Goal: Task Accomplishment & Management: Manage account settings

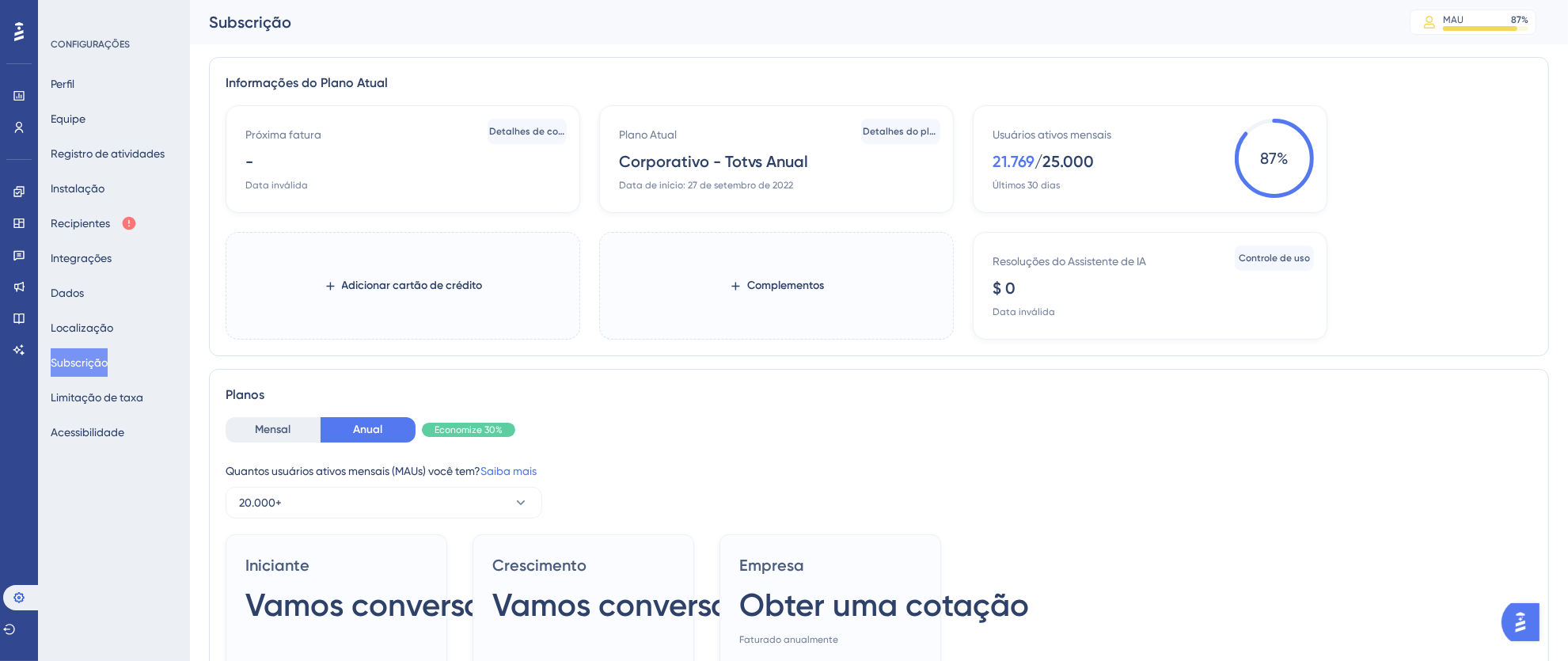
click at [22, 51] on div "Desempenho Usuários" at bounding box center [19, 92] width 25 height 95
click at [17, 39] on icon at bounding box center [19, 31] width 10 height 19
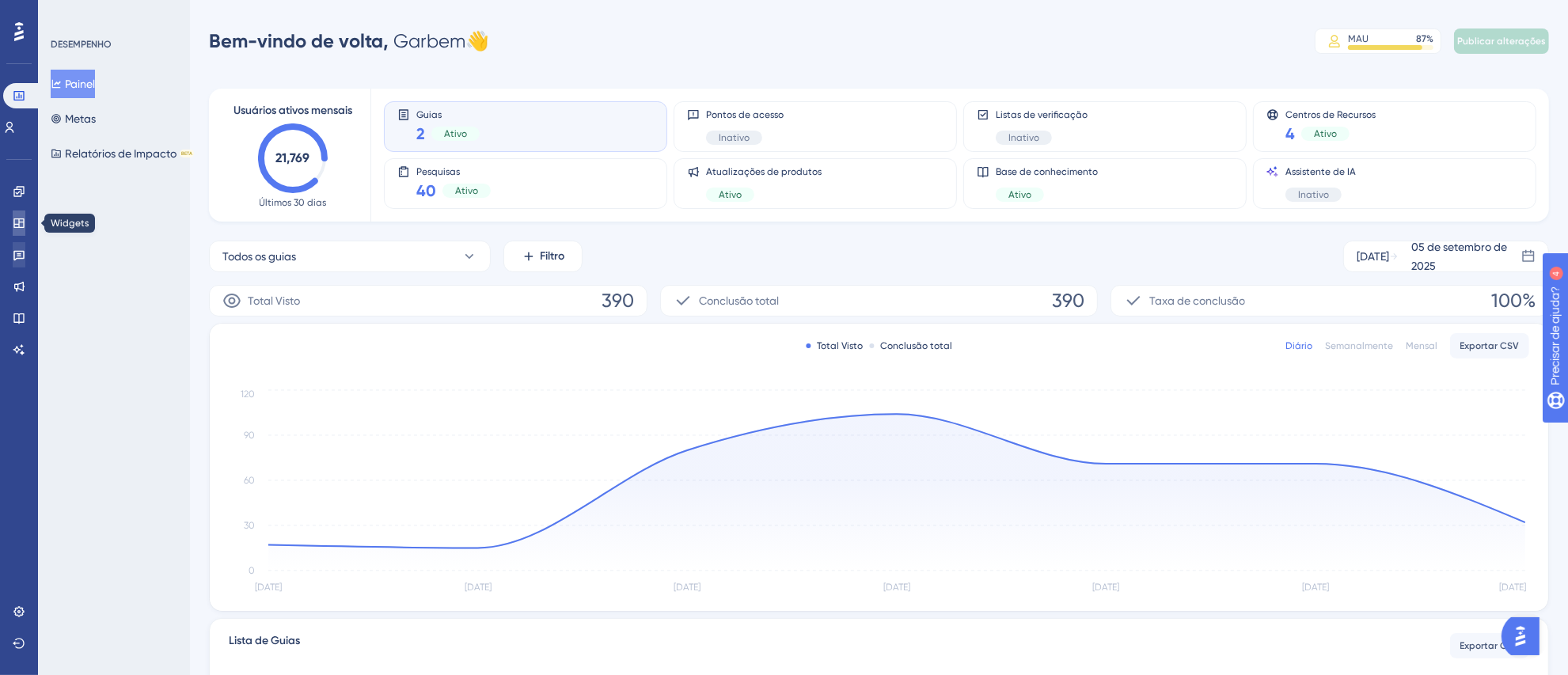
click at [12, 215] on link at bounding box center [19, 223] width 12 height 25
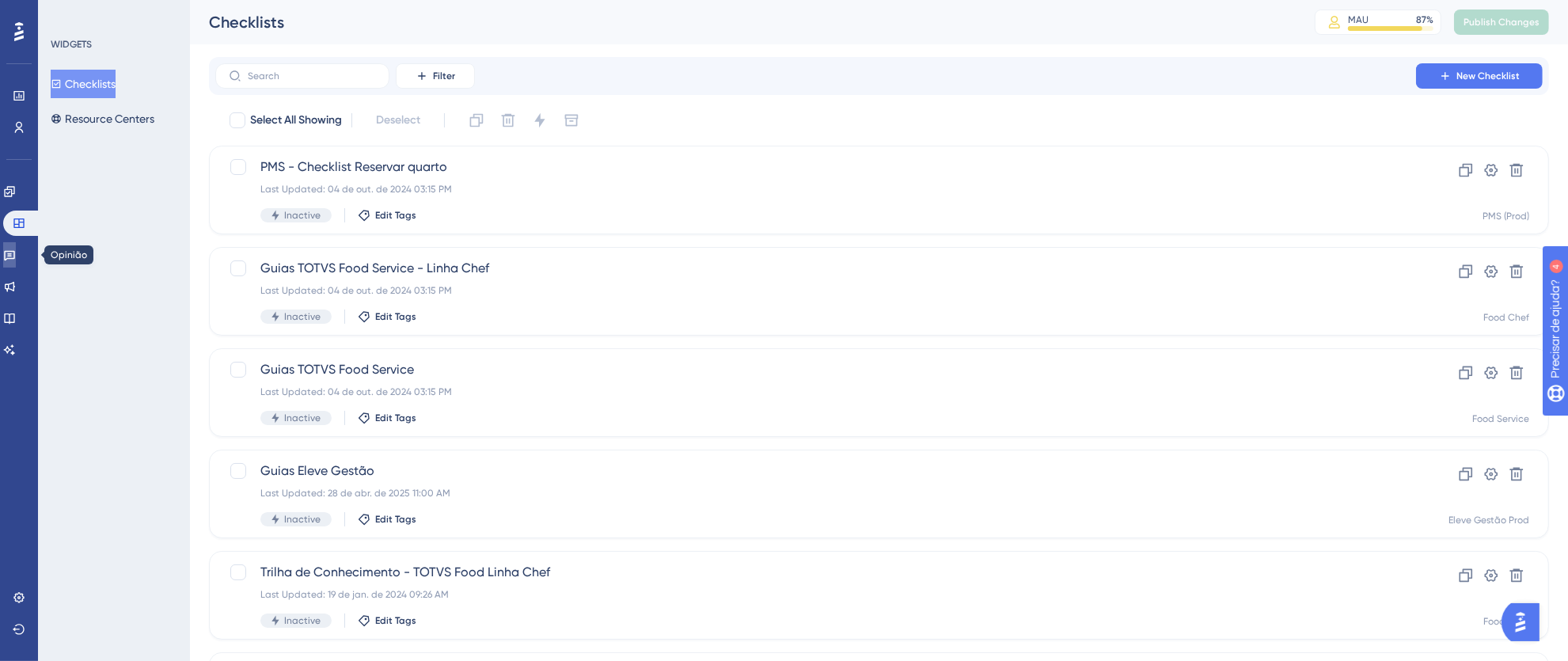
click at [12, 257] on icon at bounding box center [10, 255] width 12 height 12
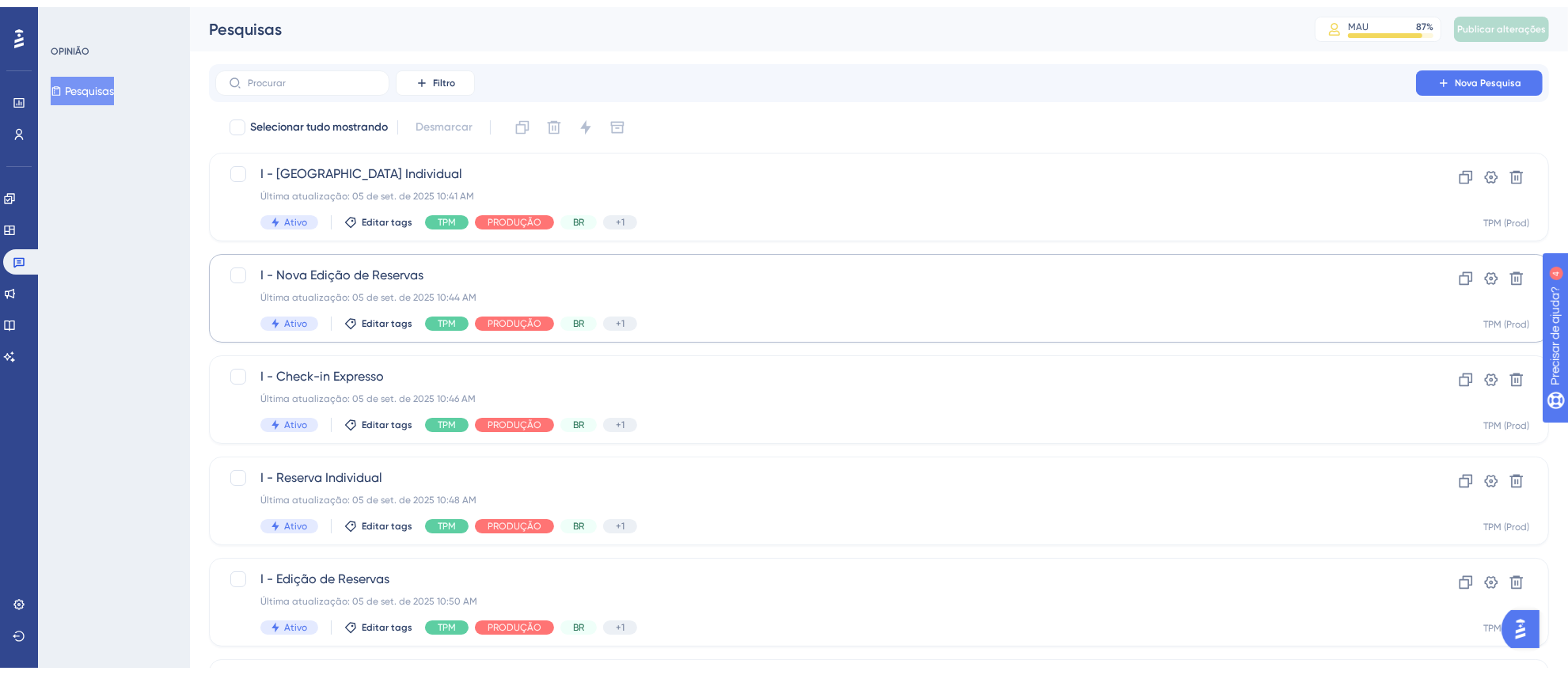
scroll to position [551, 0]
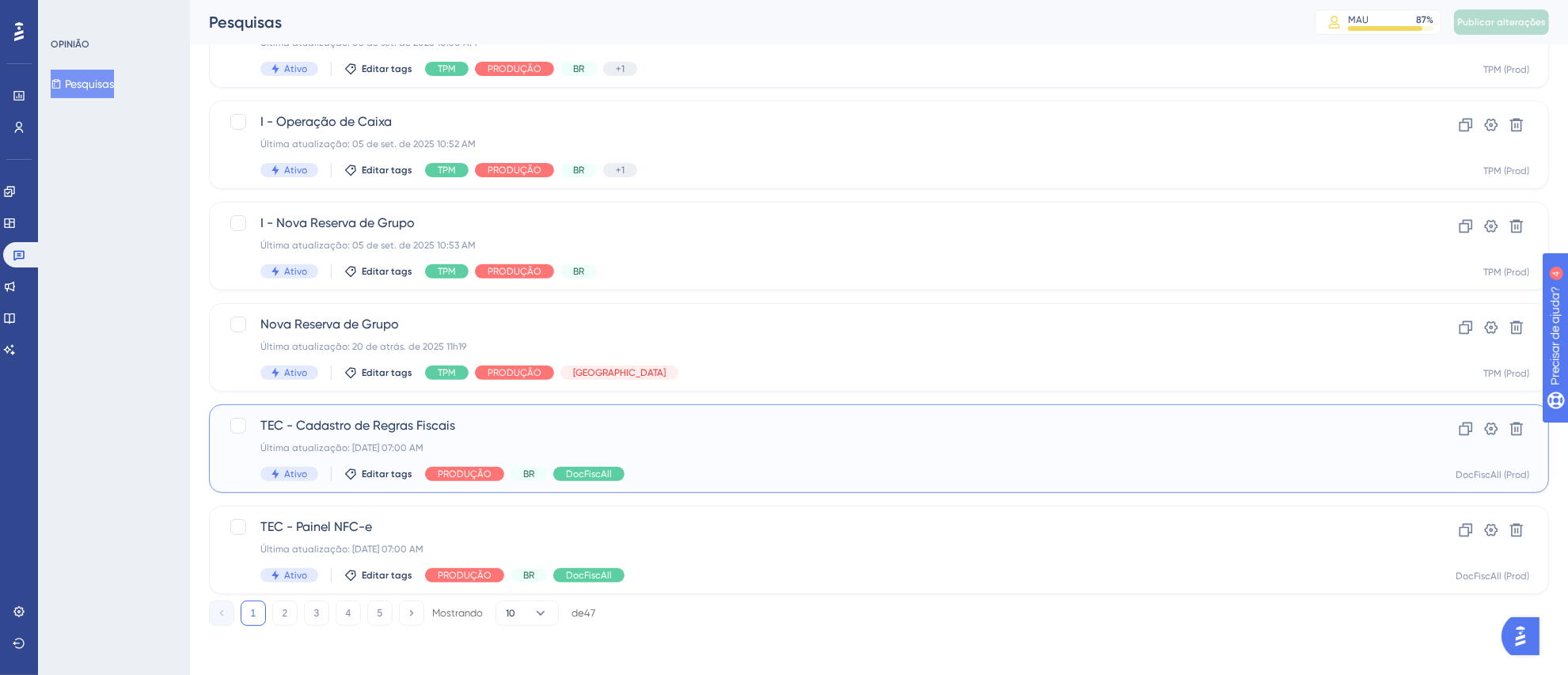
click at [789, 450] on div "Última atualização: [DATE] 07:00 AM" at bounding box center [815, 448] width 1110 height 12
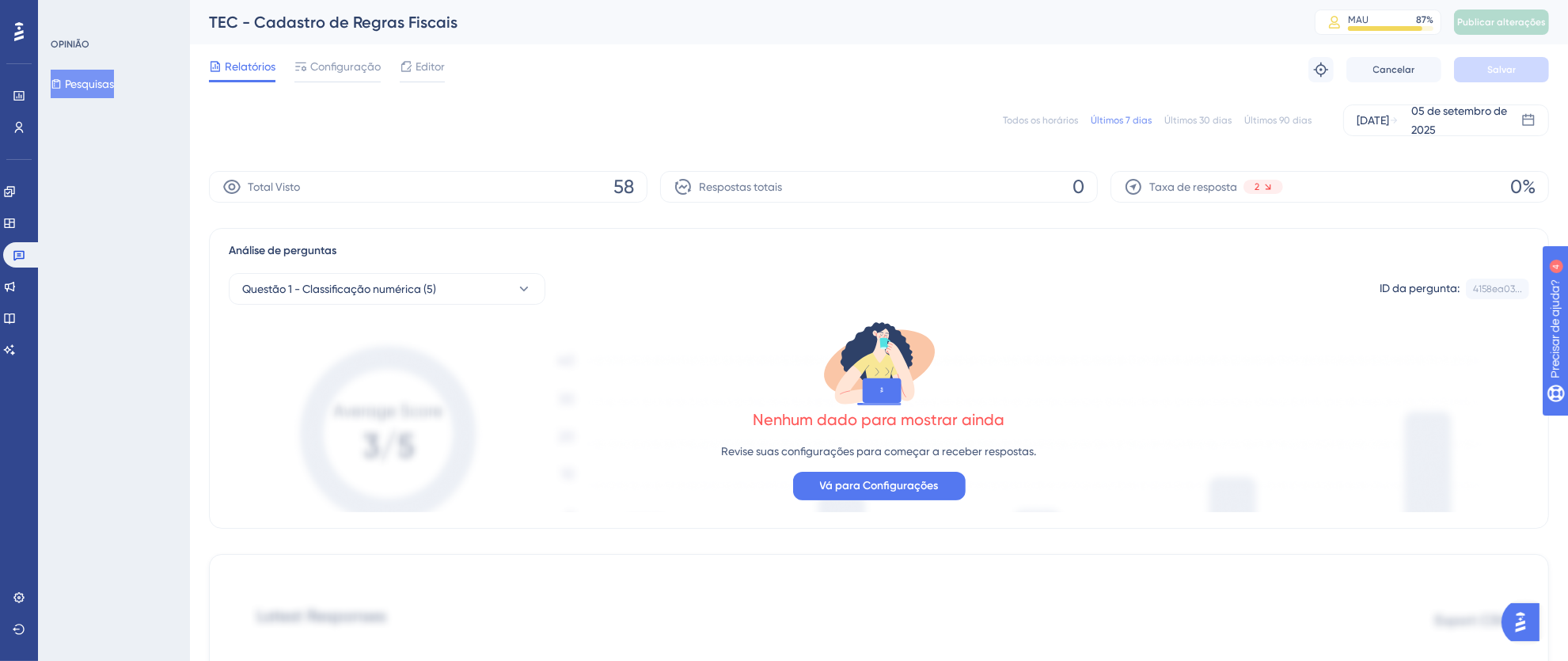
click at [1049, 118] on font "Todos os horários" at bounding box center [1041, 120] width 75 height 11
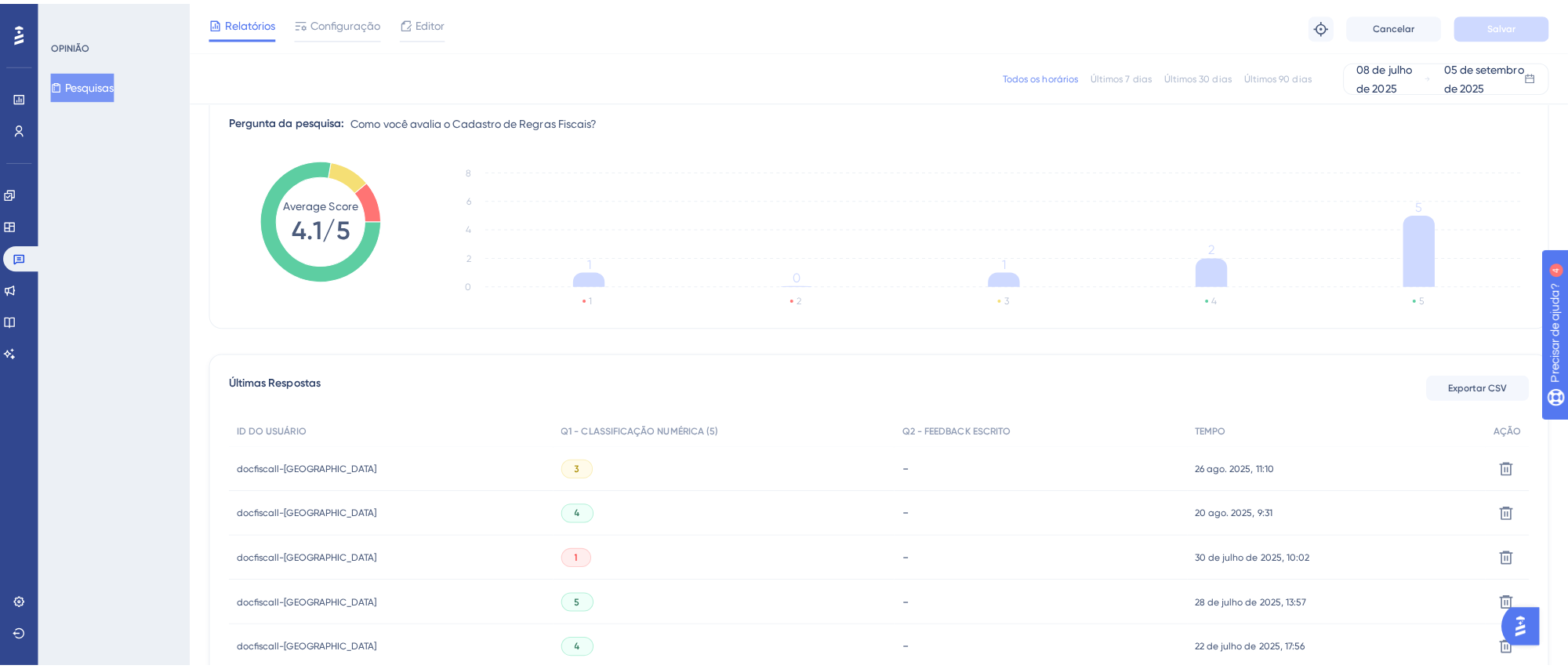
scroll to position [380, 0]
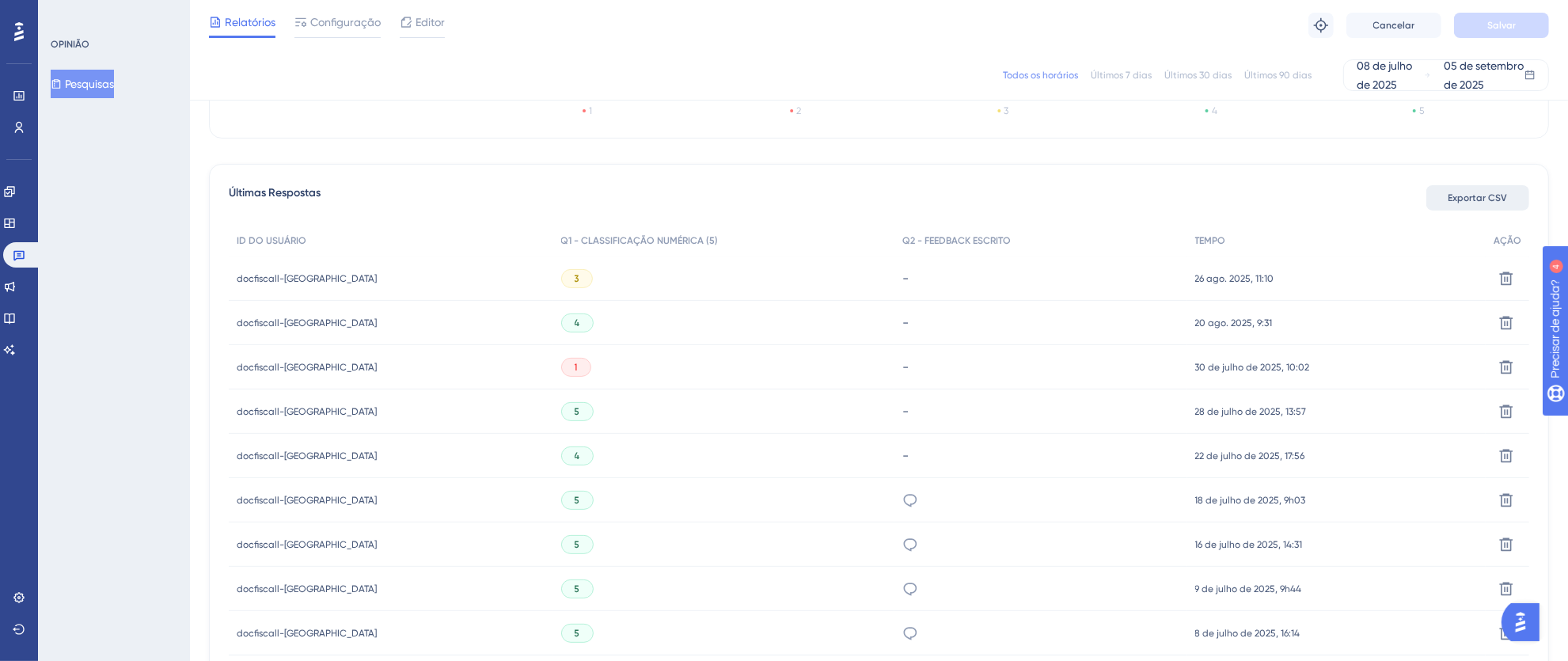
click at [1460, 195] on font "Exportar CSV" at bounding box center [1478, 198] width 60 height 11
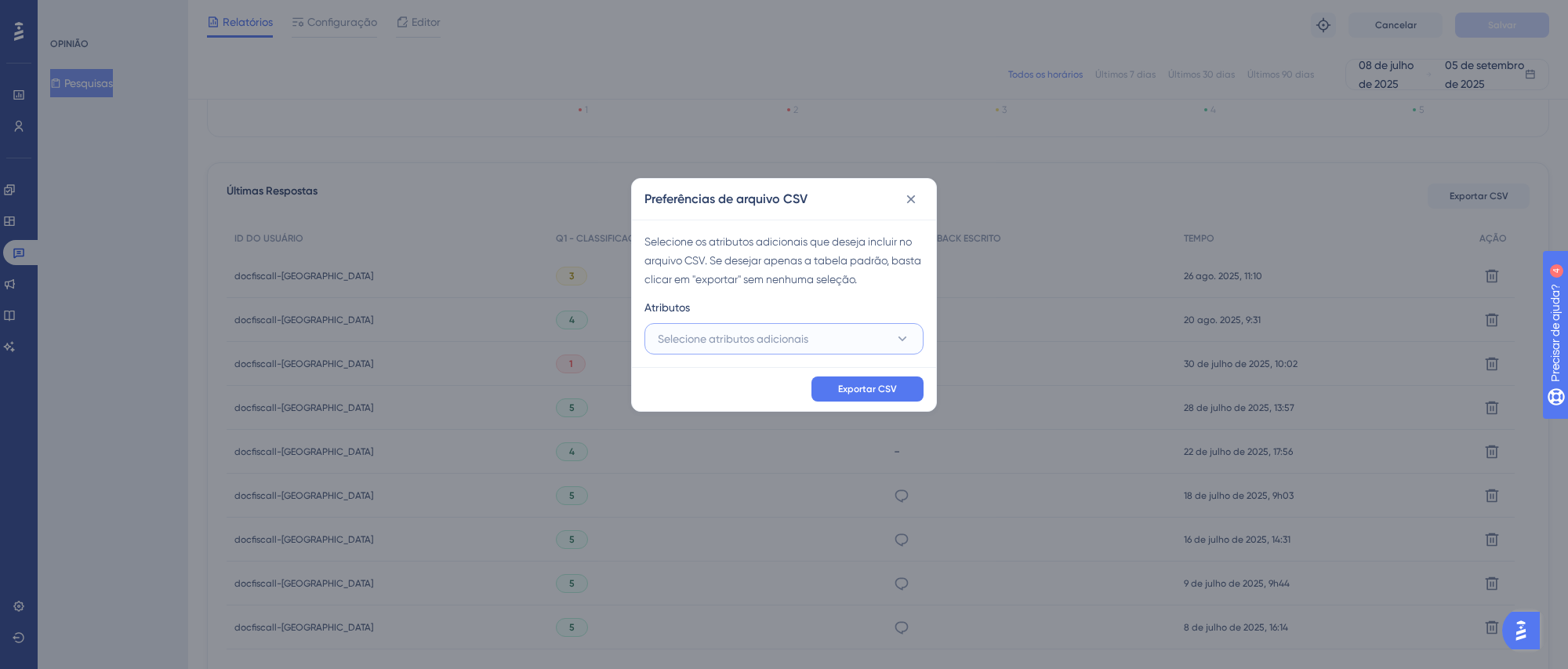
click at [762, 341] on font "Selecione atributos adicionais" at bounding box center [732, 339] width 151 height 12
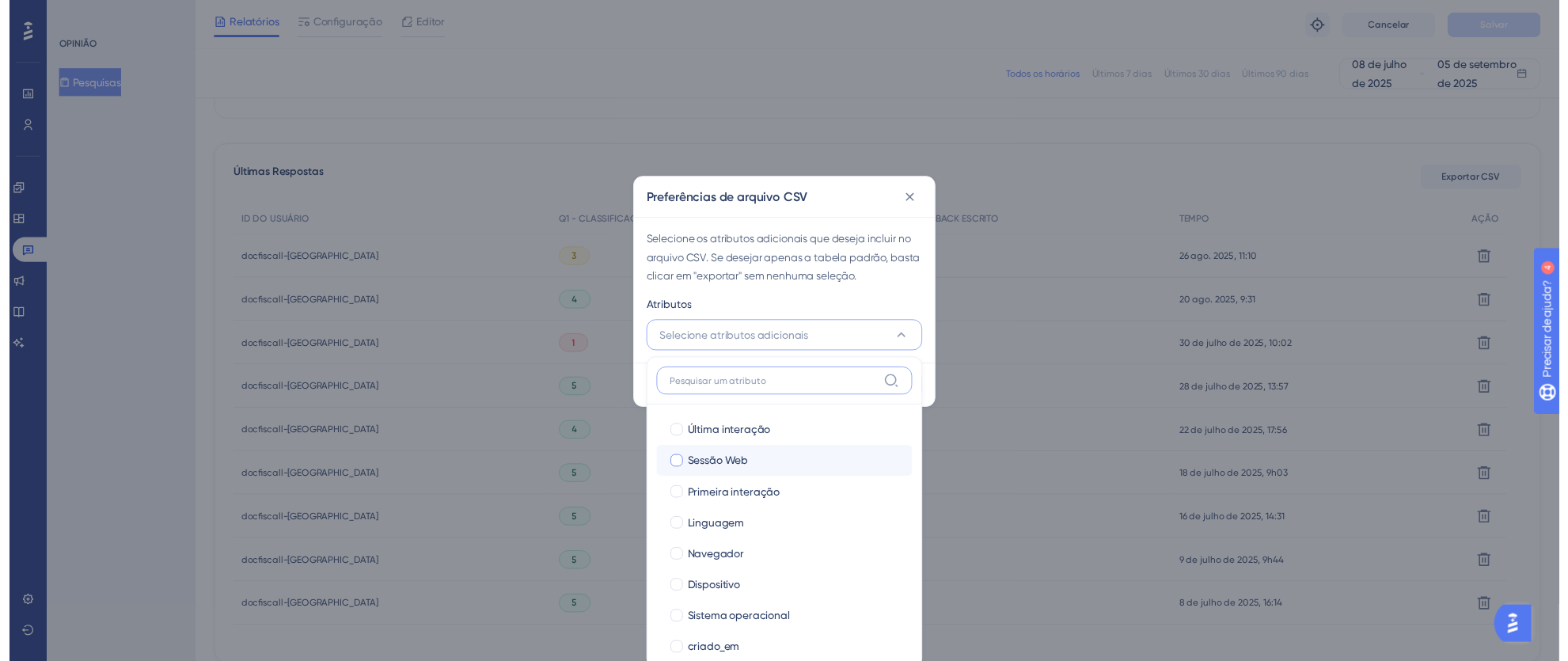
scroll to position [109, 0]
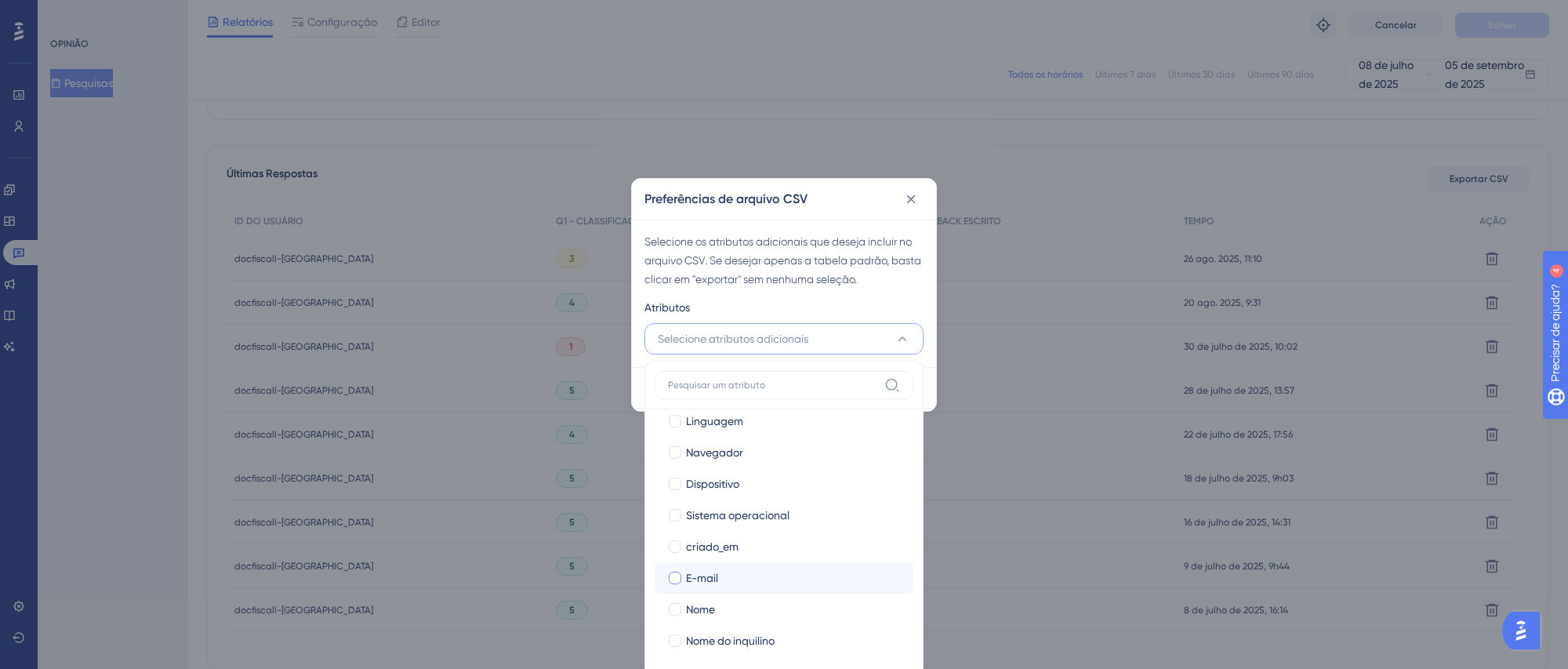
click at [674, 582] on div at bounding box center [675, 578] width 12 height 12
checkbox input "true"
click at [668, 605] on div at bounding box center [675, 609] width 16 height 16
checkbox input "true"
click at [678, 633] on div at bounding box center [675, 641] width 16 height 16
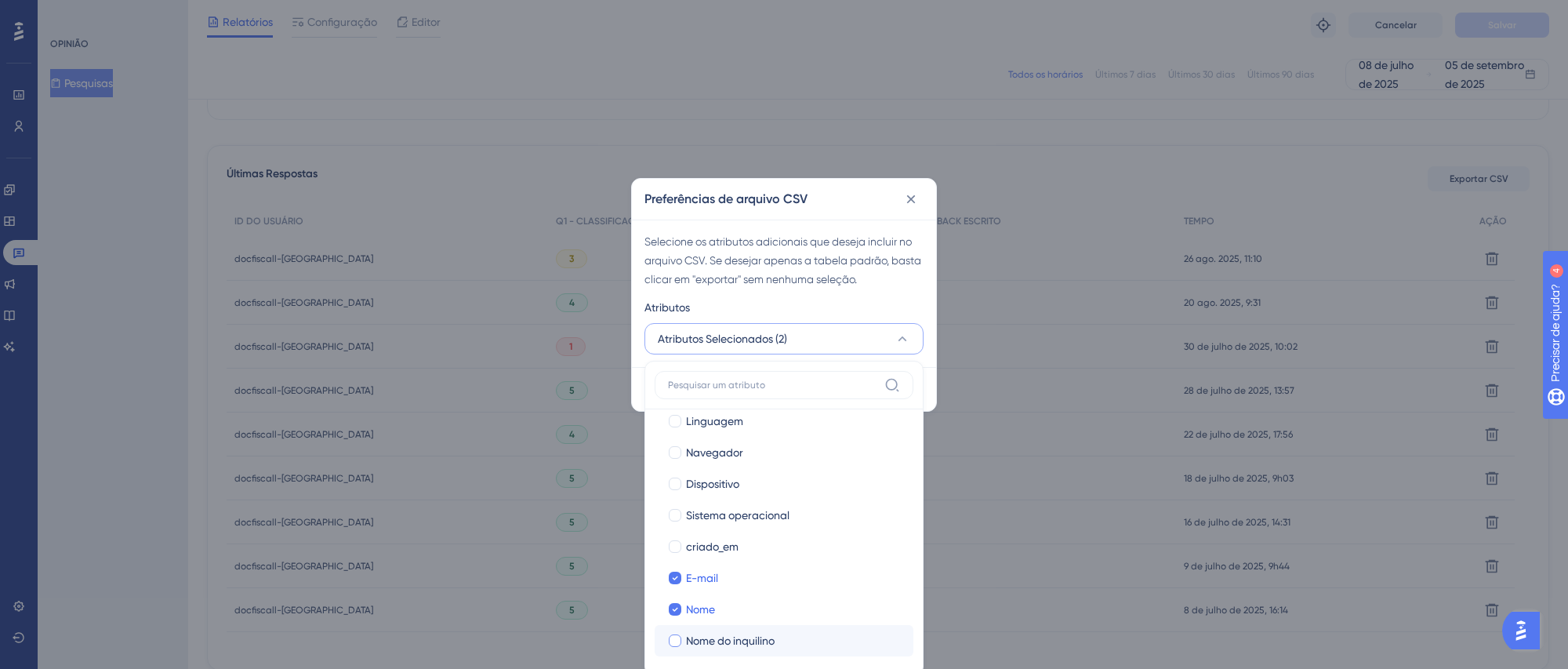
checkbox input "true"
click at [885, 298] on div "Atributos" at bounding box center [784, 311] width 279 height 25
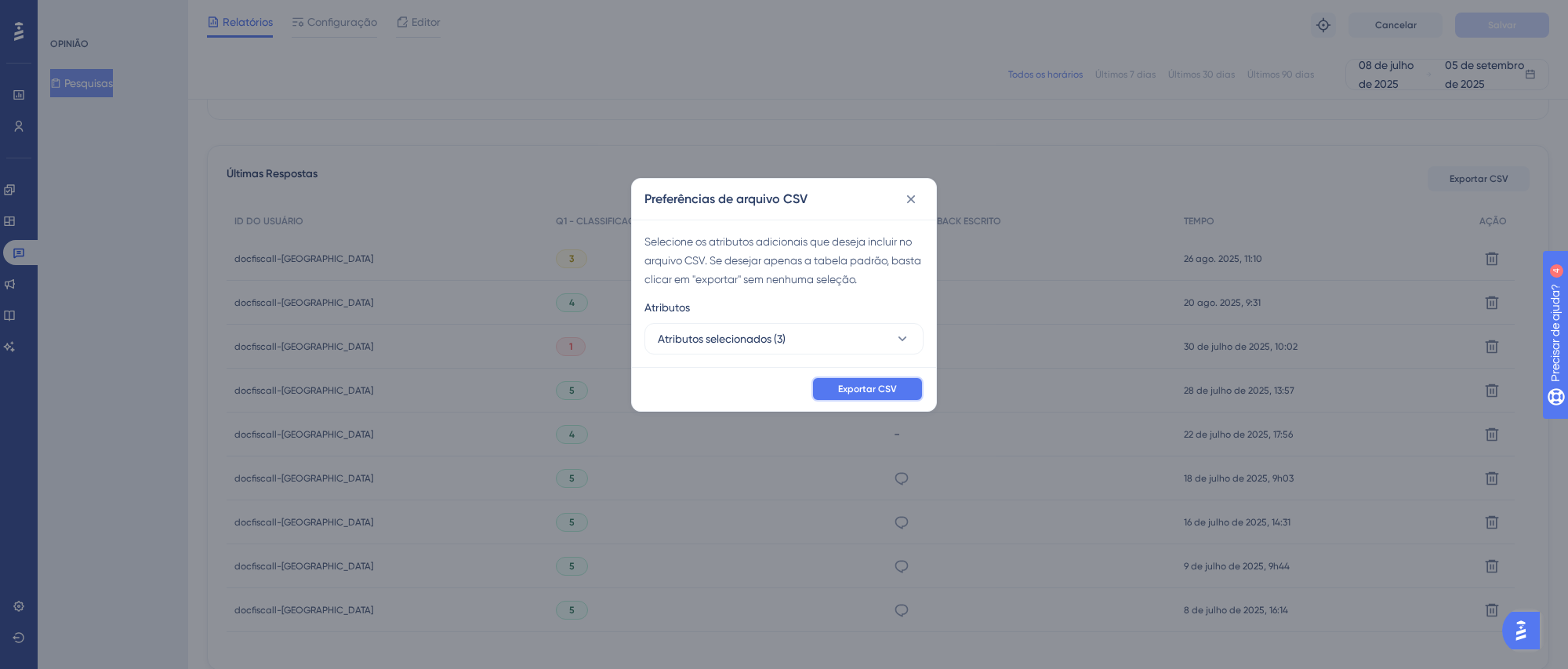
click at [889, 384] on font "Exportar CSV" at bounding box center [867, 388] width 59 height 11
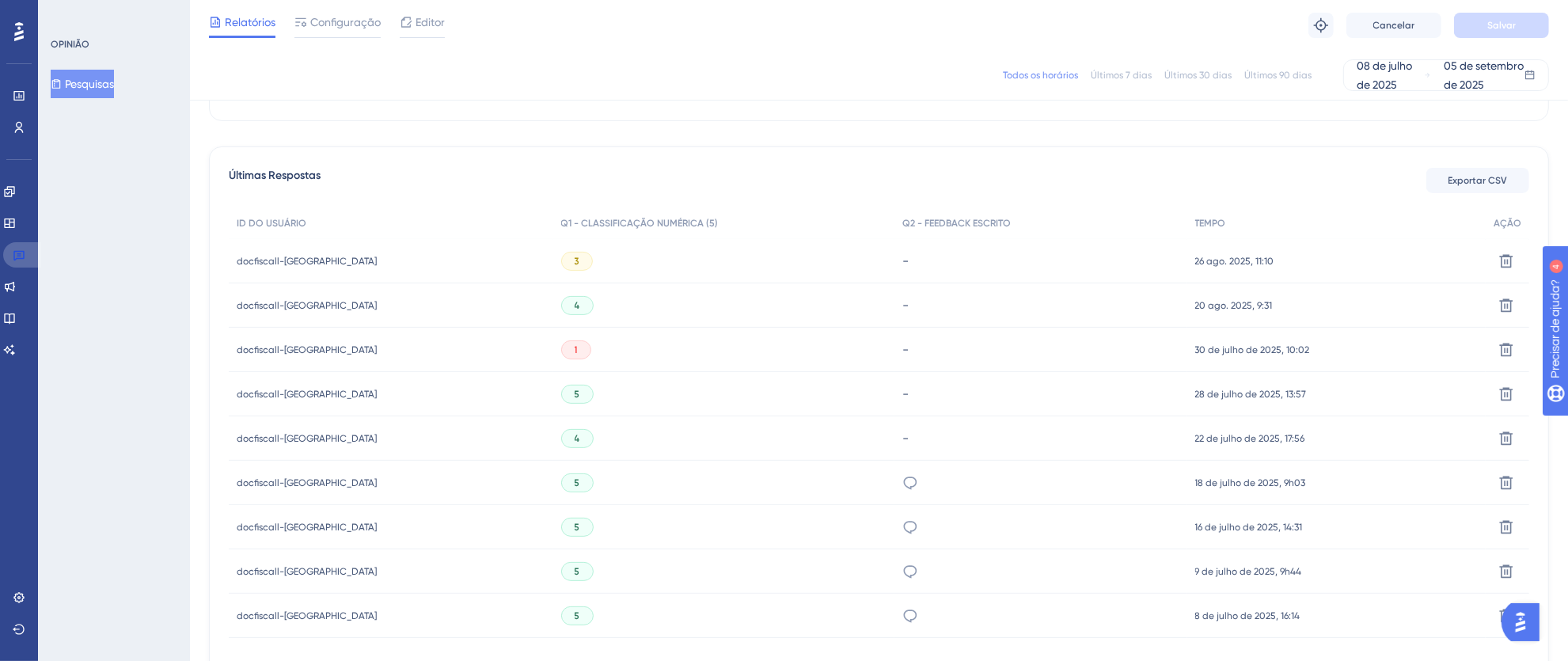
click at [19, 256] on icon at bounding box center [19, 257] width 11 height 11
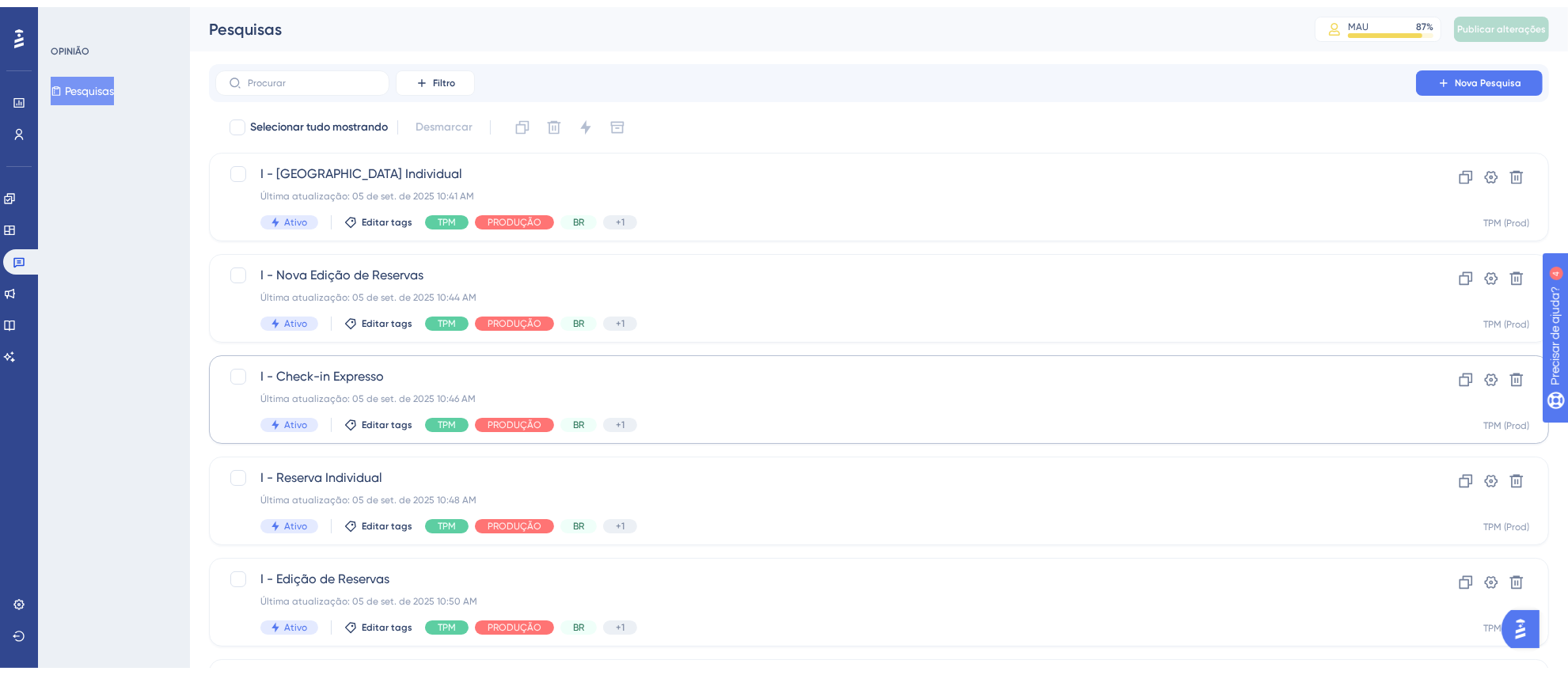
scroll to position [551, 0]
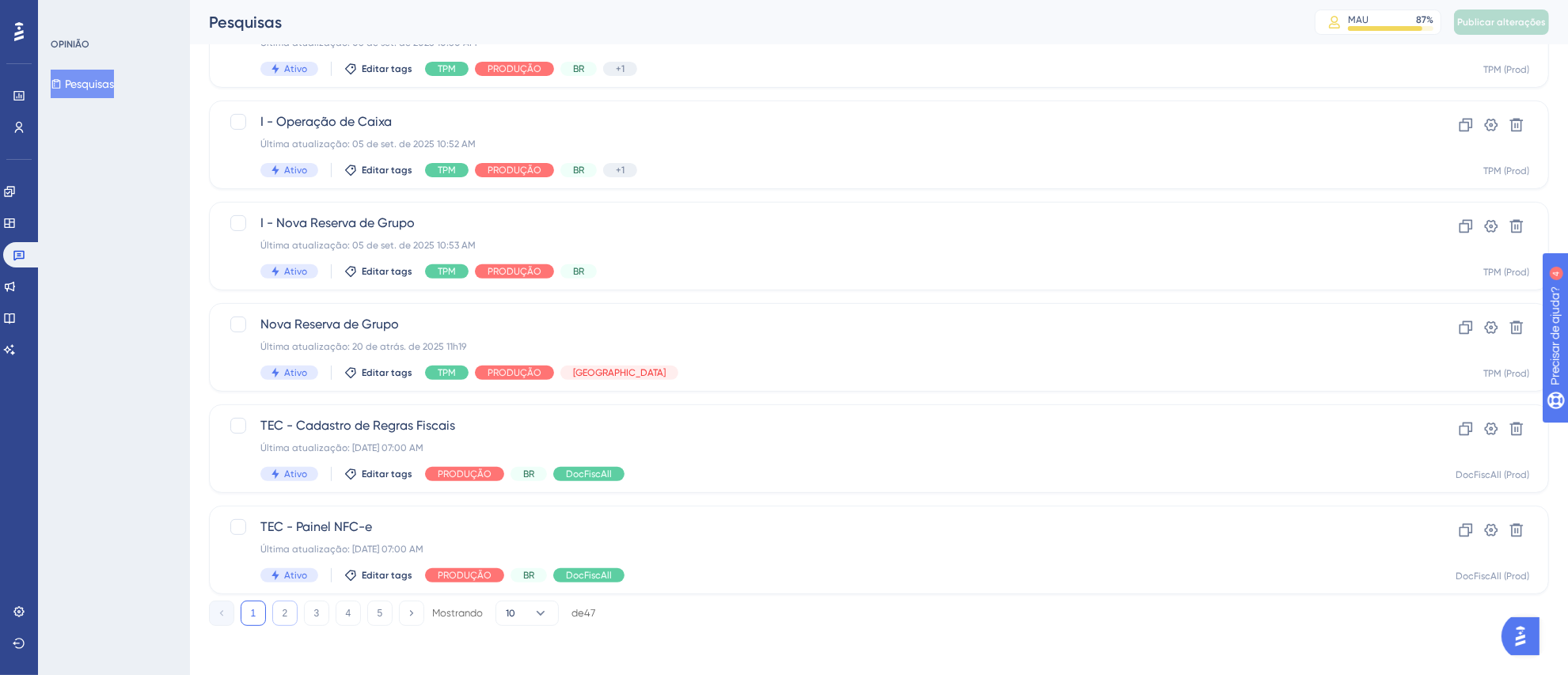
click at [280, 612] on button "2" at bounding box center [285, 613] width 25 height 25
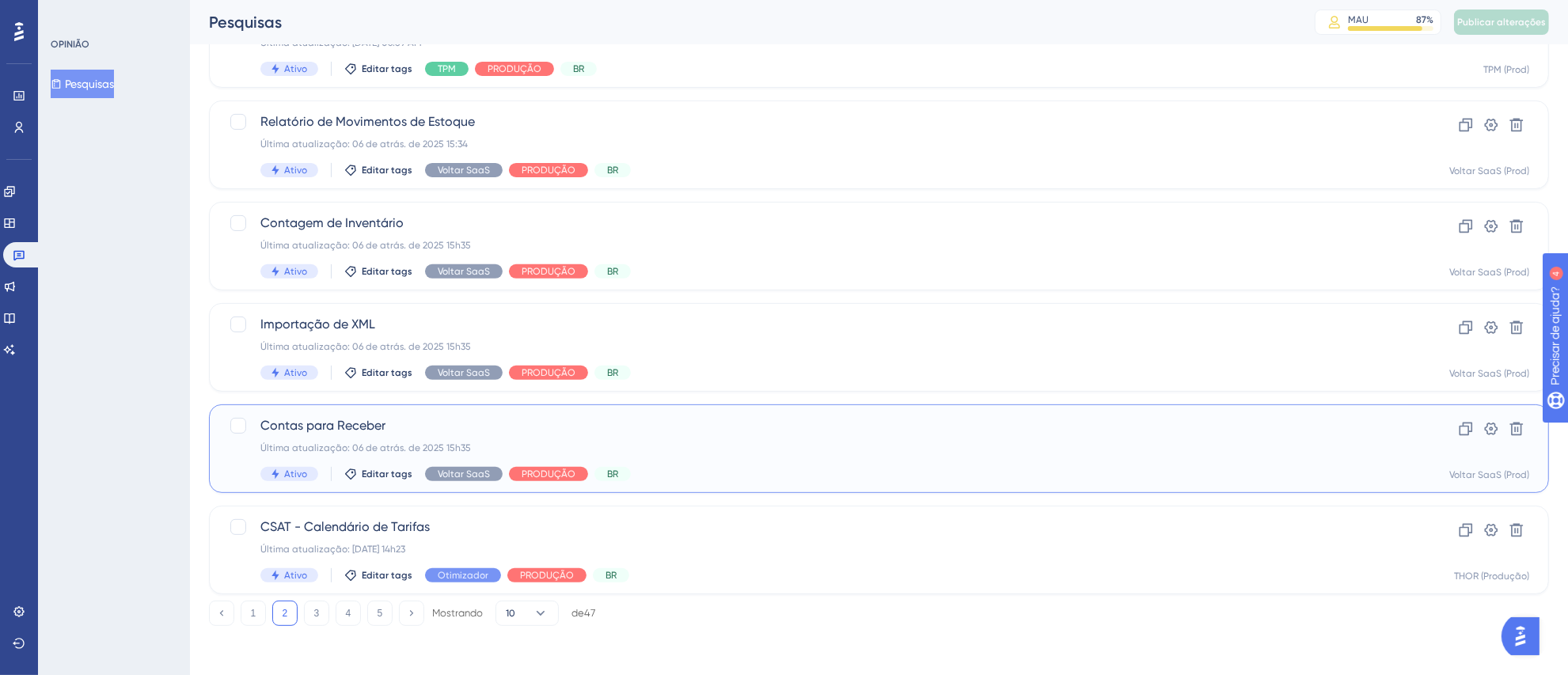
click at [883, 418] on span "Contas para Receber" at bounding box center [815, 425] width 1110 height 19
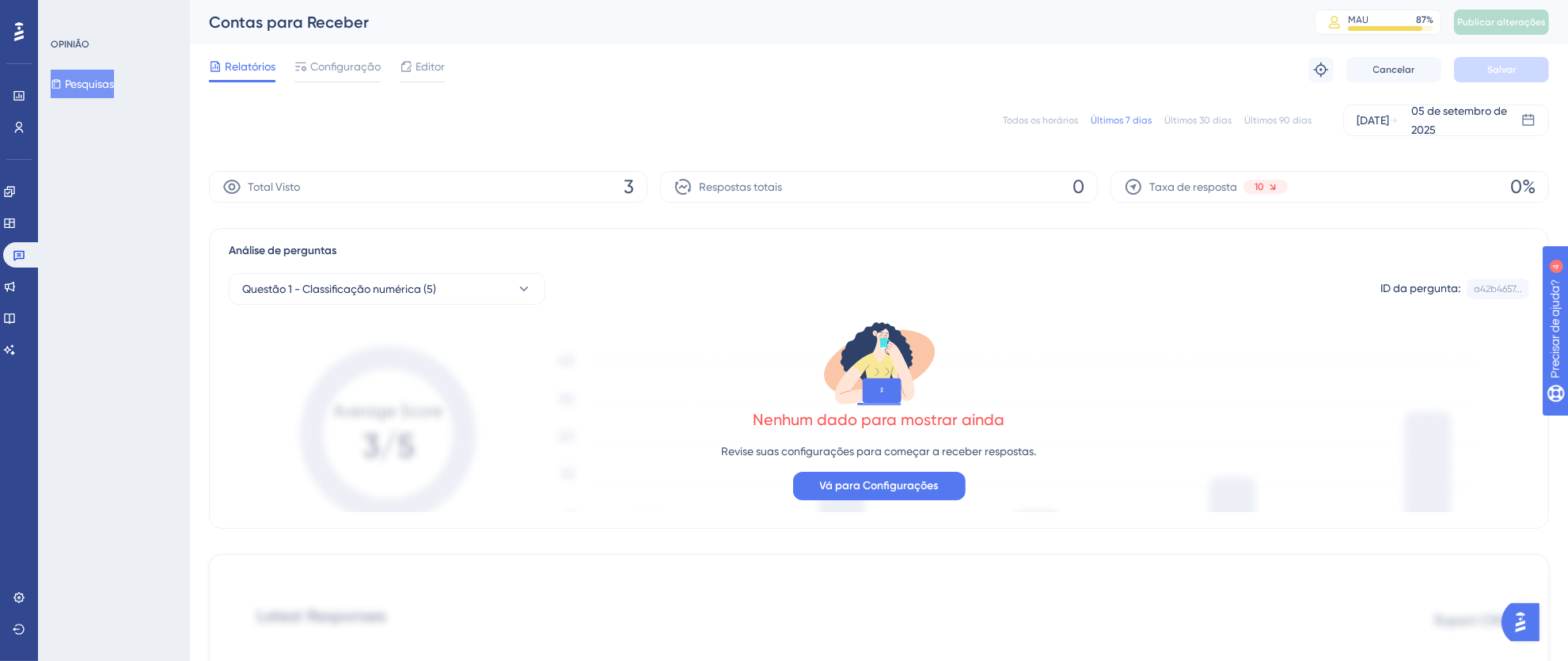
click at [1034, 110] on div "Todos os horários Últimos 7 dias Últimos 30 dias Últimos 90 dias 30 de agosto d…" at bounding box center [879, 120] width 1340 height 32
click at [1037, 120] on font "Todos os horários" at bounding box center [1041, 120] width 75 height 11
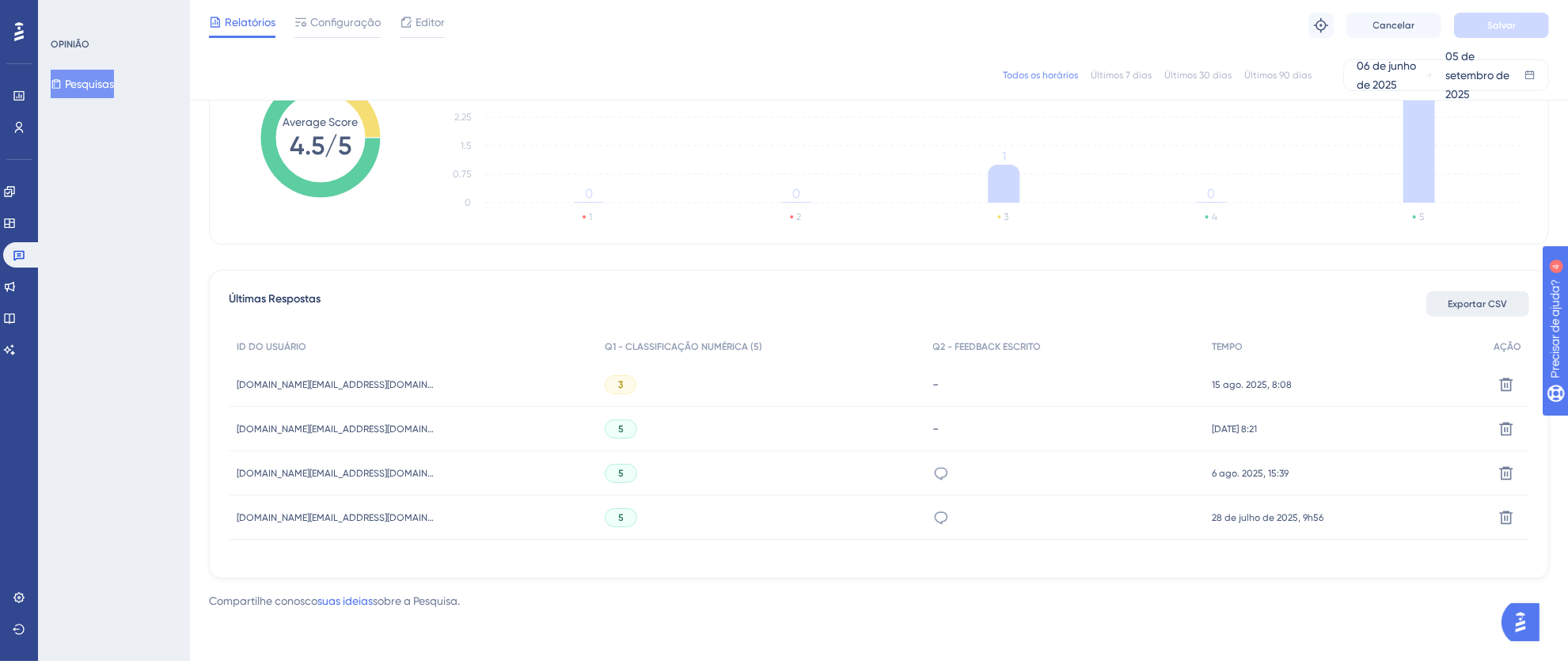
click at [1499, 299] on font "Exportar CSV" at bounding box center [1478, 304] width 60 height 11
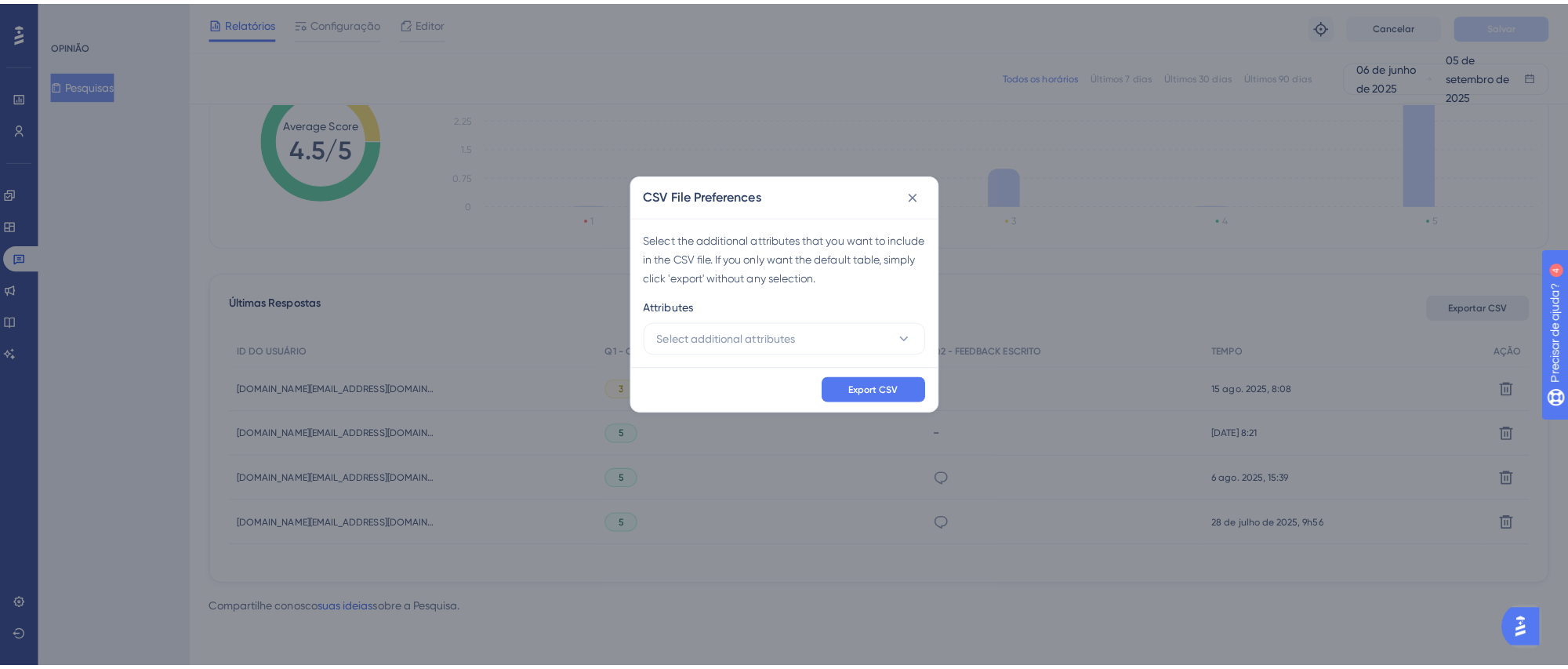
scroll to position [260, 0]
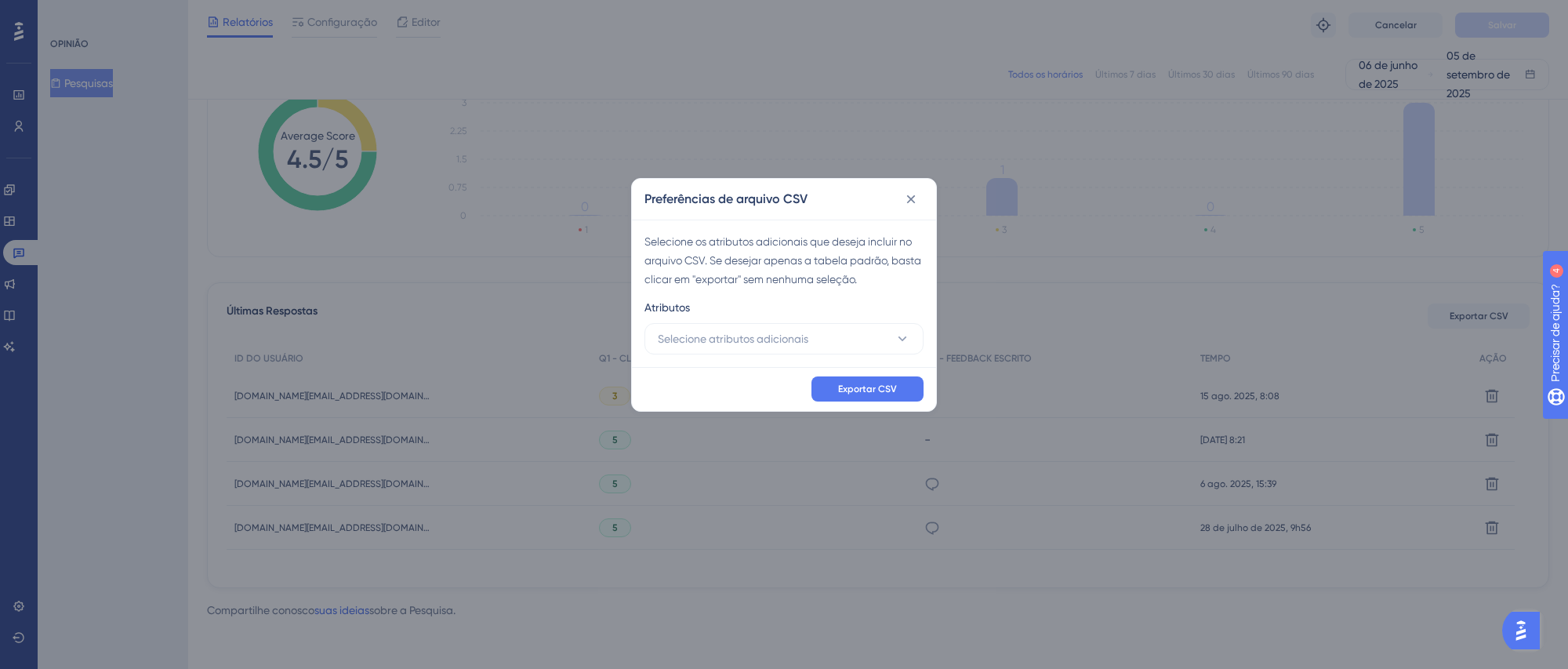
click at [761, 320] on div "Atributos" at bounding box center [784, 311] width 279 height 25
click at [761, 341] on font "Selecione atributos adicionais" at bounding box center [732, 339] width 151 height 12
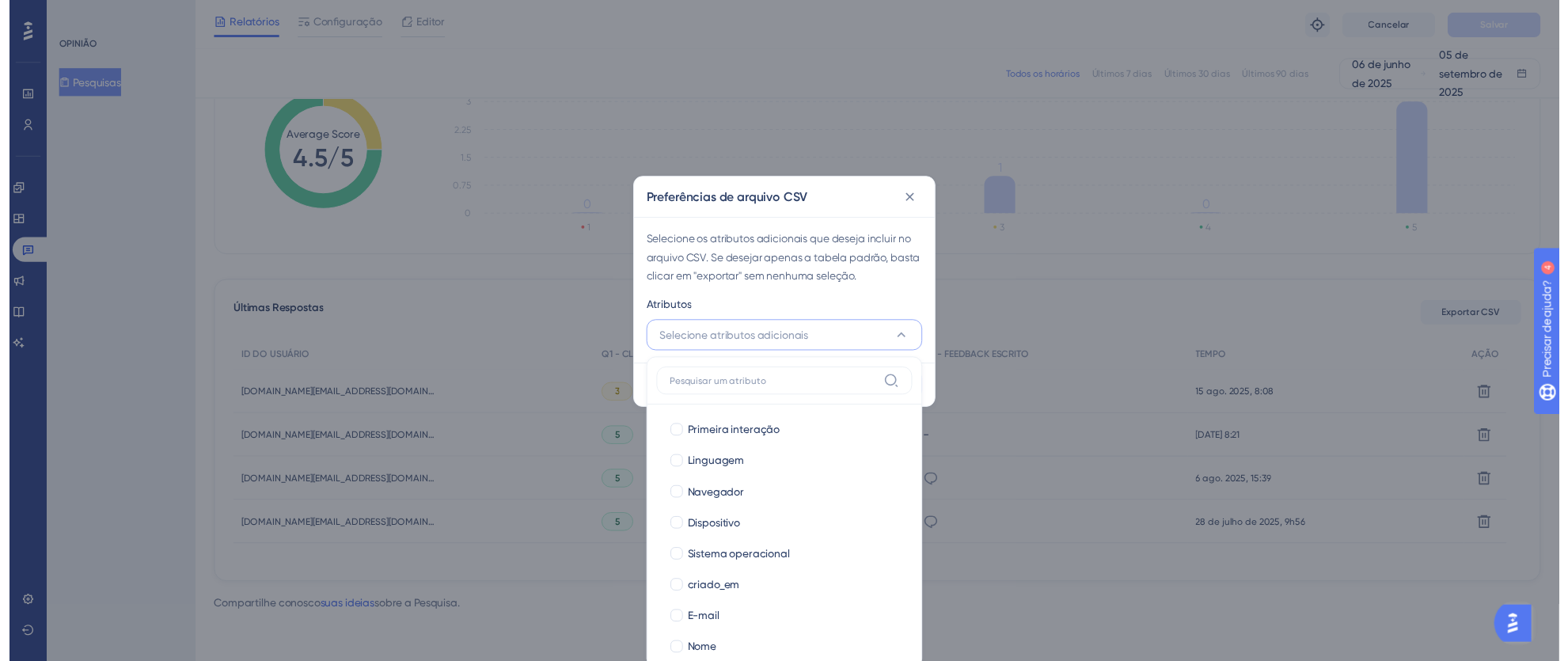
scroll to position [109, 0]
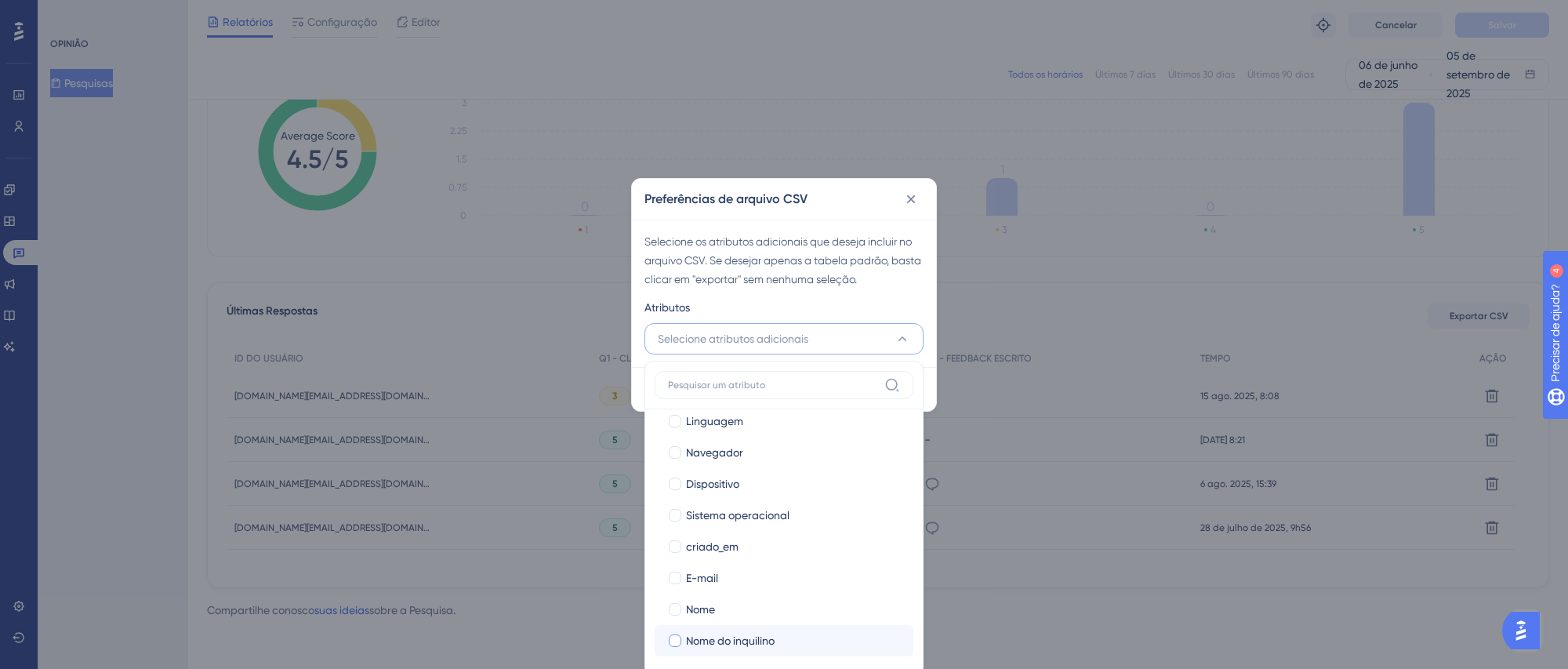
click at [673, 636] on div at bounding box center [675, 641] width 12 height 12
checkbox input "true"
click at [679, 600] on label "Nome" at bounding box center [784, 609] width 234 height 19
checkbox input "true"
click at [678, 576] on div at bounding box center [675, 578] width 12 height 12
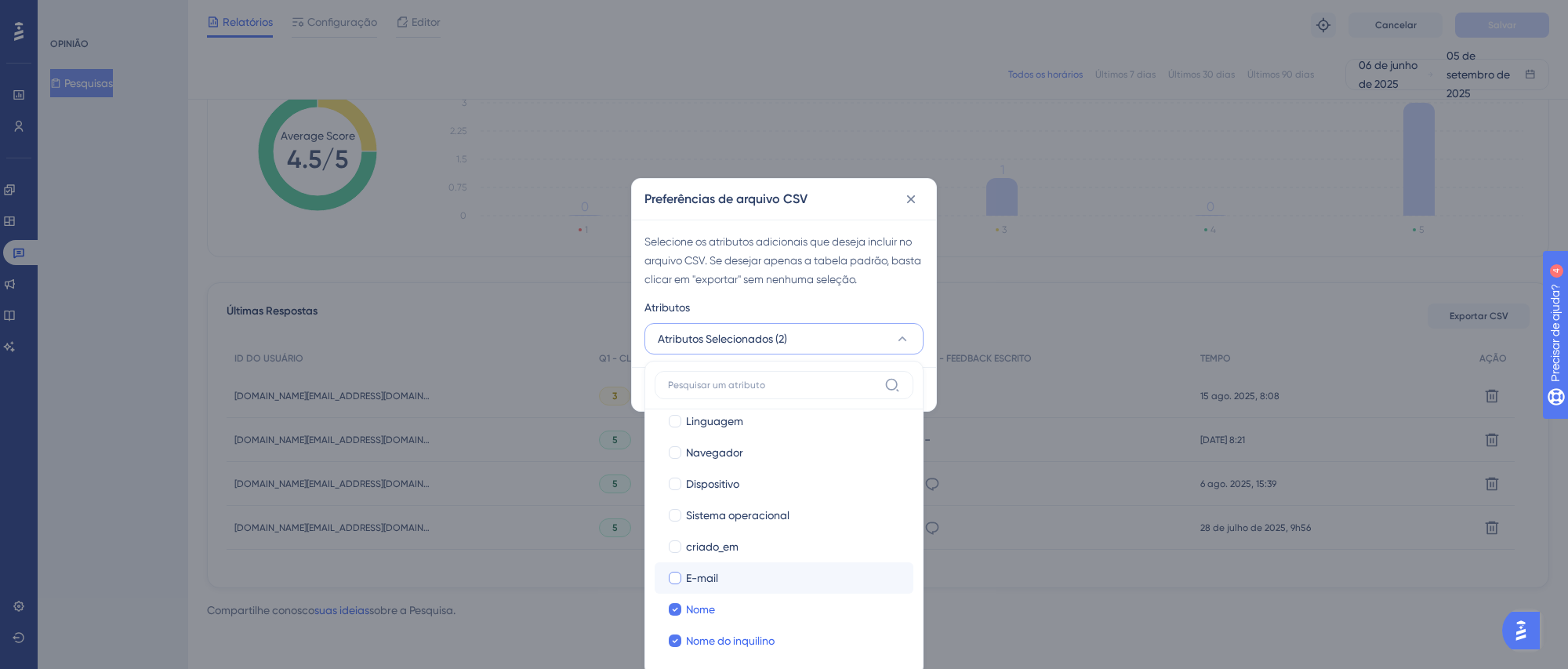
checkbox input "true"
click at [874, 303] on div "Atributos" at bounding box center [784, 311] width 279 height 25
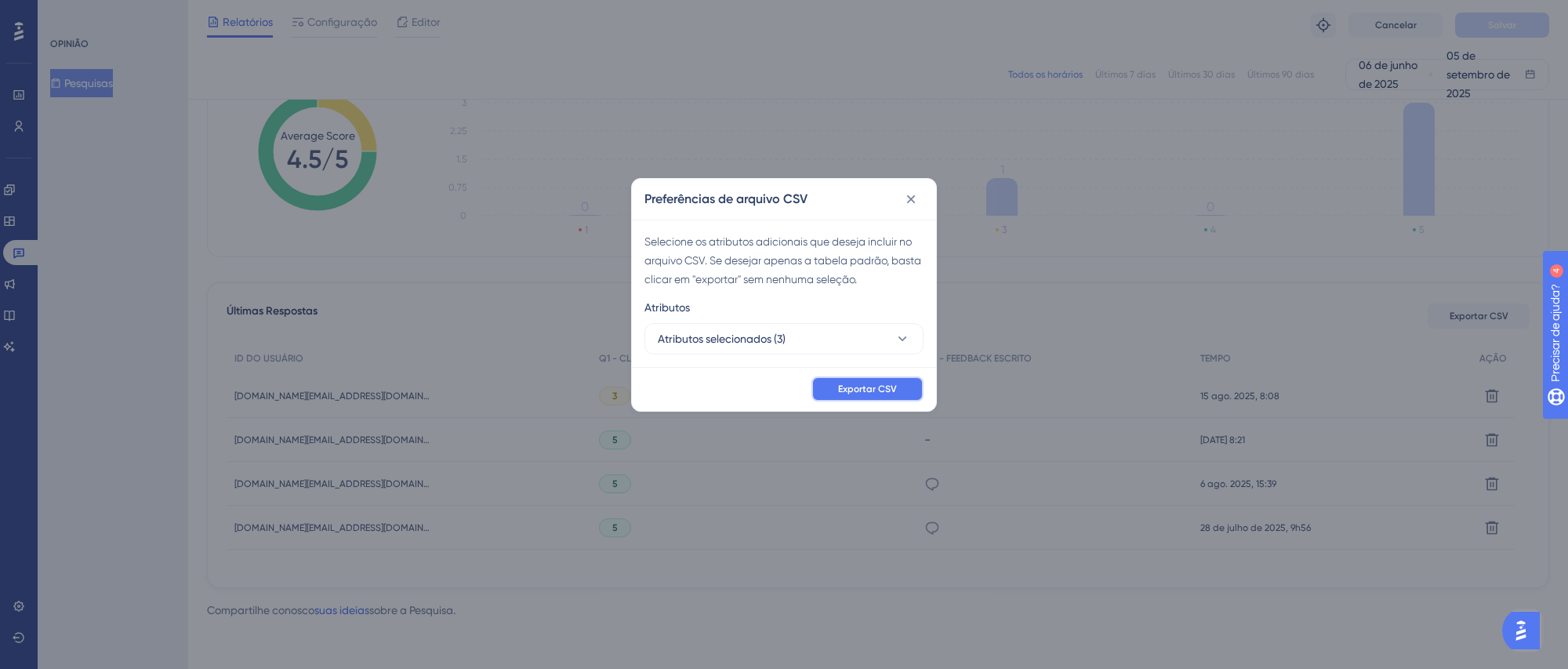
click at [878, 395] on span "Exportar CSV" at bounding box center [867, 389] width 59 height 12
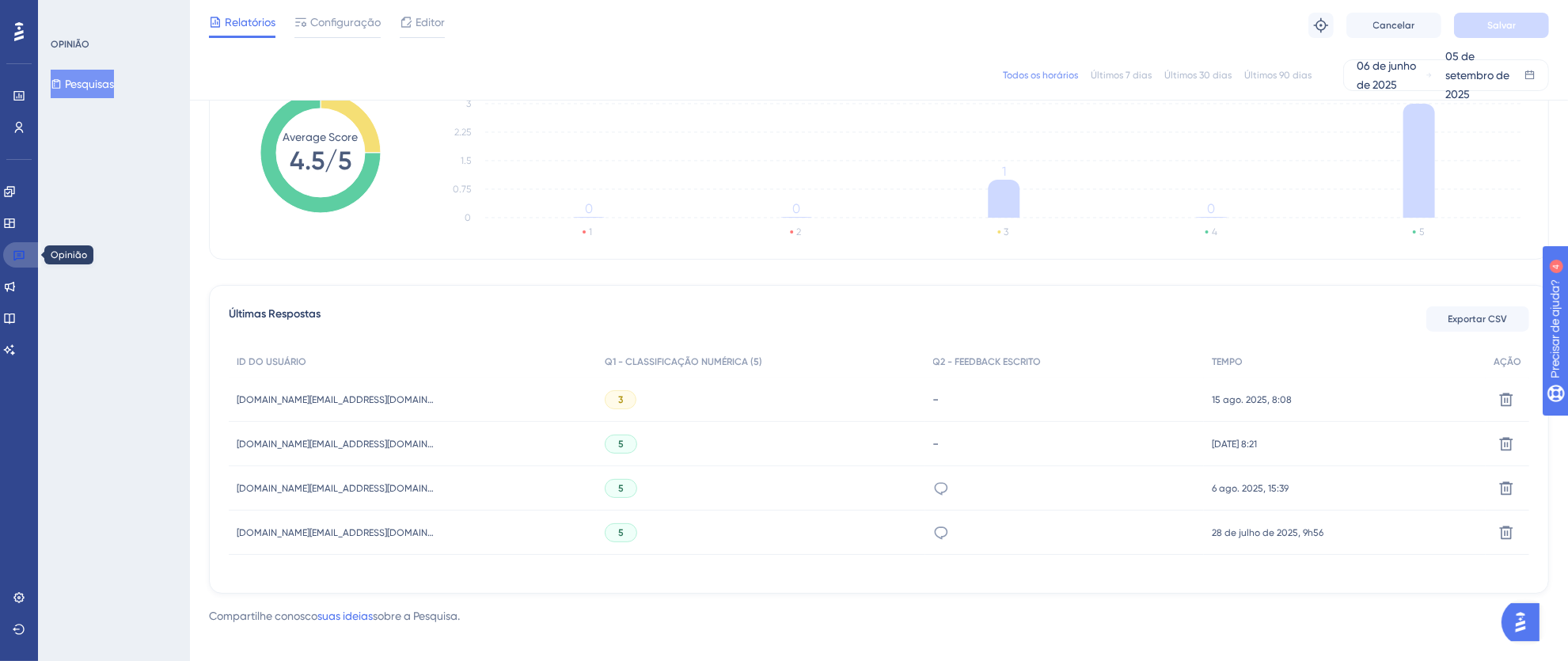
click at [26, 256] on link at bounding box center [22, 255] width 38 height 25
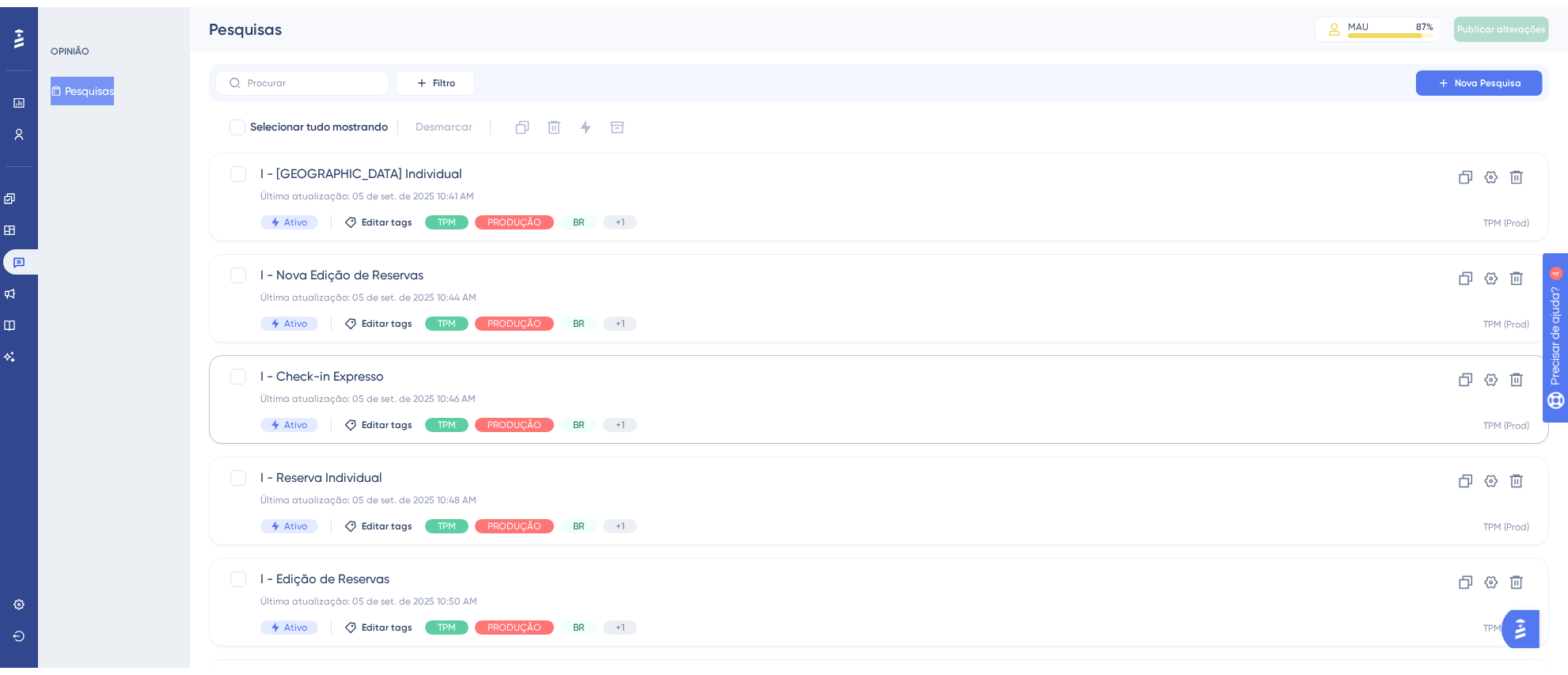
scroll to position [551, 0]
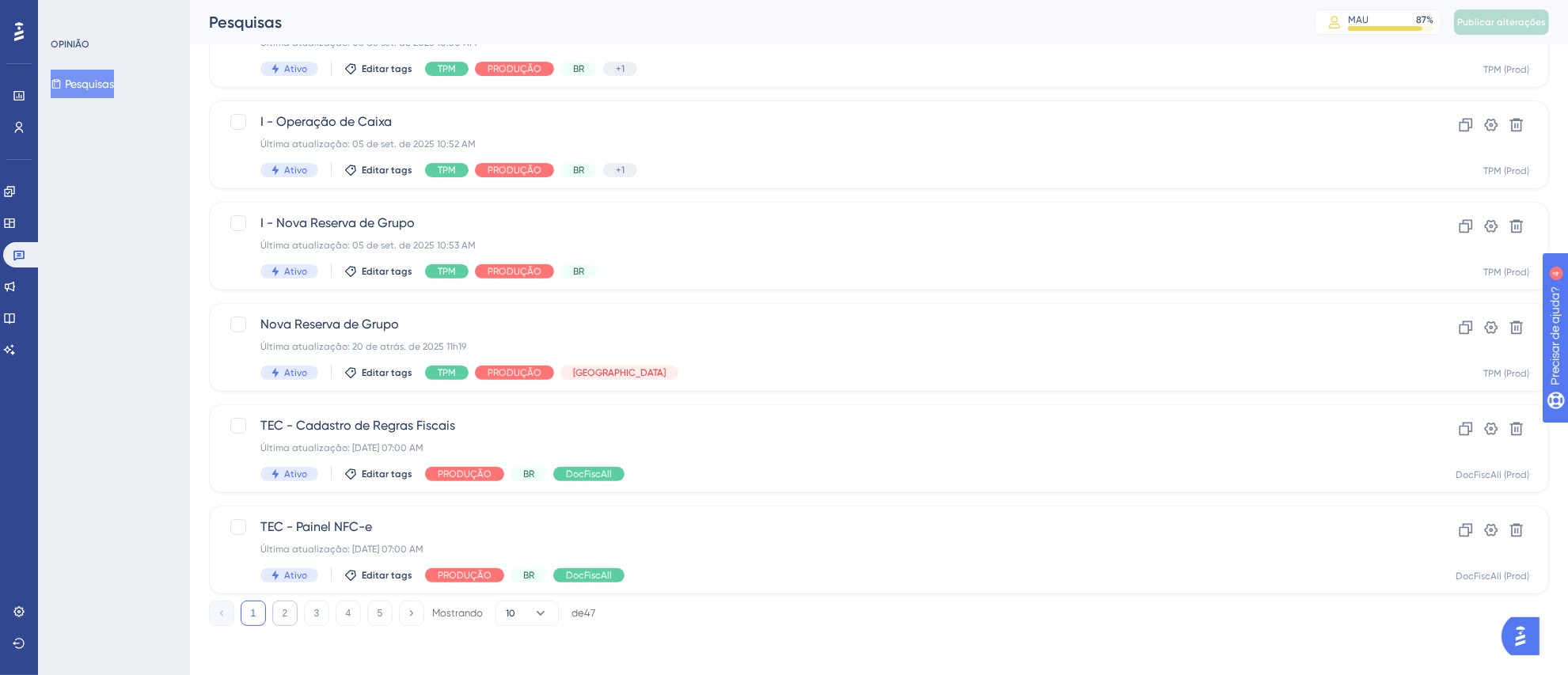
click at [289, 620] on button "2" at bounding box center [285, 613] width 25 height 25
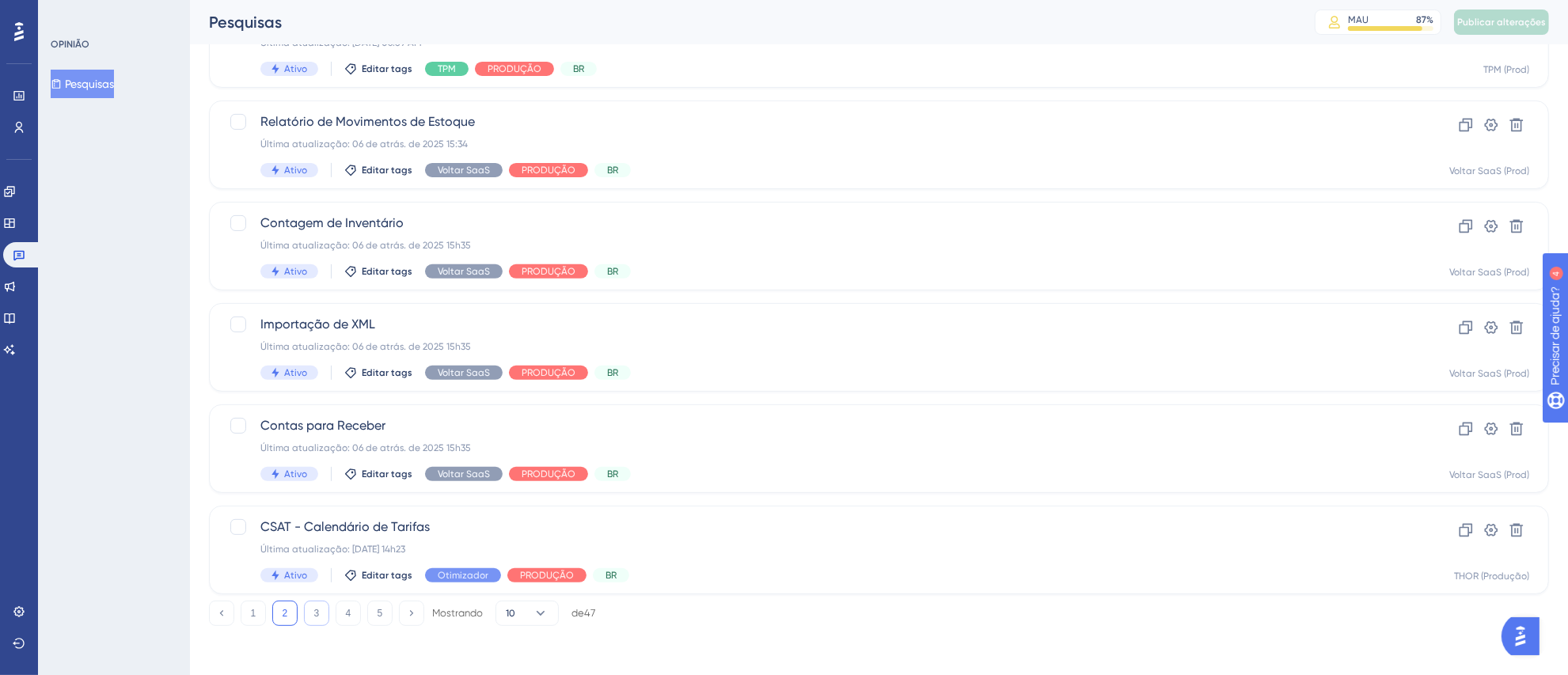
click at [315, 608] on font "3" at bounding box center [317, 613] width 5 height 11
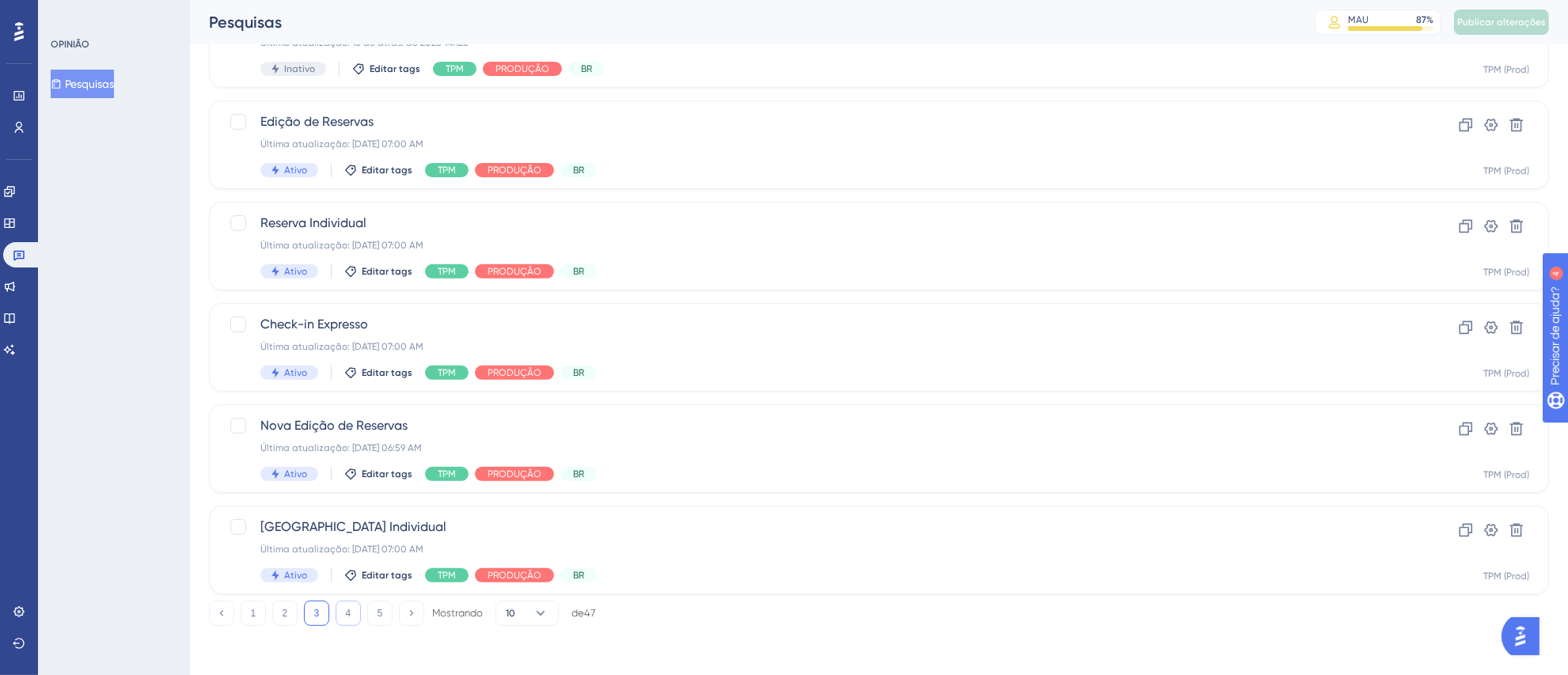
click at [352, 611] on button "4" at bounding box center [348, 613] width 25 height 25
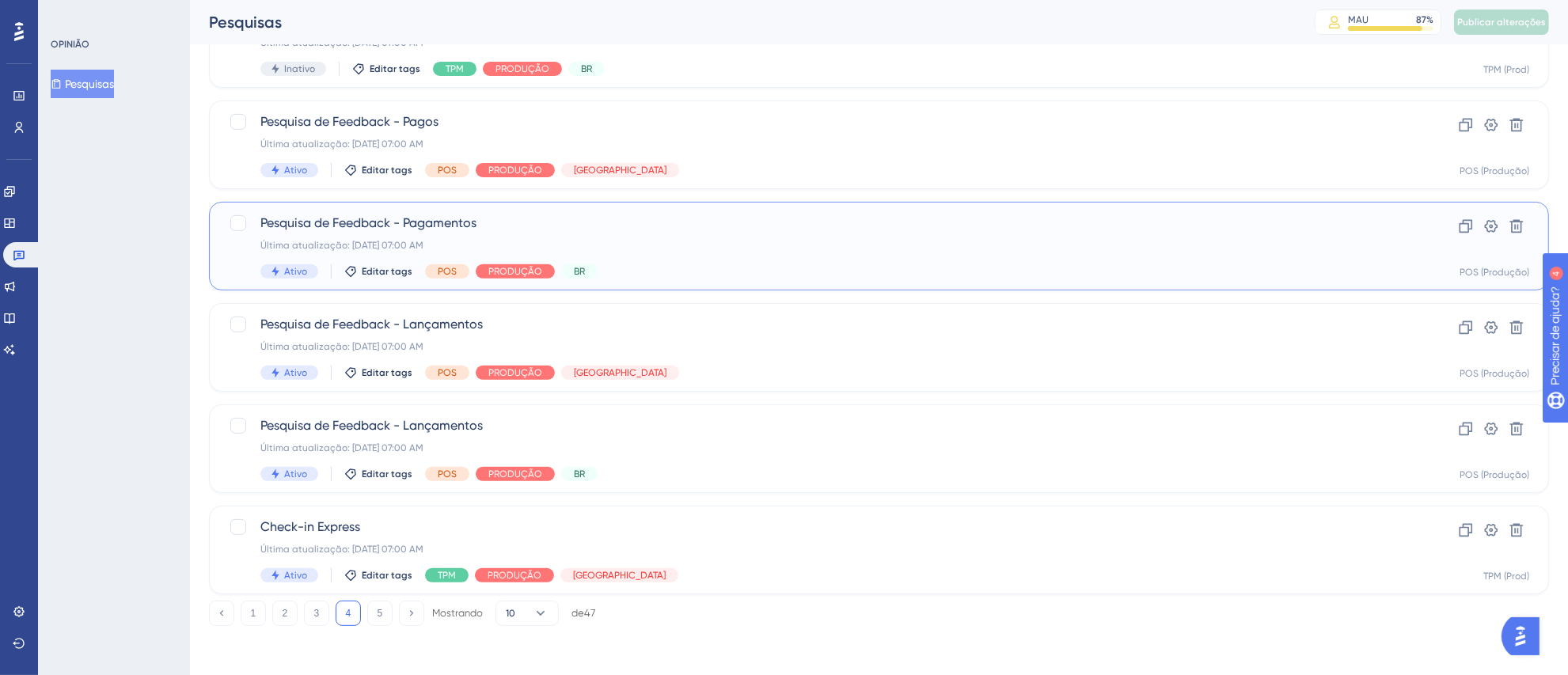
click at [917, 248] on div "Última atualização: [DATE] 07:00 AM" at bounding box center [815, 245] width 1110 height 12
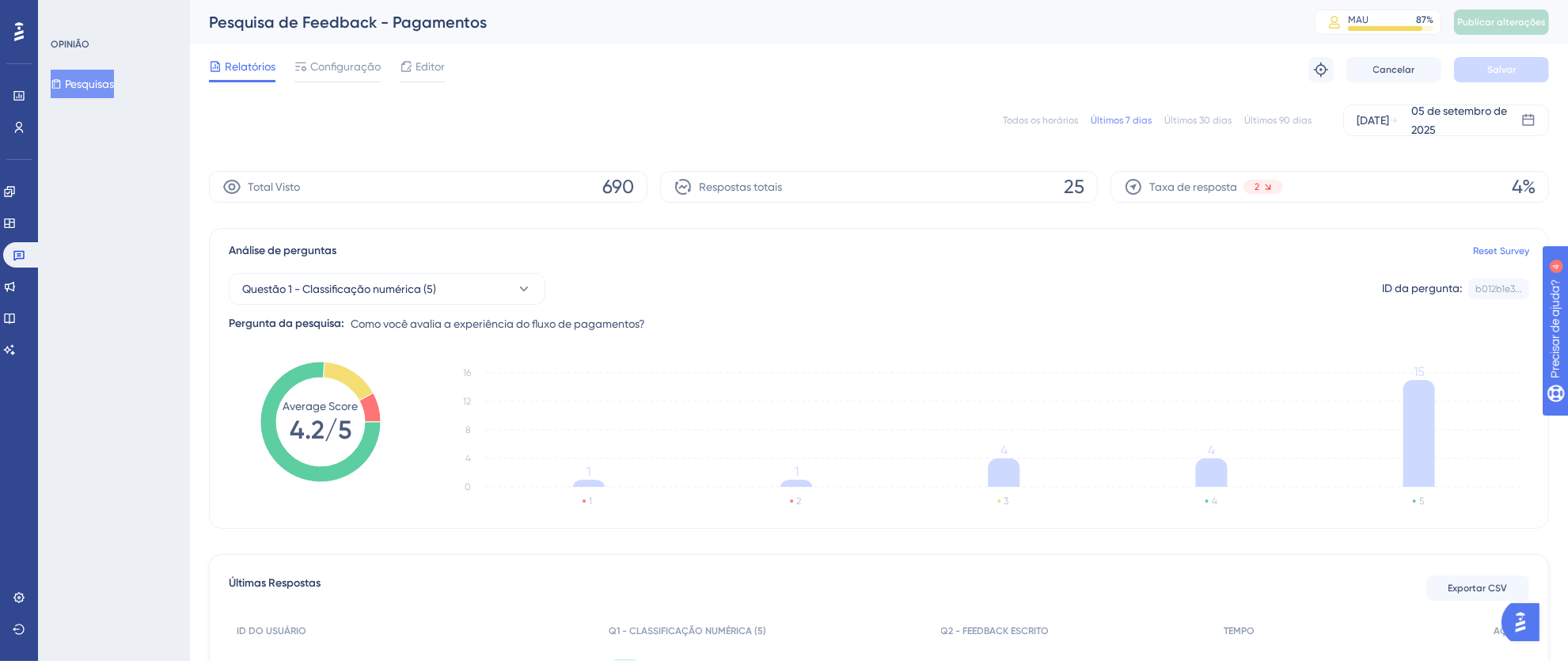
click at [1059, 124] on font "Todos os horários" at bounding box center [1041, 120] width 75 height 11
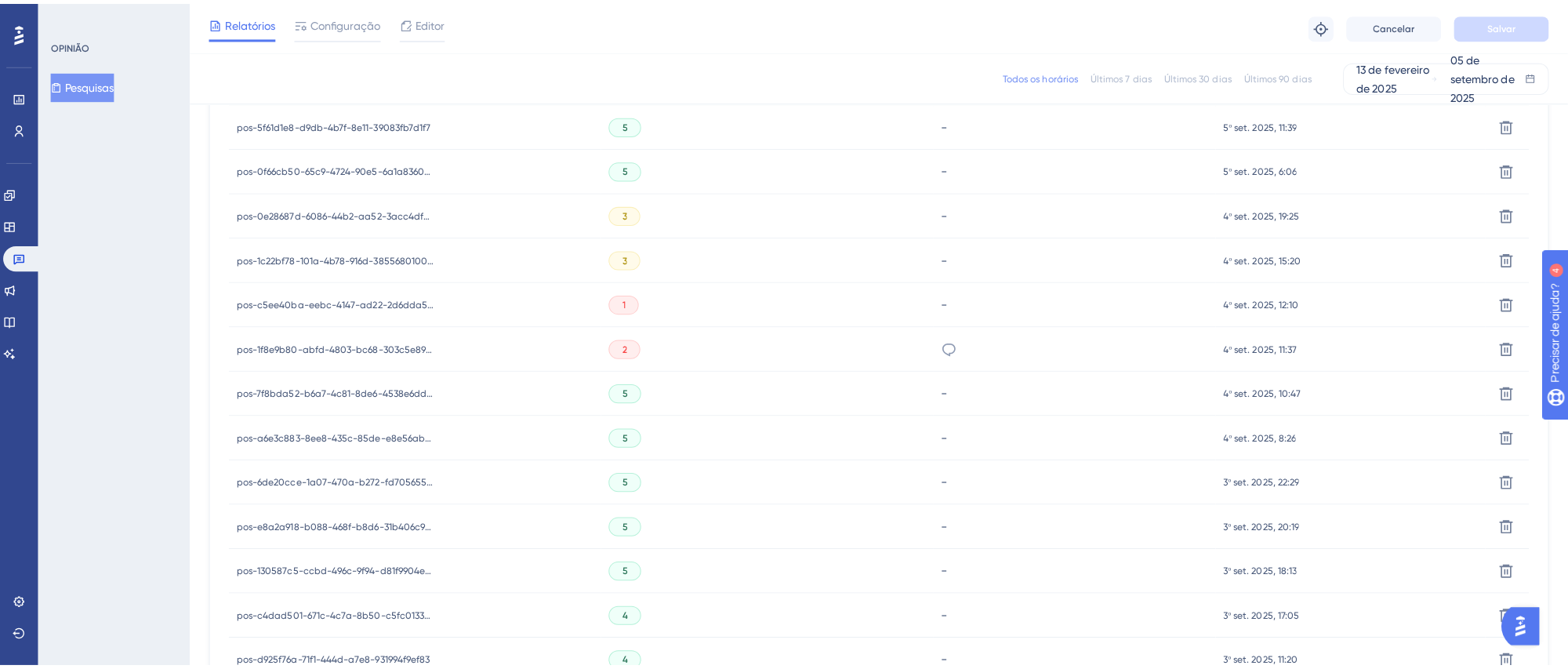
scroll to position [436, 0]
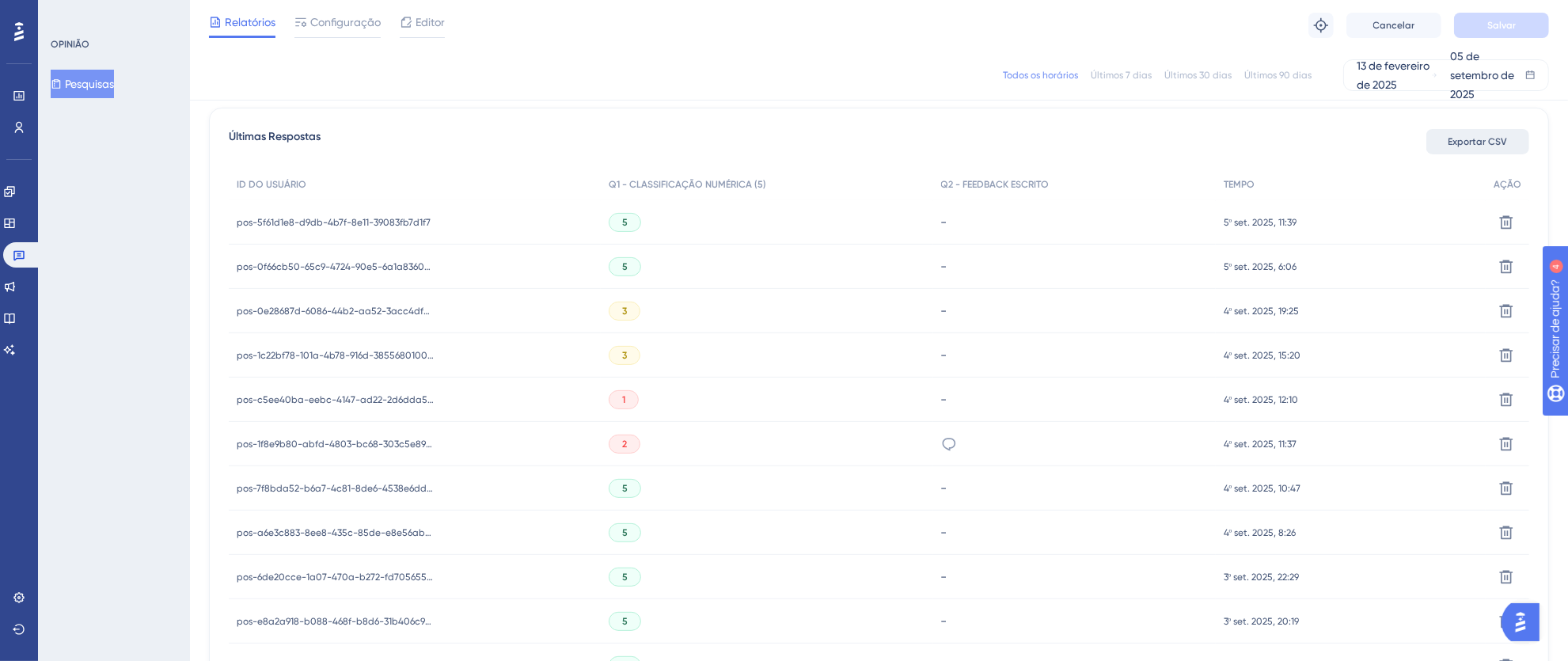
click at [1465, 145] on font "Exportar CSV" at bounding box center [1478, 142] width 60 height 11
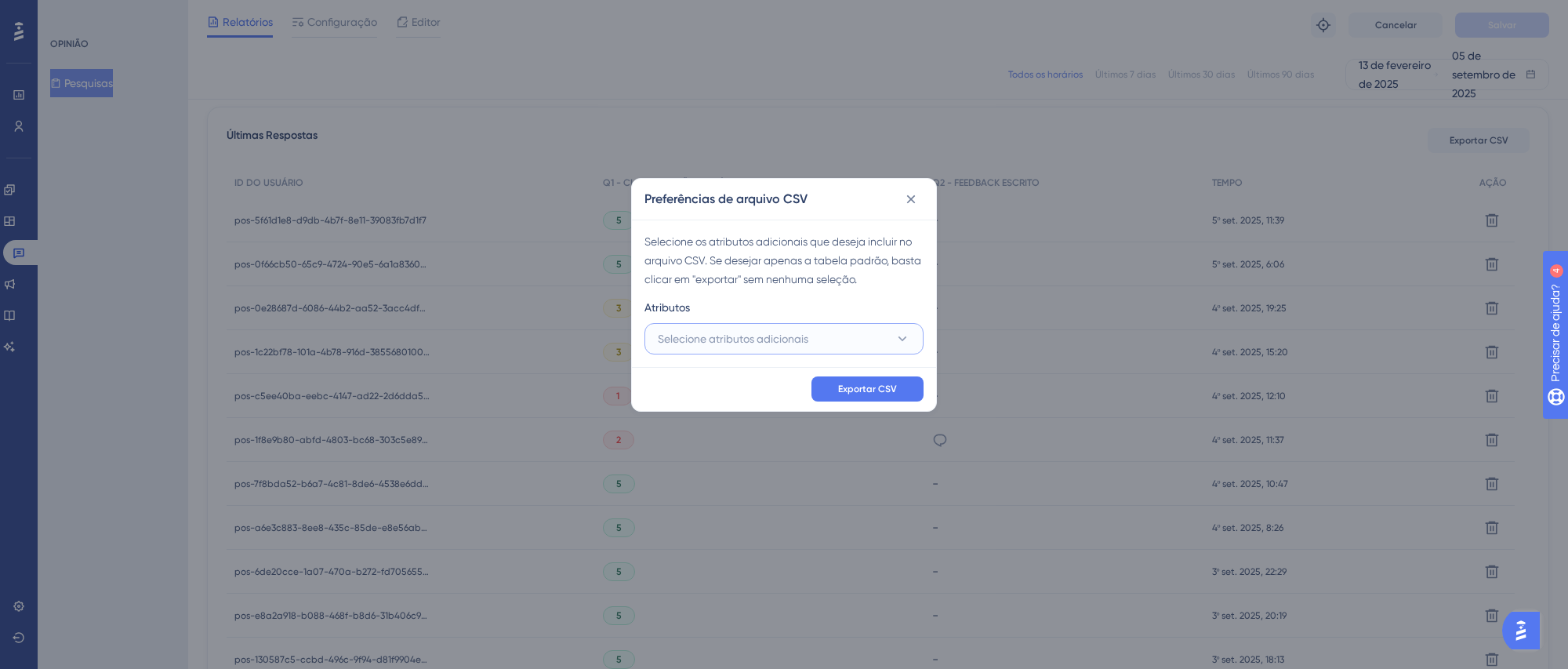
click at [769, 338] on font "Selecione atributos adicionais" at bounding box center [732, 339] width 151 height 12
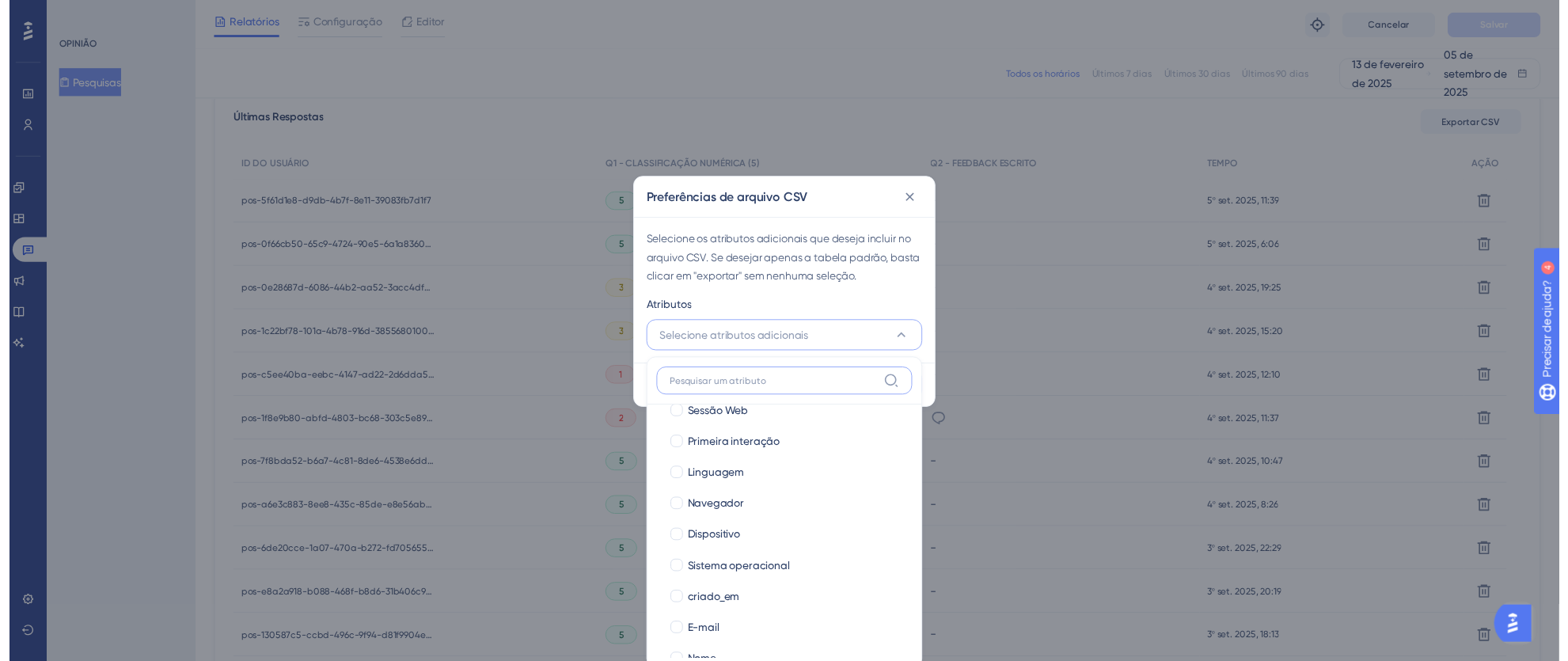
scroll to position [109, 0]
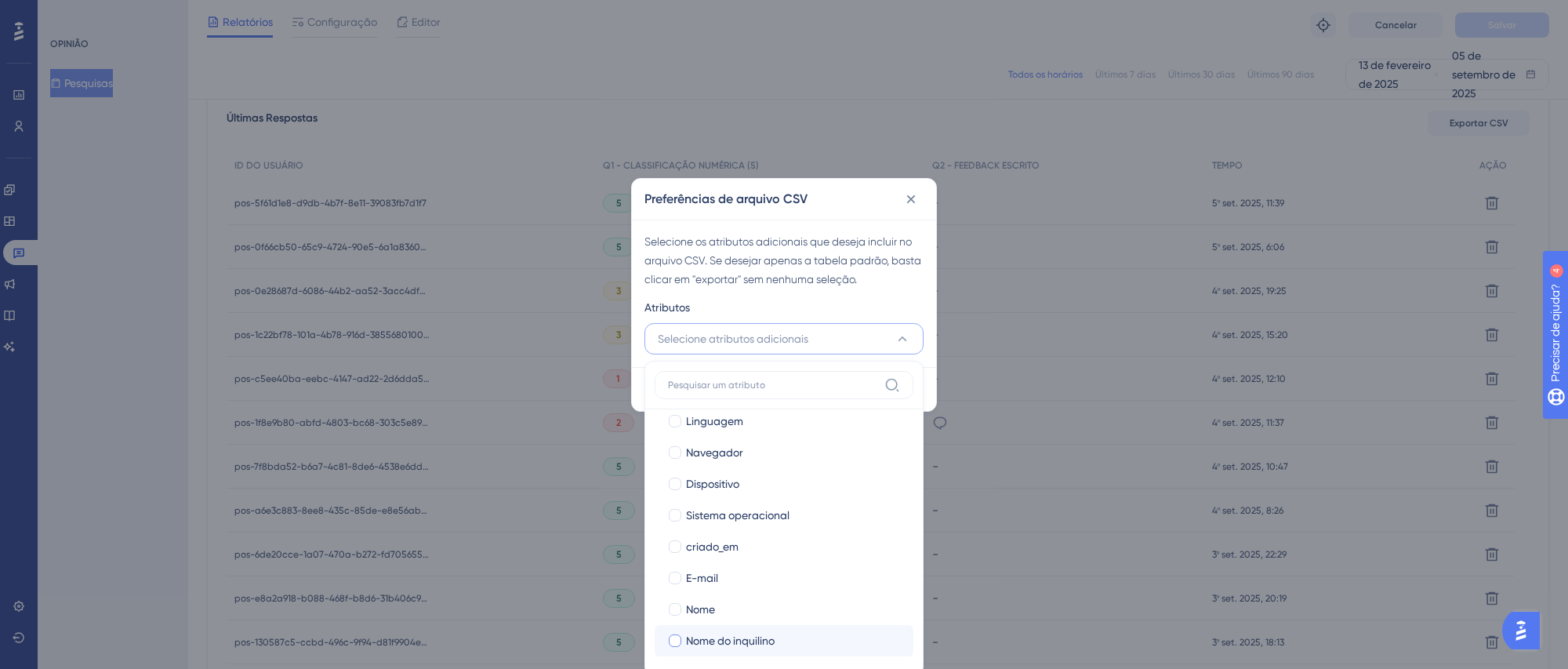
click at [684, 640] on label "Nome do inquilino" at bounding box center [784, 640] width 234 height 19
checkbox input "true"
click at [676, 614] on div at bounding box center [675, 609] width 12 height 12
checkbox input "true"
click at [675, 570] on div at bounding box center [675, 578] width 16 height 16
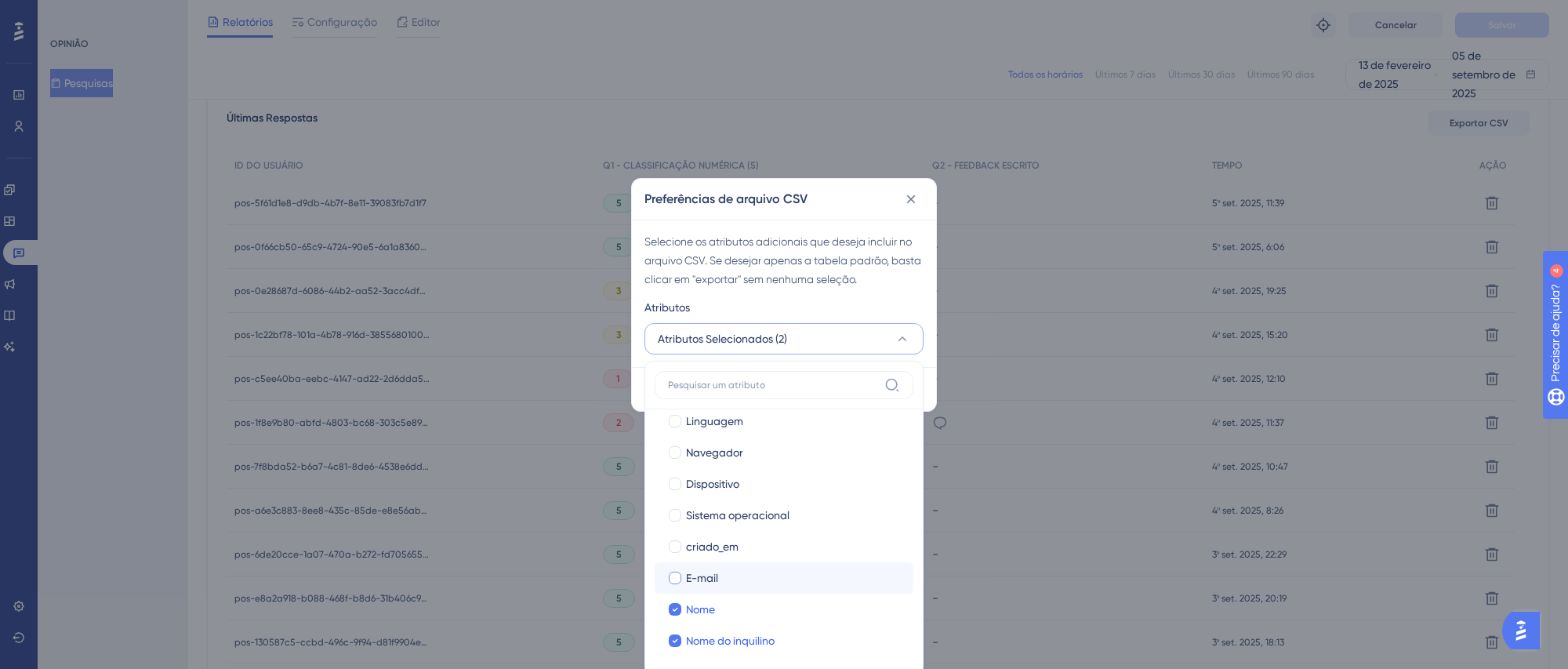
checkbox input "true"
click at [853, 305] on div "Atributos" at bounding box center [784, 311] width 279 height 25
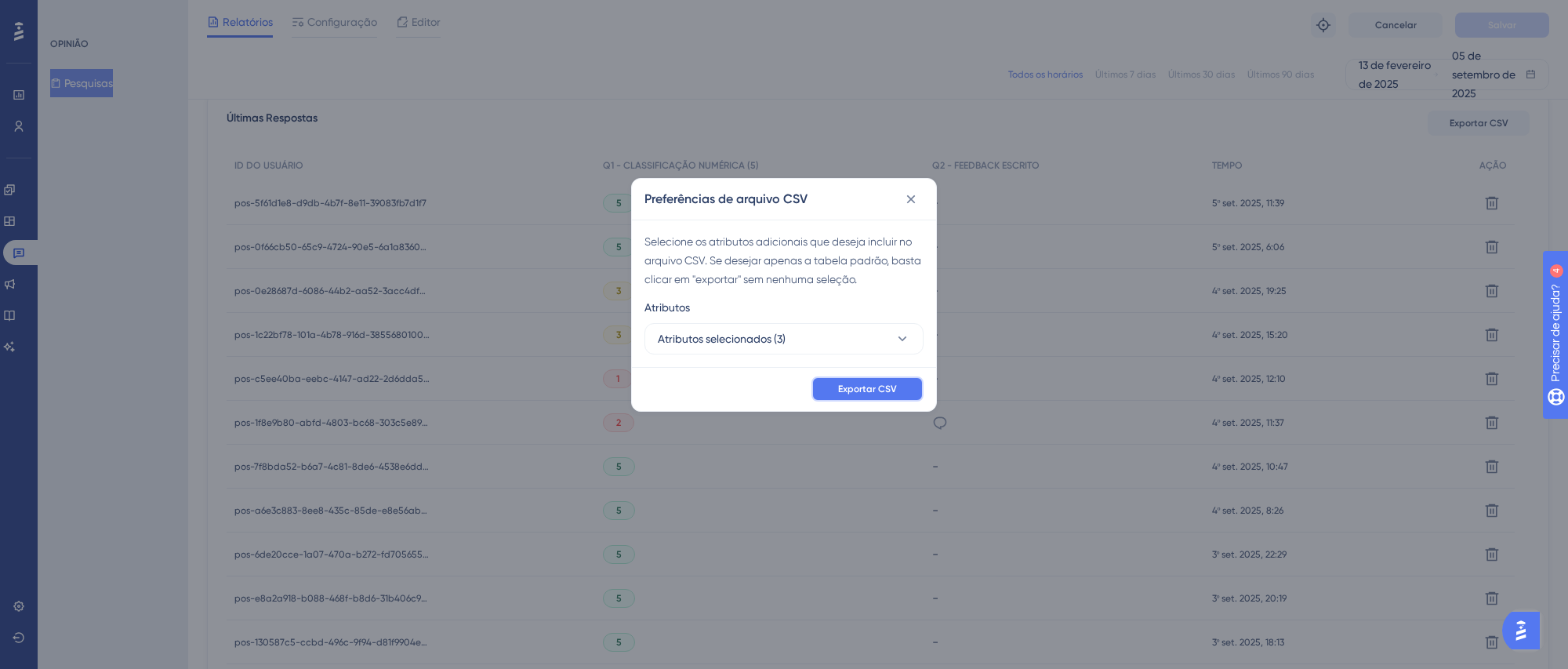
click at [863, 392] on font "Exportar CSV" at bounding box center [867, 388] width 59 height 11
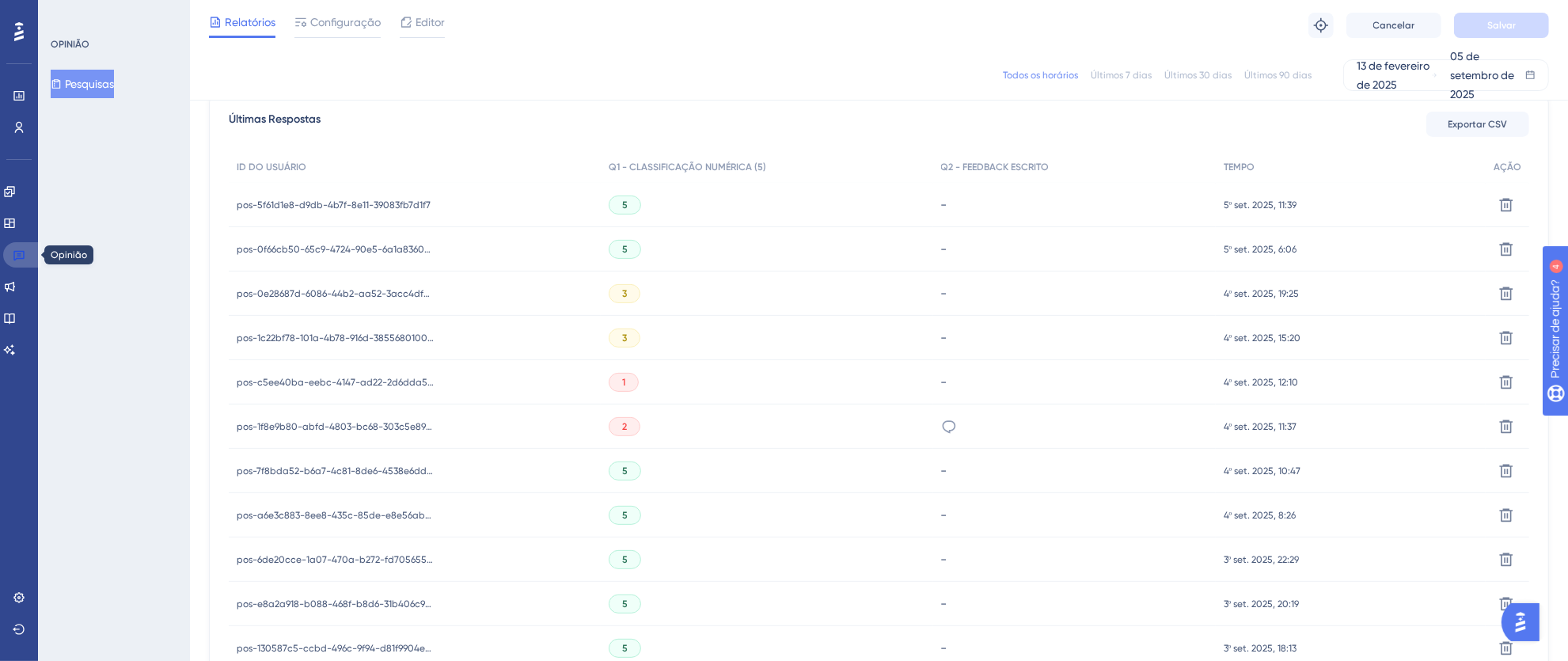
click at [20, 256] on icon at bounding box center [19, 257] width 11 height 11
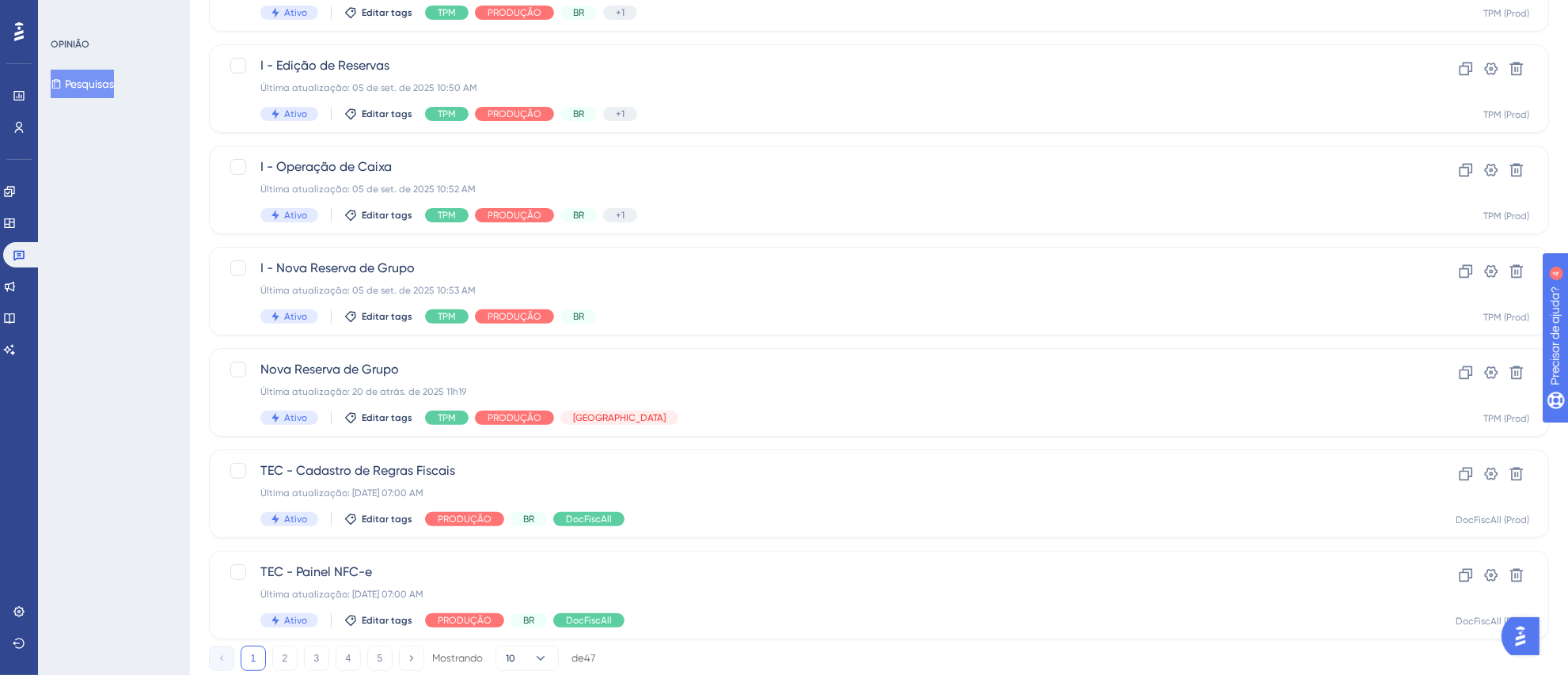
scroll to position [551, 0]
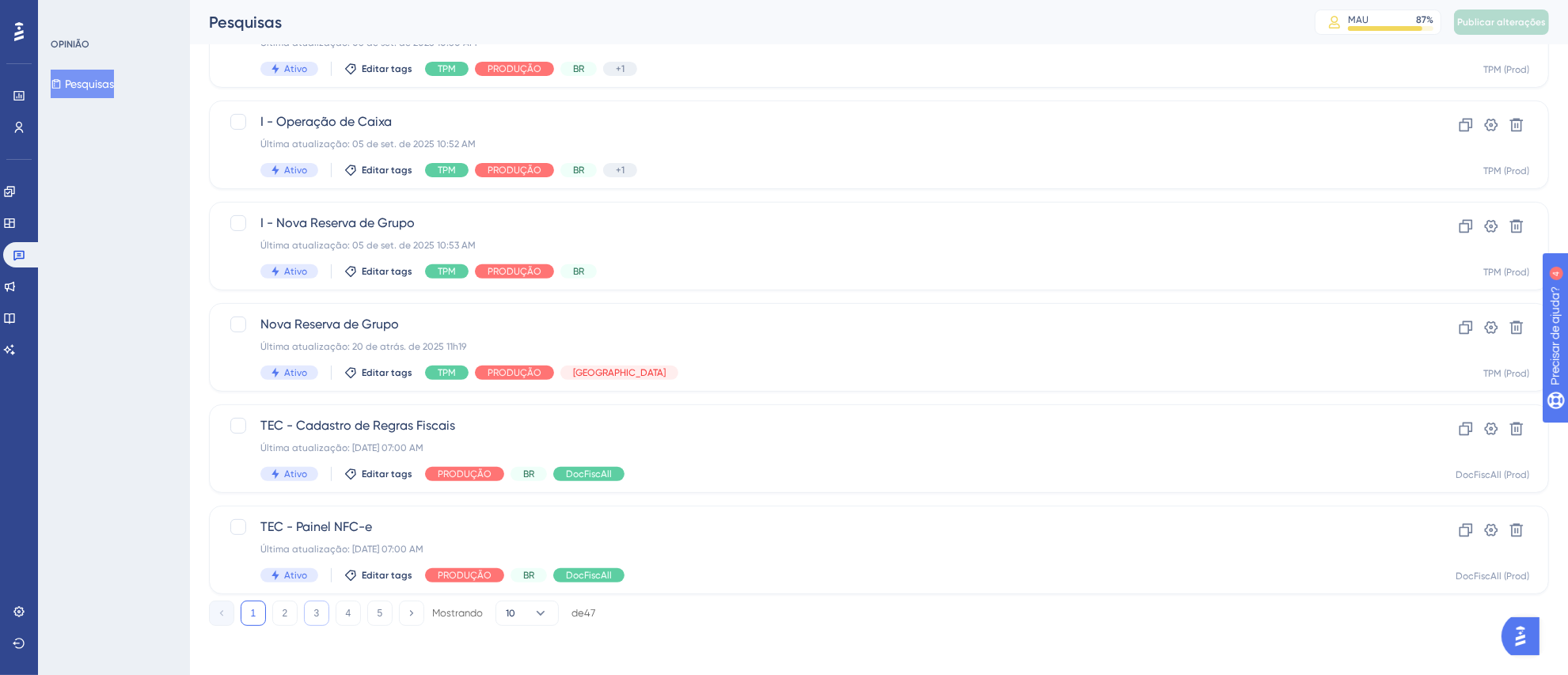
click at [317, 620] on button "3" at bounding box center [316, 613] width 25 height 25
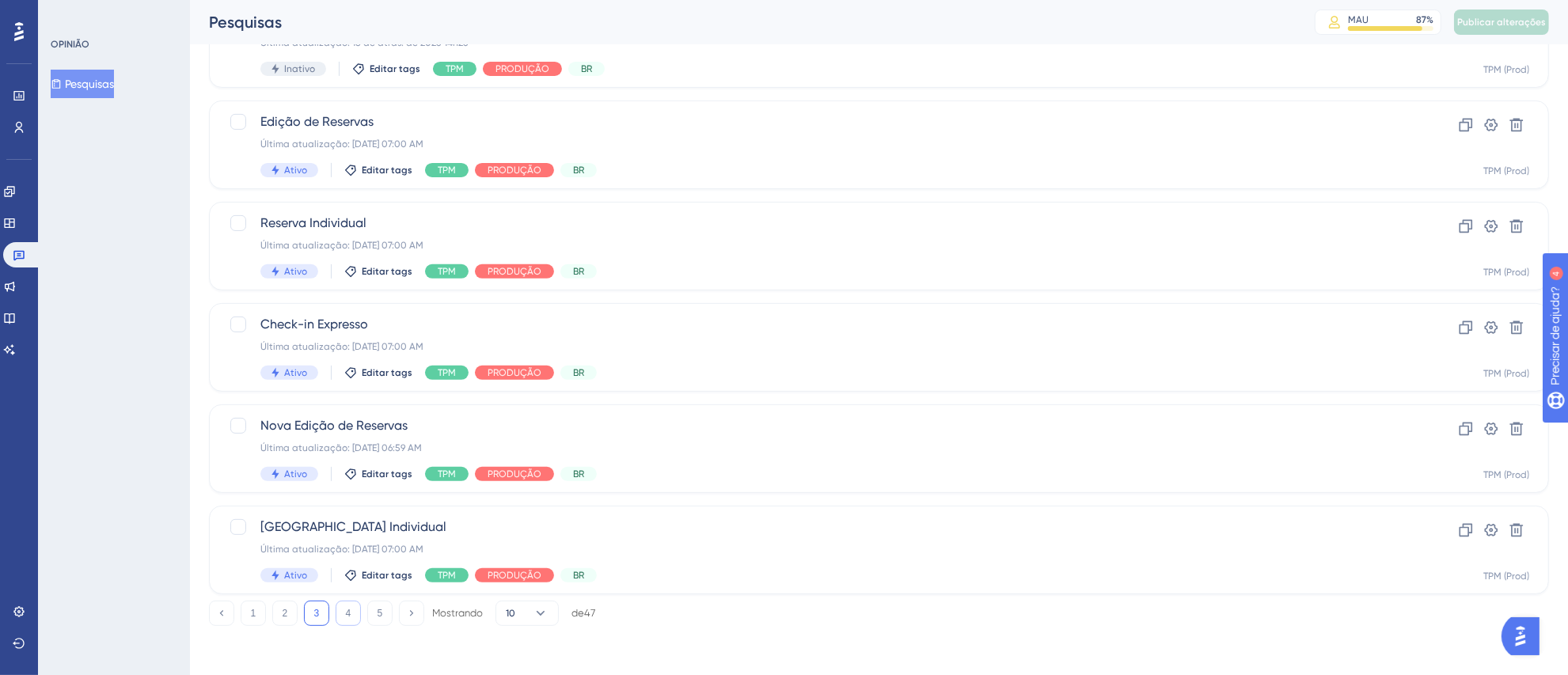
click at [344, 617] on button "4" at bounding box center [348, 613] width 25 height 25
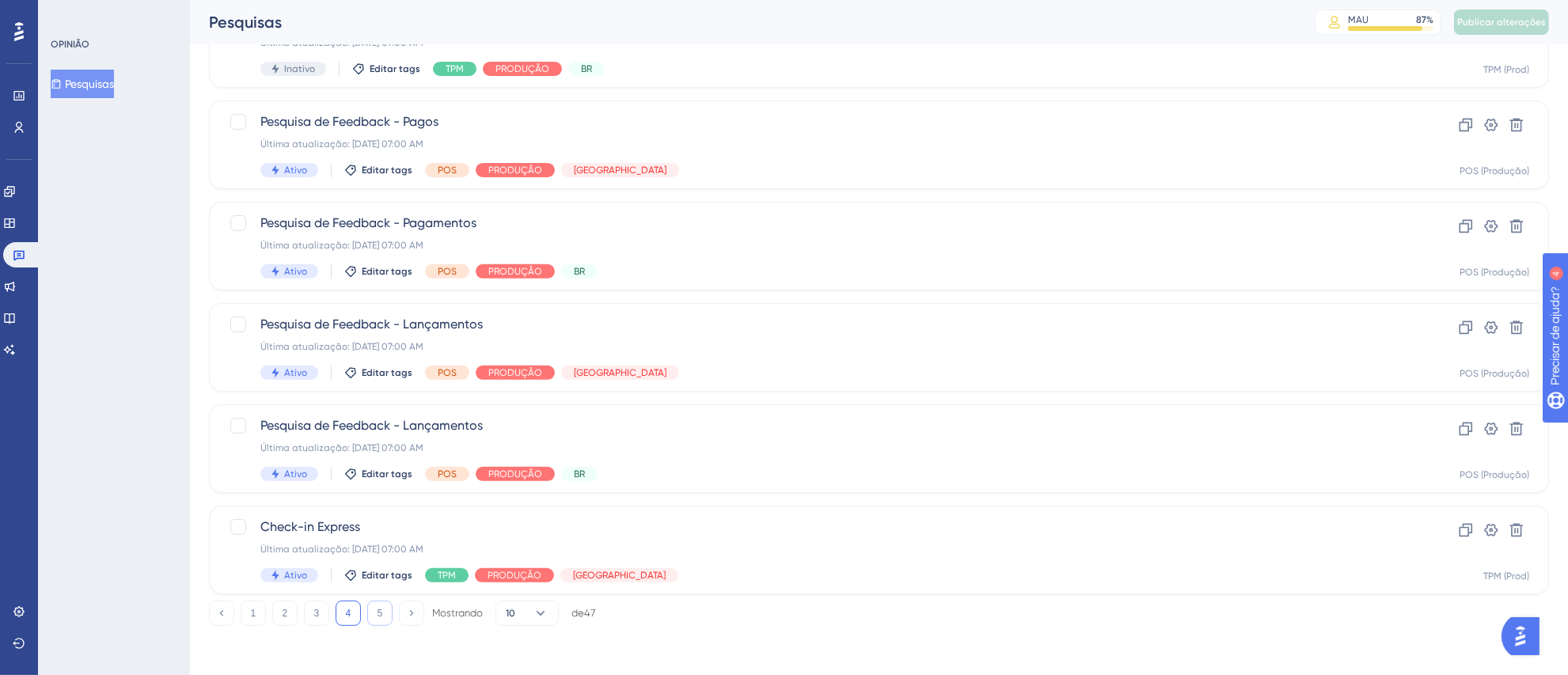
click at [375, 613] on button "5" at bounding box center [380, 613] width 25 height 25
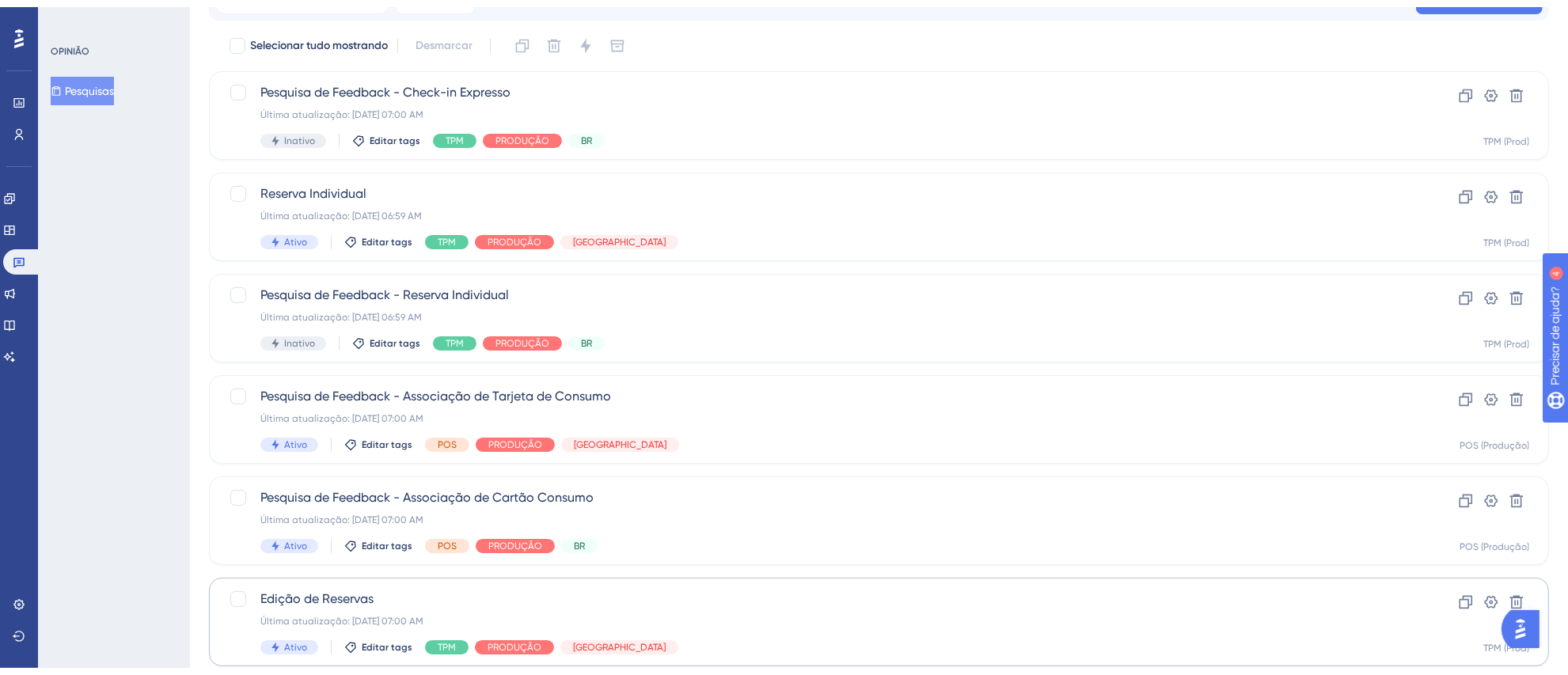
scroll to position [248, 0]
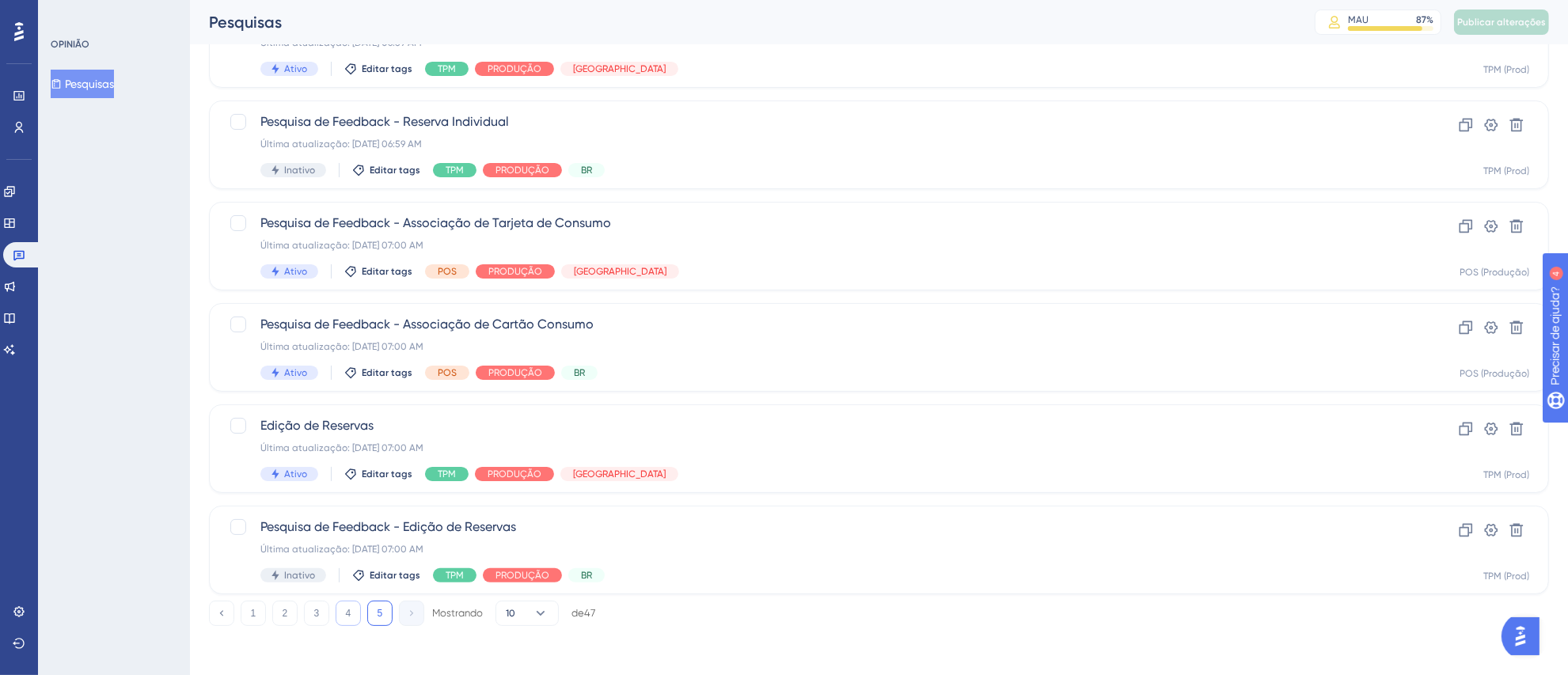
click at [346, 616] on font "4" at bounding box center [348, 613] width 5 height 11
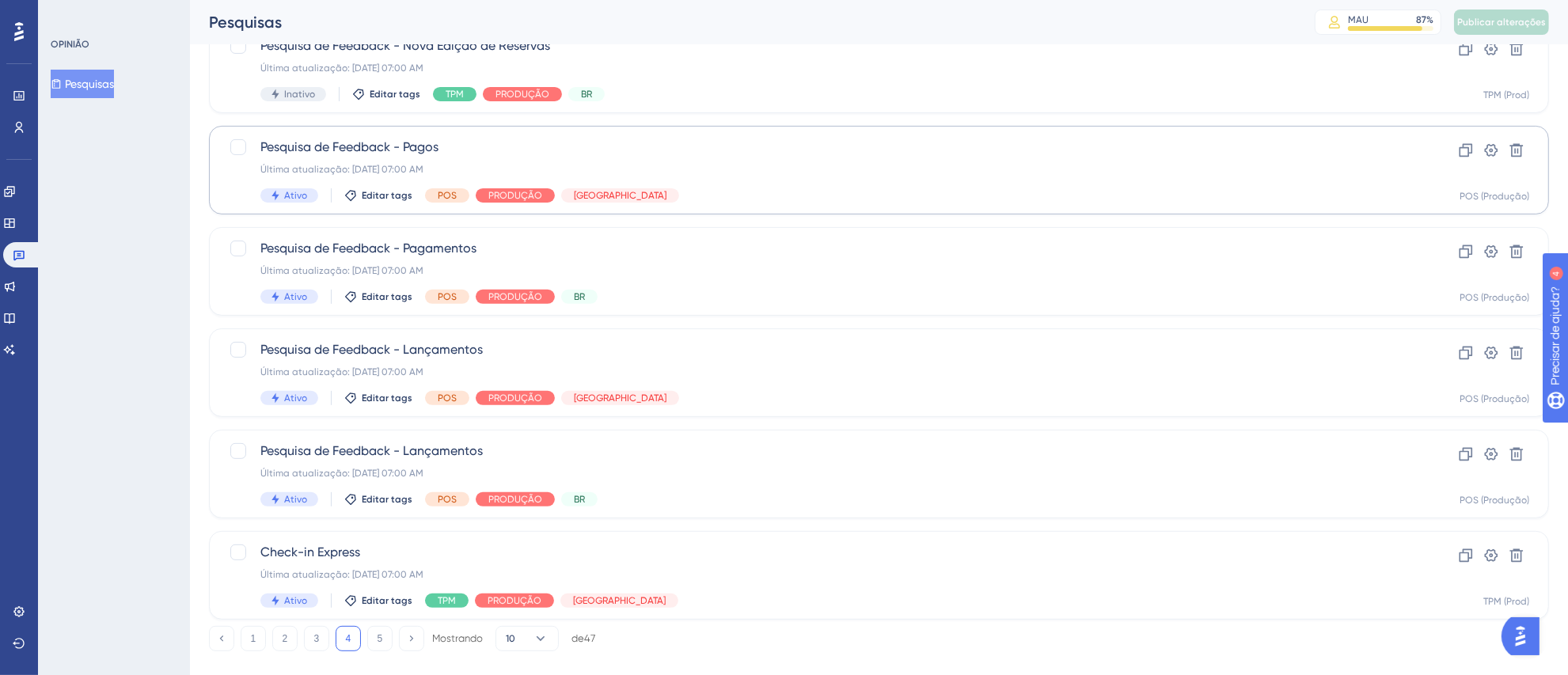
scroll to position [549, 0]
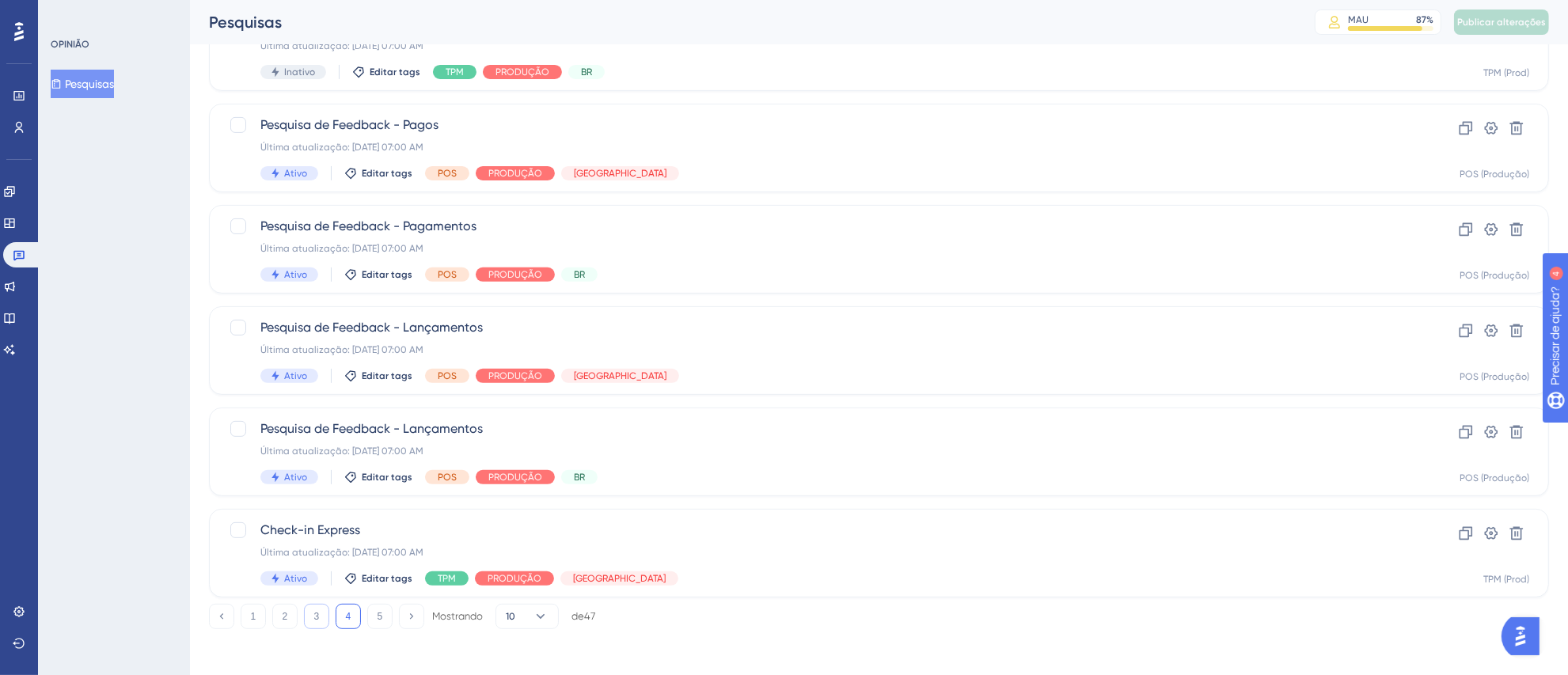
click at [319, 606] on button "3" at bounding box center [316, 616] width 25 height 25
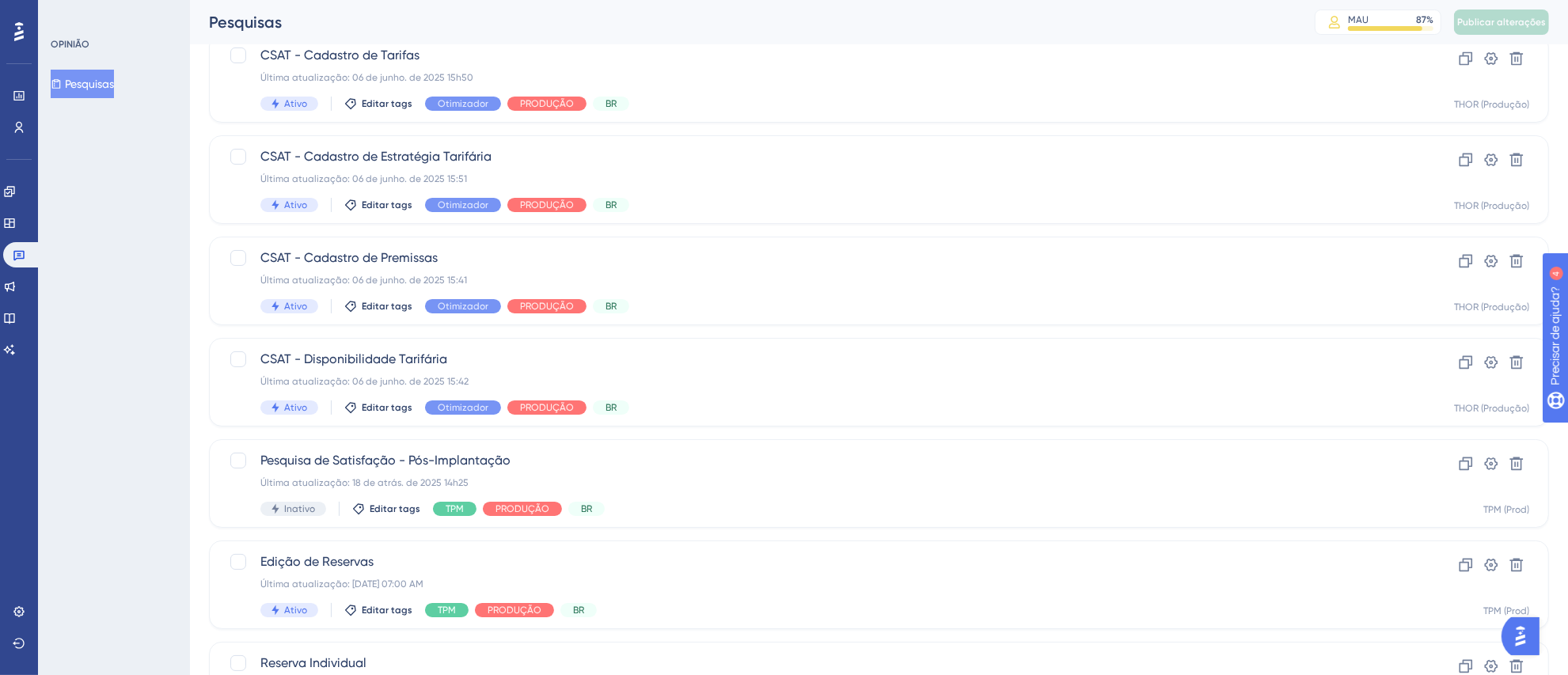
scroll to position [100, 0]
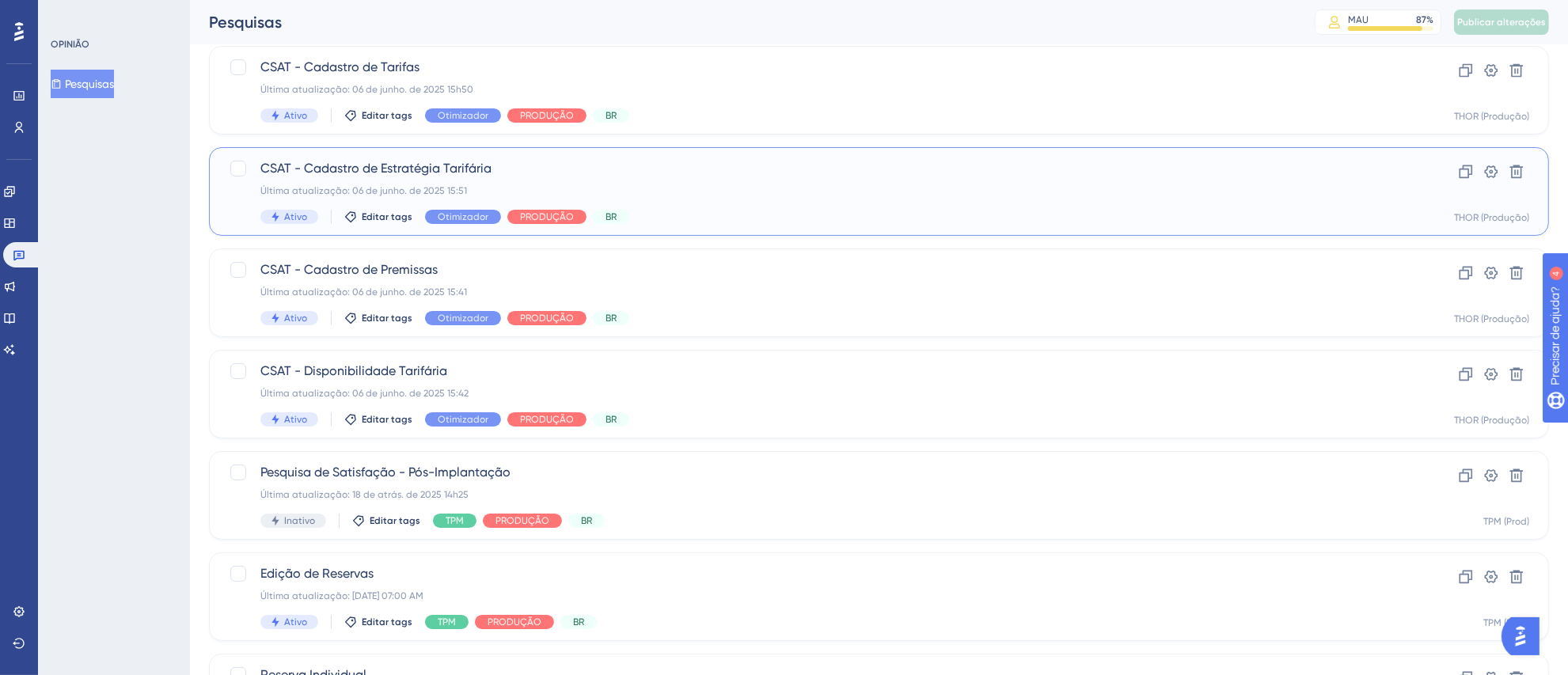
click at [896, 200] on div "CSAT - Cadastro de Estratégia Tarifária Última atualização: 06 de junho. de 202…" at bounding box center [815, 191] width 1110 height 65
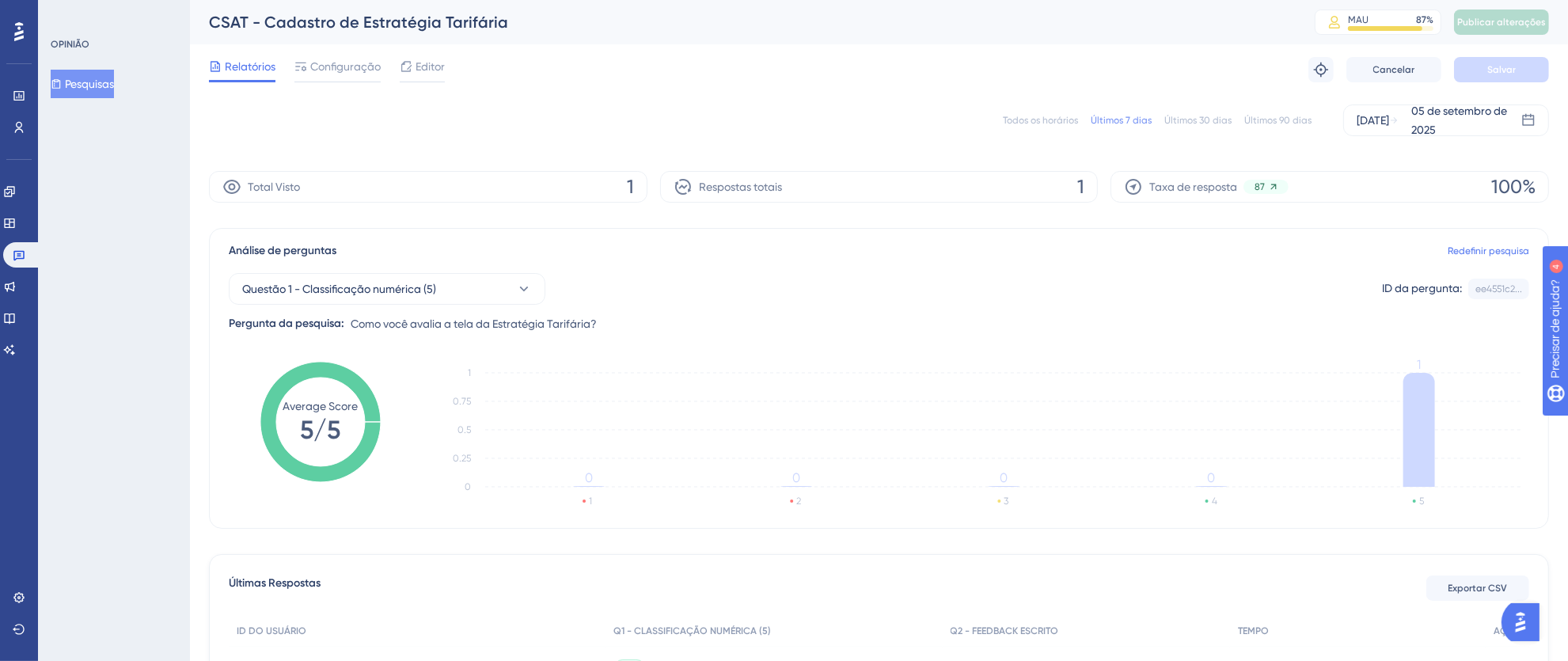
click at [1038, 118] on font "Todos os horários" at bounding box center [1041, 120] width 75 height 11
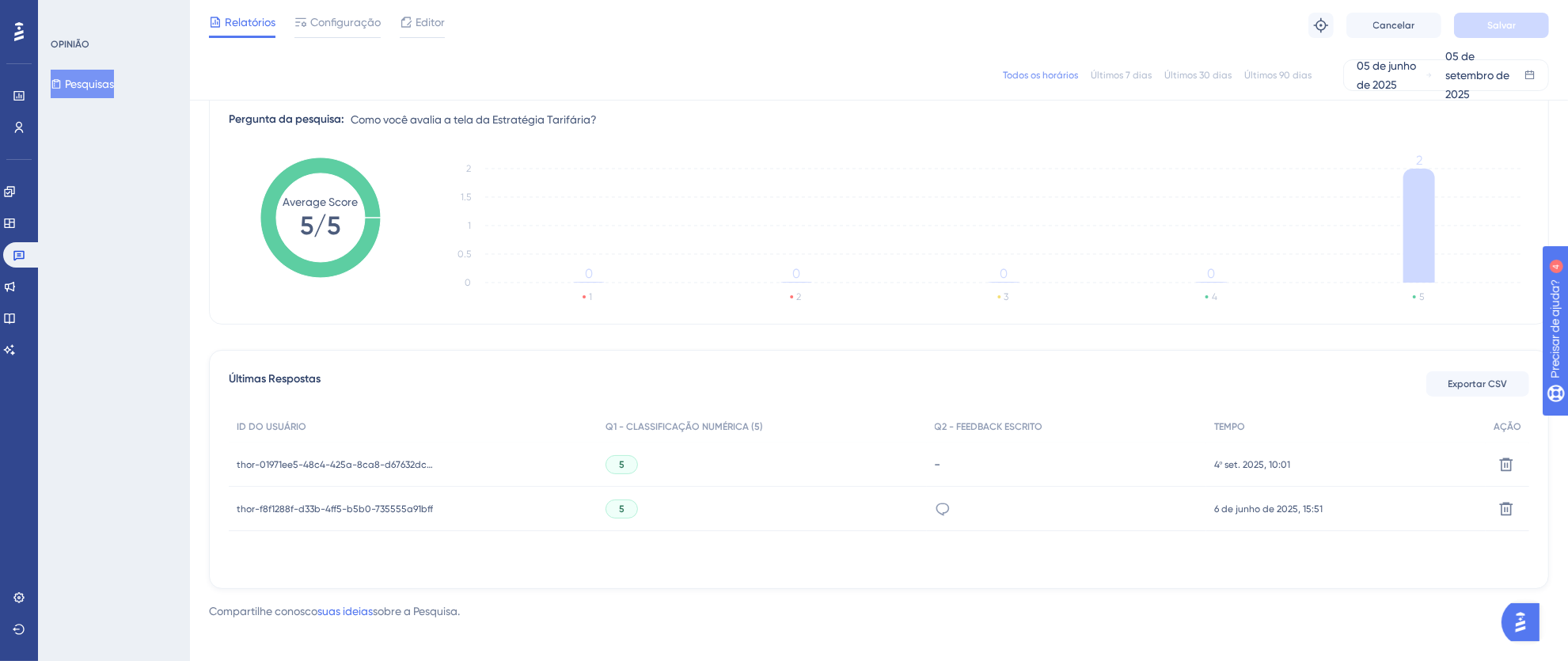
scroll to position [208, 0]
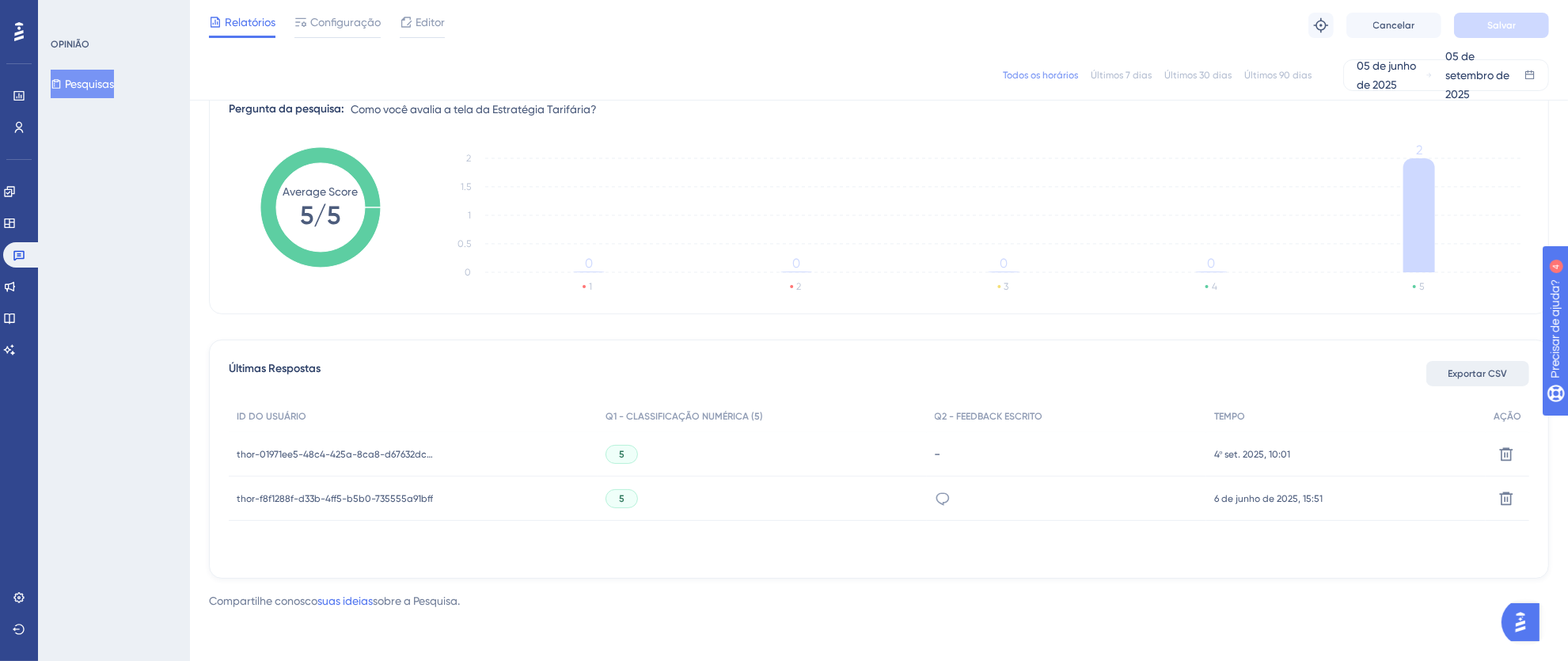
click at [1508, 373] on button "Exportar CSV" at bounding box center [1477, 373] width 102 height 25
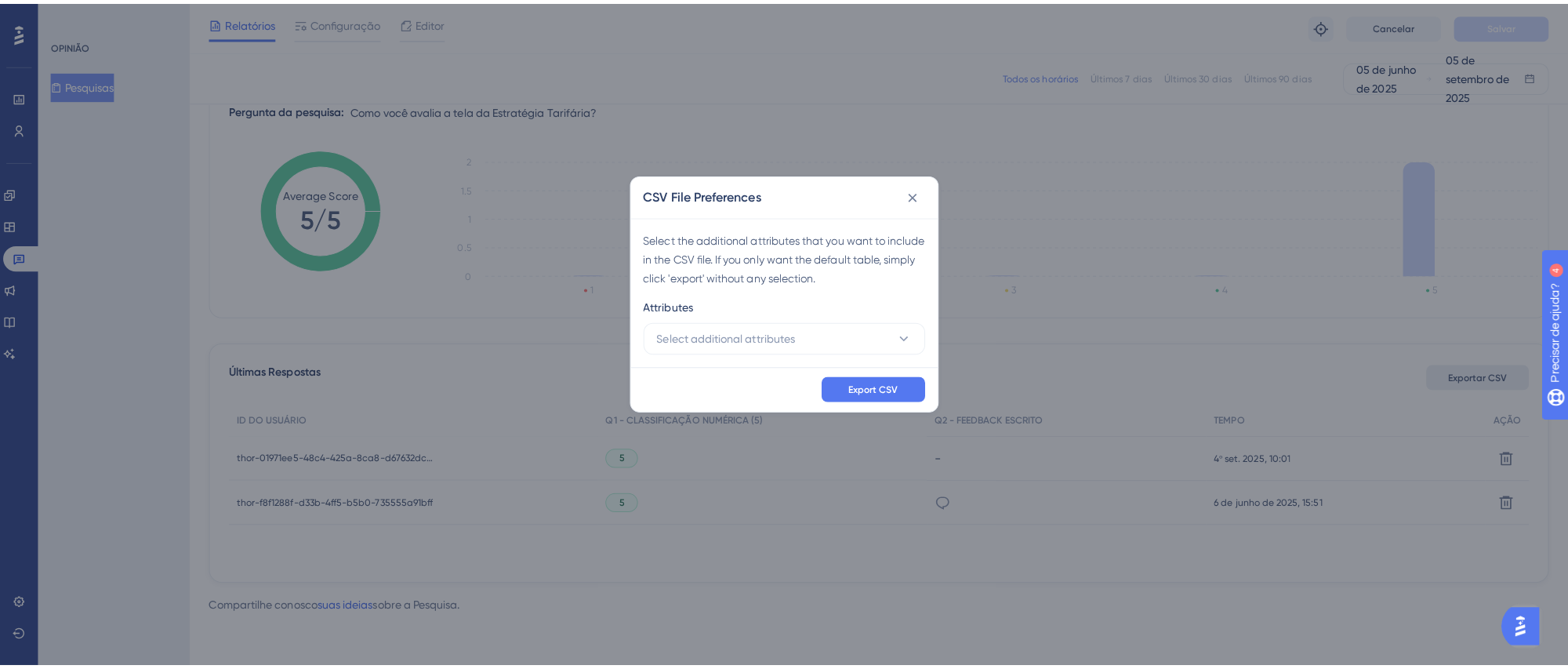
scroll to position [192, 0]
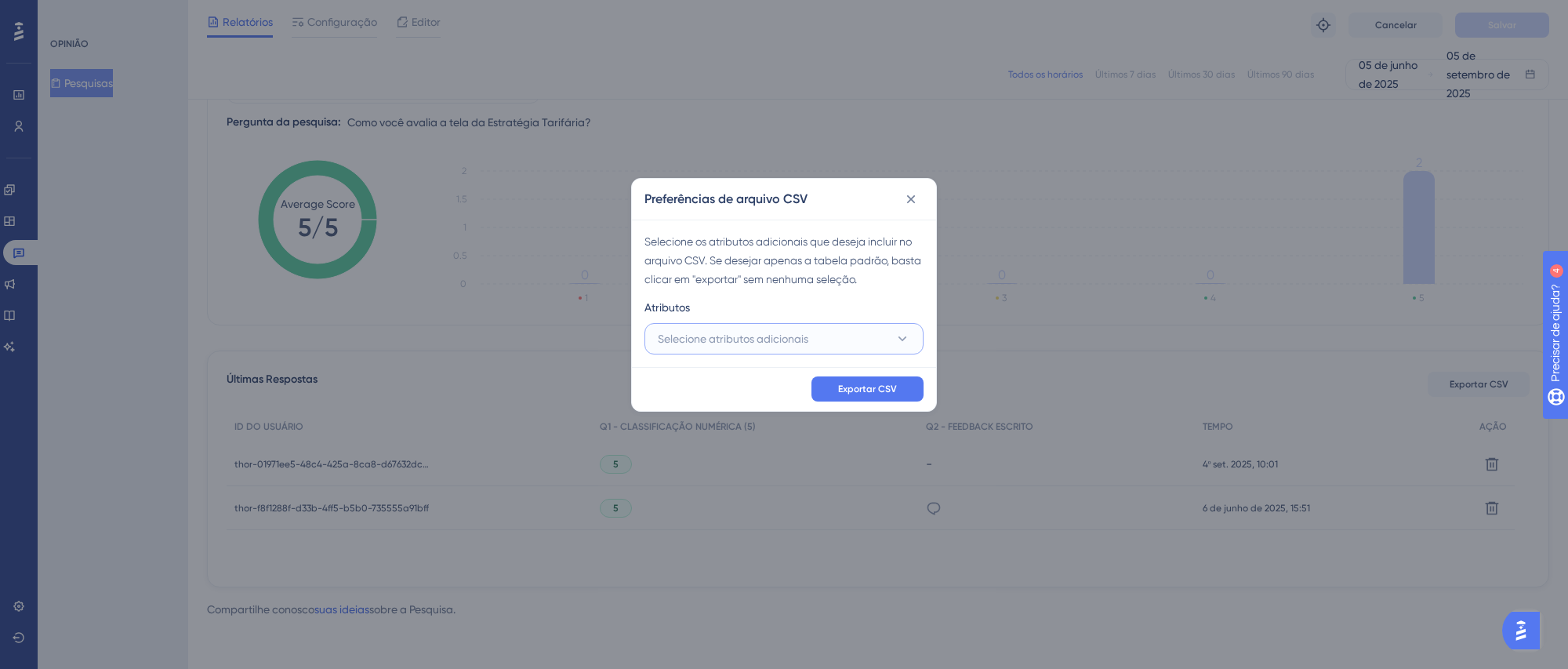
click at [781, 342] on font "Selecione atributos adicionais" at bounding box center [732, 339] width 151 height 12
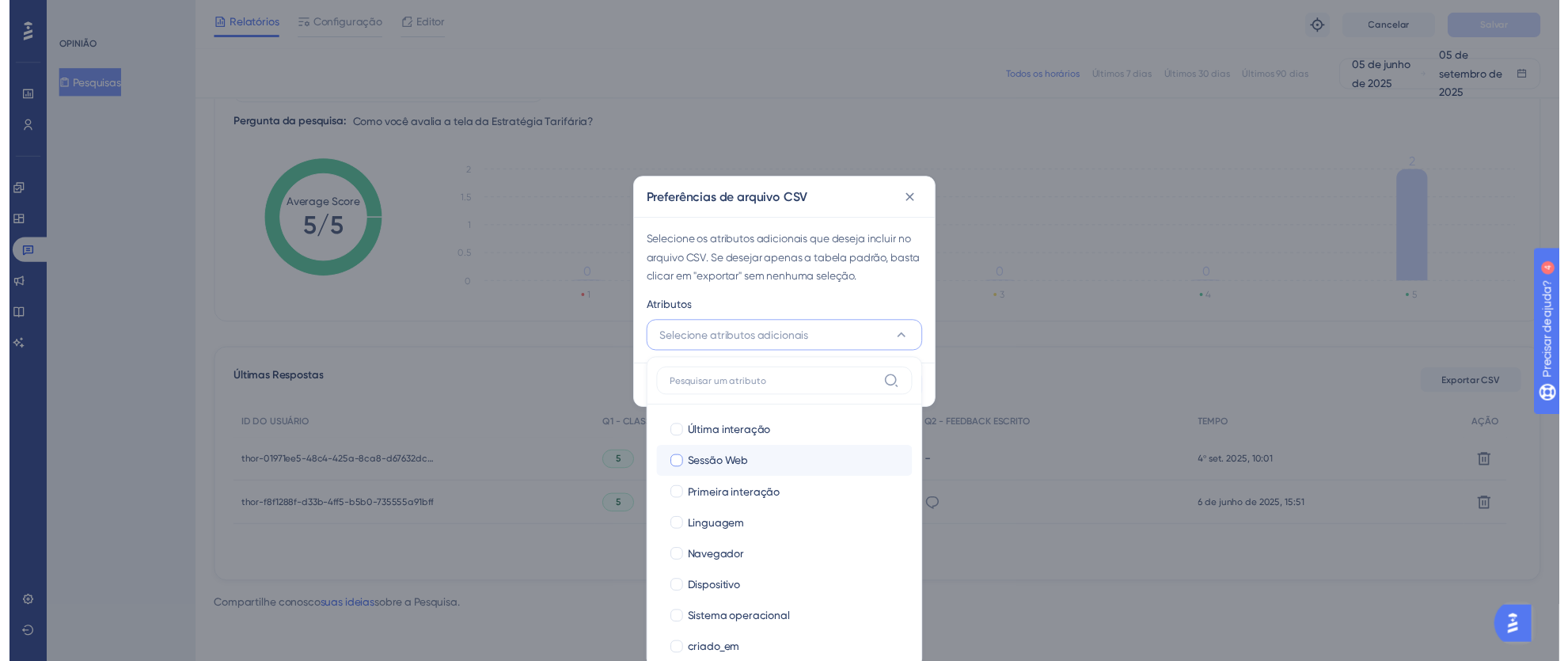
scroll to position [109, 0]
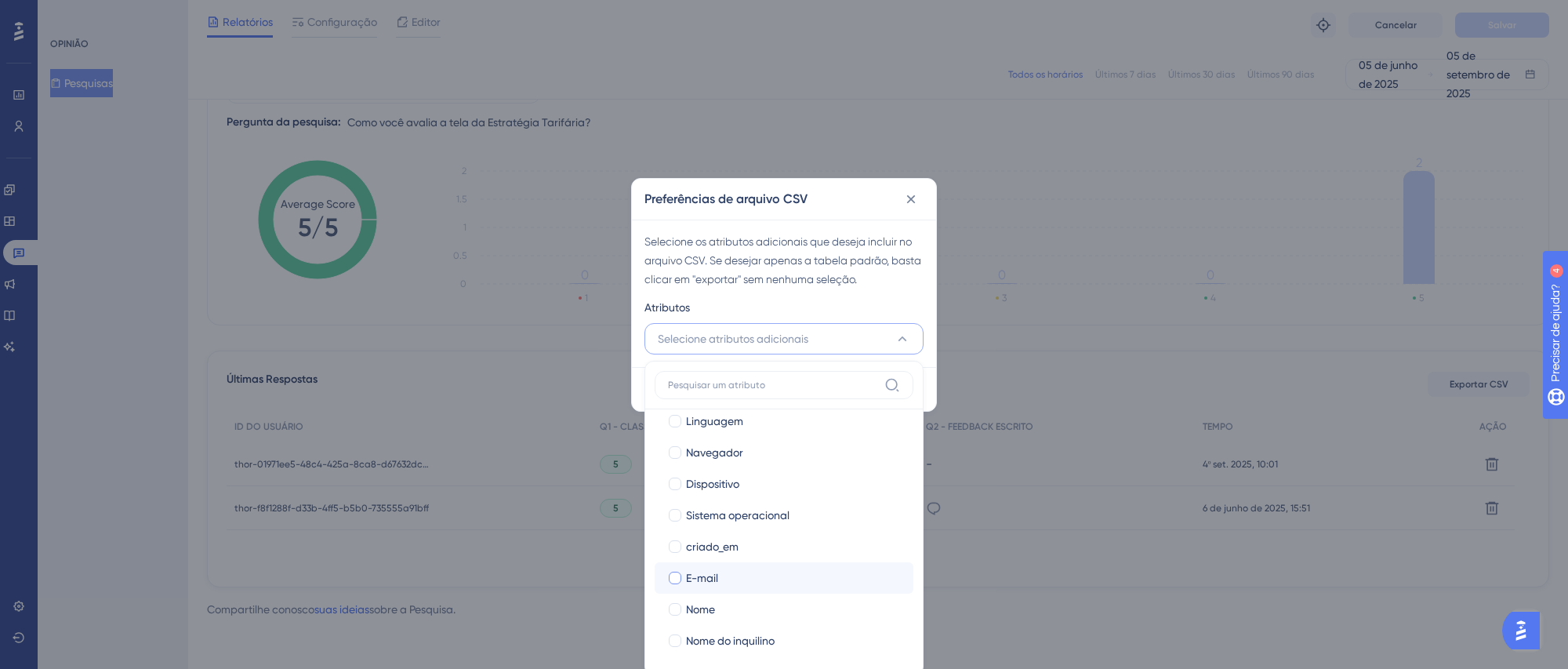
click at [677, 579] on div at bounding box center [675, 578] width 12 height 12
checkbox input "true"
click at [679, 600] on label "Nome" at bounding box center [784, 609] width 234 height 19
checkbox input "true"
click at [679, 635] on div at bounding box center [675, 641] width 12 height 12
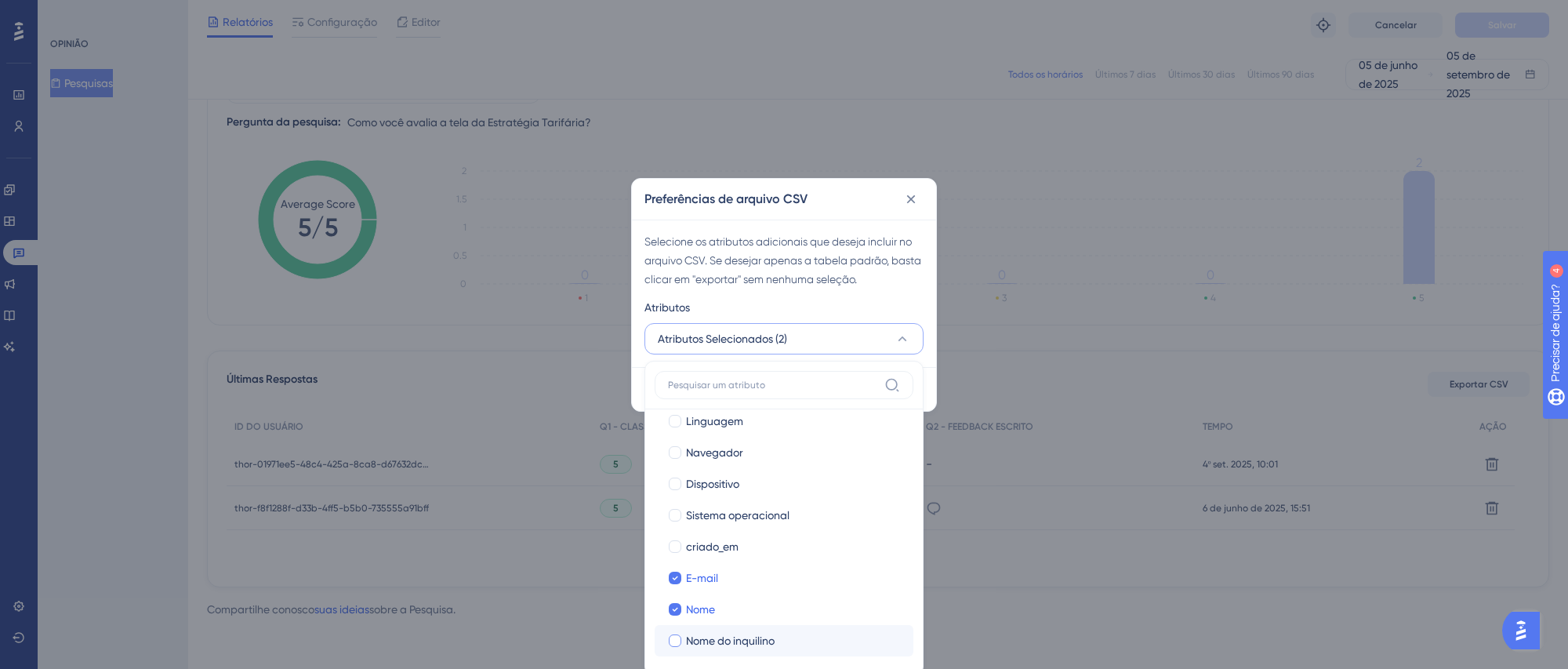
checkbox input "true"
click at [822, 305] on div "Atributos" at bounding box center [784, 311] width 279 height 25
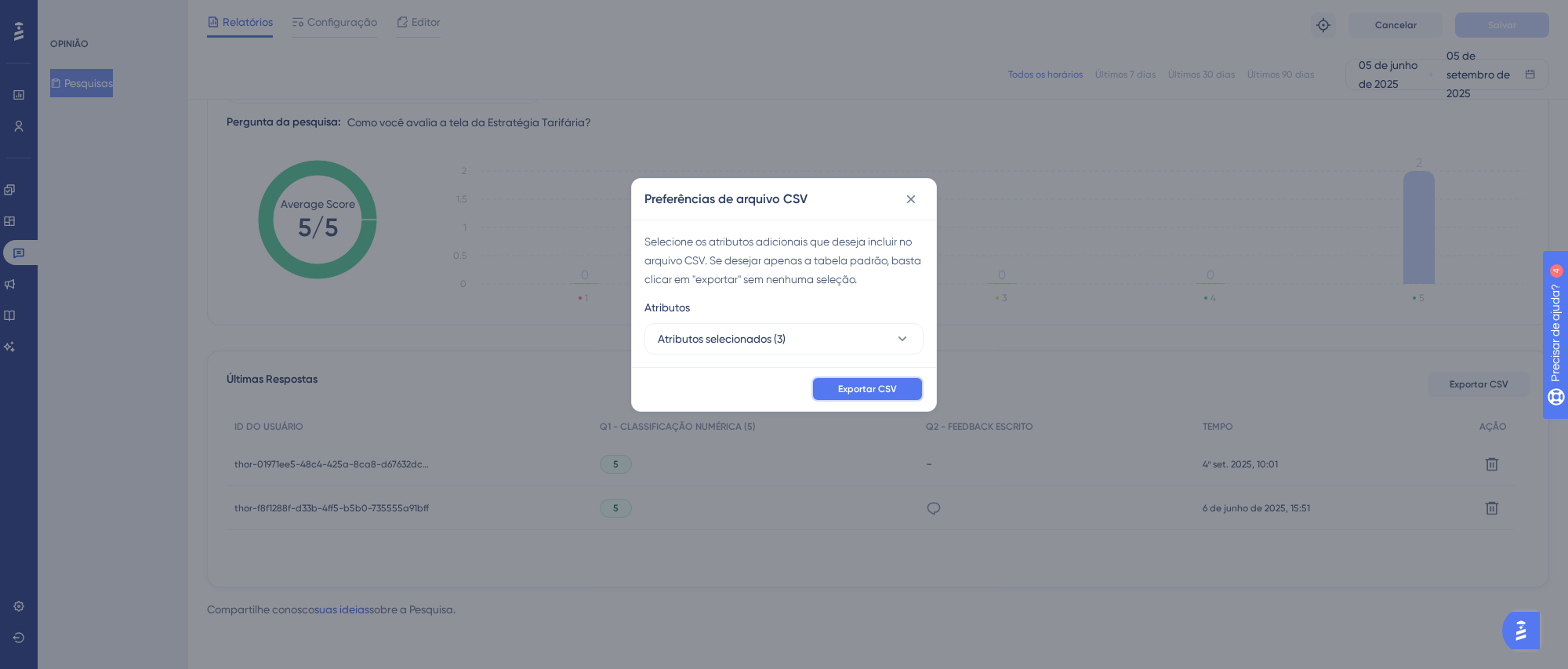
click at [849, 387] on font "Exportar CSV" at bounding box center [867, 388] width 59 height 11
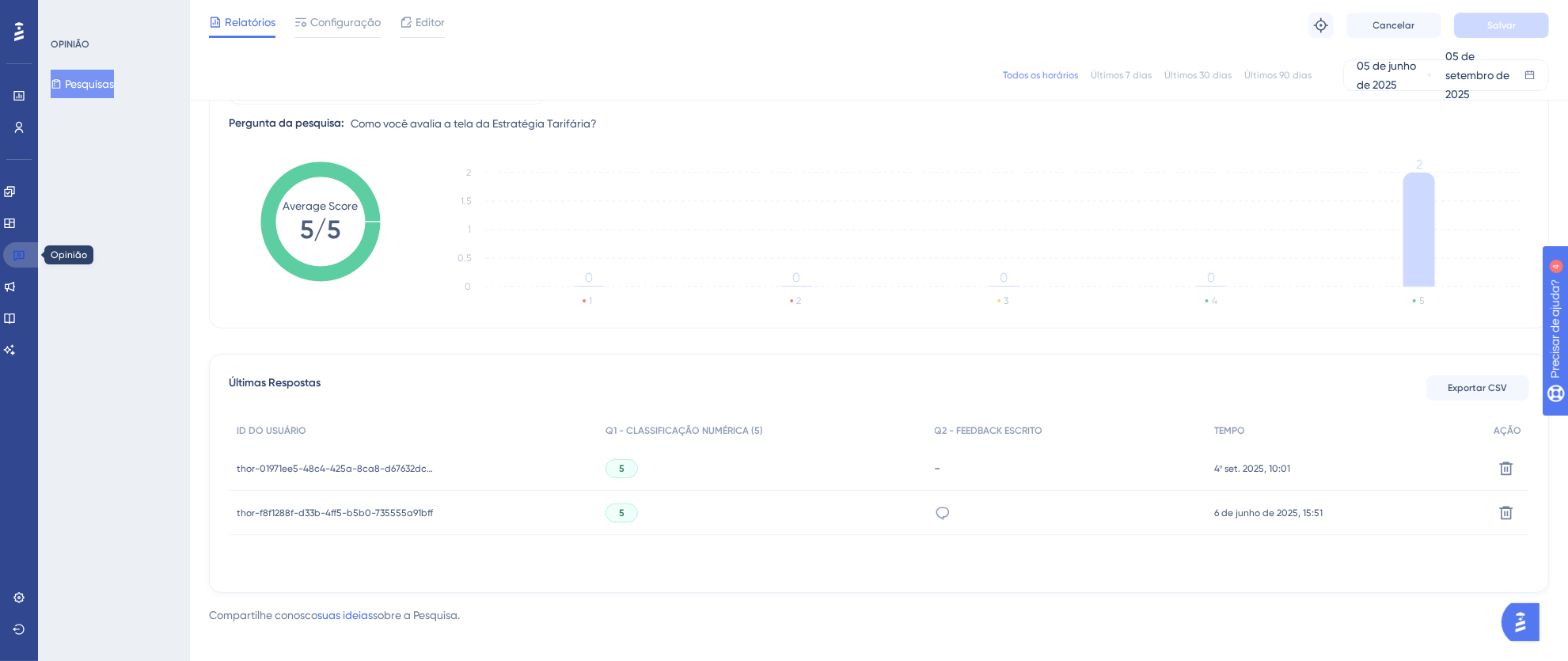
click at [22, 257] on icon at bounding box center [19, 255] width 12 height 12
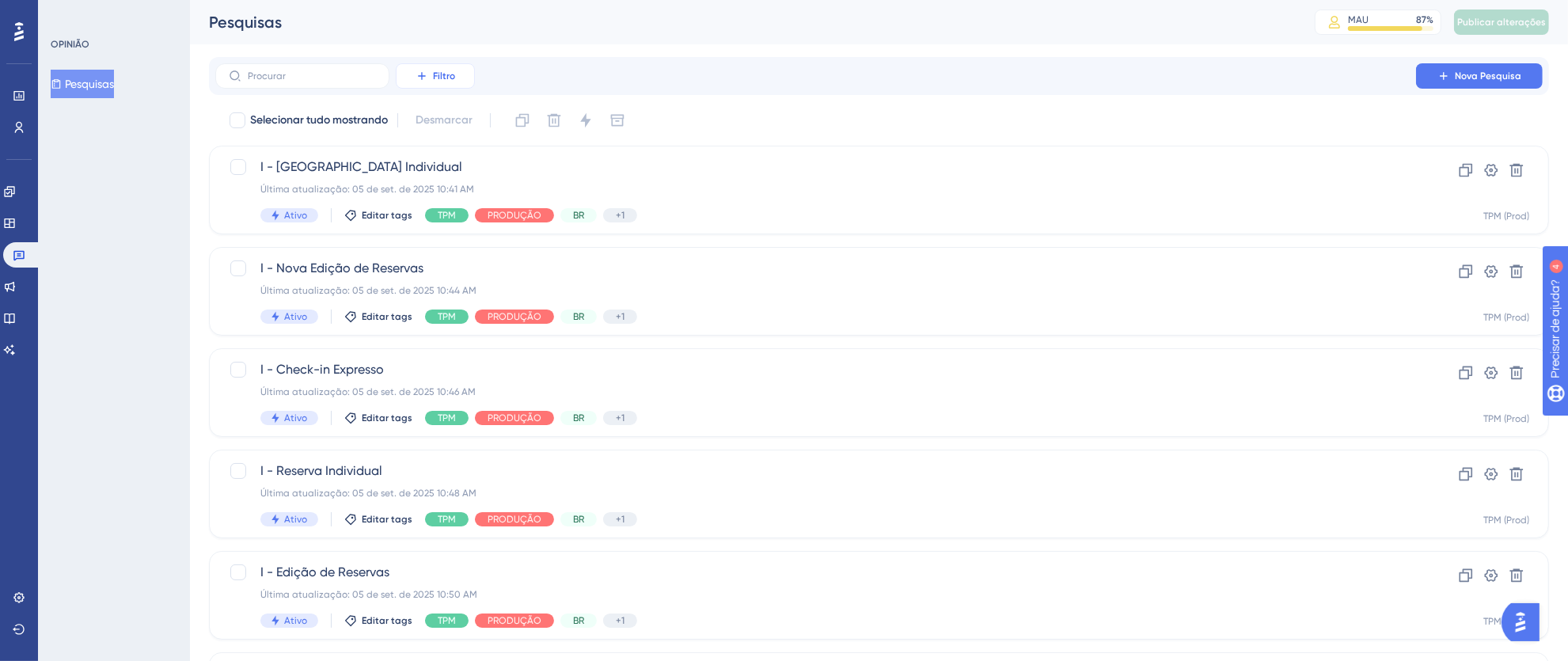
click at [431, 76] on button "Filtro" at bounding box center [435, 76] width 79 height 25
click at [465, 126] on font "Etiquetas" at bounding box center [442, 121] width 47 height 12
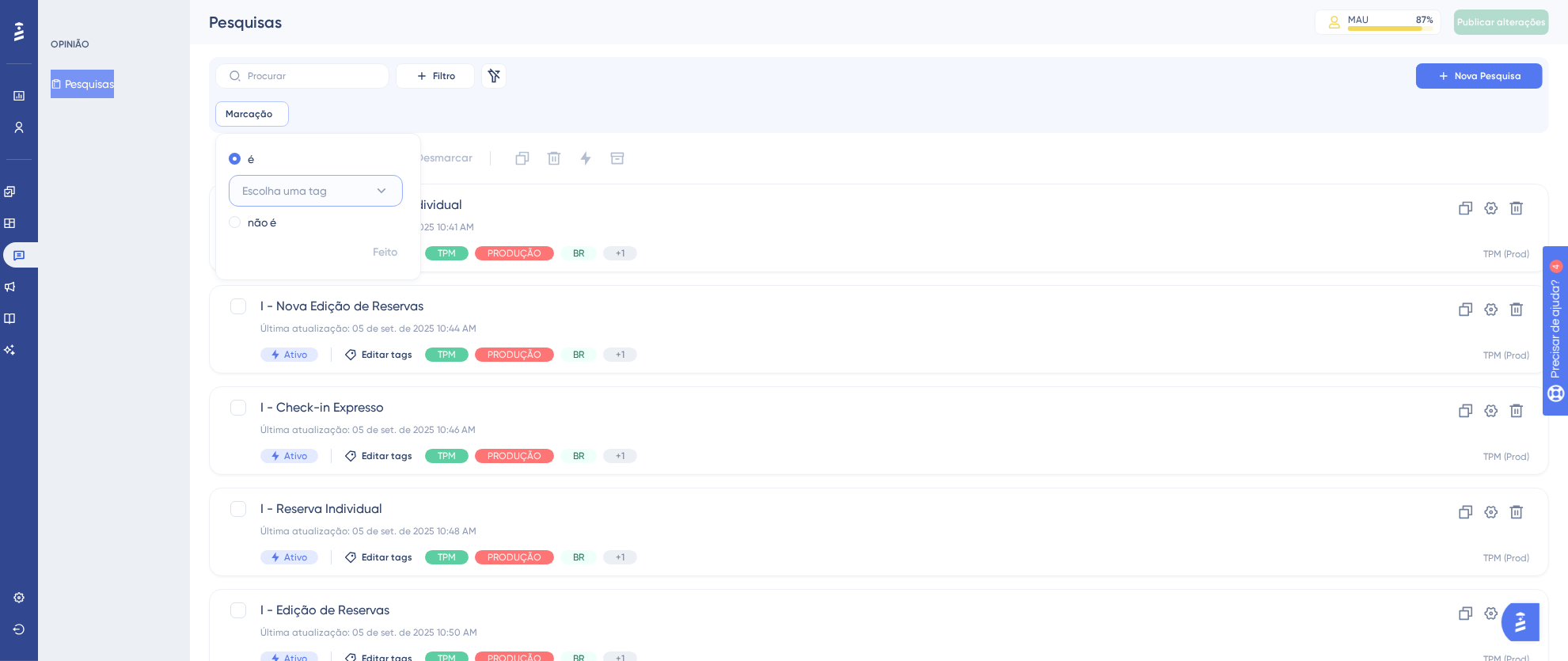
click at [386, 192] on icon at bounding box center [381, 191] width 16 height 16
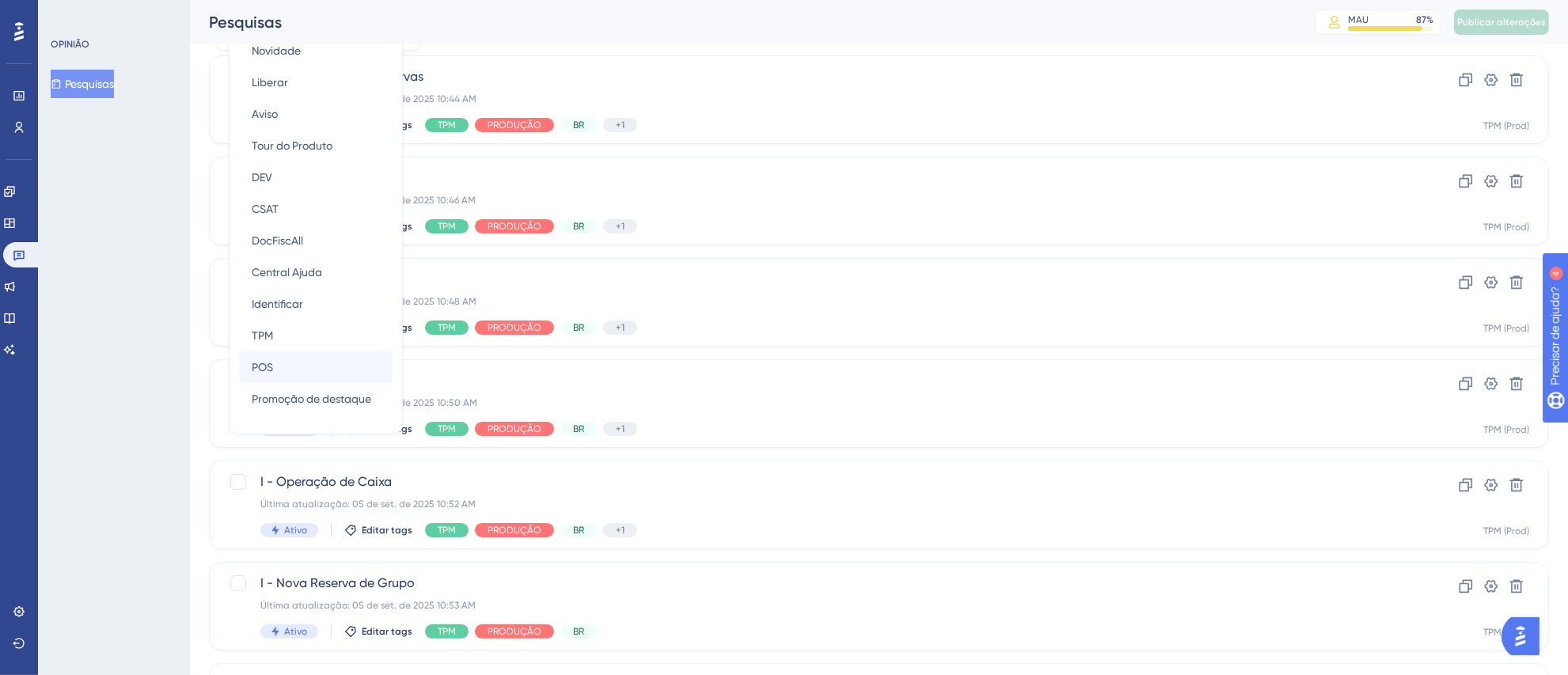
scroll to position [232, 0]
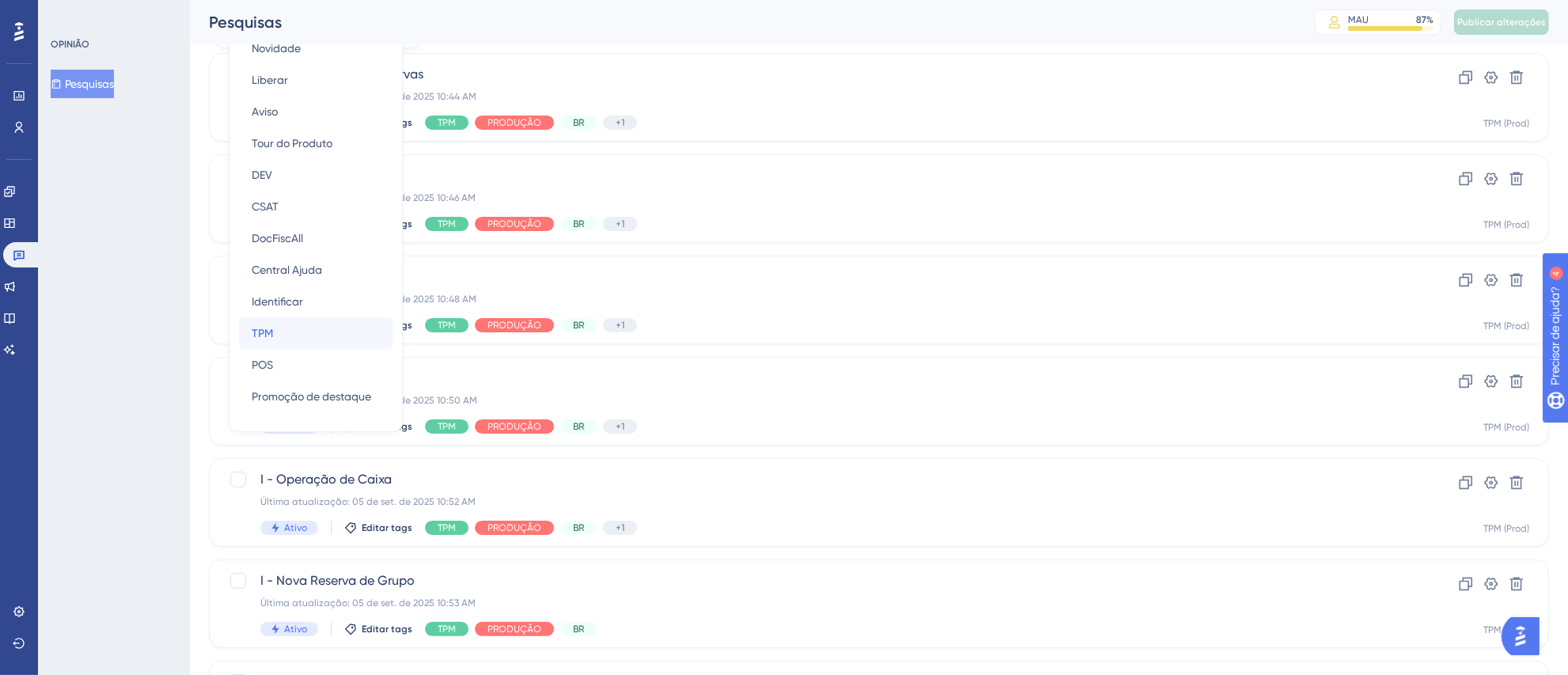
click at [275, 329] on div "TPM TPM" at bounding box center [315, 333] width 128 height 32
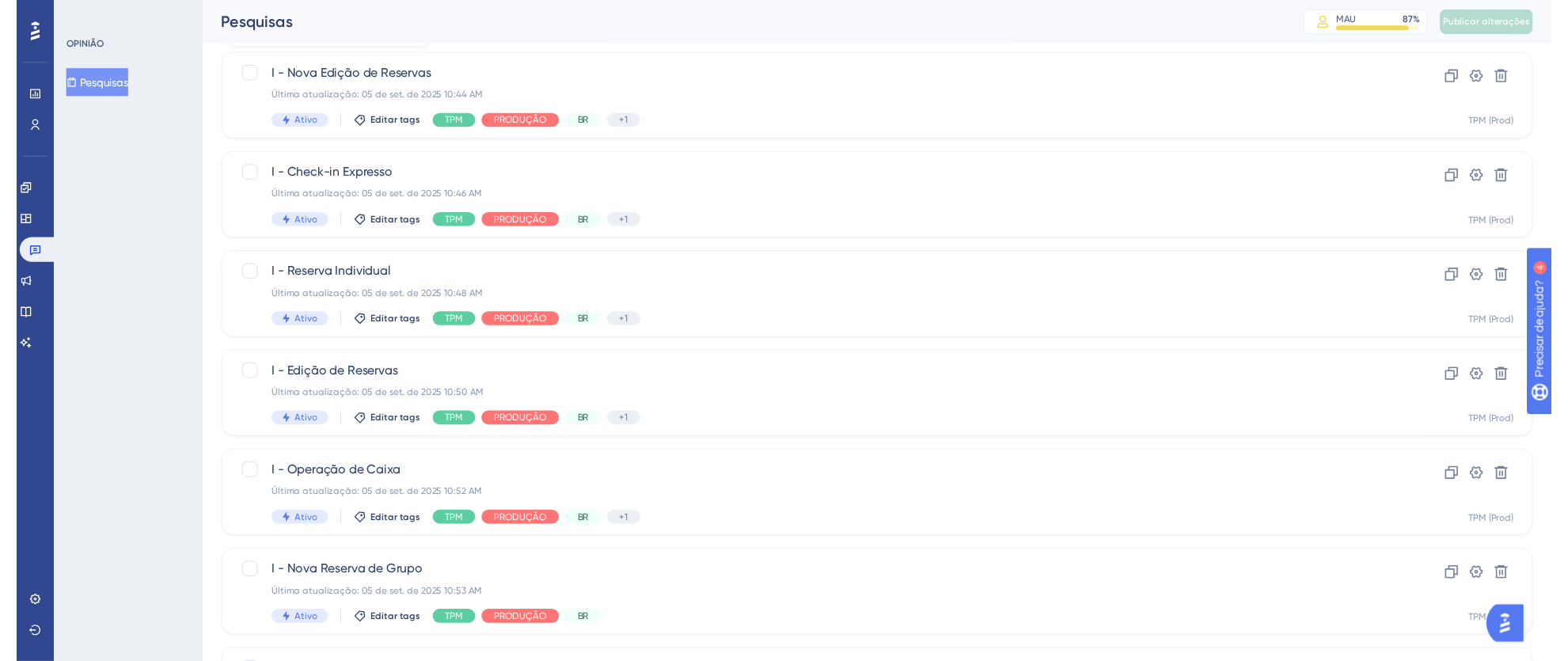
scroll to position [0, 0]
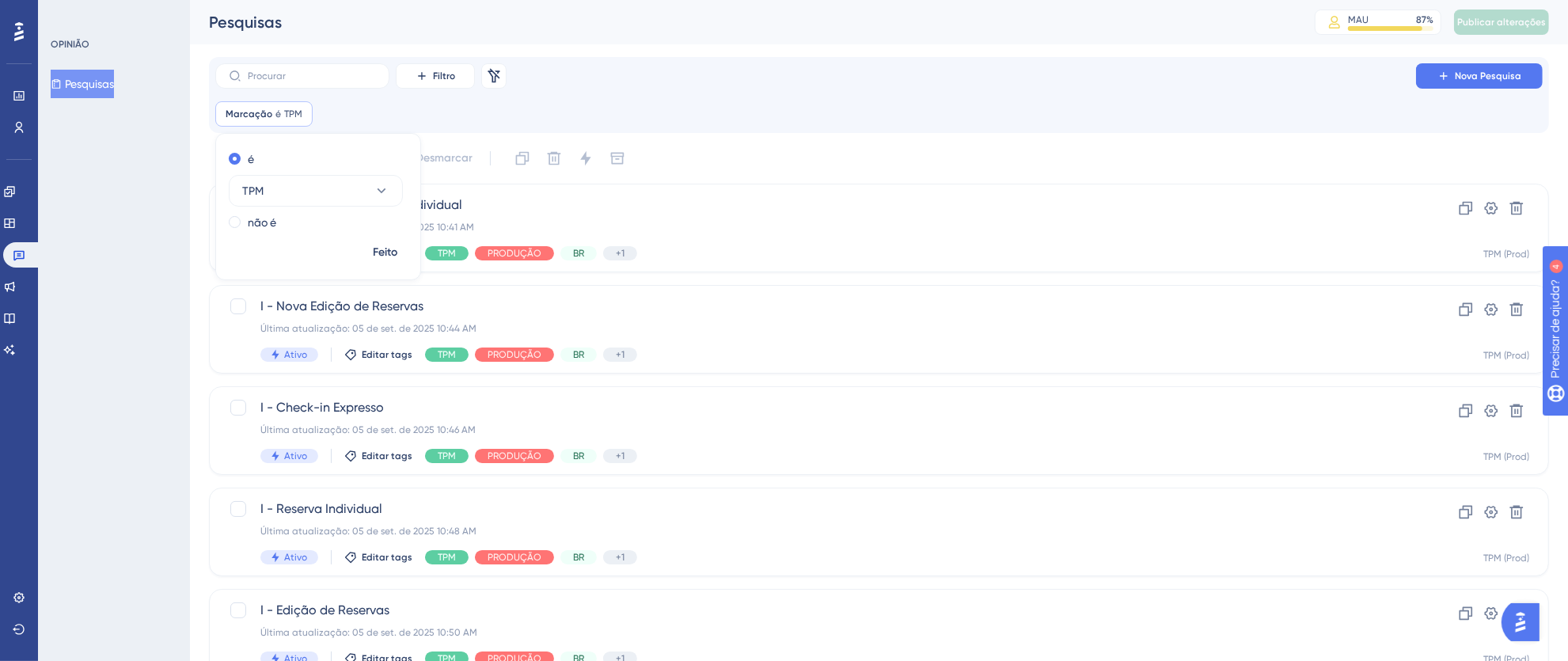
click at [422, 116] on div "Marcação é TPM TPM Remover é TPM não é Feito" at bounding box center [879, 114] width 1327 height 25
click at [461, 80] on button "Filtro" at bounding box center [435, 76] width 79 height 25
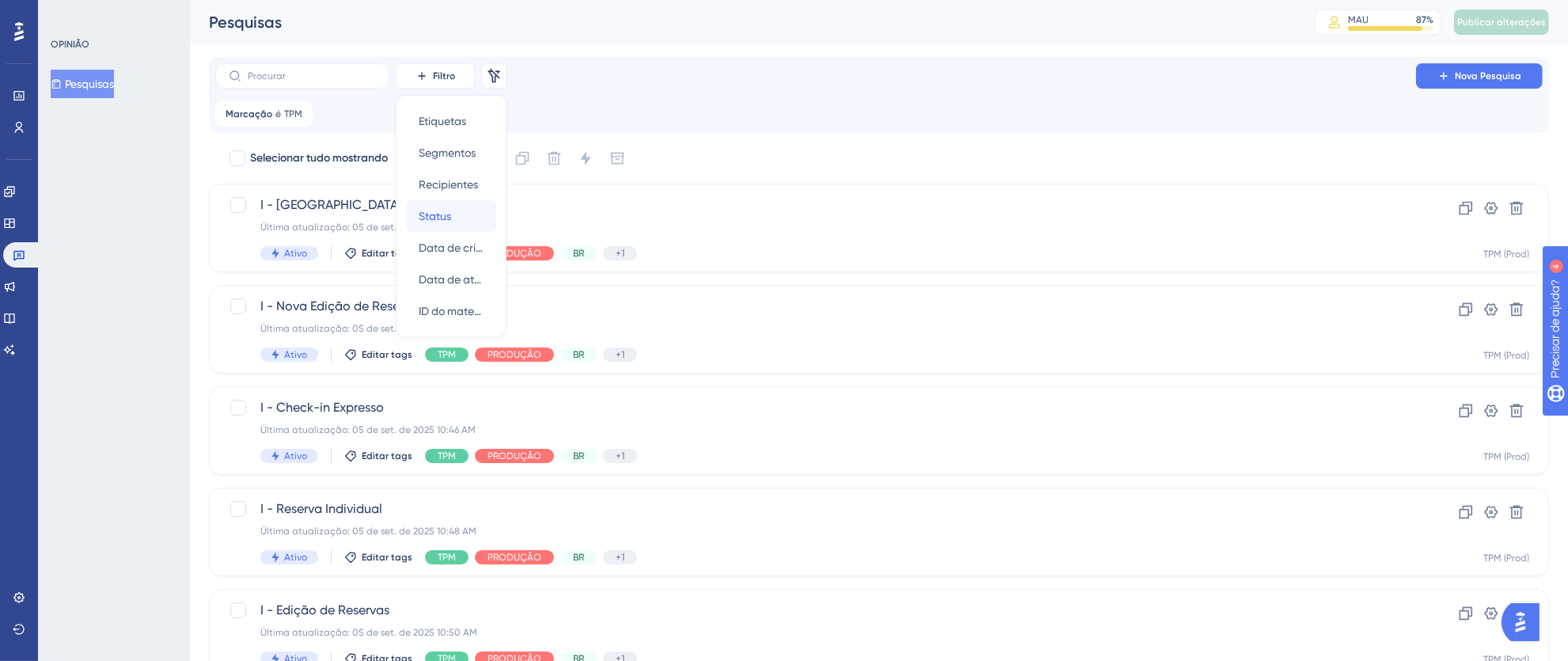
click at [469, 220] on div "Status Status" at bounding box center [451, 216] width 65 height 32
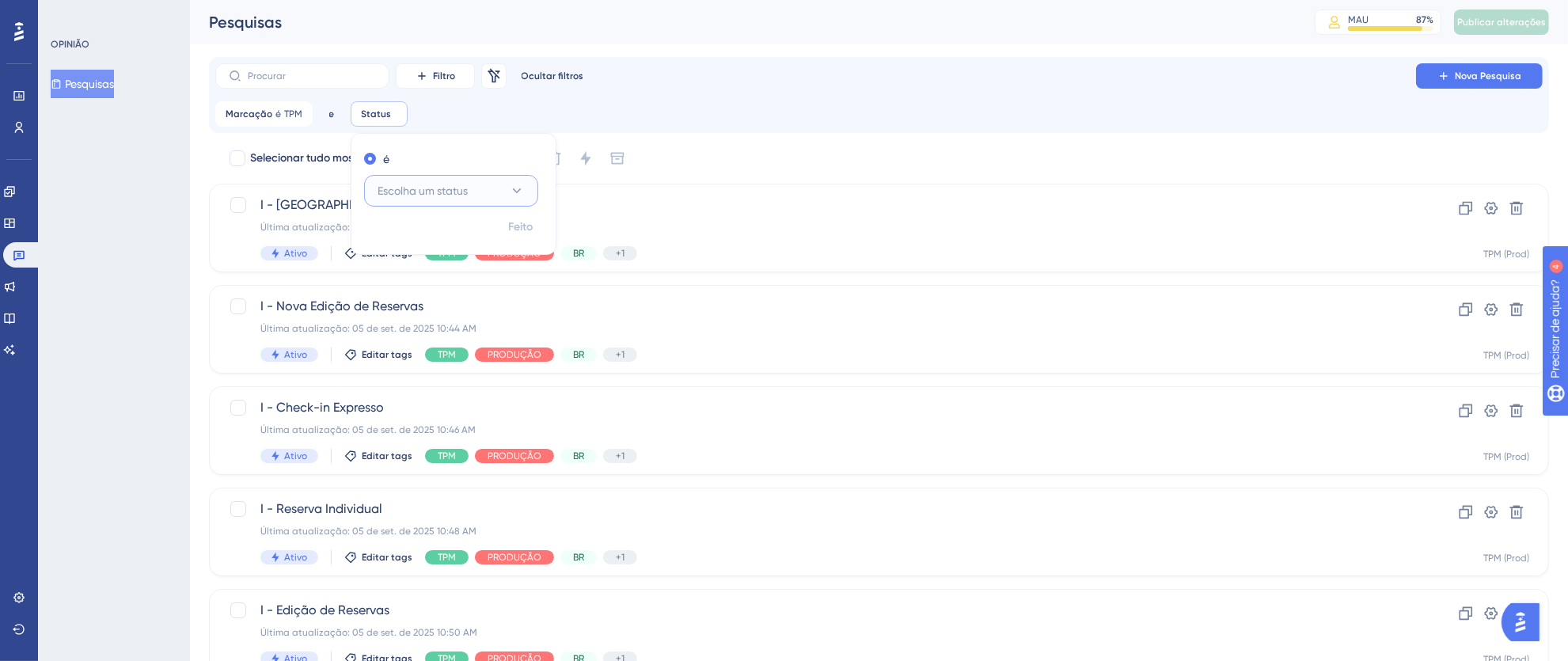
click at [428, 193] on font "Escolha um status" at bounding box center [422, 191] width 90 height 12
click at [404, 234] on font "Ativo" at bounding box center [399, 239] width 25 height 12
click at [411, 200] on button "Ativo" at bounding box center [451, 191] width 174 height 32
click at [412, 265] on font "Inativo" at bounding box center [404, 271] width 34 height 12
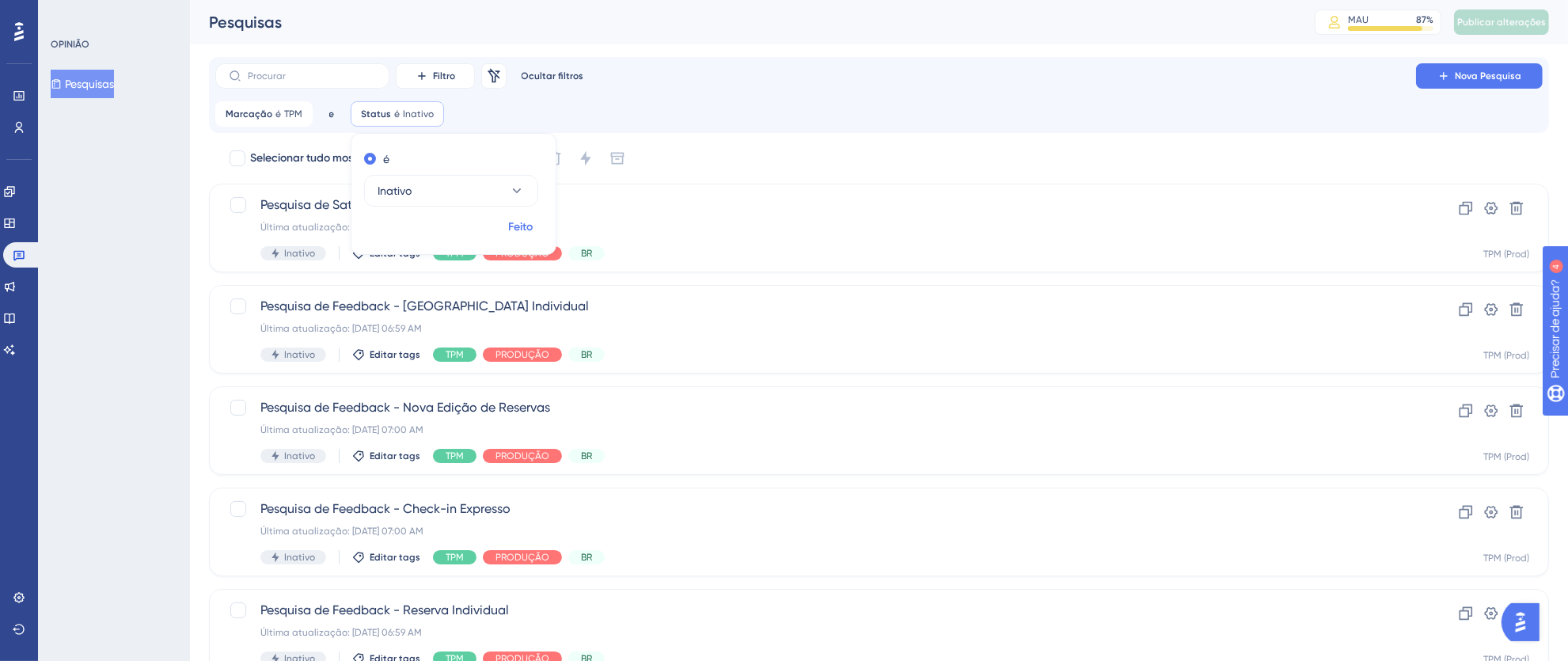
click at [521, 224] on font "Feito" at bounding box center [521, 226] width 25 height 13
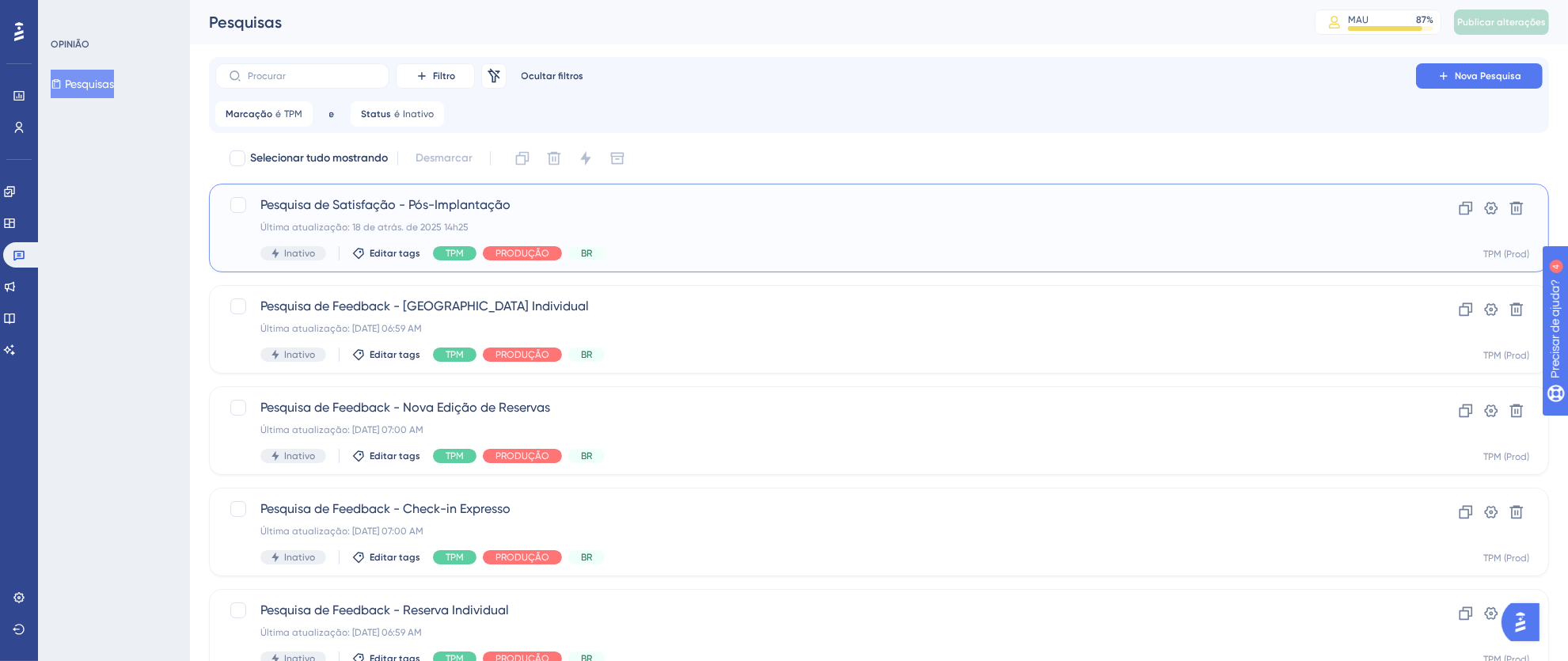
click at [894, 225] on div "Última atualização: 18 de atrás. de 2025 14h25" at bounding box center [815, 227] width 1110 height 12
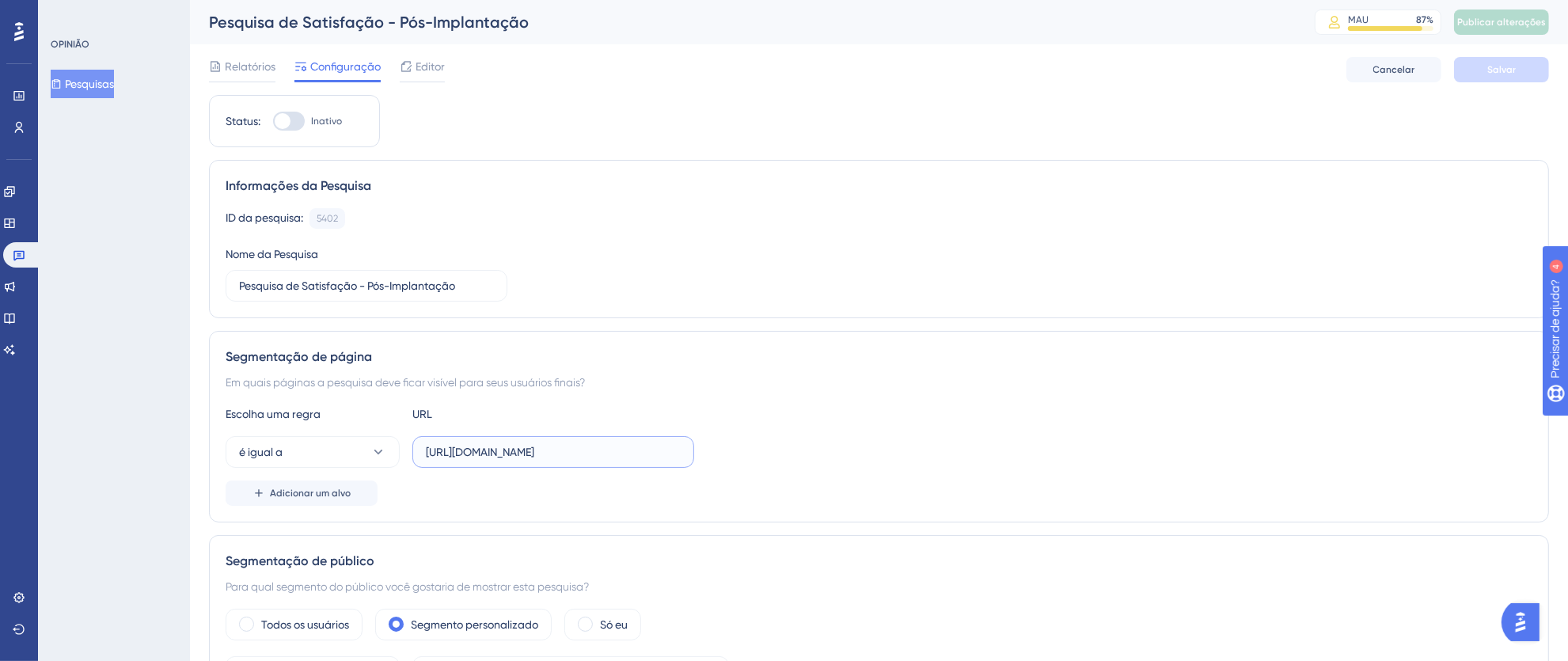
click at [571, 459] on input "[URL][DOMAIN_NAME]" at bounding box center [553, 452] width 255 height 18
drag, startPoint x: 575, startPoint y: 453, endPoint x: 764, endPoint y: 453, distance: 189.0
click at [764, 453] on div "é igual a https://thex.totvshospitalidade.com/dashboard" at bounding box center [878, 452] width 1307 height 32
click at [635, 454] on input "[URL][DOMAIN_NAME]" at bounding box center [553, 452] width 255 height 18
click at [649, 453] on input "[URL][DOMAIN_NAME]" at bounding box center [553, 452] width 255 height 18
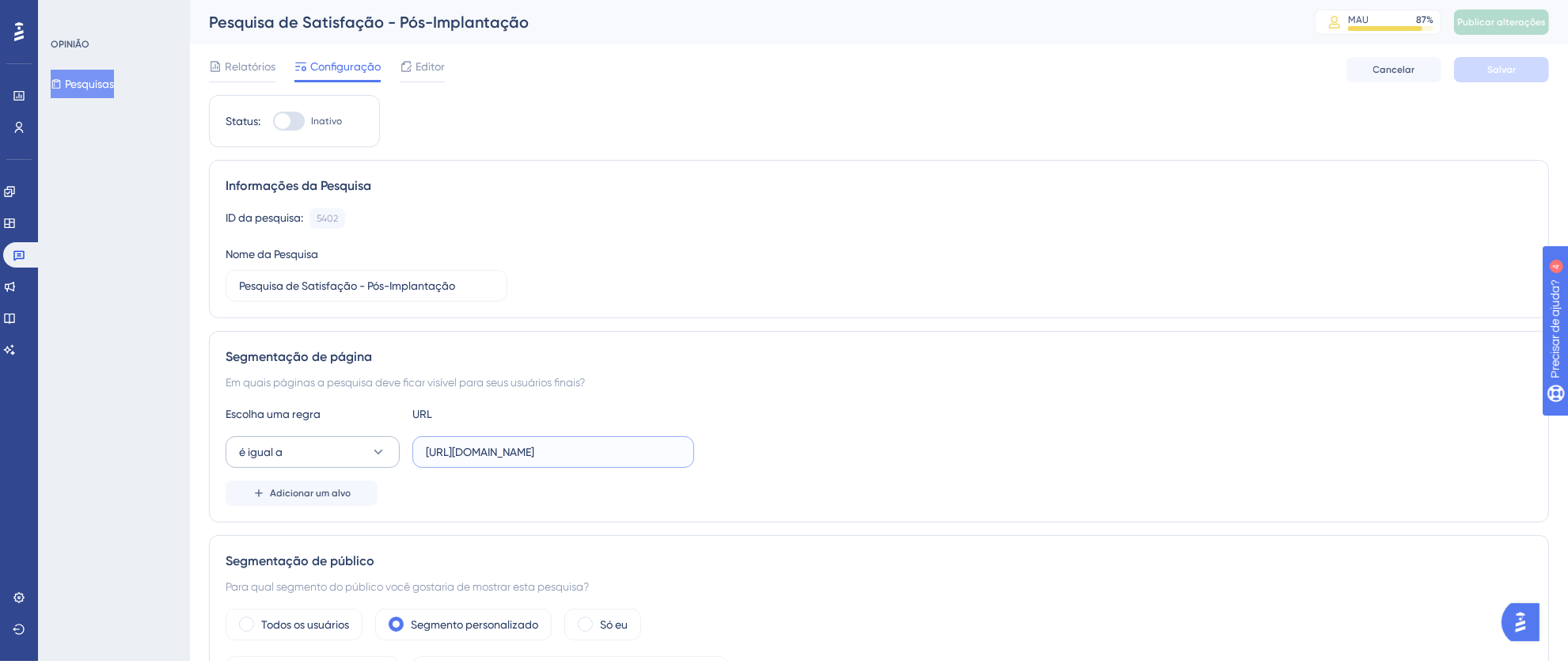
drag, startPoint x: 677, startPoint y: 454, endPoint x: 396, endPoint y: 453, distance: 281.0
click at [396, 453] on div "é igual a https://thex.totvshospitalidade.com/dashboard" at bounding box center [460, 452] width 469 height 32
click at [915, 438] on div "é igual a https://thex.totvshospitalidade.com/dashboard" at bounding box center [878, 452] width 1307 height 32
click at [322, 497] on font "Adicionar um alvo" at bounding box center [310, 493] width 81 height 11
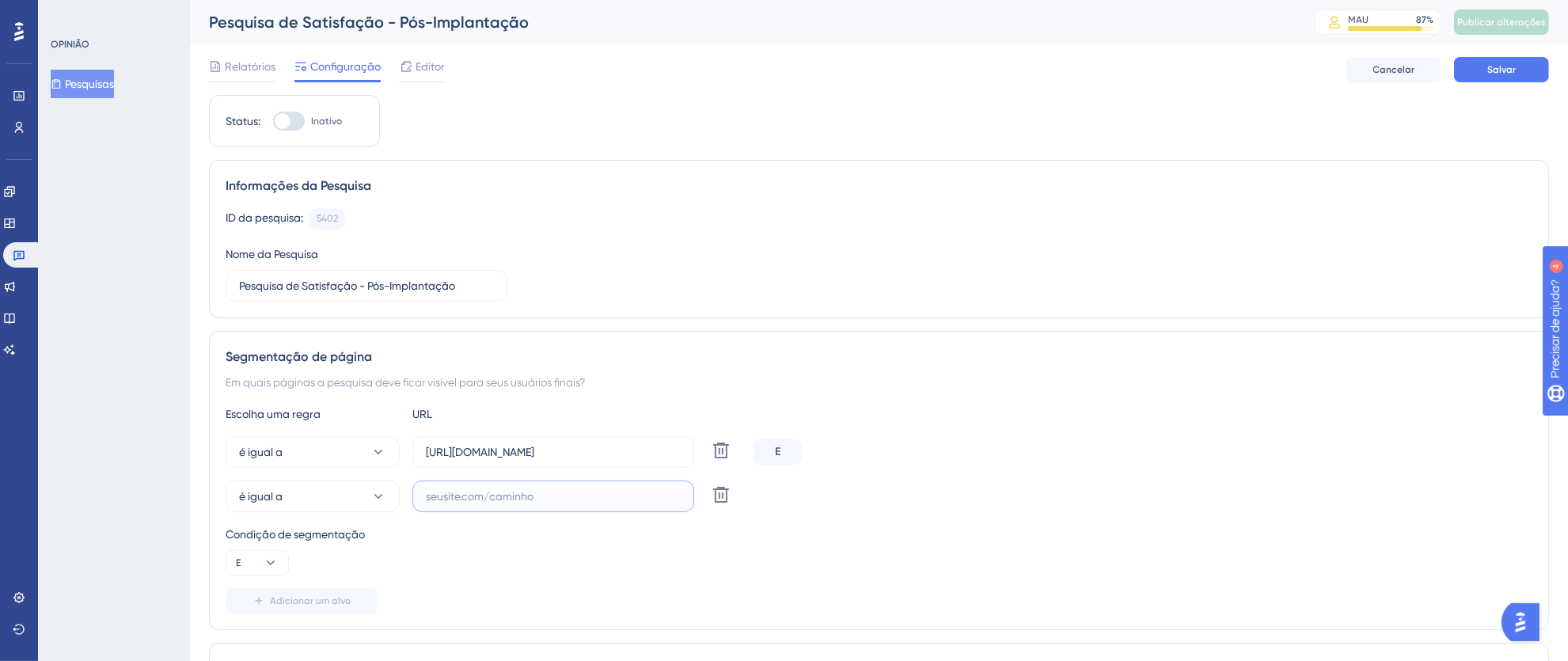
click at [435, 499] on input "text" at bounding box center [553, 496] width 255 height 18
paste input "[URL][DOMAIN_NAME]"
type input "[URL][DOMAIN_NAME]"
click at [766, 456] on div "E" at bounding box center [778, 452] width 47 height 25
click at [776, 456] on font "E" at bounding box center [779, 451] width 5 height 13
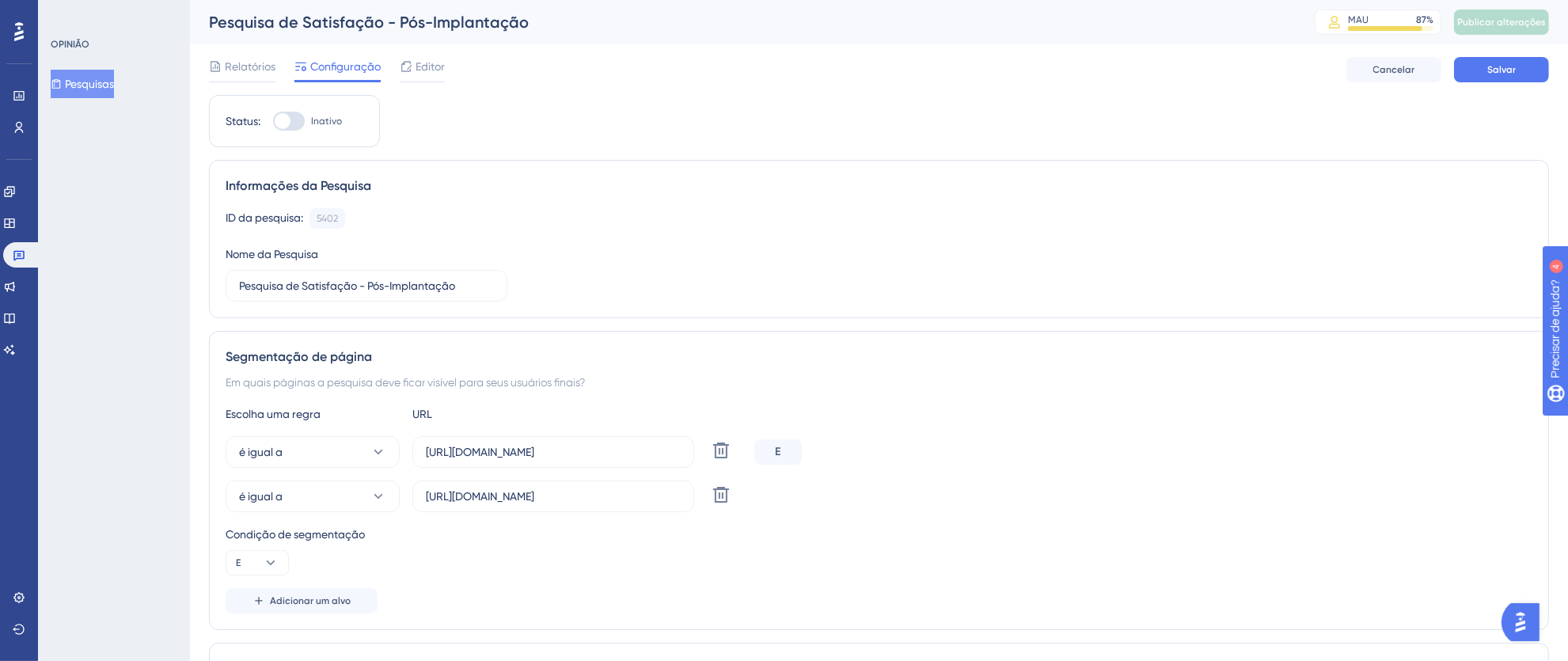
click at [778, 453] on font "E" at bounding box center [779, 451] width 5 height 13
click at [273, 560] on icon at bounding box center [271, 563] width 16 height 16
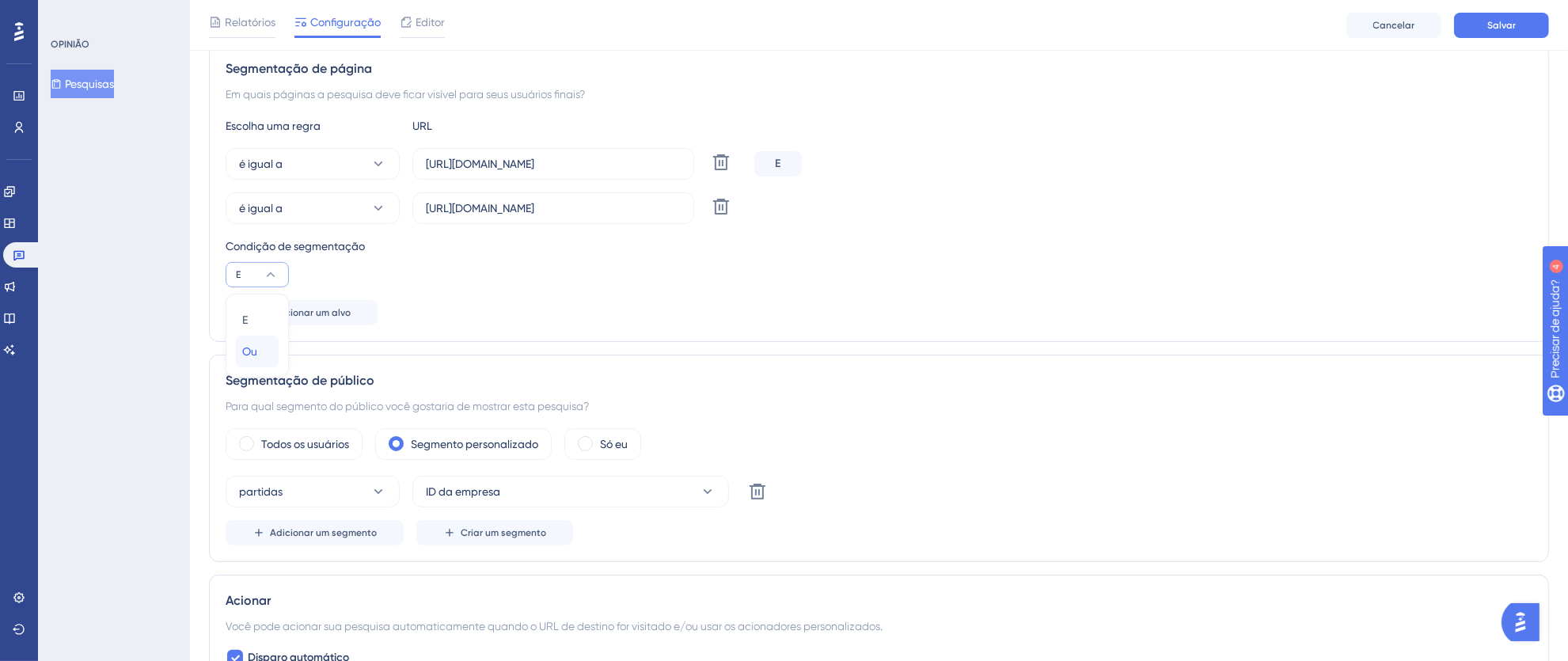
click at [257, 352] on font "Ou" at bounding box center [249, 351] width 15 height 12
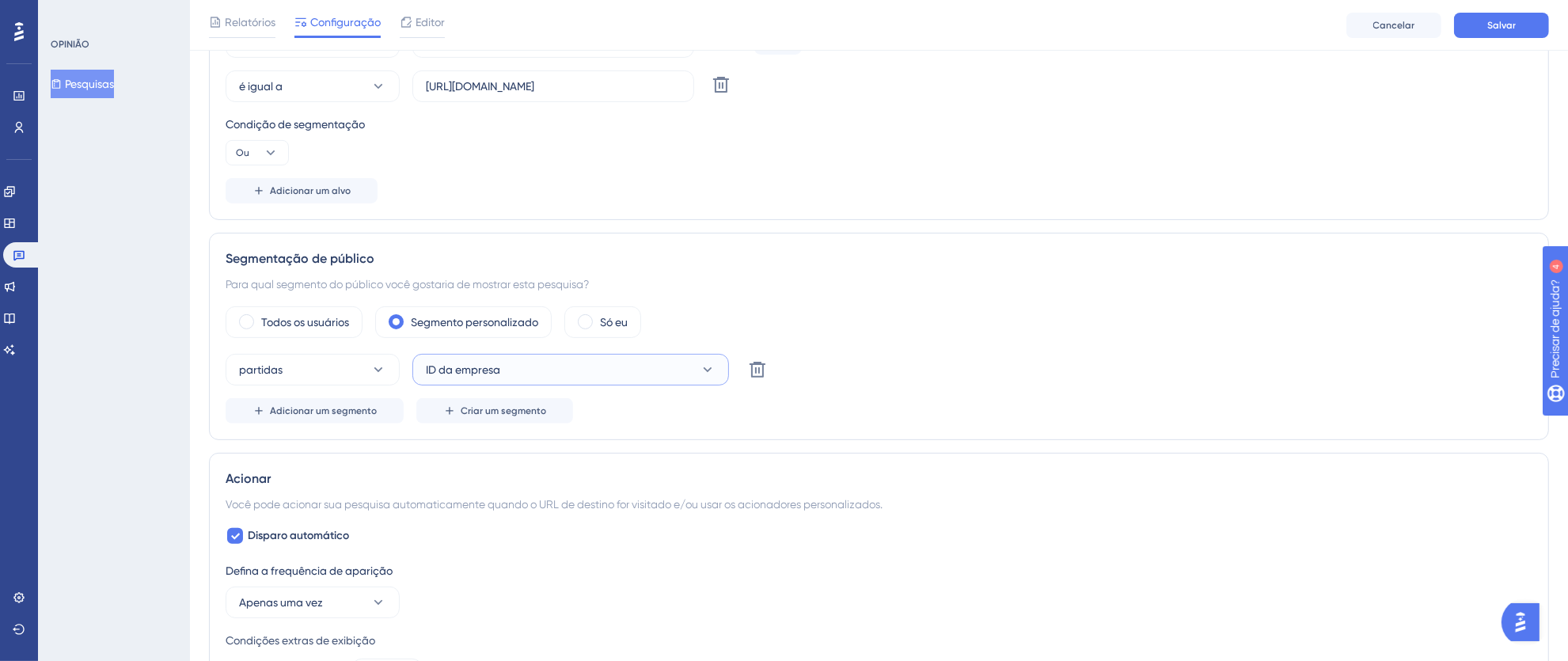
click at [563, 379] on button "ID da empresa" at bounding box center [570, 370] width 316 height 32
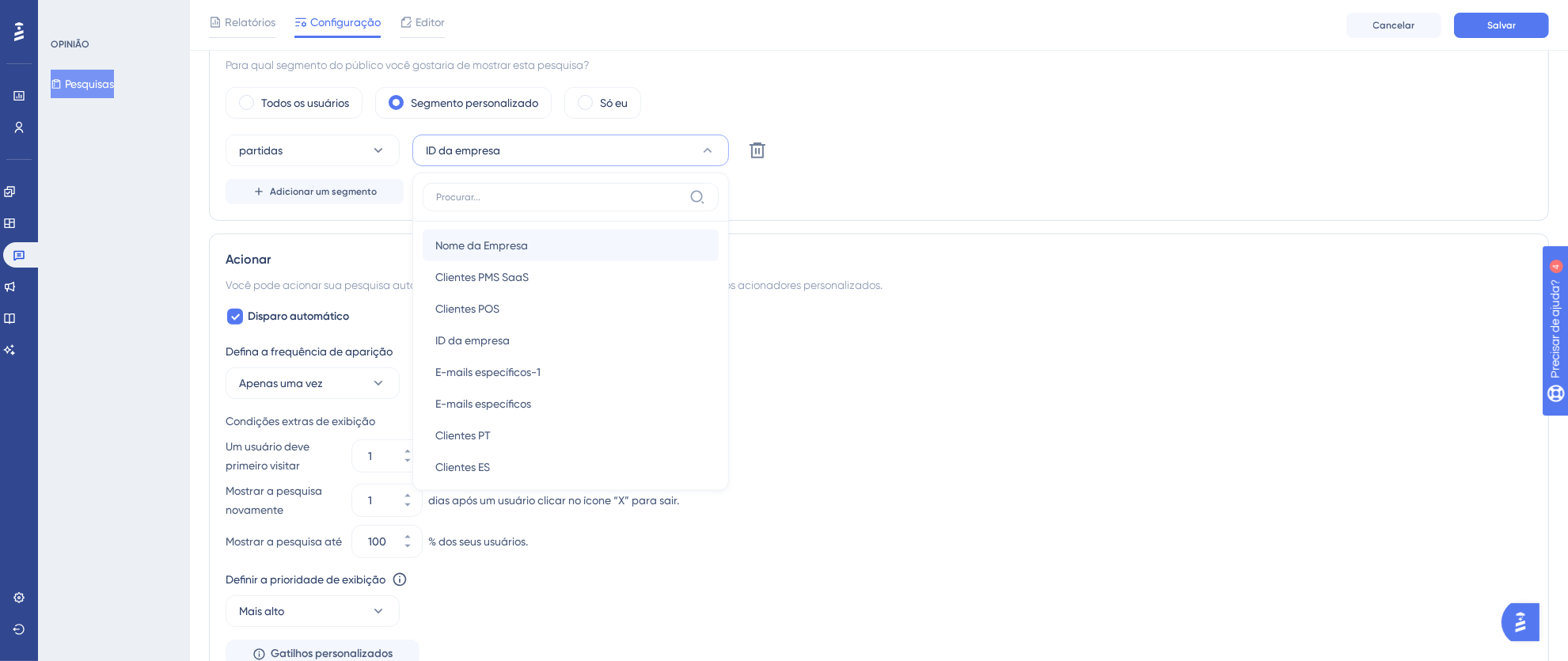
scroll to position [140, 0]
click at [505, 234] on font "Nome da Empresa" at bounding box center [482, 233] width 93 height 12
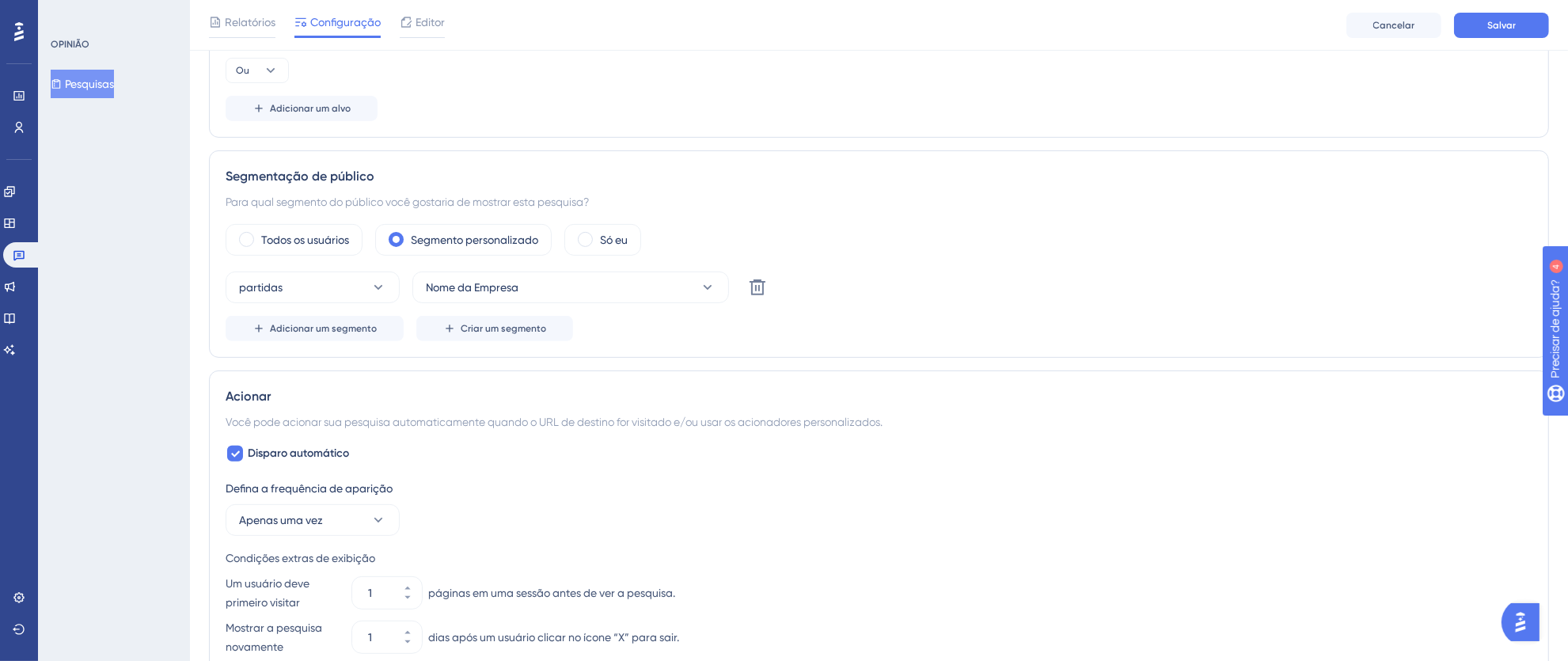
scroll to position [495, 0]
click at [387, 290] on button "partidas" at bounding box center [312, 290] width 174 height 32
click at [911, 261] on div "Todos os usuários Segmento personalizado Só eu partidas partidas partidas não c…" at bounding box center [878, 285] width 1307 height 117
click at [362, 330] on font "Adicionar um segmento" at bounding box center [323, 331] width 107 height 11
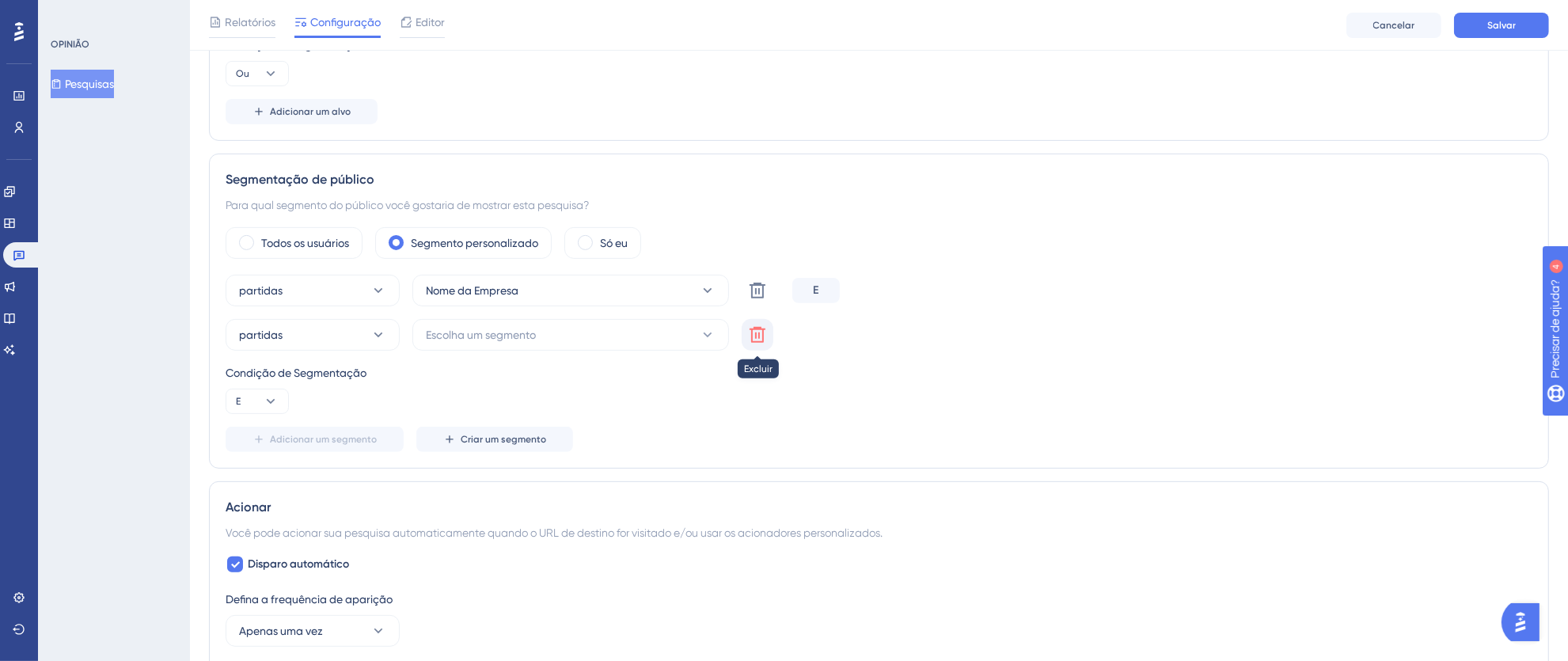
click at [767, 330] on button at bounding box center [757, 335] width 32 height 32
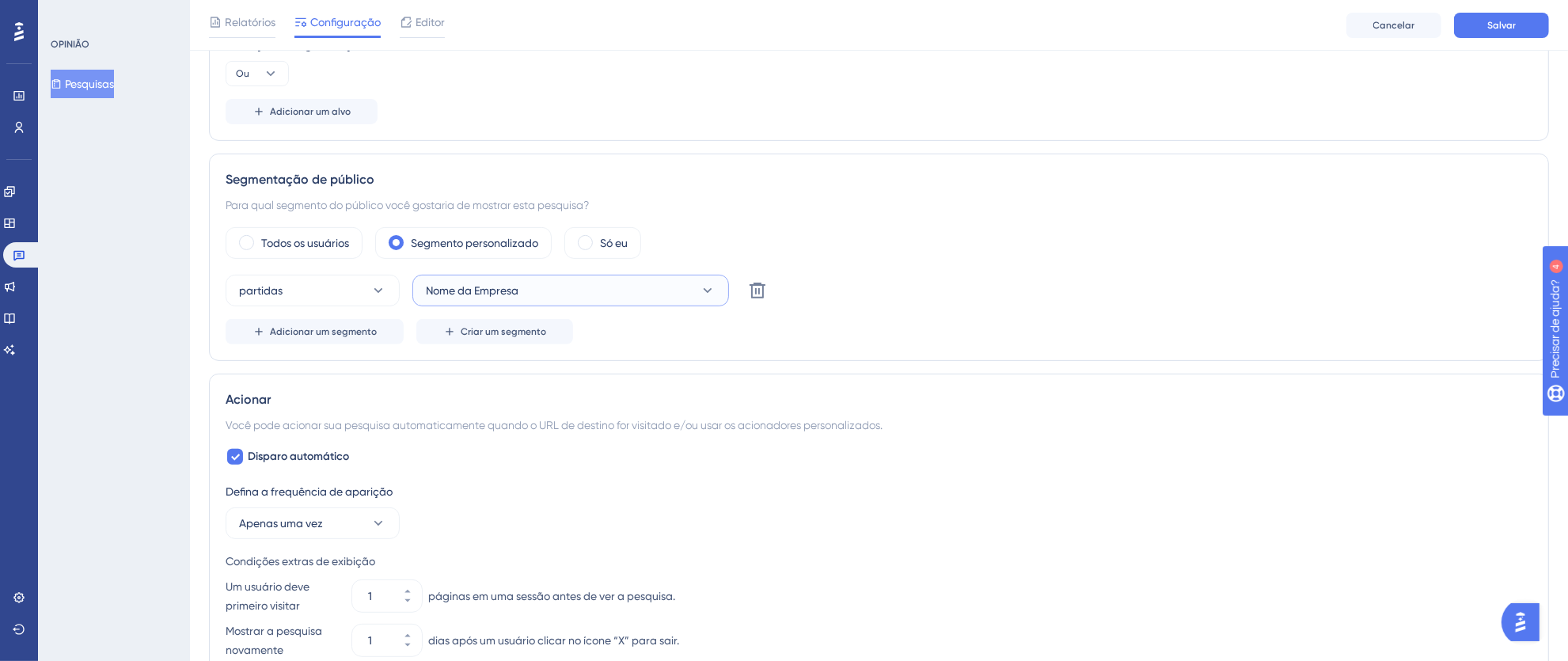
click at [716, 288] on button "Nome da Empresa" at bounding box center [570, 290] width 316 height 32
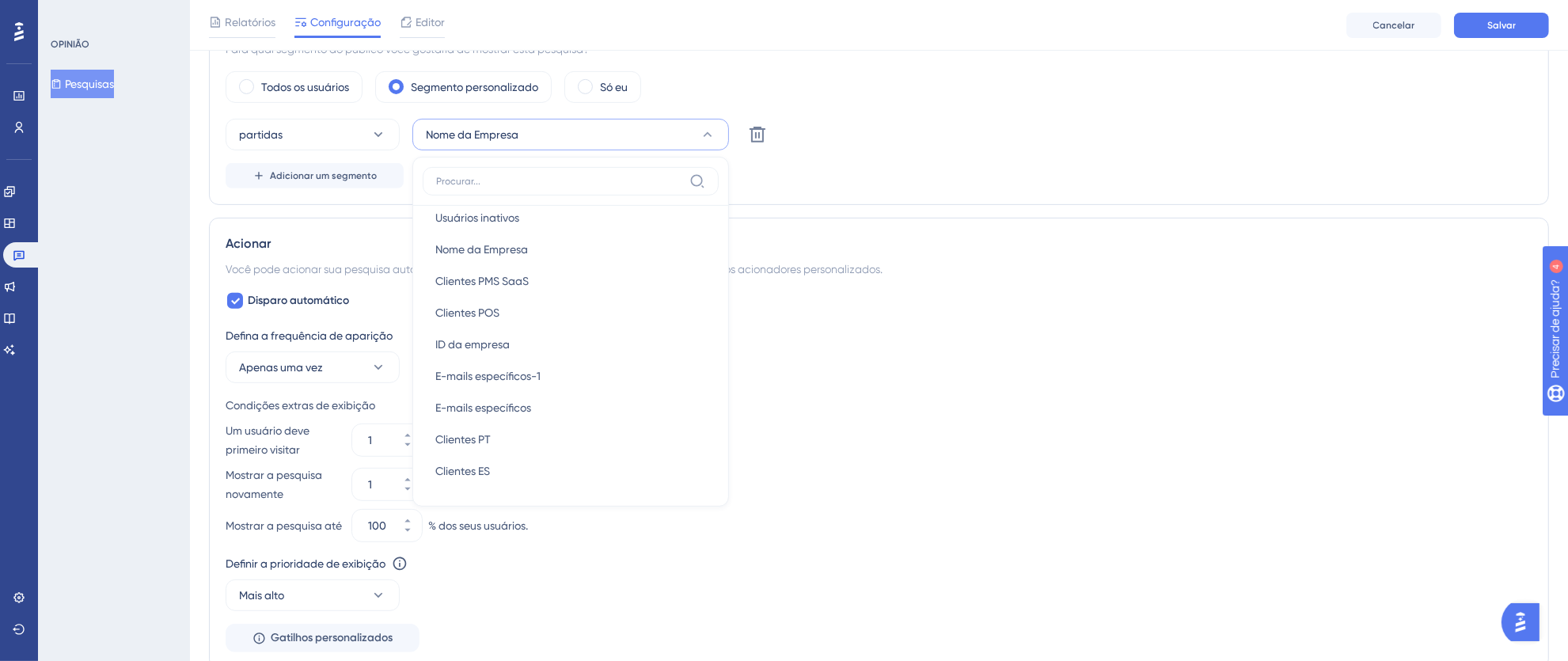
scroll to position [0, 0]
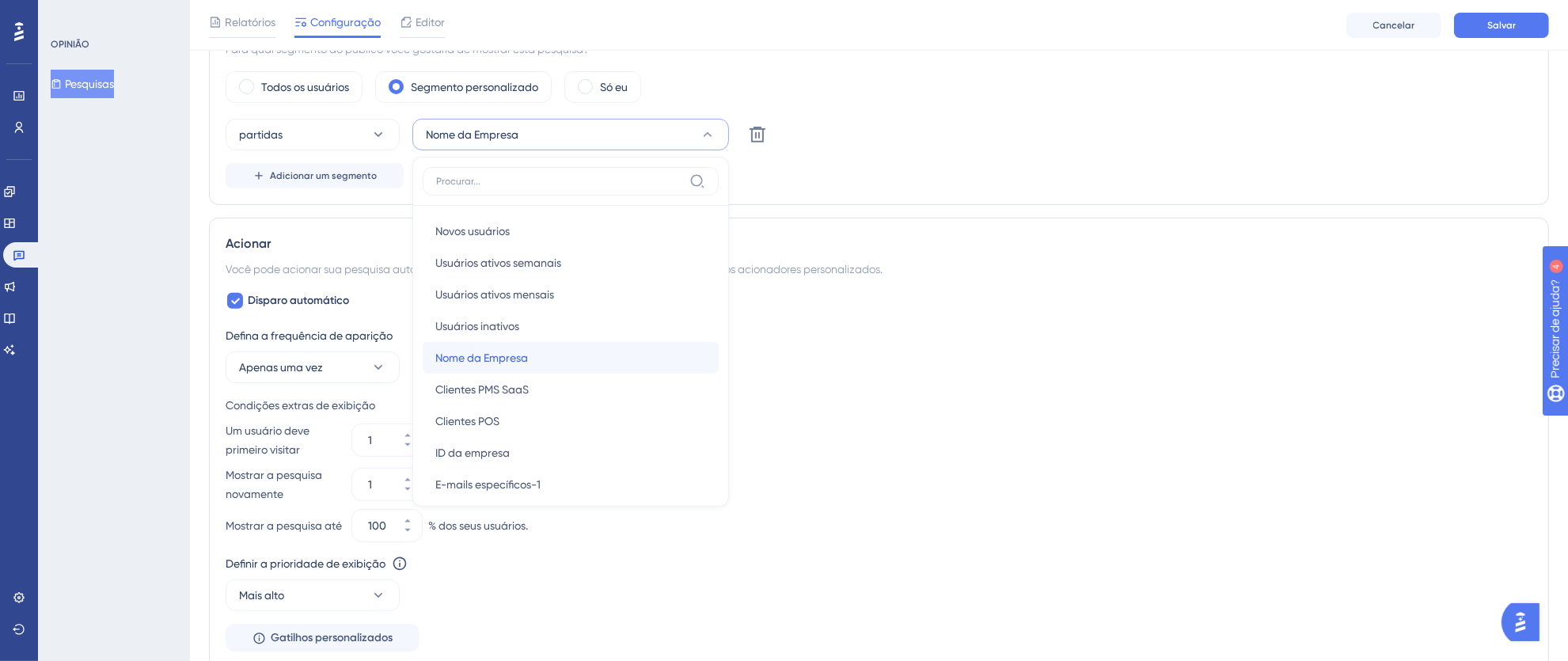
click at [584, 358] on div "Nome da Empresa Nome da Empresa" at bounding box center [571, 358] width 271 height 32
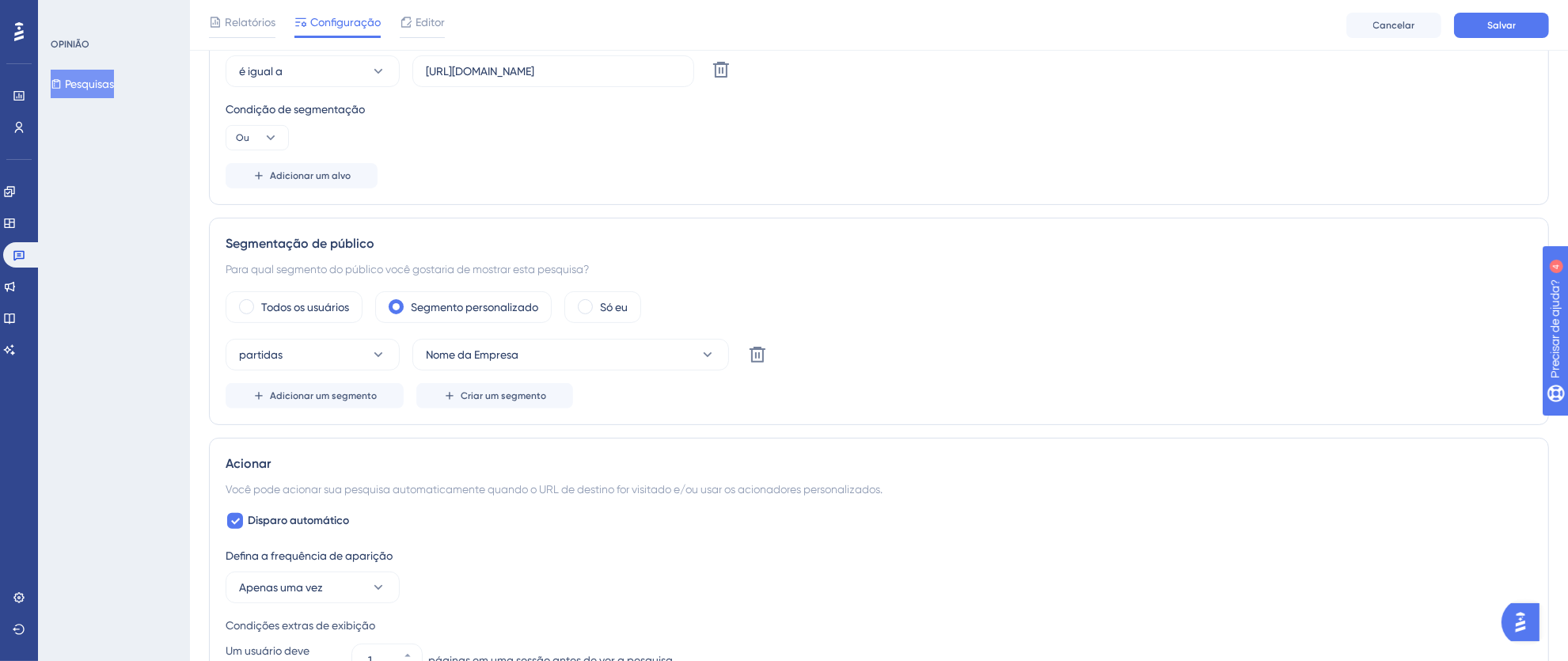
scroll to position [385, 0]
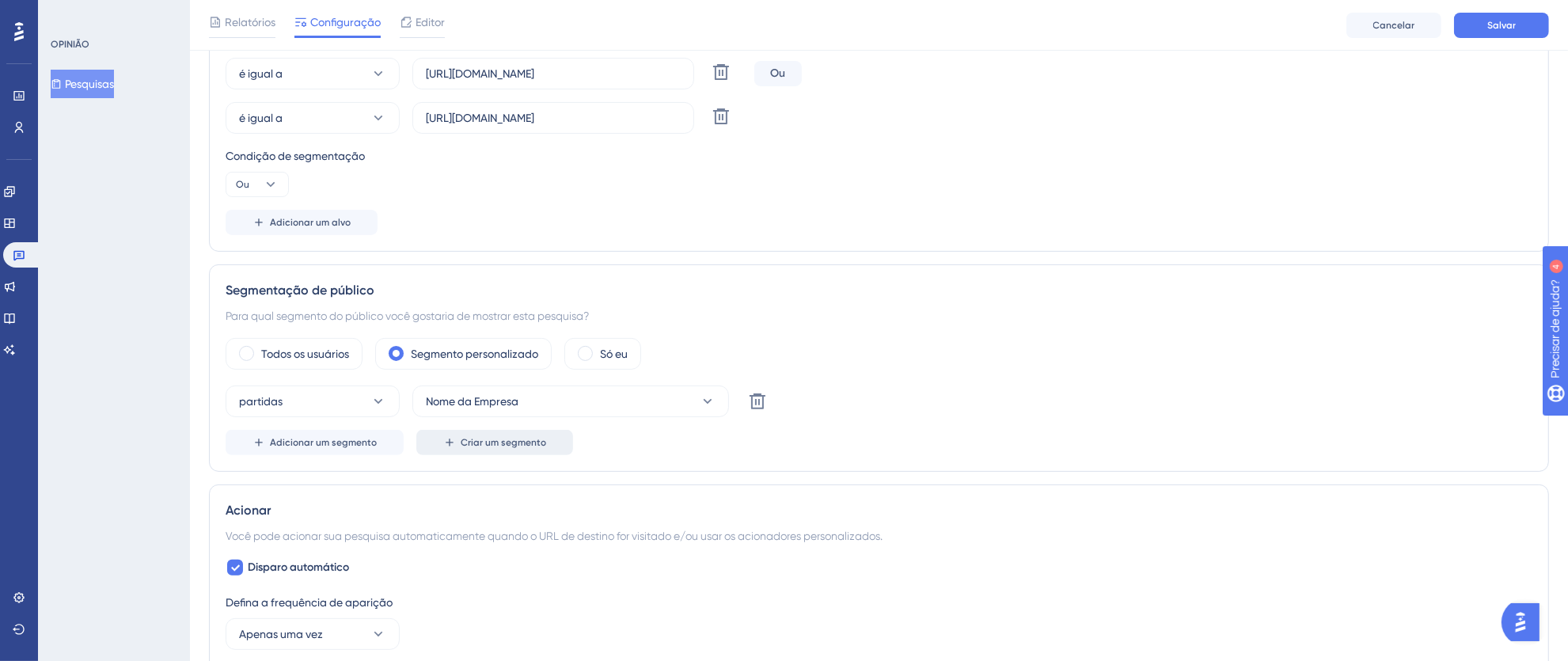
click at [486, 440] on font "Criar um segmento" at bounding box center [503, 442] width 86 height 11
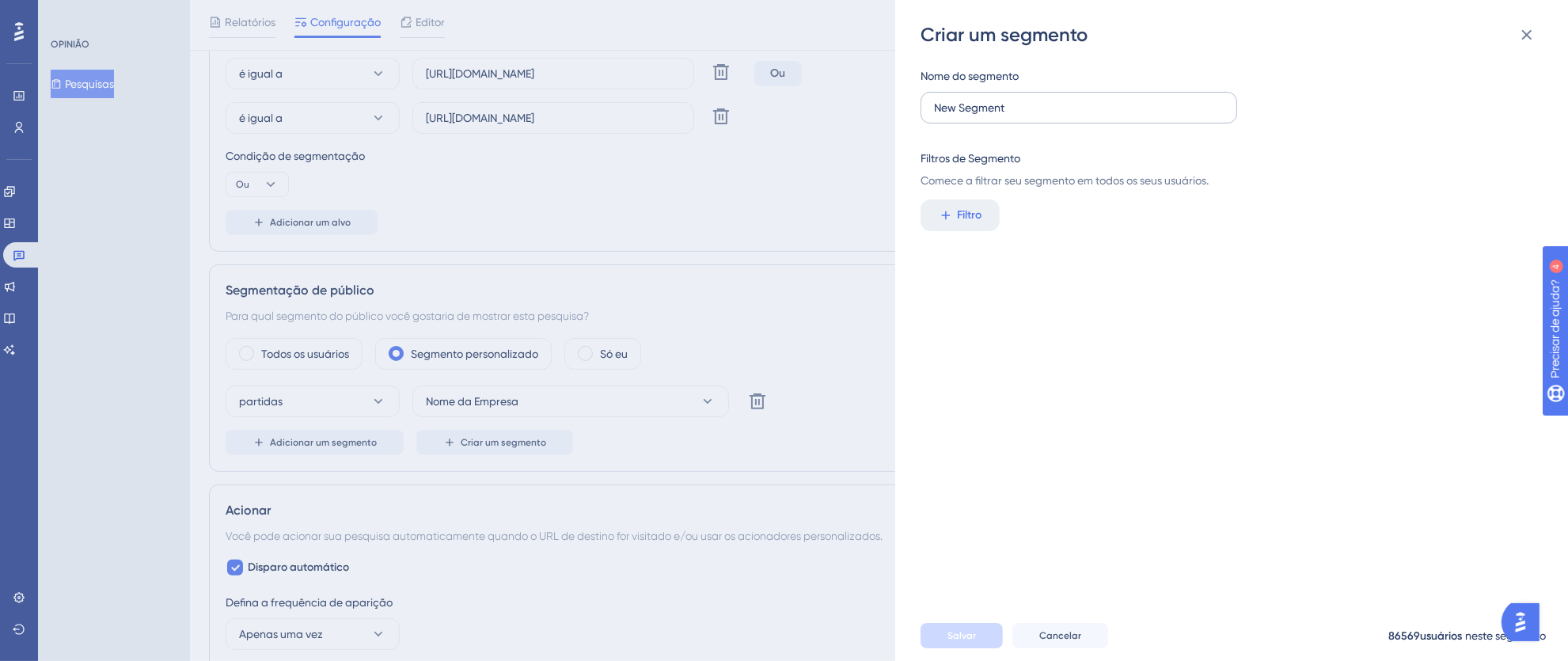
click at [1151, 117] on label "New Segment" at bounding box center [1078, 108] width 316 height 32
click at [1151, 117] on input "New Segment" at bounding box center [1078, 108] width 290 height 18
drag, startPoint x: 1166, startPoint y: 115, endPoint x: 870, endPoint y: 114, distance: 296.0
click at [870, 114] on div "Criar um segmento Nome do segmento New Segment Filtros de Segmento Comece a fil…" at bounding box center [784, 330] width 1568 height 661
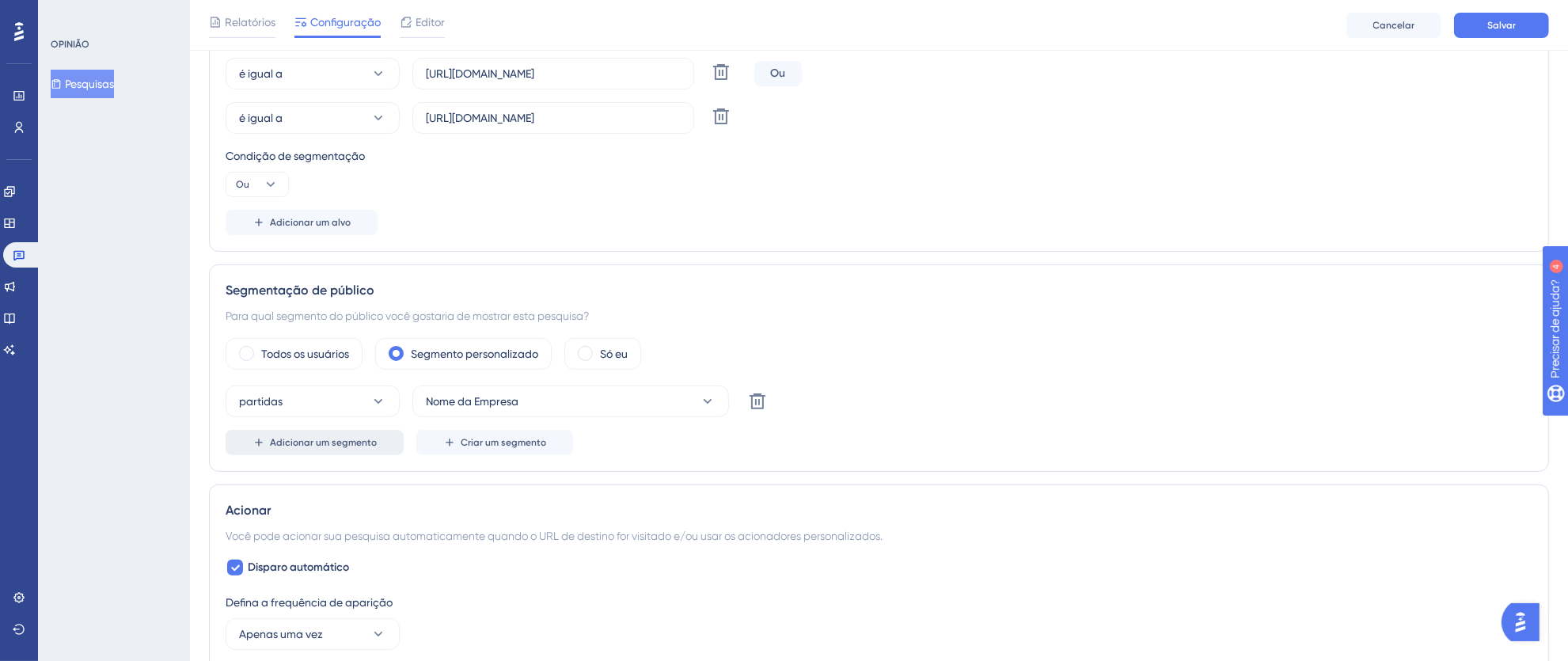
click at [358, 450] on button "Adicionar um segmento" at bounding box center [314, 442] width 178 height 25
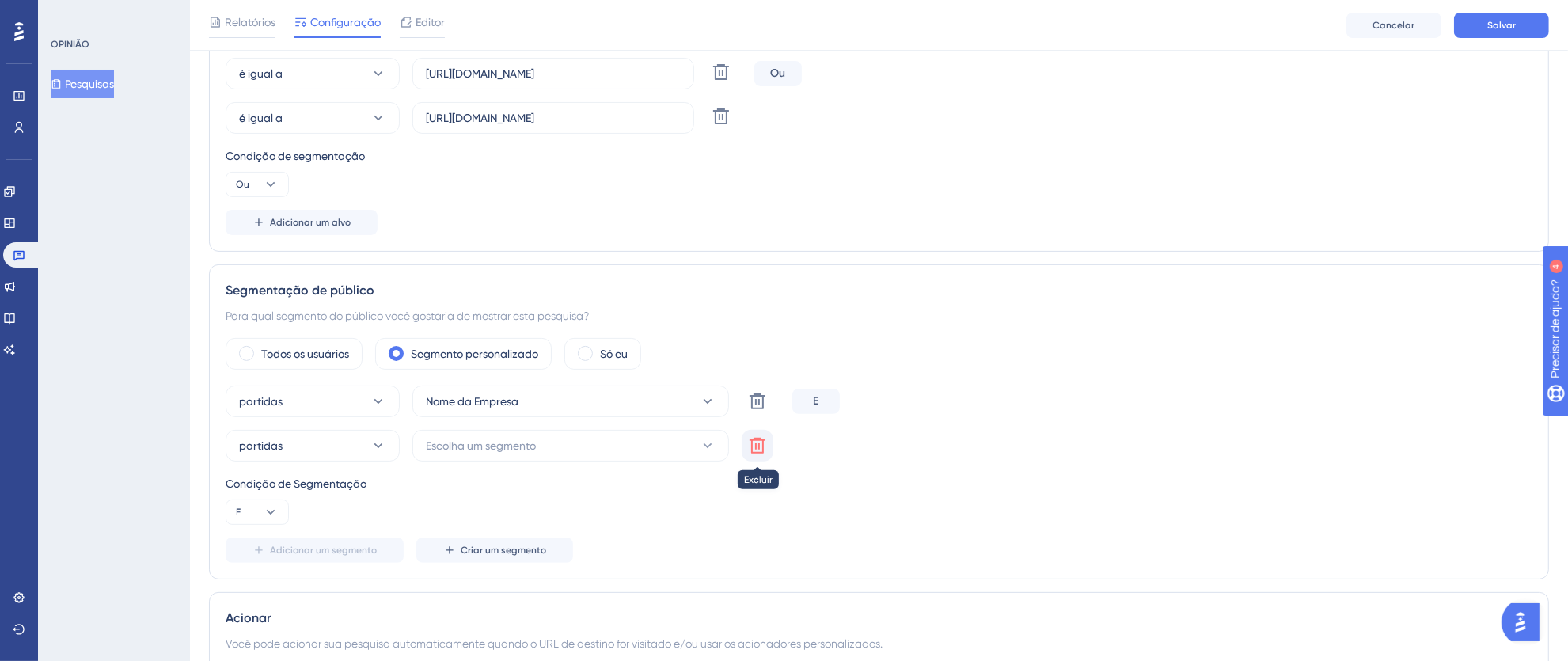
click at [755, 444] on icon at bounding box center [756, 445] width 19 height 19
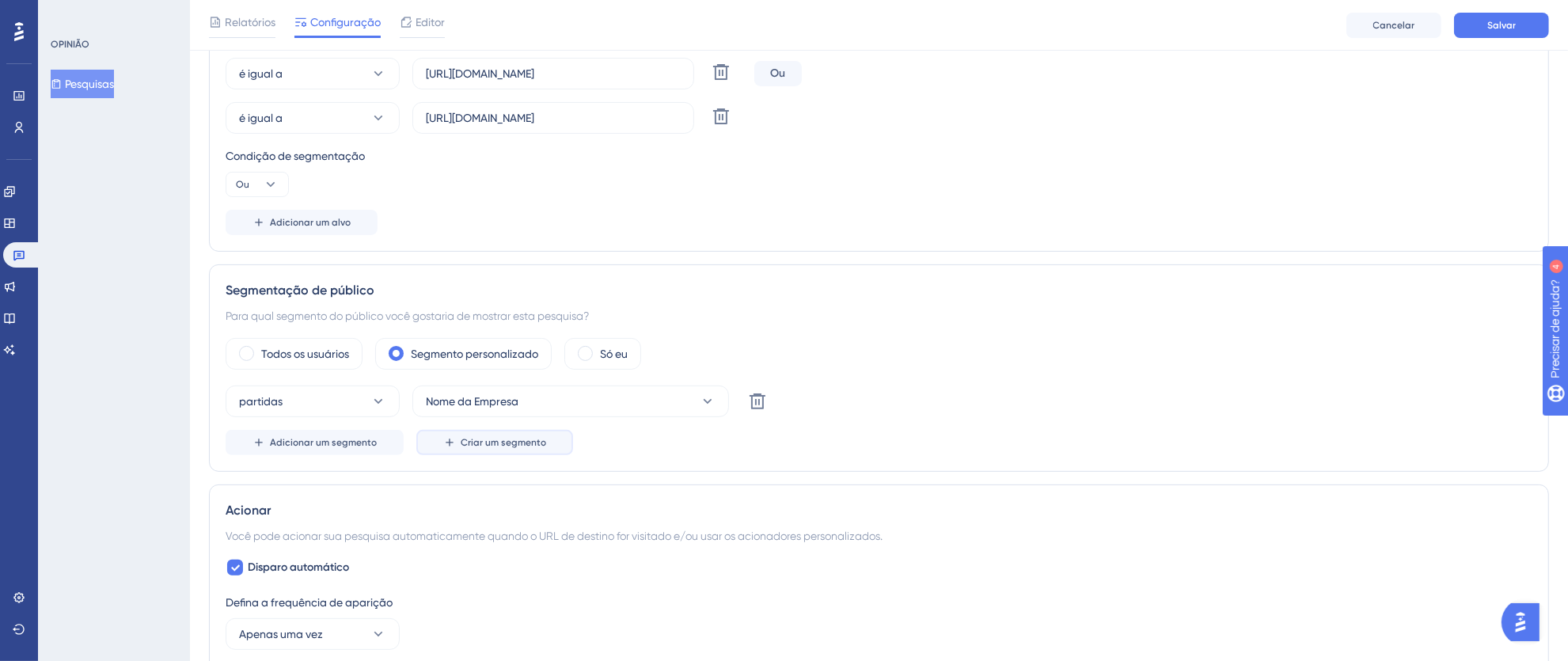
click at [505, 437] on font "Criar um segmento" at bounding box center [503, 442] width 86 height 11
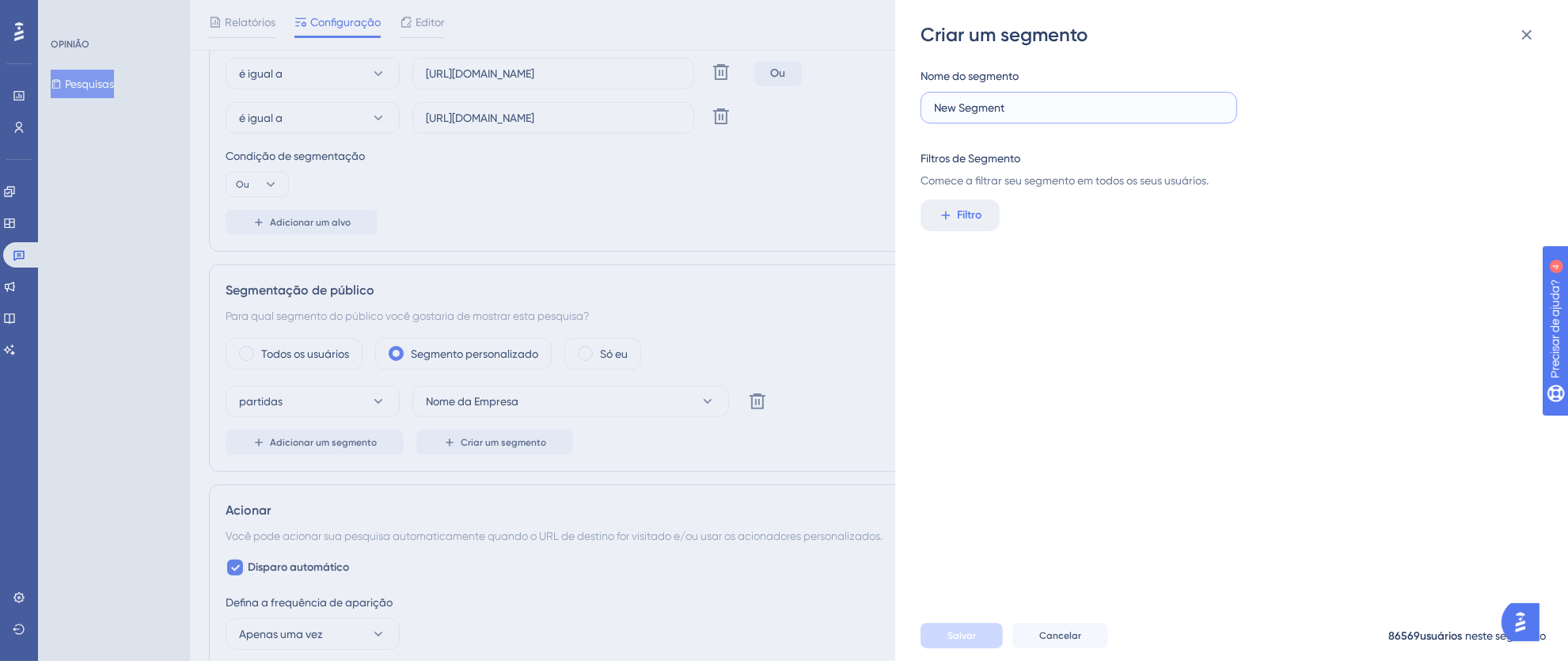
click at [1116, 114] on input "New Segment" at bounding box center [1078, 108] width 290 height 18
drag, startPoint x: 1131, startPoint y: 112, endPoint x: 788, endPoint y: 114, distance: 343.0
click at [788, 114] on div "Criar um segmento Nome do segmento New Segment Filtros de Segmento Comece a fil…" at bounding box center [784, 330] width 1568 height 661
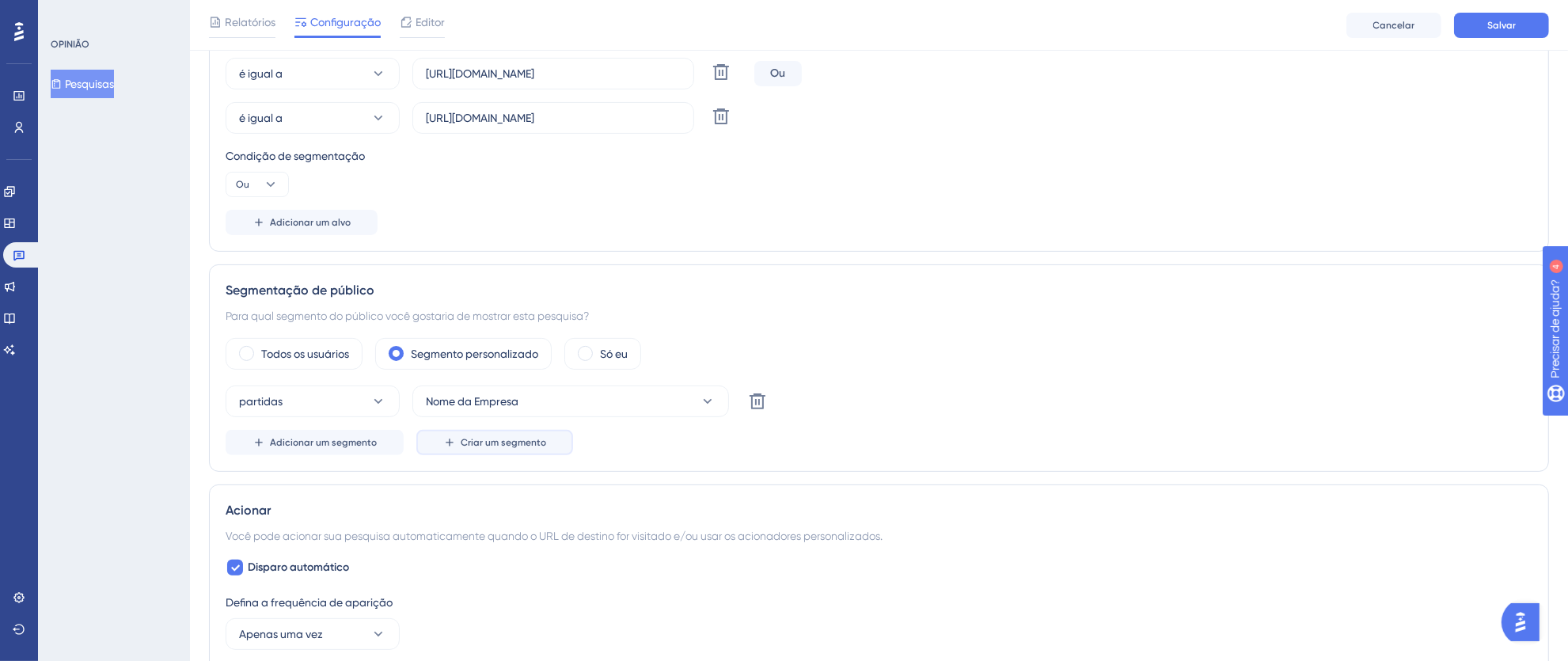
click at [519, 448] on font "Criar um segmento" at bounding box center [503, 442] width 86 height 11
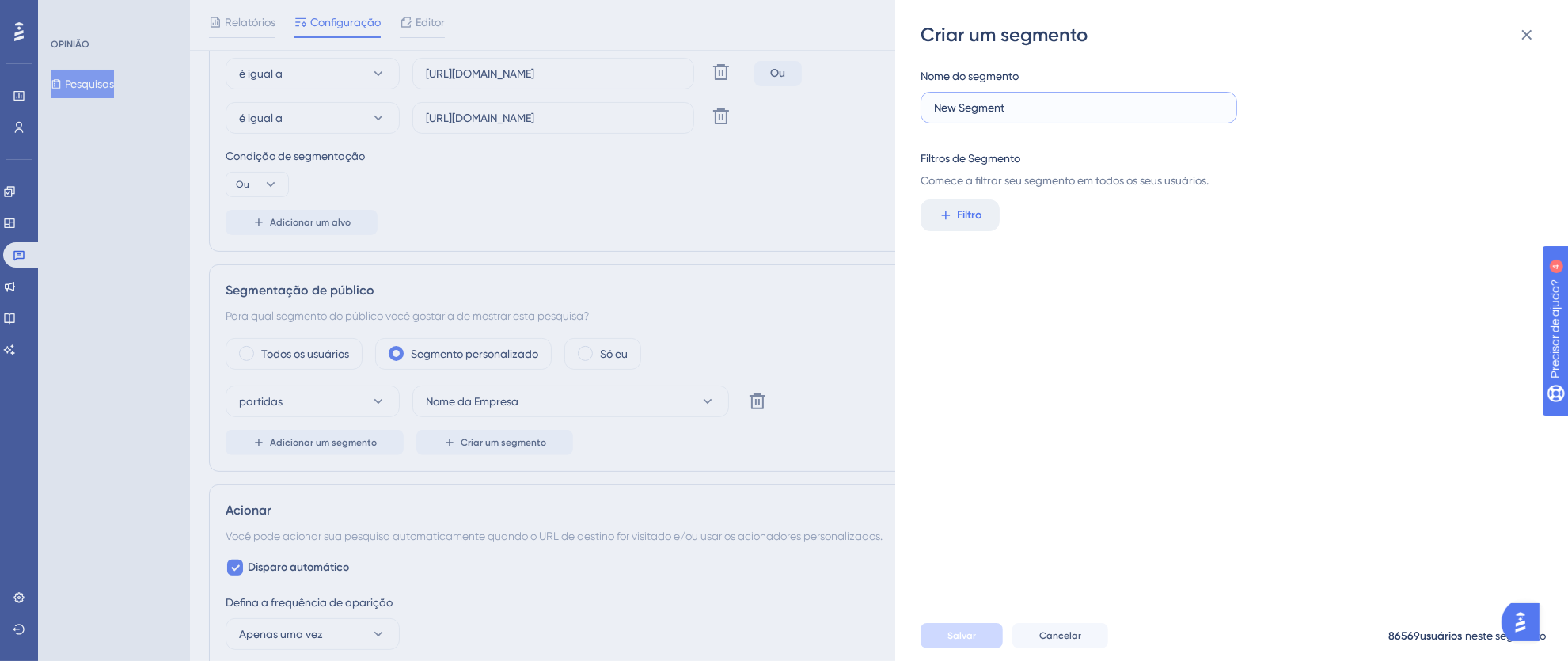
click at [1039, 110] on input "New Segment" at bounding box center [1078, 108] width 290 height 18
drag, startPoint x: 1052, startPoint y: 110, endPoint x: 886, endPoint y: 110, distance: 166.0
click at [890, 110] on div "Criar um segmento Nome do segmento New Segment Filtros de Segmento Comece a fil…" at bounding box center [784, 330] width 1568 height 661
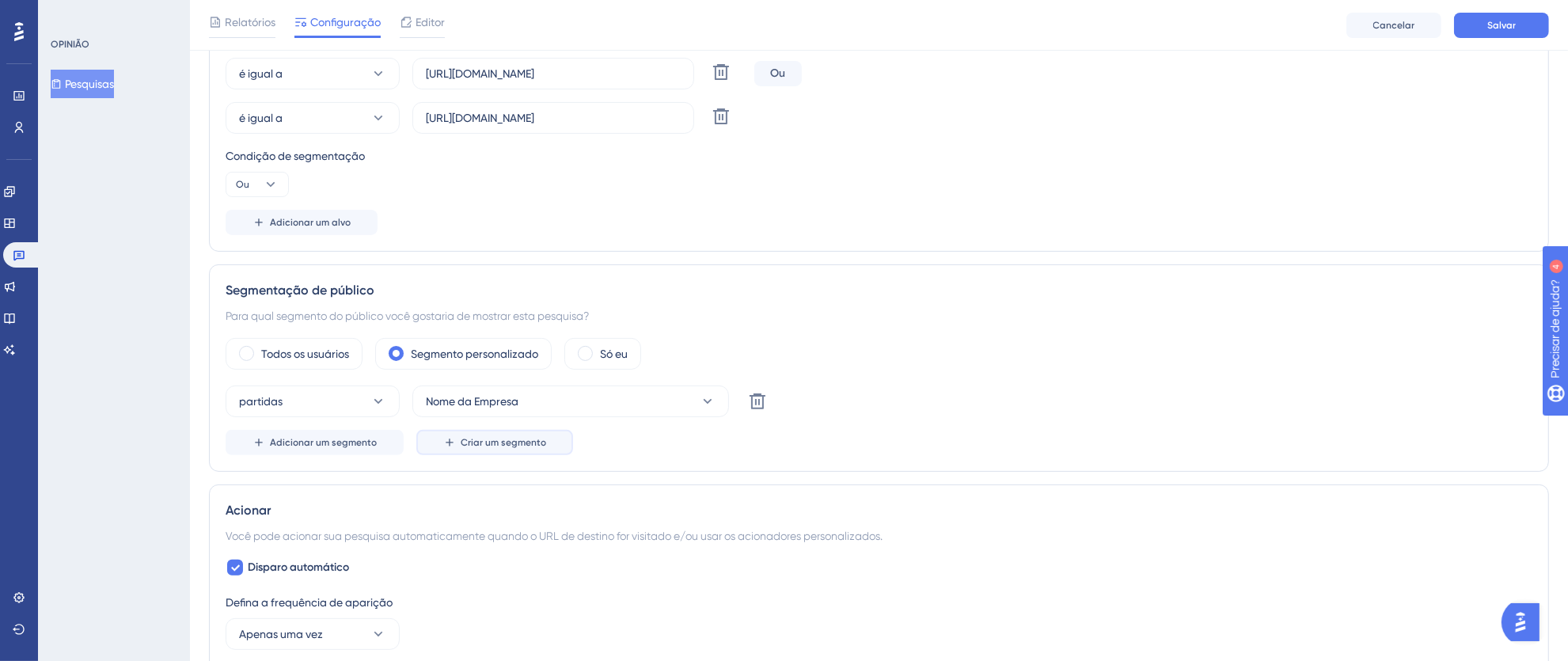
click at [517, 453] on button "Criar um segmento" at bounding box center [494, 442] width 157 height 25
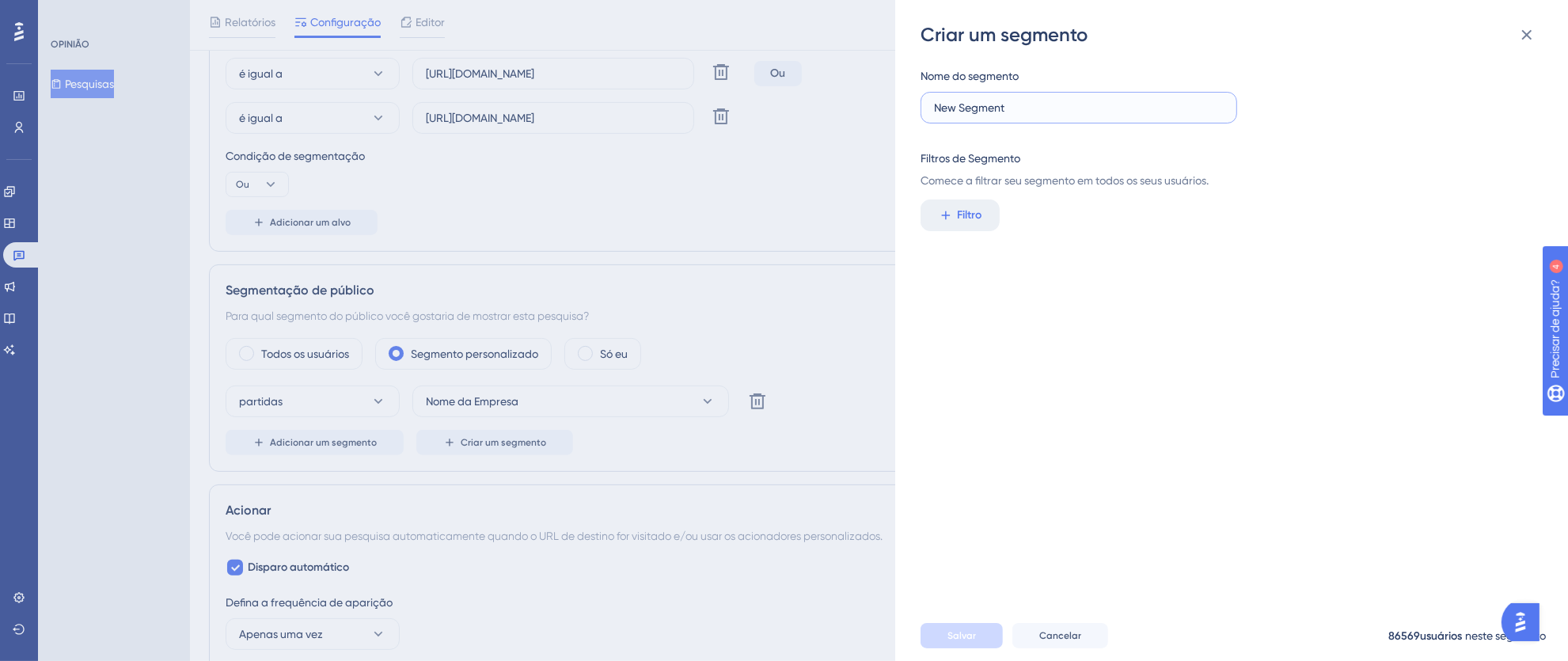
click at [1051, 112] on input "New Segment" at bounding box center [1078, 108] width 290 height 18
drag, startPoint x: 1056, startPoint y: 111, endPoint x: 1010, endPoint y: 104, distance: 46.5
click at [1010, 104] on input "New Segment" at bounding box center [1078, 108] width 290 height 18
type input "Nome da Empresa"
click at [978, 223] on span "Filtro" at bounding box center [970, 215] width 25 height 19
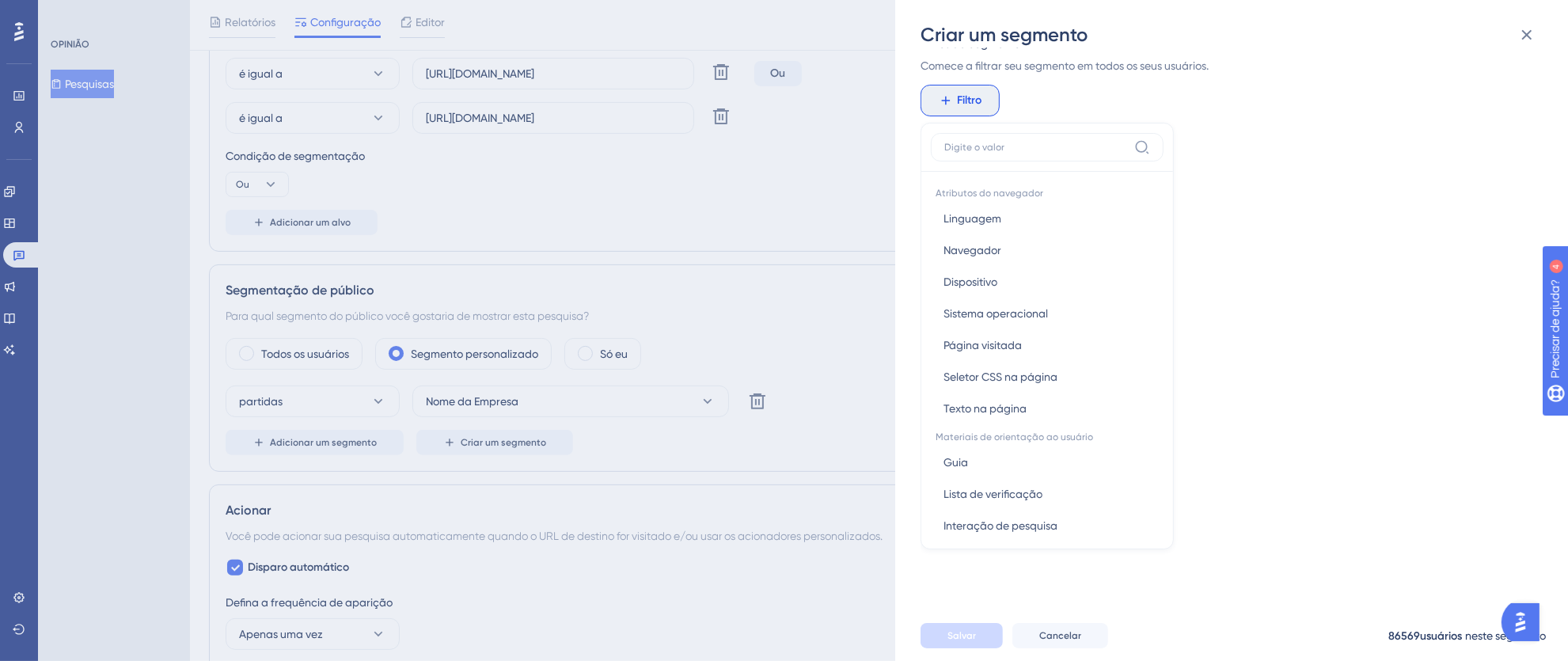
scroll to position [0, 0]
click at [1283, 171] on div "Nome do segmento Nome da Empresa Filtros de Segmento Comece a filtrar seu segme…" at bounding box center [1239, 329] width 638 height 563
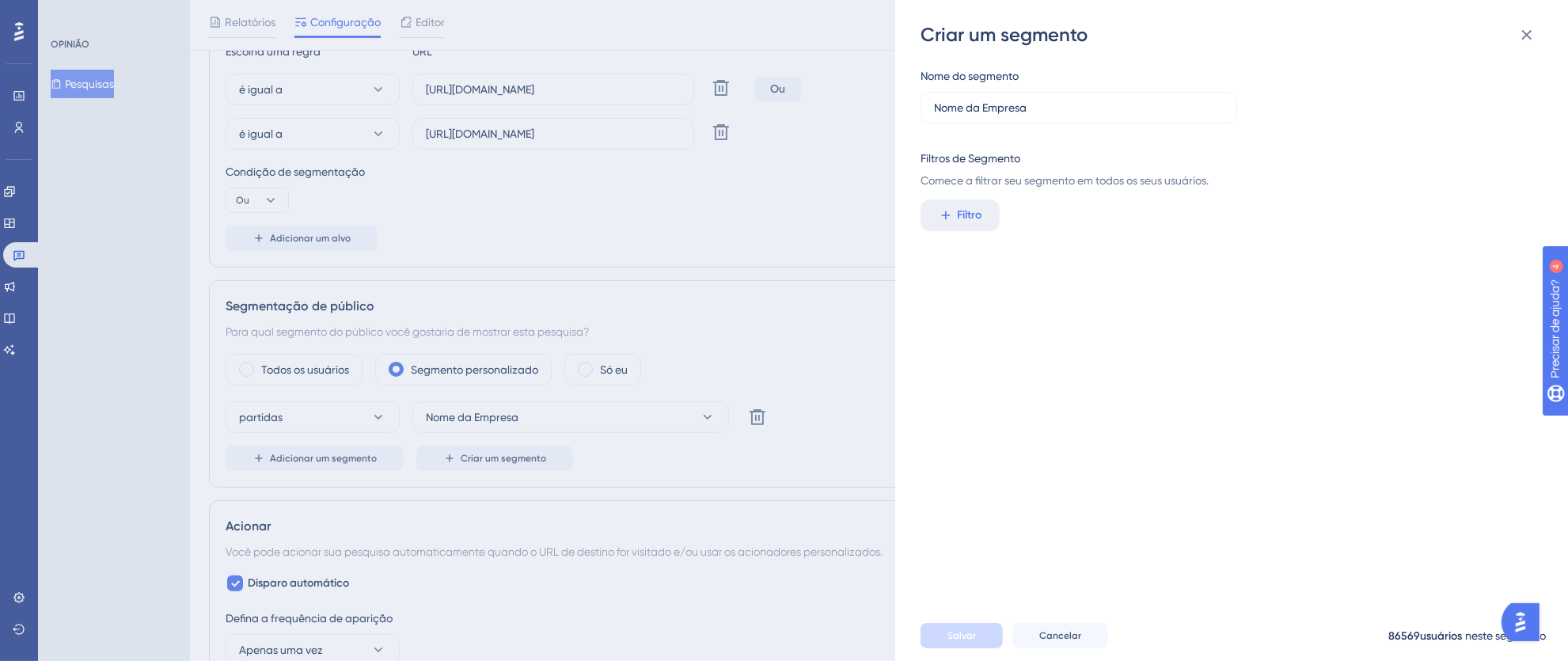
scroll to position [365, 0]
click at [1045, 110] on input "Nome da Empresa" at bounding box center [1078, 108] width 290 height 18
click at [977, 209] on font "Filtro" at bounding box center [970, 215] width 25 height 13
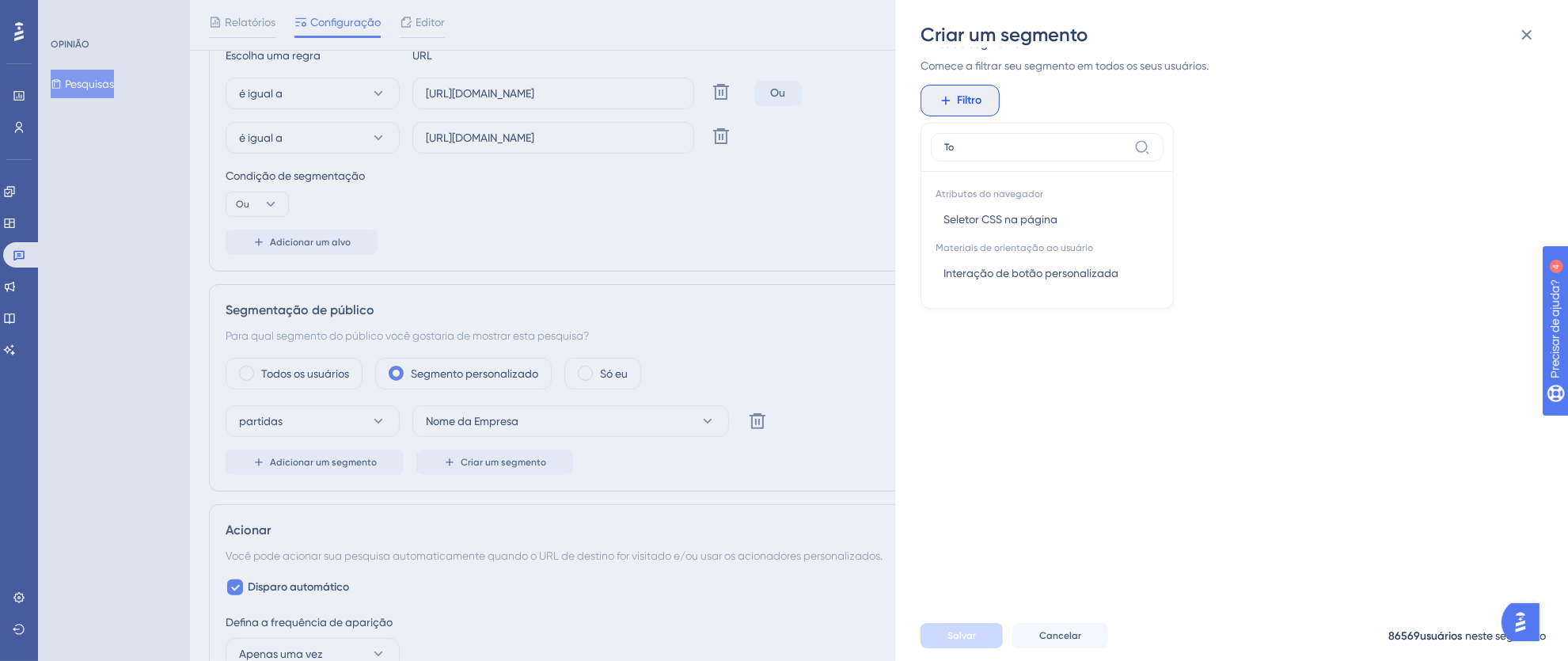
scroll to position [0, 0]
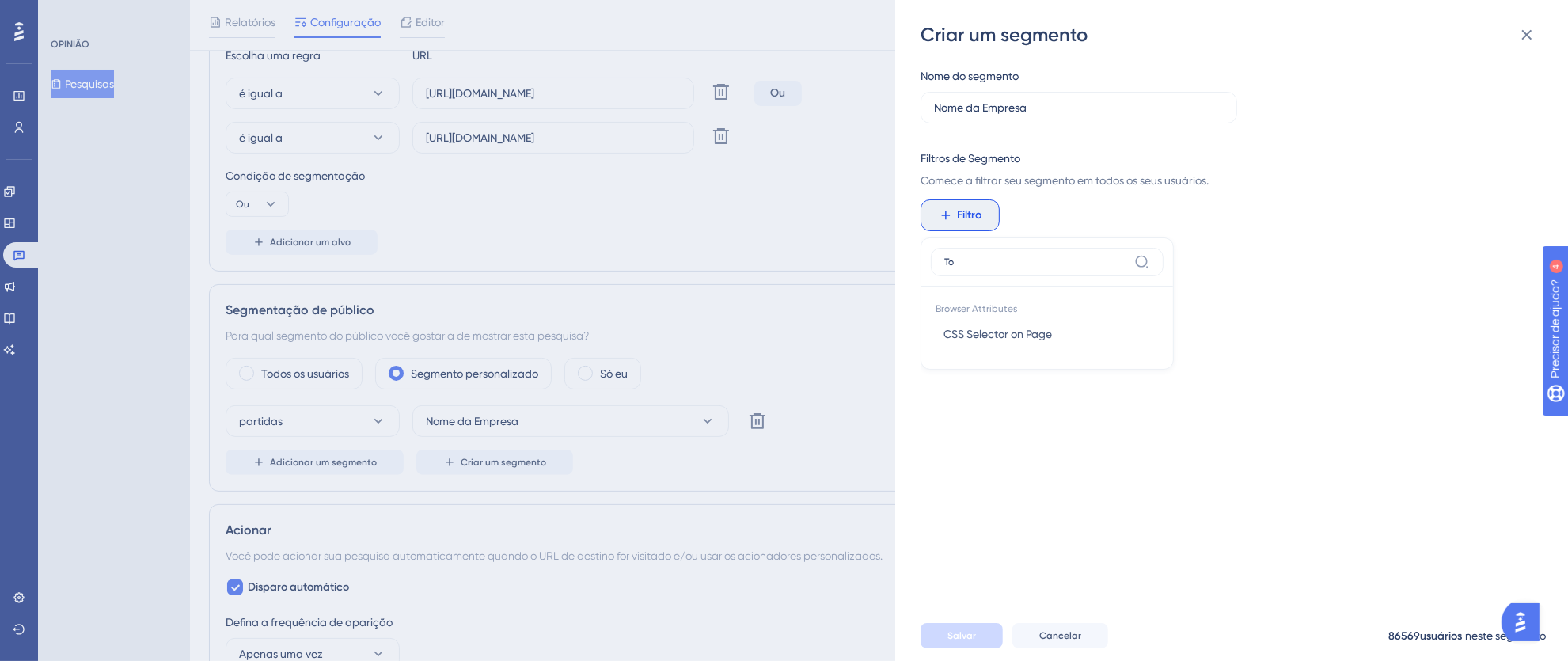
type input "T"
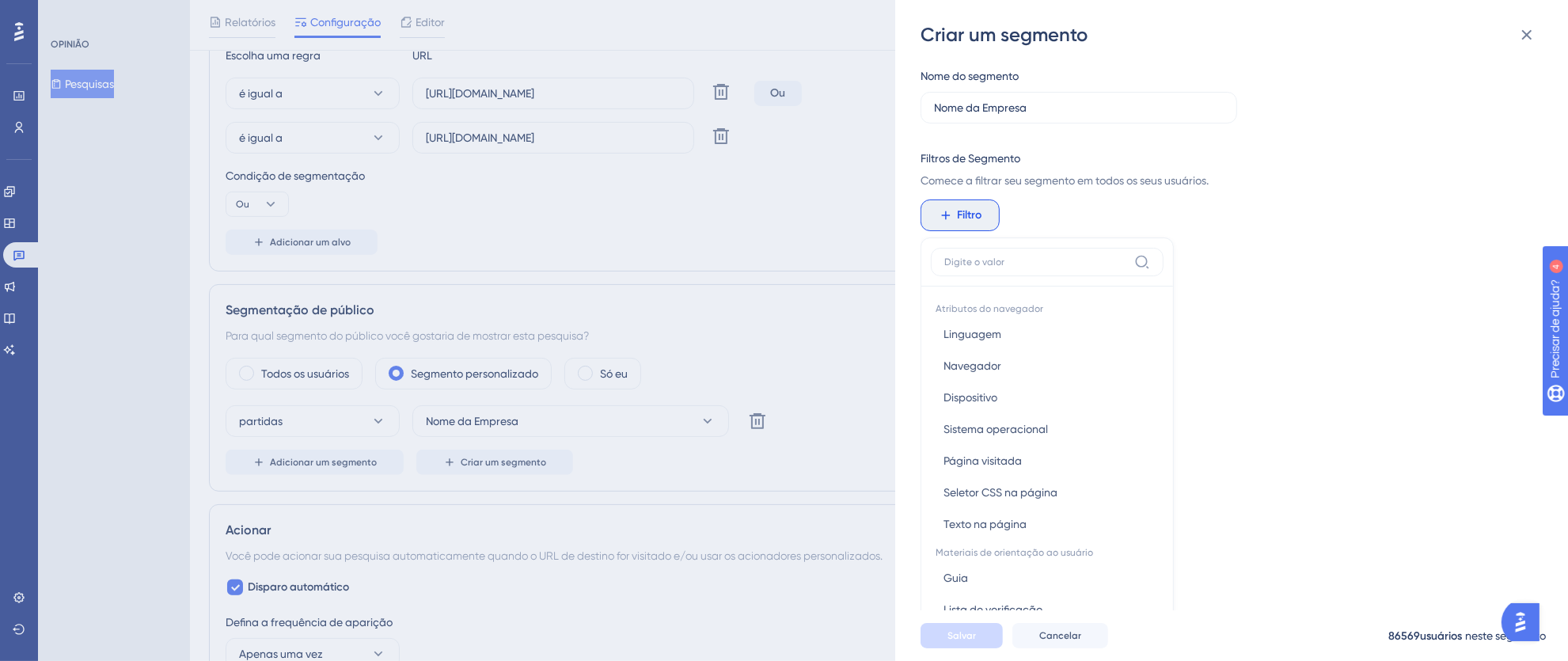
click at [1352, 279] on div "Nome do segmento Nome da Empresa Filtros de Segmento Comece a filtrar seu segme…" at bounding box center [1239, 329] width 638 height 563
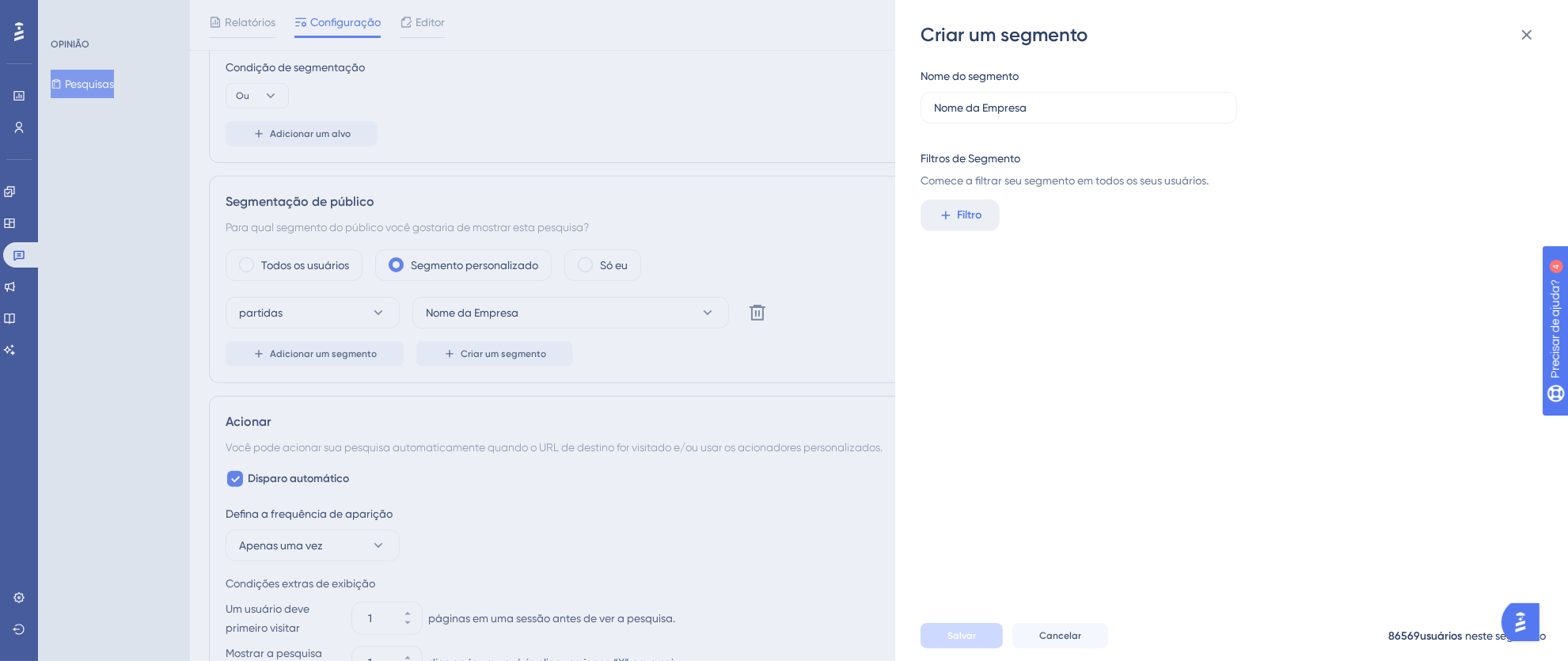
scroll to position [281, 0]
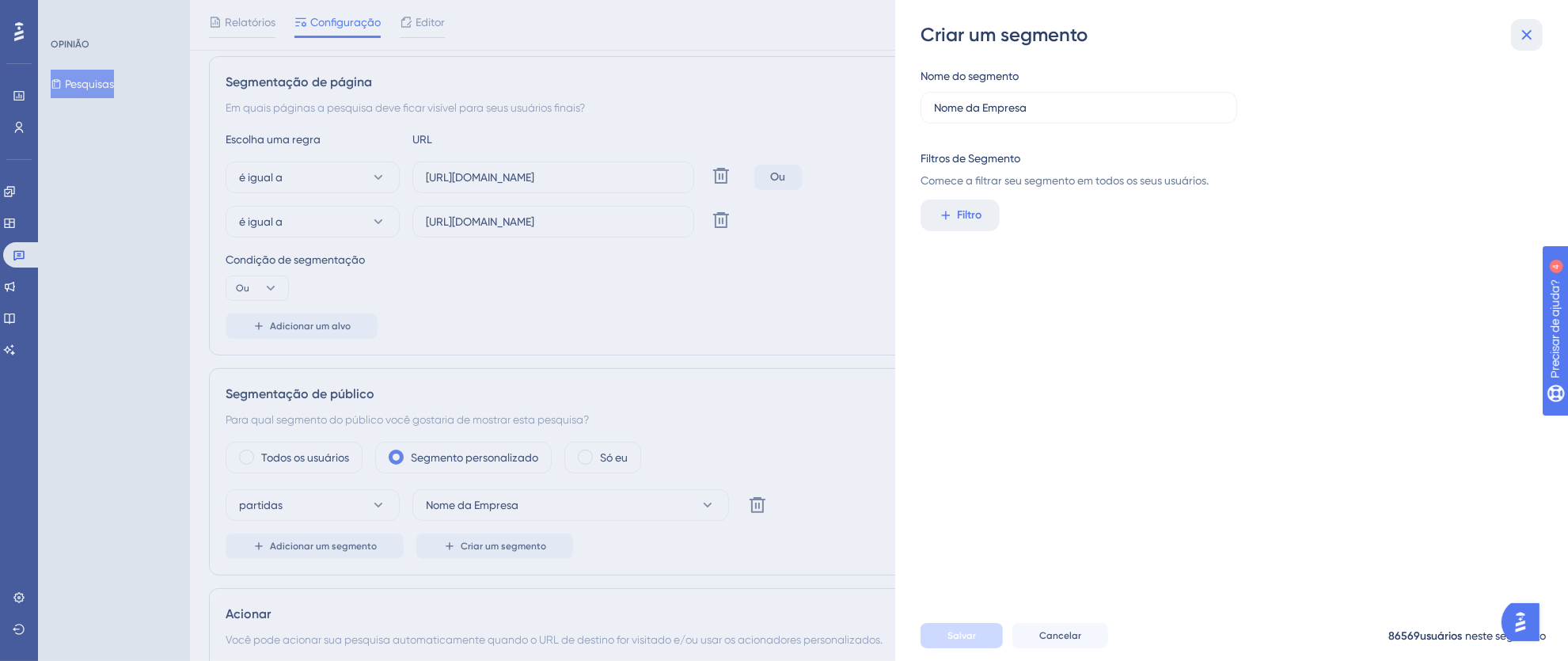
click at [1528, 29] on icon at bounding box center [1526, 34] width 19 height 19
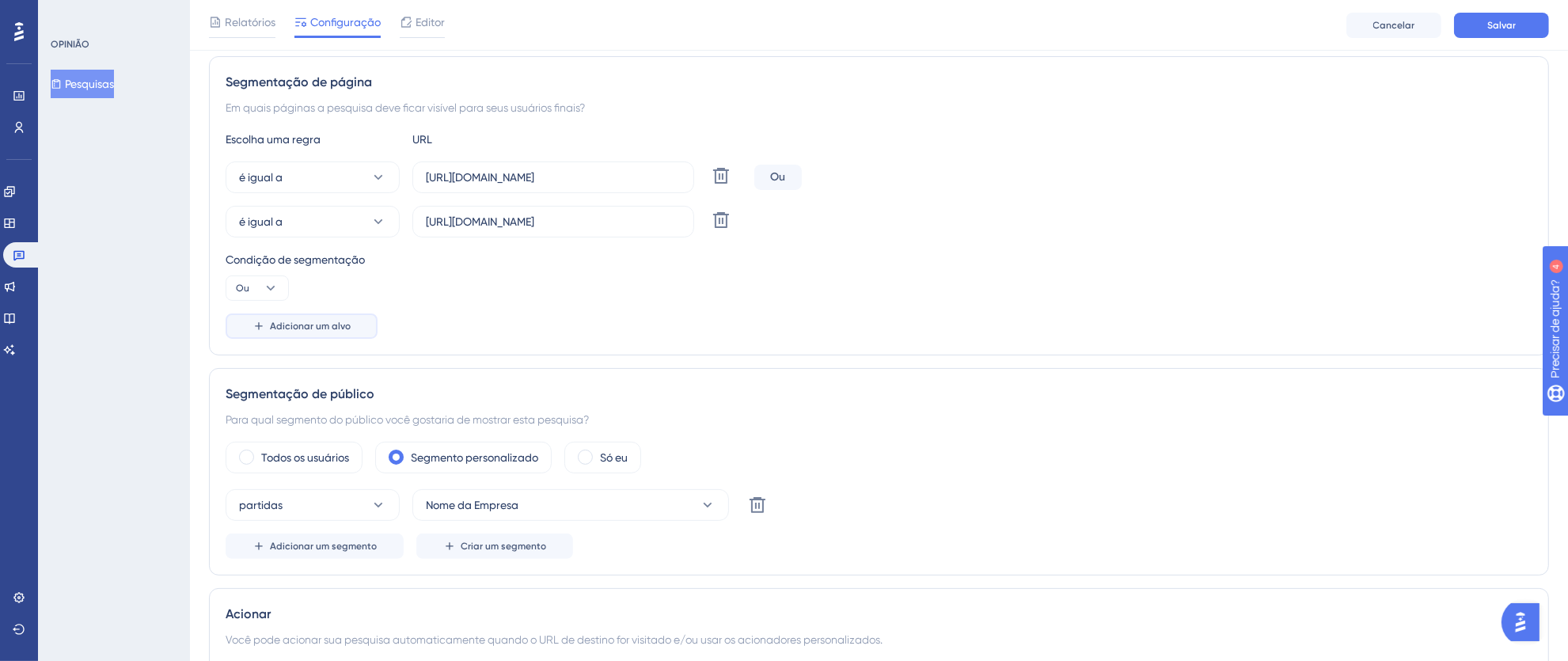
click at [321, 330] on font "Adicionar um alvo" at bounding box center [310, 326] width 81 height 11
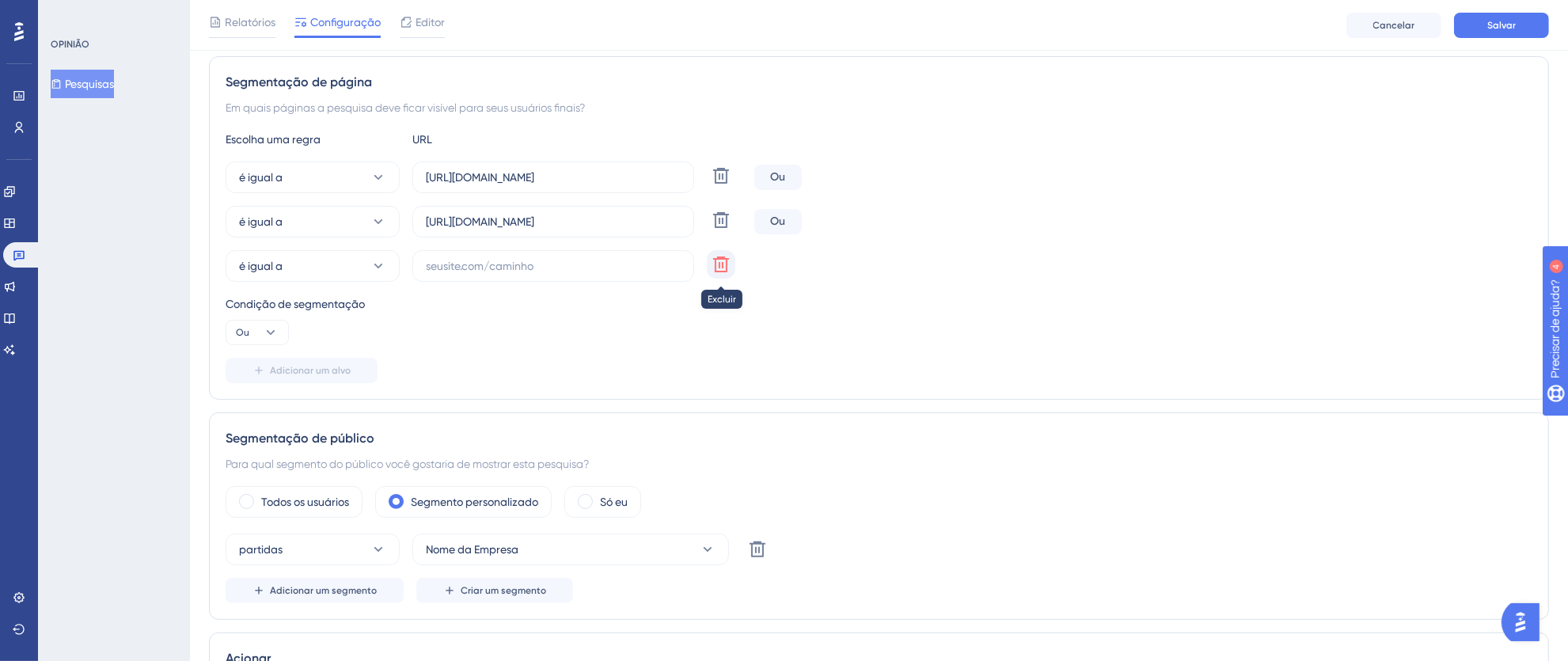
click at [719, 268] on icon at bounding box center [721, 264] width 19 height 19
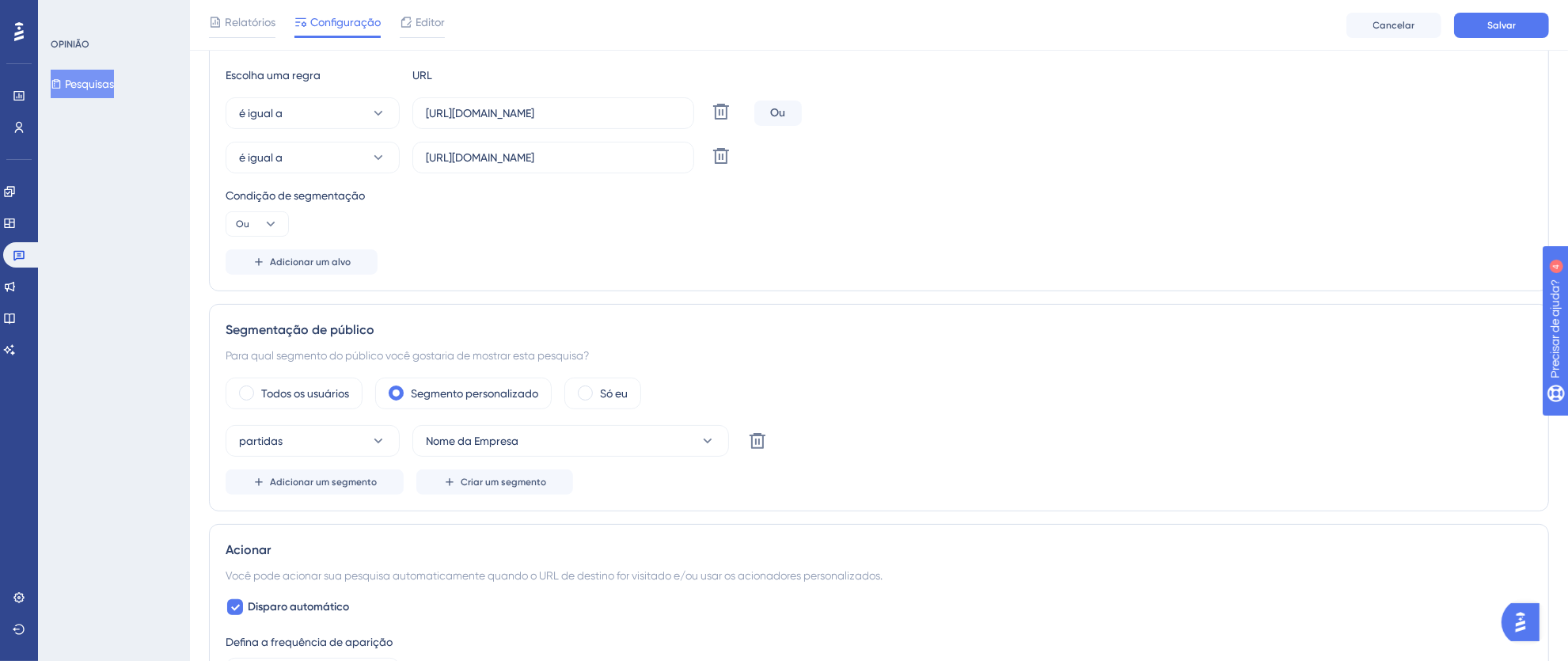
scroll to position [377, 0]
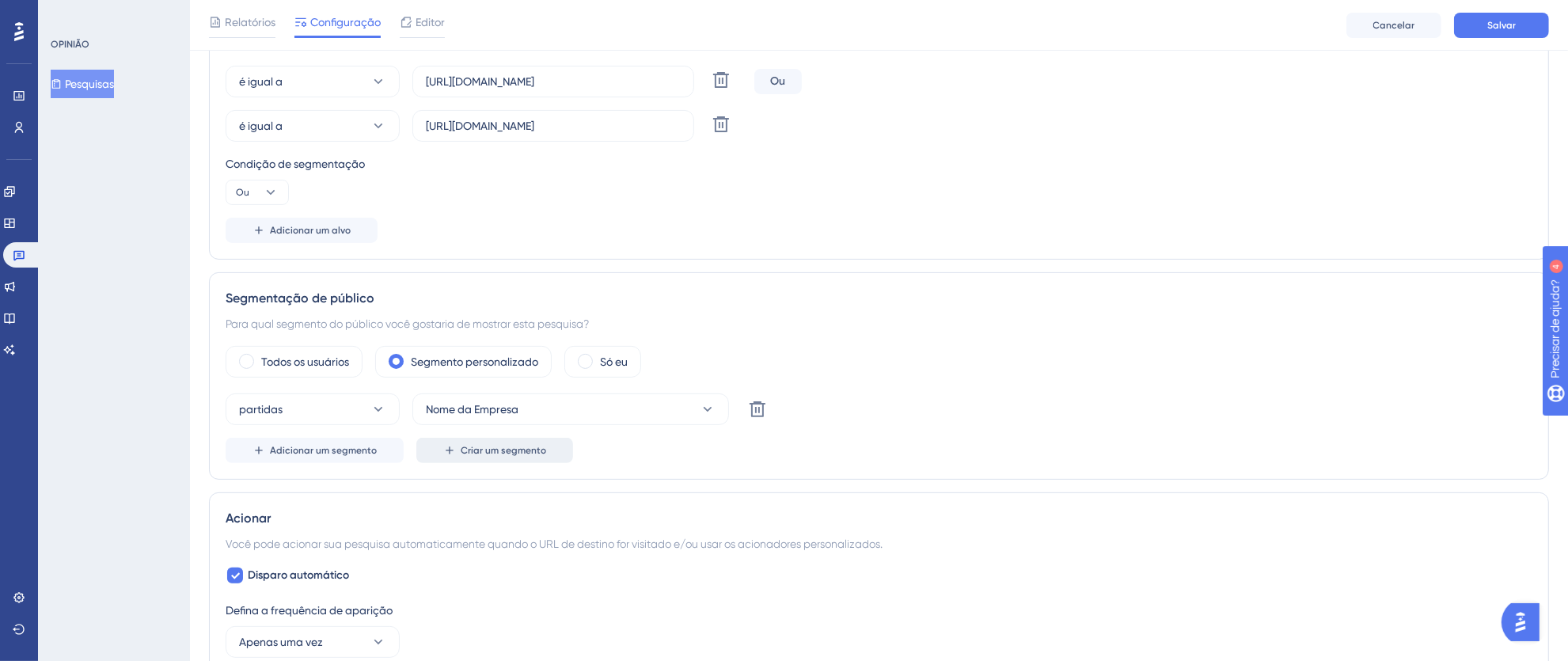
click at [519, 457] on span "Criar um segmento" at bounding box center [503, 450] width 86 height 12
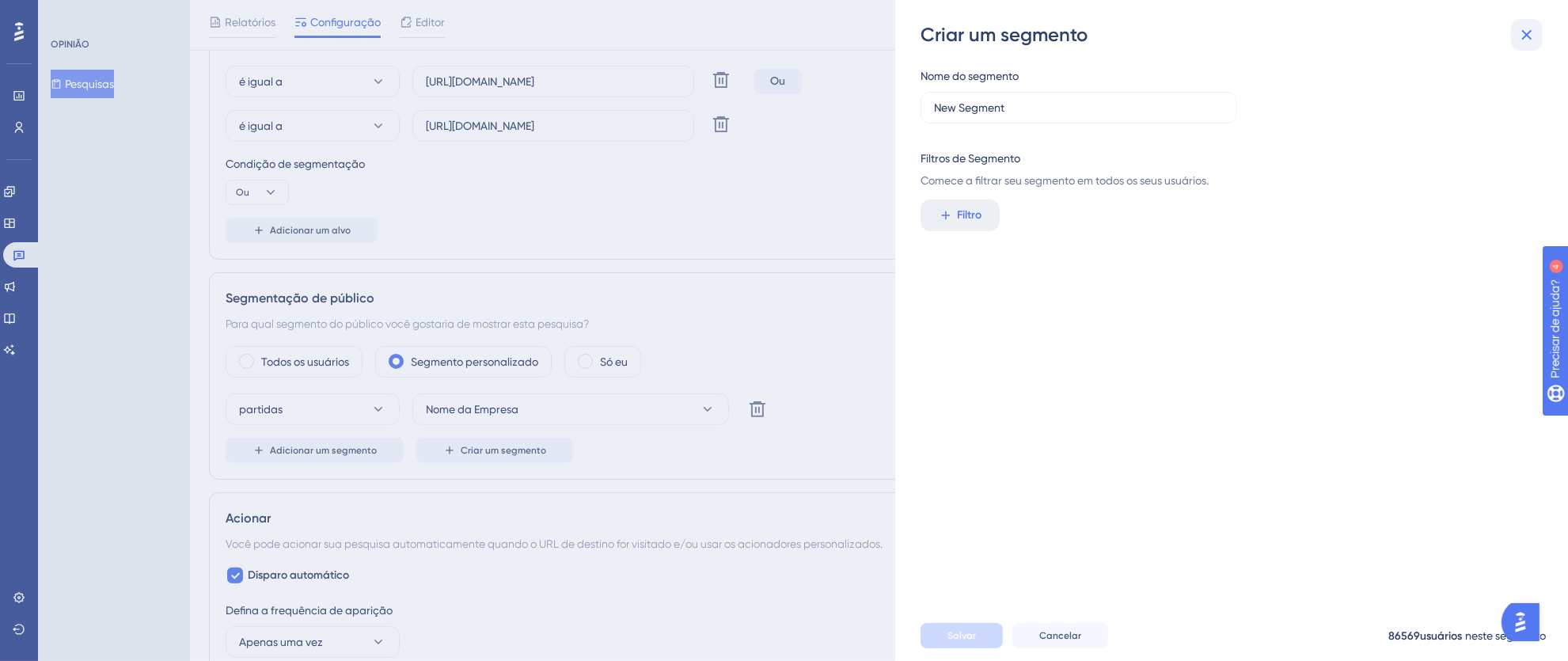
click at [1529, 26] on icon at bounding box center [1526, 34] width 19 height 19
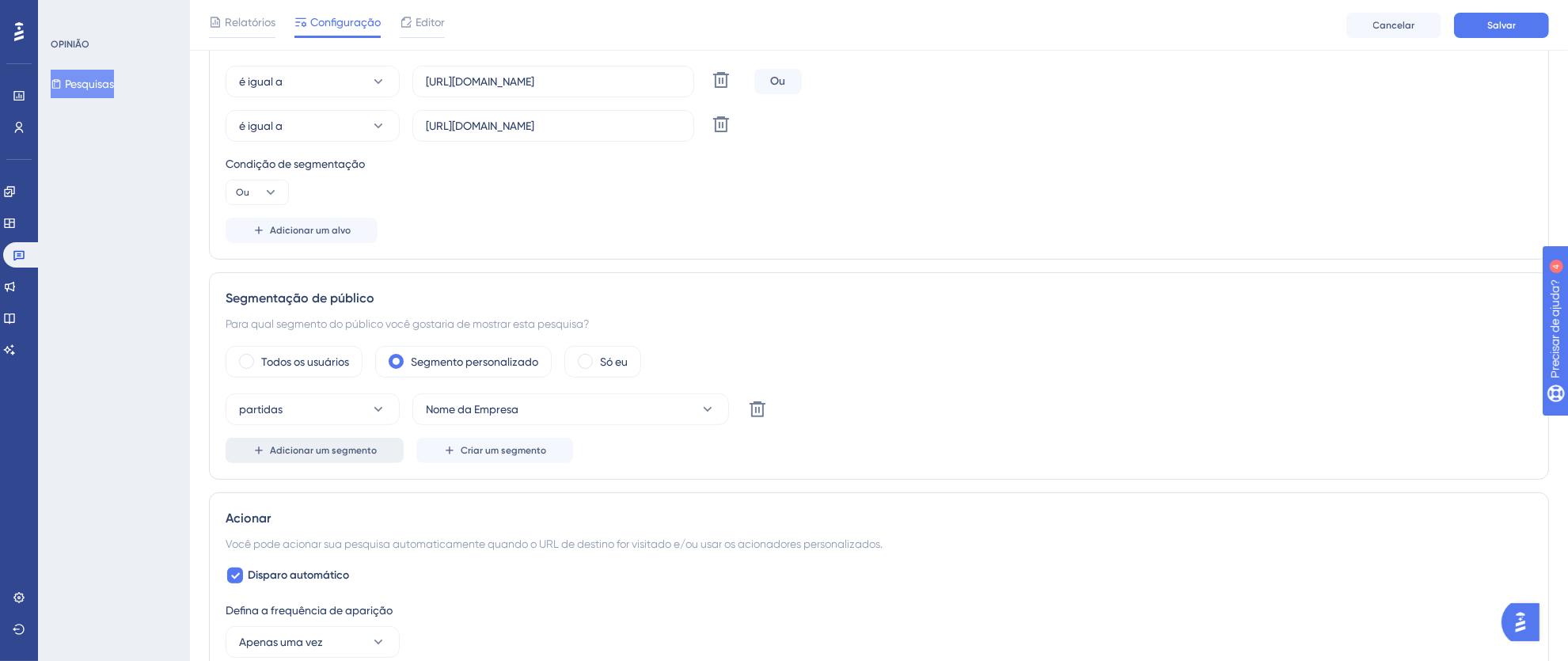
click at [314, 448] on font "Adicionar um segmento" at bounding box center [323, 450] width 107 height 11
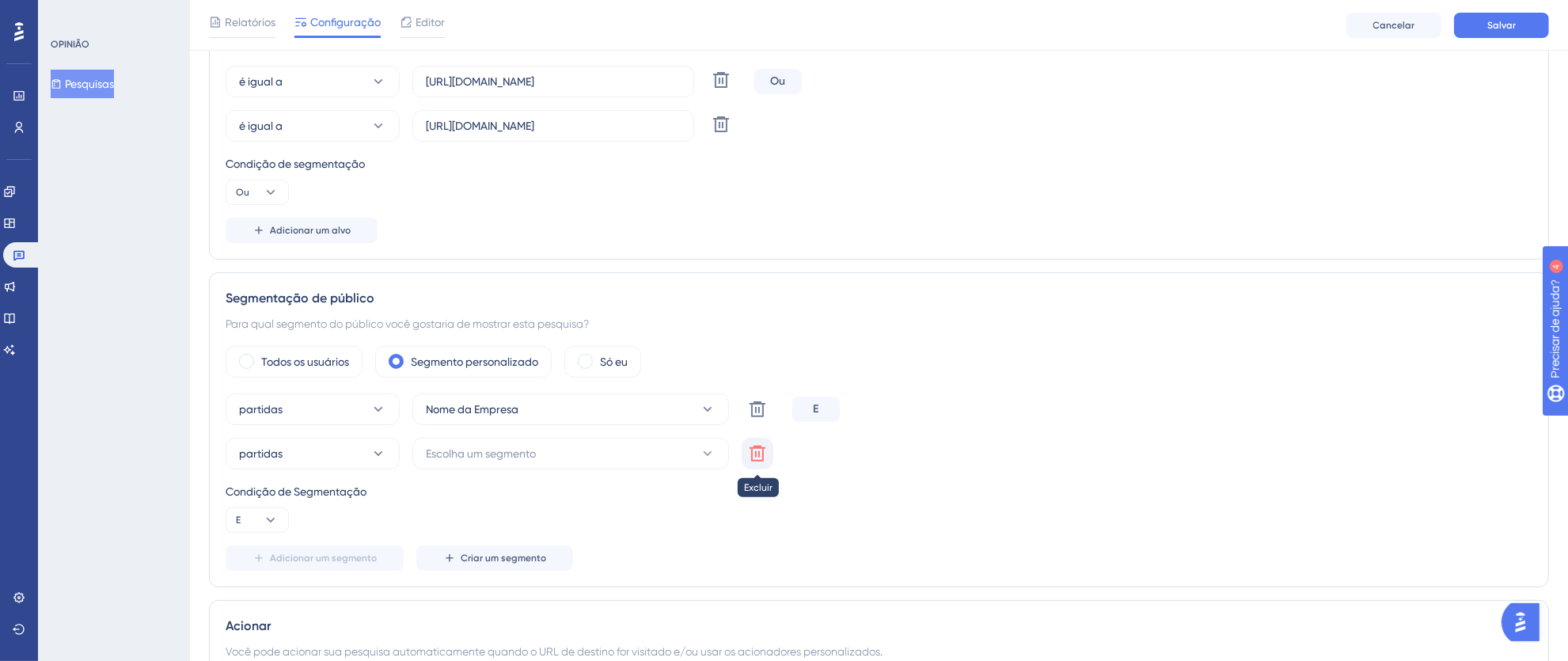
click at [744, 453] on button at bounding box center [757, 453] width 32 height 32
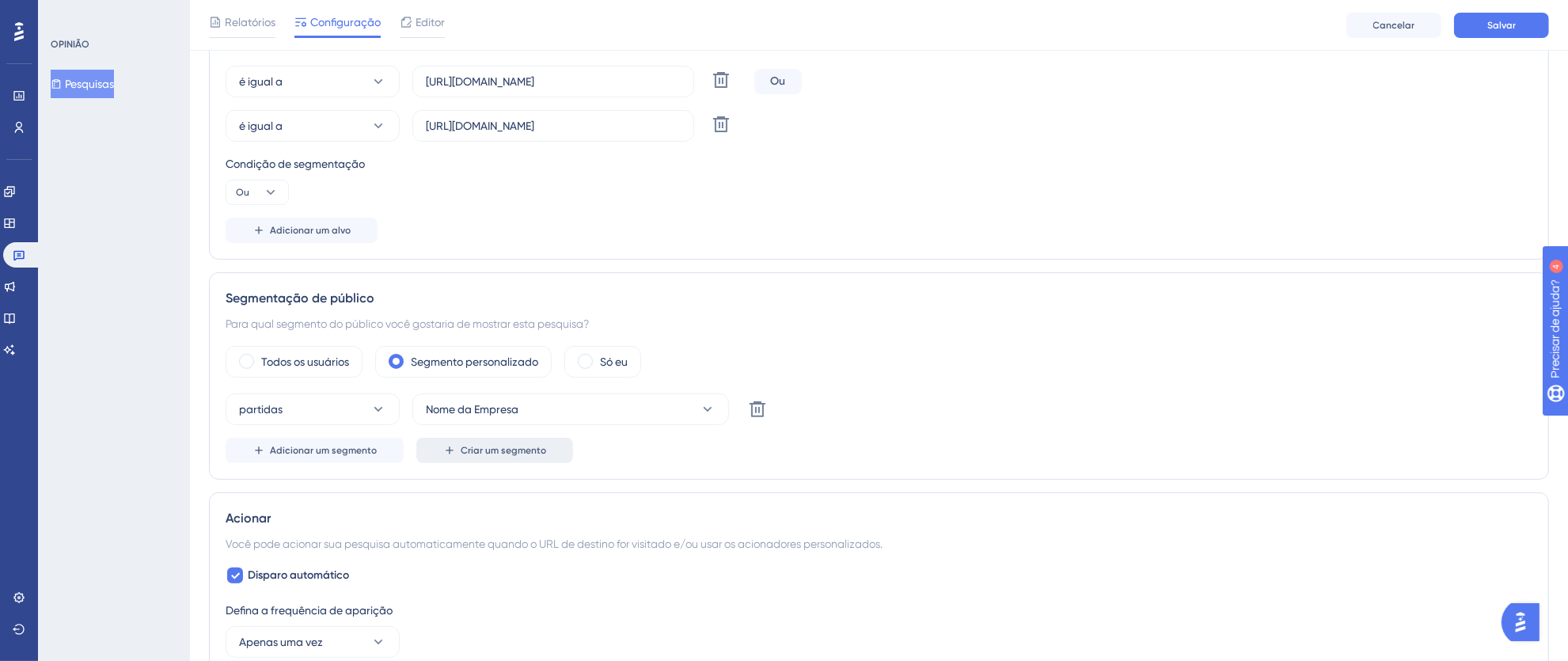
click at [516, 461] on button "Criar um segmento" at bounding box center [494, 450] width 157 height 25
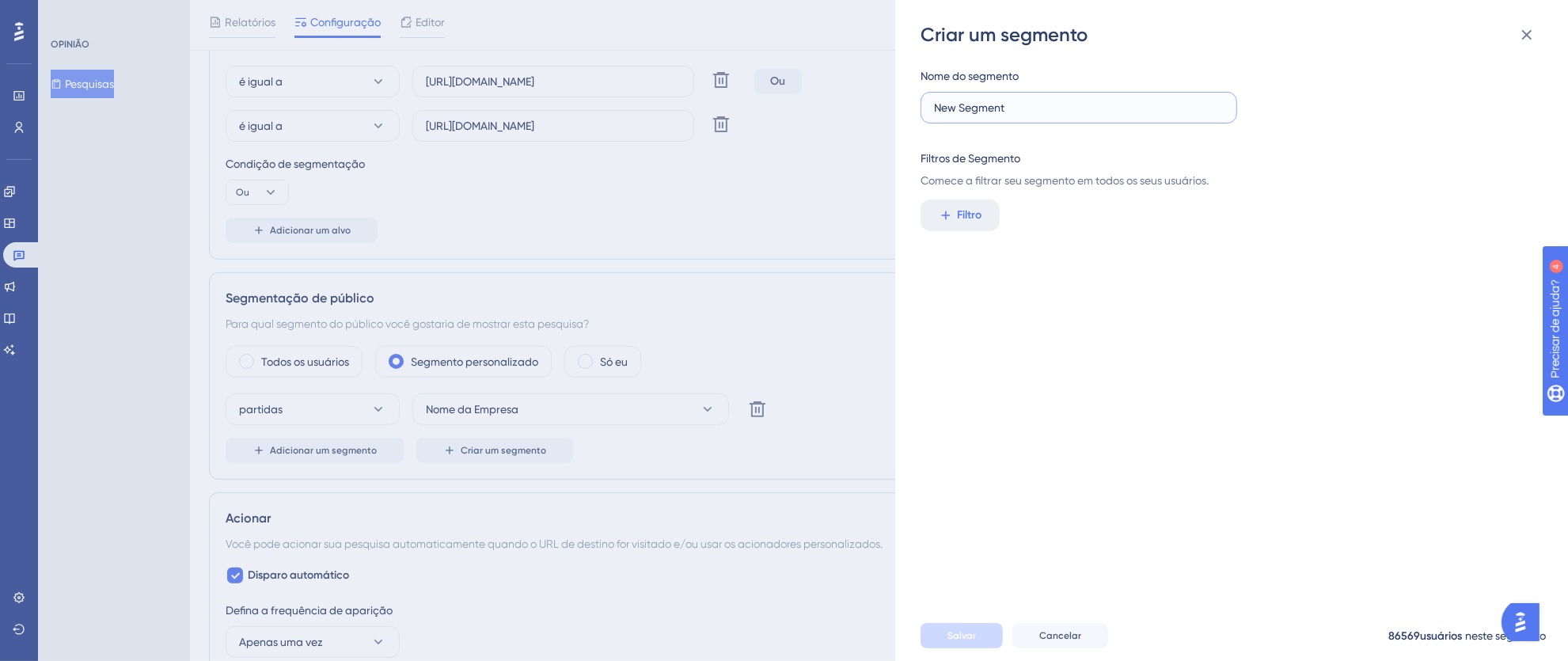
click at [1133, 106] on input "New Segment" at bounding box center [1078, 108] width 290 height 18
drag, startPoint x: 1137, startPoint y: 108, endPoint x: 886, endPoint y: 109, distance: 251.0
click at [886, 109] on div "Criar um segmento Nome do segmento New Segment Filtros de Segmento Comece a fil…" at bounding box center [784, 330] width 1568 height 661
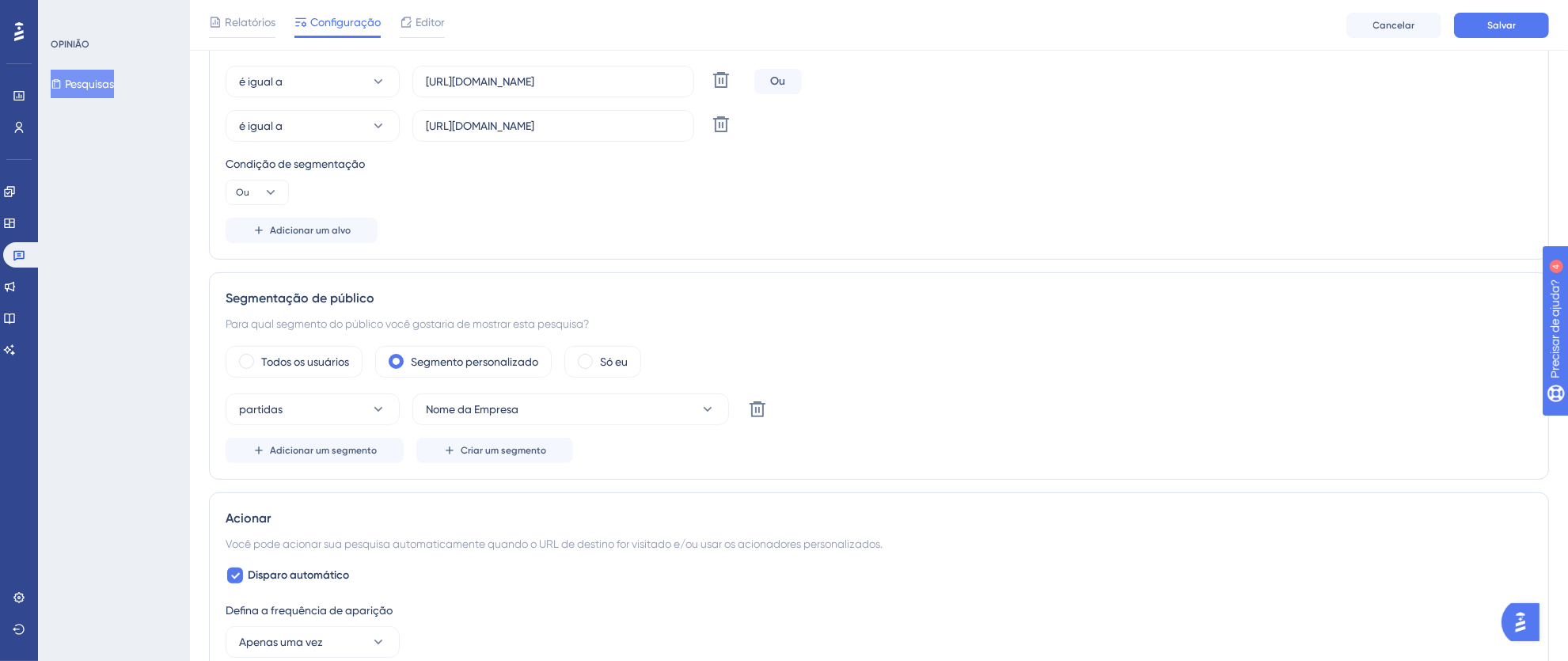
click at [1049, 365] on div "Todos os usuários Segmento personalizado Só eu" at bounding box center [878, 362] width 1307 height 32
click at [707, 410] on icon at bounding box center [707, 409] width 16 height 16
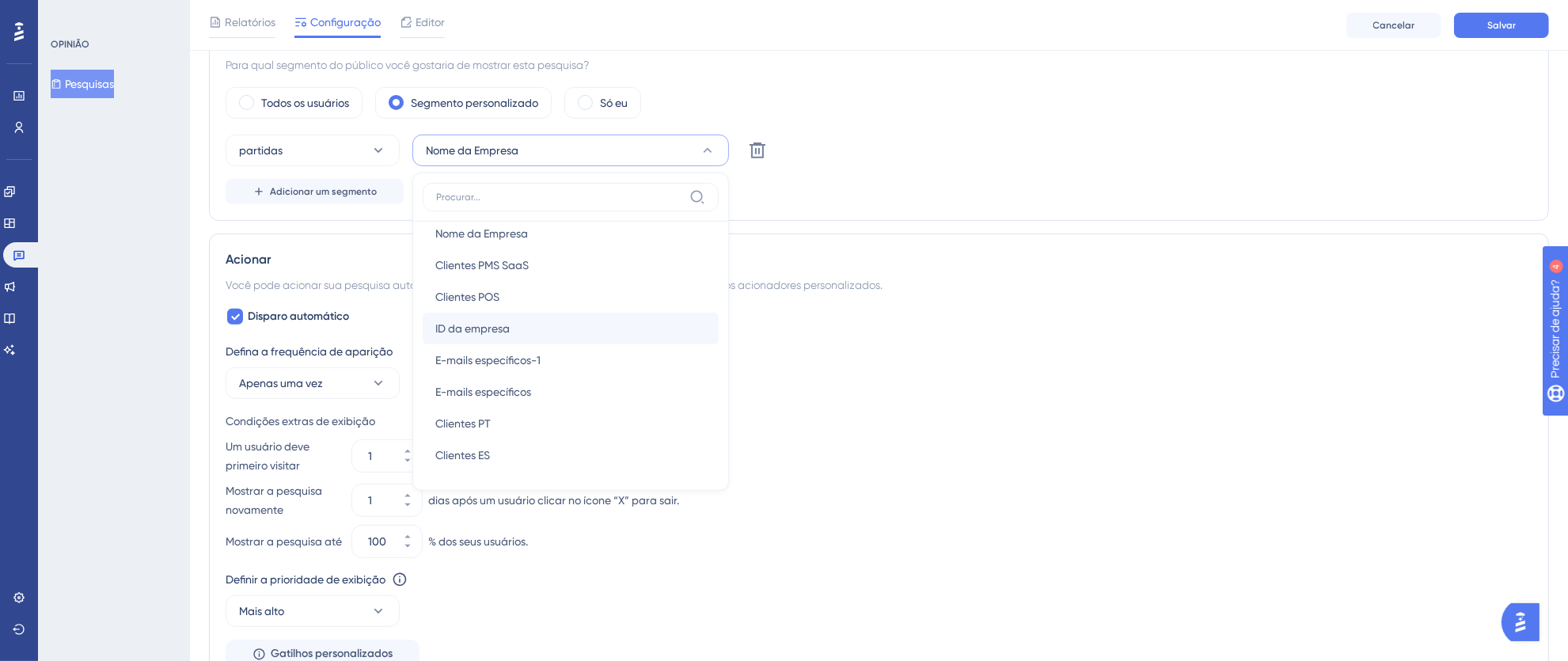
scroll to position [0, 0]
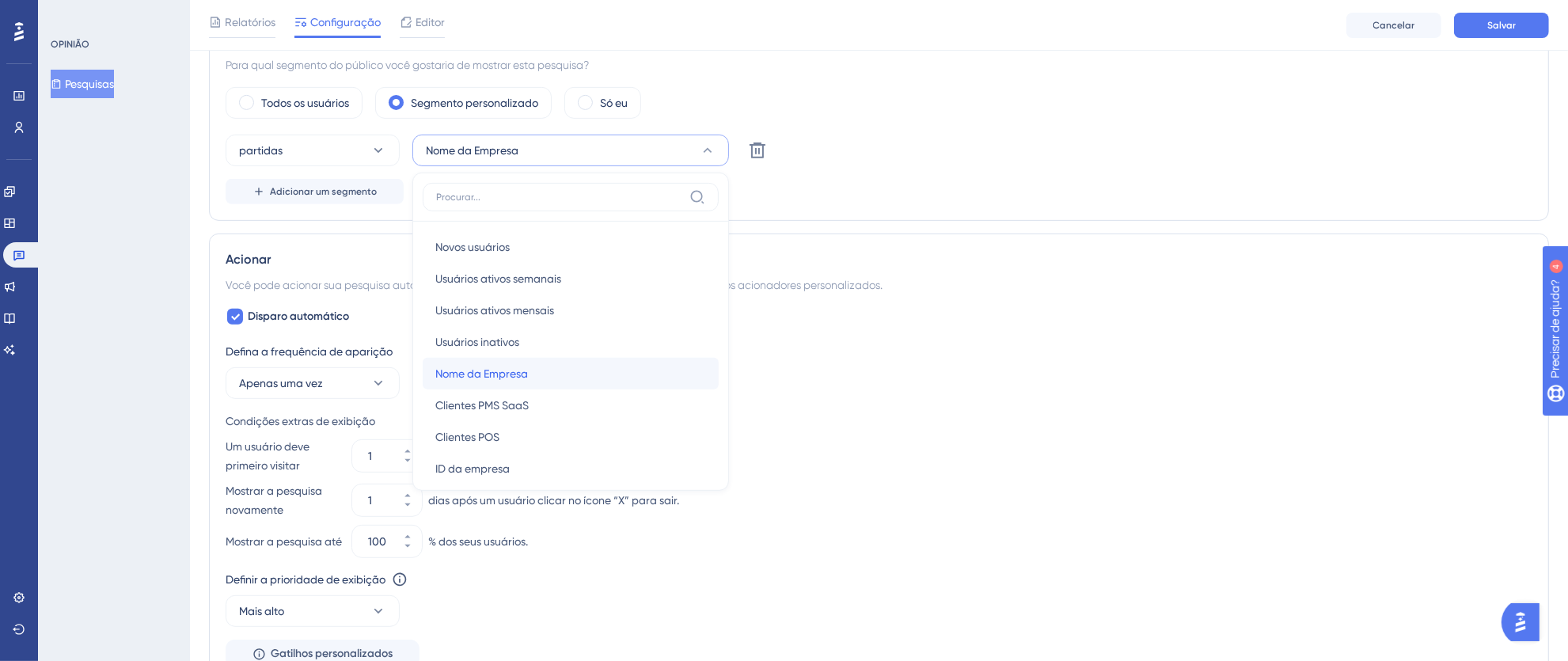
click at [600, 373] on div "Nome da Empresa Nome da Empresa" at bounding box center [571, 374] width 271 height 32
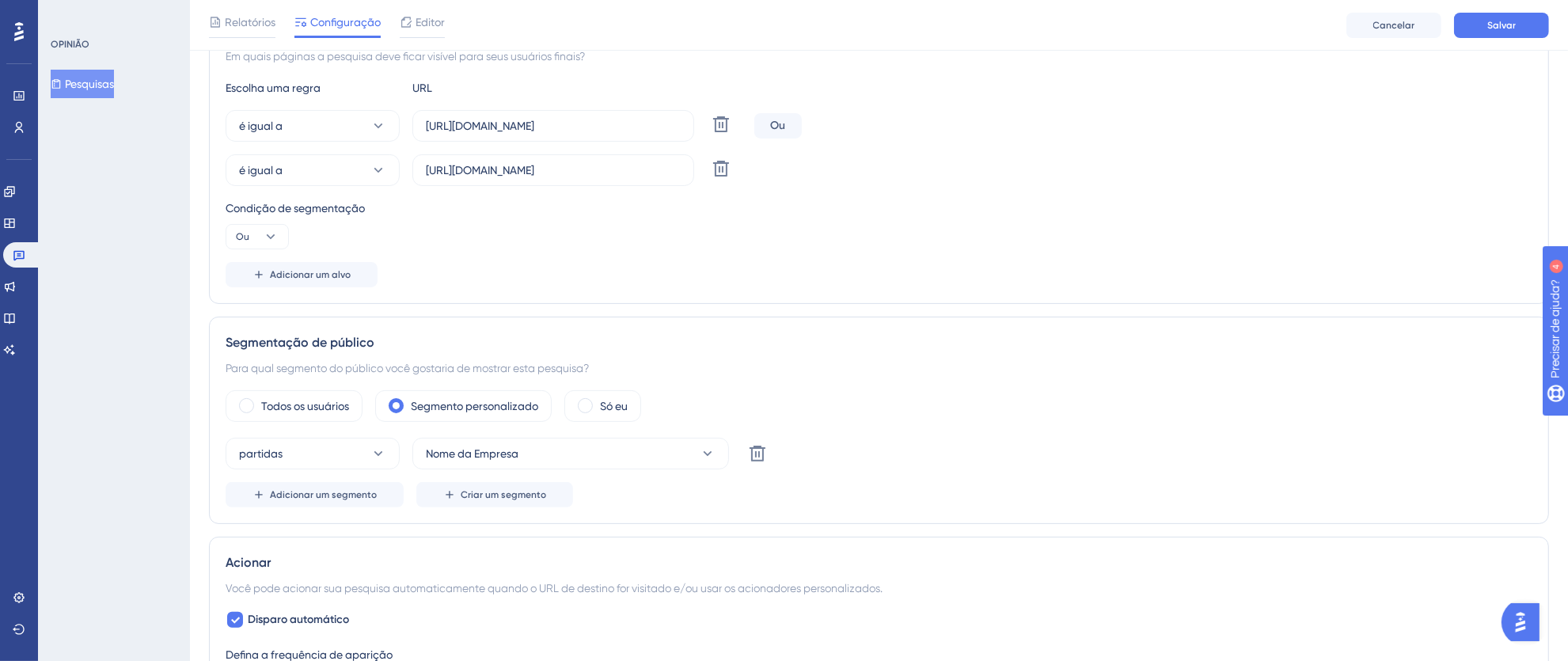
scroll to position [200, 0]
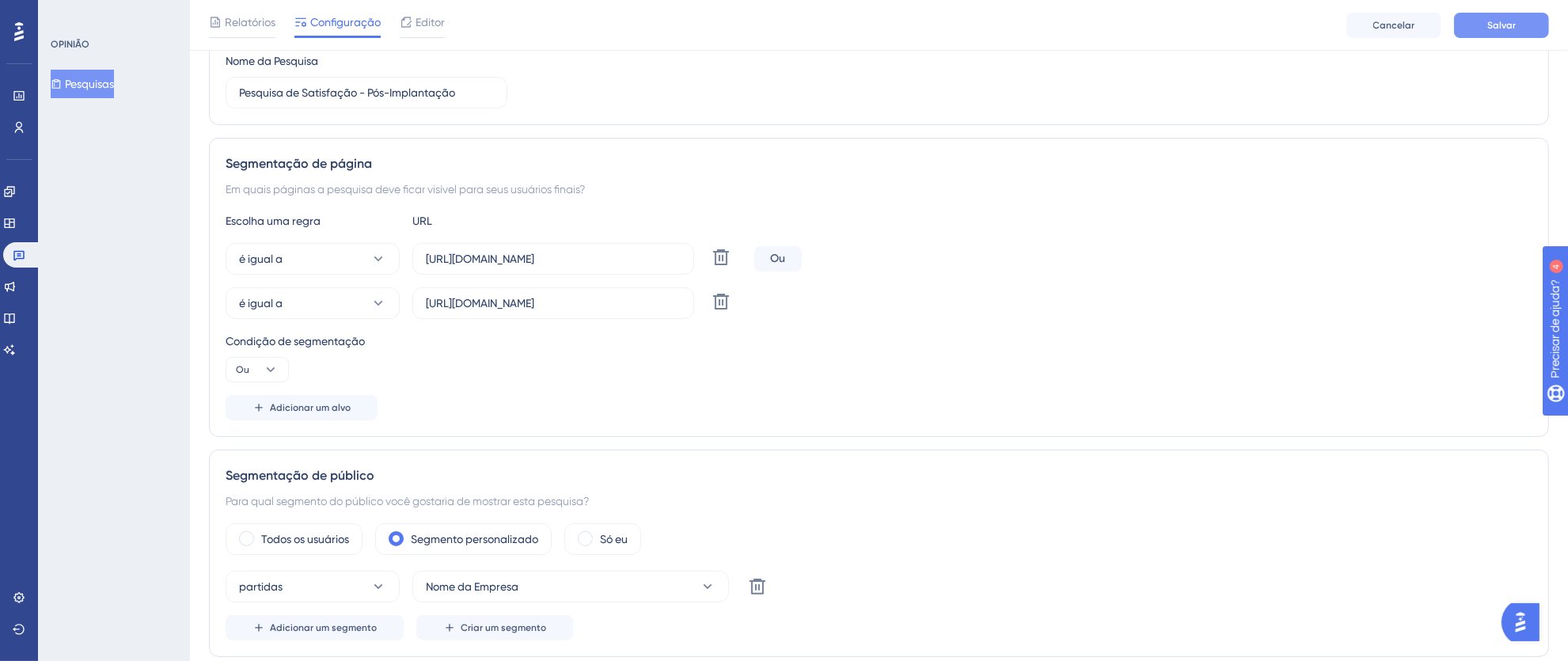
click at [1507, 25] on font "Salvar" at bounding box center [1501, 25] width 29 height 11
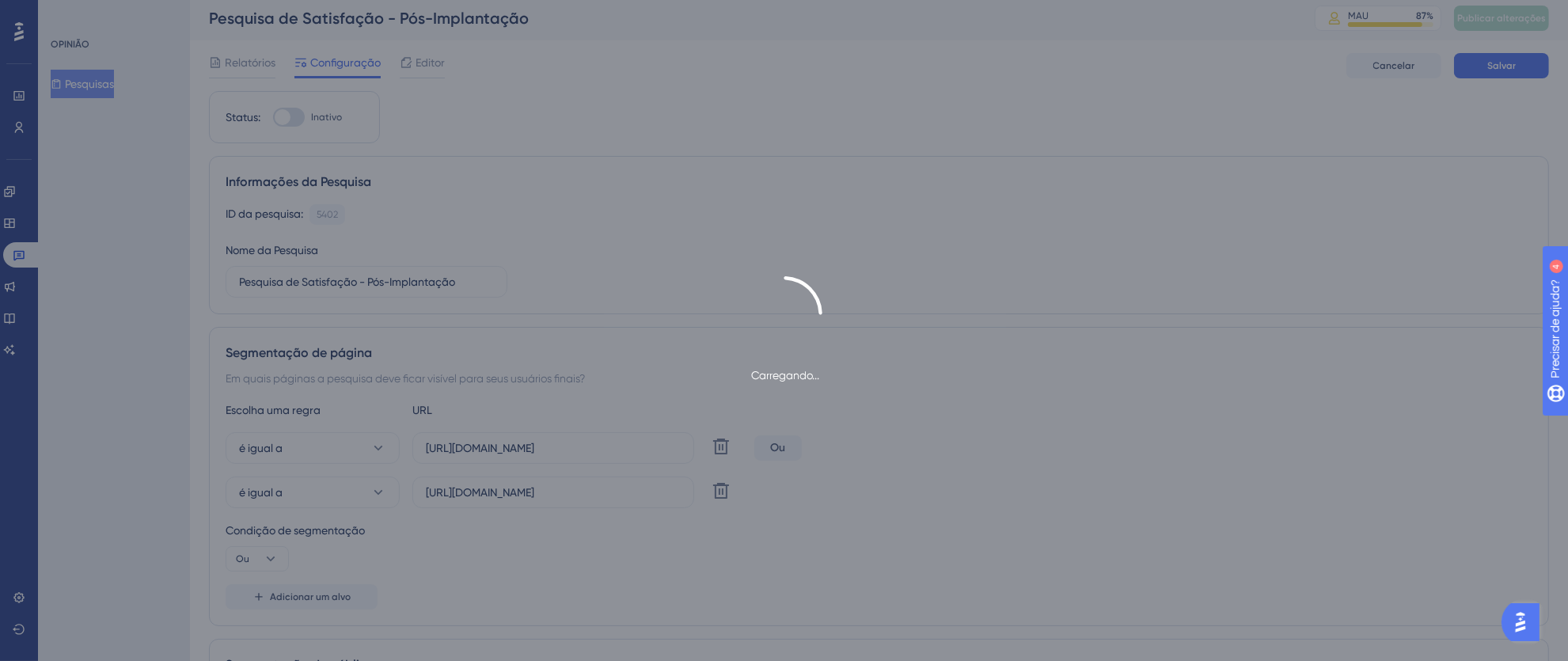
scroll to position [0, 0]
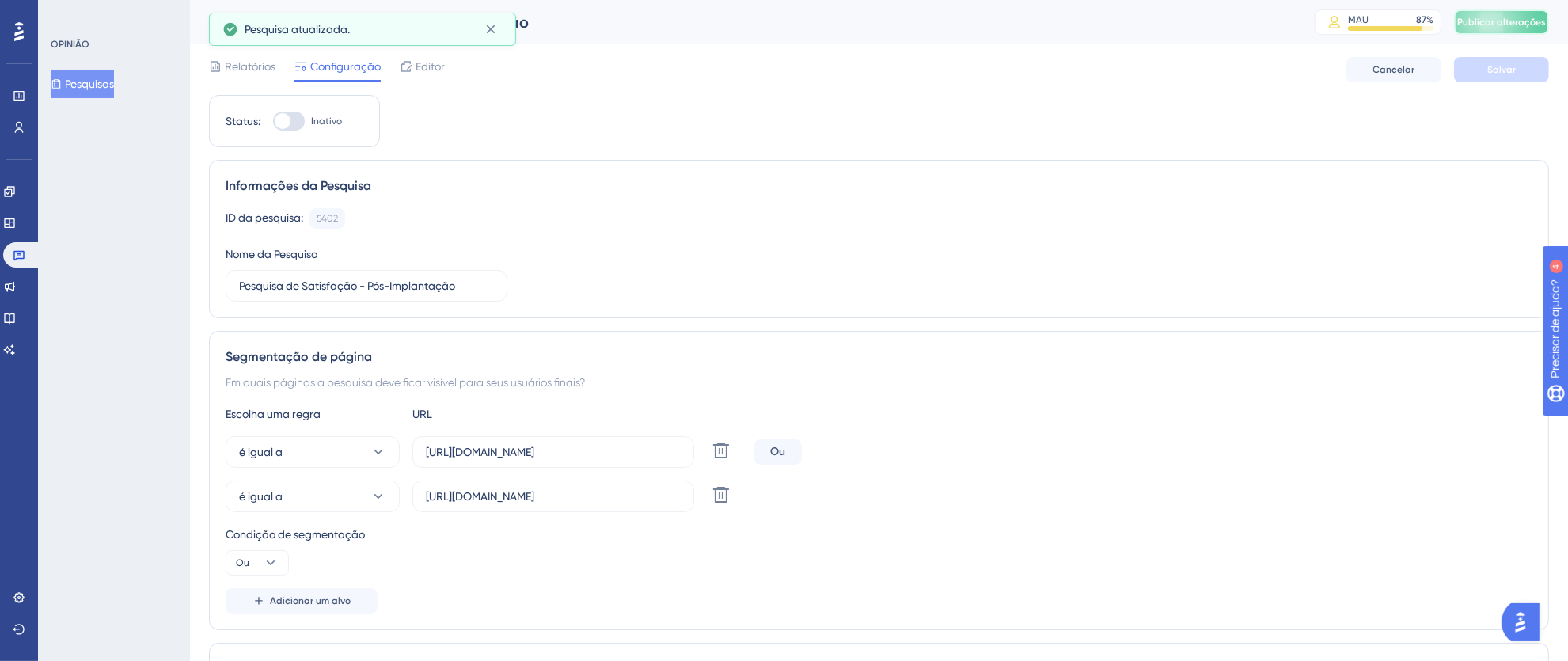
click at [1522, 12] on button "Publicar alterações" at bounding box center [1501, 22] width 95 height 25
click at [489, 37] on button at bounding box center [491, 29] width 25 height 25
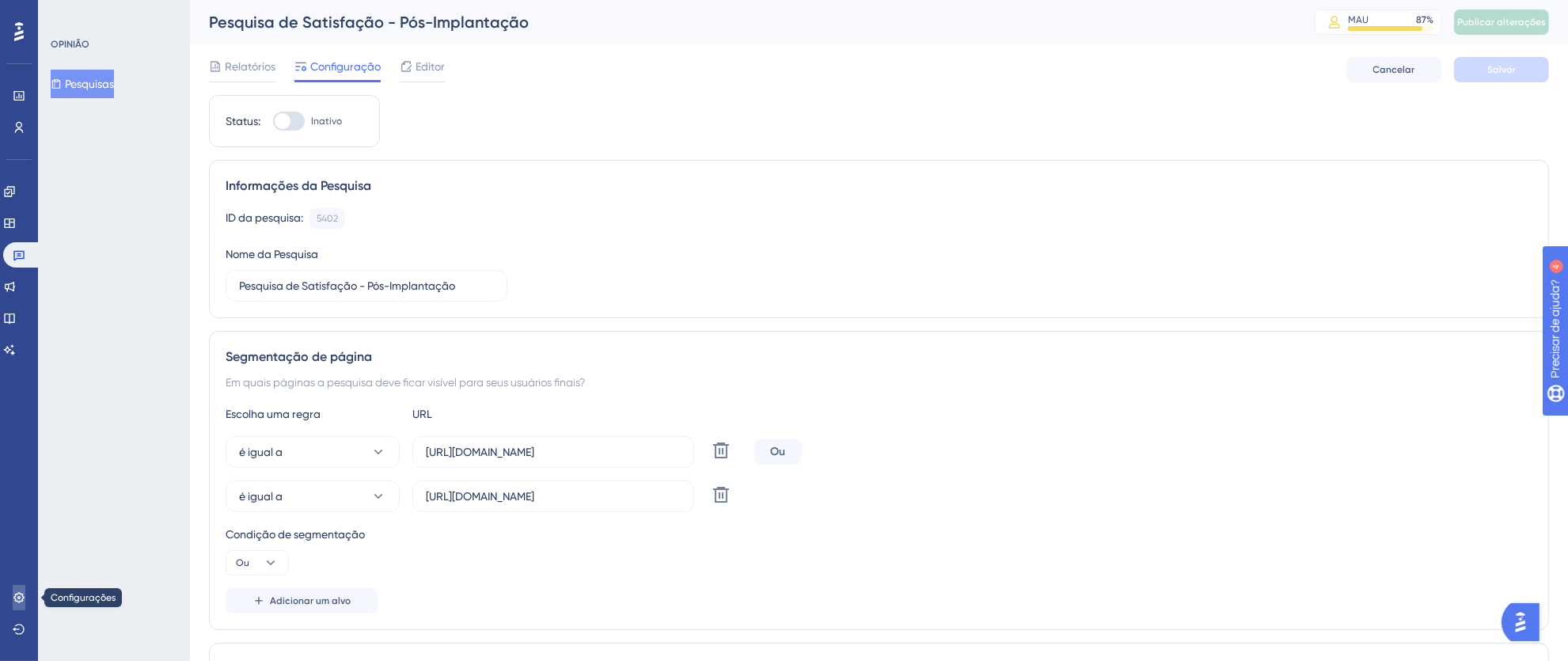
click at [24, 597] on icon at bounding box center [19, 598] width 12 height 12
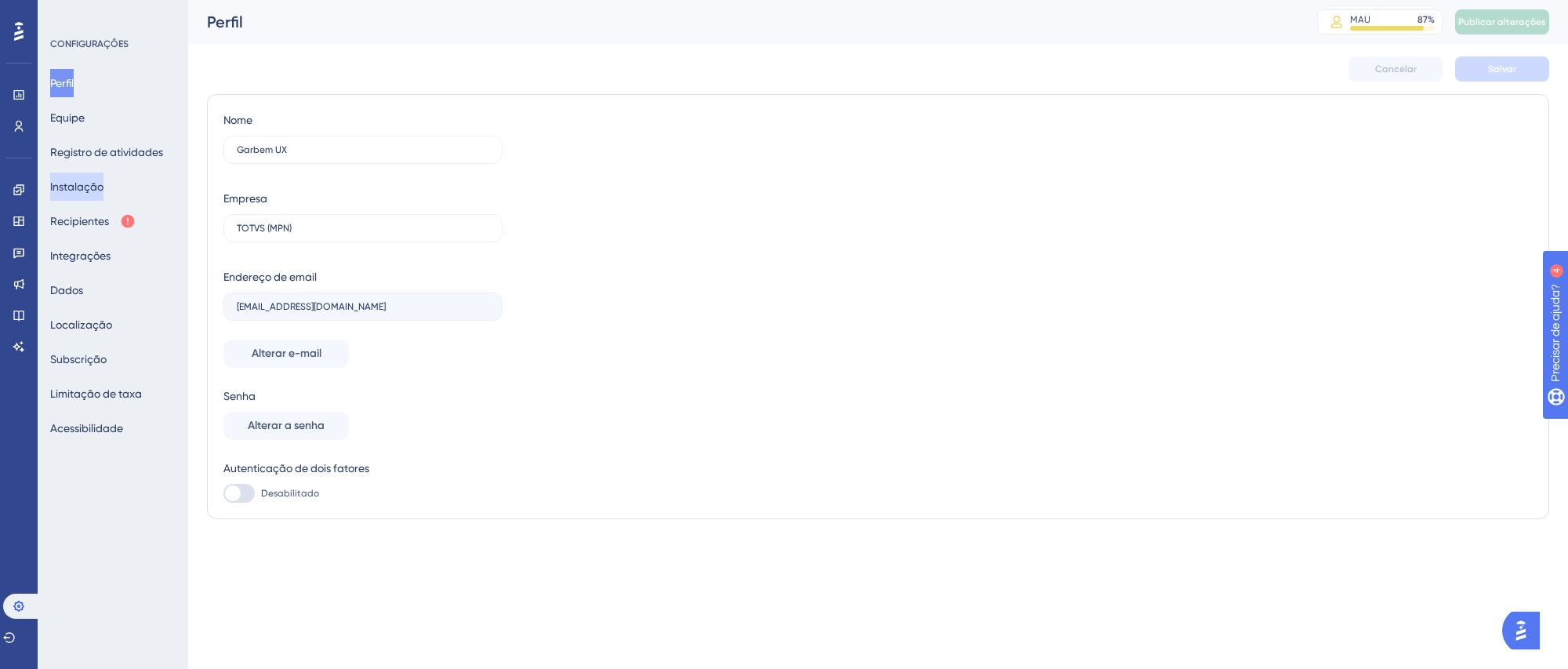
click at [101, 177] on font "Instalação" at bounding box center [77, 186] width 53 height 19
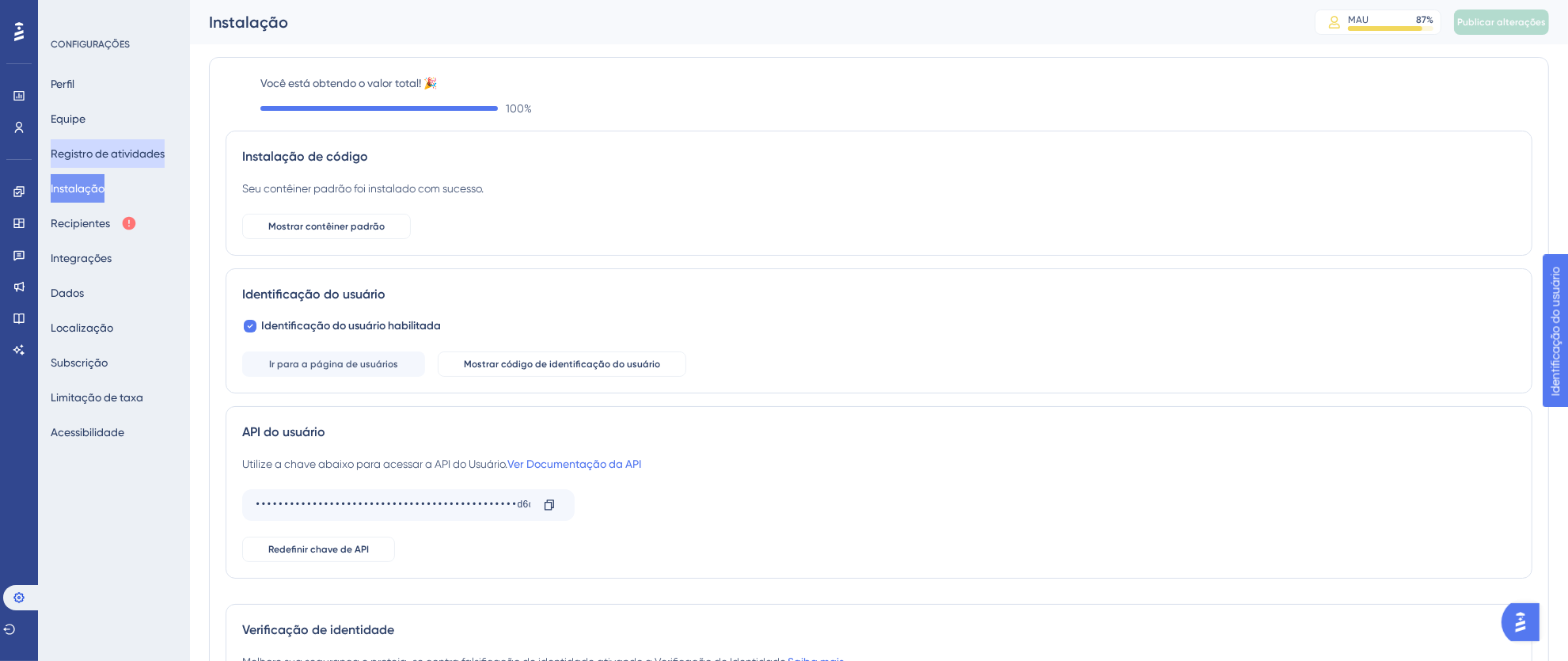
click at [106, 148] on font "Registro de atividades" at bounding box center [108, 153] width 114 height 12
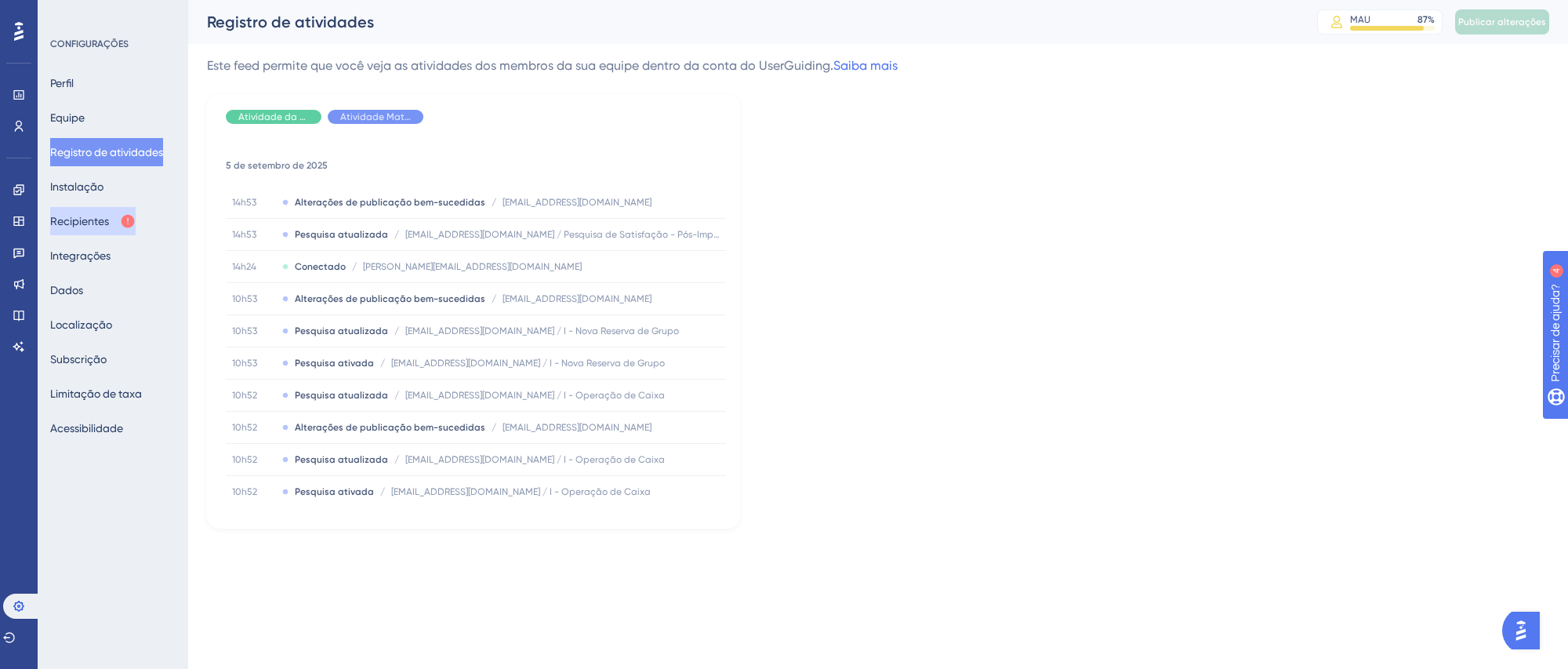
click at [92, 214] on font "Recipientes" at bounding box center [79, 221] width 59 height 12
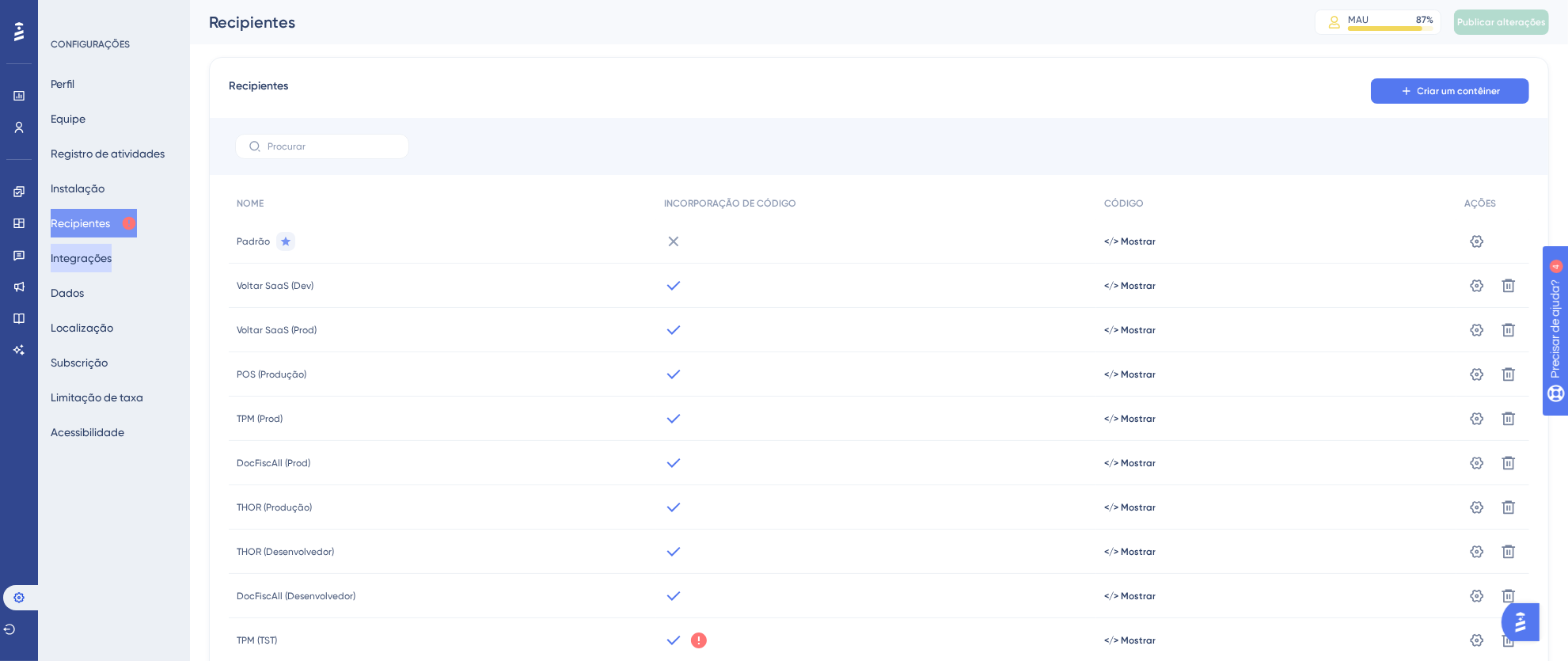
click at [97, 249] on font "Integrações" at bounding box center [81, 257] width 61 height 19
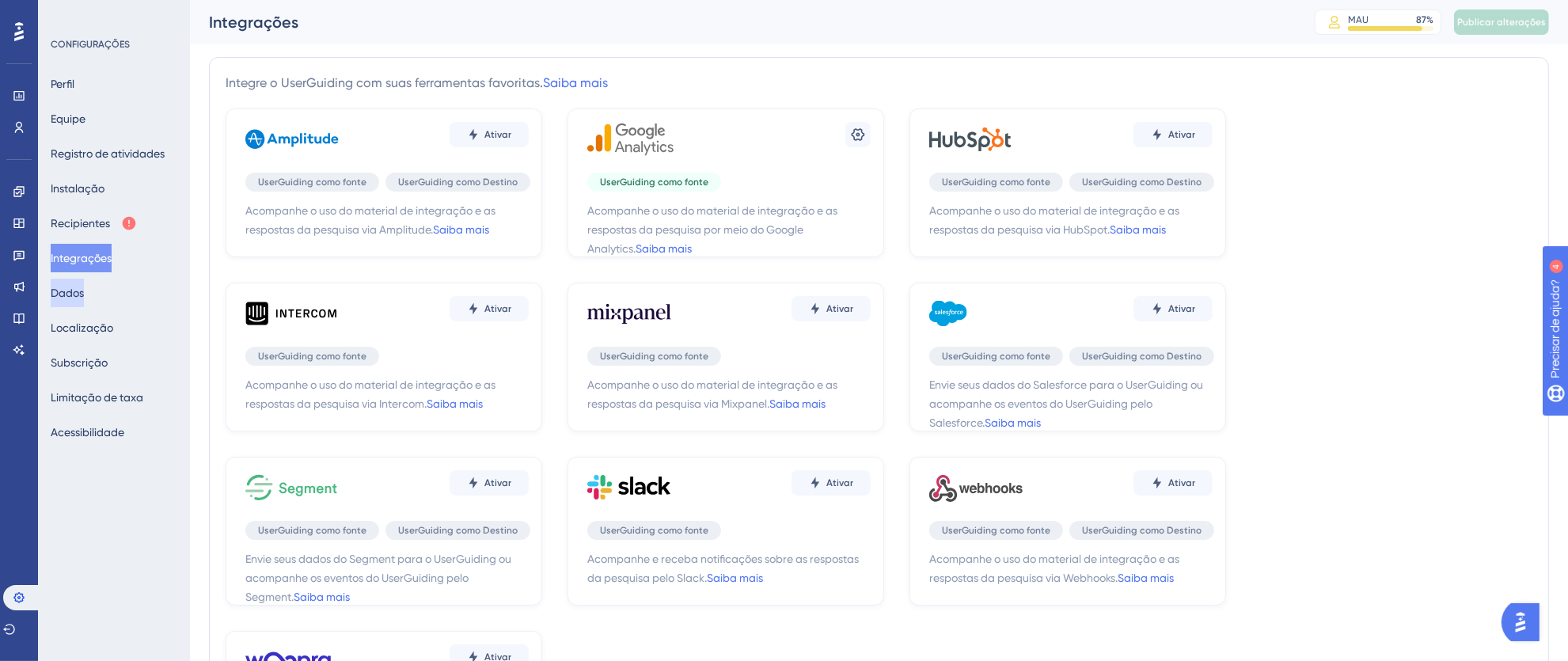
click at [84, 296] on button "Dados" at bounding box center [67, 293] width 33 height 29
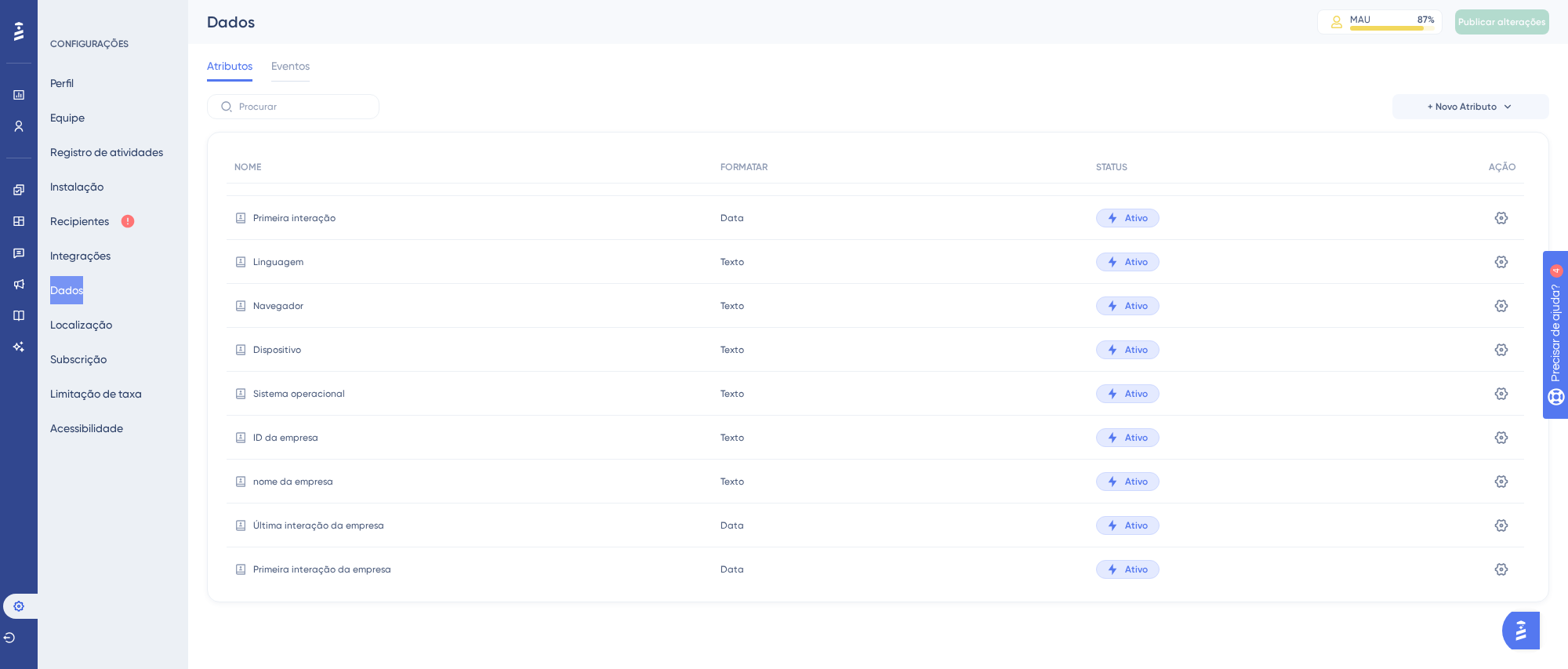
scroll to position [119, 0]
click at [1500, 481] on icon at bounding box center [1501, 481] width 16 height 16
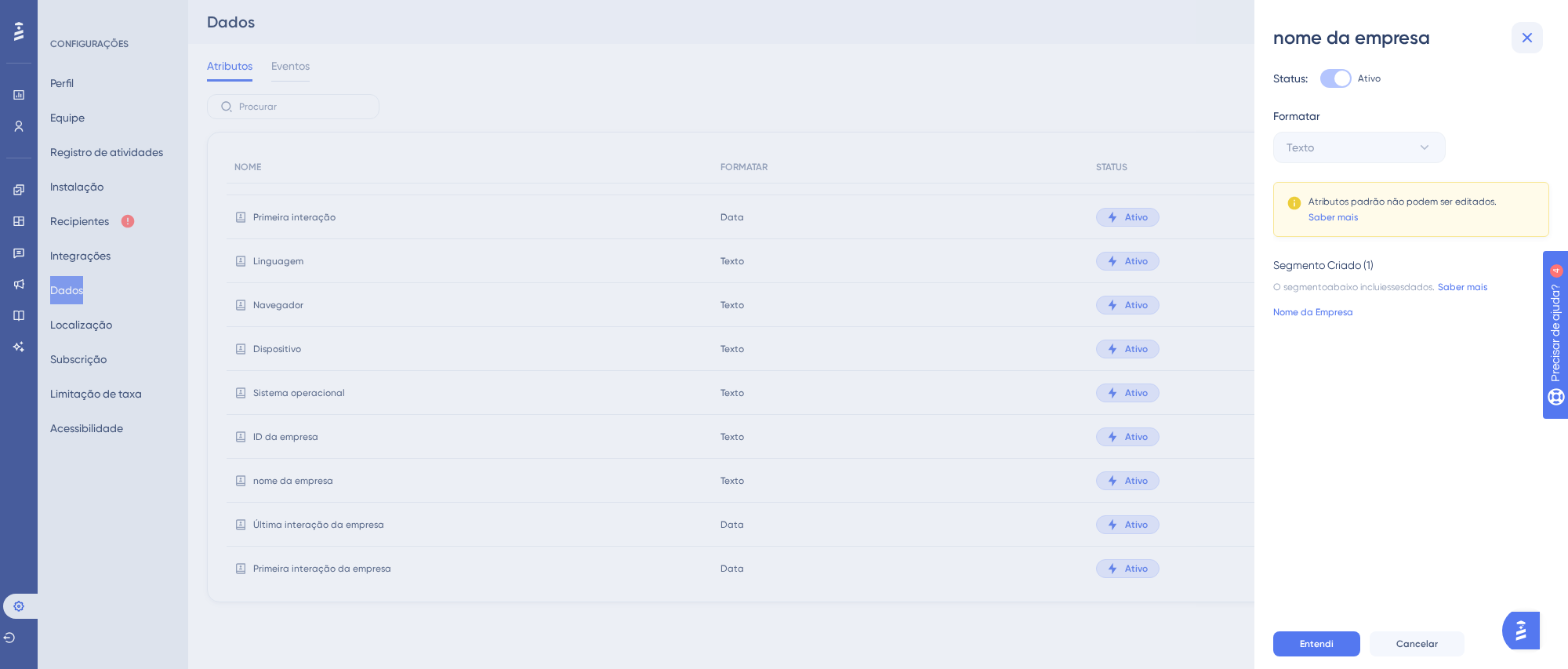
click at [1534, 39] on icon at bounding box center [1527, 37] width 19 height 19
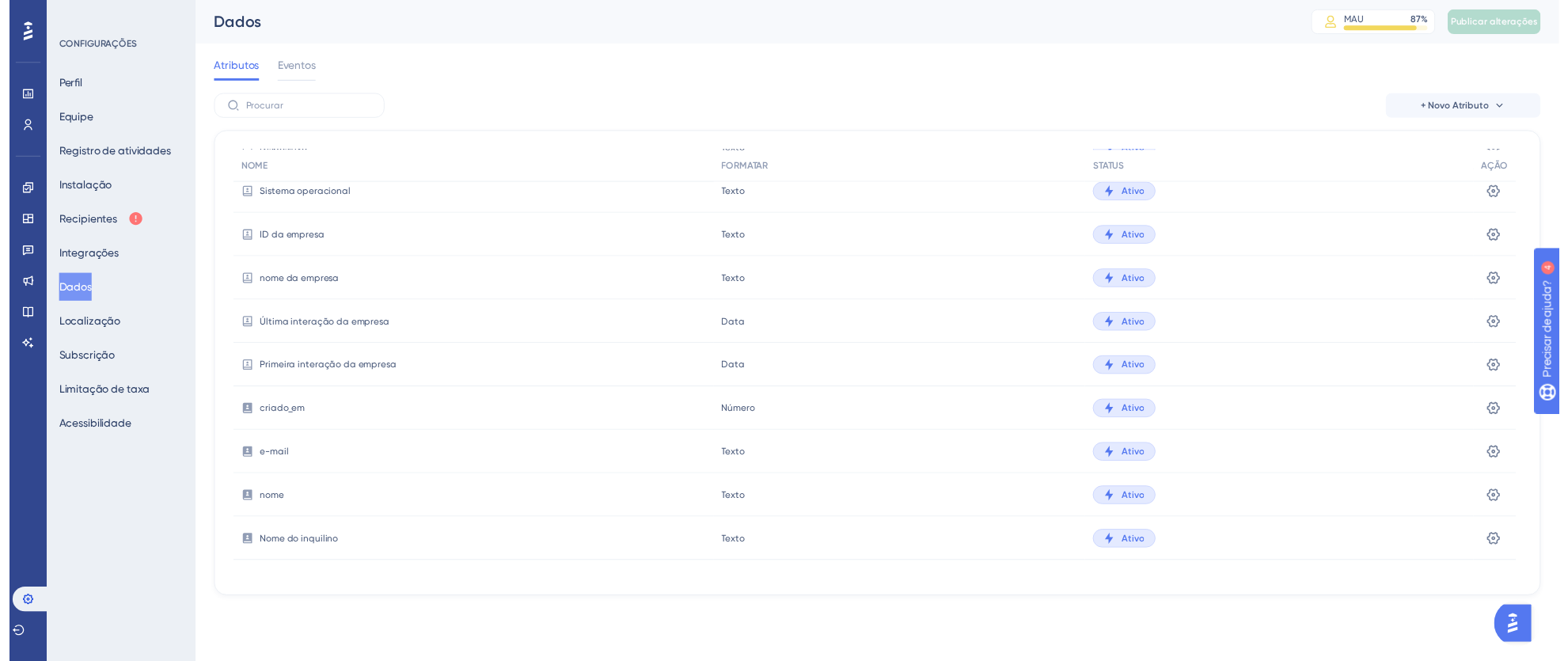
scroll to position [324, 0]
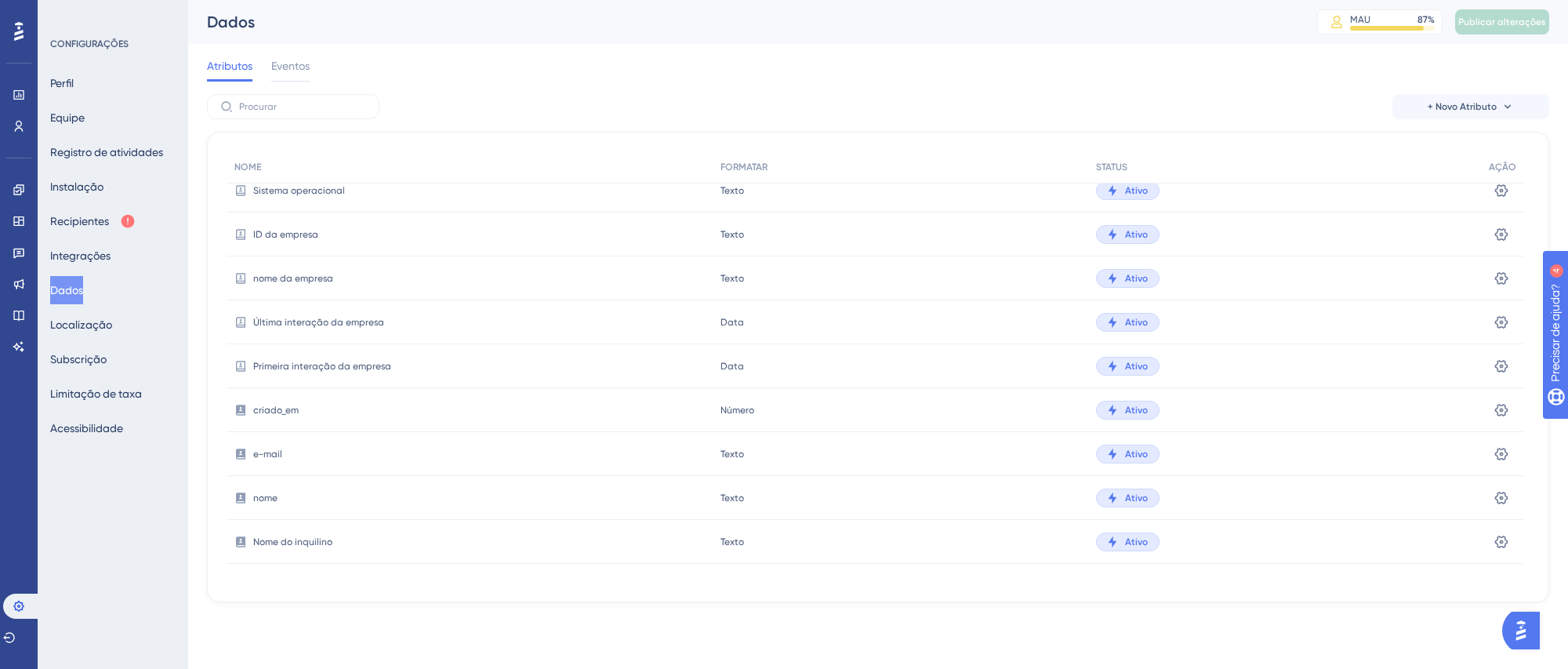
click at [304, 542] on font "Nome do inquilino" at bounding box center [293, 542] width 79 height 11
click at [1485, 540] on div "Configurações" at bounding box center [1502, 542] width 43 height 44
click at [1497, 541] on icon at bounding box center [1501, 541] width 13 height 12
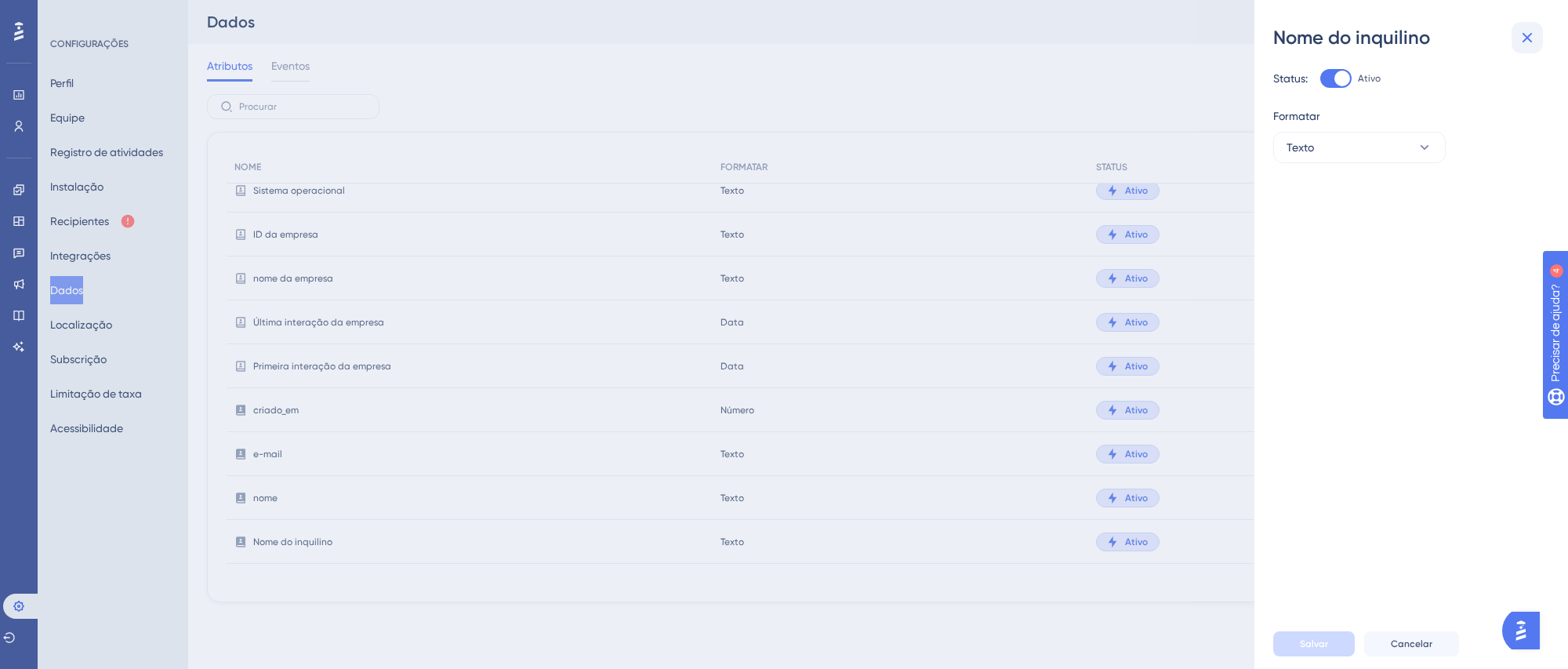
click at [1534, 39] on icon at bounding box center [1527, 37] width 19 height 19
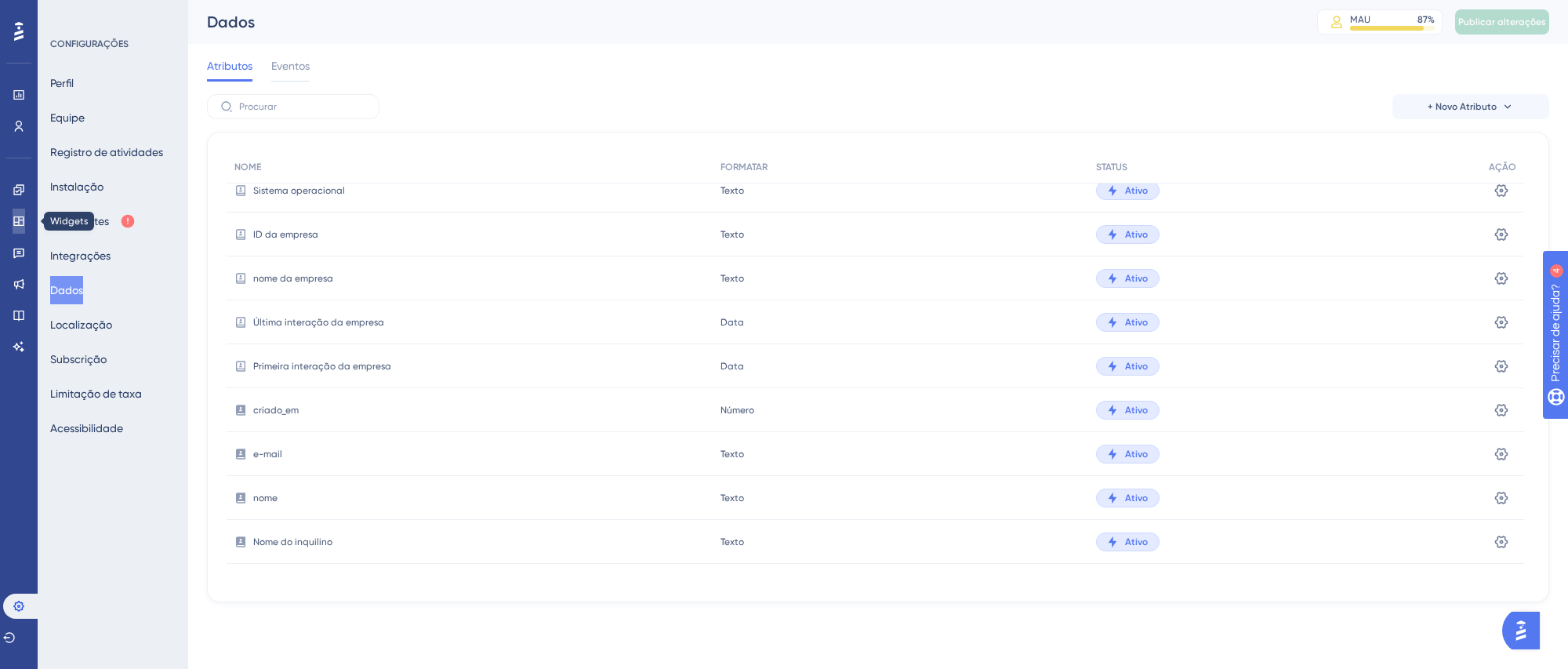
click at [19, 223] on icon at bounding box center [19, 221] width 11 height 10
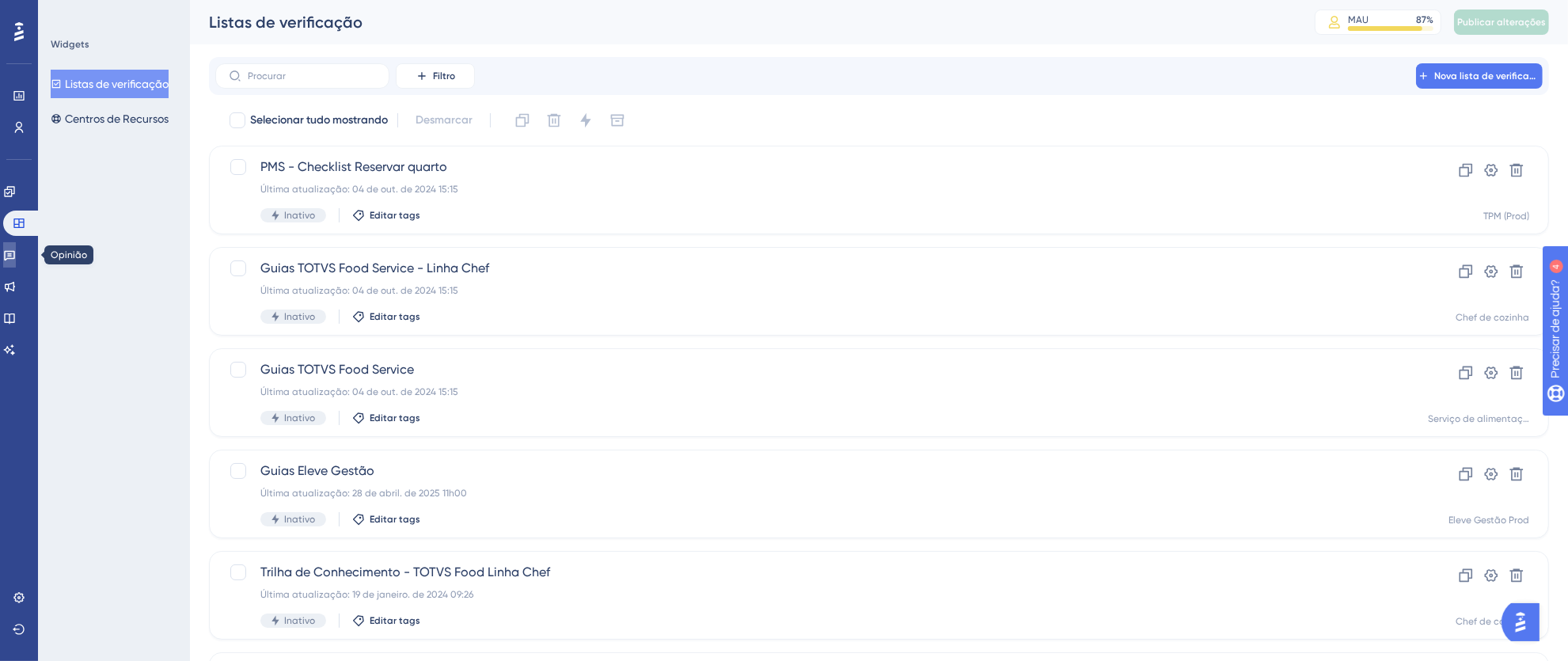
click at [16, 261] on link at bounding box center [10, 255] width 12 height 25
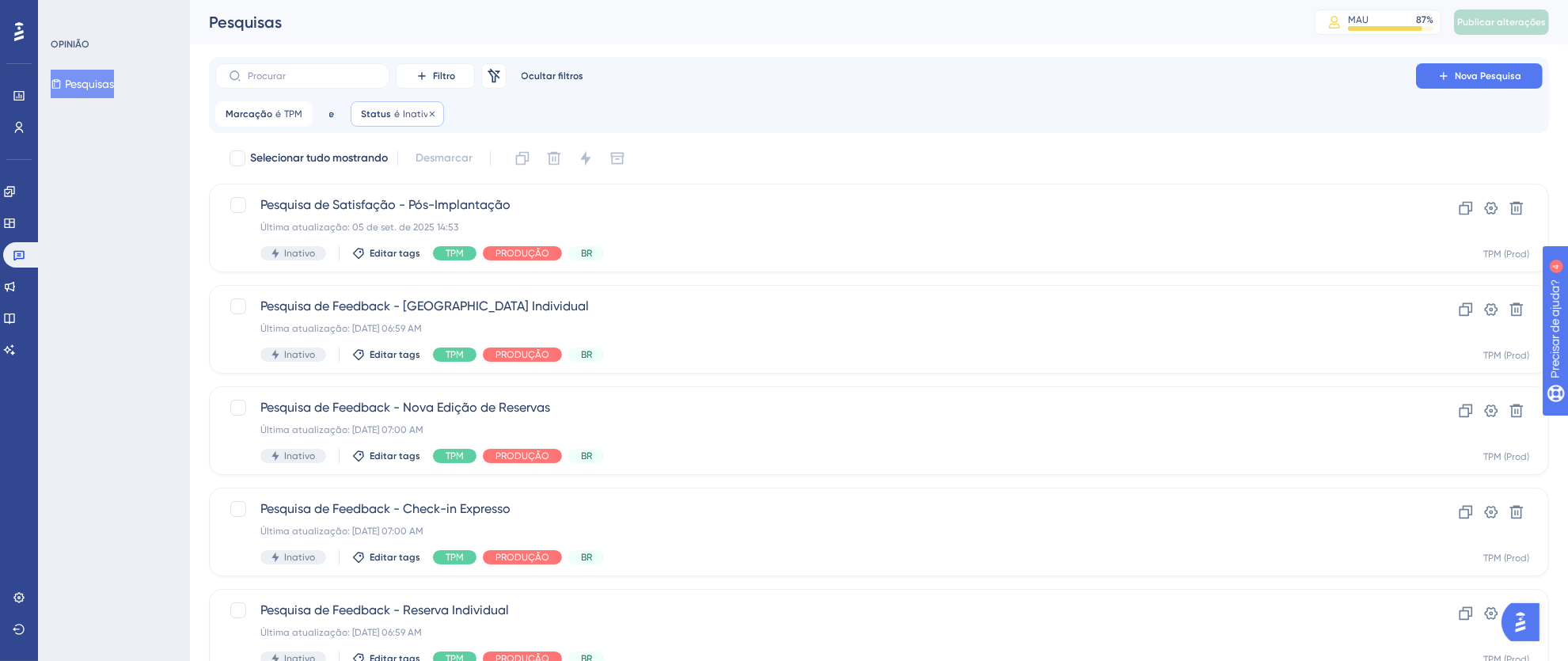
click at [412, 118] on font "Inativo" at bounding box center [418, 114] width 31 height 11
click at [790, 121] on div "Marcação é TPM TPM Remover e Status é Inativo Inativo Remover é Inativo Feito" at bounding box center [879, 114] width 1327 height 25
click at [410, 110] on font "Inativo" at bounding box center [418, 114] width 31 height 11
click at [512, 188] on icon at bounding box center [517, 191] width 16 height 16
click at [421, 273] on div "Inativo Inativo" at bounding box center [451, 271] width 128 height 32
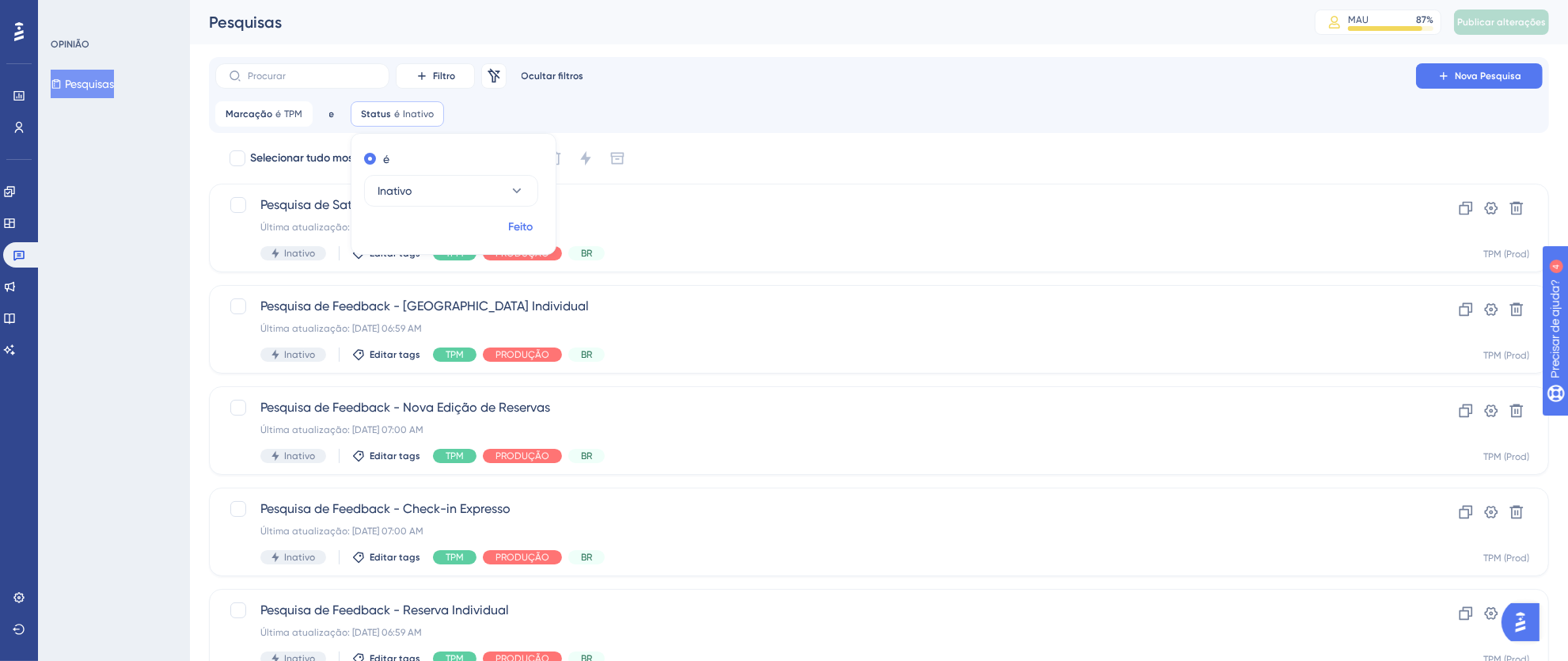
click at [535, 224] on button "Feito" at bounding box center [521, 227] width 45 height 29
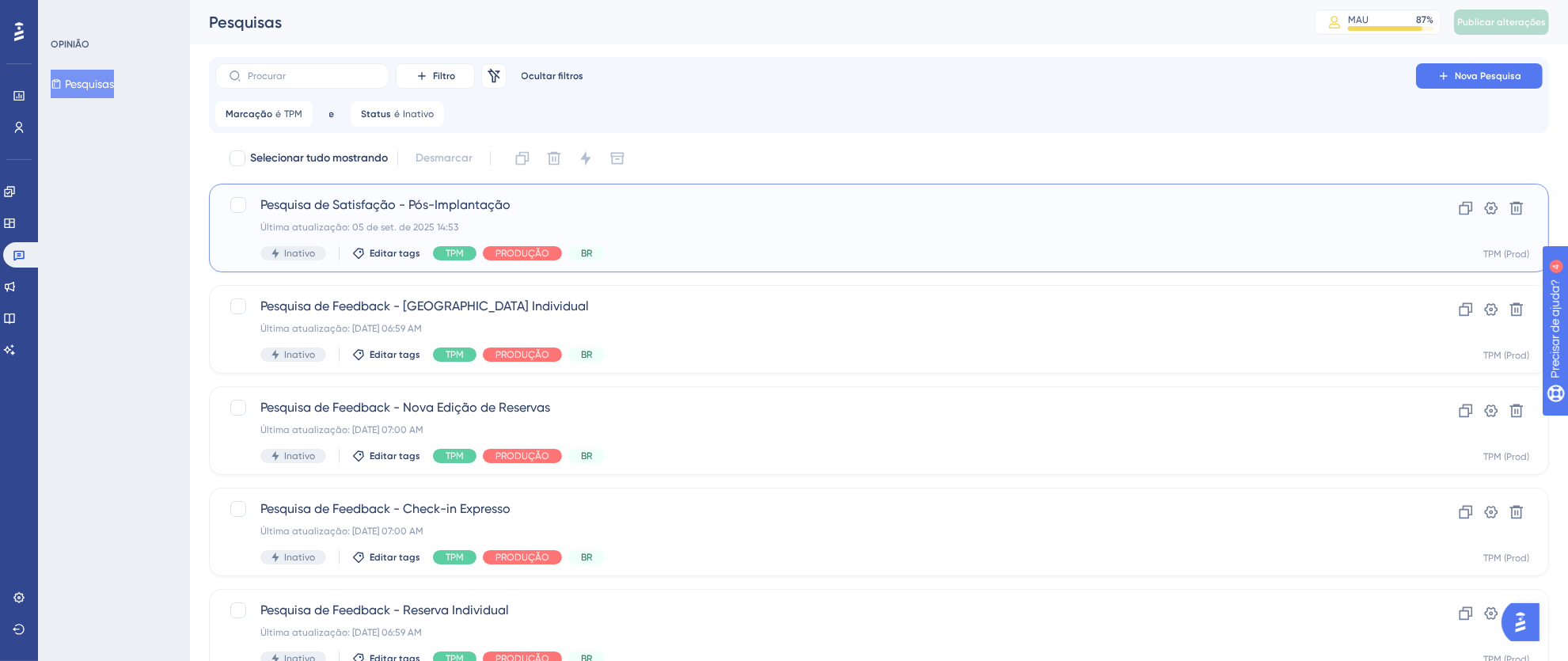
click at [776, 222] on div "Última atualização: 05 de set. de 2025 14:53" at bounding box center [815, 227] width 1110 height 12
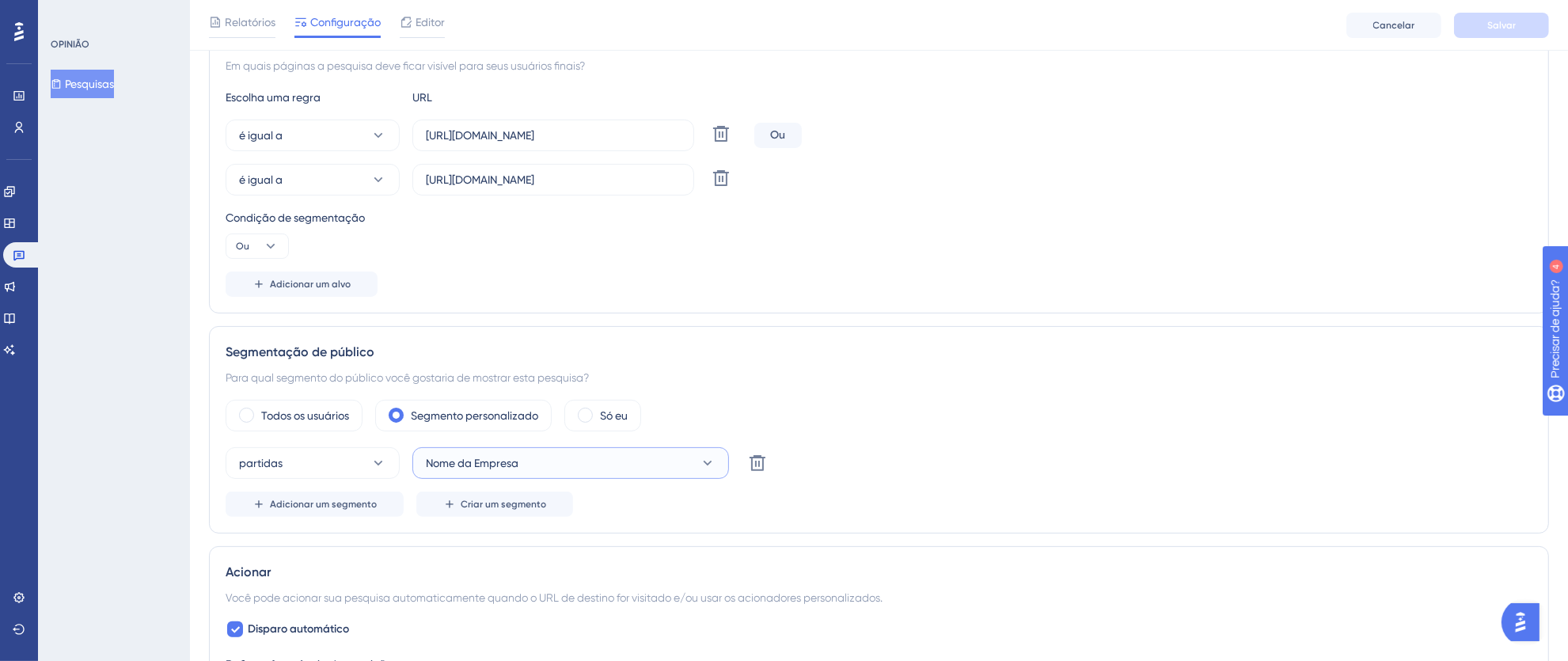
click at [606, 457] on button "Nome da Empresa" at bounding box center [570, 463] width 316 height 32
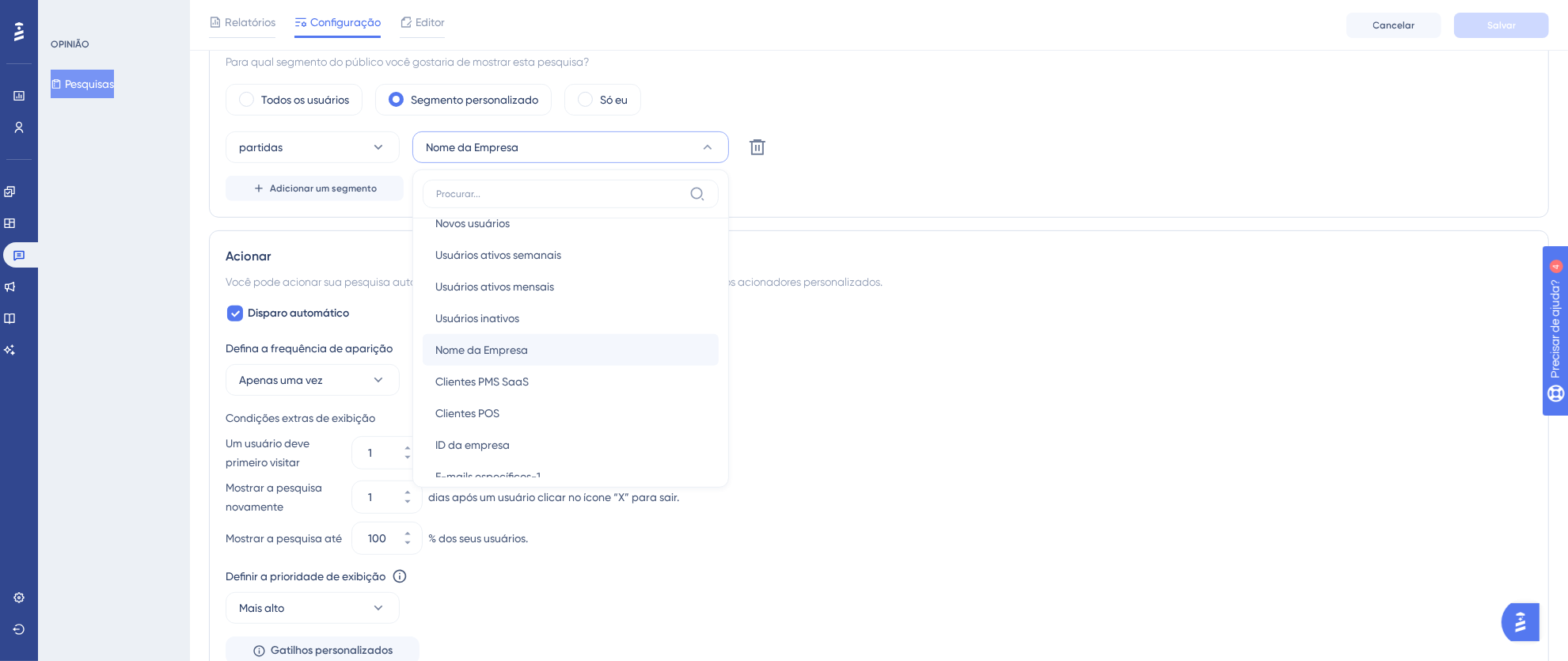
scroll to position [16, 0]
click at [535, 152] on button "Nome da Empresa" at bounding box center [570, 147] width 316 height 32
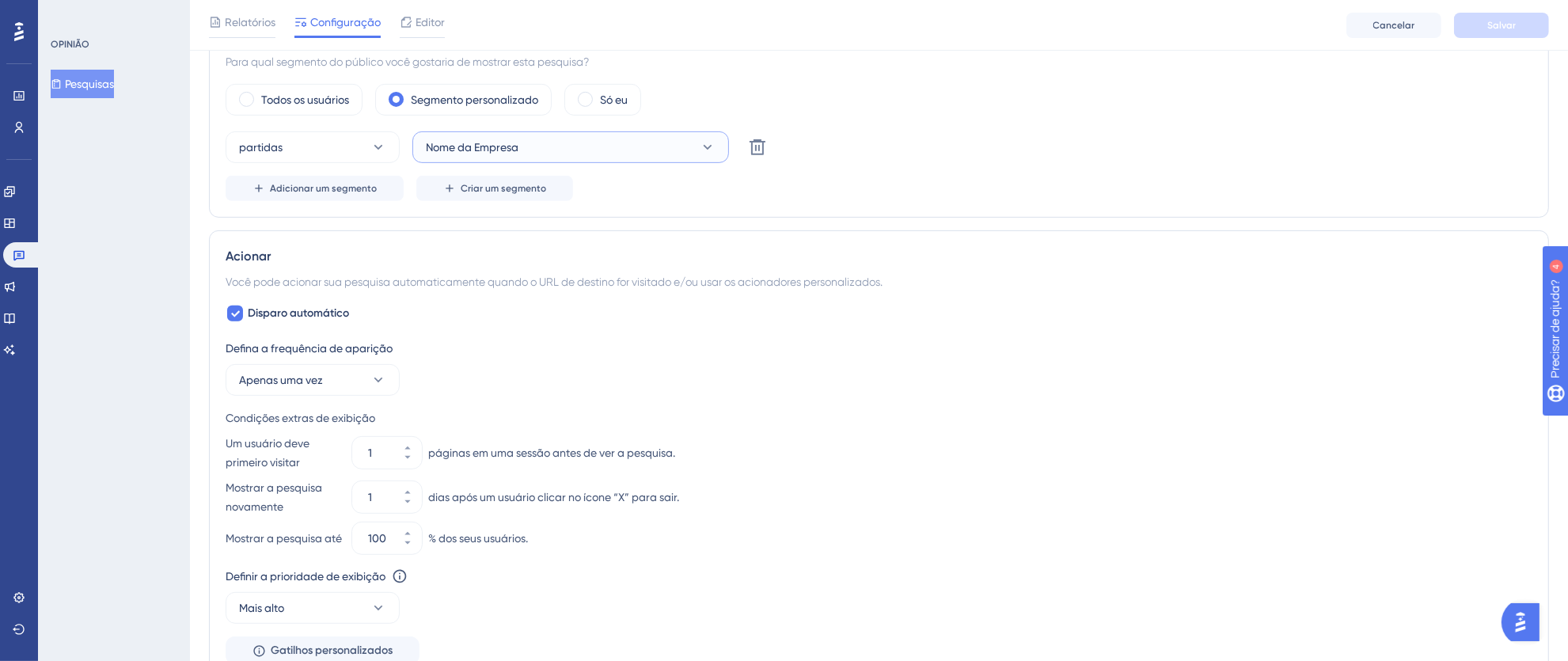
click at [551, 145] on button "Nome da Empresa" at bounding box center [570, 147] width 316 height 32
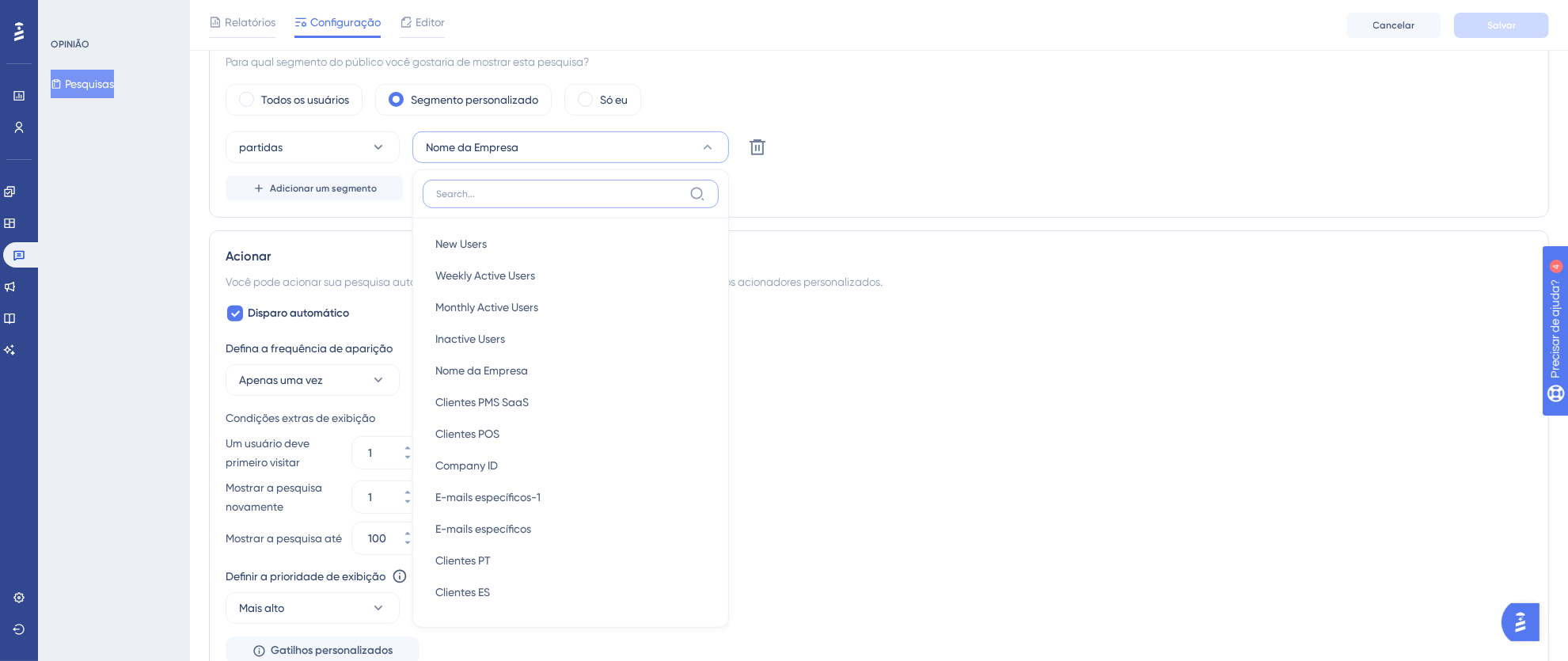
scroll to position [706, 0]
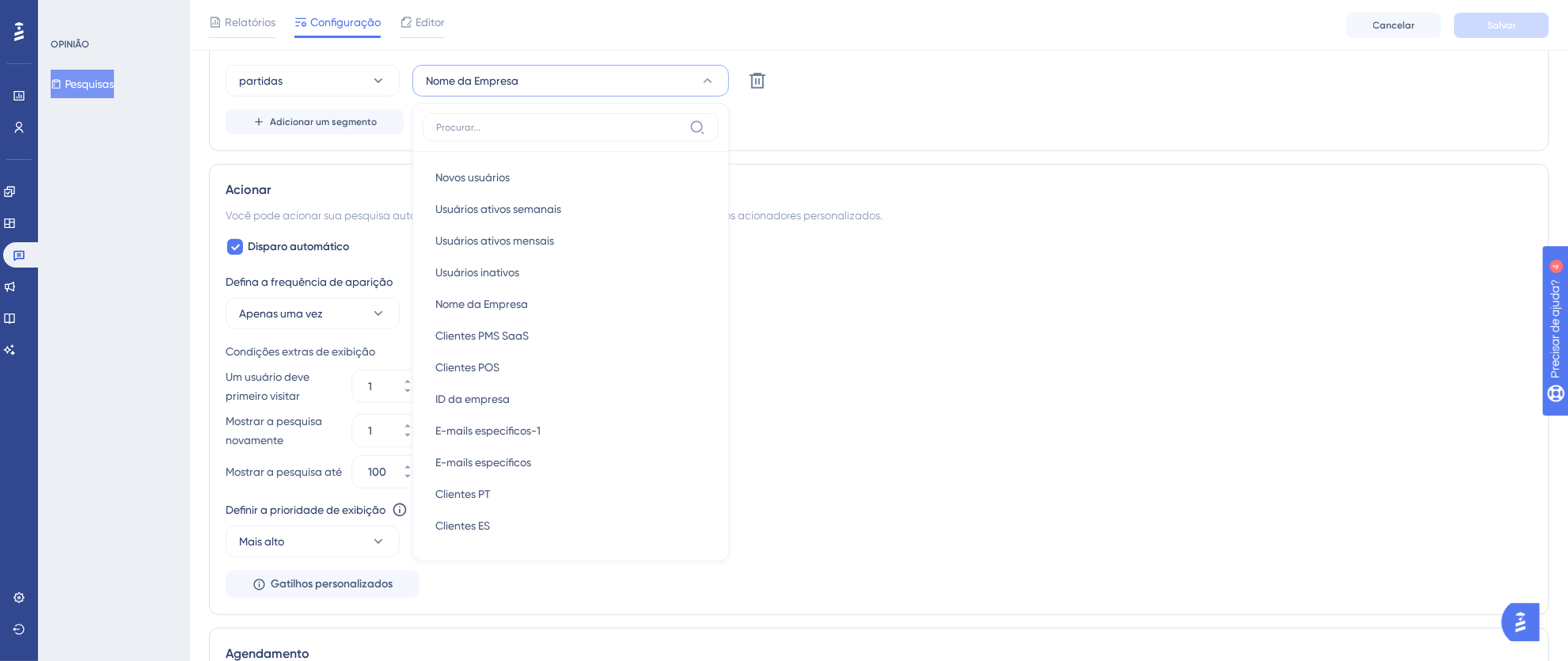
click at [878, 96] on div "partidas Nome da Empresa Novos usuários Novos usuários Usuários ativos semanais…" at bounding box center [878, 81] width 1307 height 32
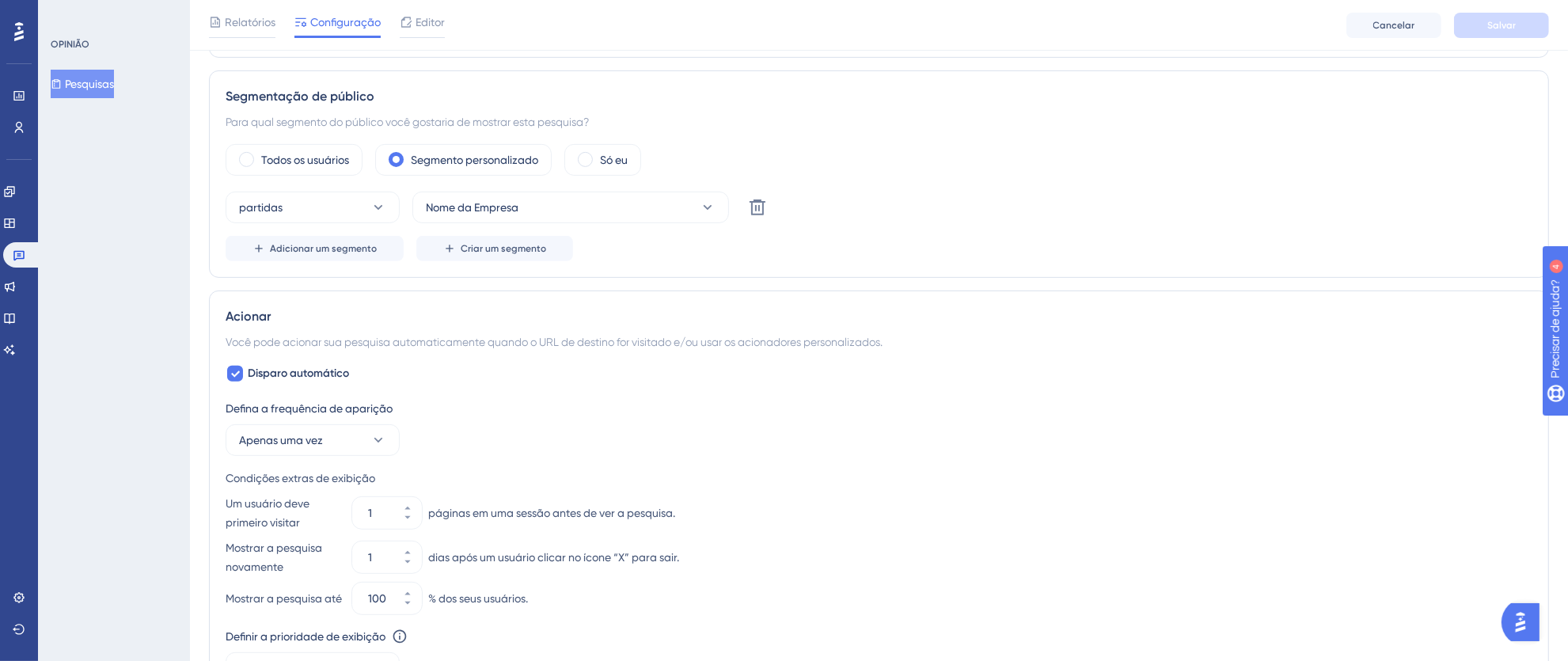
scroll to position [575, 0]
click at [359, 256] on font "Adicionar um segmento" at bounding box center [323, 252] width 107 height 11
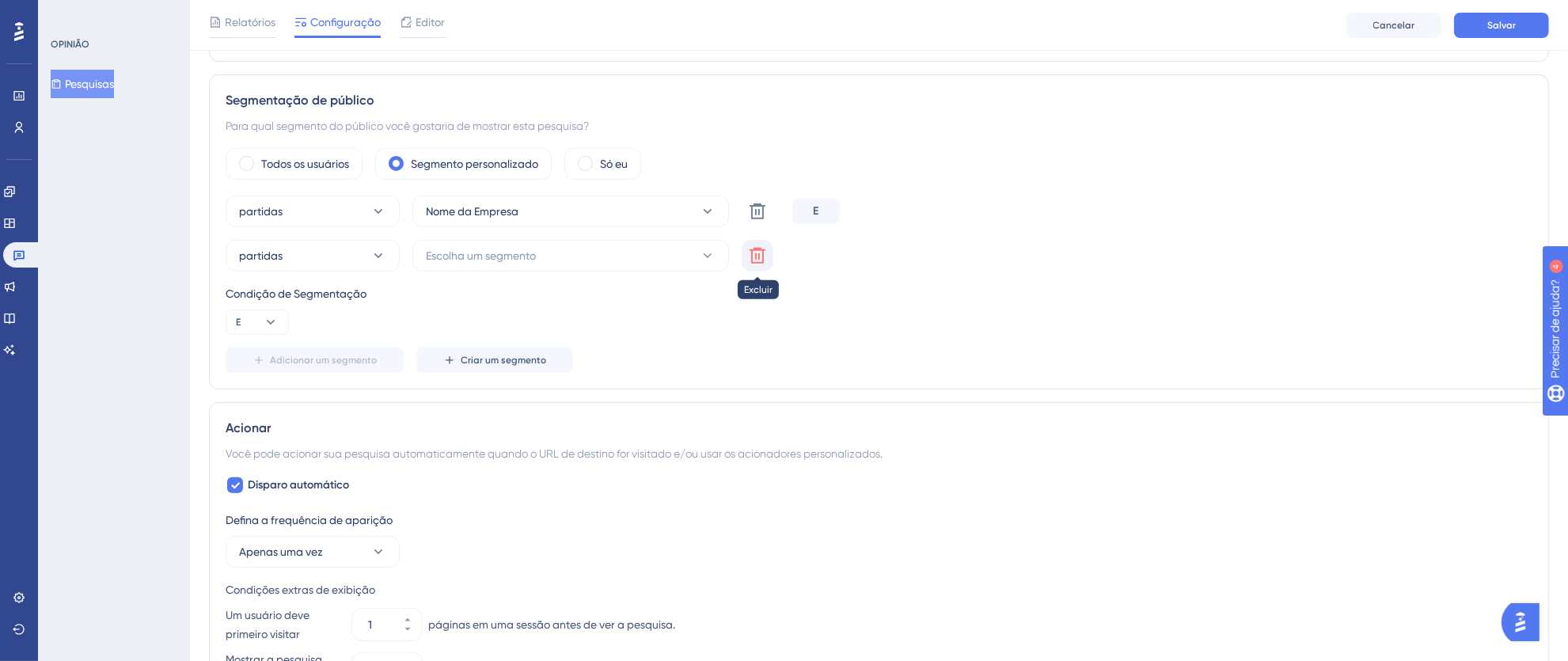
click at [762, 253] on icon at bounding box center [757, 256] width 16 height 16
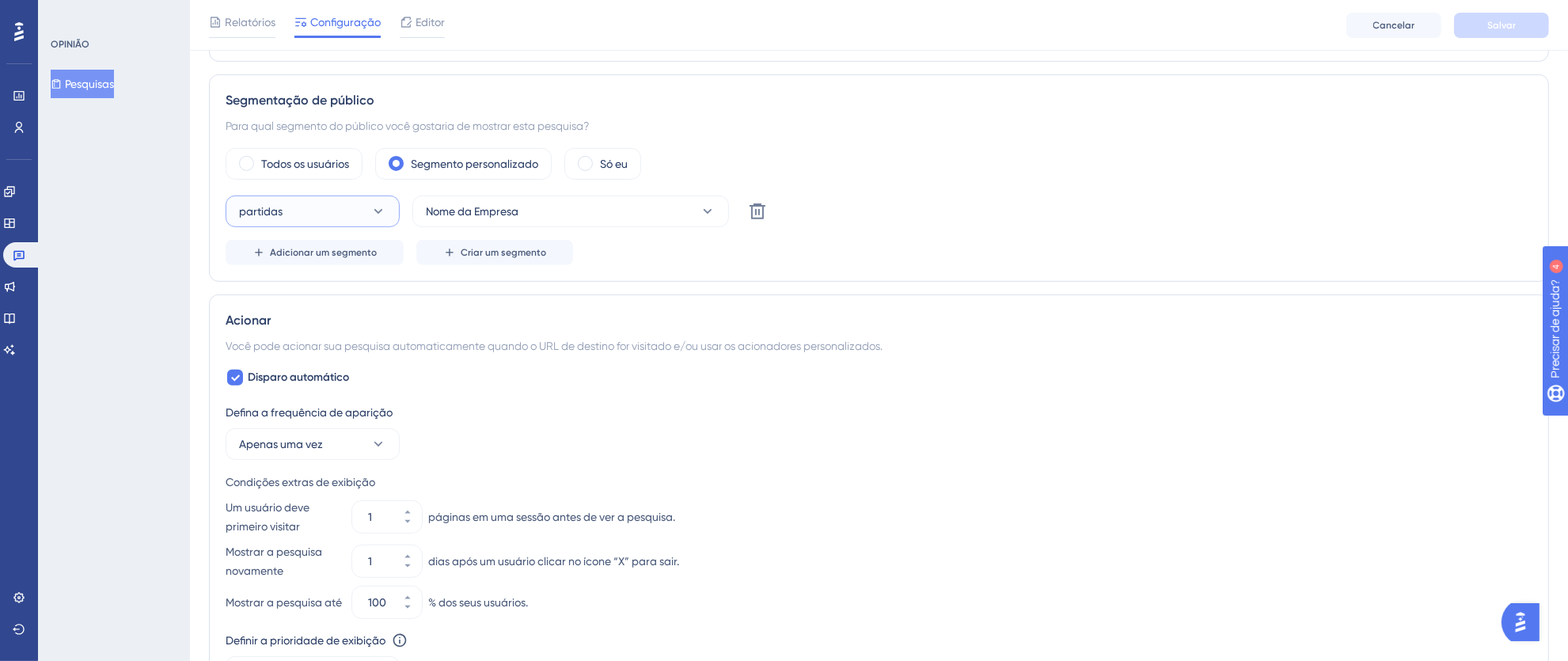
click at [379, 212] on icon at bounding box center [379, 211] width 16 height 16
click at [336, 290] on div "não corresponde não corresponde" at bounding box center [313, 291] width 128 height 32
click at [380, 223] on button "não corresponde" at bounding box center [312, 211] width 174 height 32
click at [329, 252] on div "partidas partidas" at bounding box center [313, 260] width 128 height 32
click at [478, 257] on font "Criar um segmento" at bounding box center [503, 252] width 86 height 11
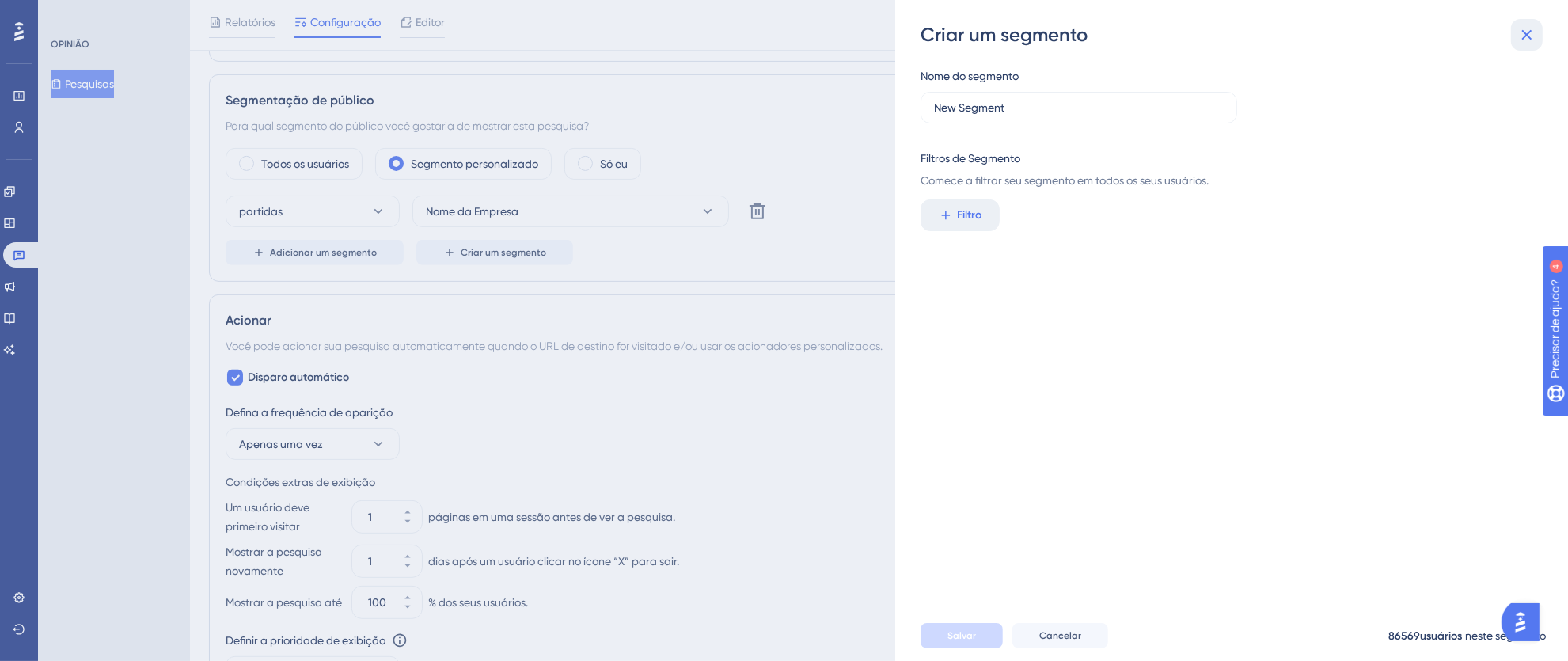
click at [1534, 39] on icon at bounding box center [1526, 34] width 19 height 19
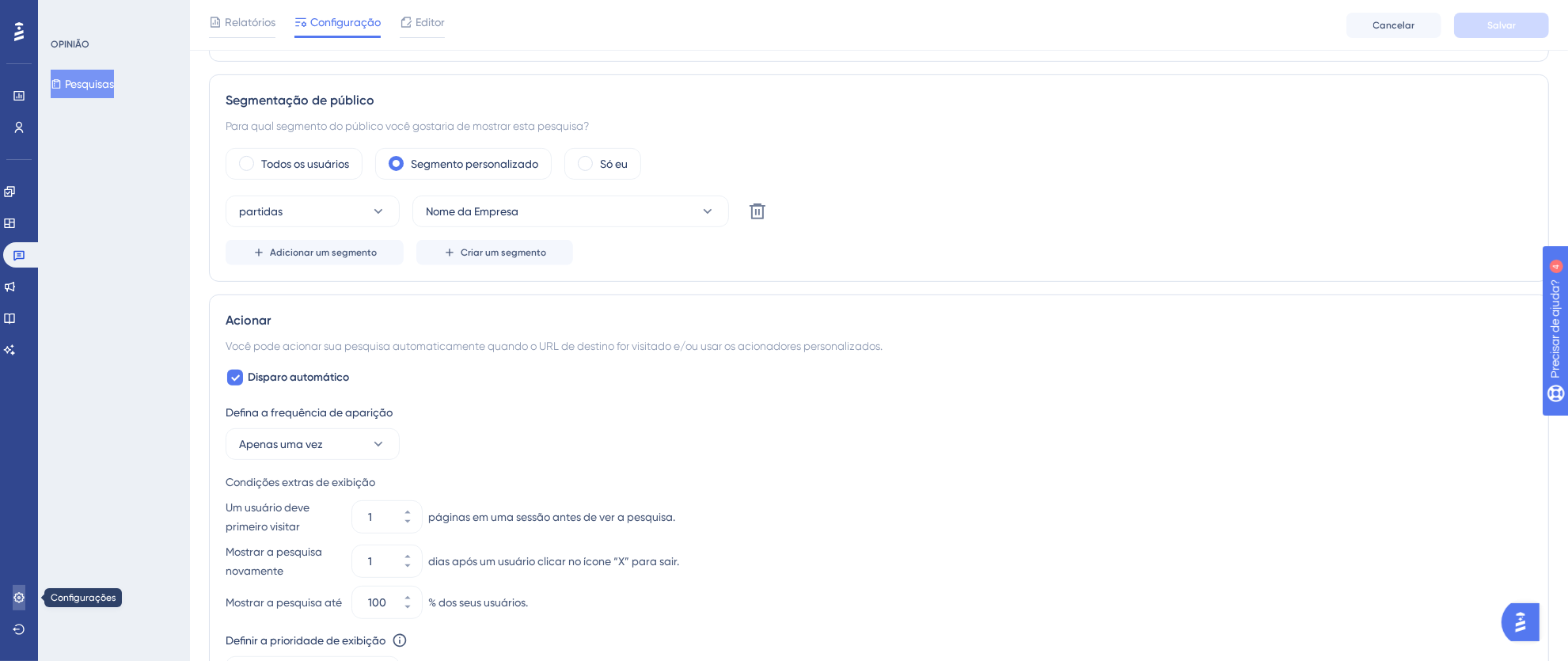
click at [25, 588] on link at bounding box center [19, 597] width 12 height 25
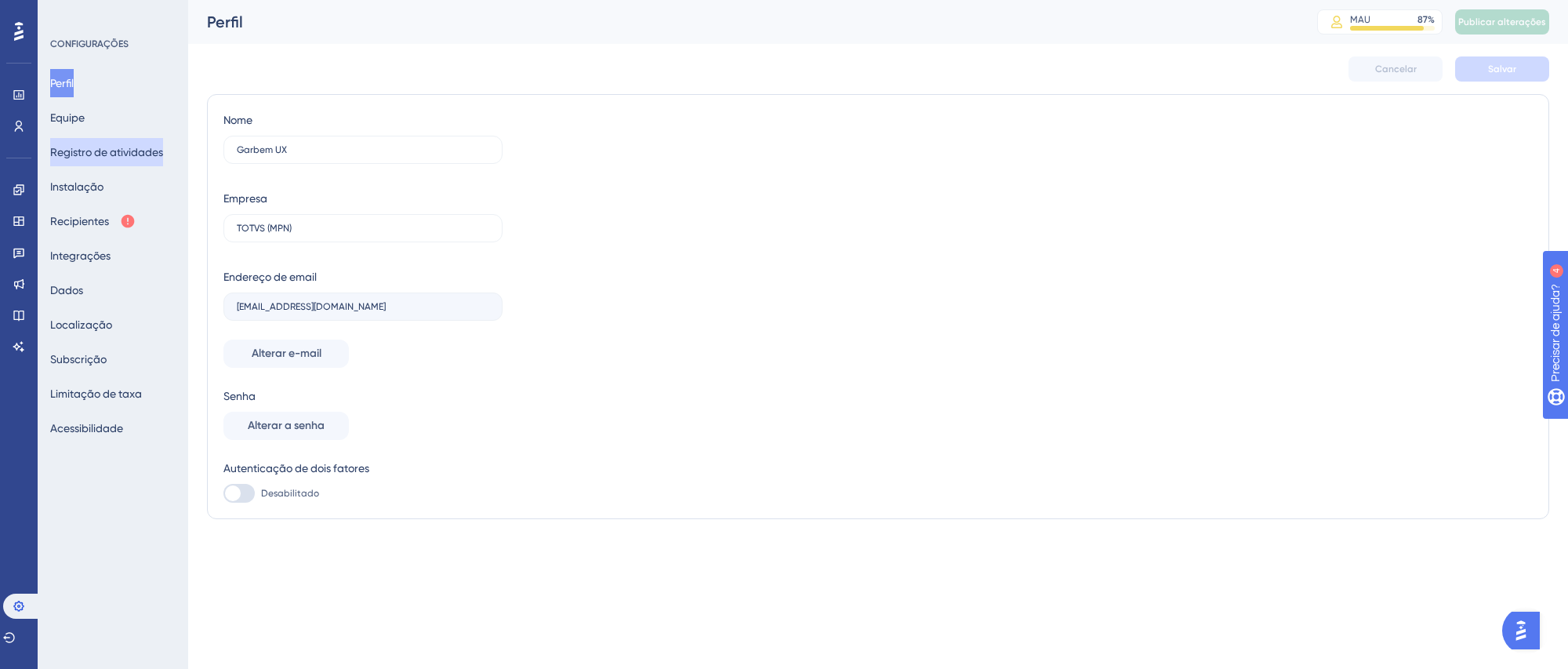
click at [118, 151] on font "Registro de atividades" at bounding box center [107, 152] width 113 height 12
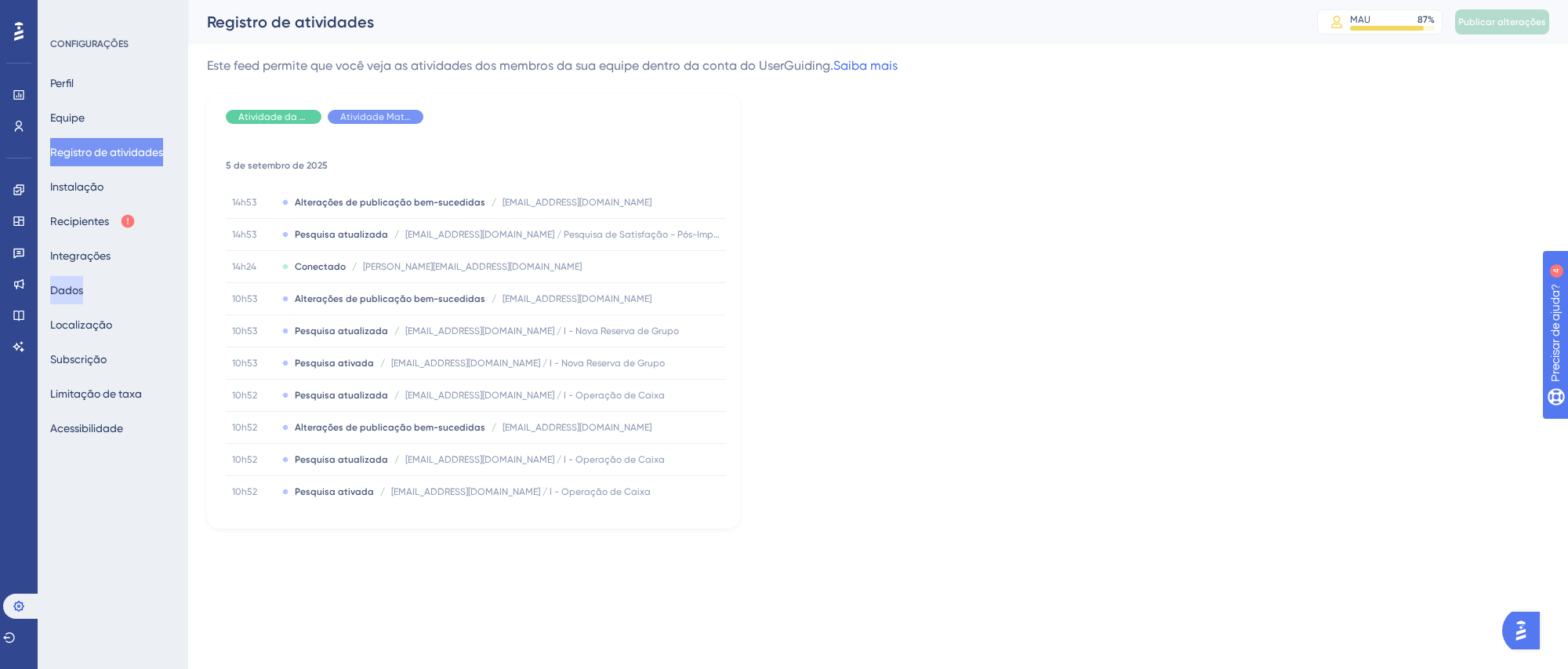
click at [71, 292] on font "Dados" at bounding box center [66, 290] width 33 height 12
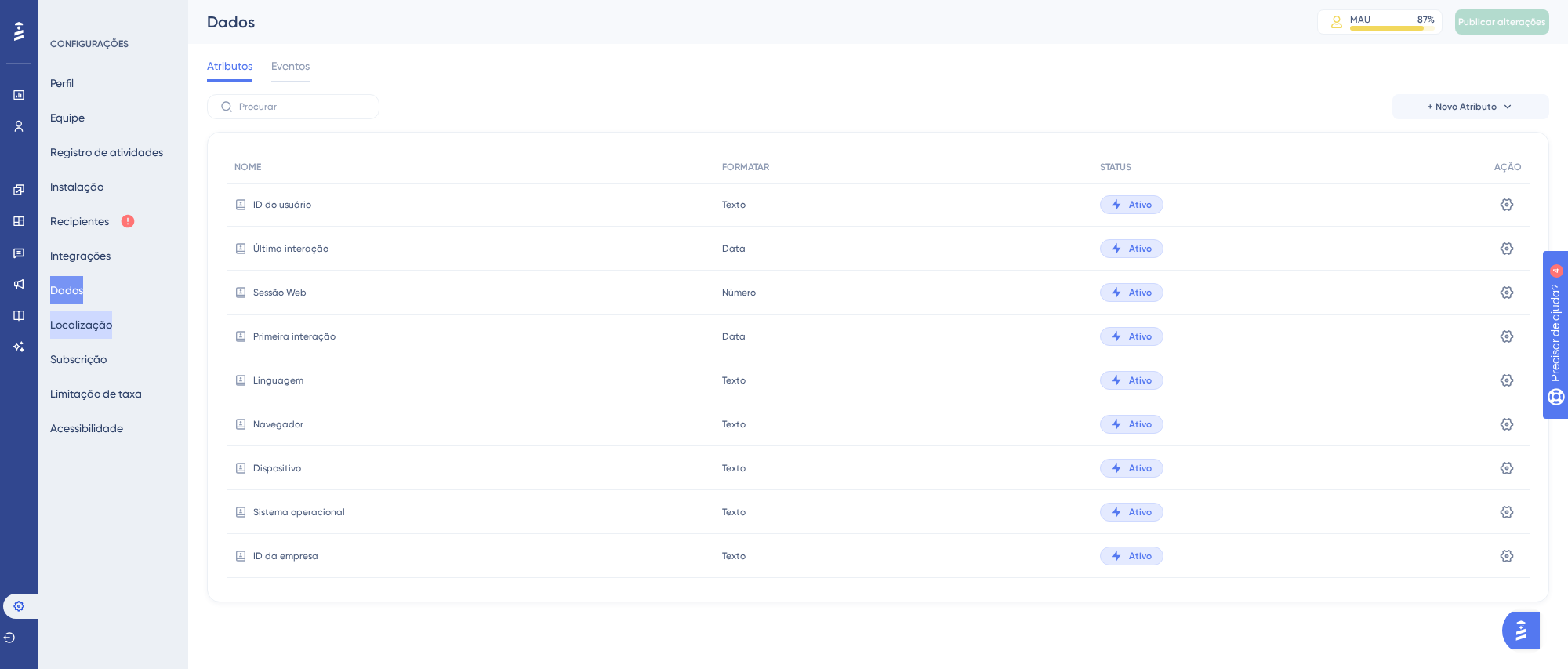
click at [79, 334] on font "Localização" at bounding box center [81, 324] width 62 height 19
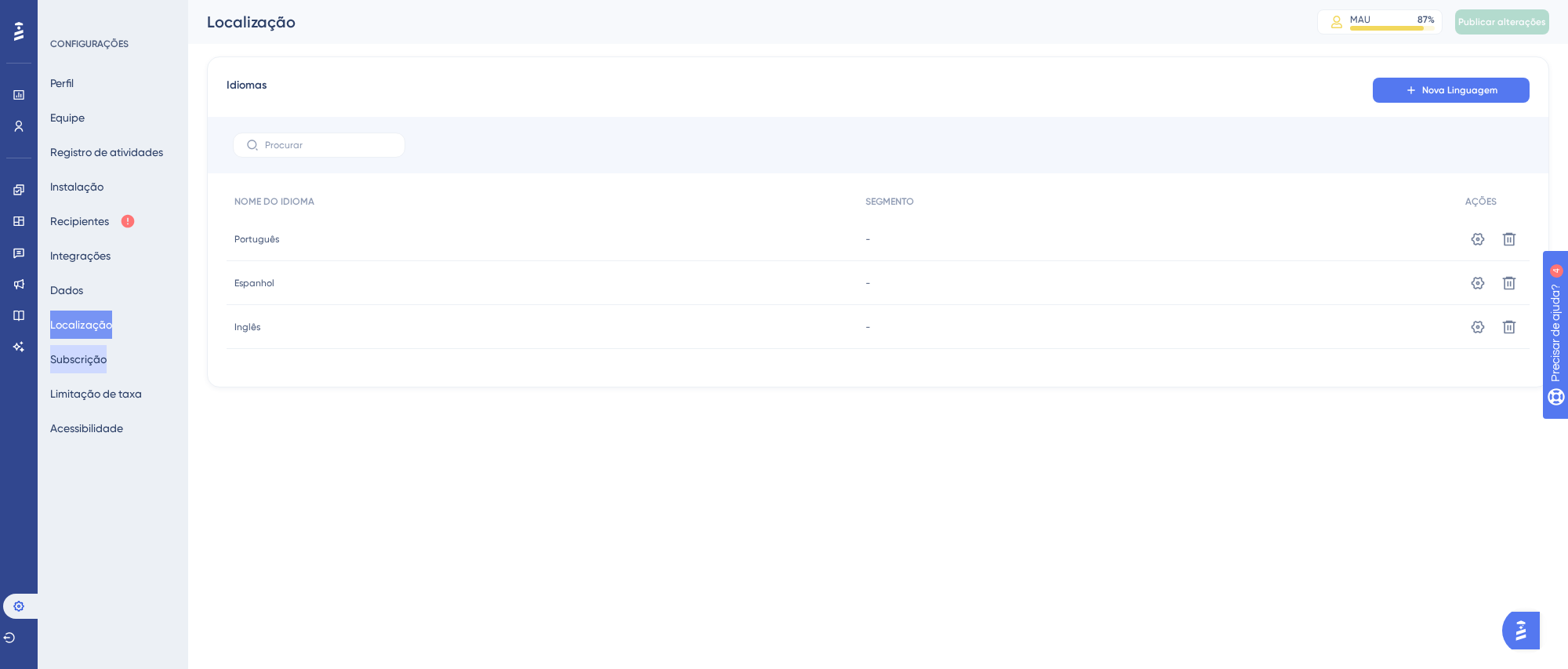
click at [84, 353] on font "Subscrição" at bounding box center [79, 359] width 56 height 12
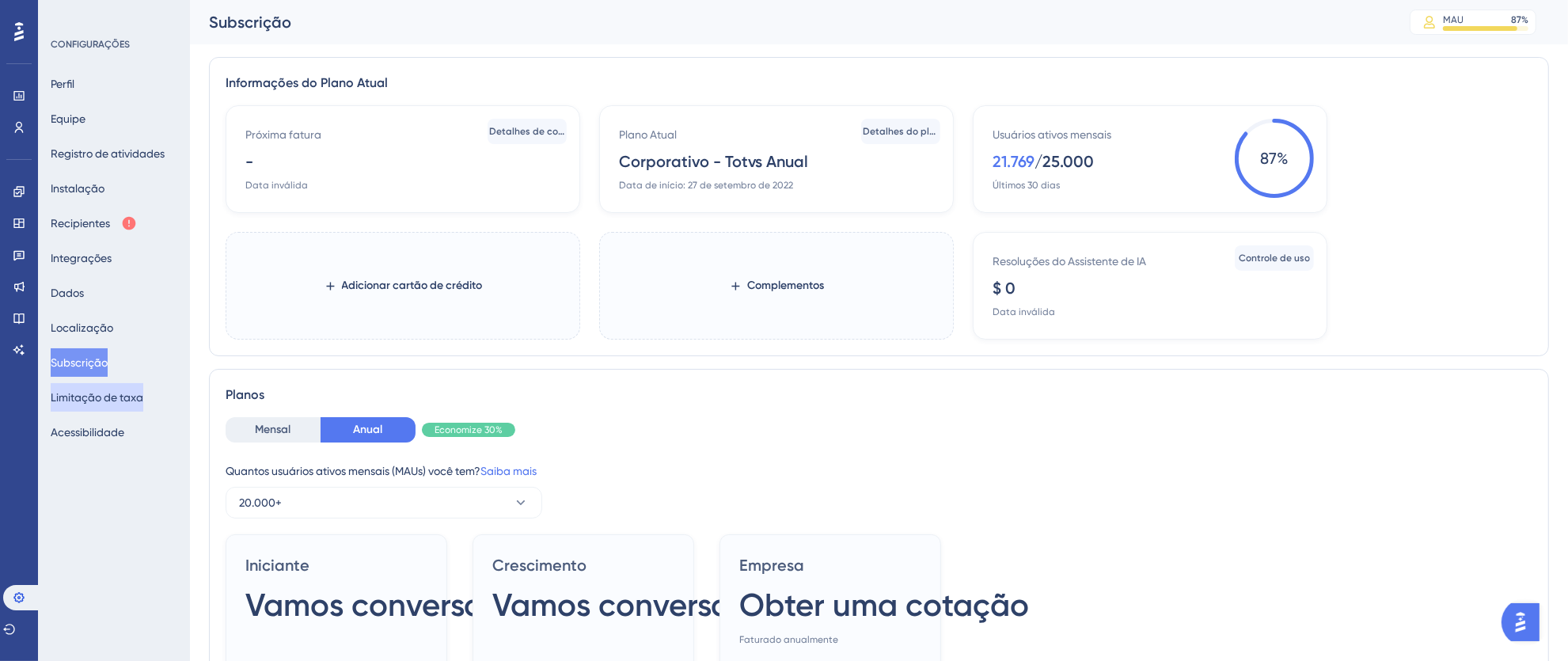
click at [87, 399] on font "Limitação de taxa" at bounding box center [97, 397] width 93 height 12
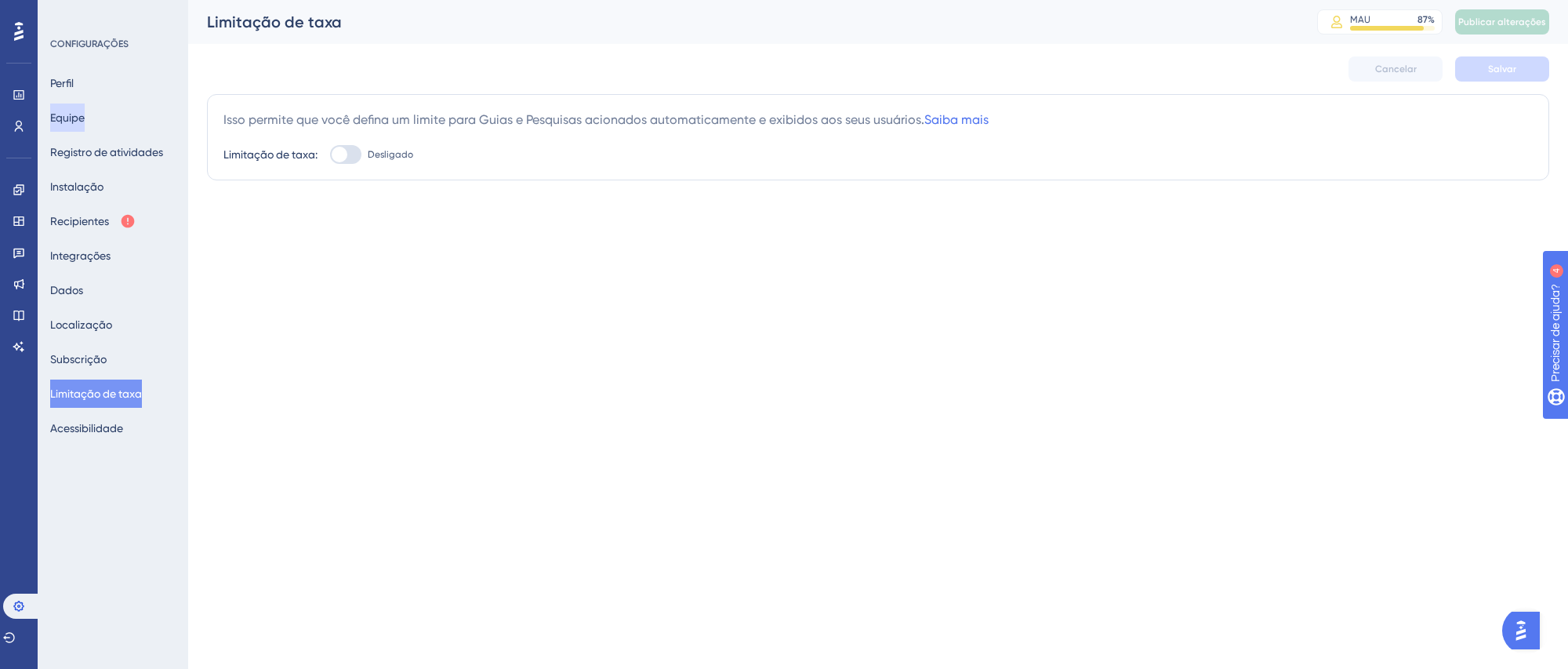
click at [77, 115] on font "Equipe" at bounding box center [67, 117] width 34 height 12
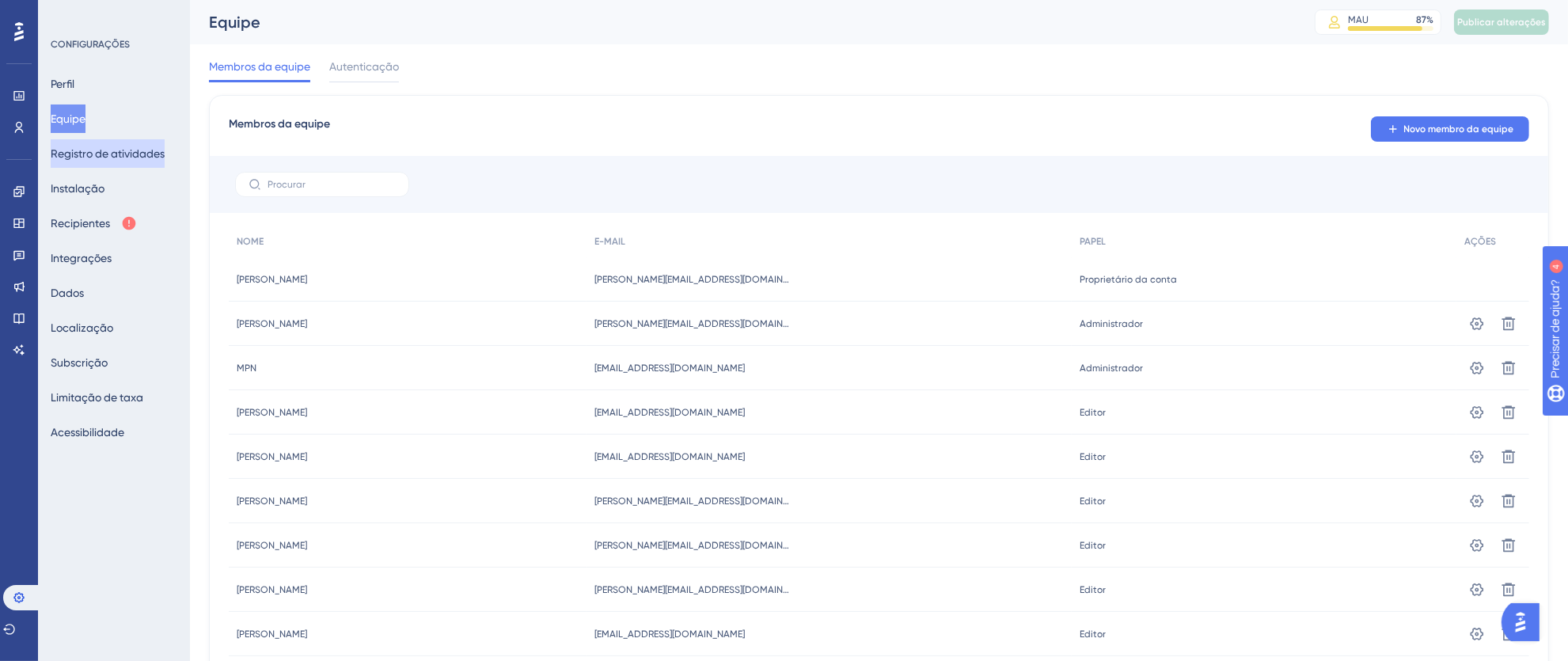
click at [87, 149] on font "Registro de atividades" at bounding box center [108, 153] width 114 height 12
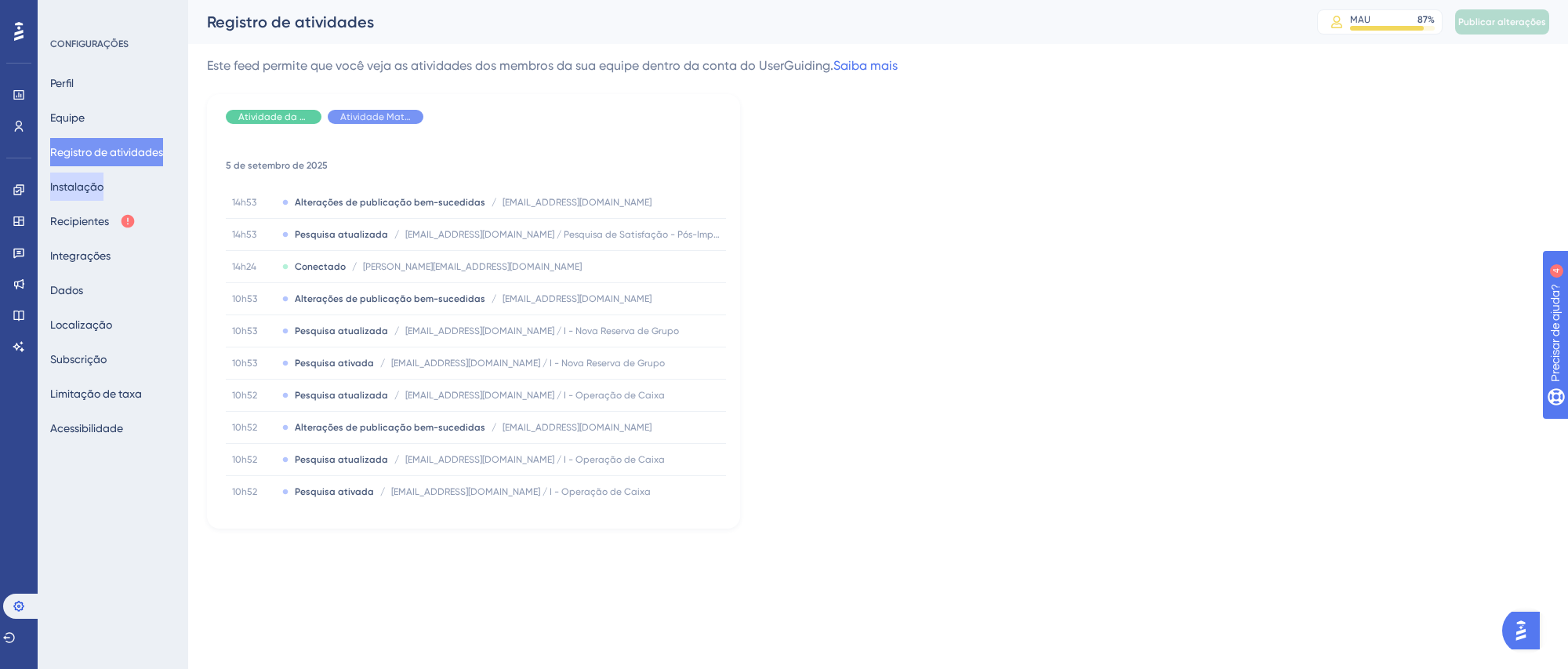
click at [101, 178] on font "Instalação" at bounding box center [77, 186] width 53 height 19
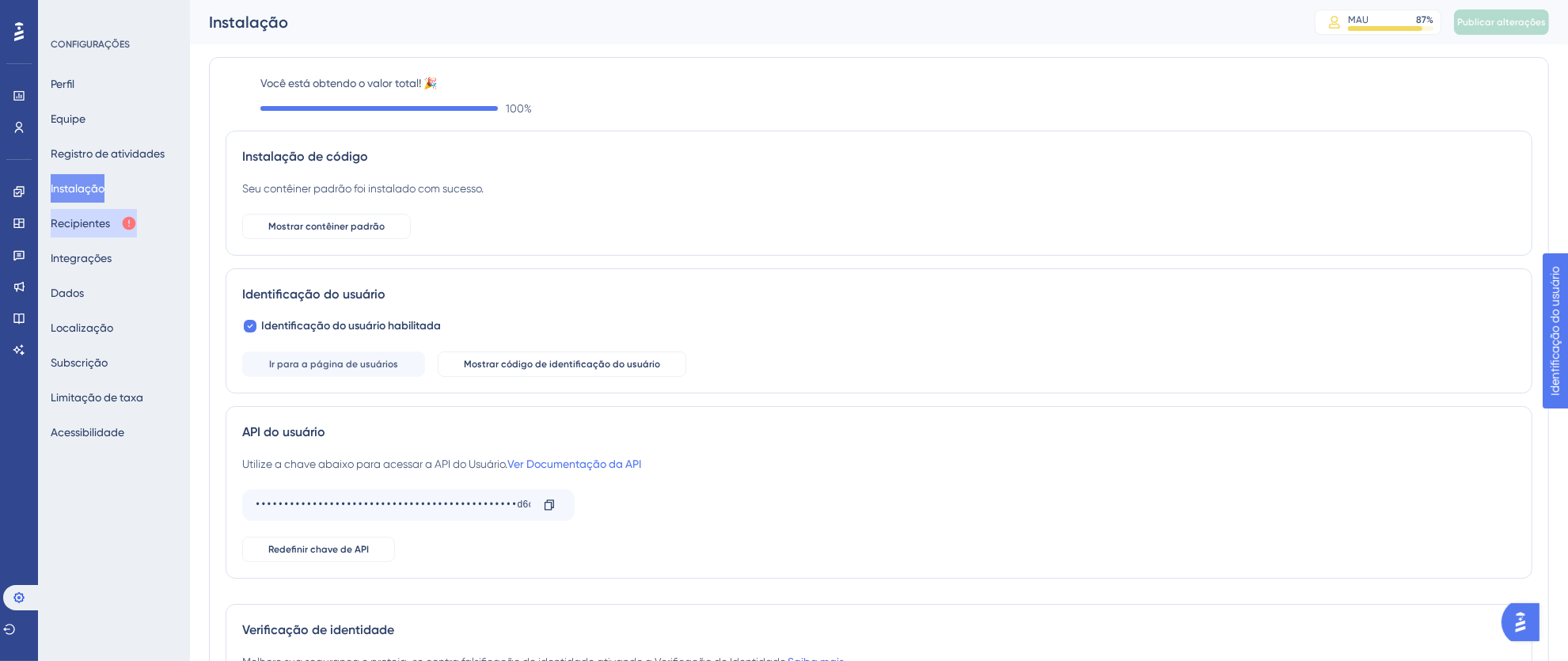
click at [95, 224] on font "Recipientes" at bounding box center [80, 223] width 60 height 12
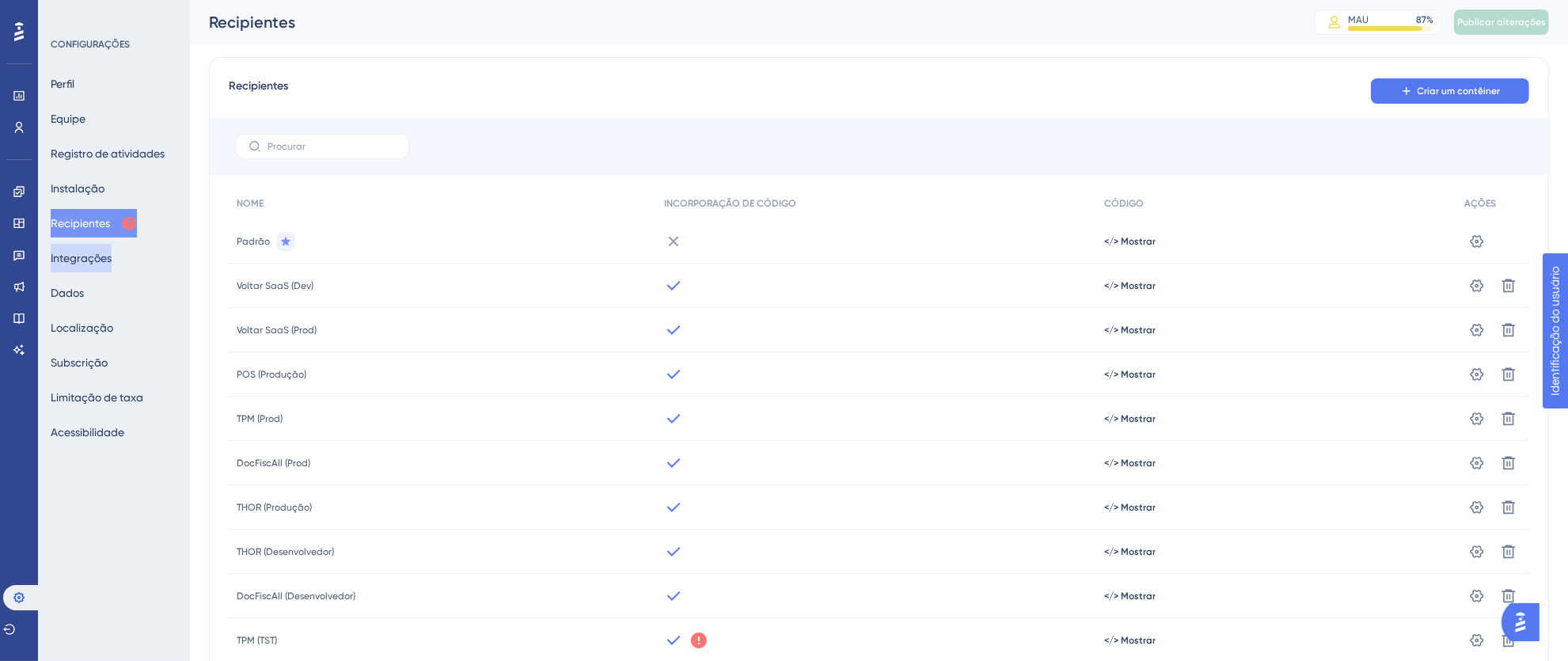
click at [98, 247] on button "Integrações" at bounding box center [81, 258] width 61 height 29
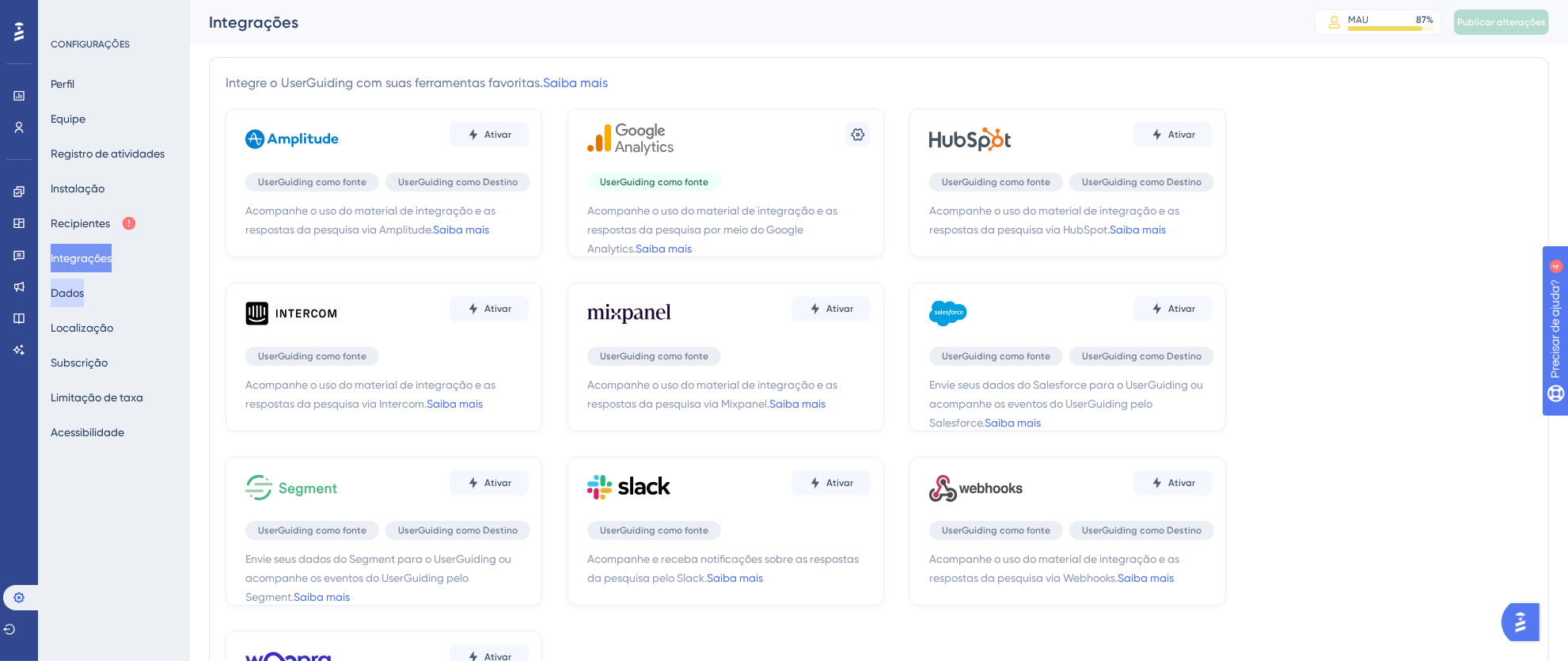
click at [84, 303] on button "Dados" at bounding box center [67, 293] width 33 height 29
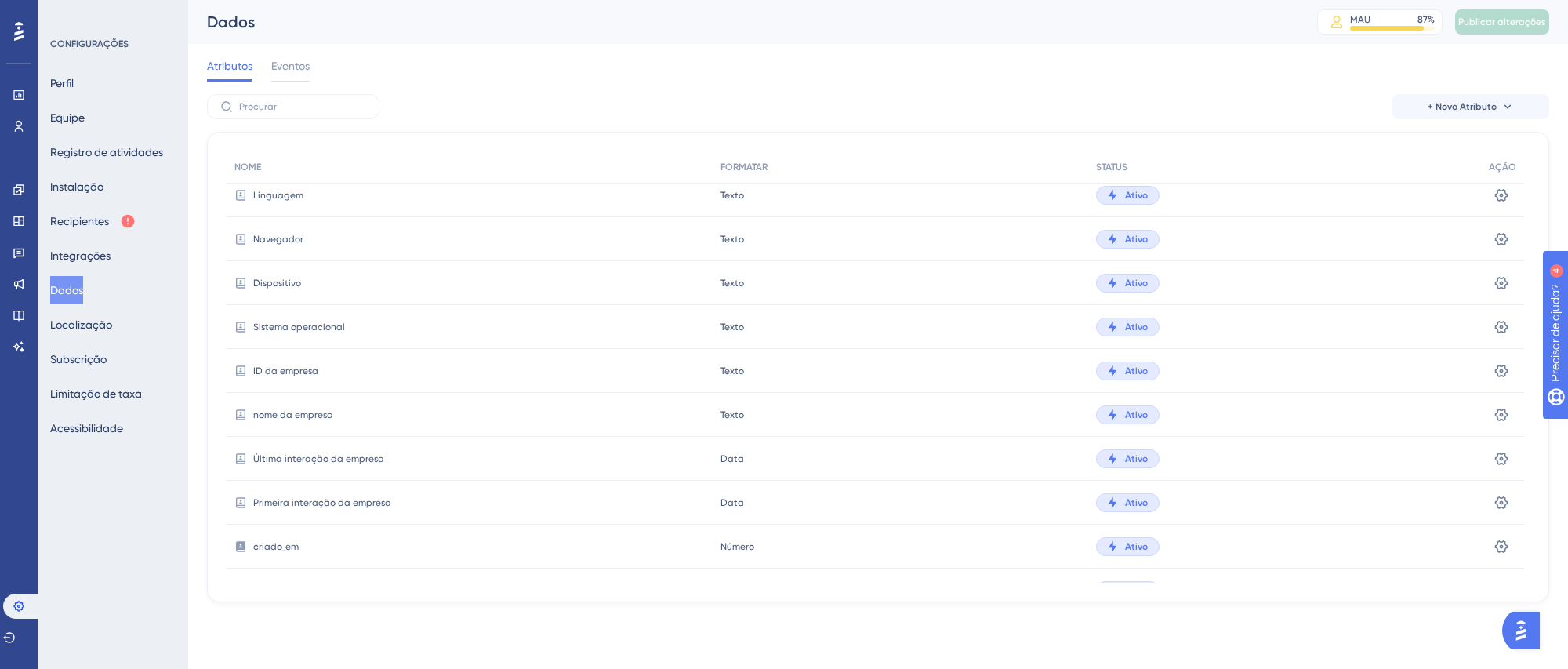
scroll to position [321, 0]
click at [311, 61] on div "Atributos Eventos" at bounding box center [878, 69] width 1342 height 50
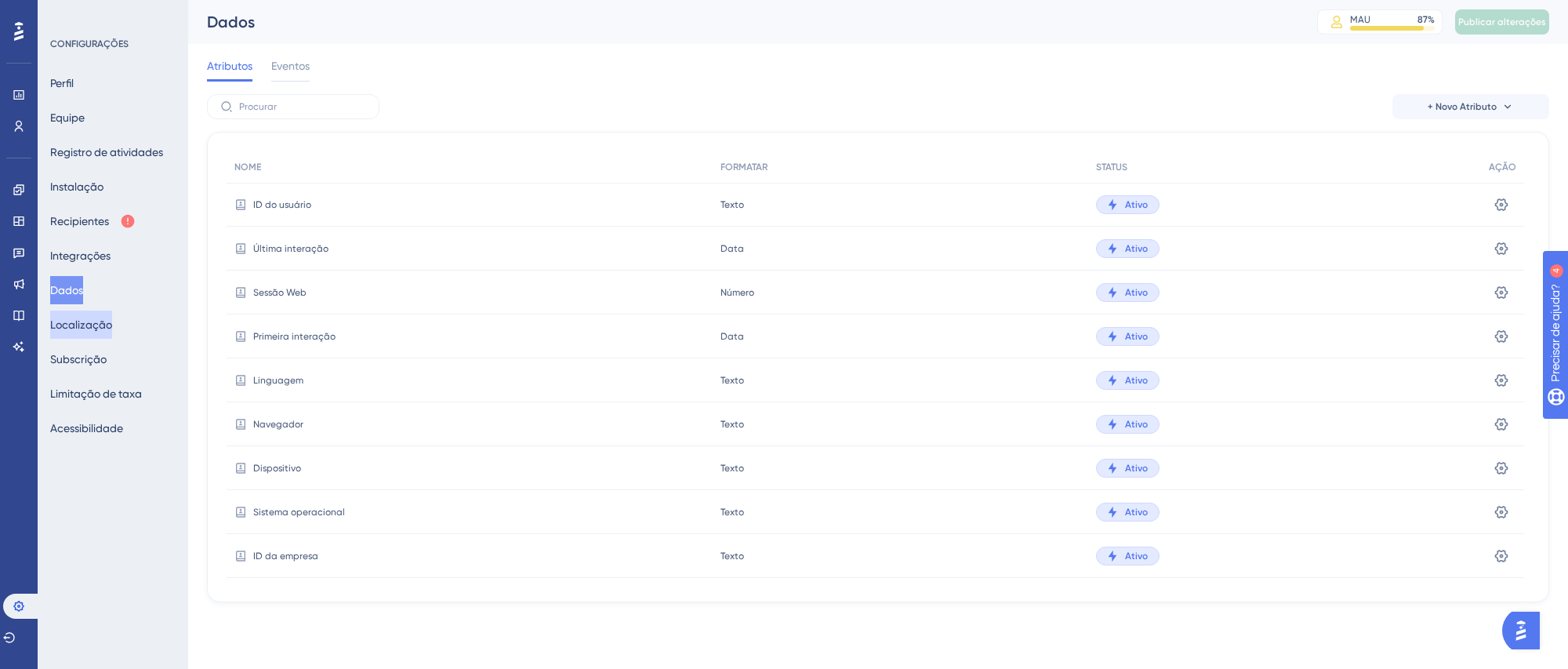
click at [85, 328] on font "Localização" at bounding box center [81, 325] width 62 height 12
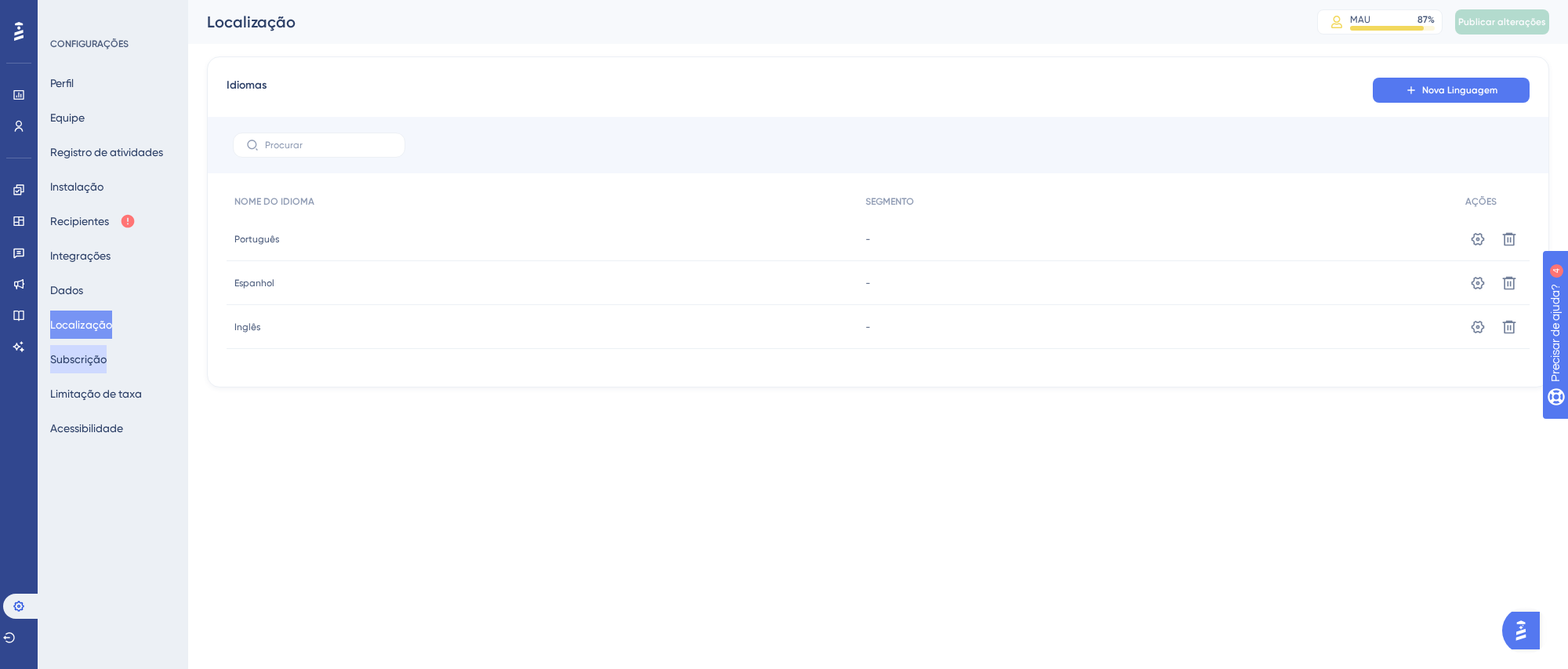
click at [107, 362] on font "Subscrição" at bounding box center [79, 359] width 56 height 12
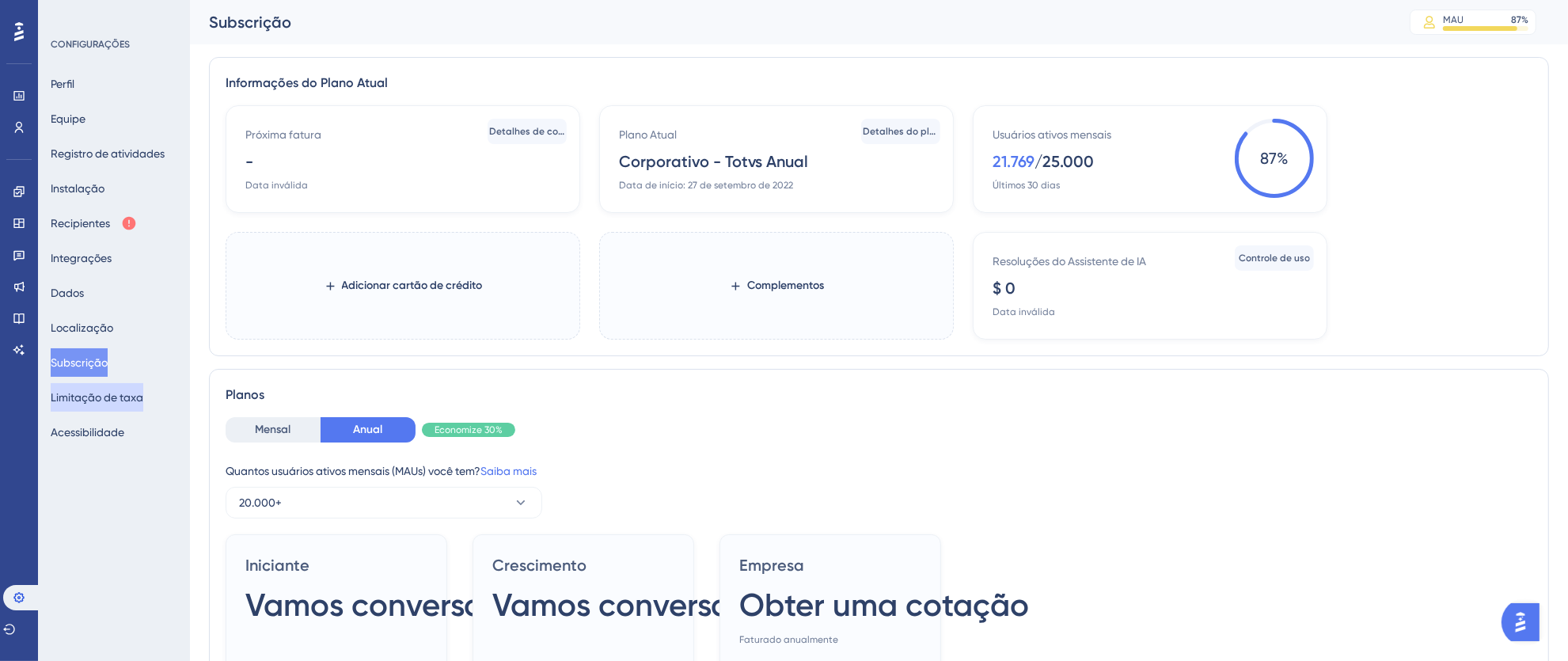
click at [116, 394] on font "Limitação de taxa" at bounding box center [97, 397] width 93 height 12
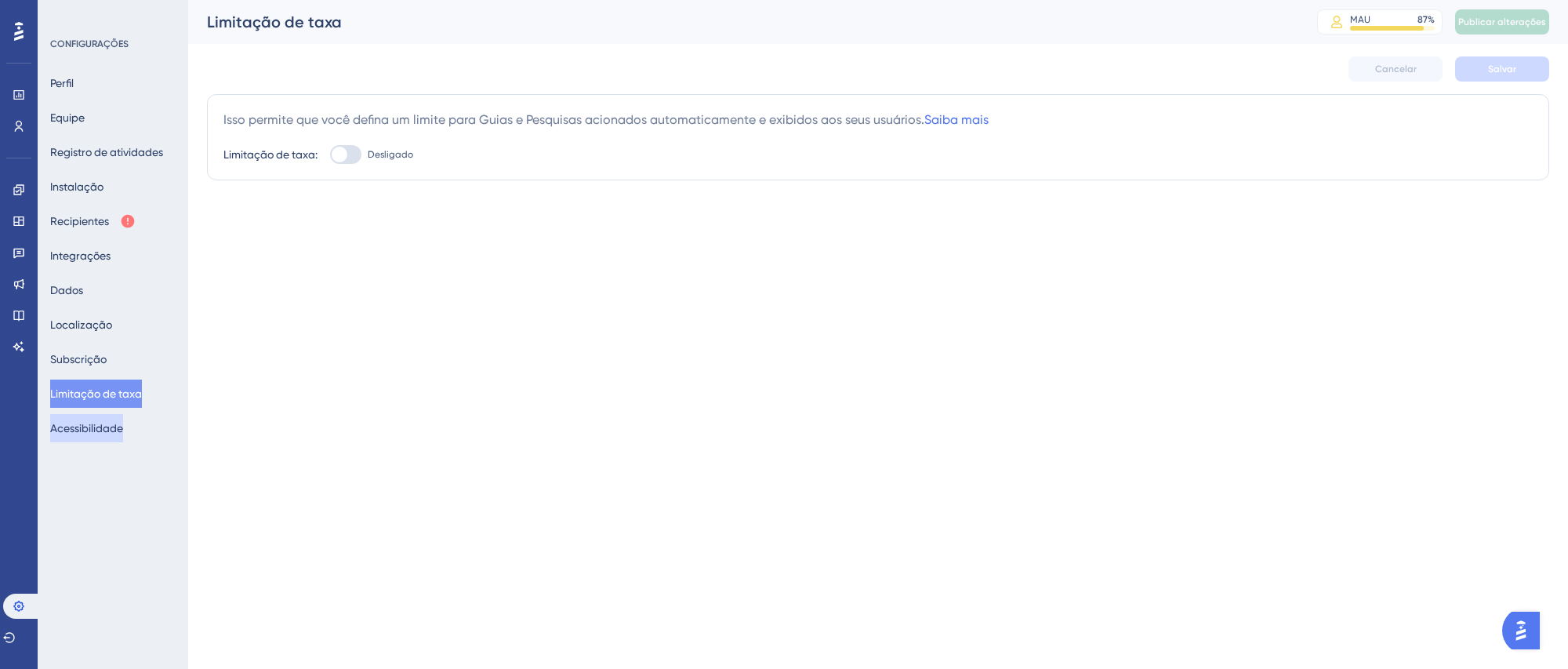
click at [122, 418] on font "Acessibilidade" at bounding box center [86, 427] width 73 height 19
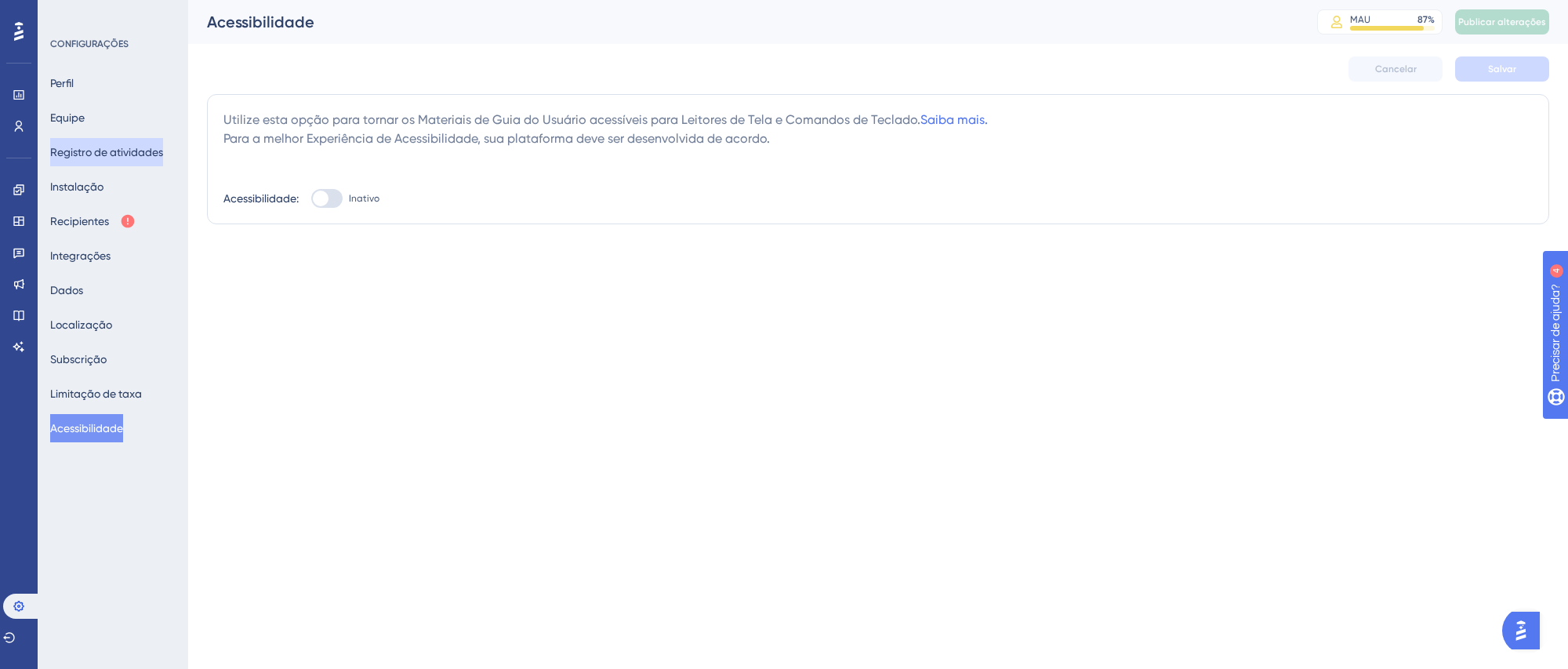
click at [99, 149] on font "Registro de atividades" at bounding box center [107, 152] width 113 height 12
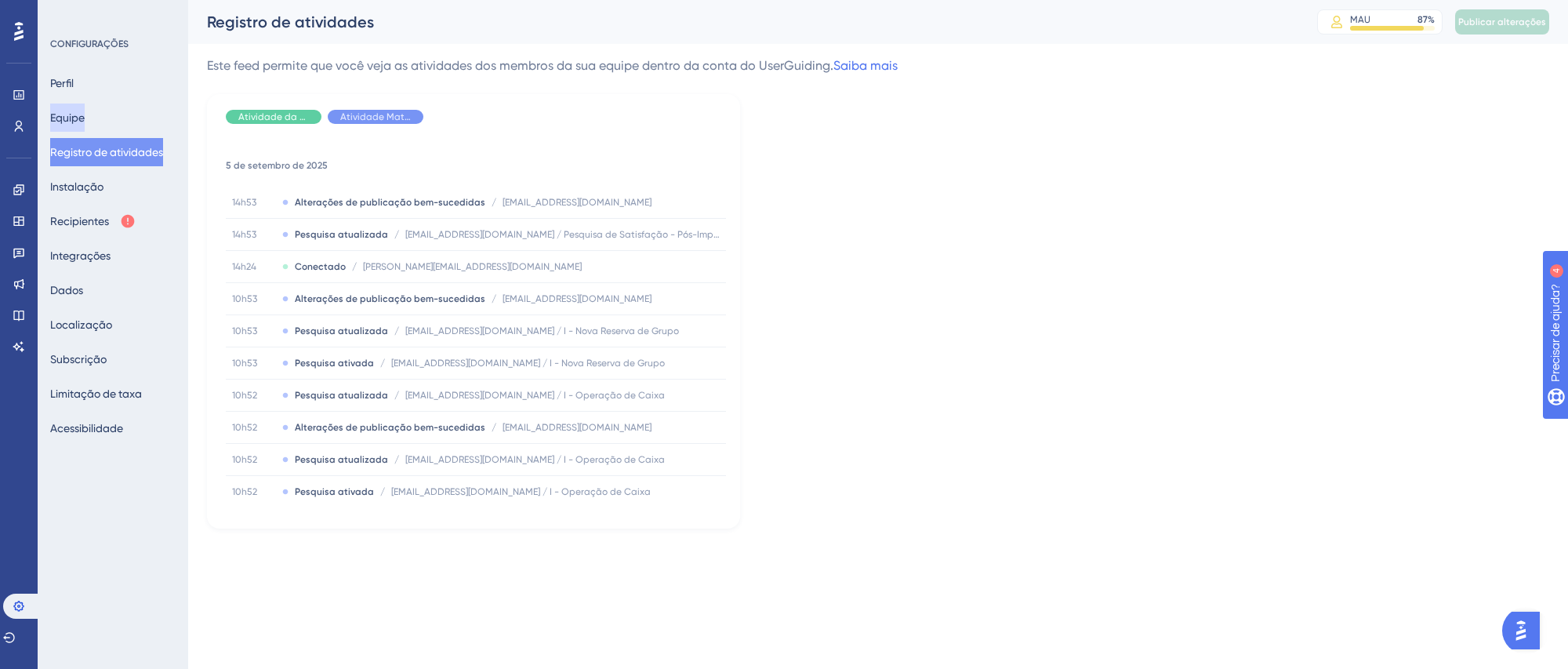
click at [85, 116] on font "Equipe" at bounding box center [67, 117] width 34 height 12
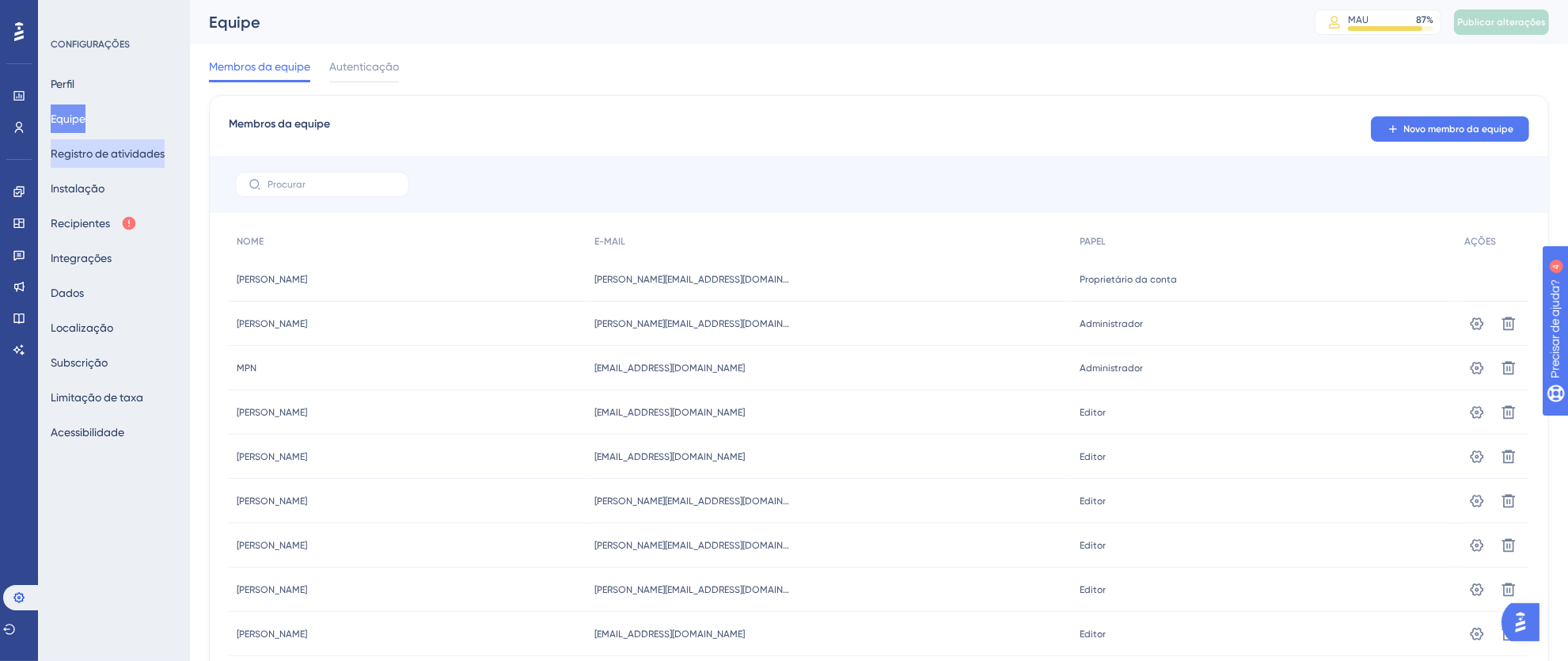
click at [97, 152] on font "Registro de atividades" at bounding box center [108, 153] width 114 height 12
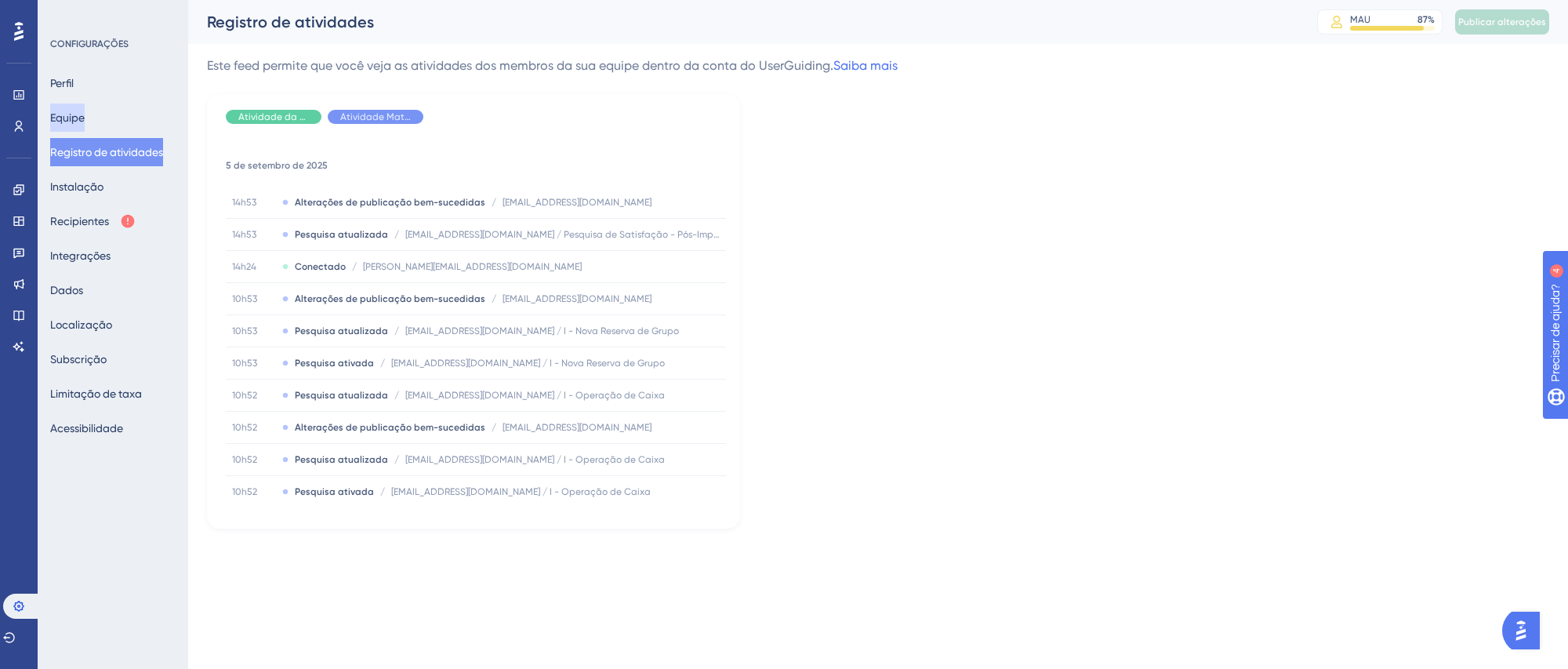
click at [83, 114] on font "Equipe" at bounding box center [67, 117] width 34 height 12
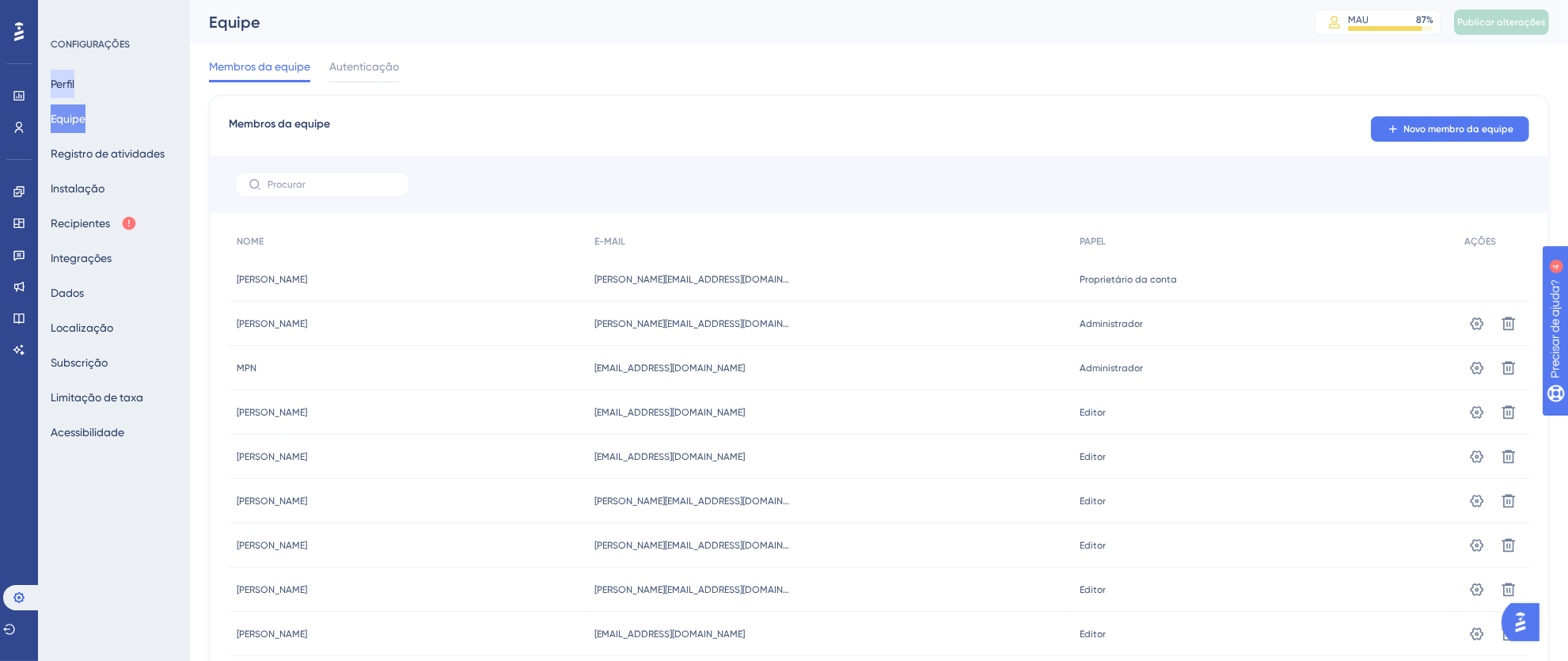
click at [72, 86] on font "Perfil" at bounding box center [62, 84] width 24 height 12
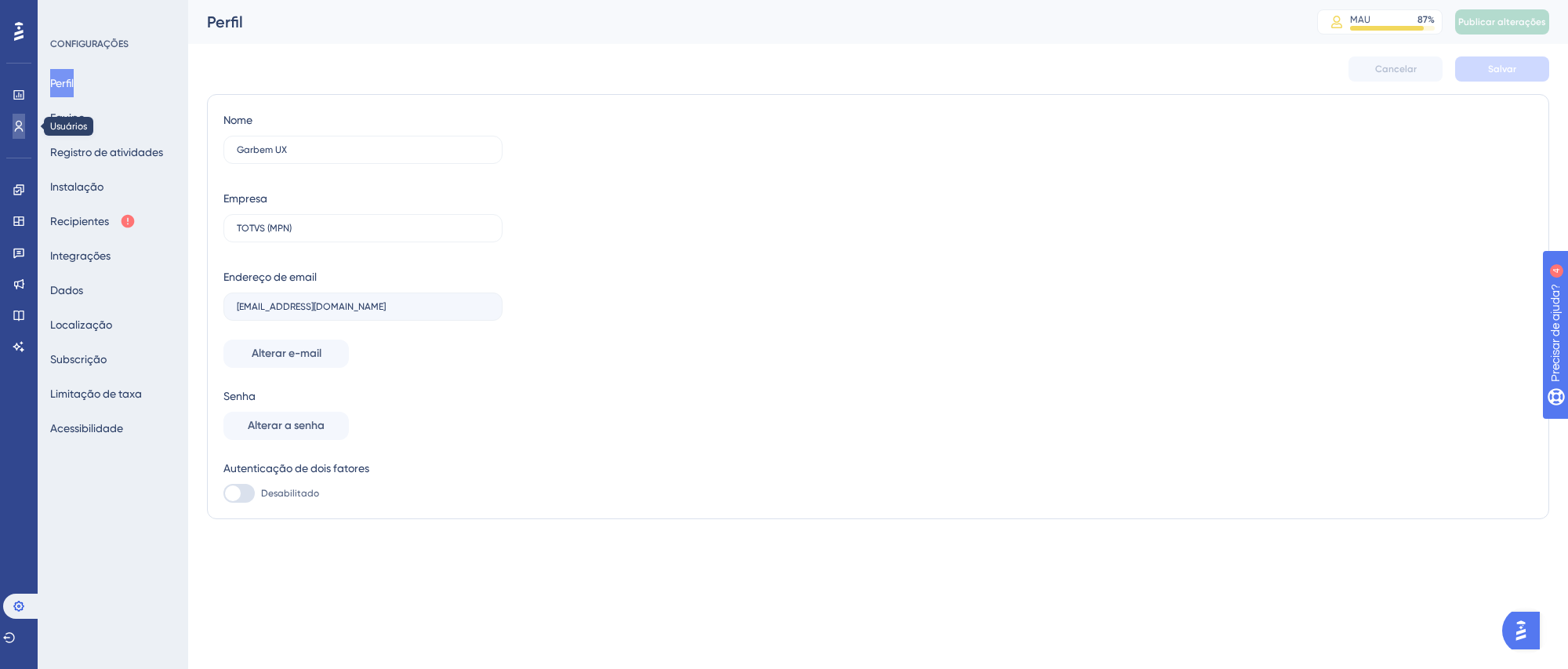
click at [18, 121] on icon at bounding box center [19, 126] width 9 height 11
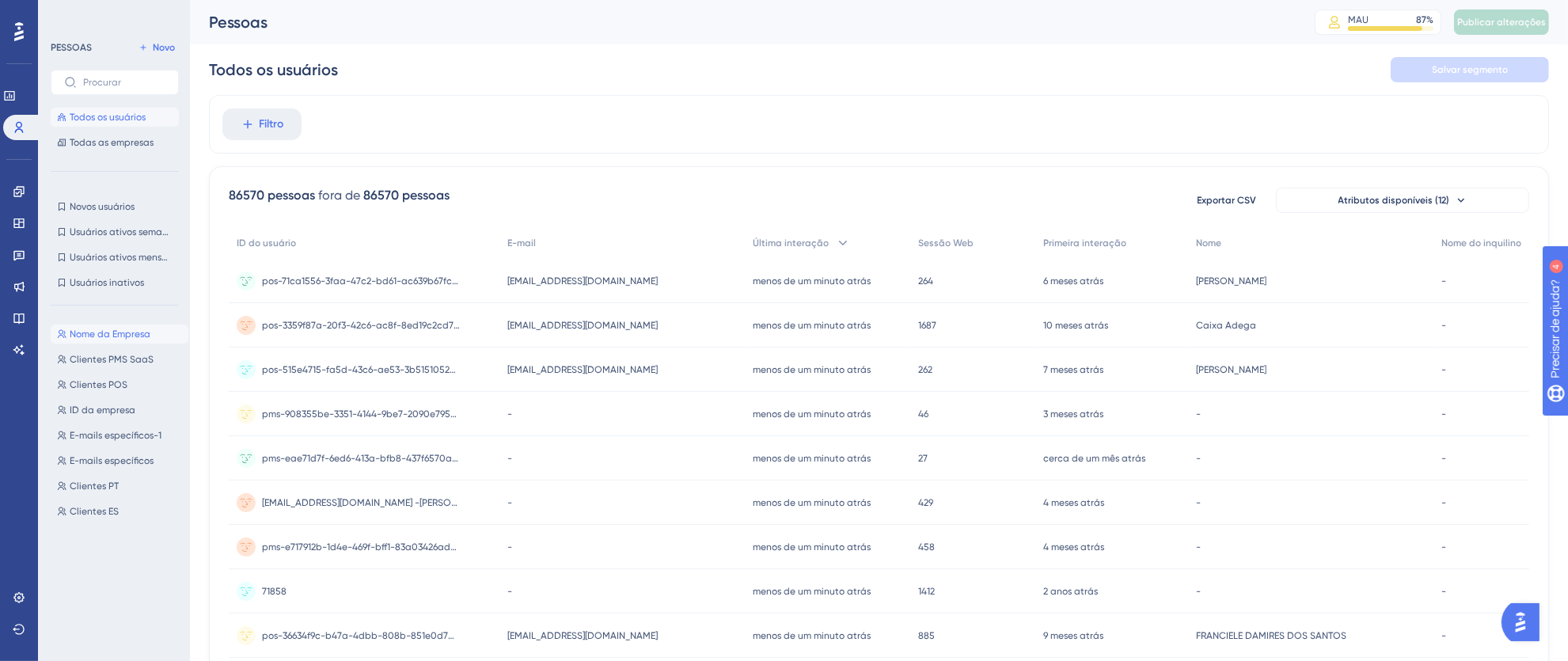
click at [97, 329] on font "Nome da Empresa" at bounding box center [110, 334] width 81 height 11
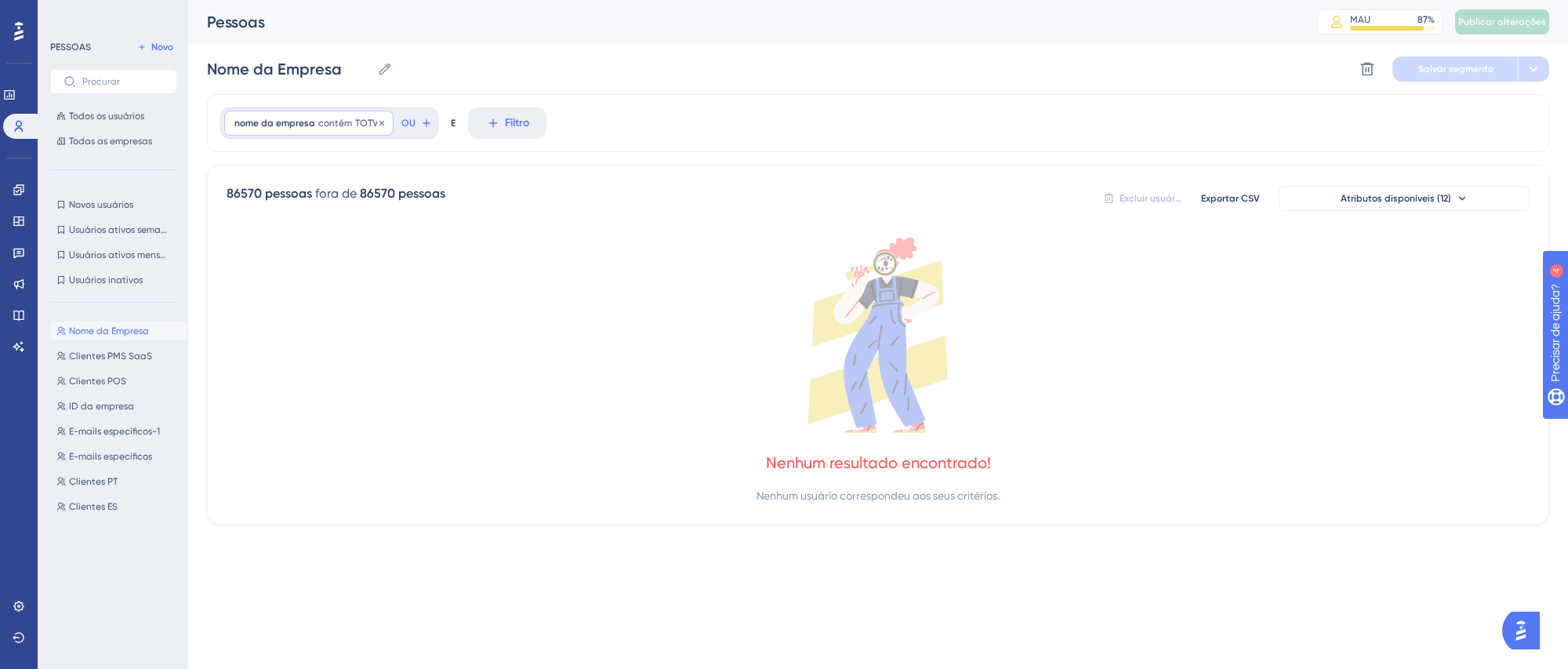
click at [344, 118] on font "contém" at bounding box center [335, 123] width 34 height 11
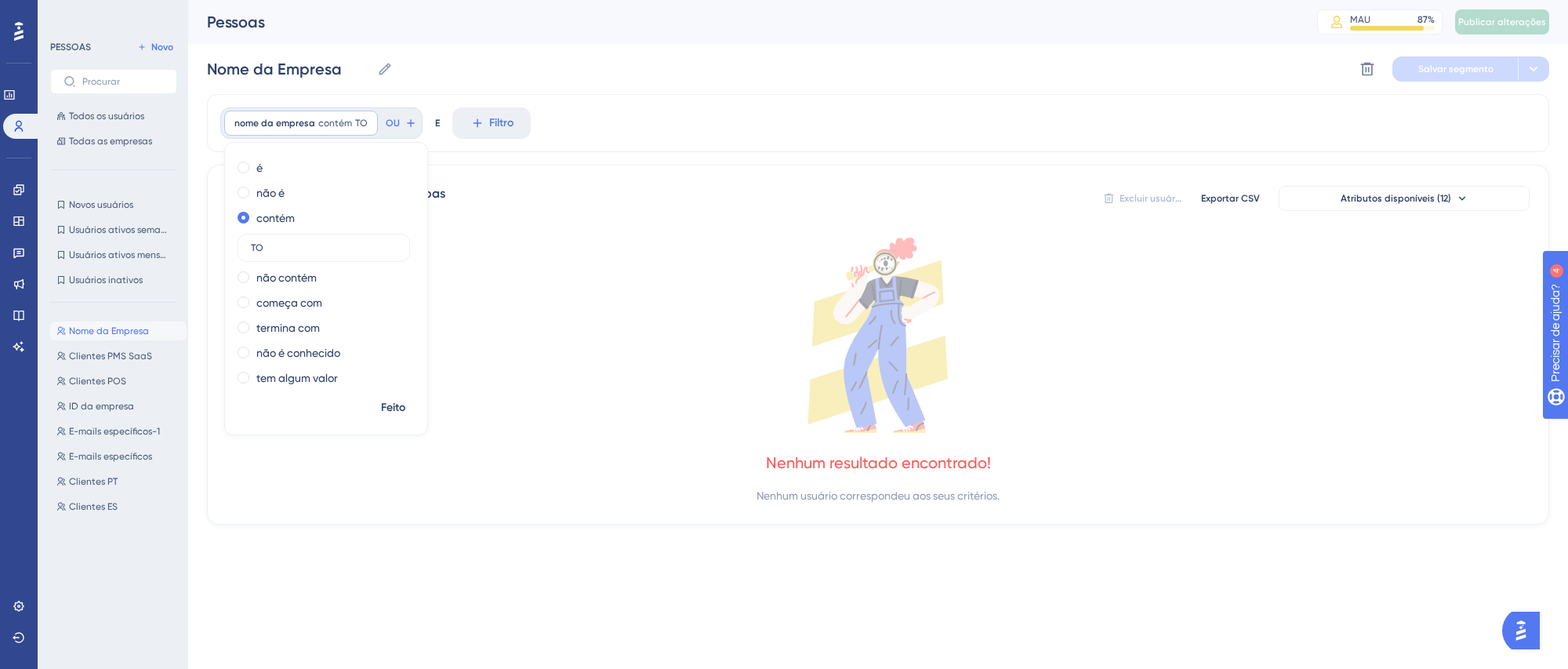
type input "T"
type input "Toriba"
click at [397, 402] on font "Feito" at bounding box center [394, 407] width 25 height 13
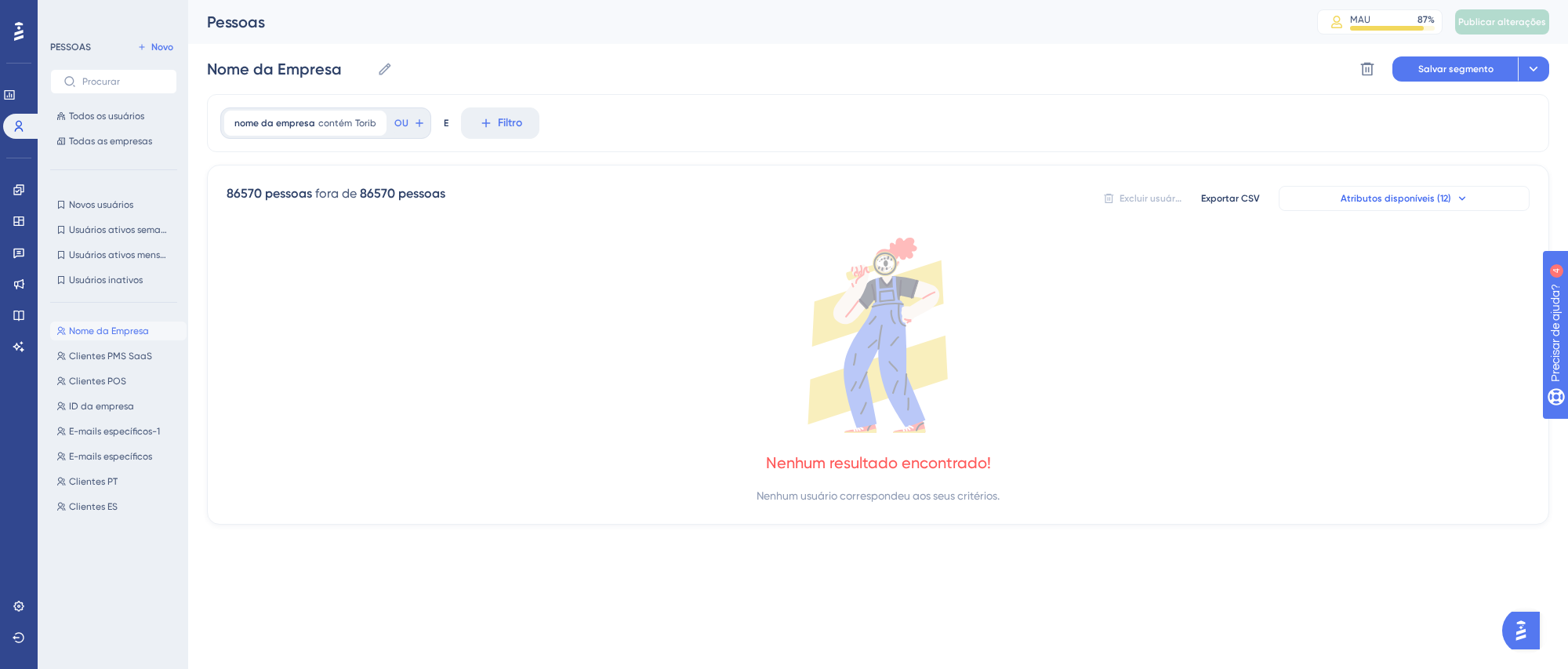
click at [1400, 200] on font "Atributos disponíveis (12)" at bounding box center [1395, 199] width 110 height 11
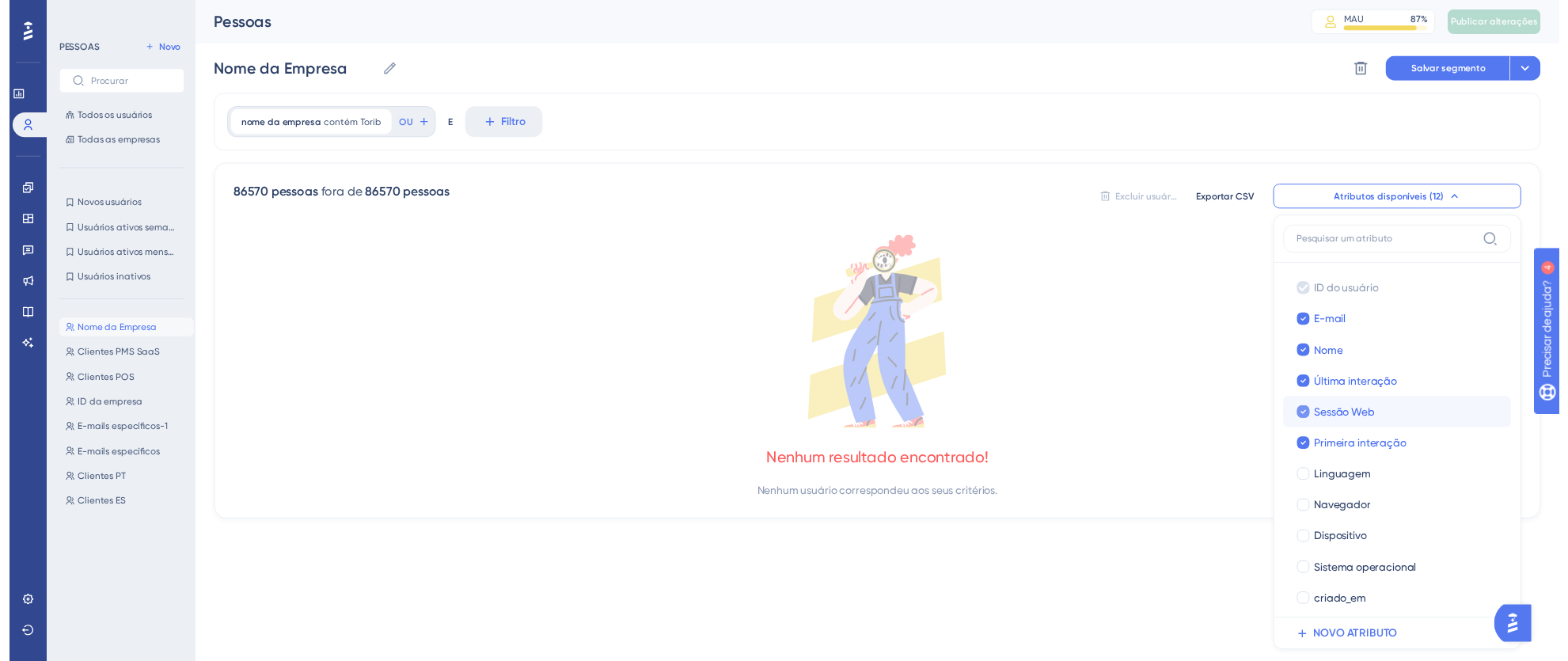
scroll to position [37, 0]
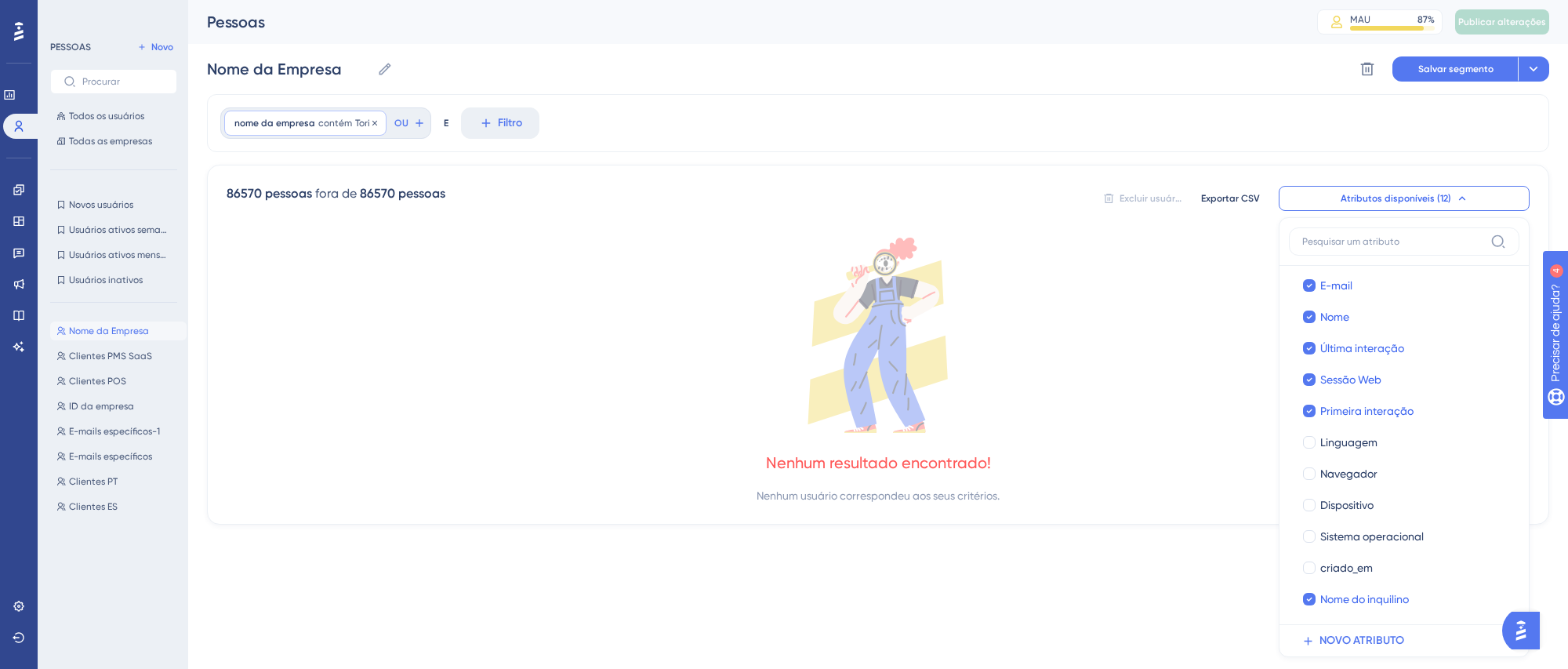
click at [324, 121] on font "contém" at bounding box center [335, 123] width 34 height 11
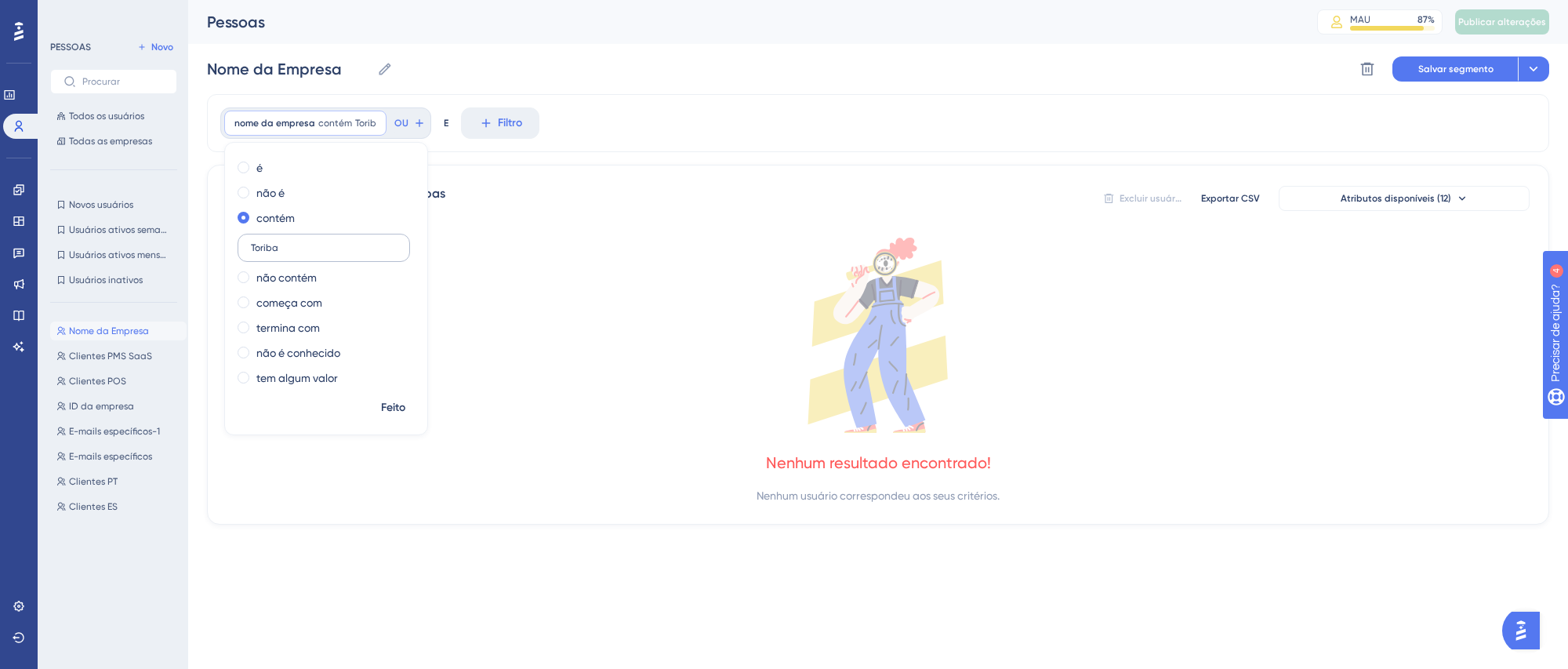
drag, startPoint x: 334, startPoint y: 249, endPoint x: 251, endPoint y: 249, distance: 83.0
click at [251, 249] on input "Toriba" at bounding box center [323, 247] width 146 height 11
type input "Toriba"
click at [391, 405] on font "Feito" at bounding box center [394, 407] width 25 height 13
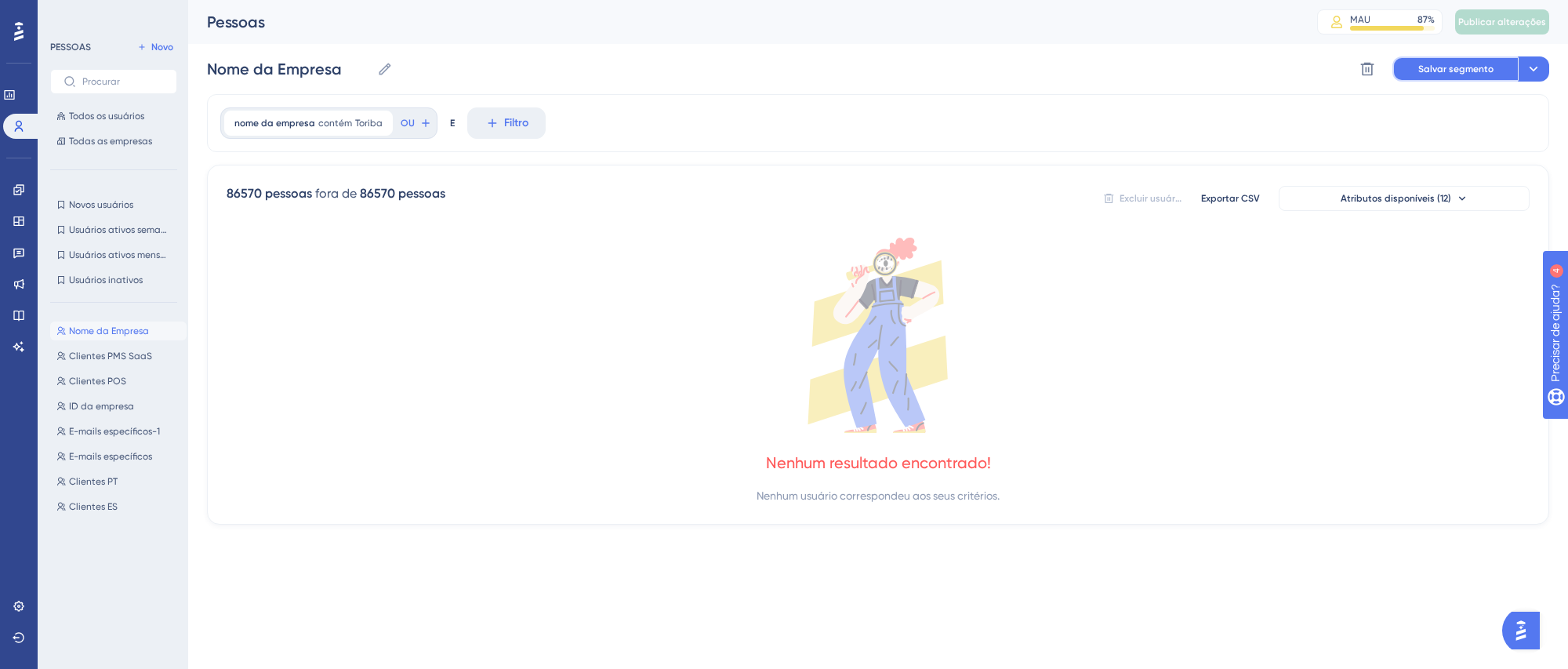
click at [1454, 71] on font "Salvar segmento" at bounding box center [1455, 69] width 75 height 11
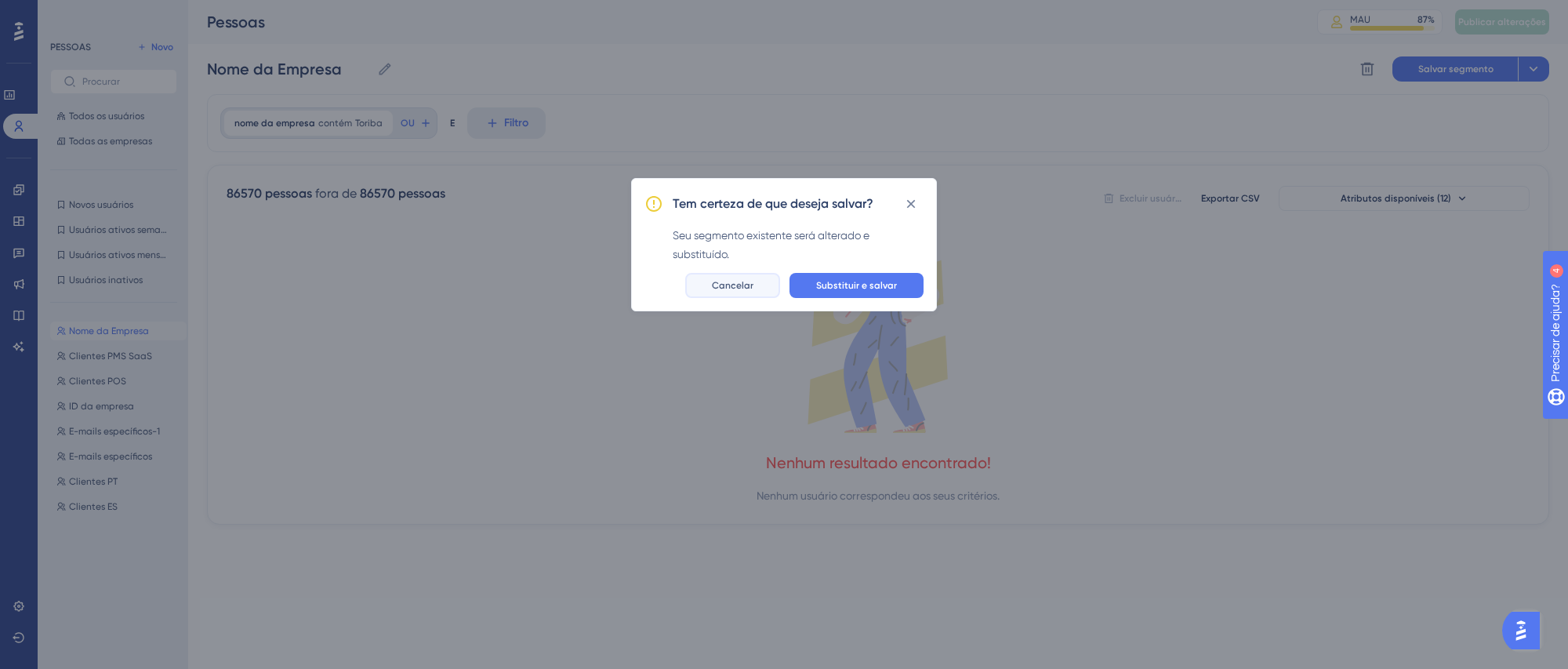
click at [750, 288] on font "Cancelar" at bounding box center [732, 285] width 41 height 11
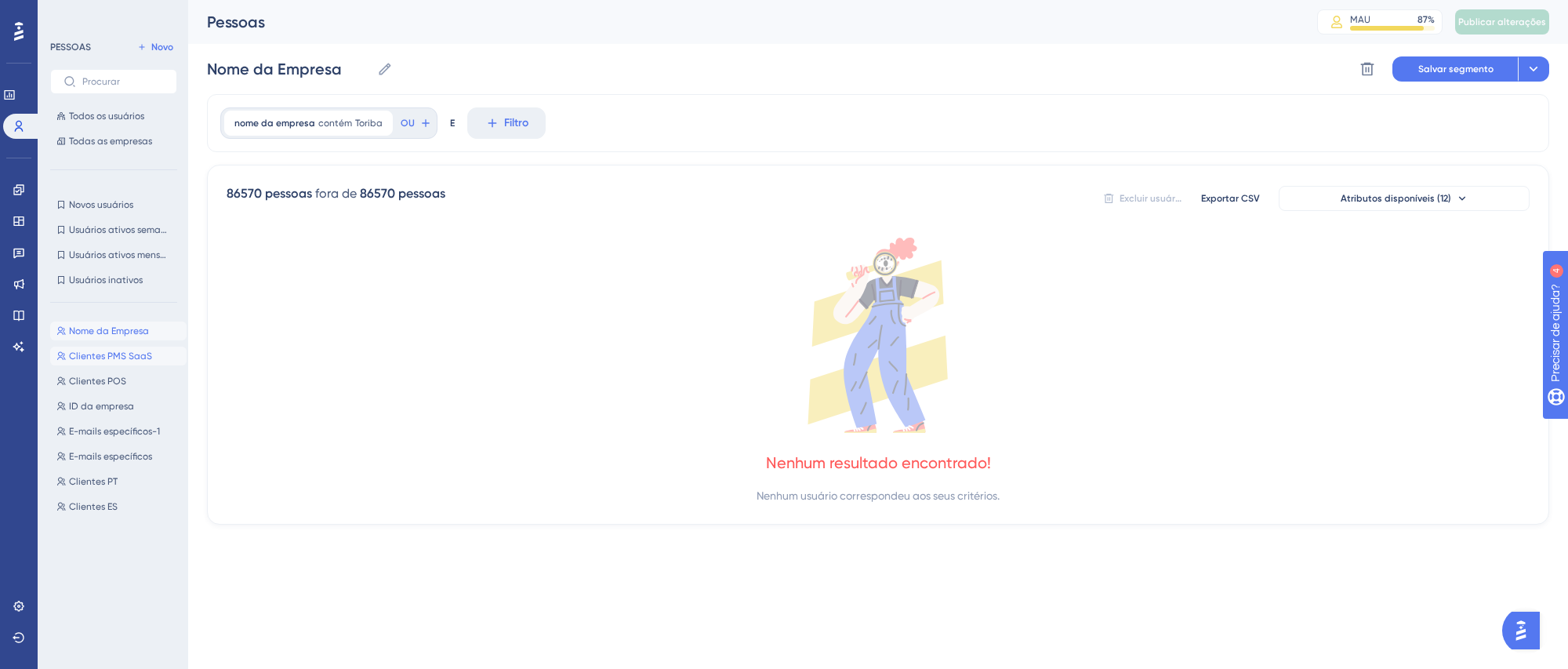
click at [100, 350] on font "Clientes PMS SaaS" at bounding box center [110, 356] width 83 height 11
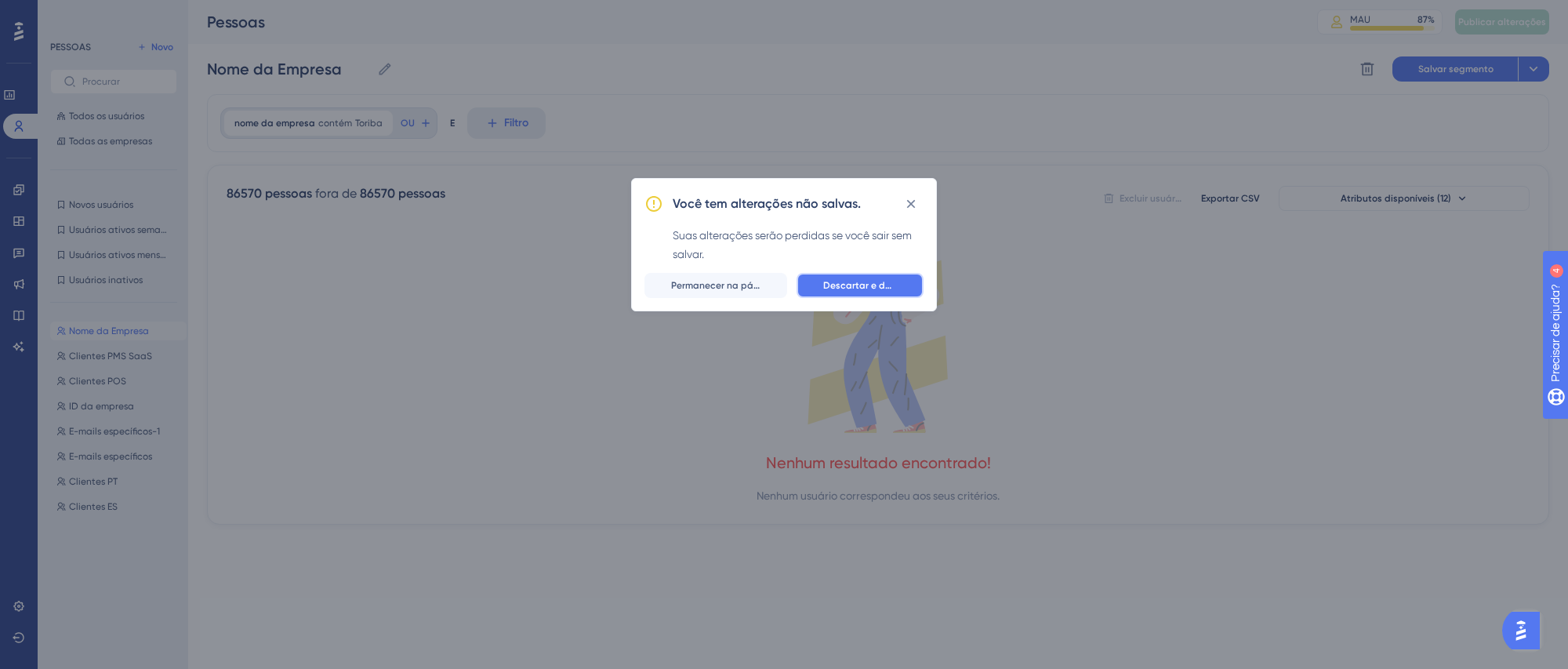
click at [865, 284] on font "Descartar e deixar" at bounding box center [865, 285] width 84 height 11
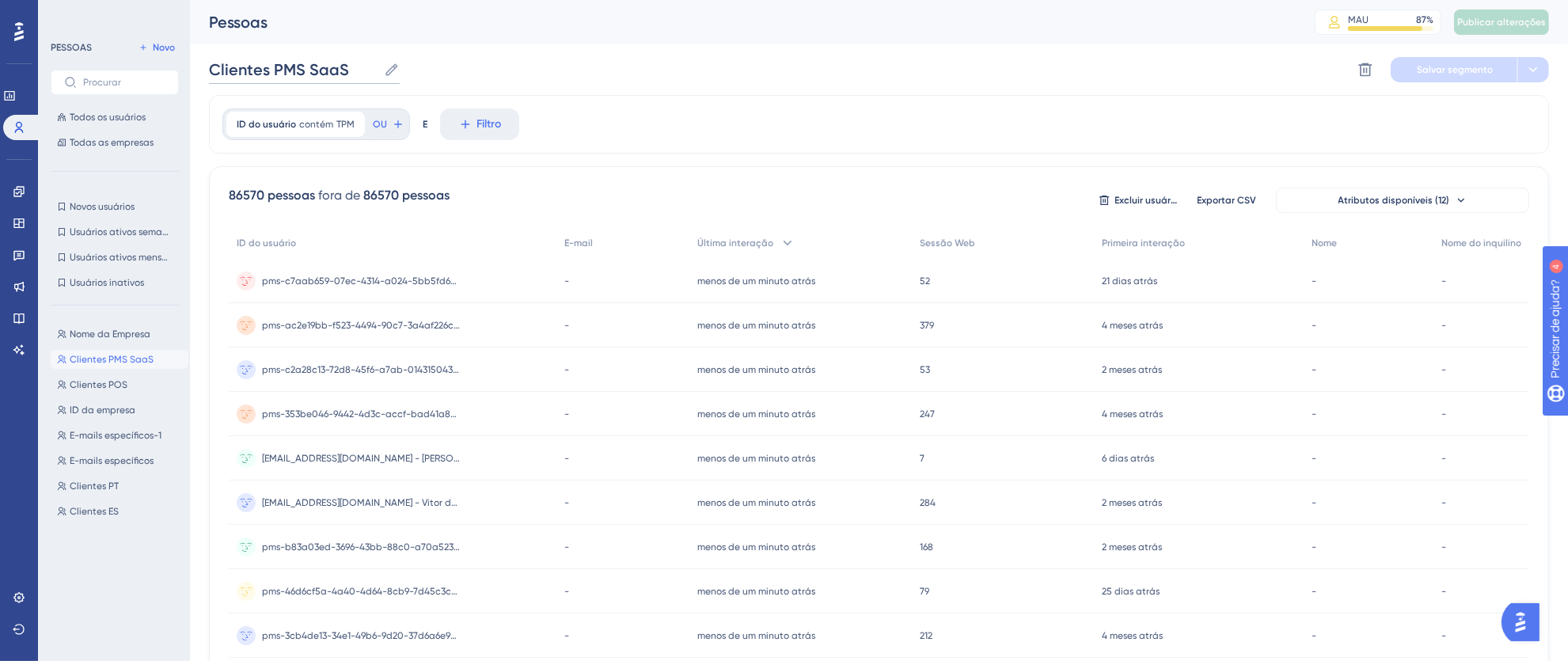
click at [315, 69] on input "Clientes PMS SaaS" at bounding box center [293, 69] width 168 height 22
click at [106, 383] on font "Clientes POS" at bounding box center [98, 385] width 58 height 11
click at [112, 330] on font "Nome da Empresa" at bounding box center [110, 334] width 81 height 11
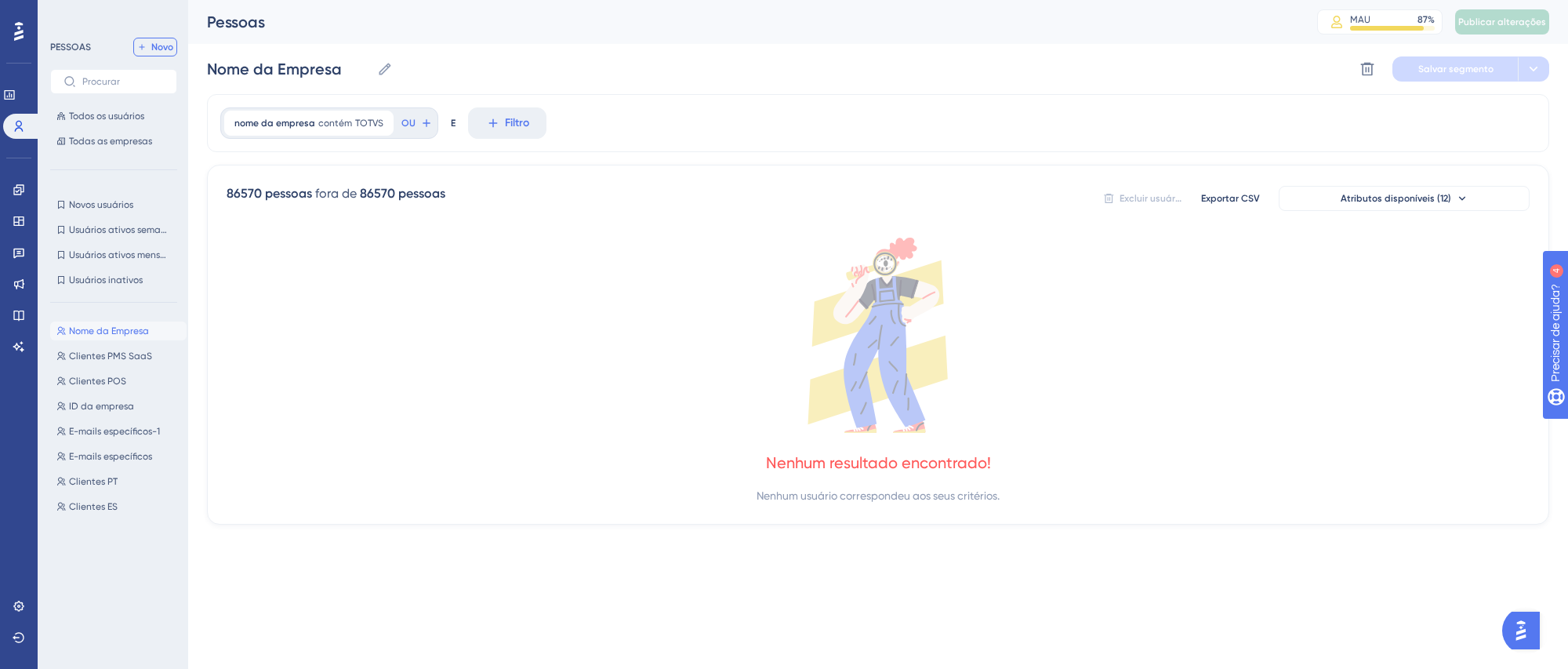
click at [158, 41] on font "Novo" at bounding box center [161, 47] width 22 height 11
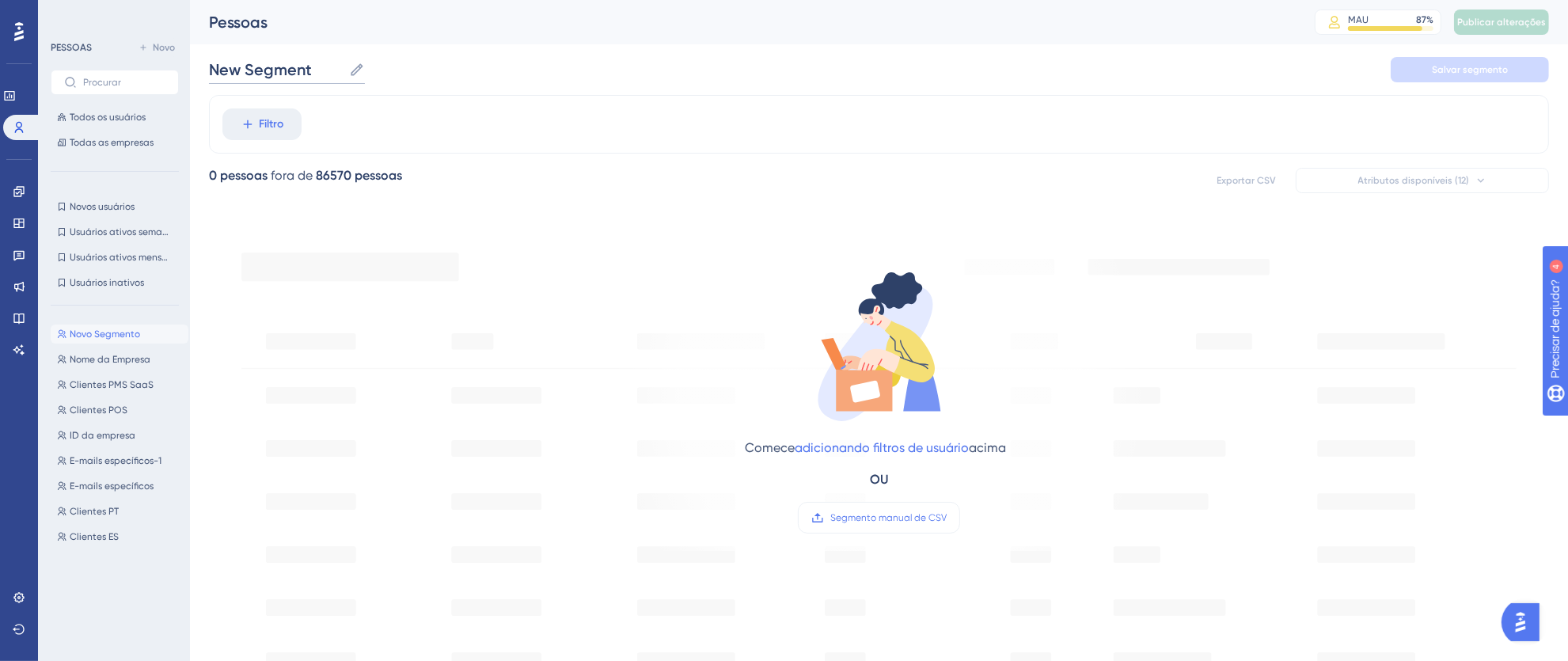
click at [317, 75] on input "New Segment" at bounding box center [276, 69] width 134 height 22
drag, startPoint x: 332, startPoint y: 62, endPoint x: 157, endPoint y: 70, distance: 175.2
click at [190, 70] on div "Desempenho Usuários Noivado Widgets Opinião Atualizações de produtos Base de co…" at bounding box center [878, 608] width 1378 height 1215
type input "N"
type input "Inquilino"
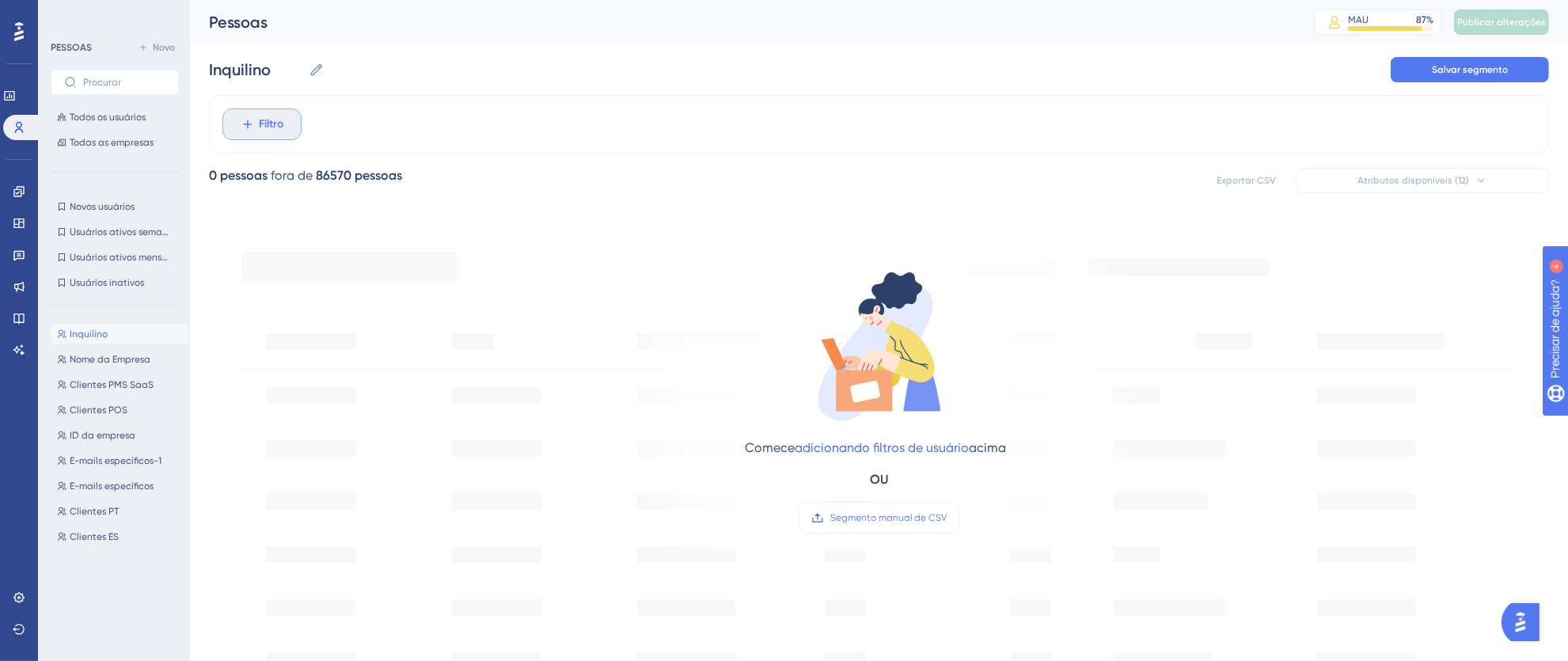
click at [280, 127] on font "Filtro" at bounding box center [272, 123] width 25 height 13
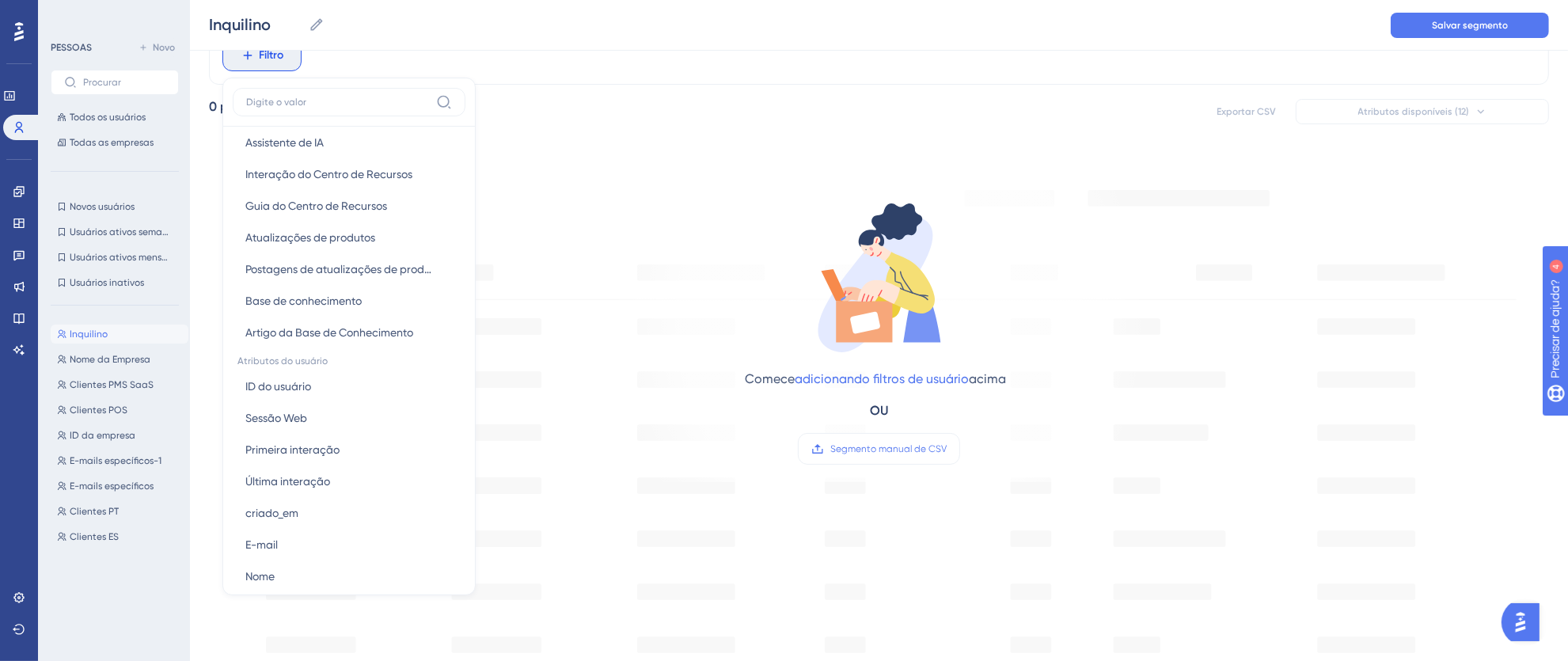
scroll to position [533, 0]
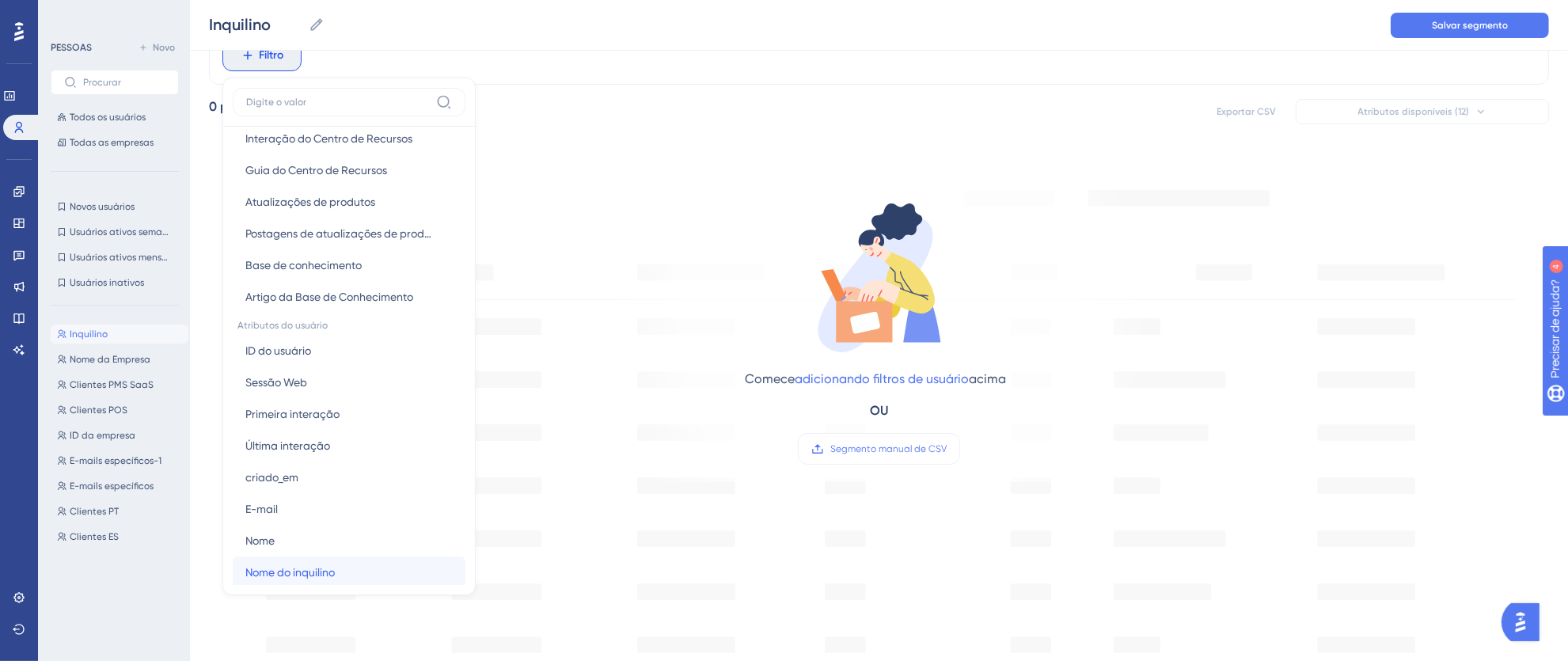
click at [316, 566] on font "Nome do inquilino" at bounding box center [290, 572] width 89 height 12
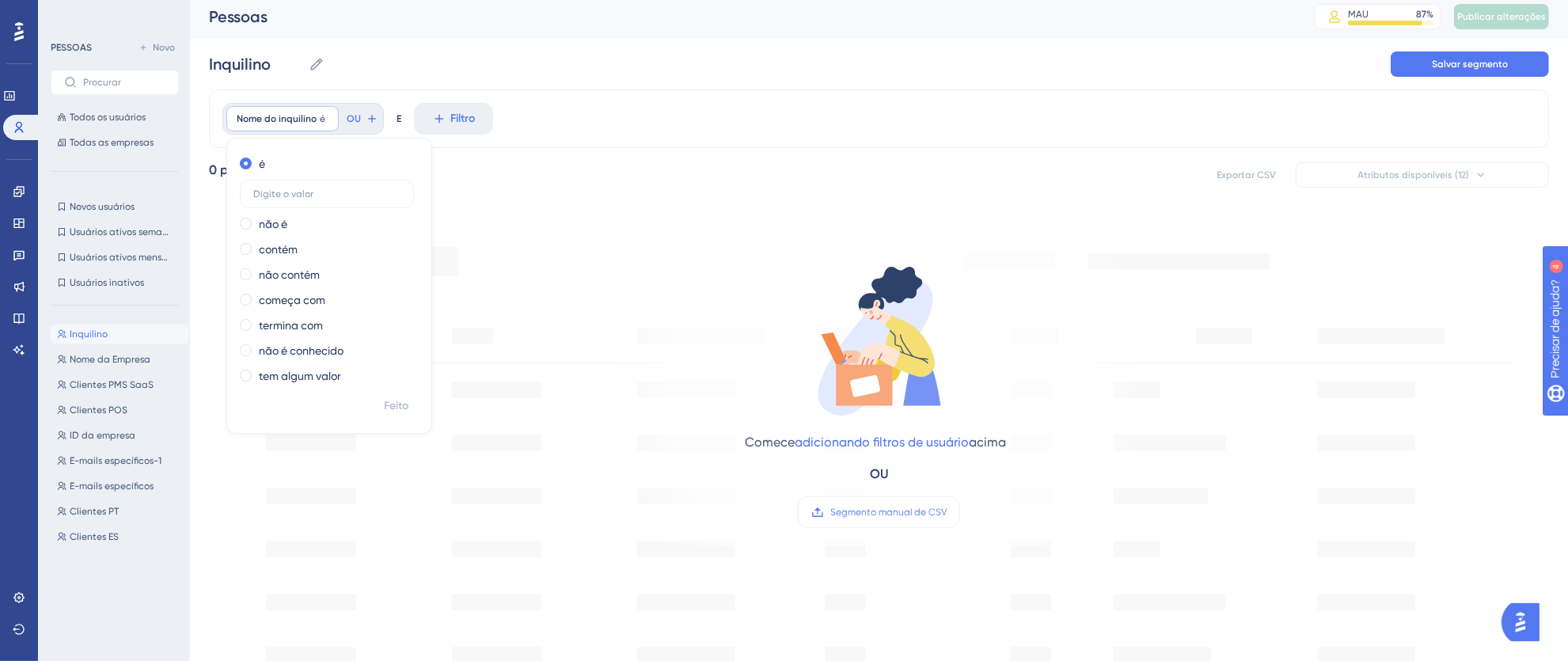
scroll to position [0, 0]
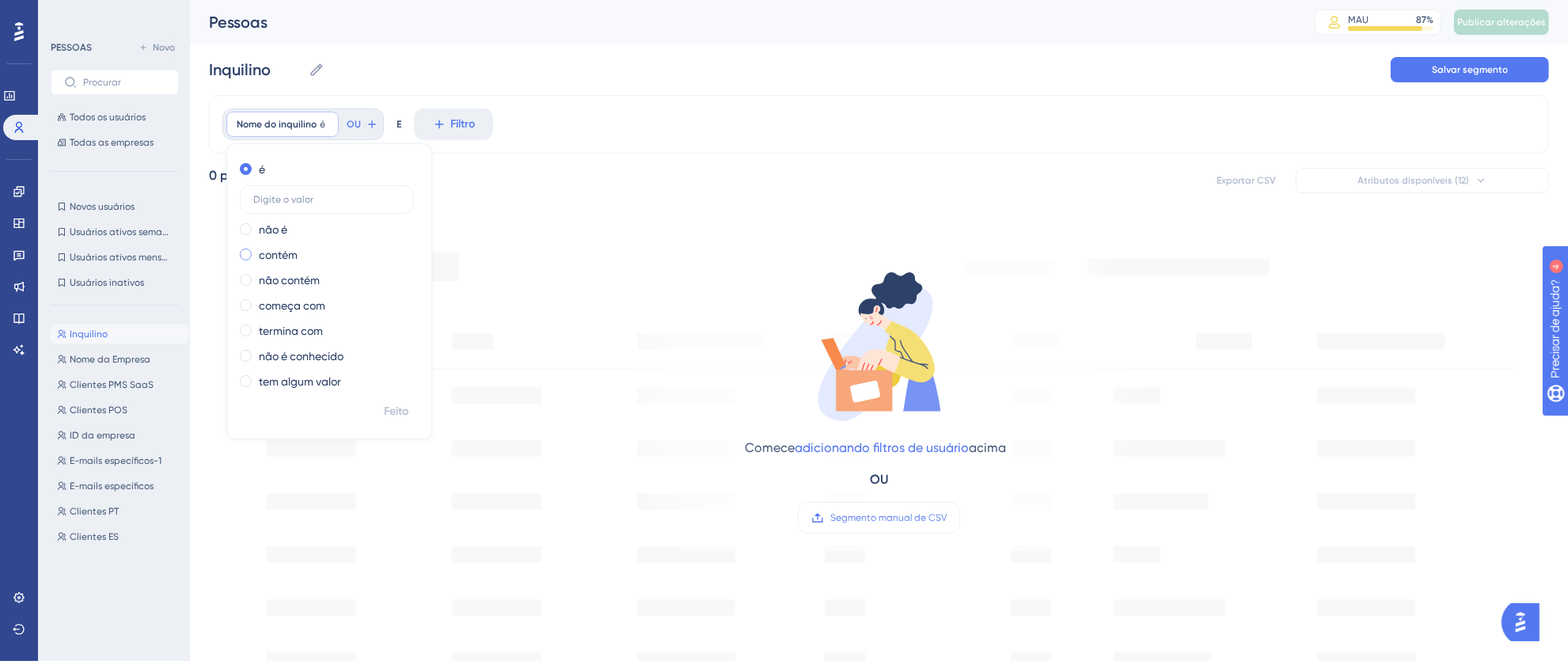
click at [358, 251] on div "contém" at bounding box center [326, 254] width 173 height 19
type input "Toriba"
click at [403, 408] on font "Feito" at bounding box center [397, 411] width 25 height 13
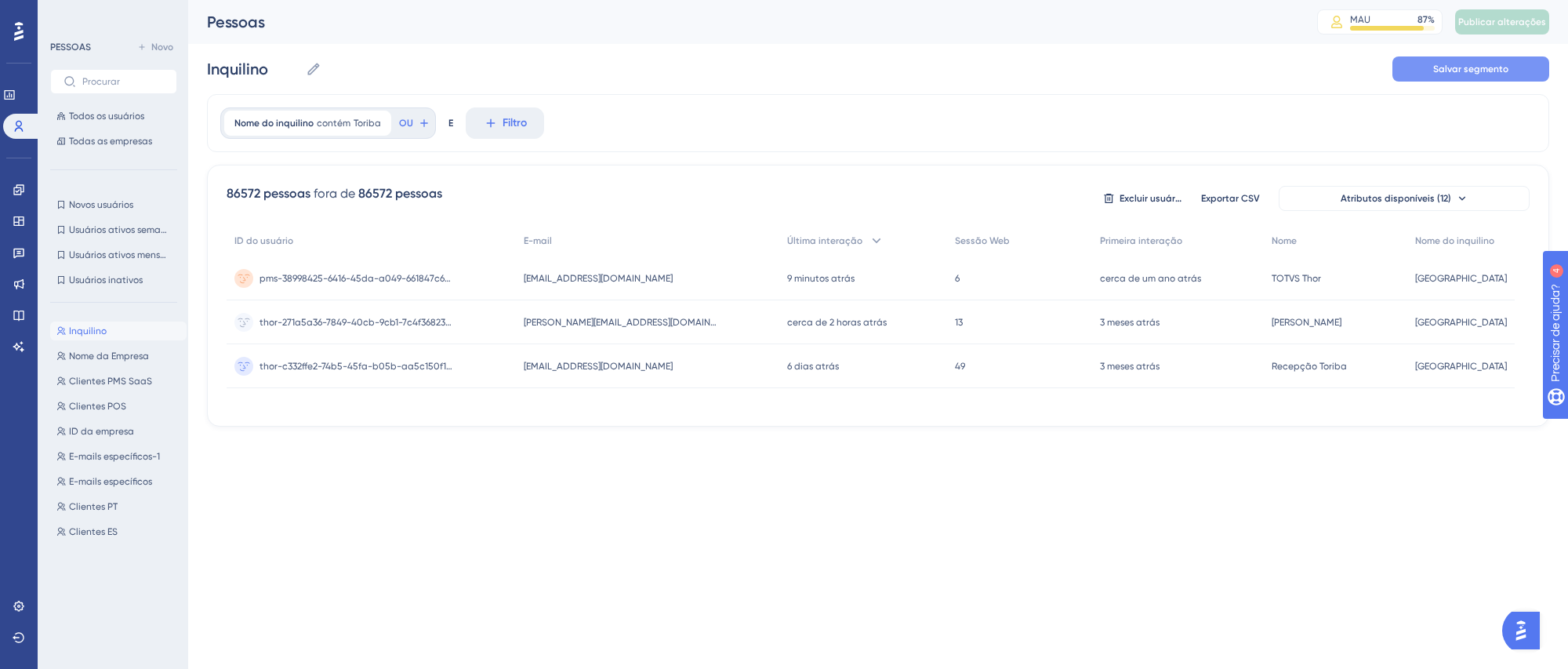
click at [1407, 71] on button "Salvar segmento" at bounding box center [1471, 69] width 157 height 25
click at [1486, 17] on font "Publicar alterações" at bounding box center [1501, 22] width 87 height 11
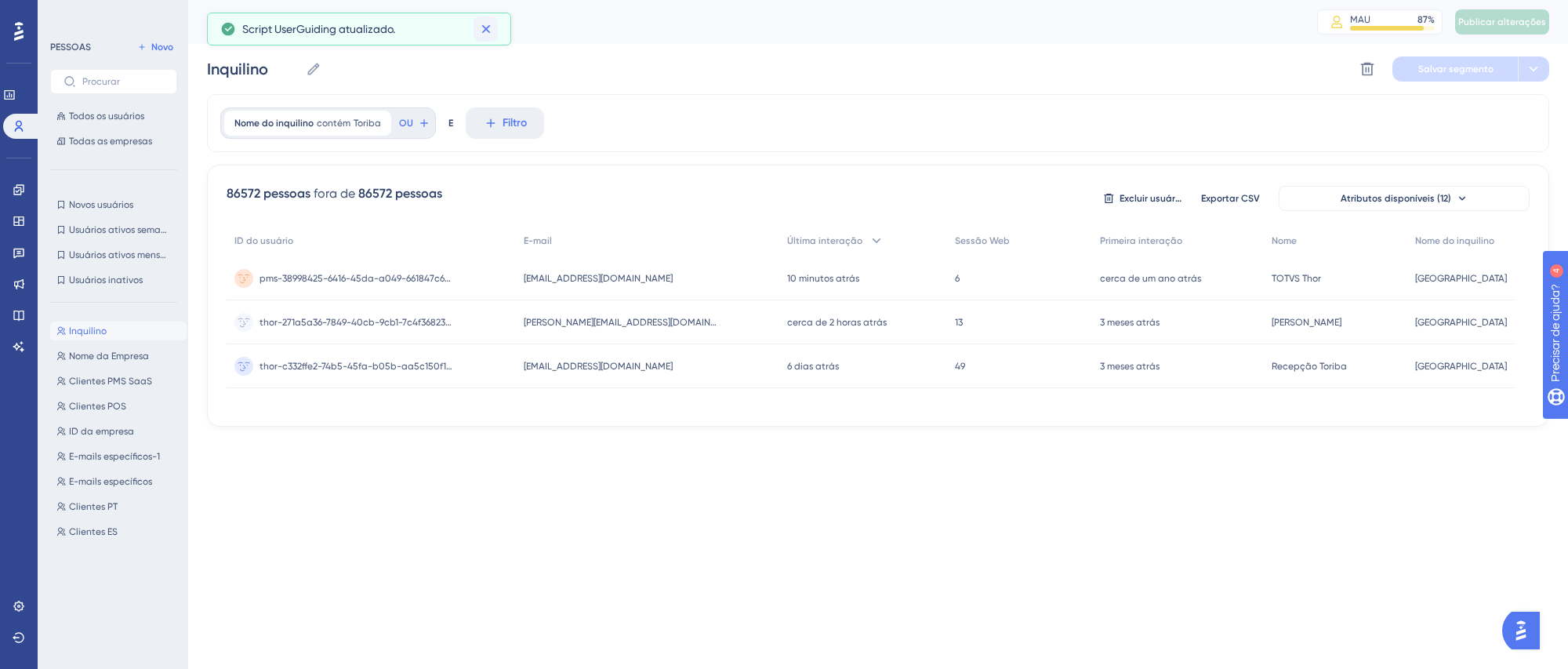
click at [490, 27] on icon at bounding box center [486, 29] width 16 height 16
click at [19, 262] on link at bounding box center [19, 252] width 12 height 25
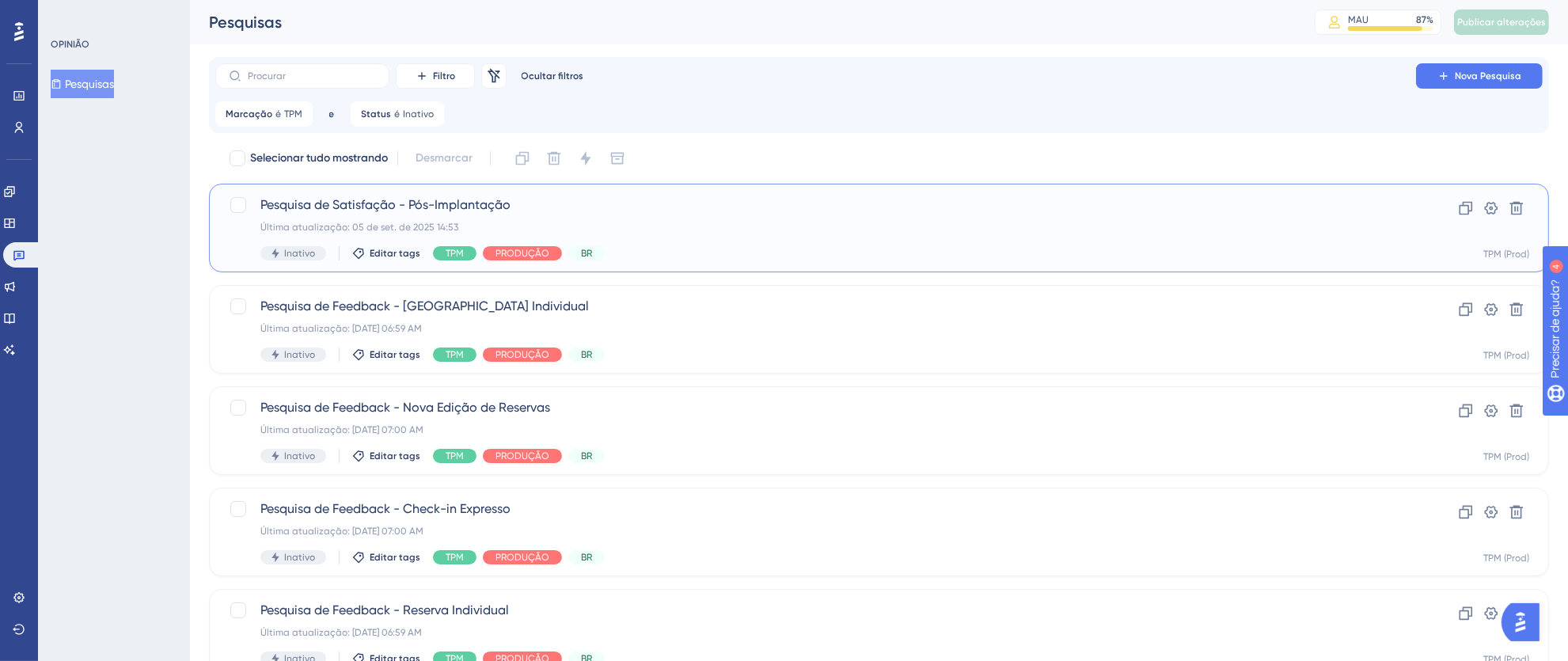
click at [806, 229] on div "Última atualização: 05 de set. de 2025 14:53" at bounding box center [815, 227] width 1110 height 12
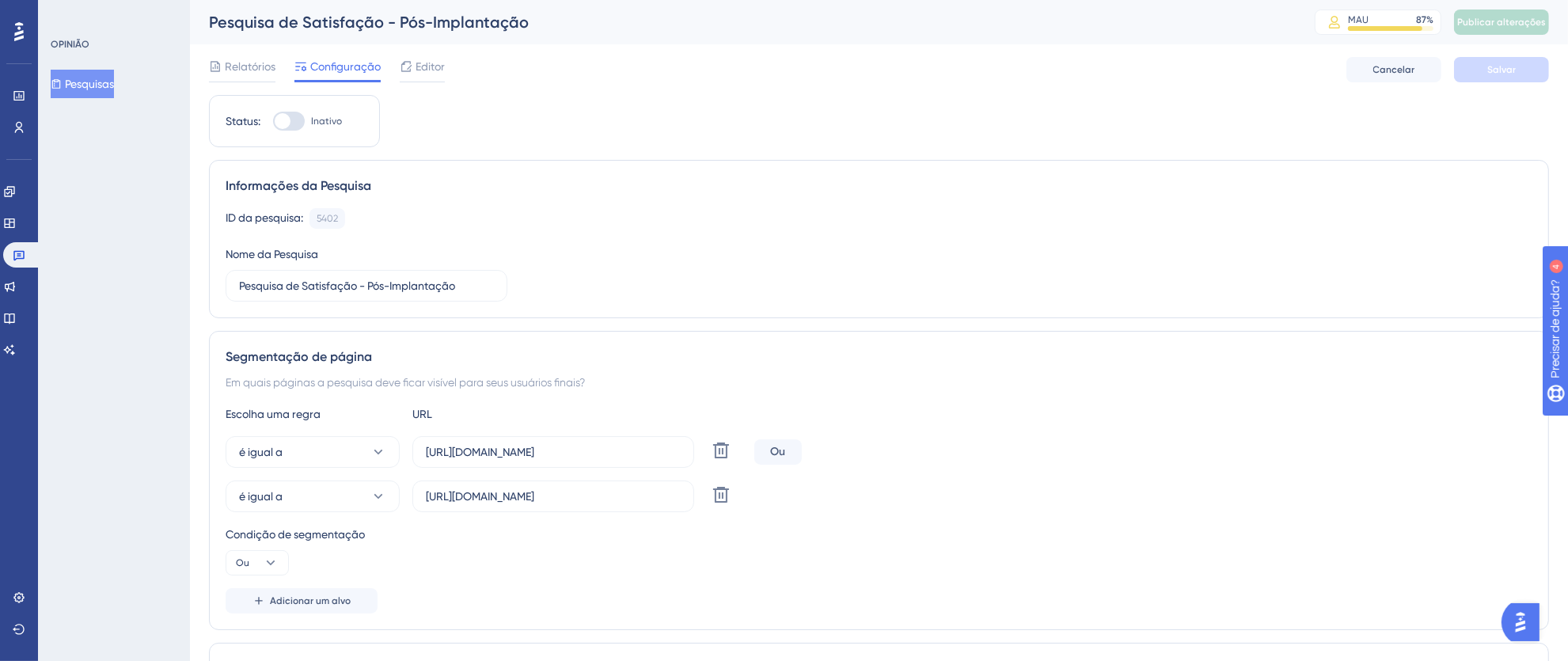
click at [306, 118] on label "Inativo" at bounding box center [306, 120] width 69 height 19
click at [273, 121] on input "Inativo" at bounding box center [273, 121] width 1 height 1
checkbox input "true"
click at [1504, 77] on button "Salvar" at bounding box center [1501, 69] width 95 height 25
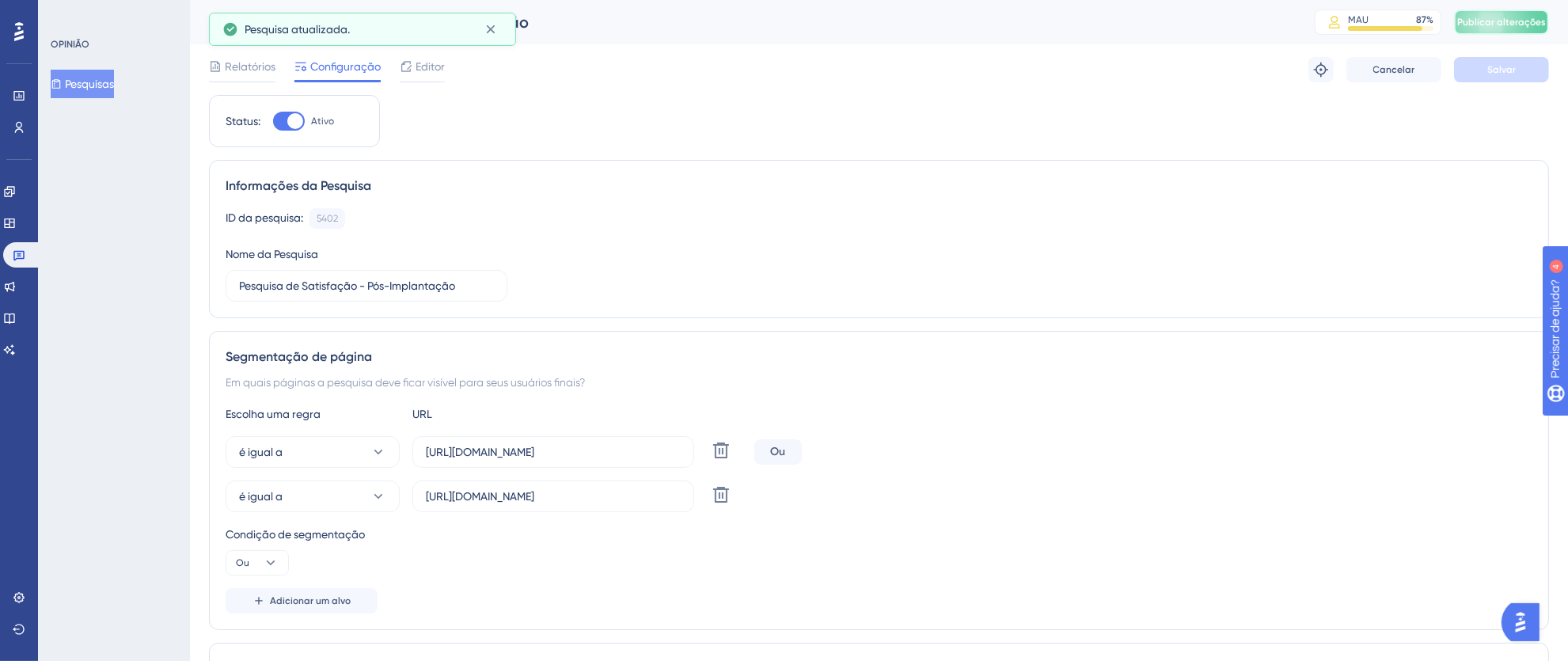
click at [1522, 22] on font "Publicar alterações" at bounding box center [1500, 22] width 88 height 11
click at [486, 31] on icon at bounding box center [491, 29] width 16 height 16
click at [489, 31] on icon at bounding box center [490, 29] width 9 height 9
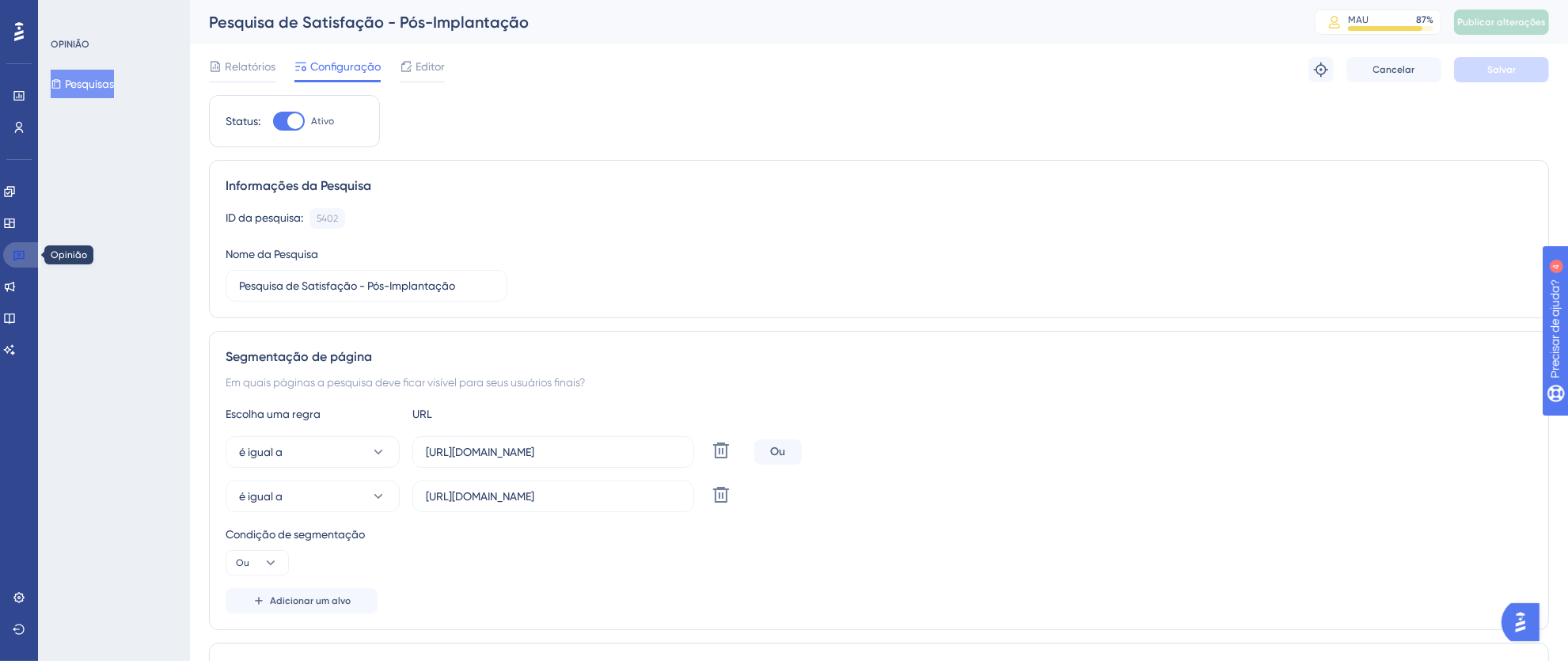
click at [16, 257] on icon at bounding box center [19, 255] width 12 height 12
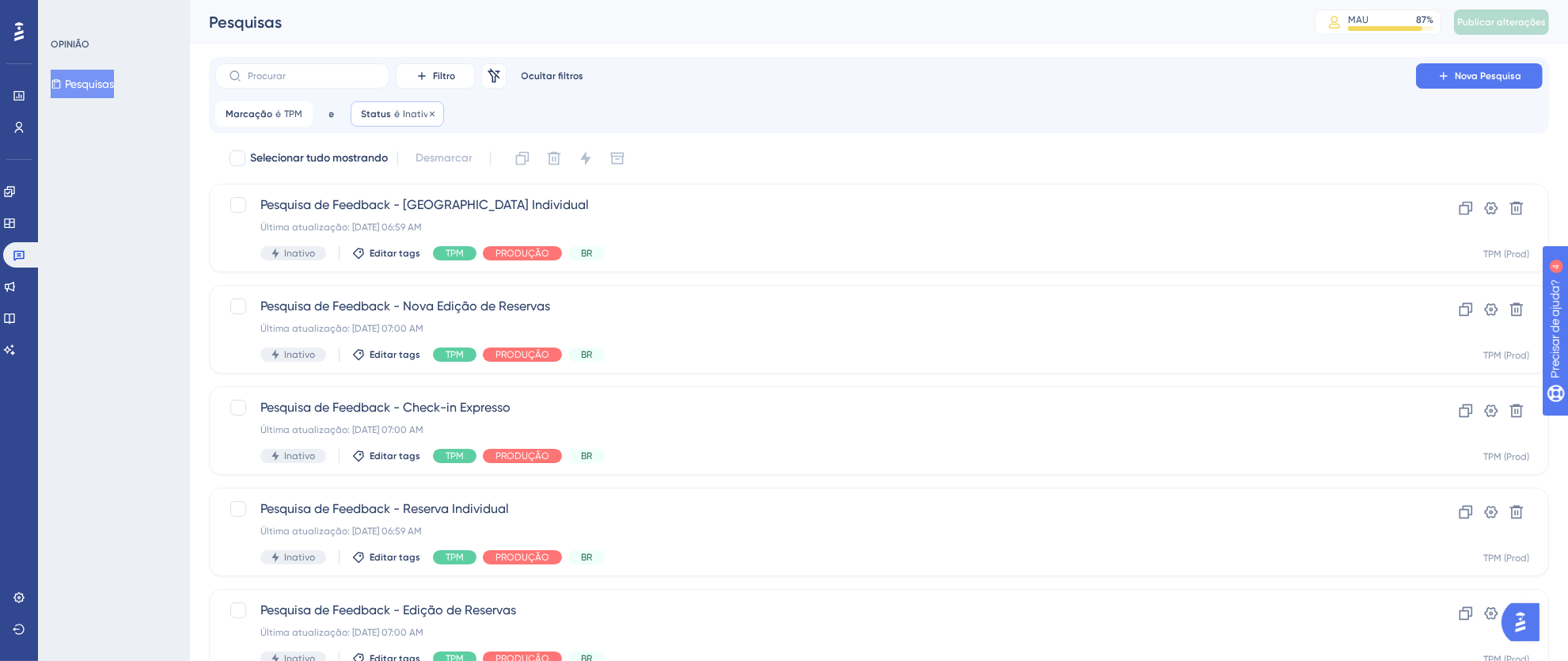
click at [403, 119] on span "Inativo" at bounding box center [418, 114] width 31 height 12
click at [509, 195] on icon at bounding box center [517, 191] width 16 height 16
click at [436, 241] on div "Ativo Ativo" at bounding box center [451, 240] width 128 height 32
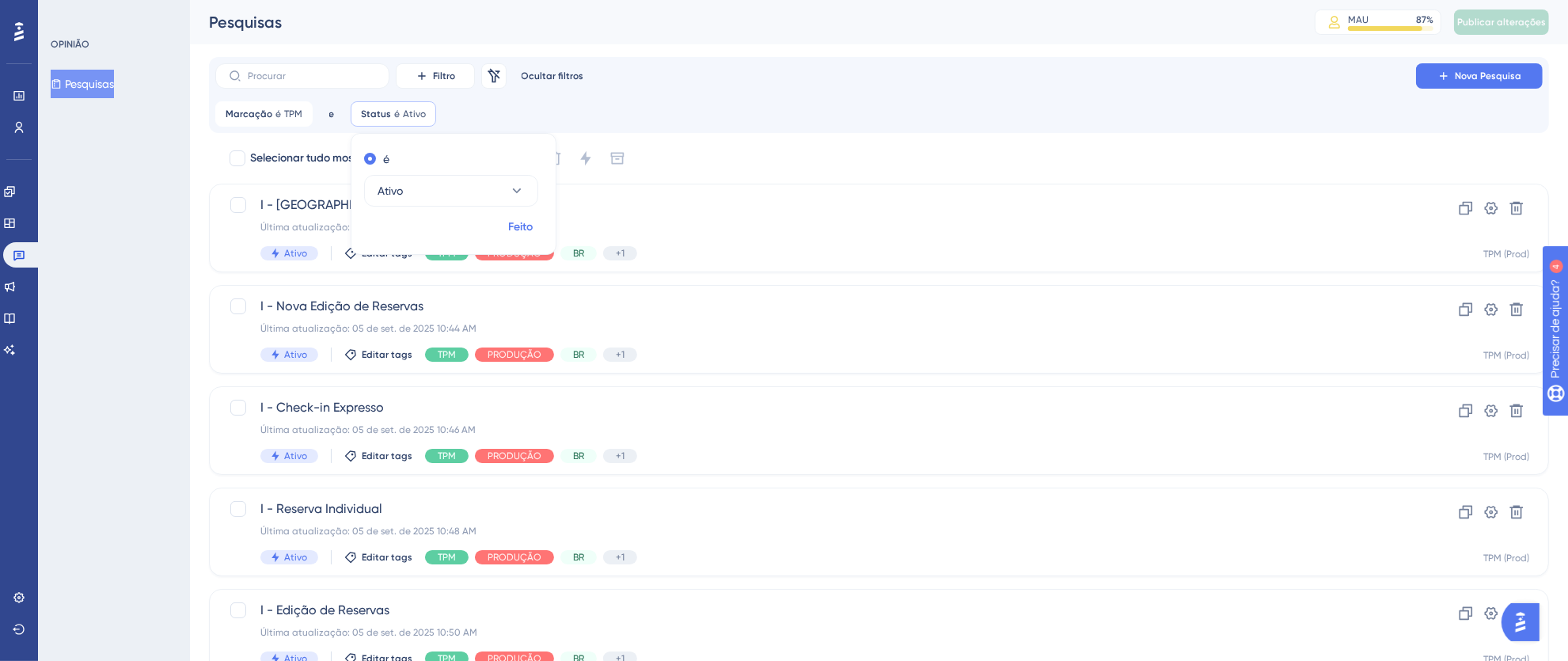
click at [523, 223] on font "Feito" at bounding box center [521, 226] width 25 height 13
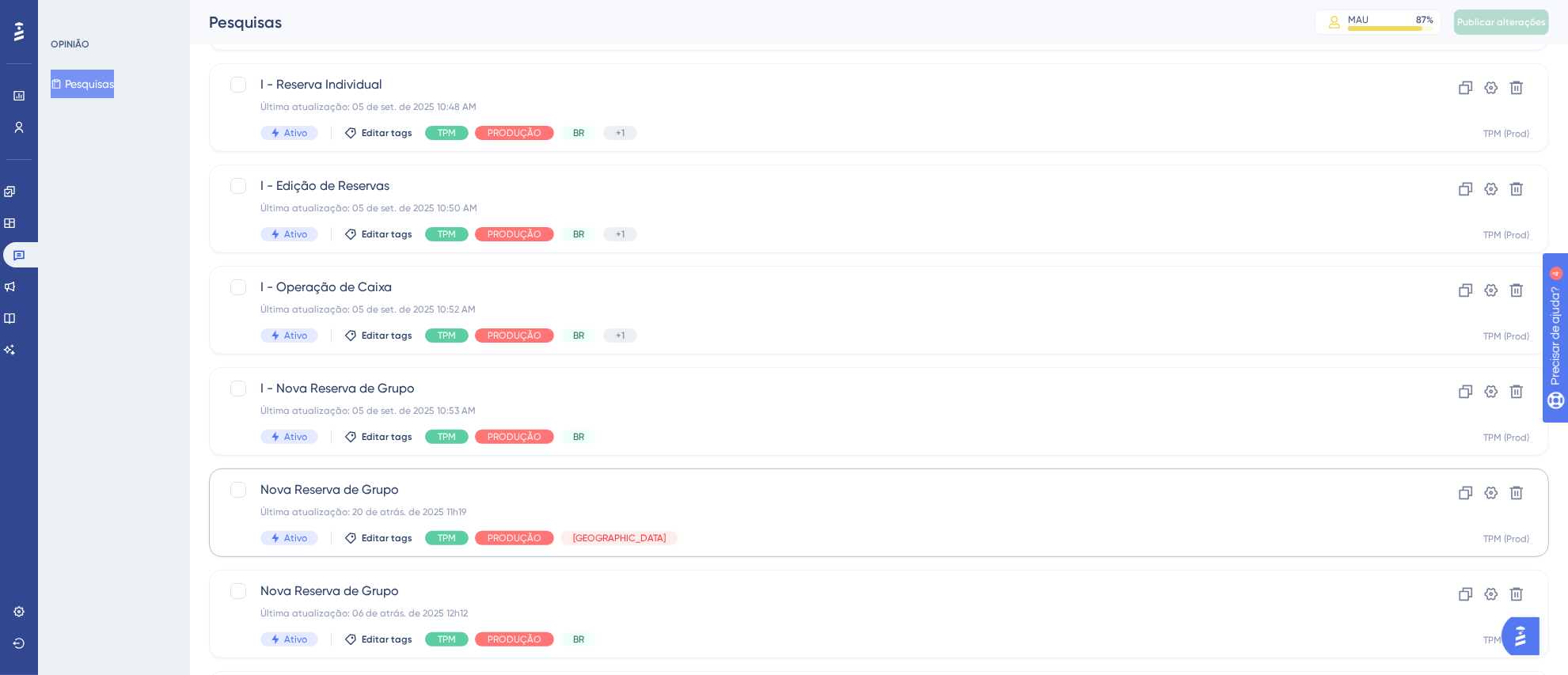
scroll to position [590, 0]
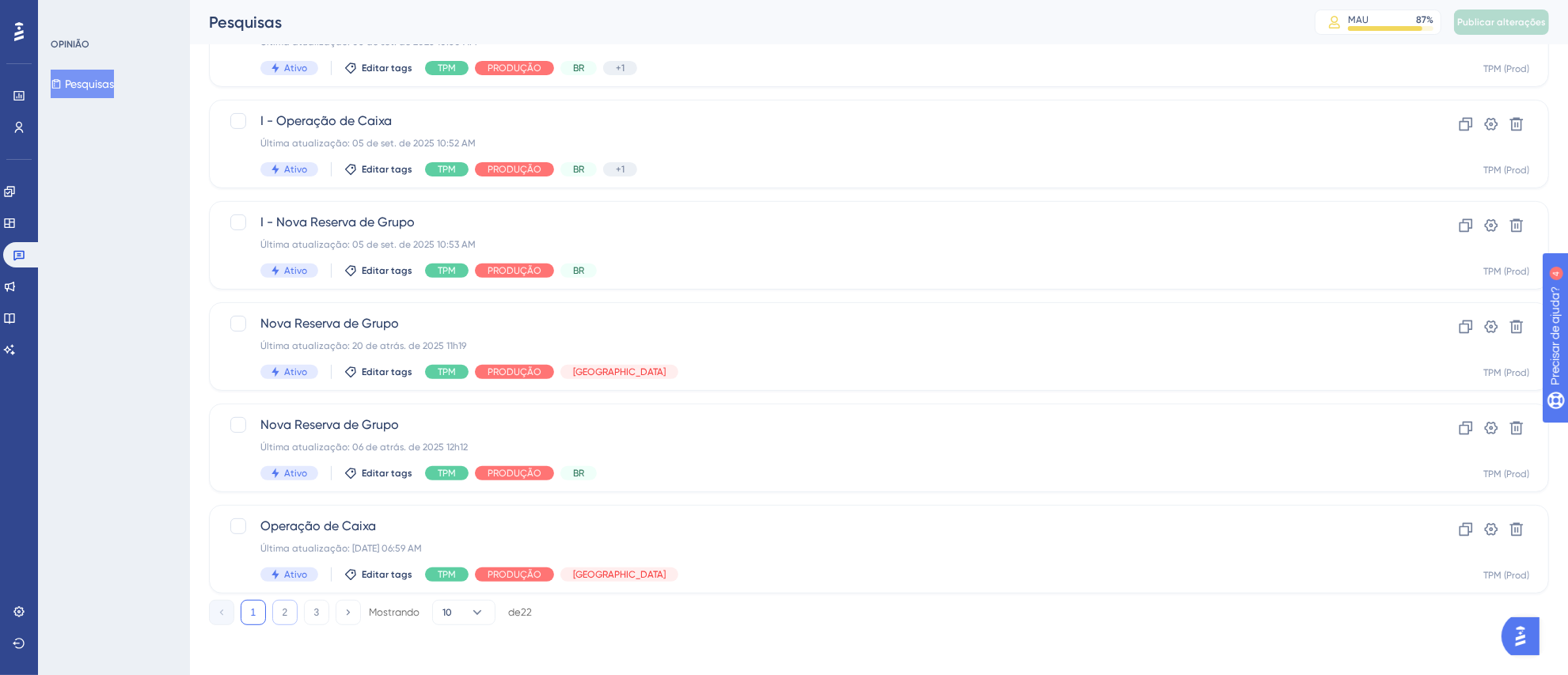
click at [287, 609] on font "2" at bounding box center [285, 612] width 5 height 11
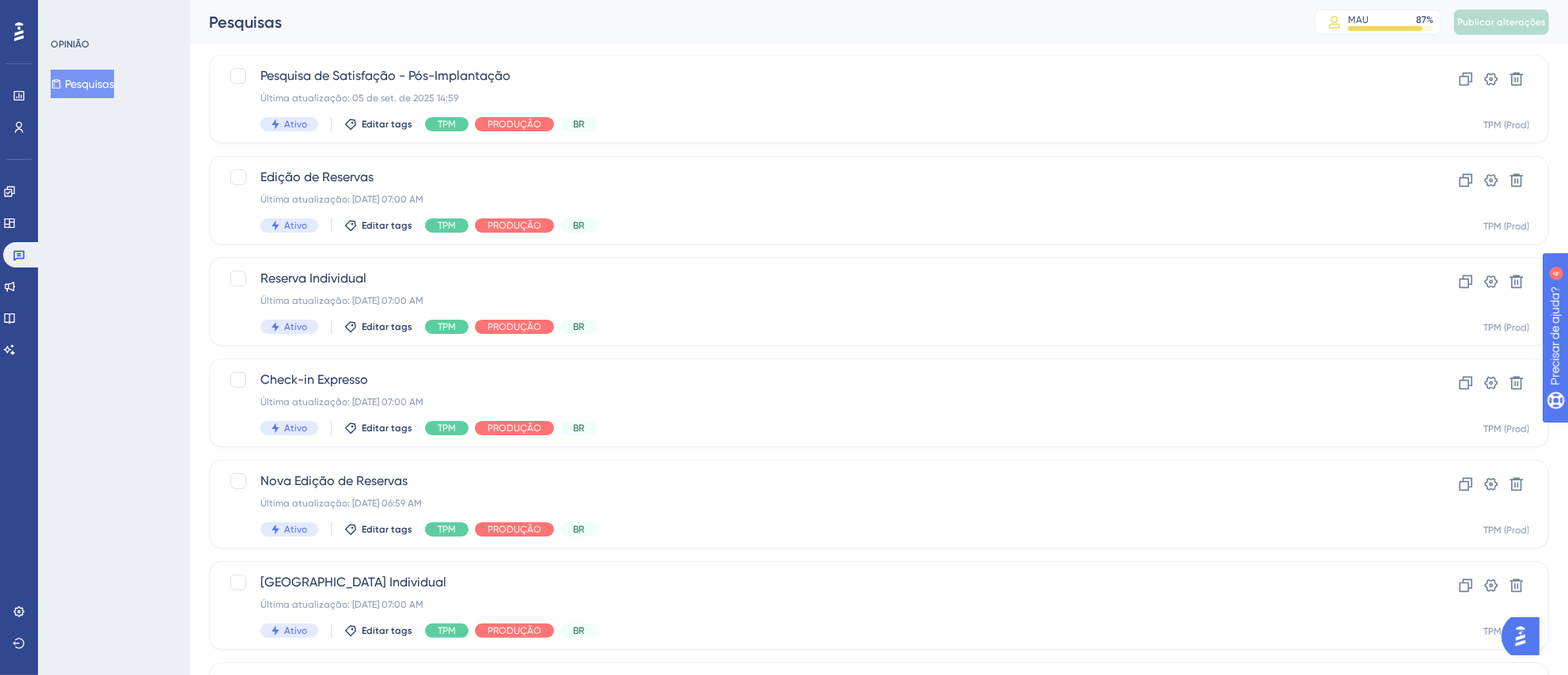
scroll to position [48, 0]
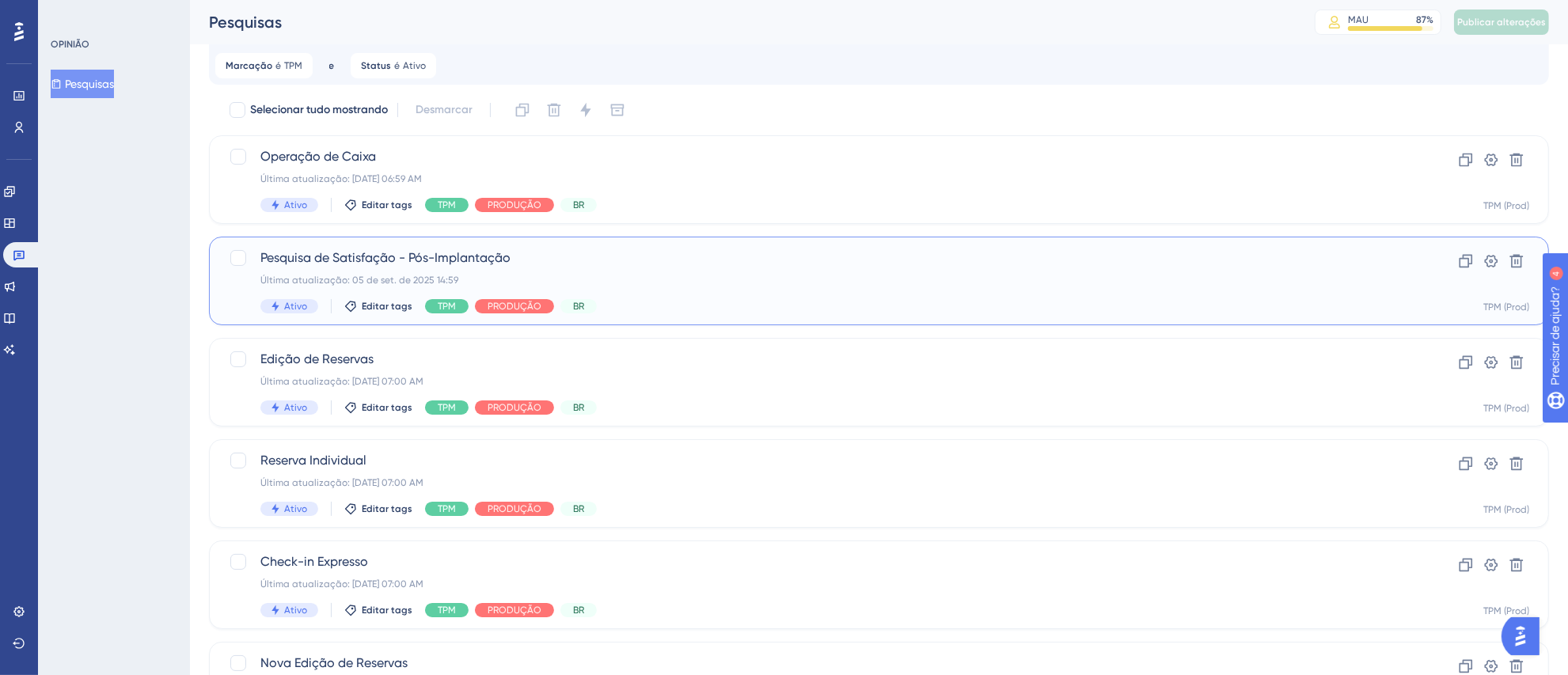
click at [666, 280] on div "Última atualização: 05 de set. de 2025 14:59" at bounding box center [815, 280] width 1110 height 12
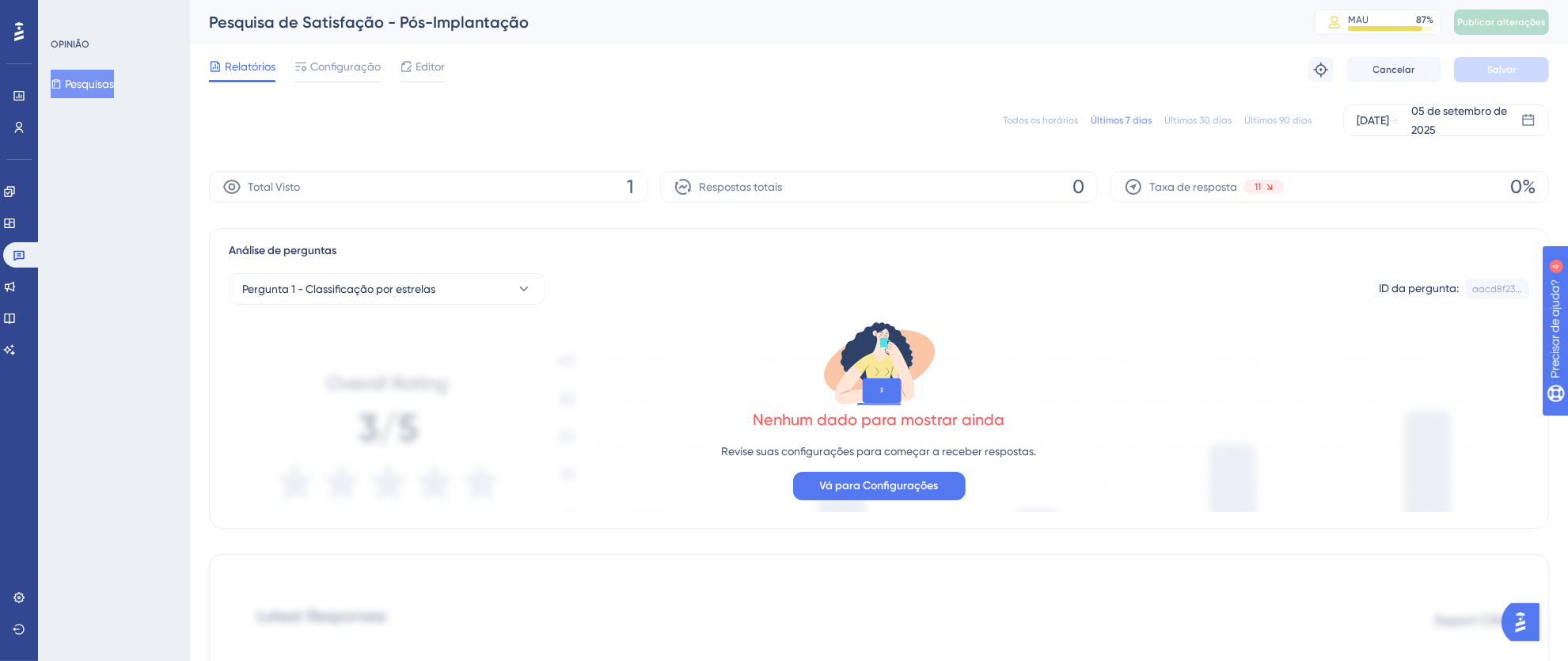
click at [1039, 117] on font "Todos os horários" at bounding box center [1041, 120] width 75 height 11
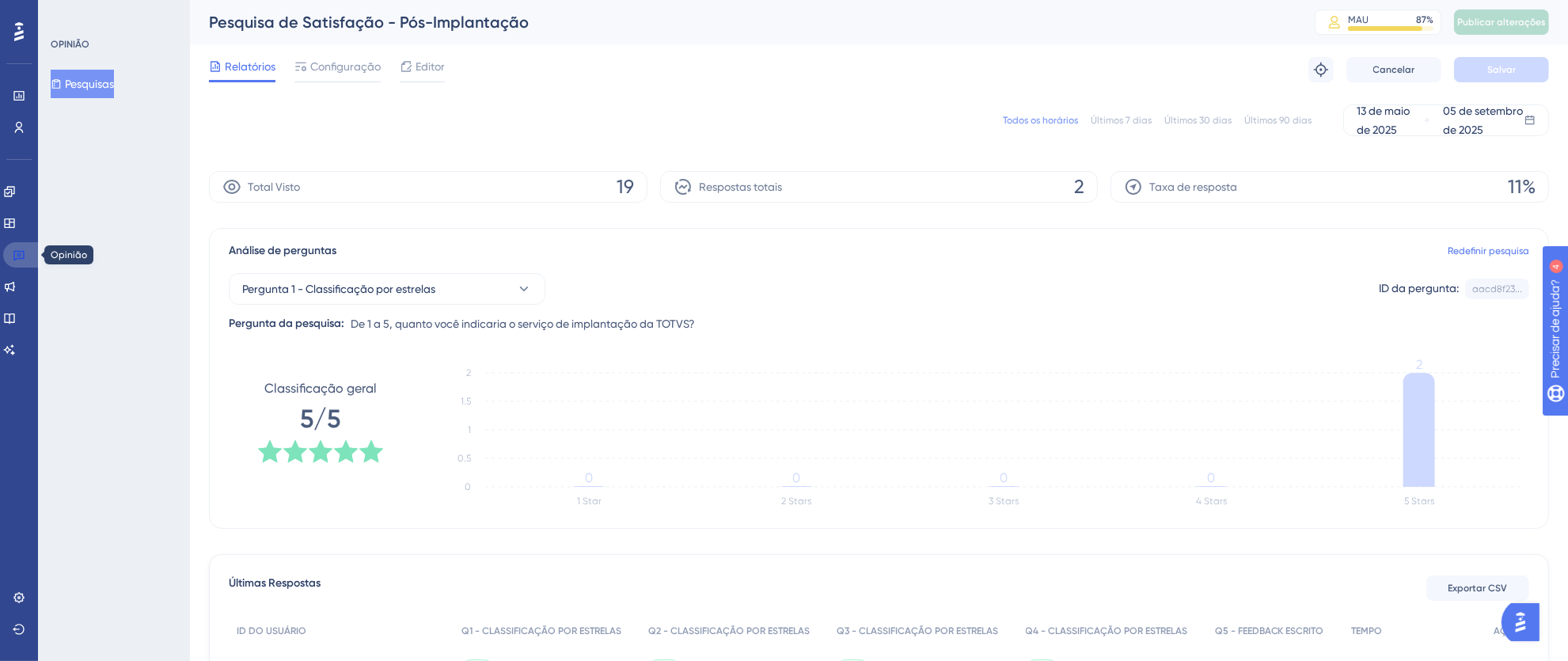
click at [11, 250] on link at bounding box center [22, 255] width 38 height 25
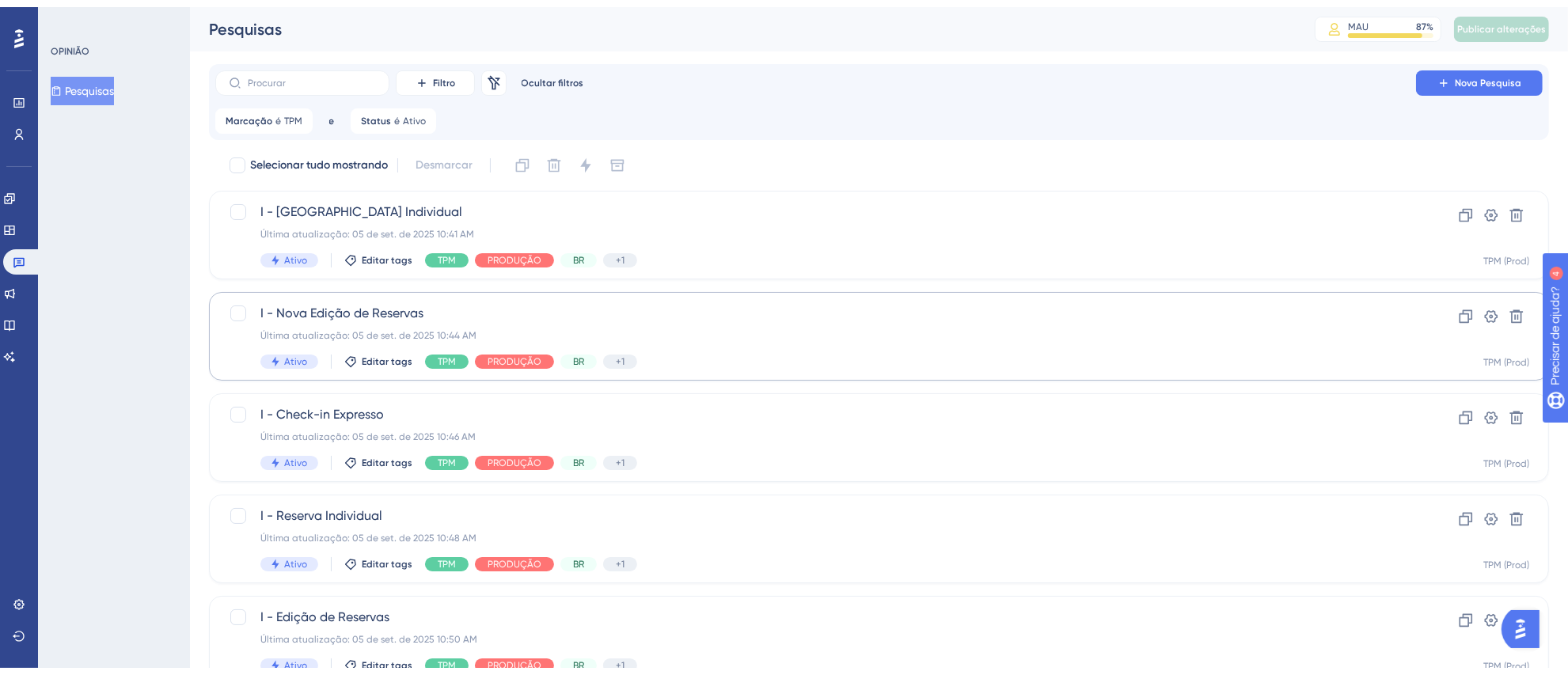
scroll to position [590, 0]
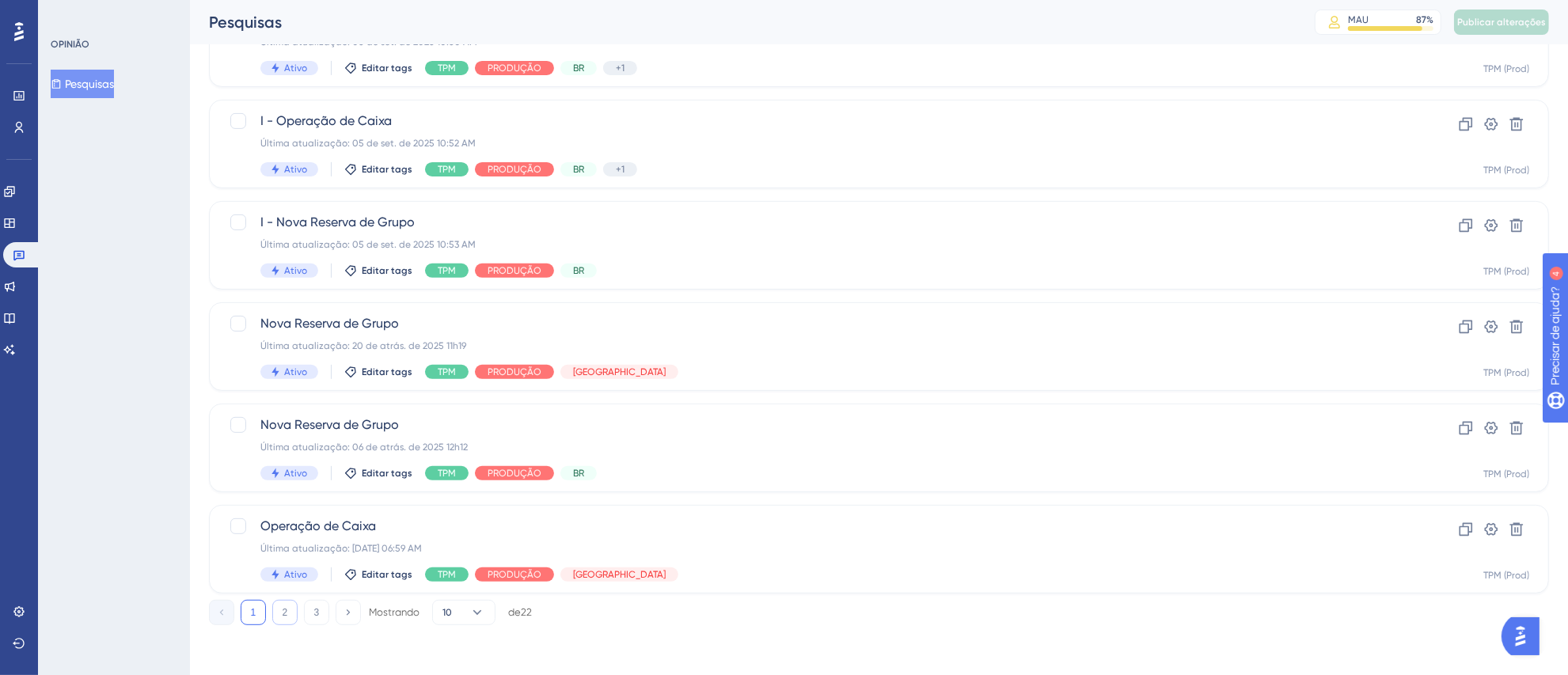
click at [282, 615] on font "2" at bounding box center [285, 612] width 5 height 11
click at [311, 612] on button "3" at bounding box center [316, 612] width 25 height 25
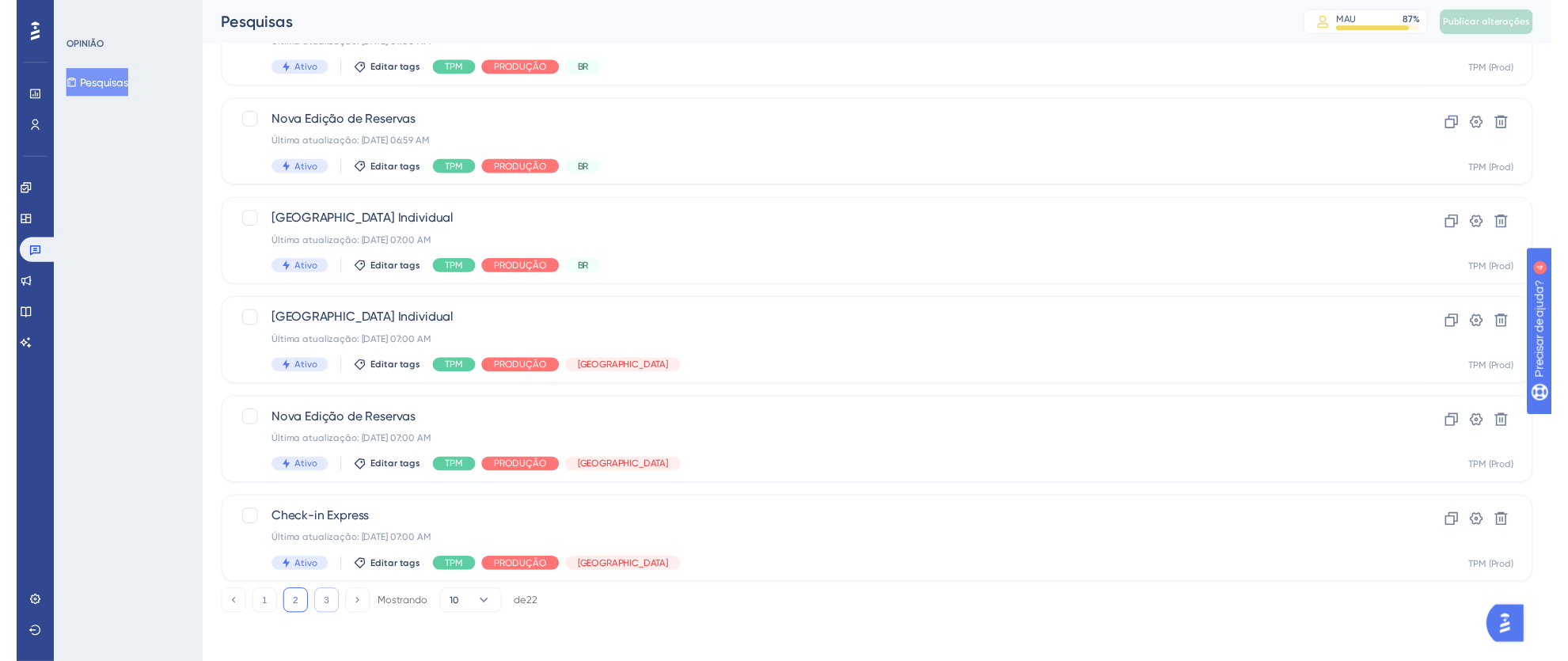
scroll to position [0, 0]
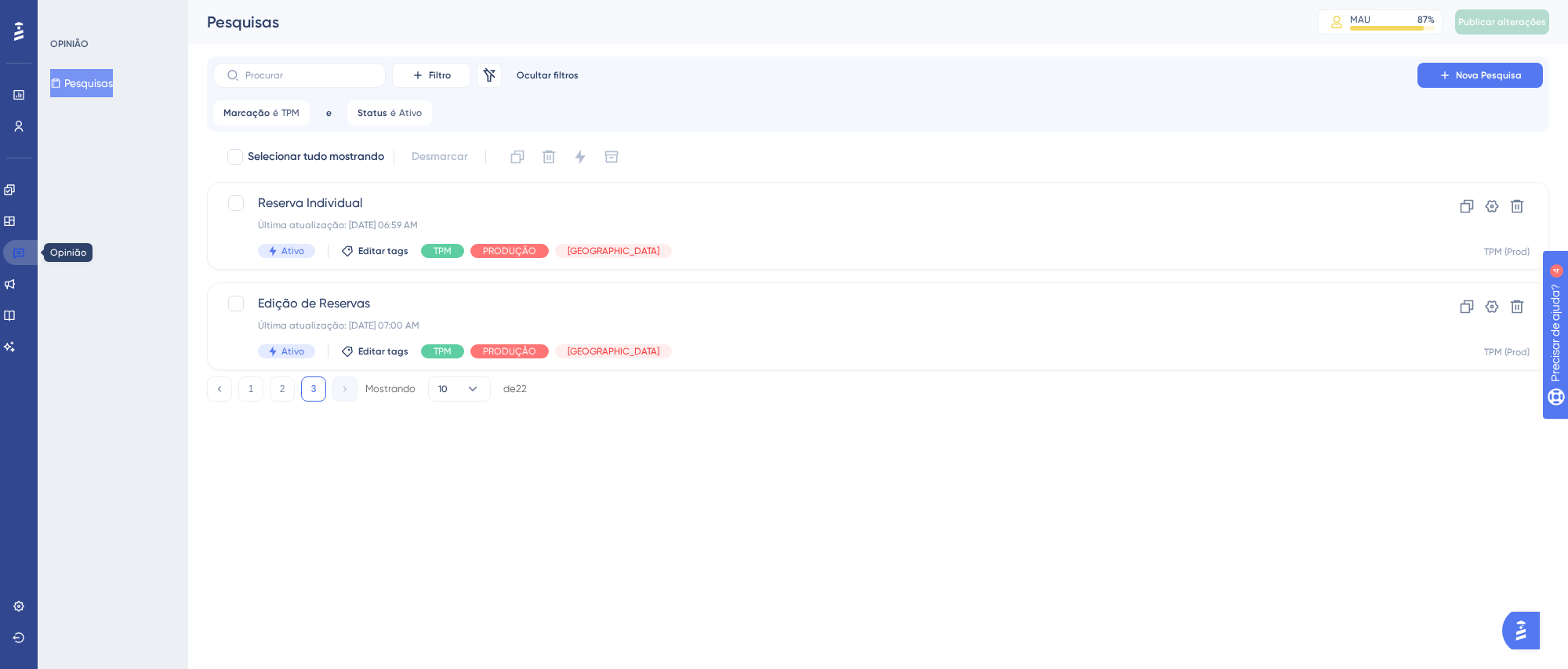
click at [25, 247] on icon at bounding box center [19, 252] width 12 height 12
click at [6, 260] on link at bounding box center [22, 252] width 38 height 25
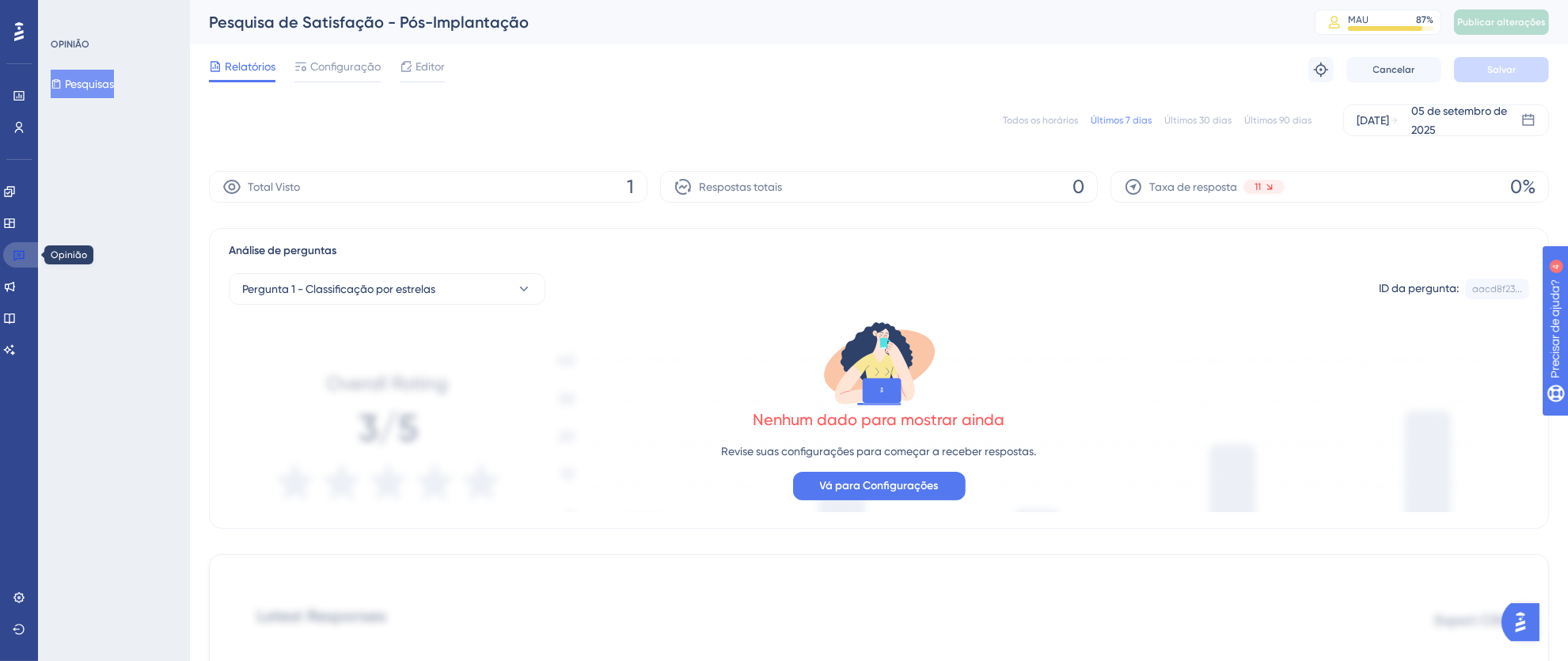
click at [11, 260] on link at bounding box center [22, 255] width 38 height 25
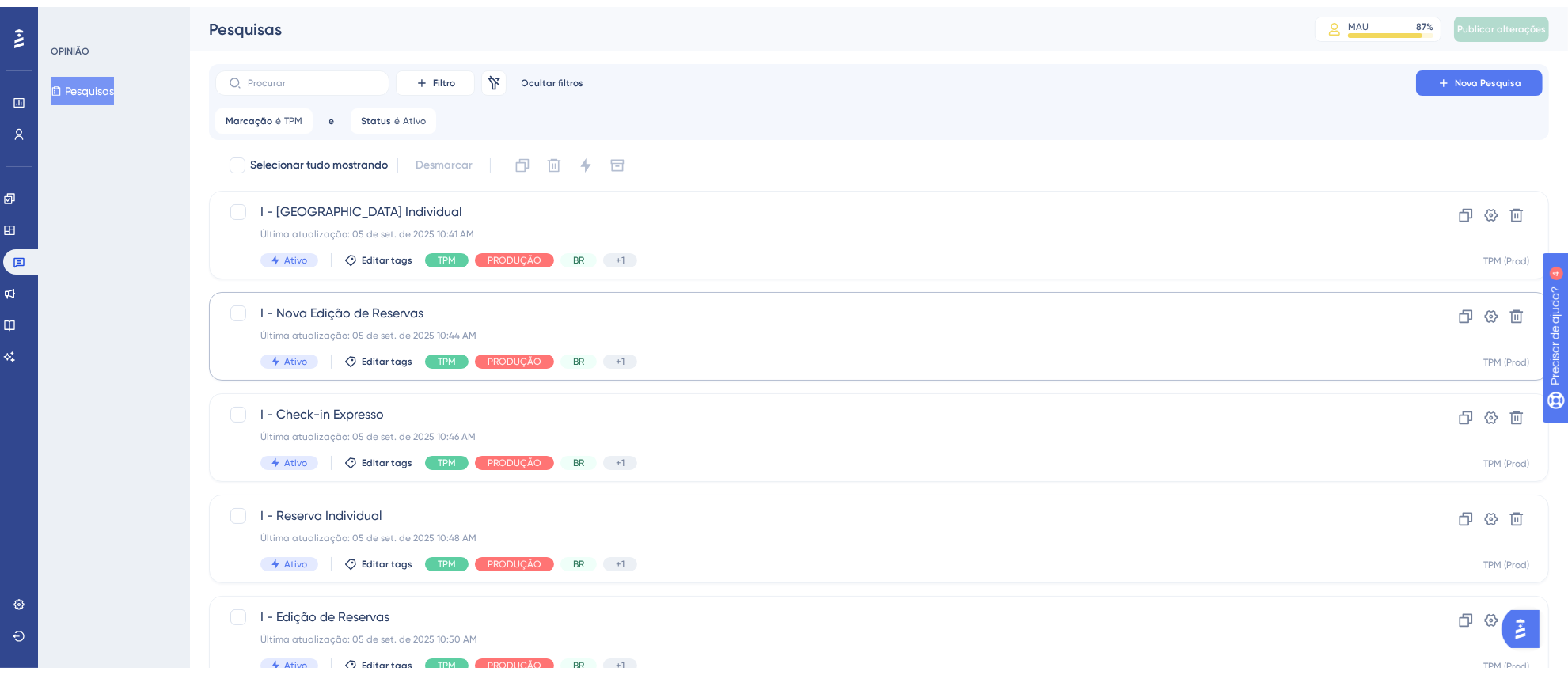
scroll to position [590, 0]
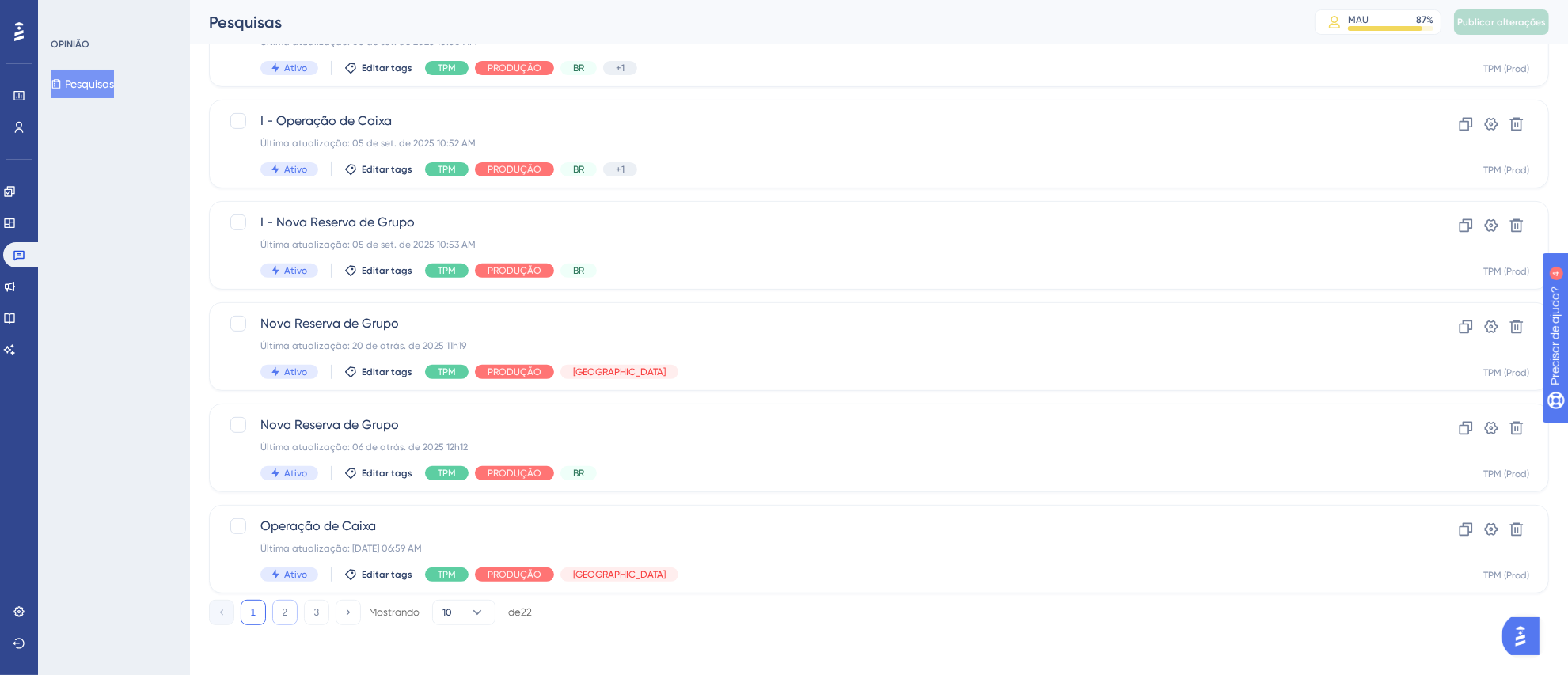
click at [276, 611] on button "2" at bounding box center [285, 612] width 25 height 25
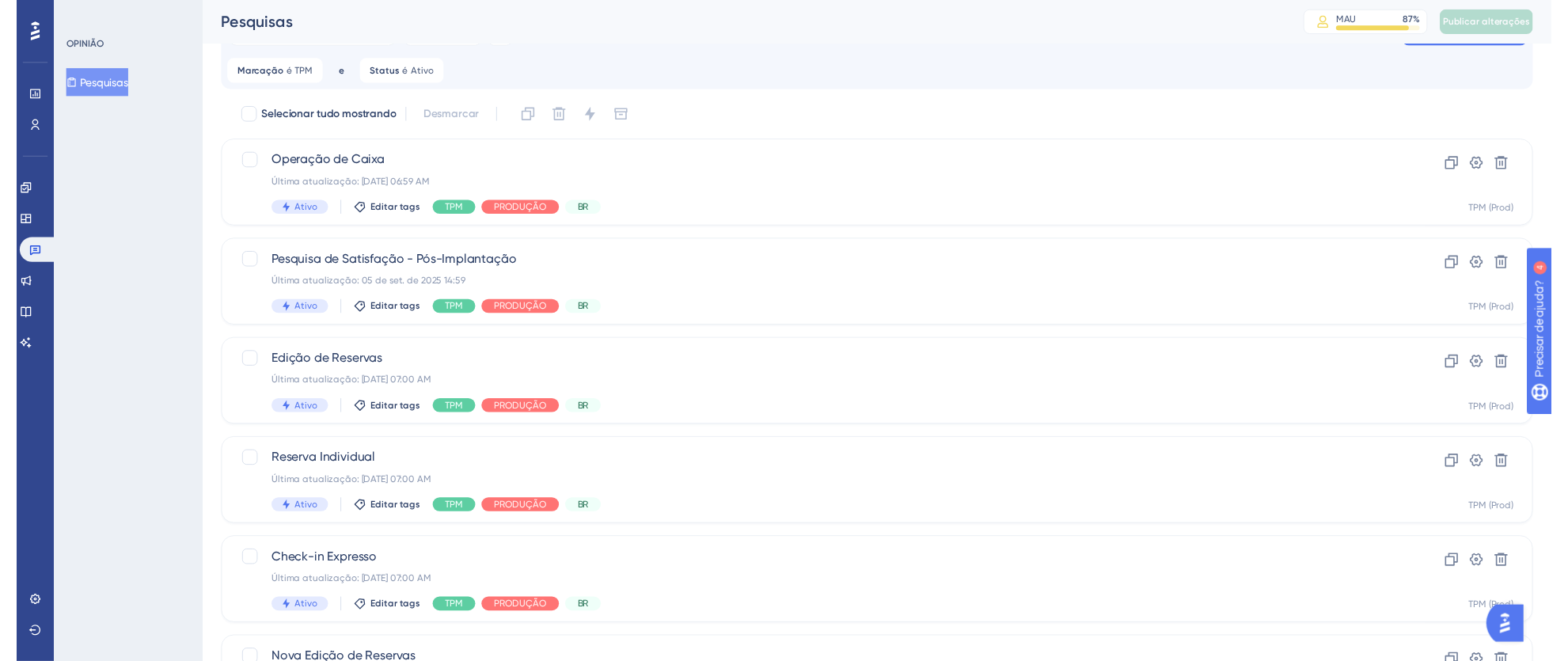
scroll to position [29, 0]
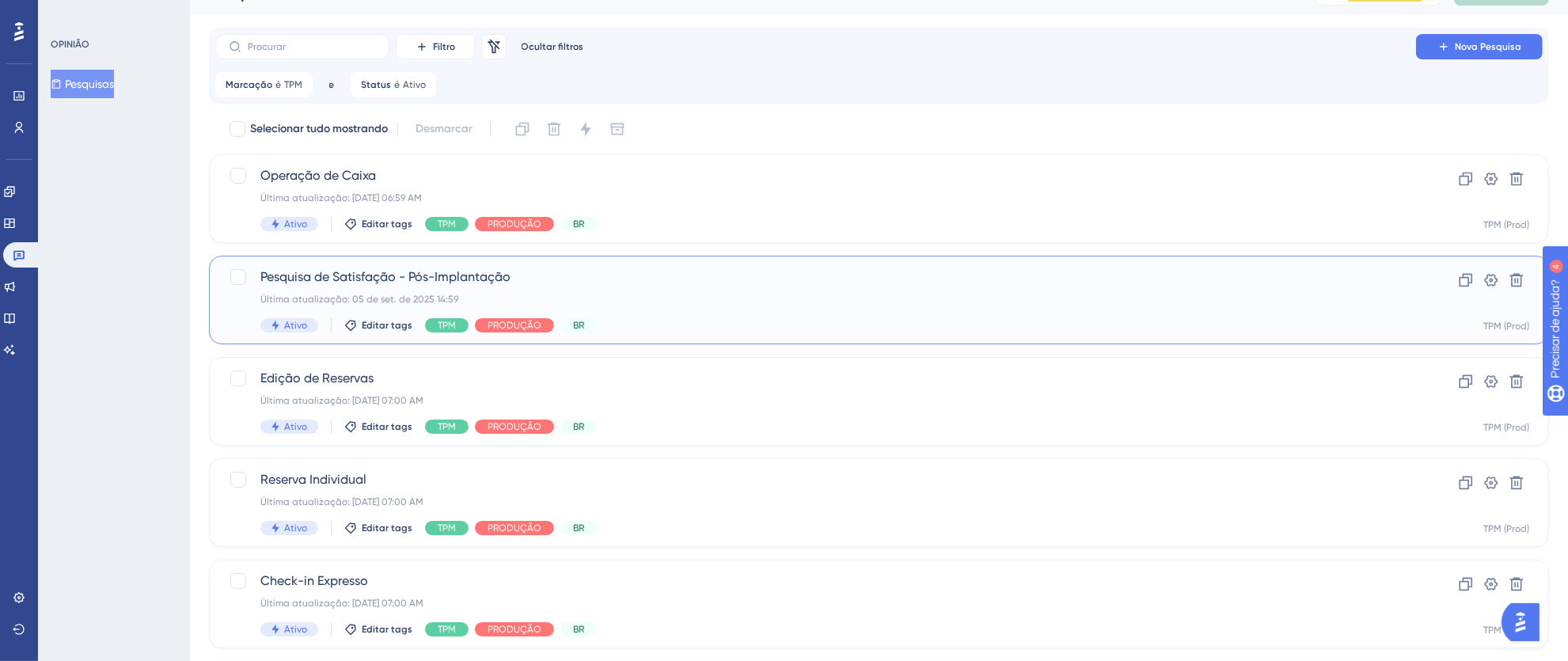
click at [953, 304] on div "Última atualização: 05 de set. de 2025 14:59" at bounding box center [815, 299] width 1110 height 12
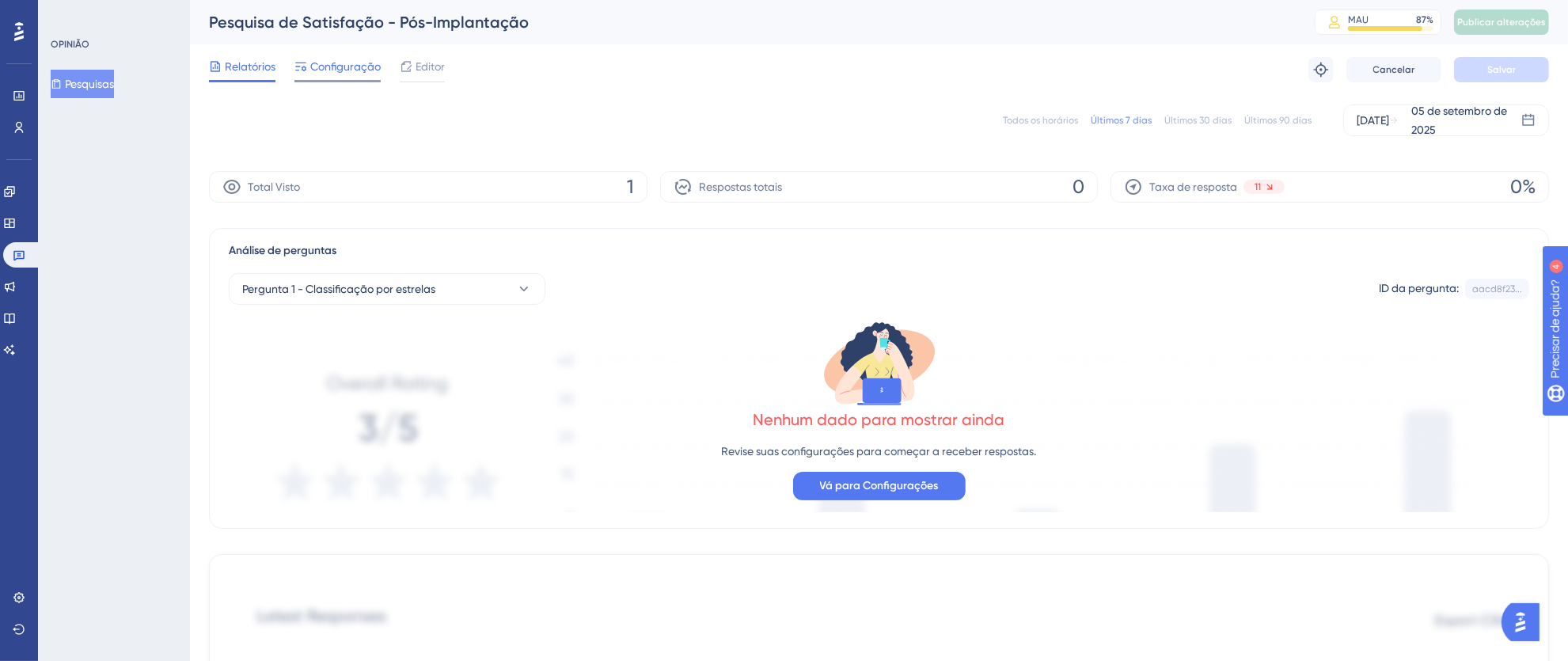
click at [354, 65] on font "Configuração" at bounding box center [345, 67] width 70 height 12
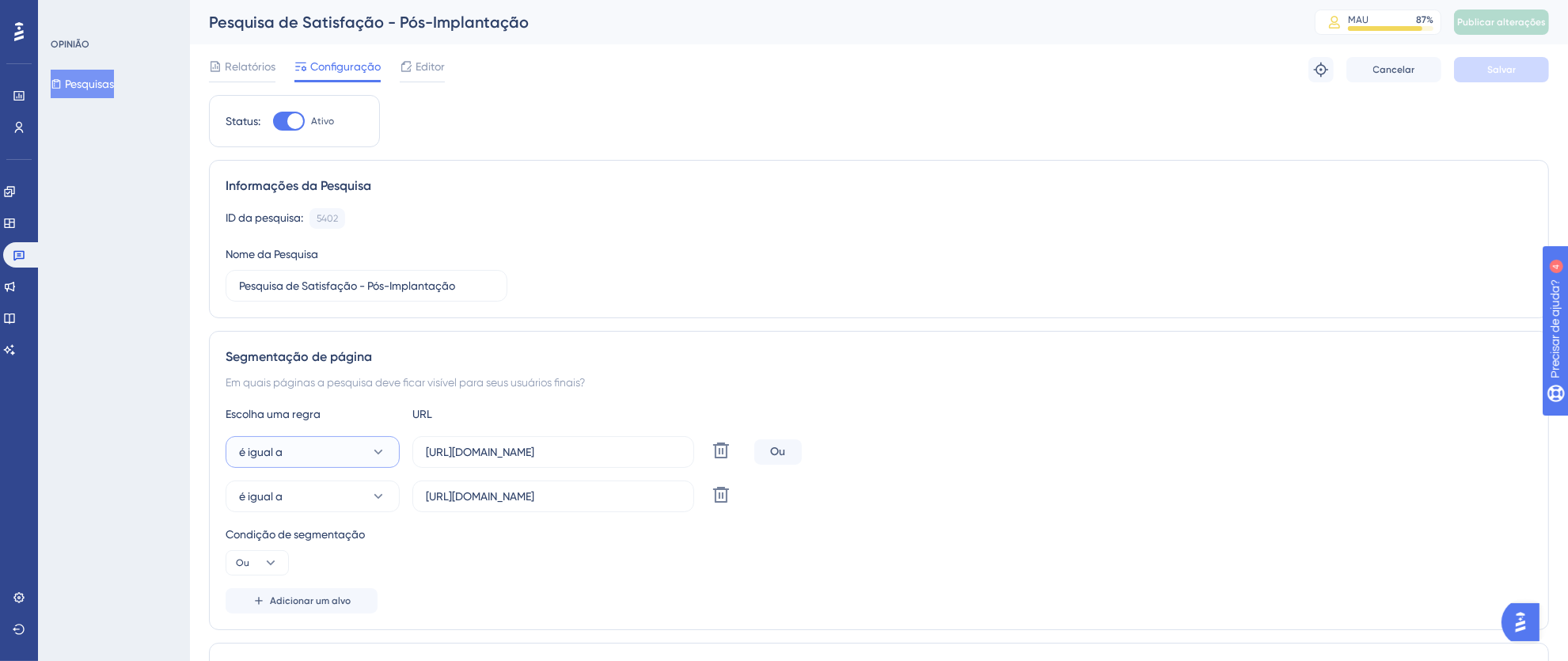
click at [358, 450] on button "é igual a" at bounding box center [312, 452] width 174 height 32
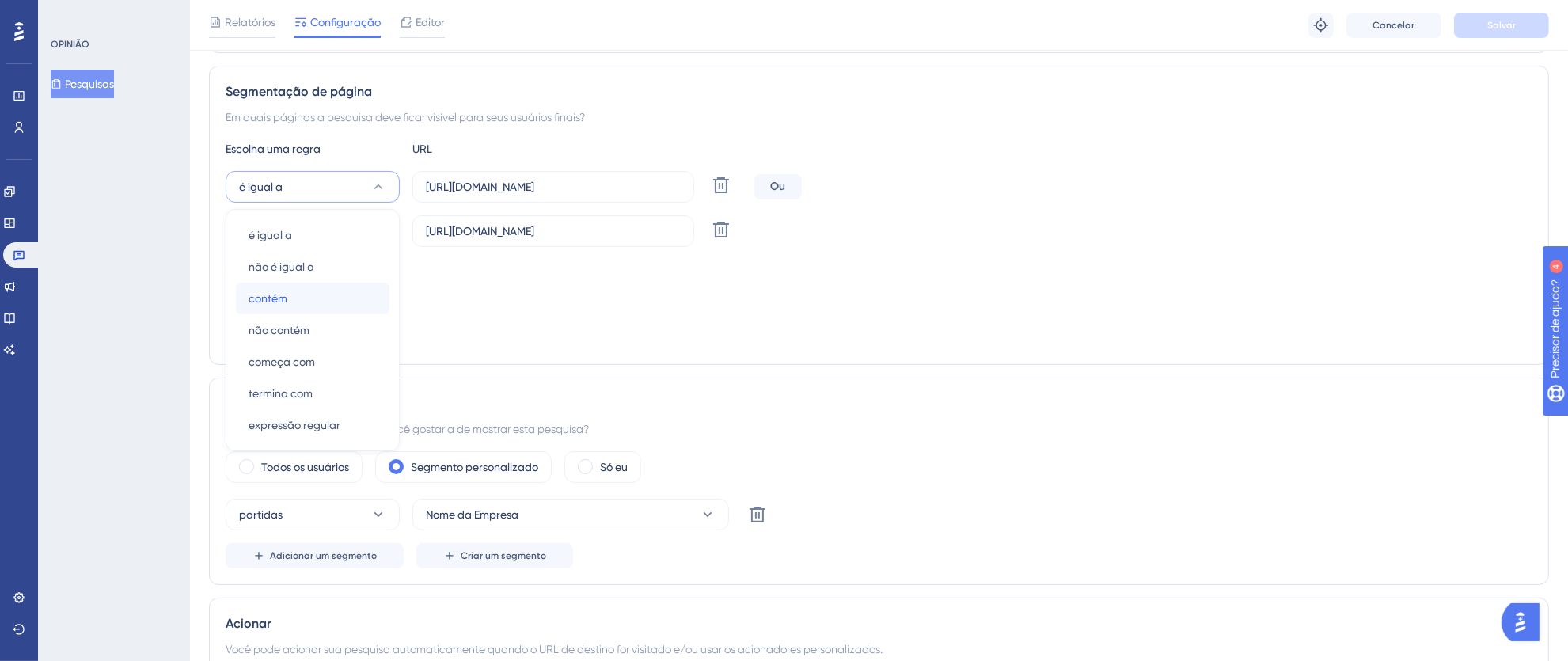
click at [314, 299] on div "contém contém" at bounding box center [313, 298] width 128 height 32
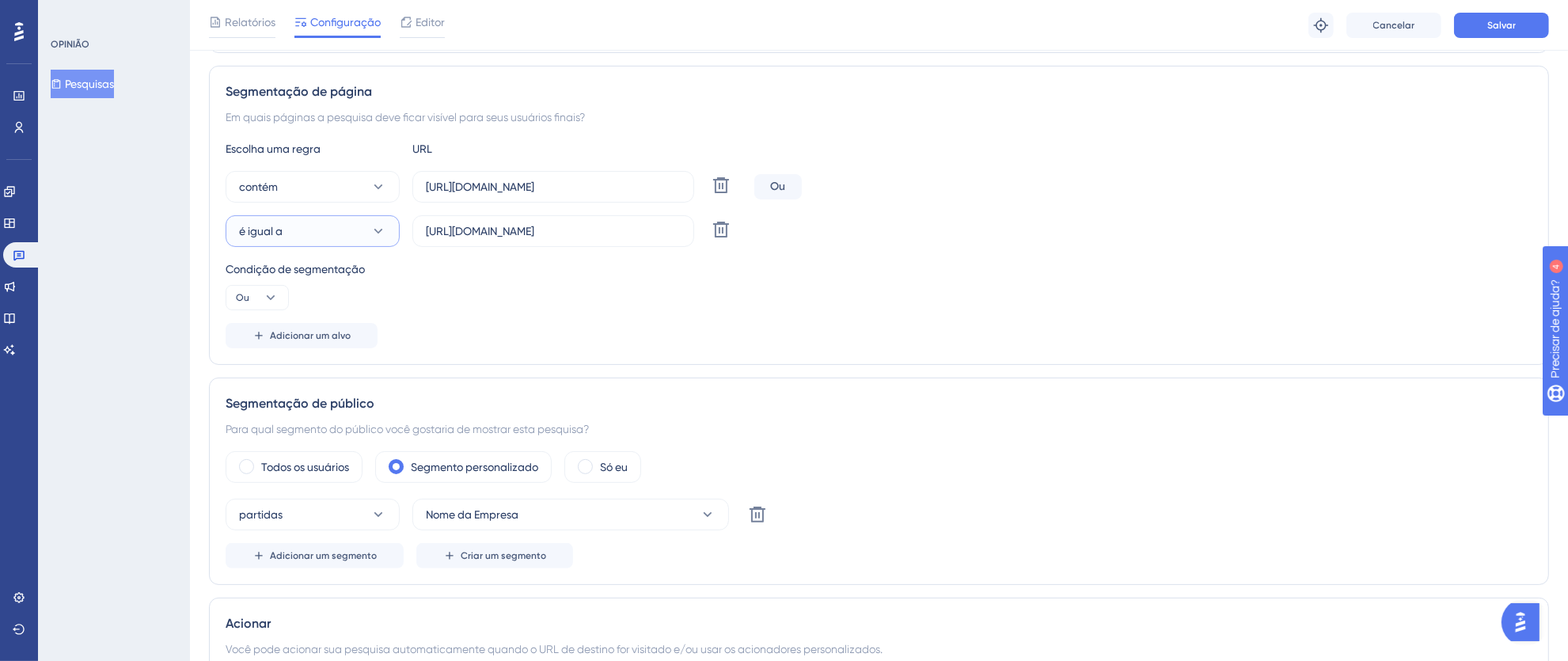
click at [375, 234] on icon at bounding box center [379, 232] width 16 height 16
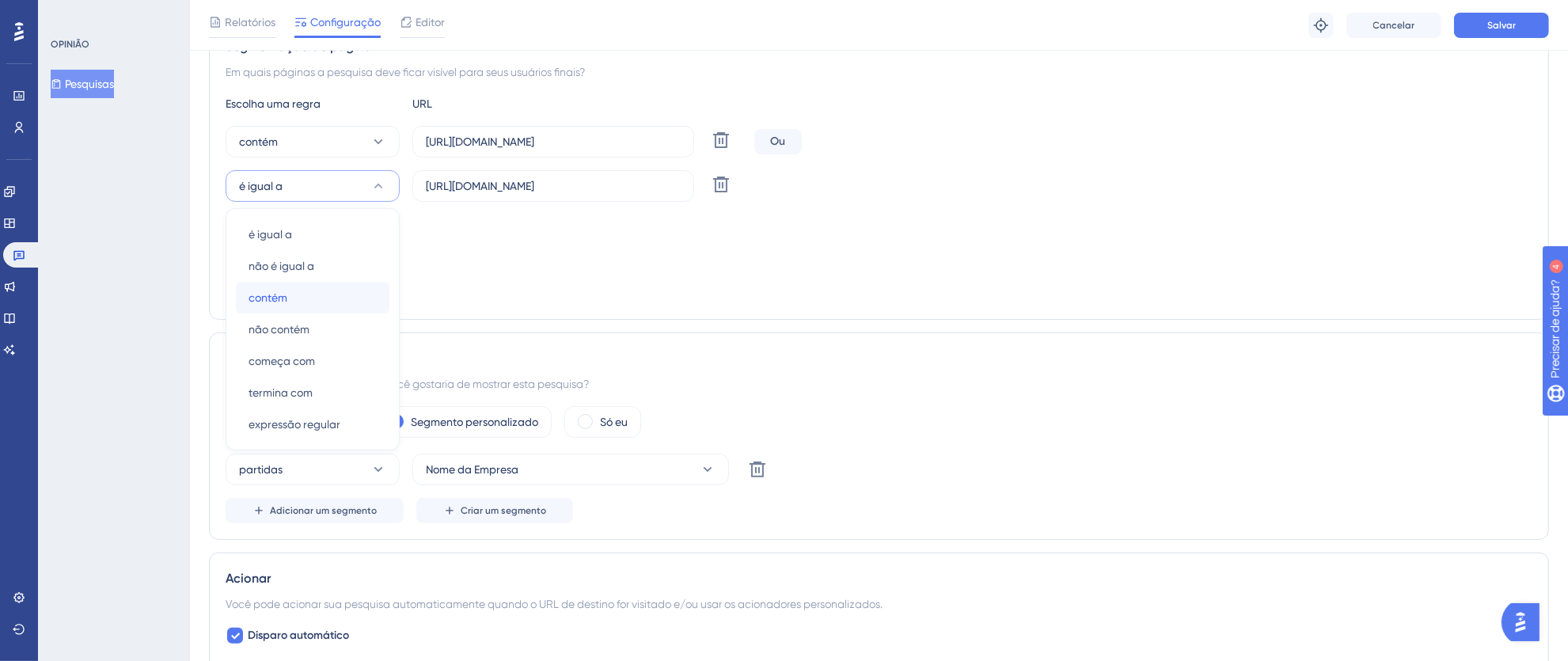
click at [307, 296] on div "contém contém" at bounding box center [313, 298] width 128 height 32
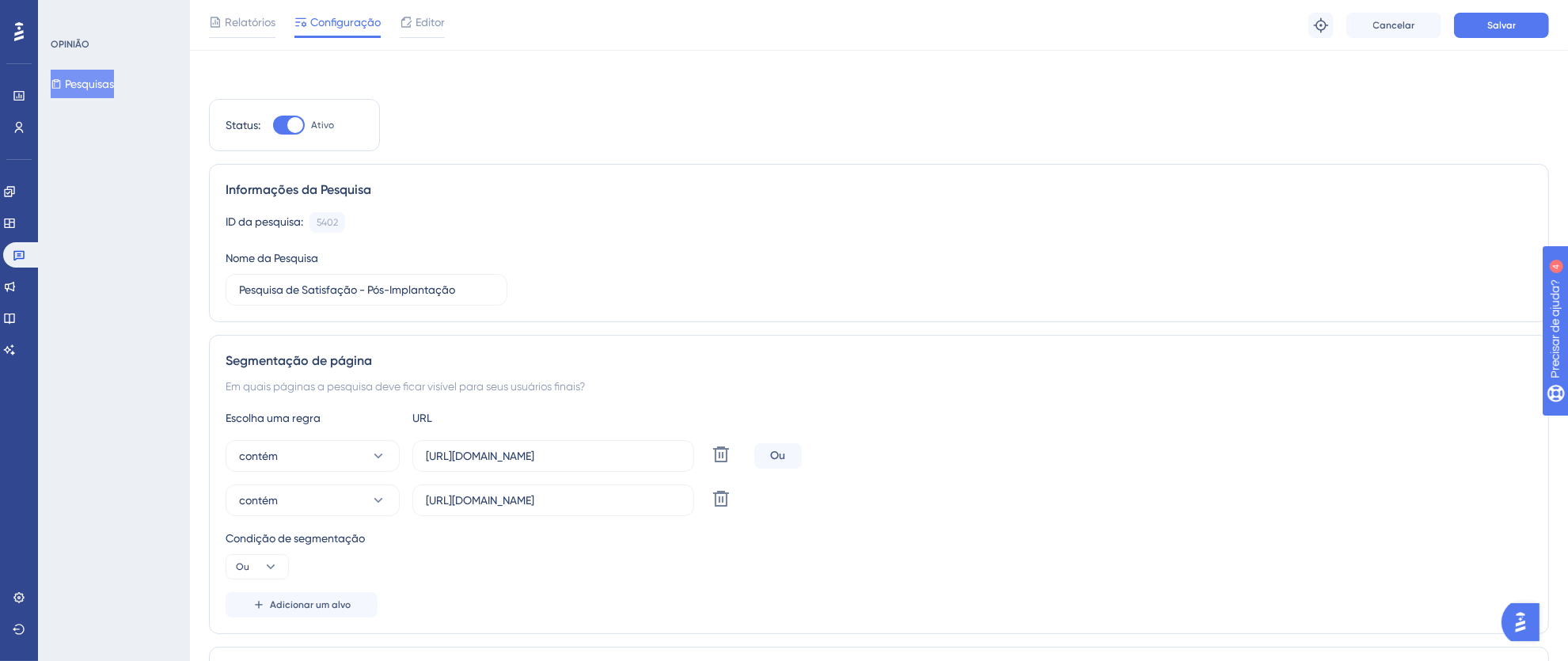
scroll to position [0, 0]
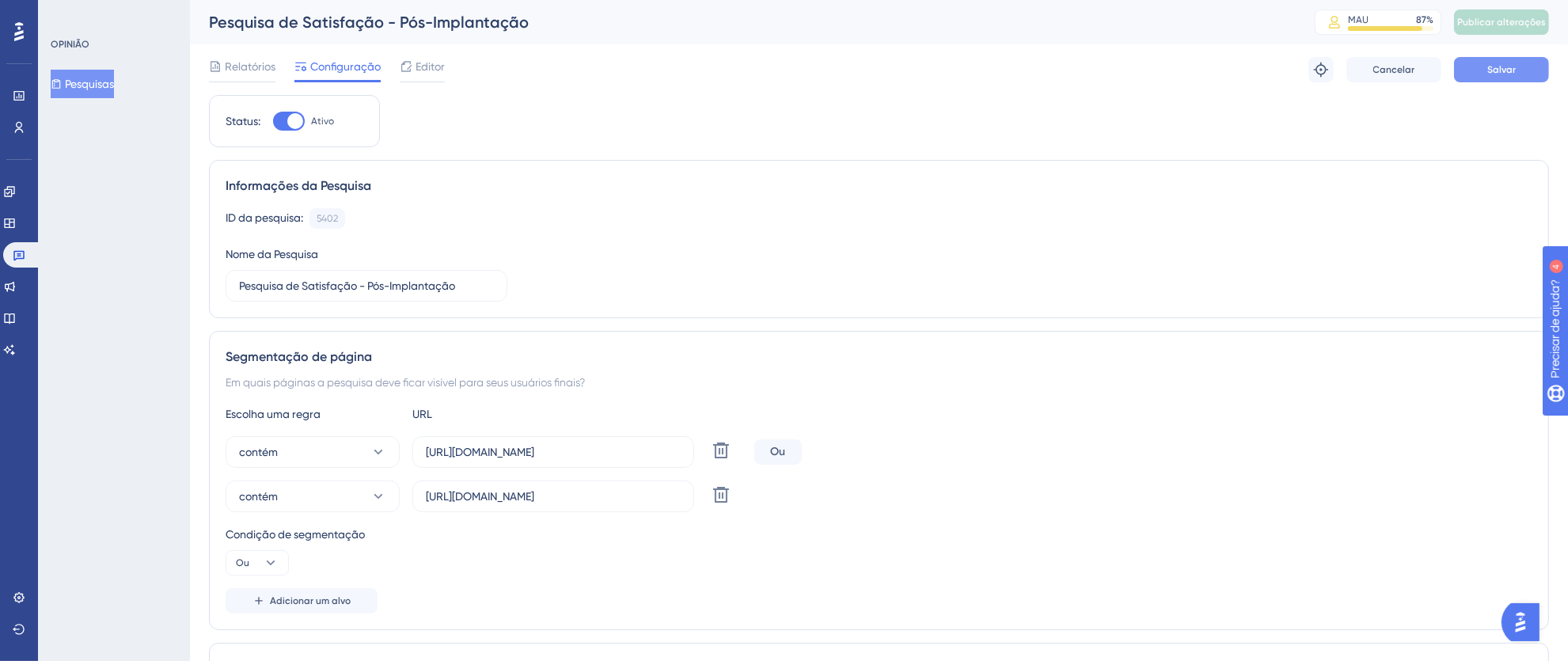
click at [1495, 64] on font "Salvar" at bounding box center [1501, 69] width 29 height 11
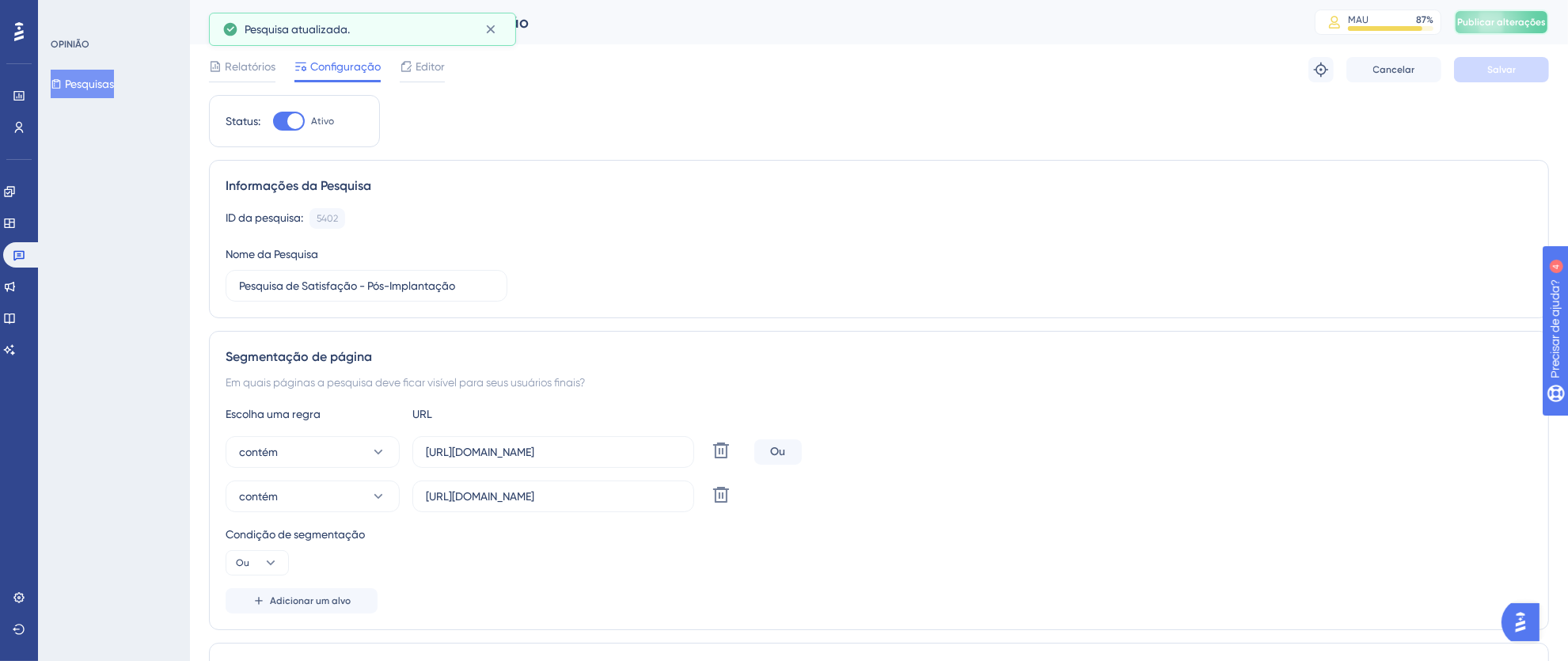
click at [1502, 27] on span "Publicar alterações" at bounding box center [1500, 22] width 88 height 12
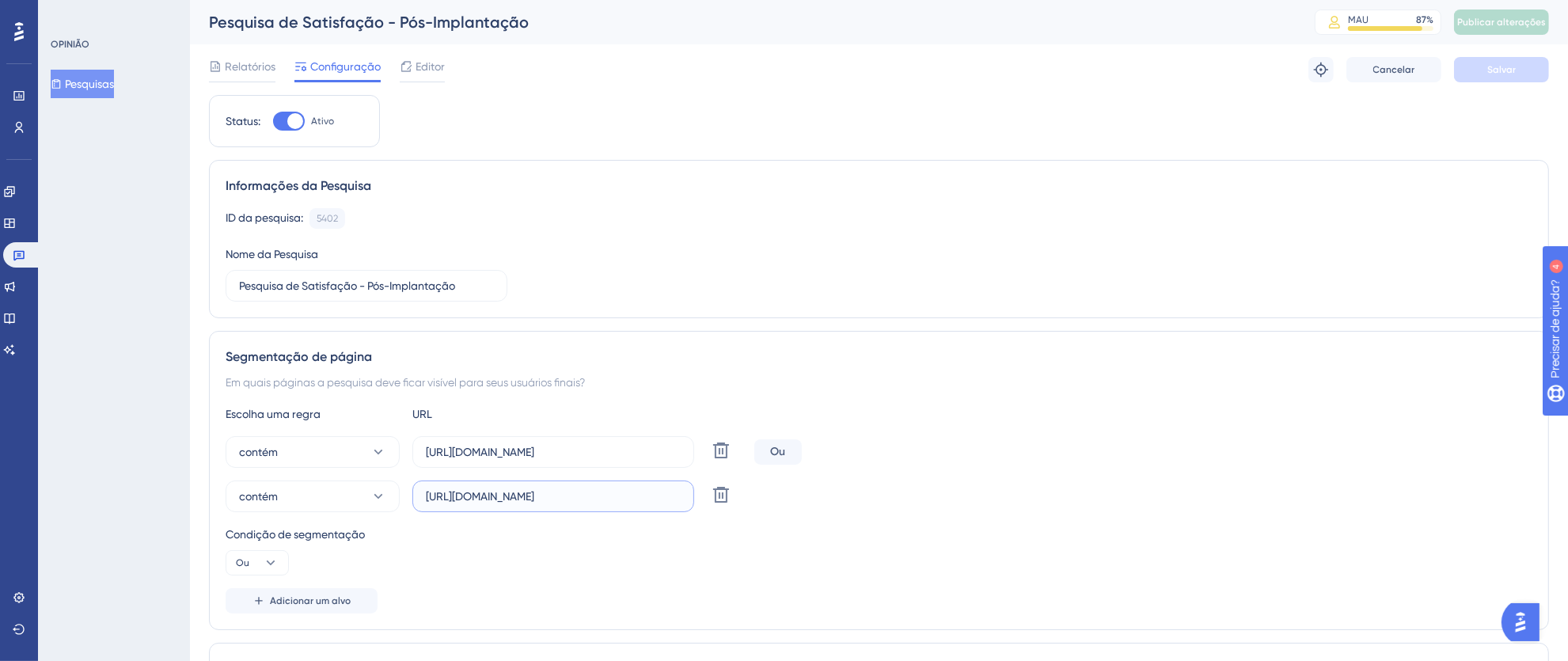
click at [475, 499] on input "[URL][DOMAIN_NAME]" at bounding box center [553, 496] width 255 height 18
drag, startPoint x: 427, startPoint y: 495, endPoint x: 682, endPoint y: 491, distance: 255.0
click at [682, 491] on label "[URL][DOMAIN_NAME]" at bounding box center [553, 496] width 282 height 32
click at [681, 491] on input "[URL][DOMAIN_NAME]" at bounding box center [553, 496] width 255 height 18
click at [682, 491] on label "[URL][DOMAIN_NAME]" at bounding box center [553, 496] width 282 height 32
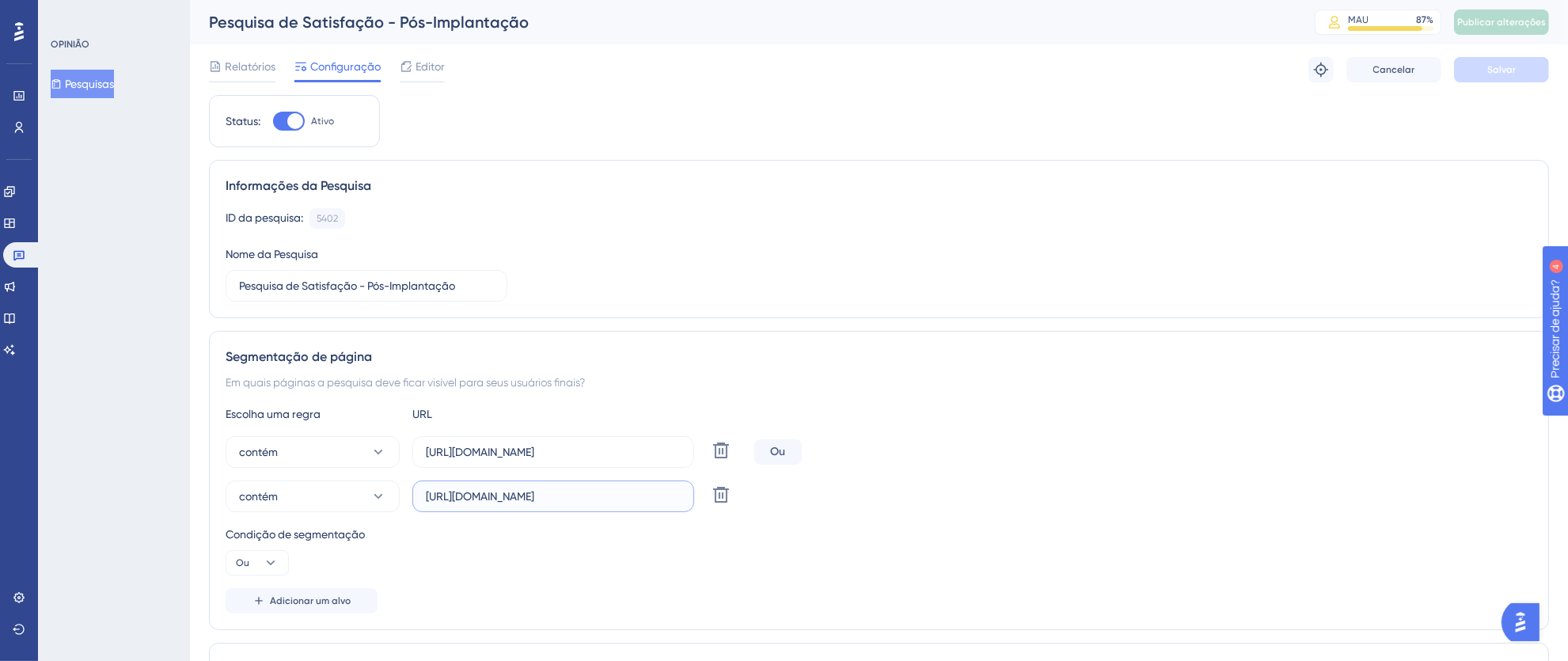
click at [681, 491] on input "[URL][DOMAIN_NAME]" at bounding box center [553, 496] width 255 height 18
drag, startPoint x: 661, startPoint y: 492, endPoint x: 396, endPoint y: 493, distance: 265.0
click at [396, 493] on div "contém https://pms.totvshotelaria.com/dashboard Excluir" at bounding box center [486, 496] width 522 height 32
click at [497, 452] on input "[URL][DOMAIN_NAME]" at bounding box center [553, 452] width 255 height 18
drag, startPoint x: 422, startPoint y: 454, endPoint x: 676, endPoint y: 454, distance: 254.0
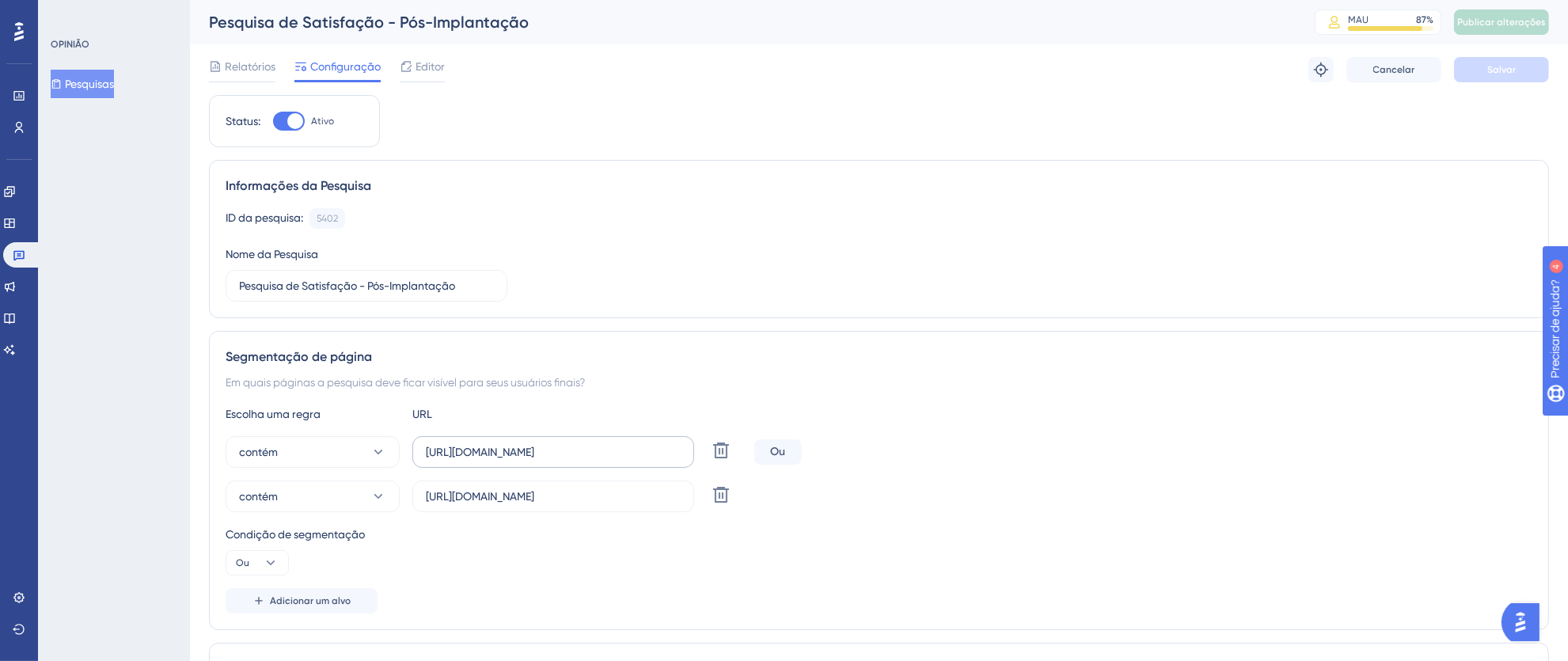
click at [676, 454] on label "[URL][DOMAIN_NAME]" at bounding box center [553, 452] width 282 height 32
click at [676, 454] on input "[URL][DOMAIN_NAME]" at bounding box center [553, 452] width 255 height 18
drag, startPoint x: 677, startPoint y: 453, endPoint x: 404, endPoint y: 453, distance: 273.0
click at [404, 453] on div "contém https://thex.totvshospitalidade.com/dashboard Excluir" at bounding box center [486, 452] width 522 height 32
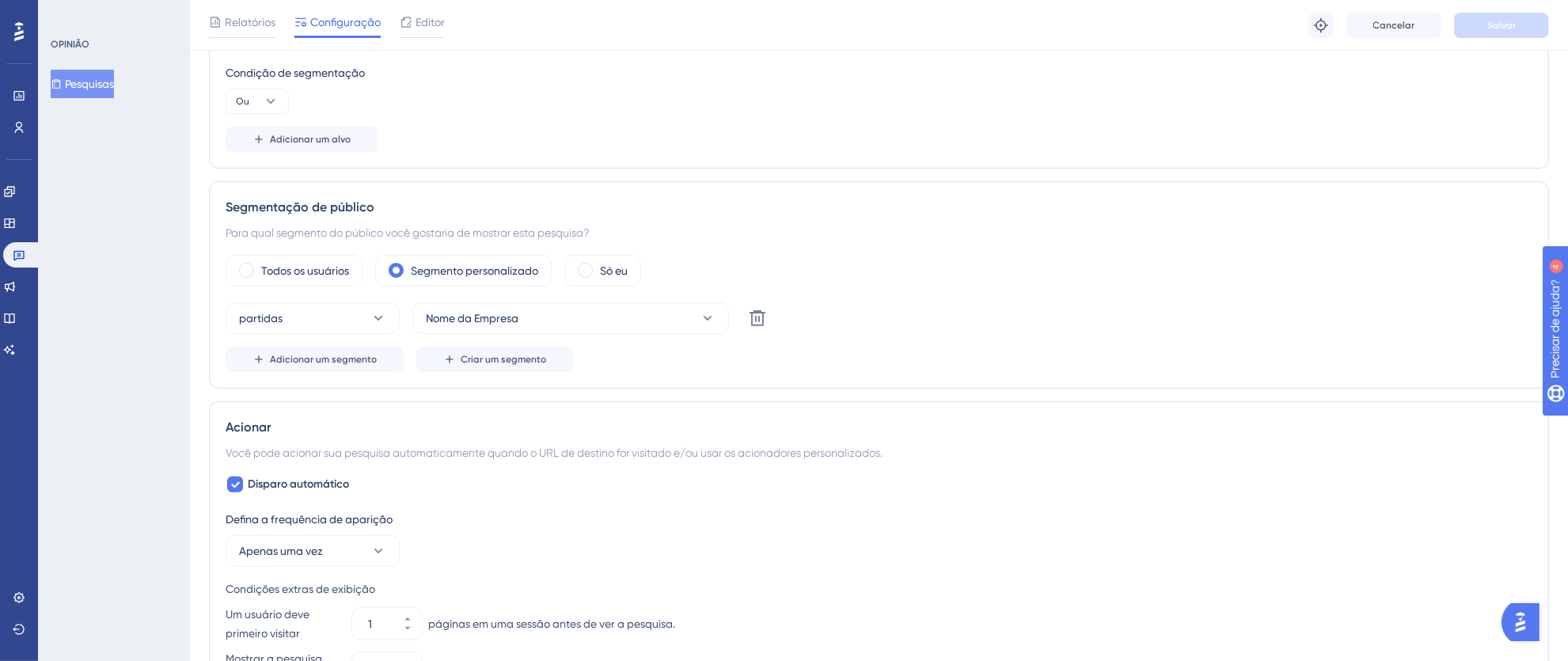
scroll to position [464, 0]
click at [700, 328] on icon at bounding box center [707, 322] width 16 height 16
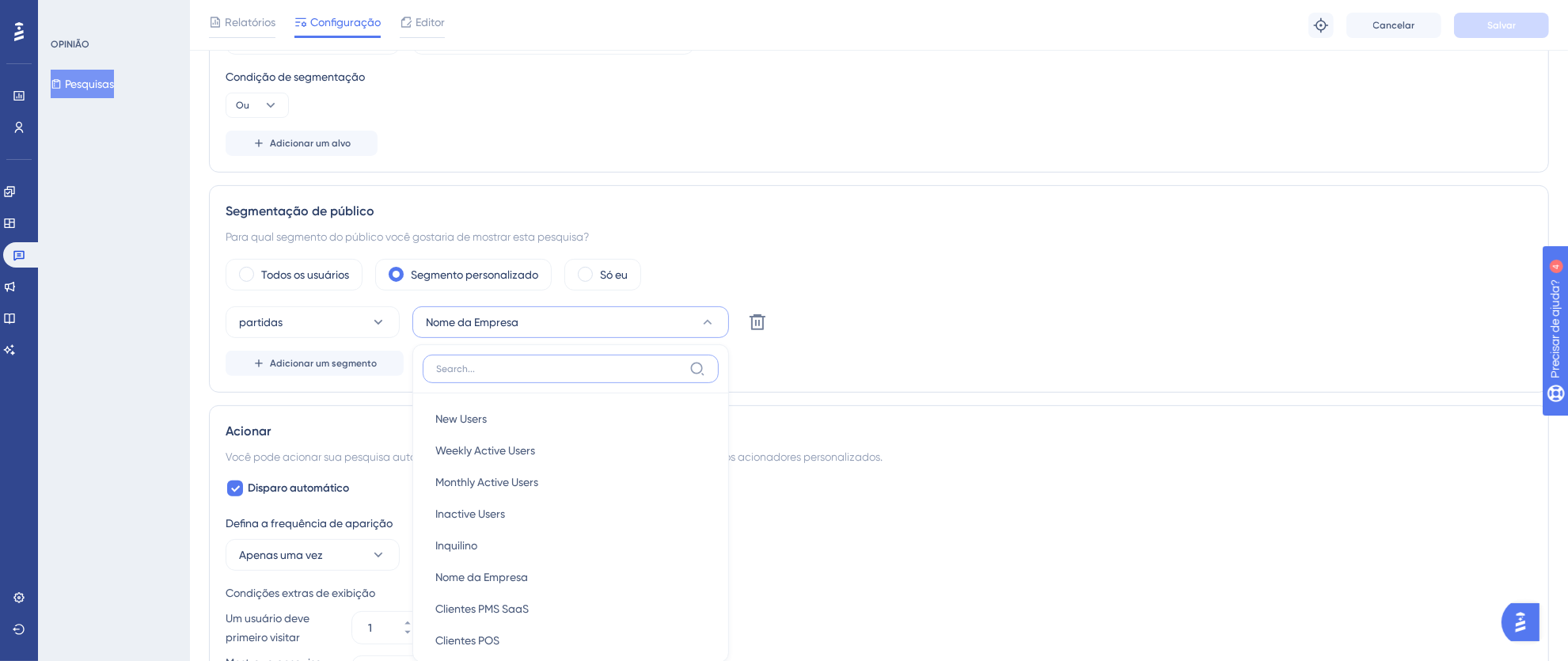
scroll to position [639, 0]
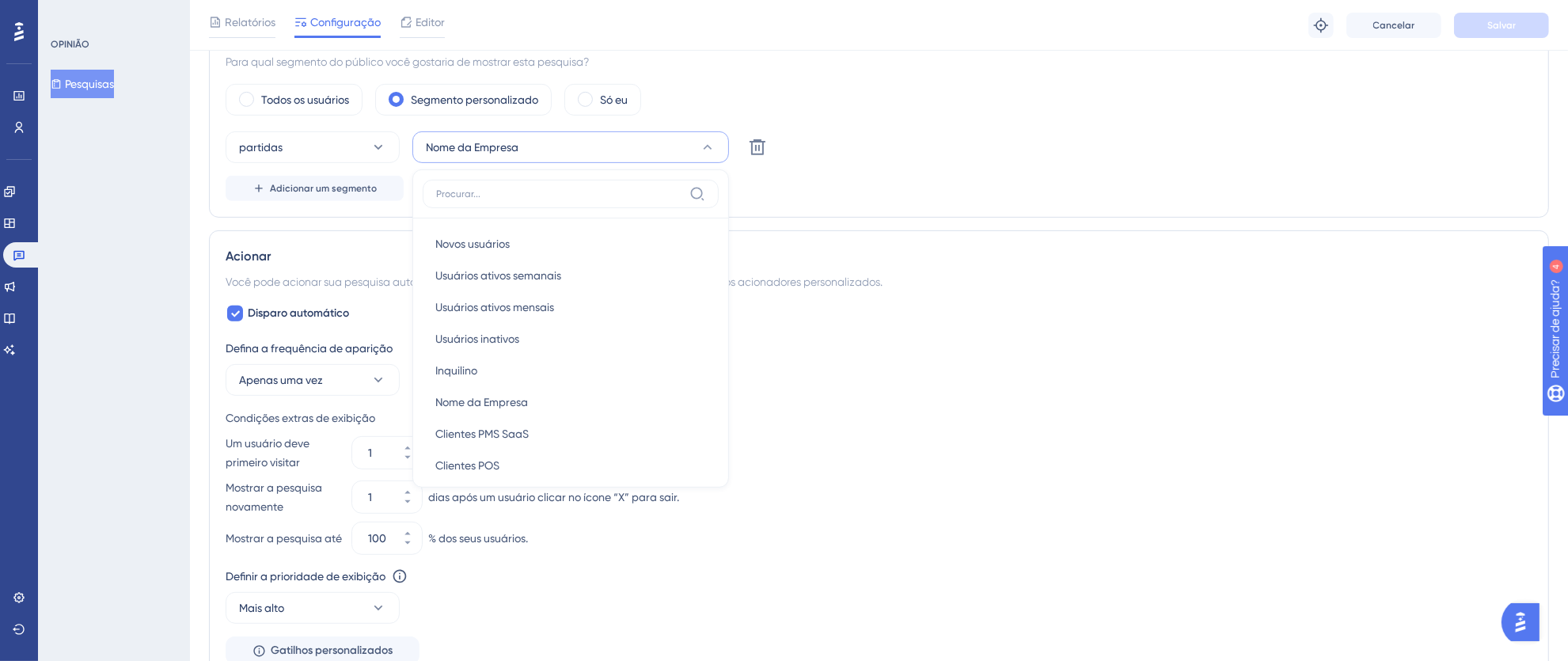
click at [886, 128] on div "Todos os usuários Segmento personalizado Só eu partidas Nome da Empresa Novos u…" at bounding box center [878, 142] width 1307 height 117
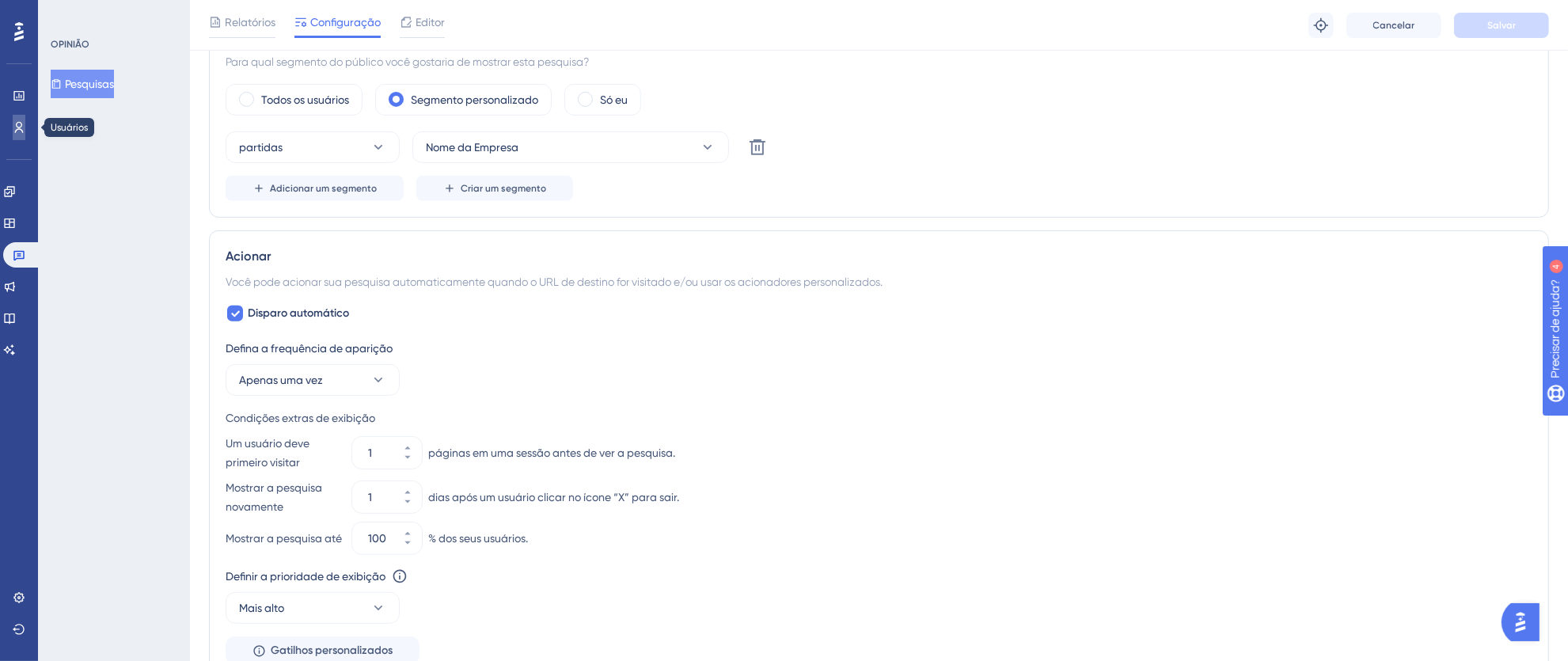
click at [18, 130] on icon at bounding box center [19, 127] width 12 height 12
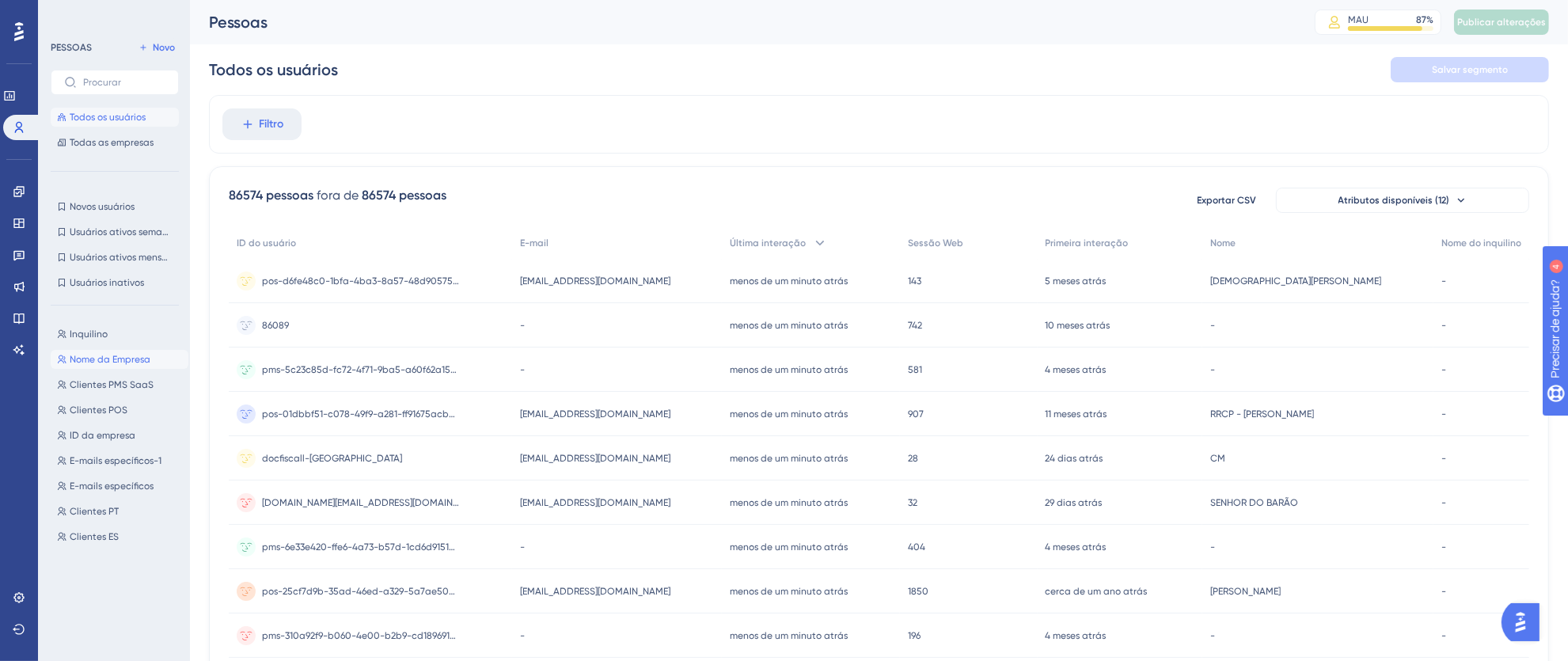
click at [127, 360] on font "Nome da Empresa" at bounding box center [110, 359] width 81 height 11
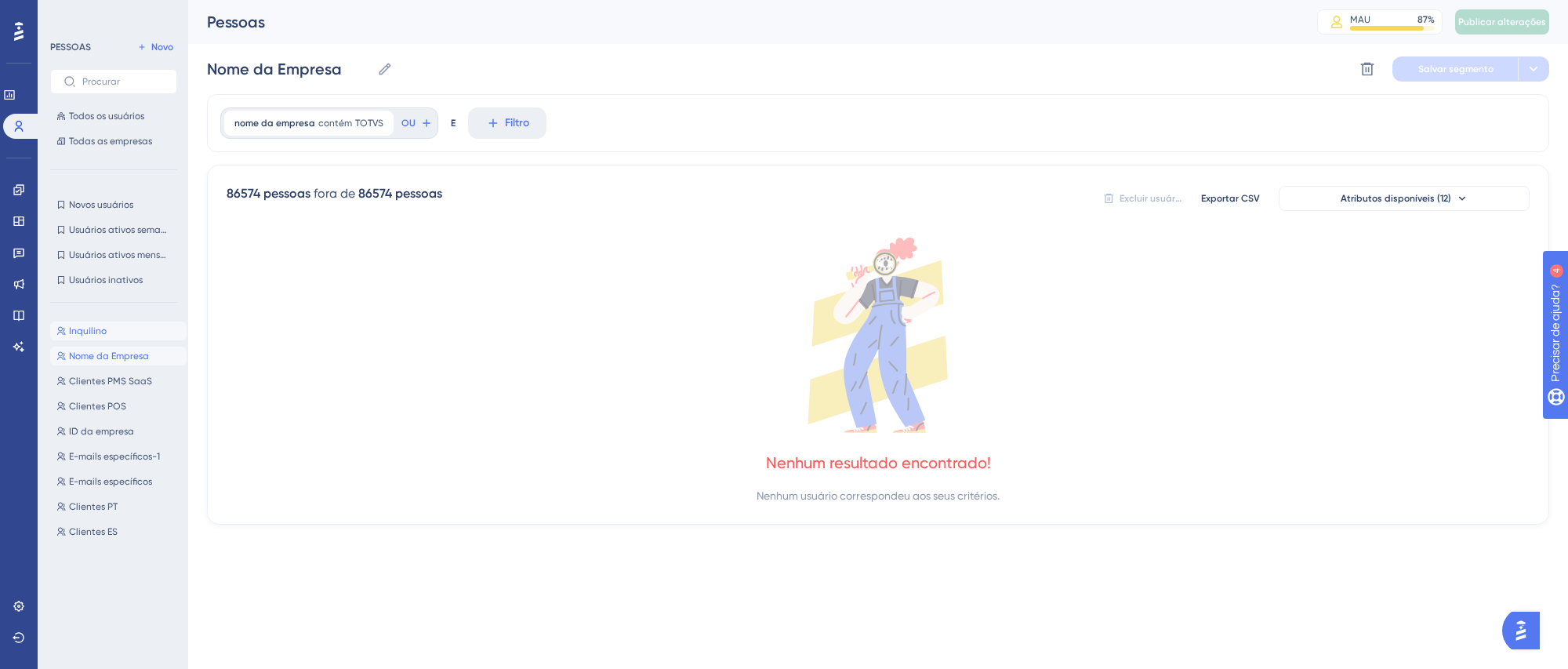
click at [80, 327] on font "Inquilino" at bounding box center [87, 331] width 38 height 11
type input "Inquilino"
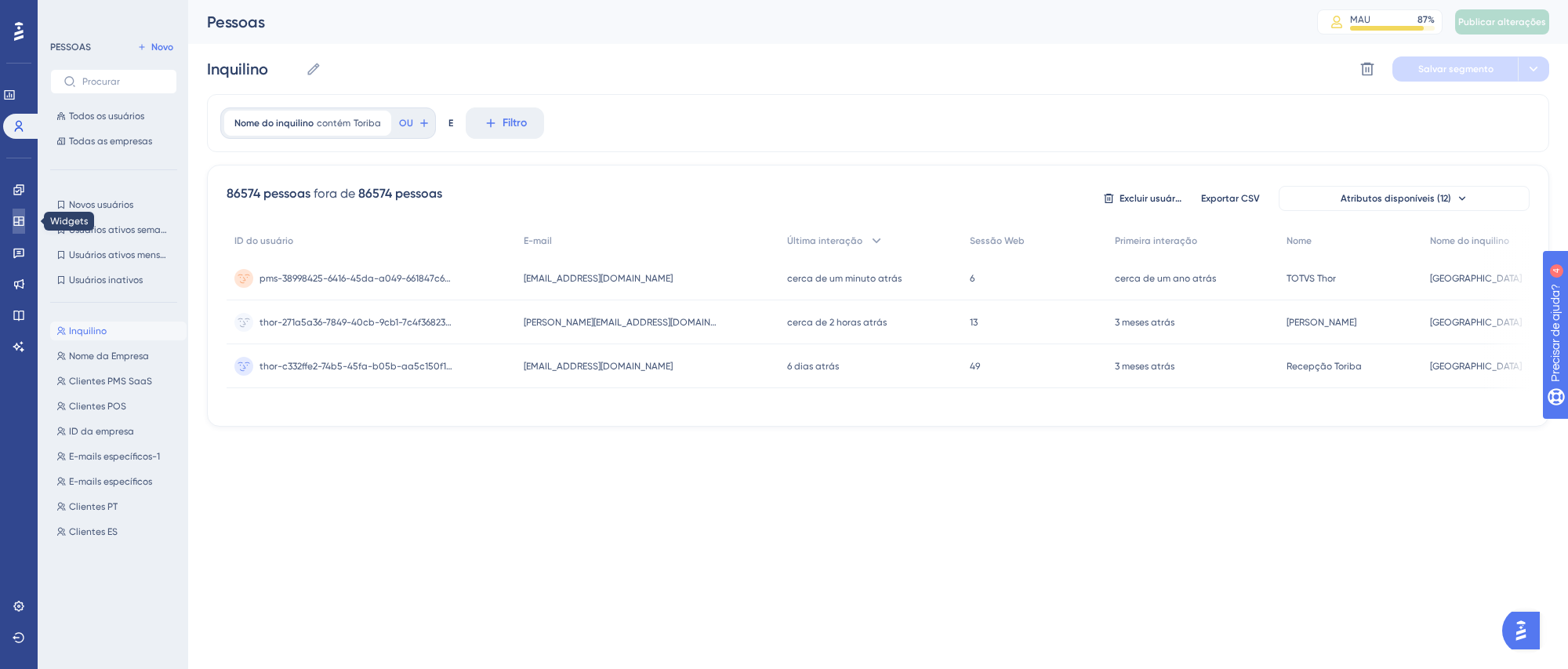
click at [19, 229] on link at bounding box center [19, 221] width 12 height 25
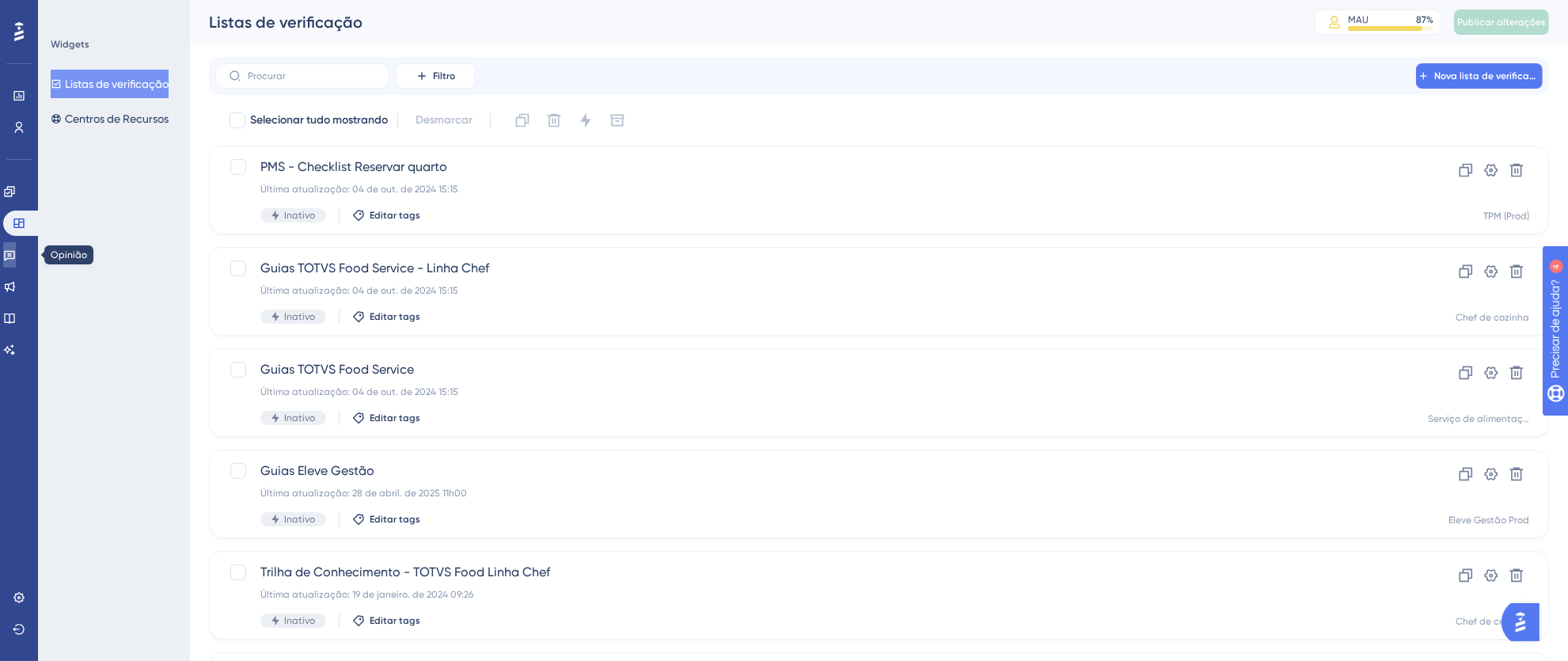
click at [16, 247] on link at bounding box center [10, 255] width 12 height 25
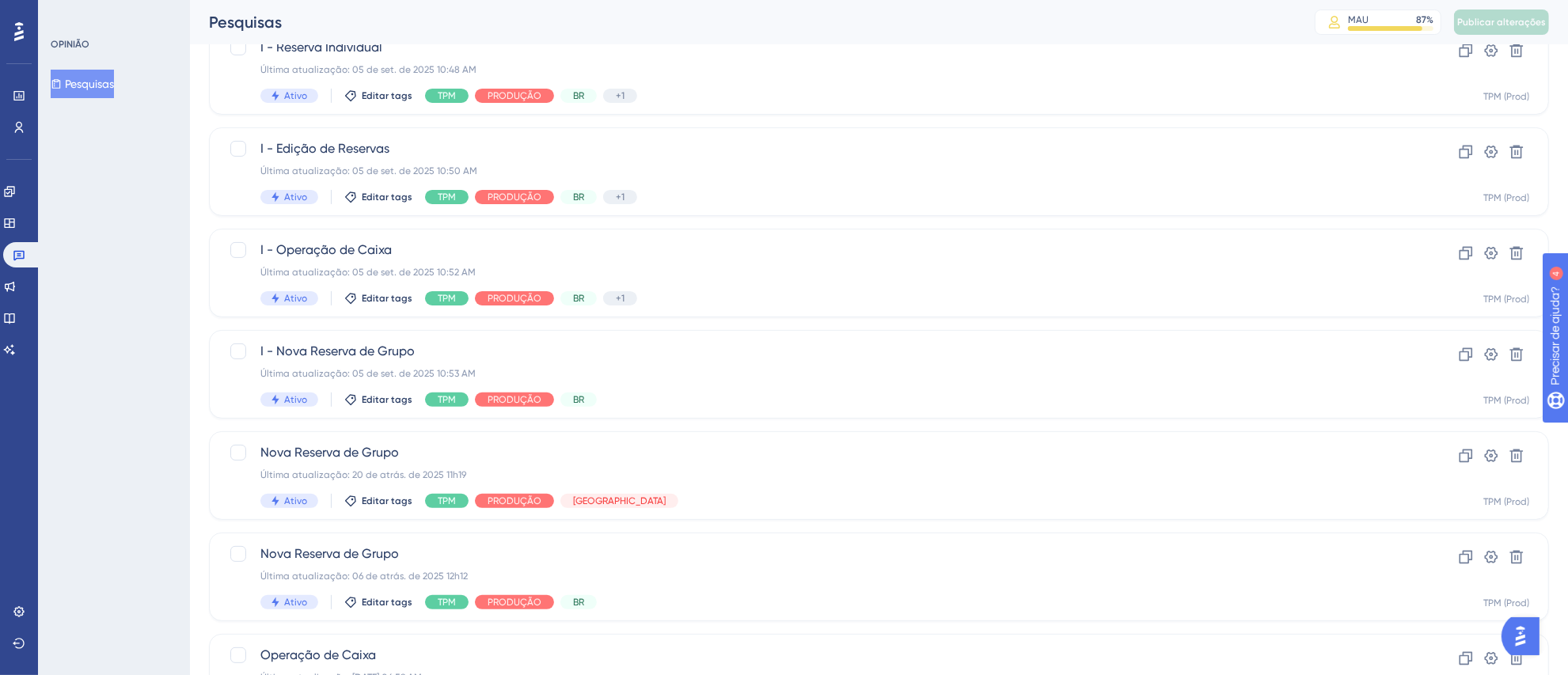
scroll to position [590, 0]
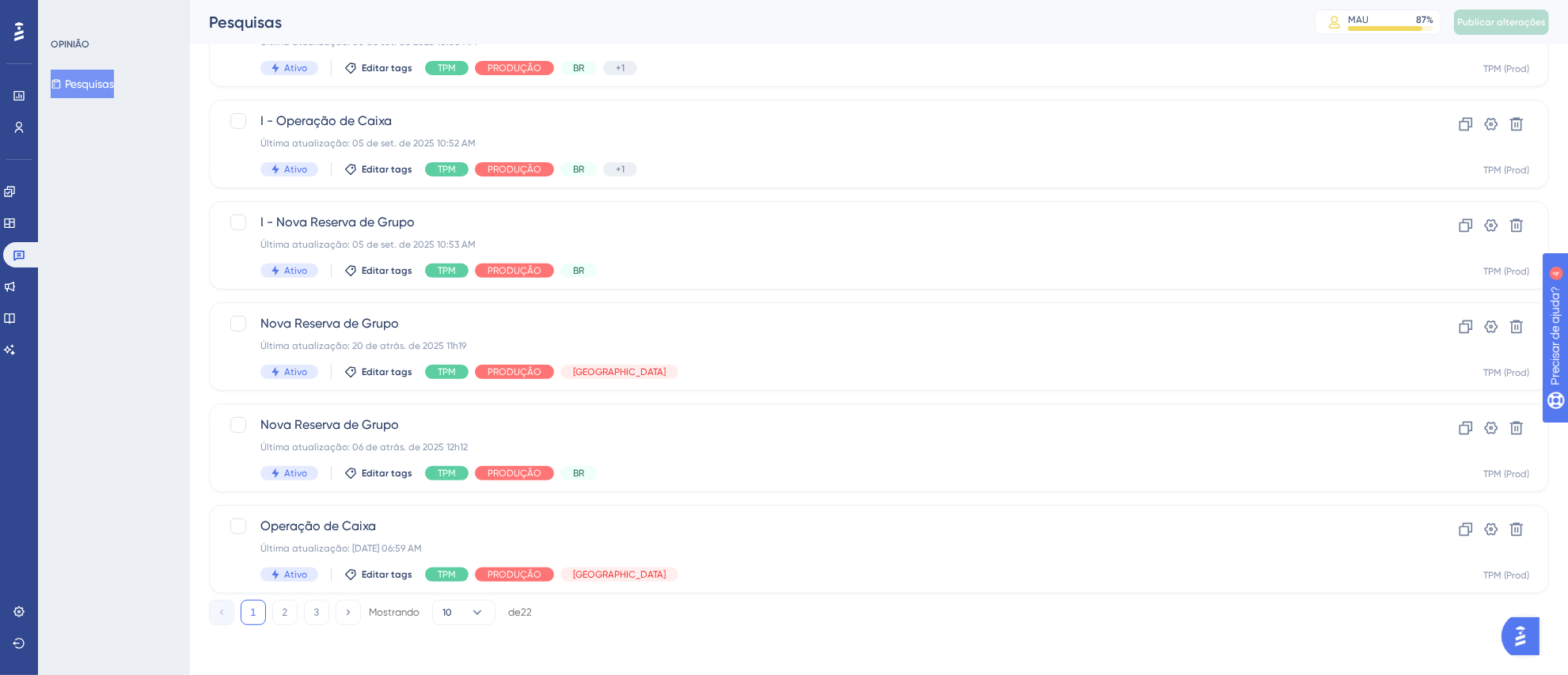
click at [278, 626] on div "Desempenho Usuários Noivado Widgets Opinião Atualizações de produtos Base de co…" at bounding box center [878, 58] width 1378 height 1183
click at [282, 618] on button "2" at bounding box center [285, 612] width 25 height 25
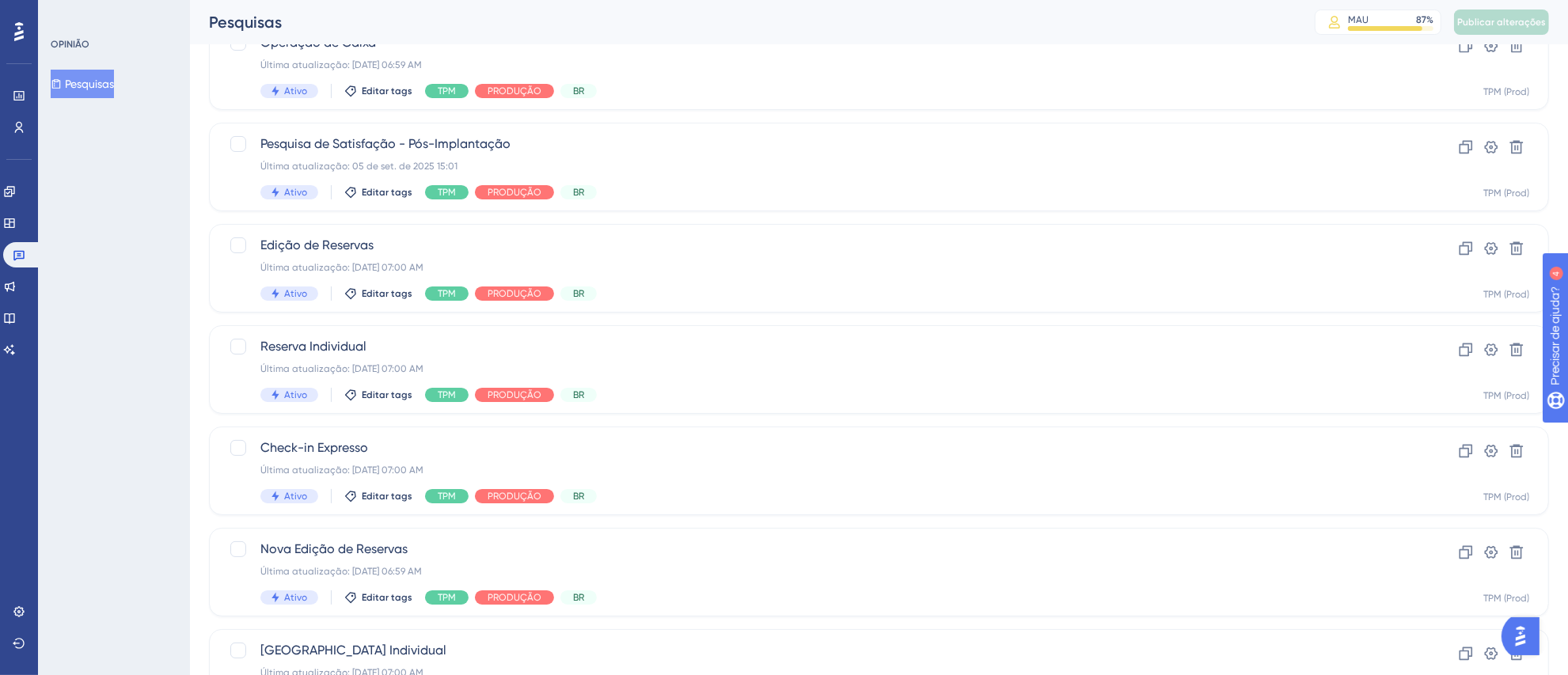
scroll to position [68, 0]
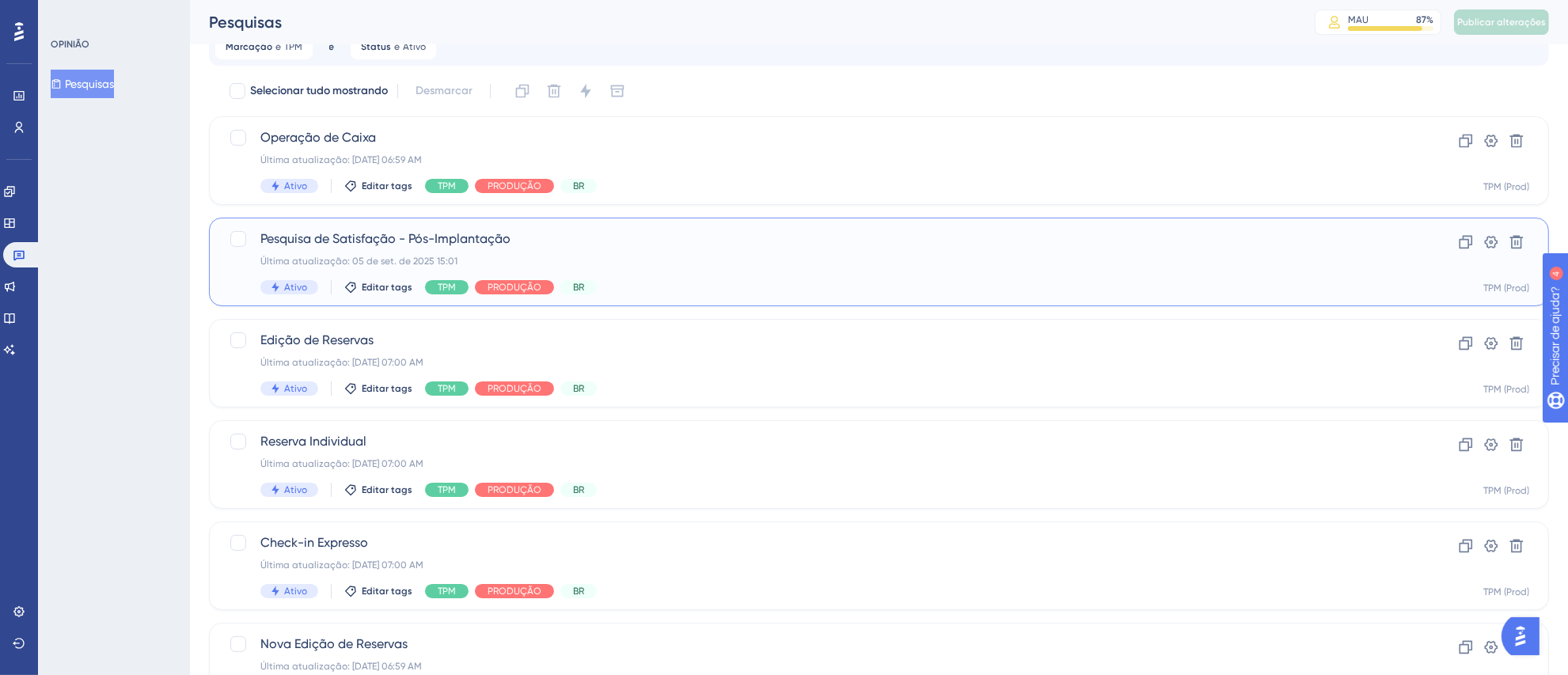
click at [826, 258] on div "Última atualização: 05 de set. de 2025 15:01" at bounding box center [815, 261] width 1110 height 12
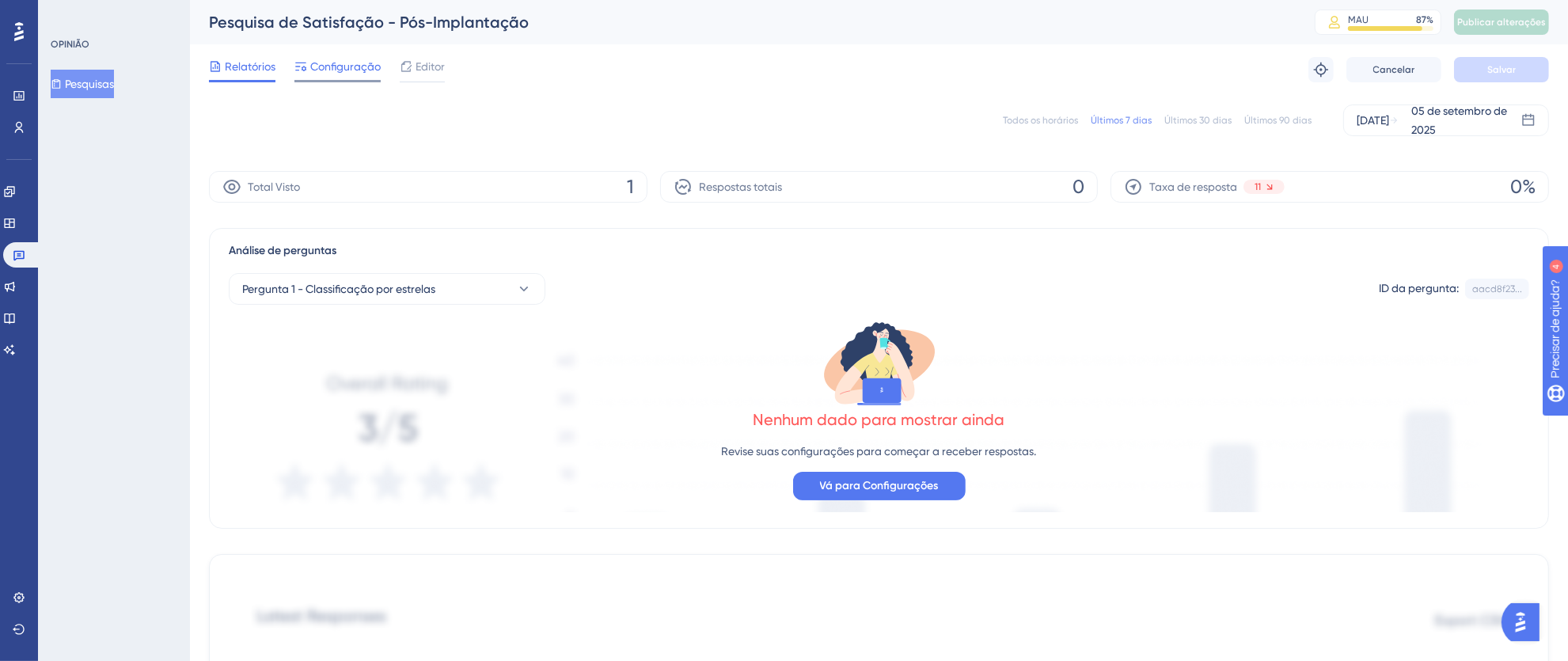
click at [337, 65] on font "Configuração" at bounding box center [345, 67] width 70 height 12
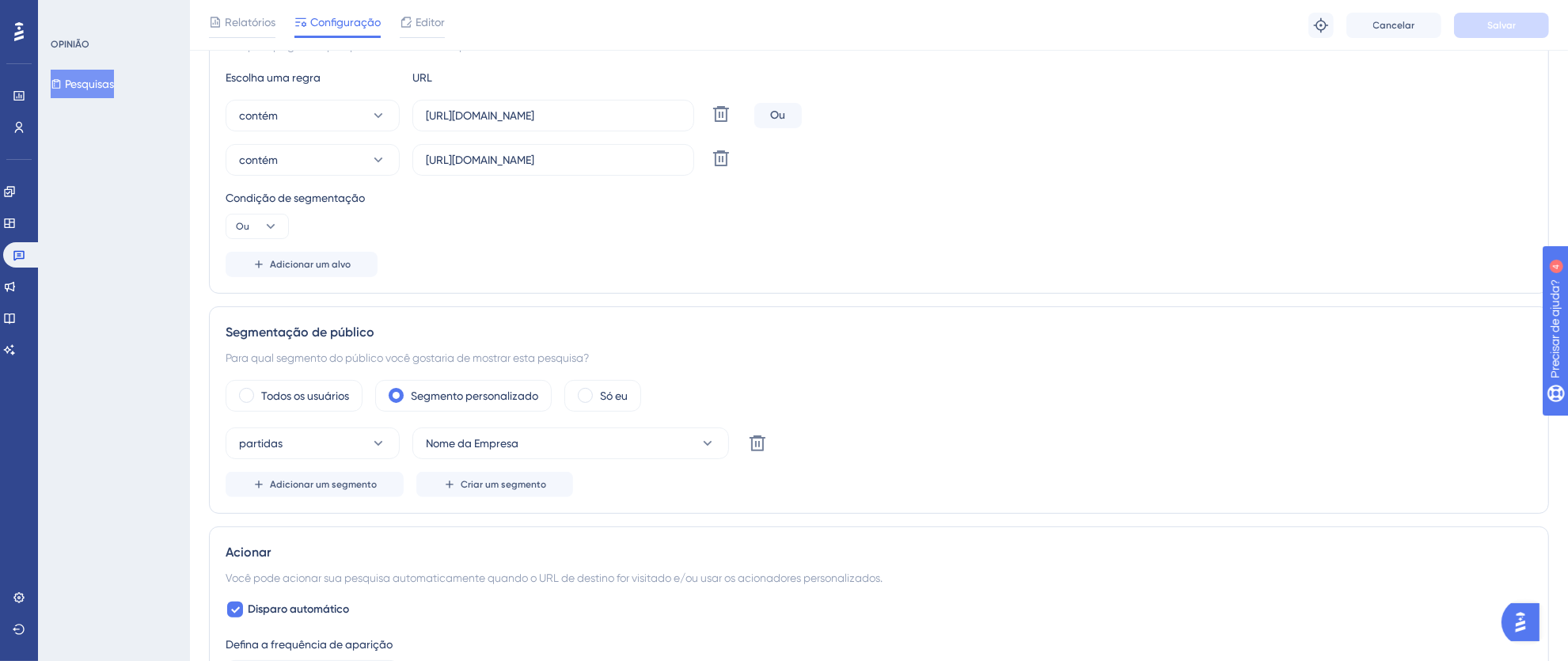
scroll to position [355, 0]
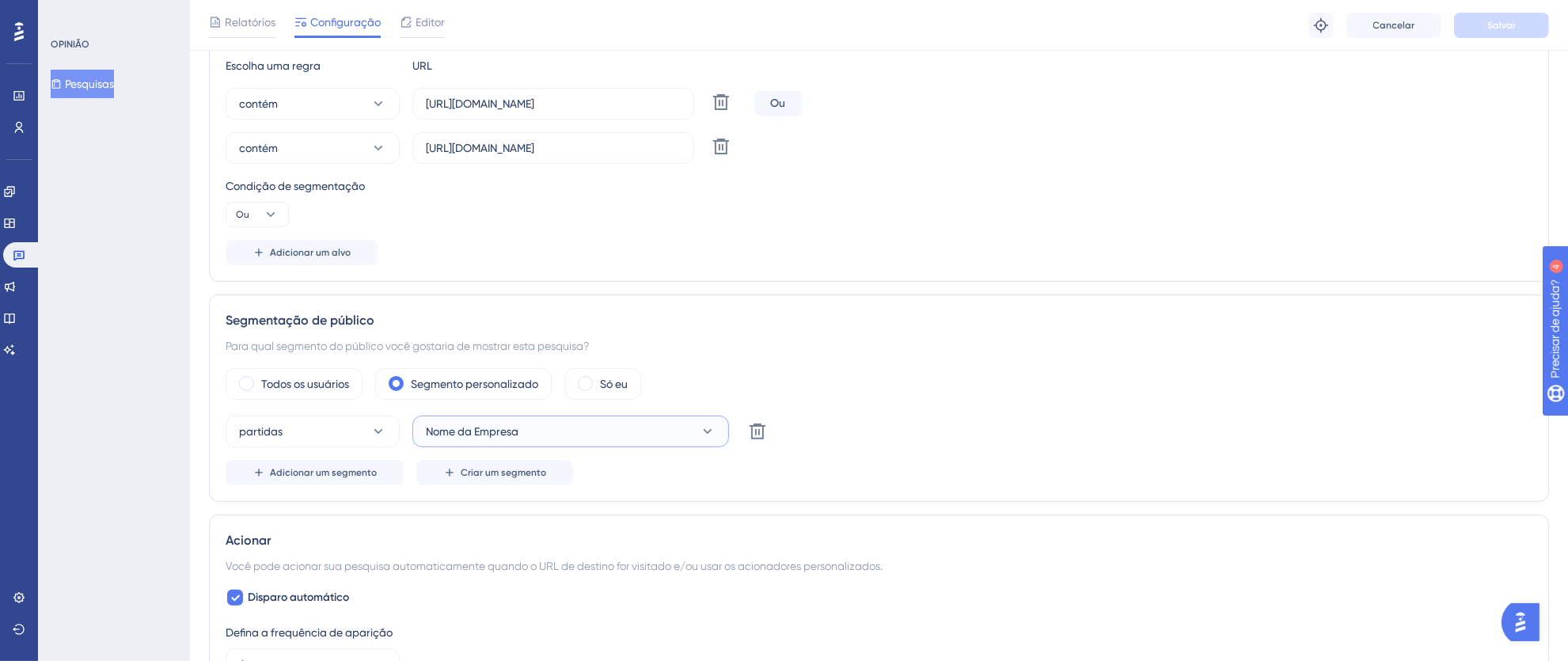
click at [616, 437] on button "Nome da Empresa" at bounding box center [570, 431] width 316 height 32
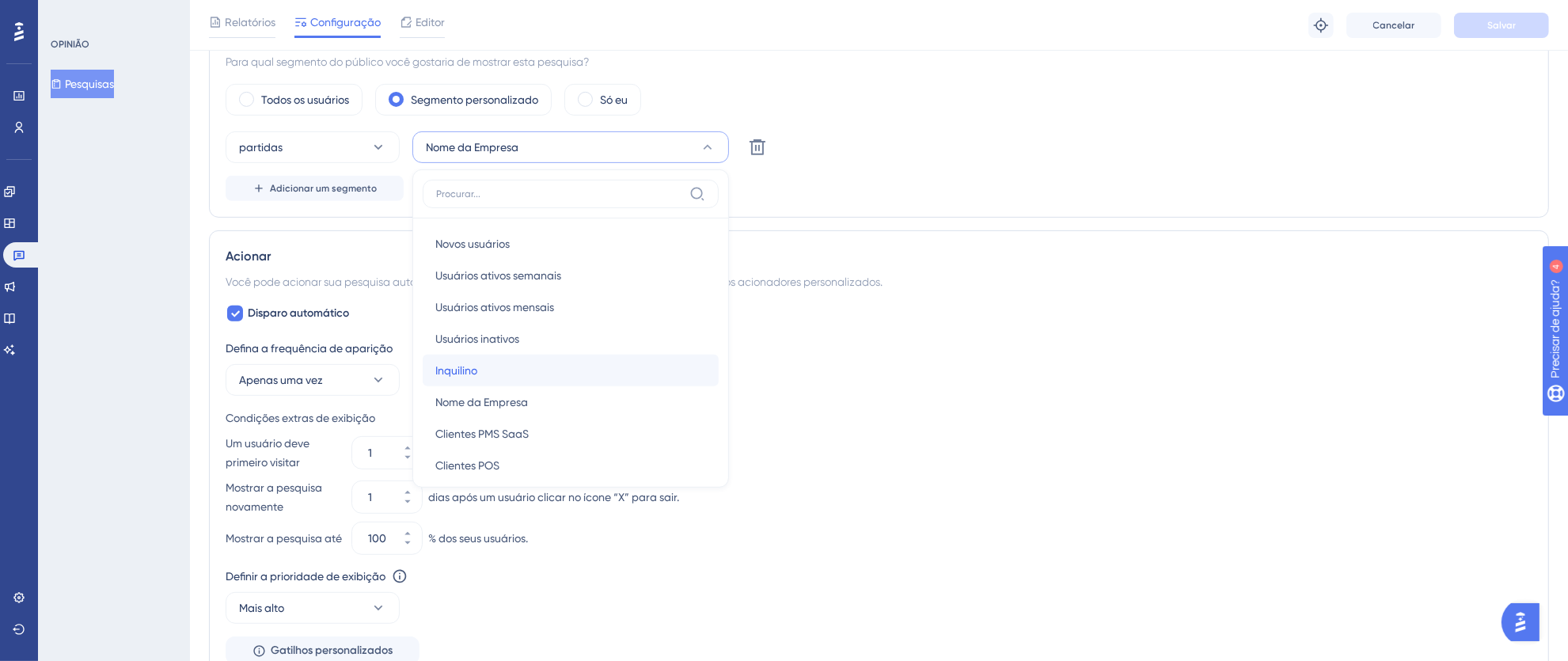
click at [469, 364] on span "Inquilino" at bounding box center [456, 370] width 42 height 19
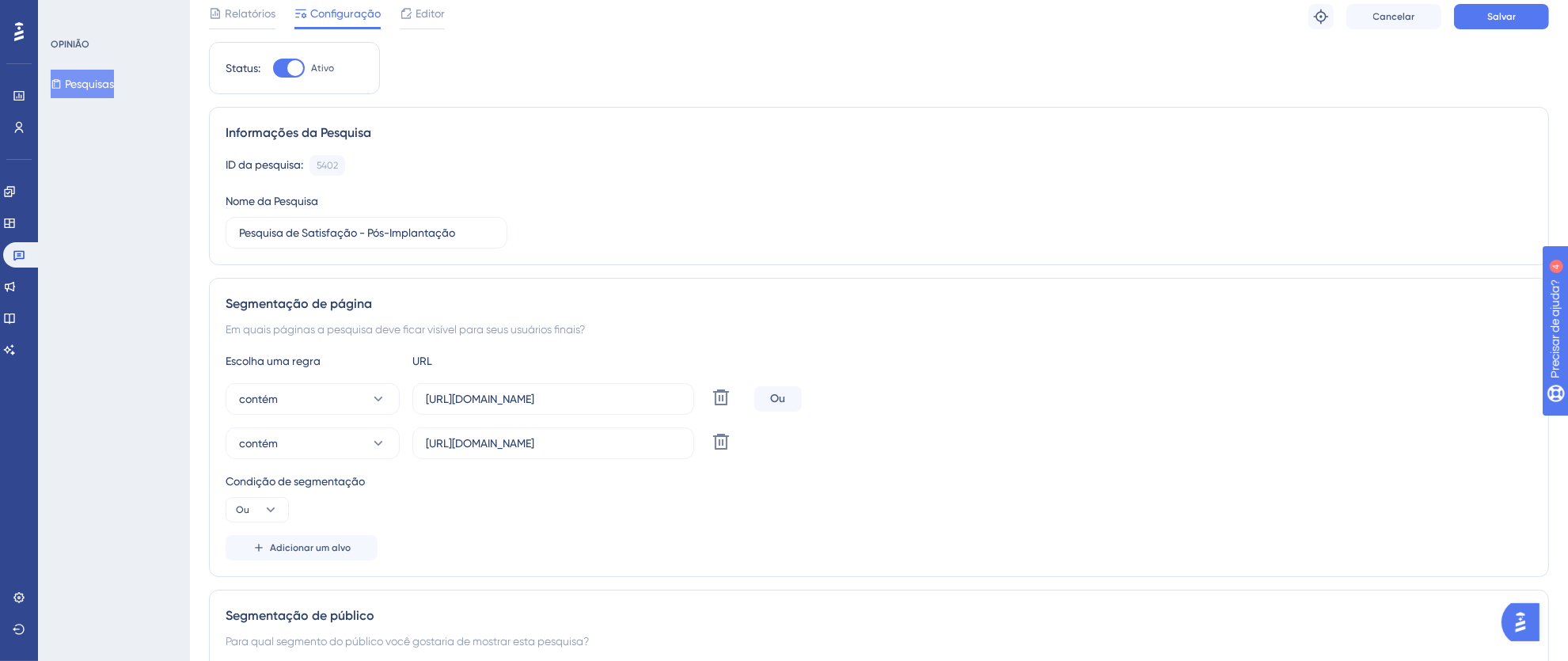
scroll to position [0, 0]
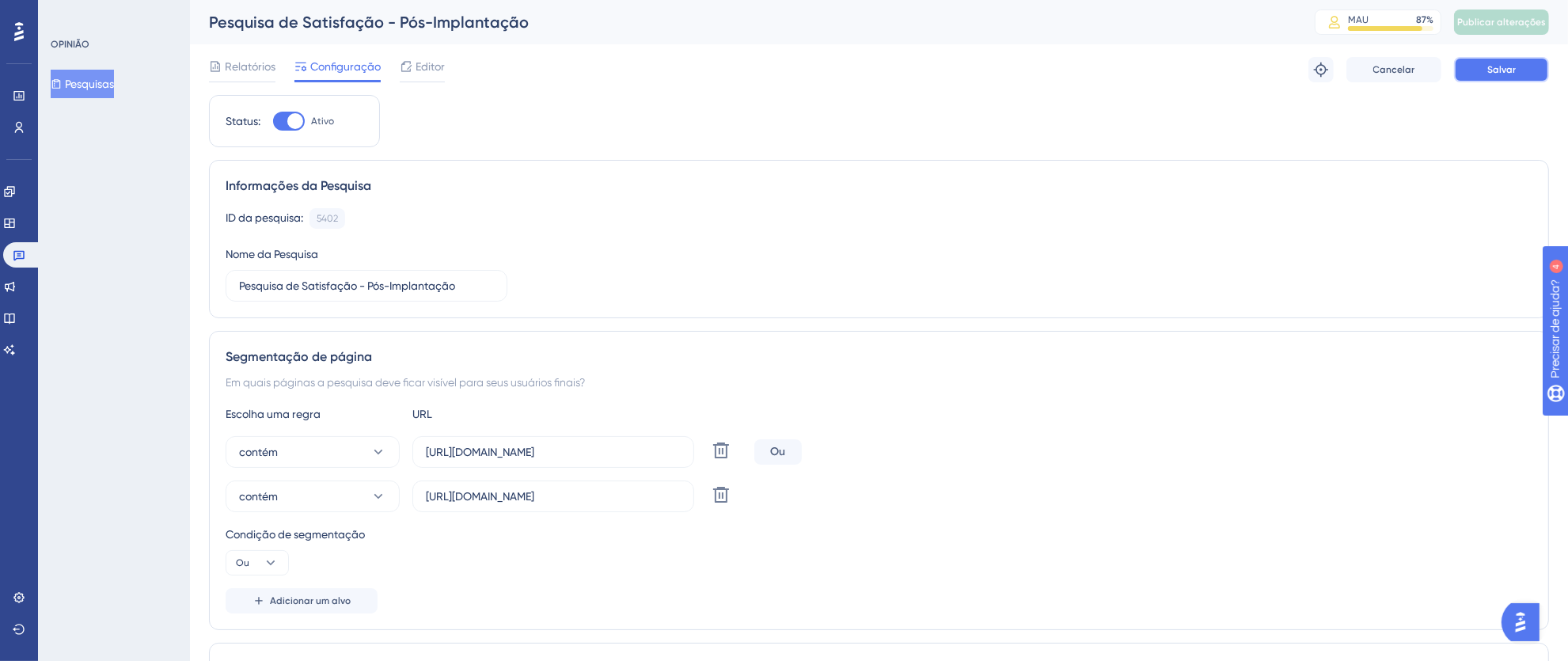
click at [1490, 75] on span "Salvar" at bounding box center [1501, 69] width 29 height 12
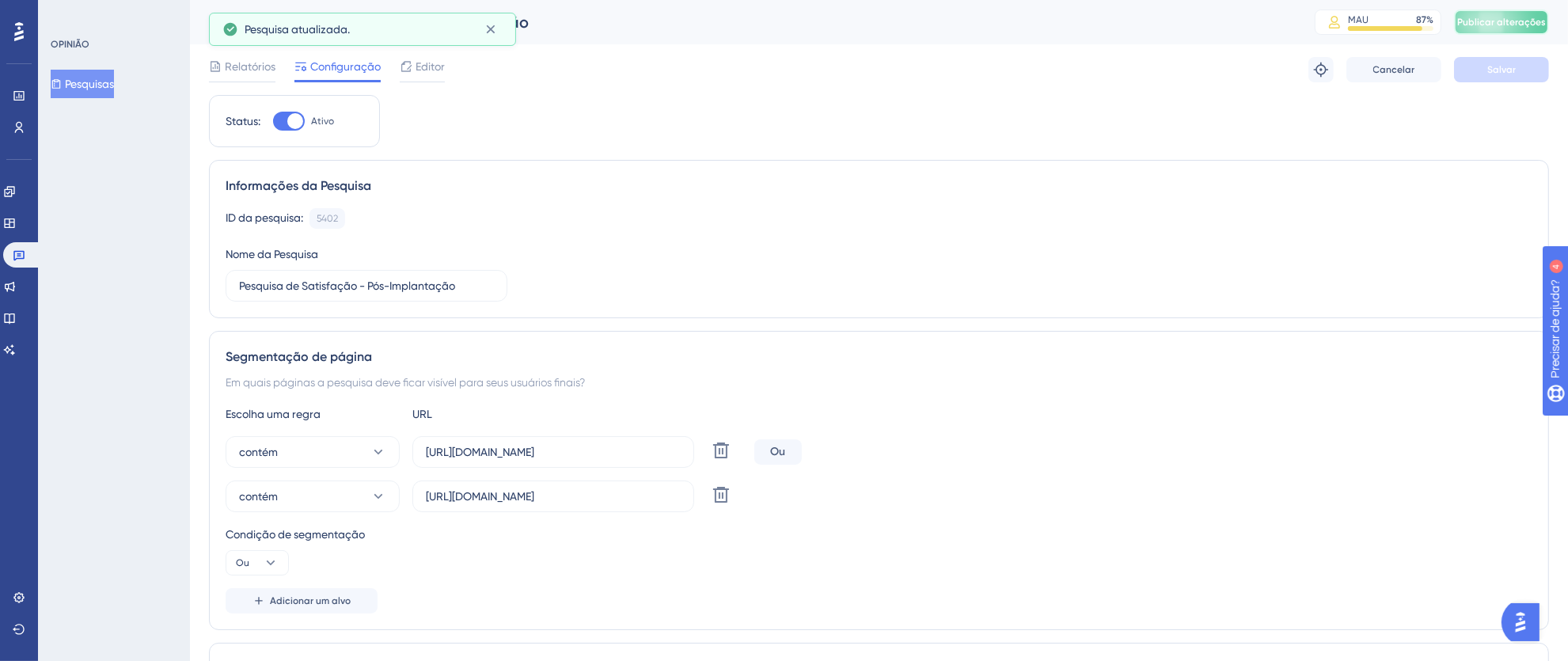
click at [1490, 17] on font "Publicar alterações" at bounding box center [1500, 22] width 88 height 11
click at [494, 29] on icon at bounding box center [491, 29] width 16 height 16
click at [490, 29] on icon at bounding box center [490, 29] width 9 height 9
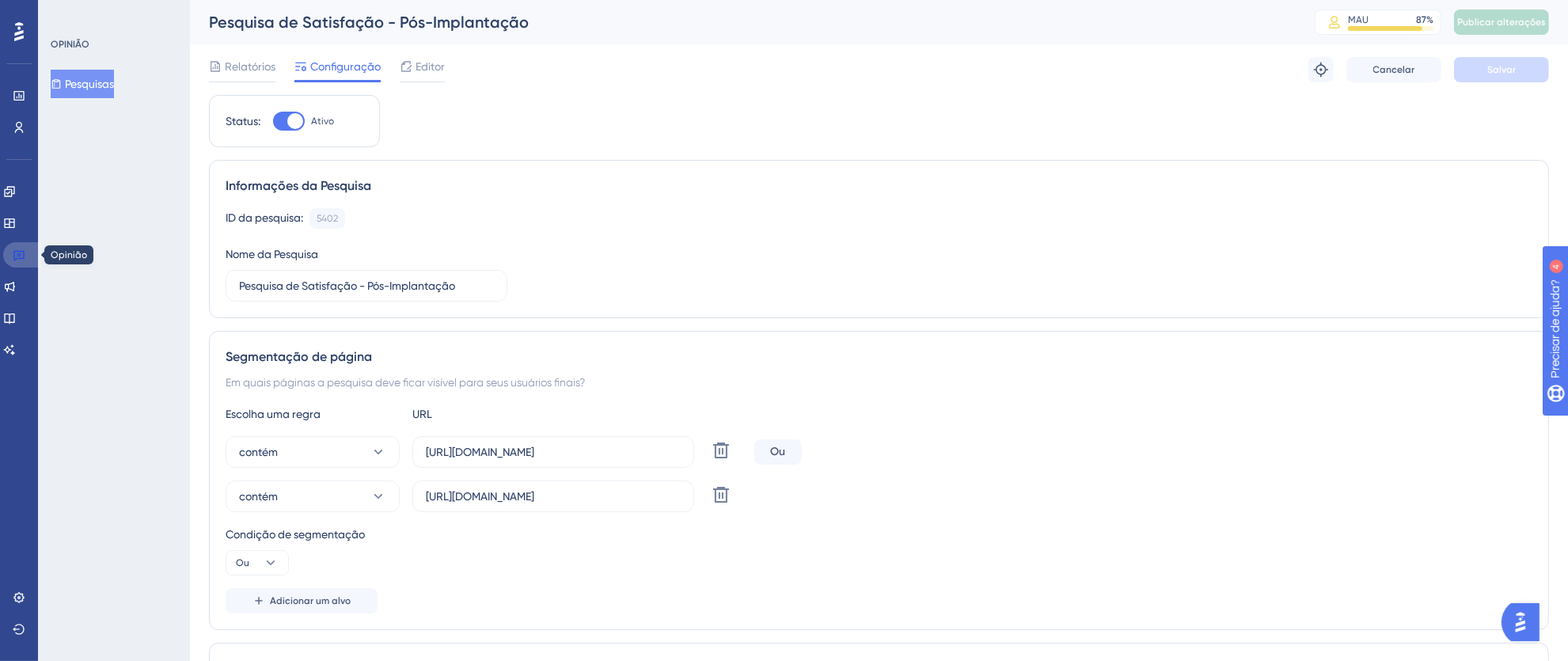
click at [20, 252] on icon at bounding box center [19, 255] width 12 height 12
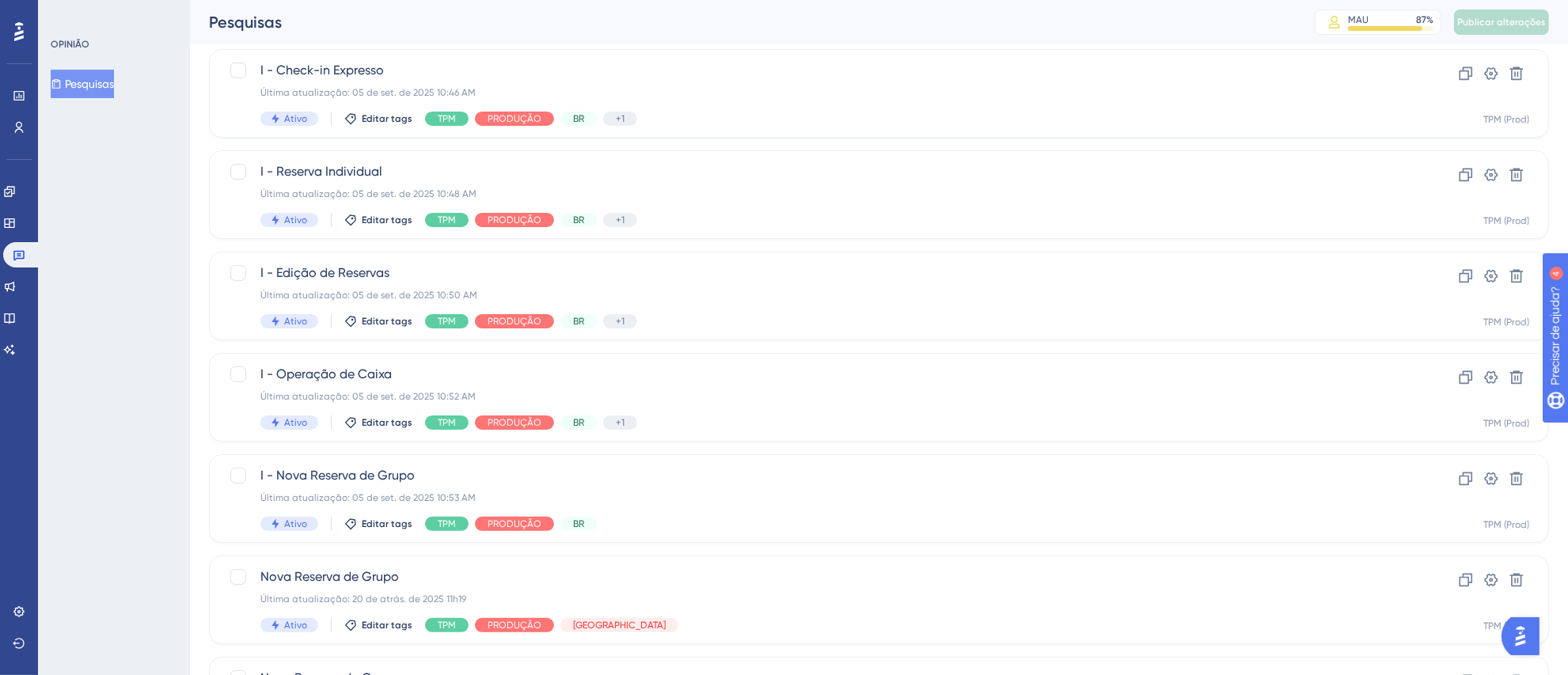
scroll to position [590, 0]
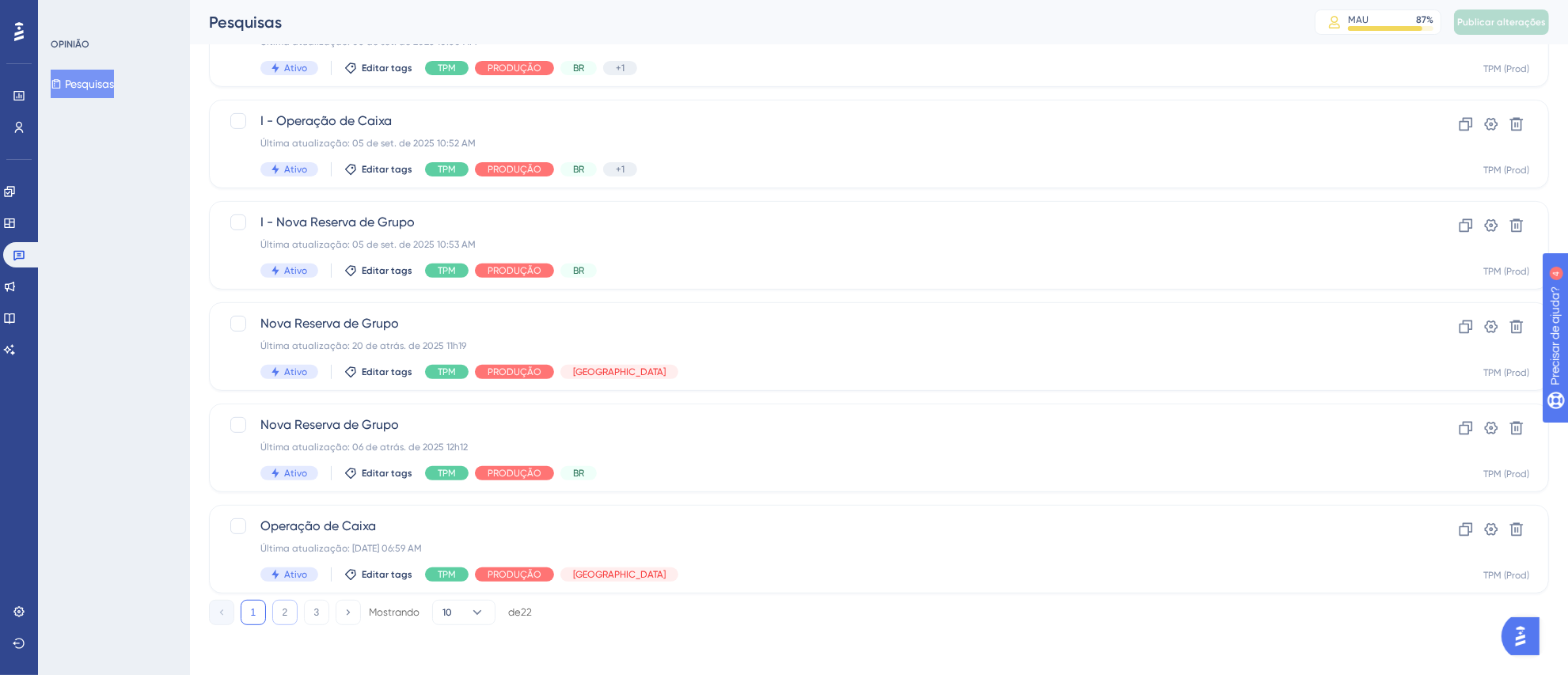
click at [289, 614] on button "2" at bounding box center [285, 612] width 25 height 25
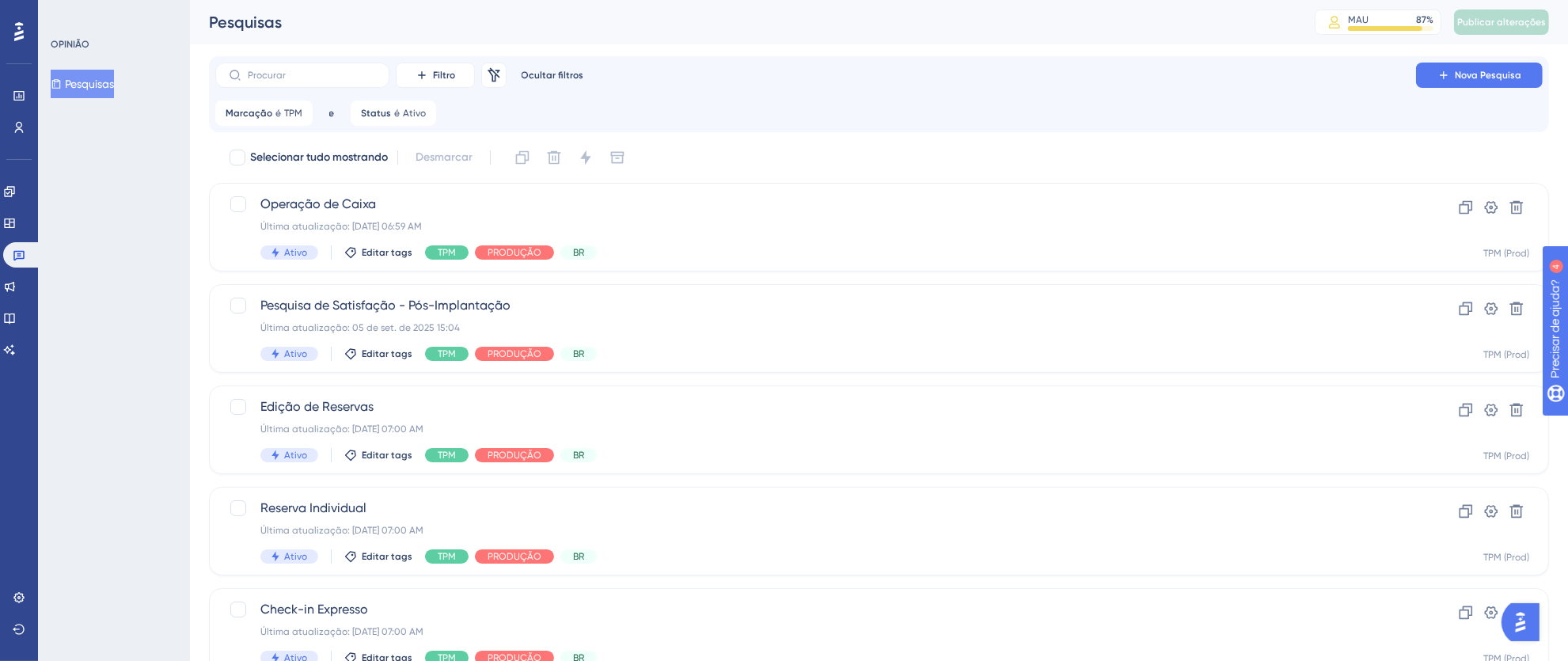
scroll to position [0, 0]
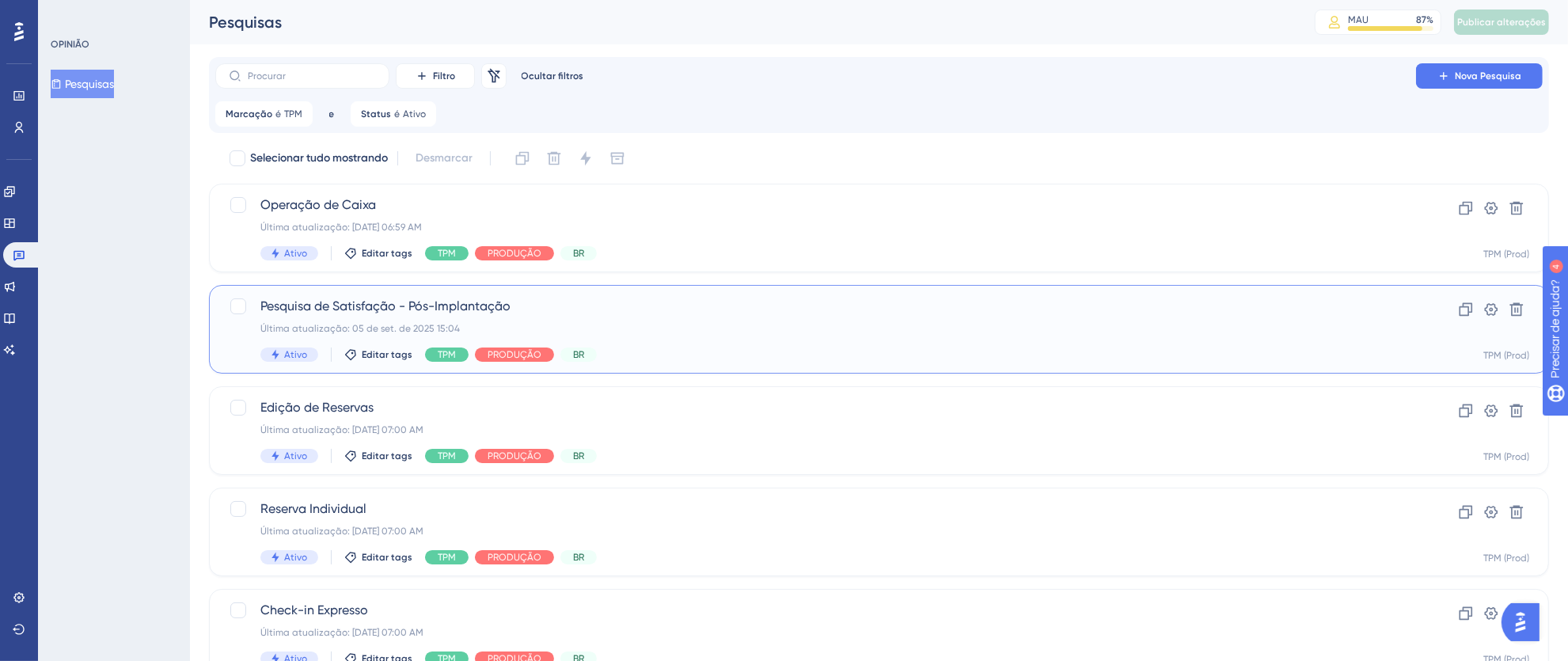
click at [968, 314] on span "Pesquisa de Satisfação - Pós-Implantação" at bounding box center [815, 306] width 1110 height 19
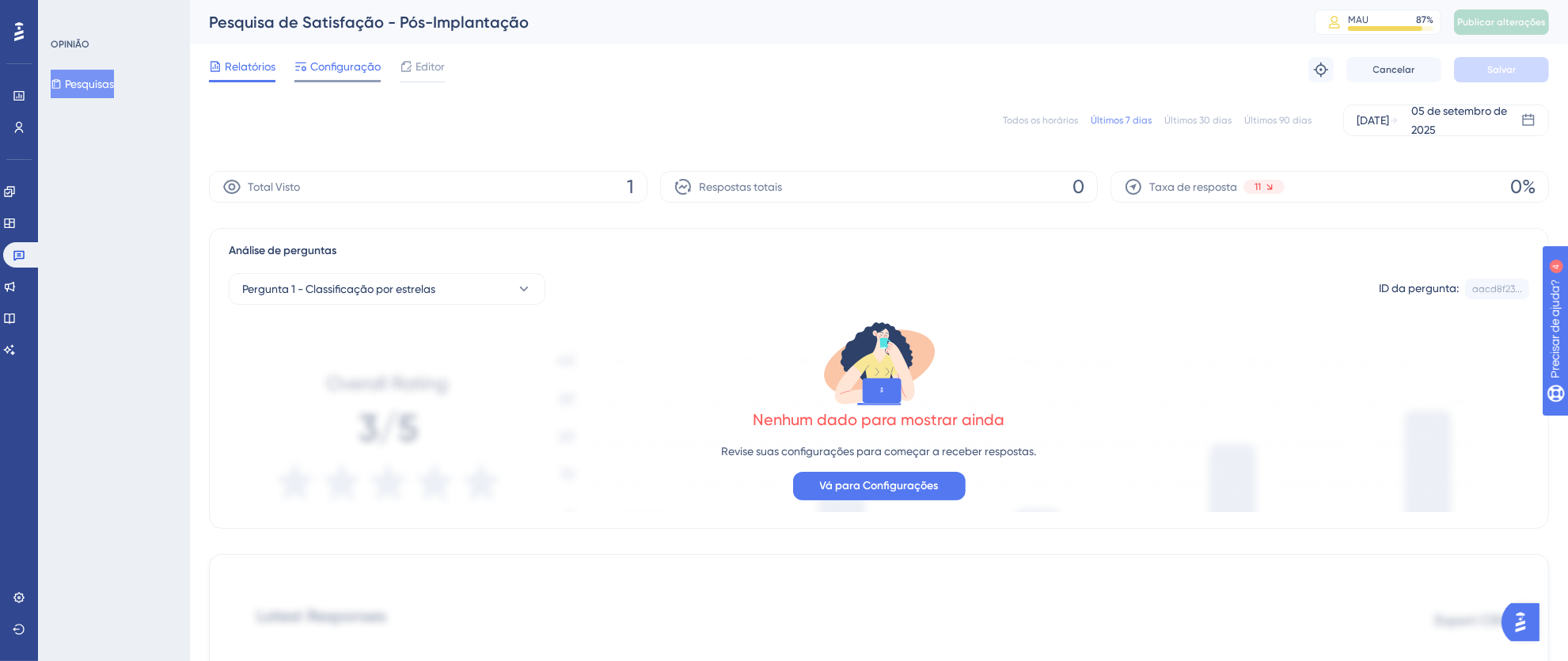
click at [328, 65] on font "Configuração" at bounding box center [345, 67] width 70 height 12
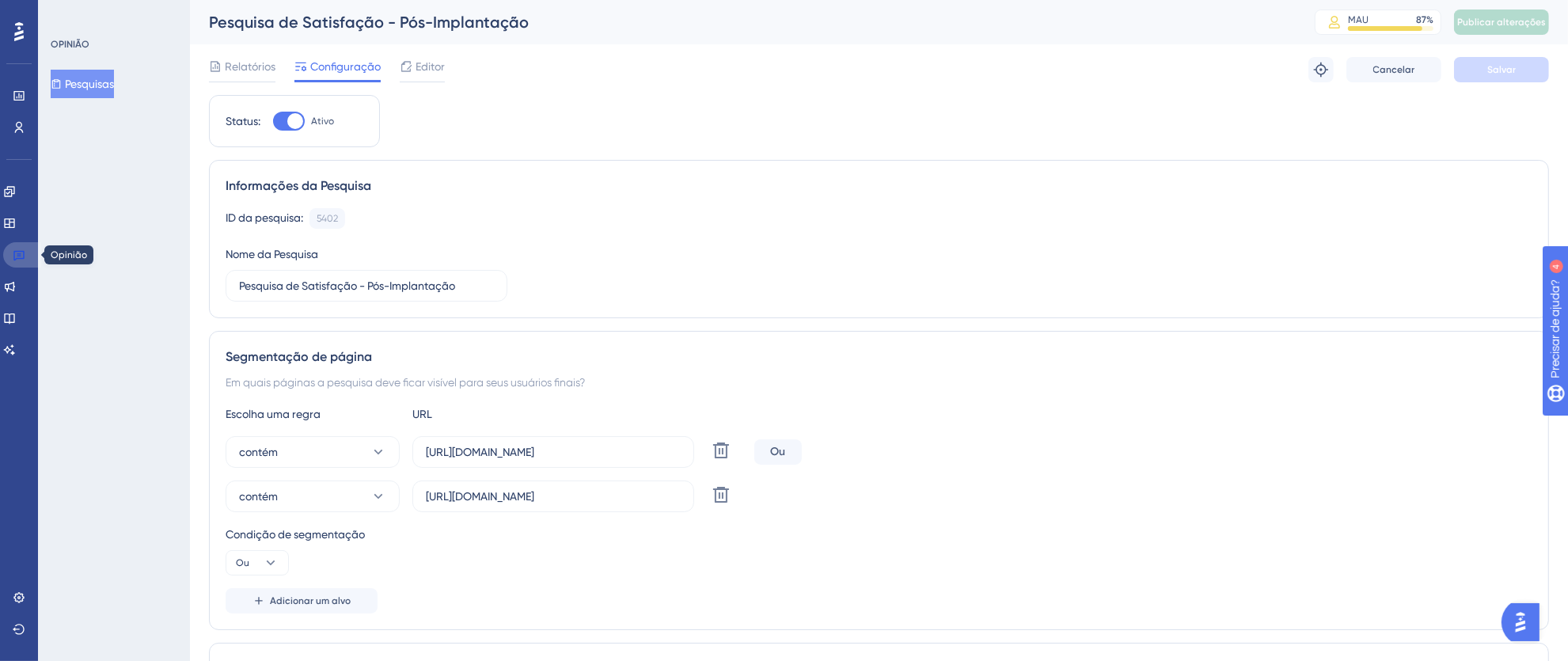
click at [22, 251] on icon at bounding box center [19, 257] width 11 height 11
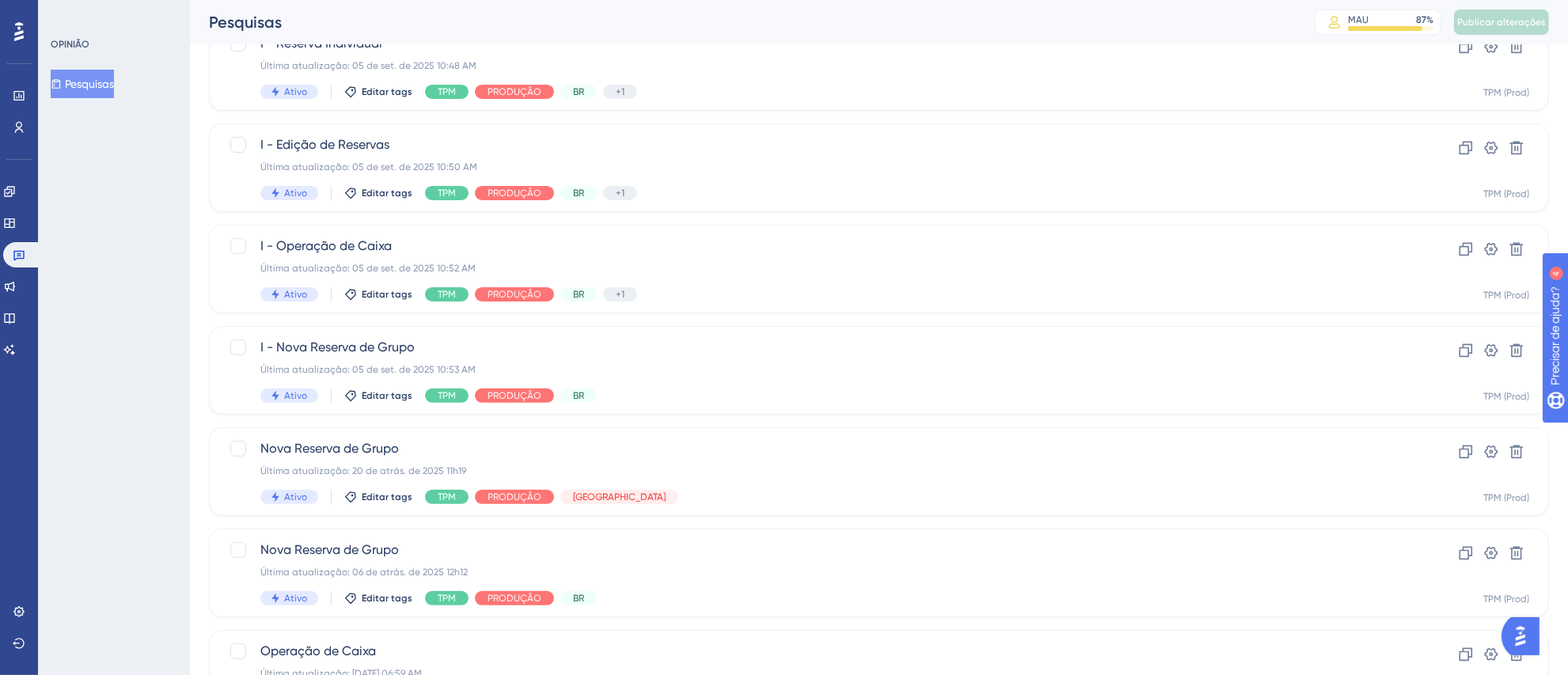
scroll to position [590, 0]
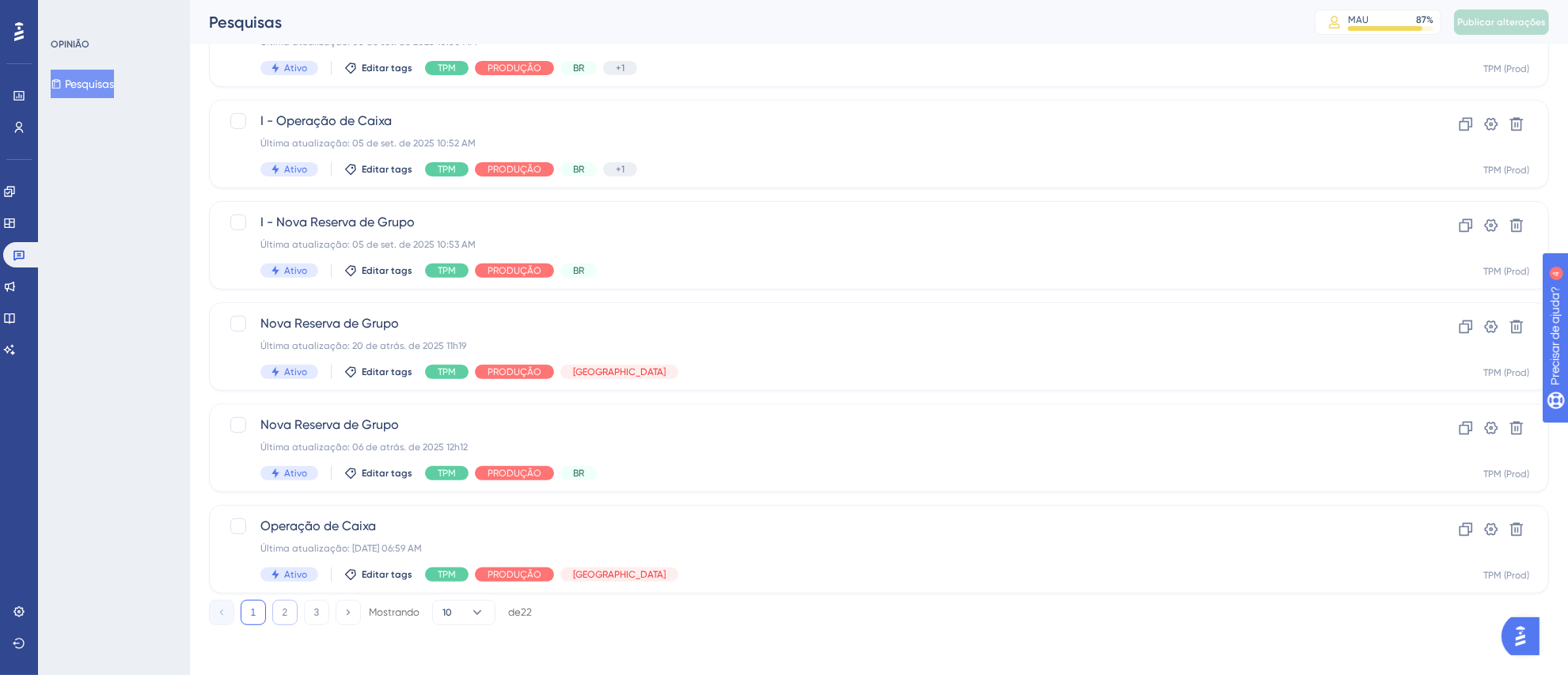
click at [286, 614] on font "2" at bounding box center [285, 612] width 5 height 11
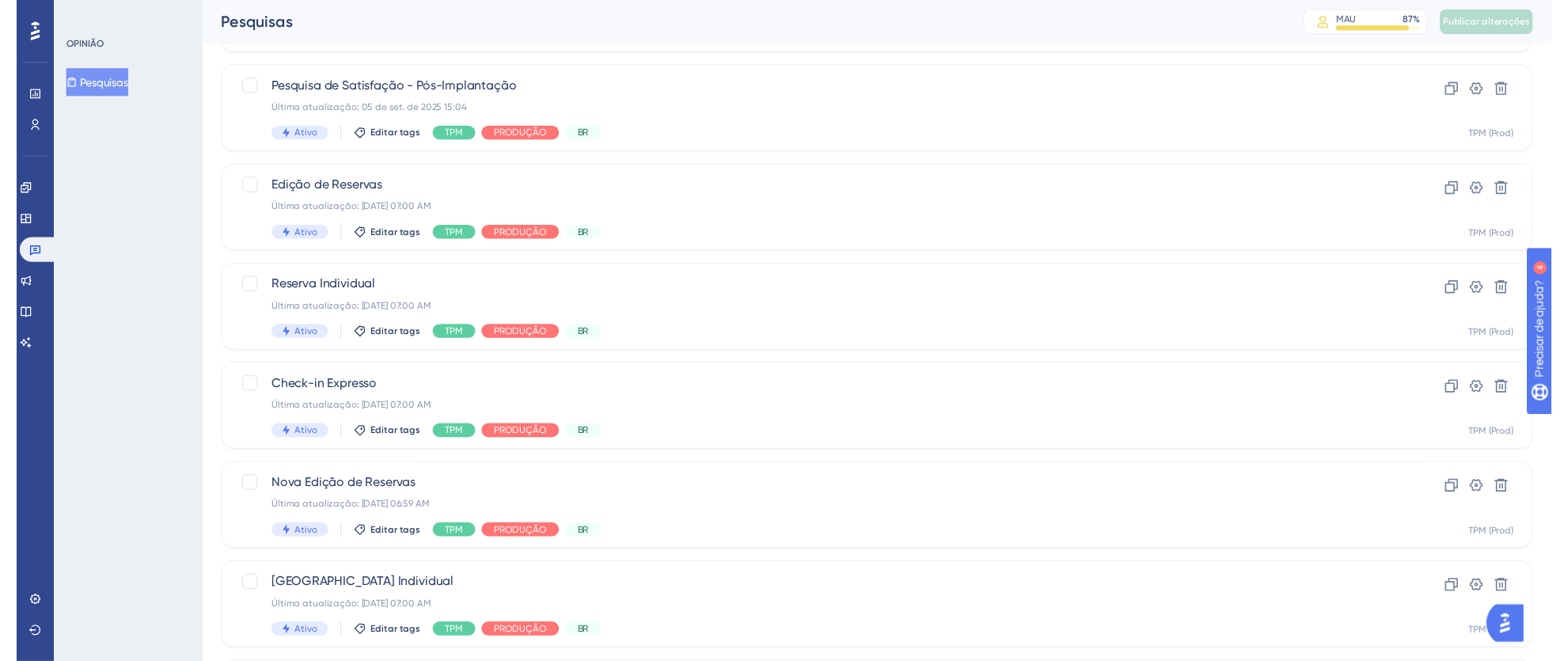
scroll to position [0, 0]
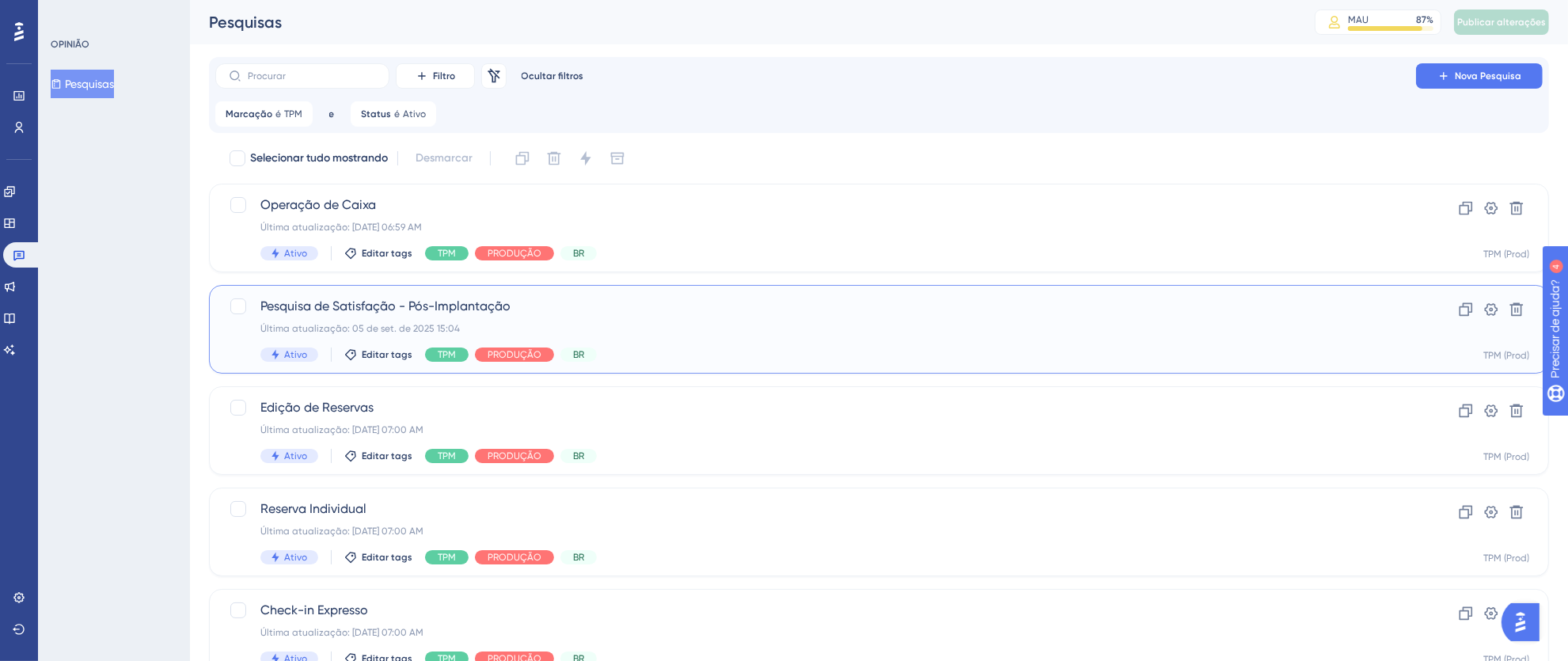
click at [876, 330] on div "Última atualização: 05 de set. de 2025 15:04" at bounding box center [815, 329] width 1110 height 12
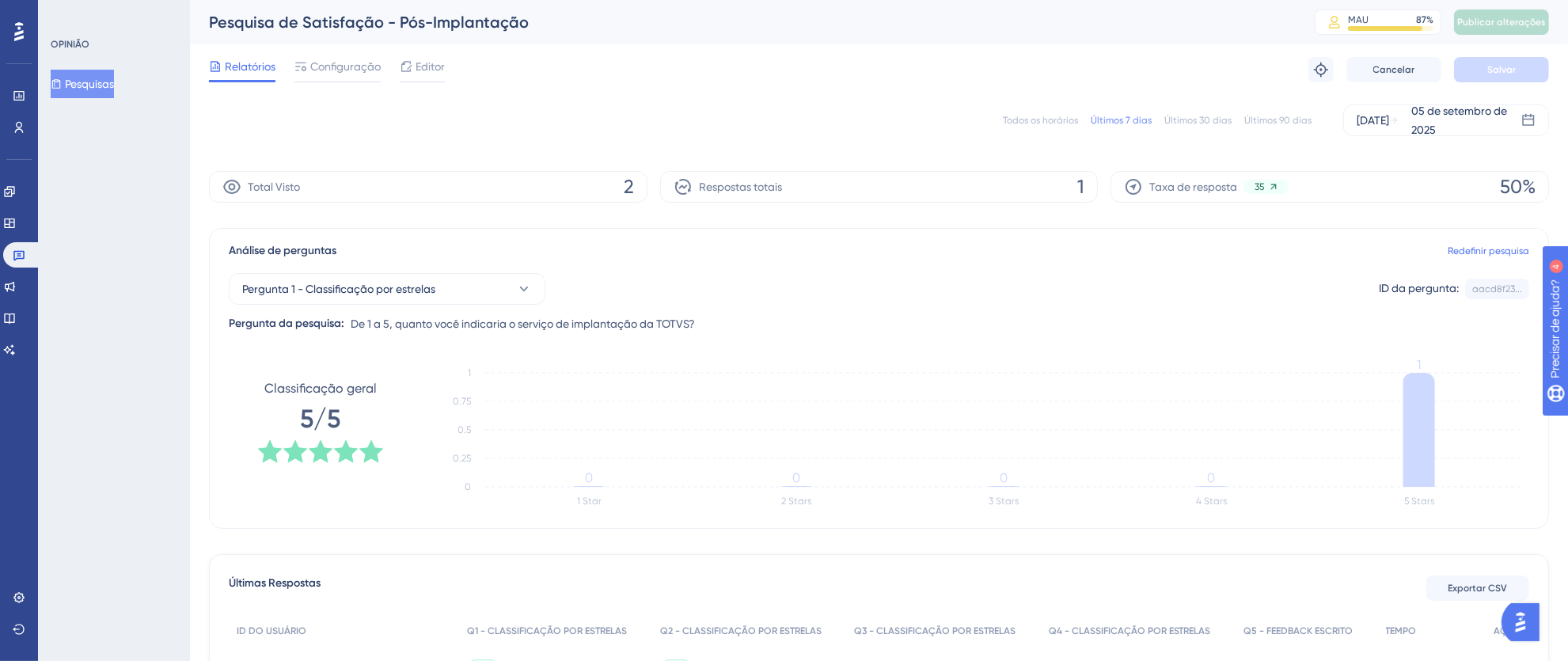
click at [1031, 119] on font "Todos os horários" at bounding box center [1041, 120] width 75 height 11
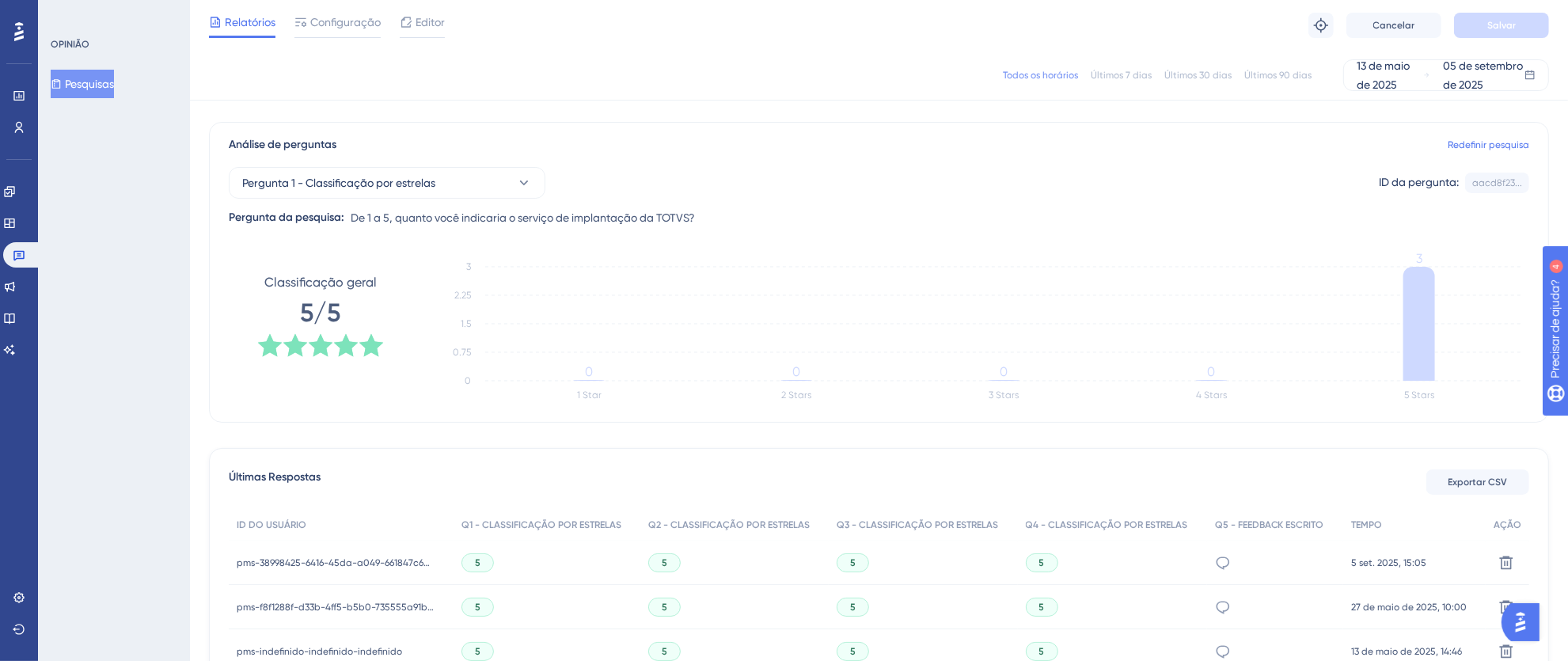
scroll to position [233, 0]
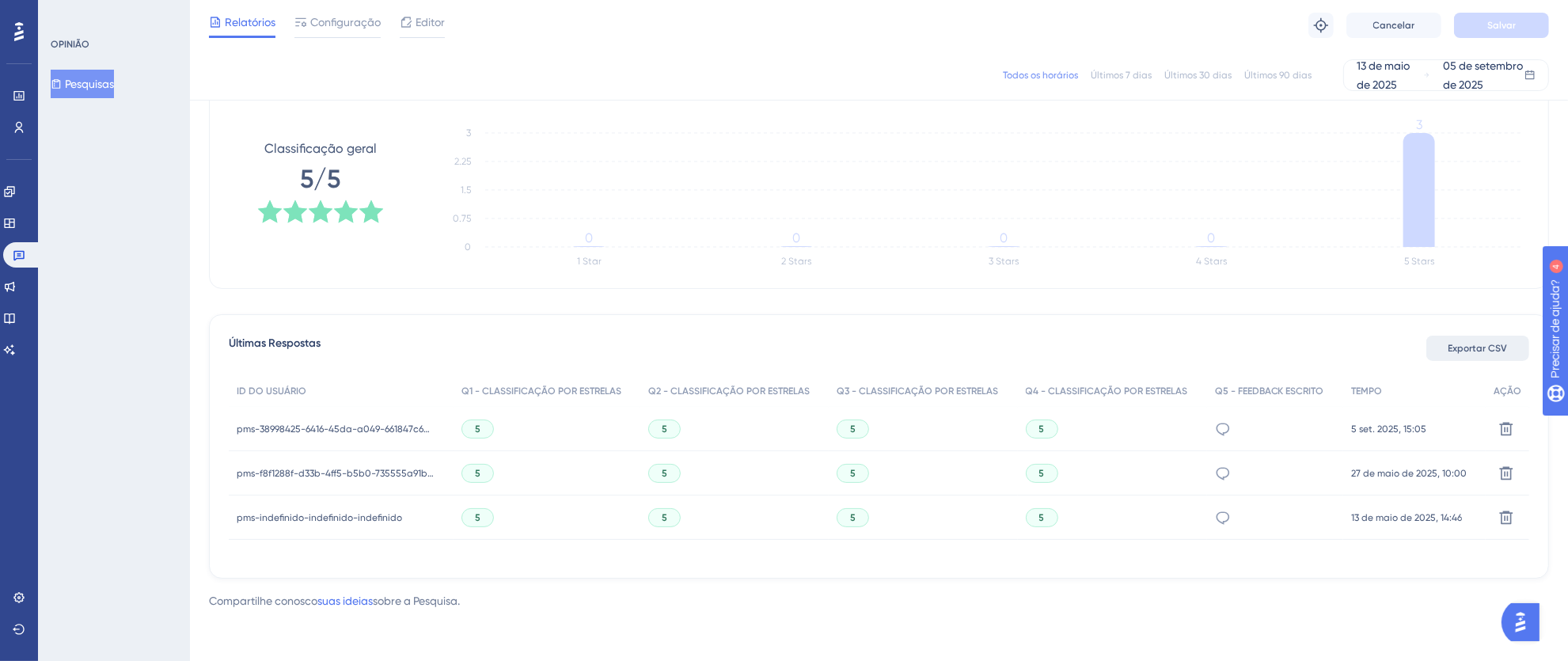
click at [1459, 354] on span "Exportar CSV" at bounding box center [1478, 348] width 60 height 12
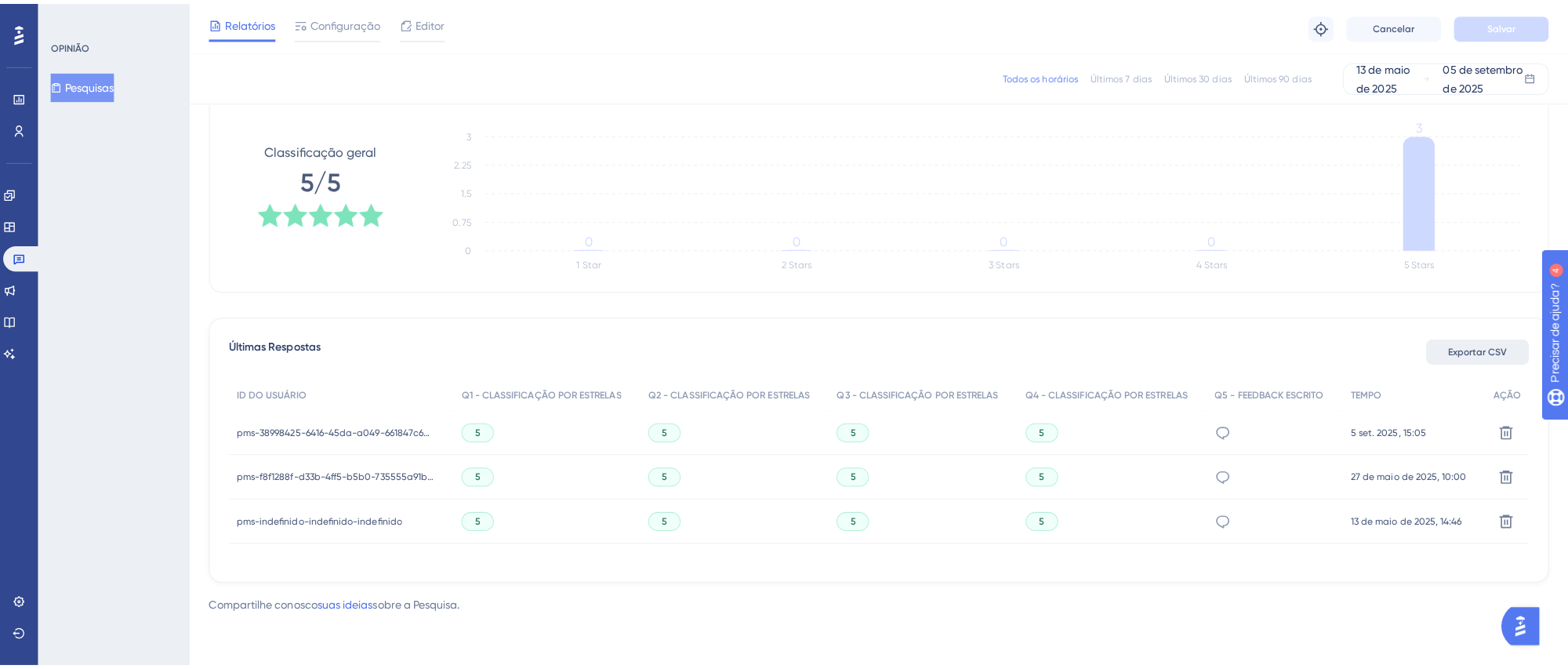
scroll to position [216, 0]
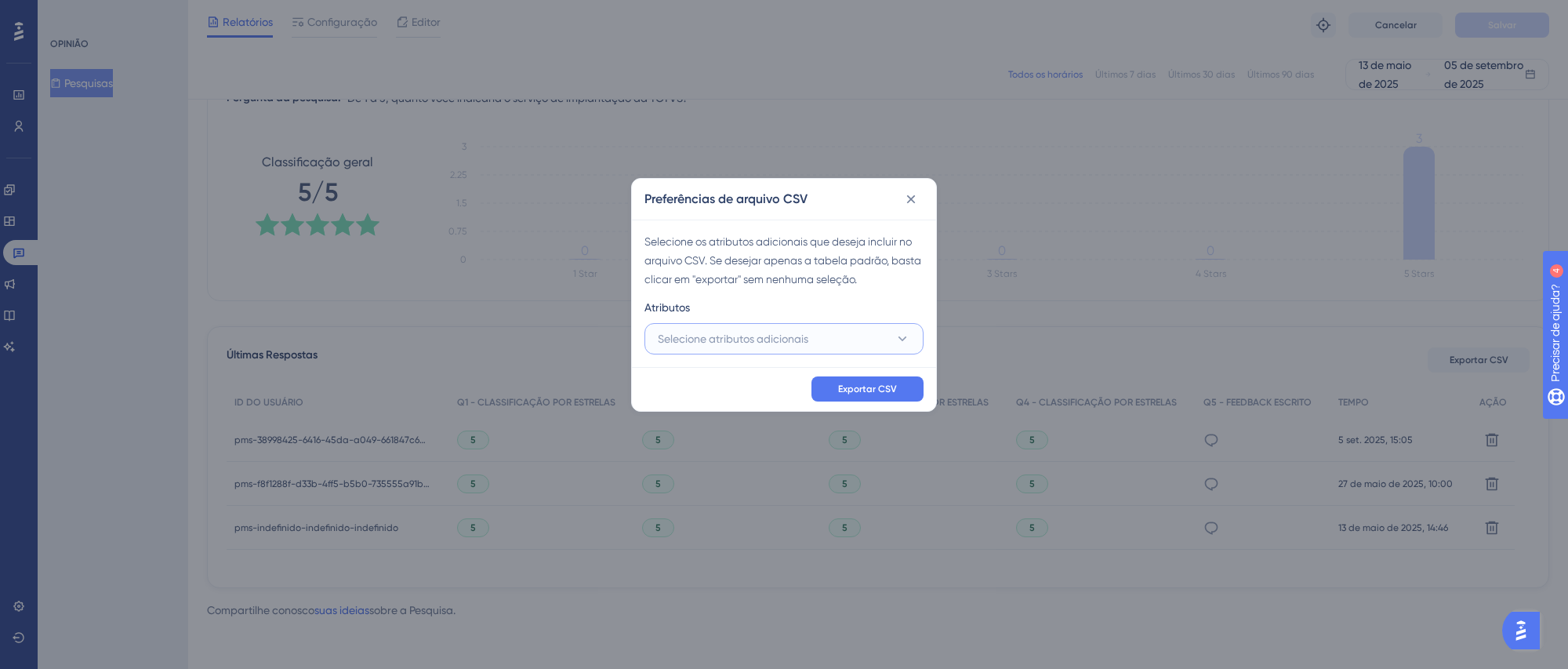
click at [762, 342] on font "Selecione atributos adicionais" at bounding box center [732, 339] width 151 height 12
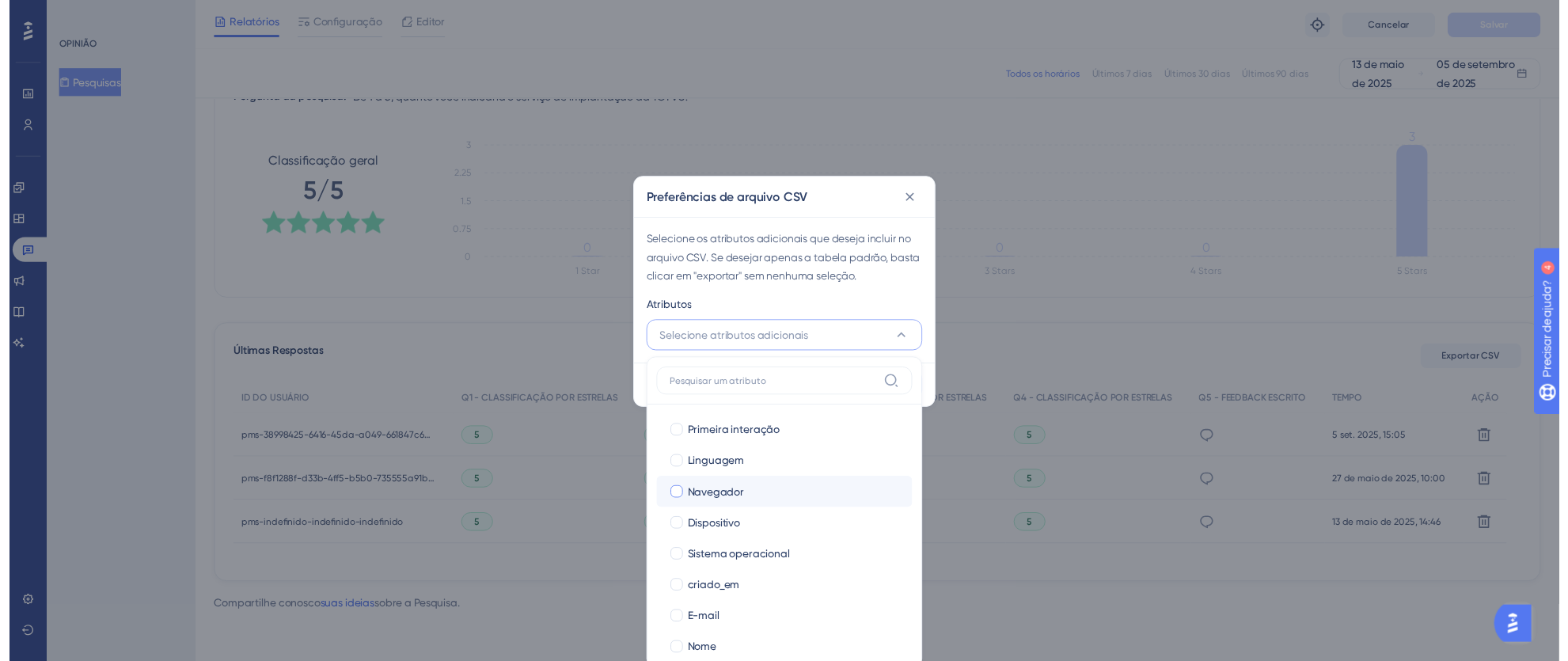
scroll to position [109, 0]
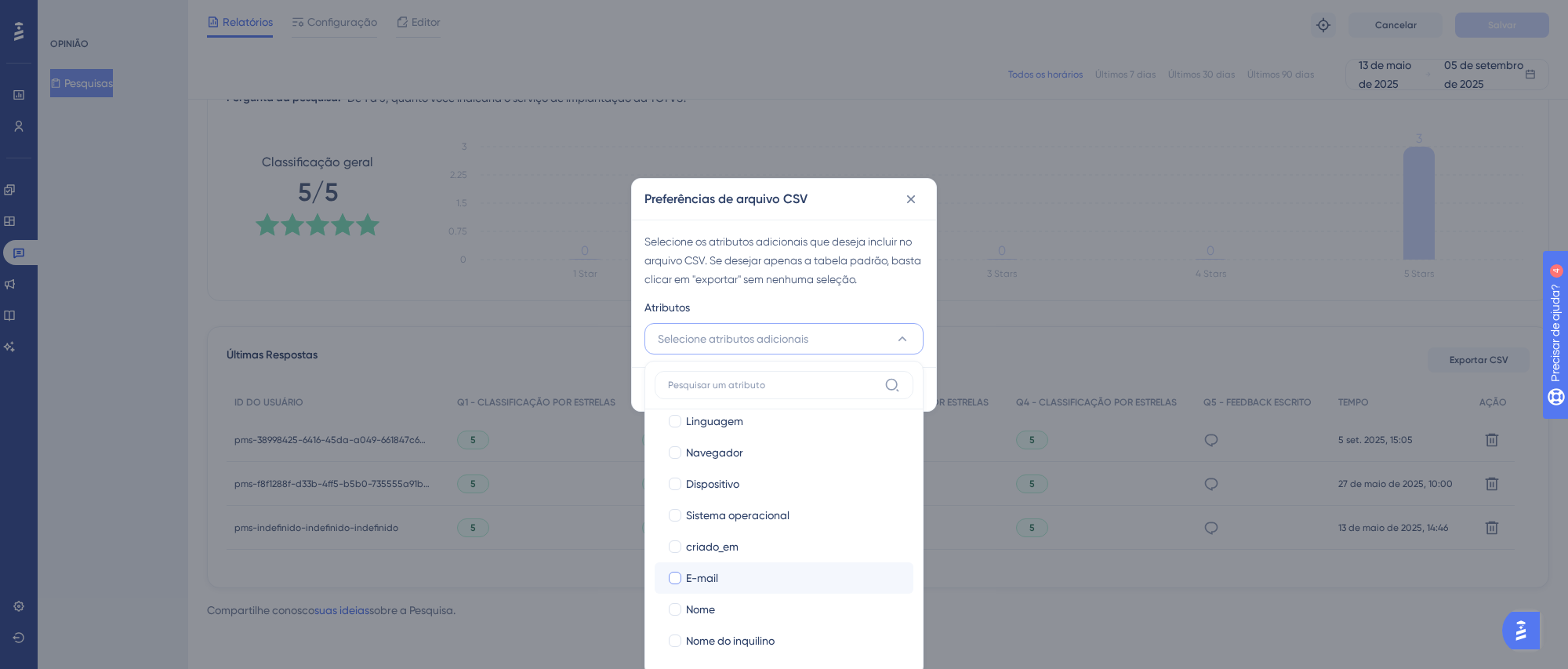
click at [671, 572] on div at bounding box center [675, 578] width 12 height 12
checkbox input "true"
click at [682, 611] on div at bounding box center [675, 609] width 16 height 16
checkbox input "true"
click at [680, 635] on div at bounding box center [675, 641] width 12 height 12
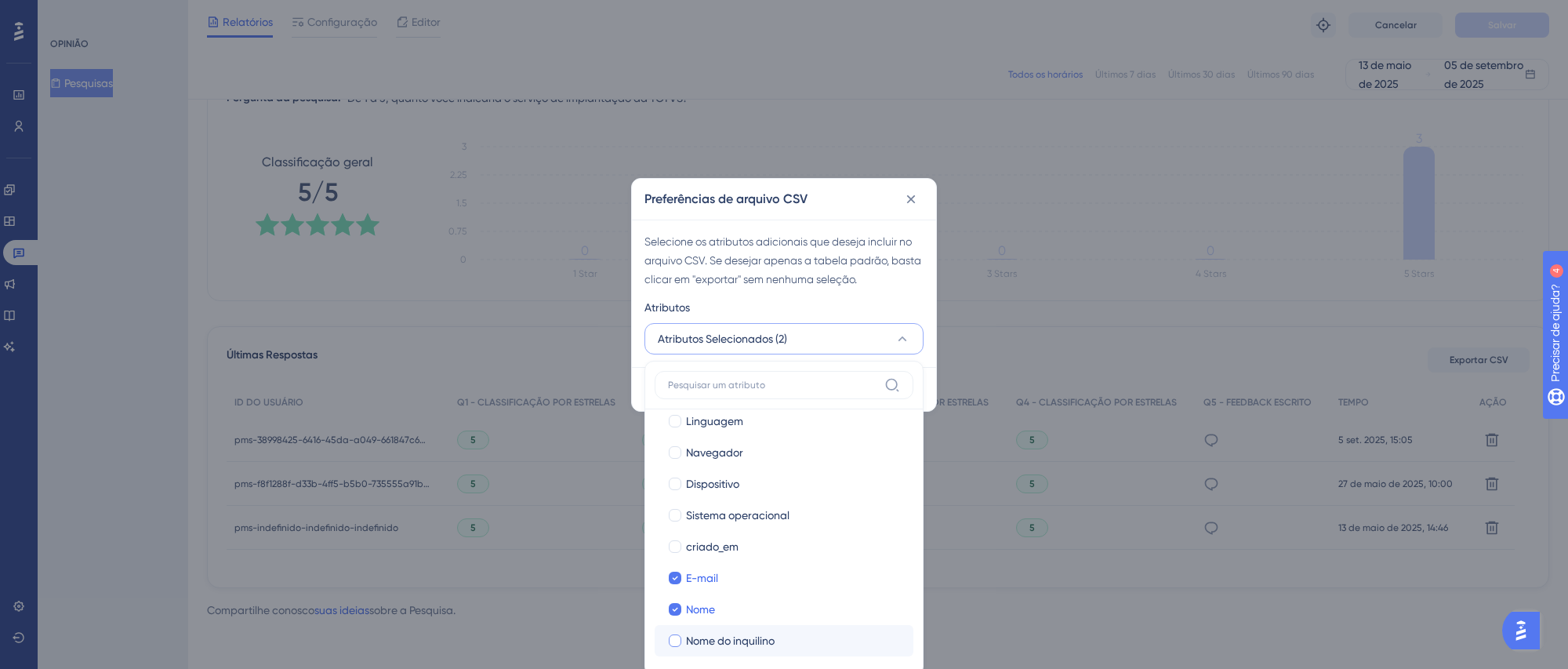
checkbox input "true"
click at [881, 302] on div "Atributos" at bounding box center [784, 311] width 279 height 25
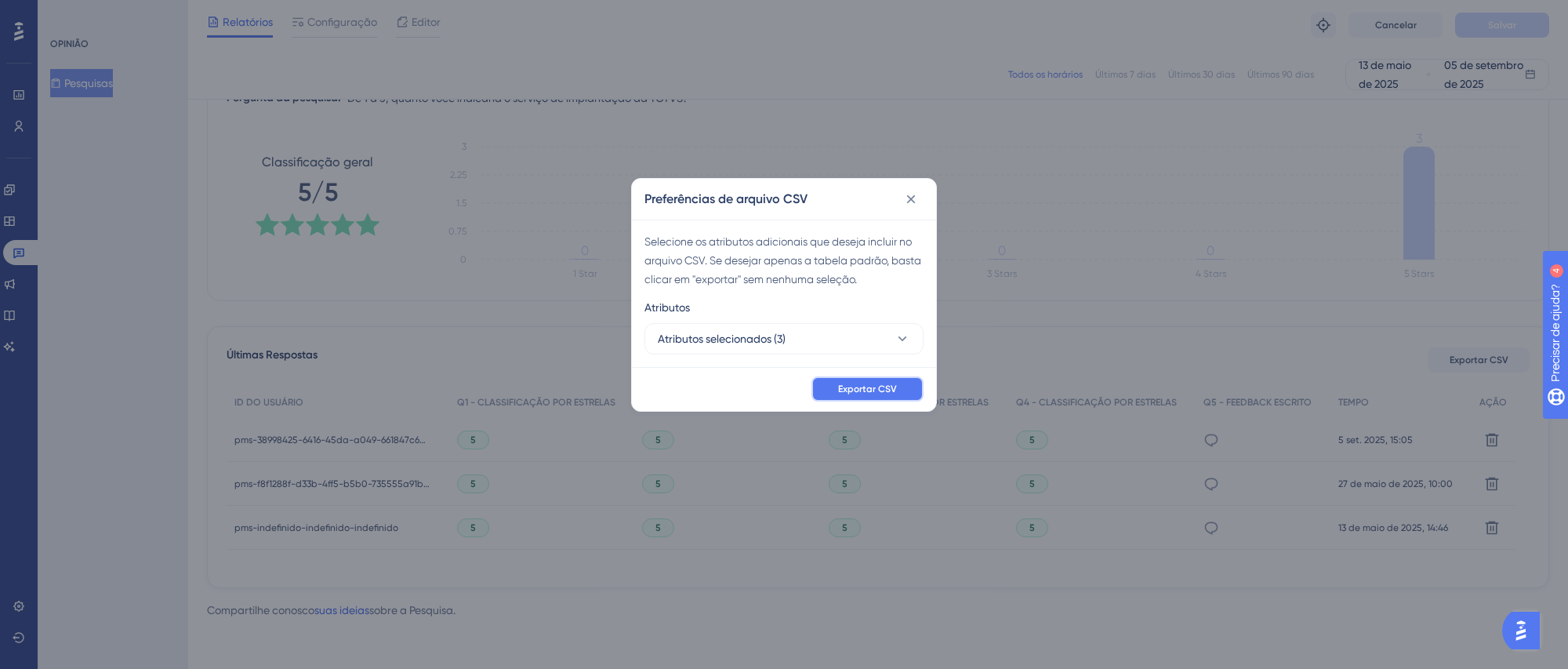
click at [889, 390] on font "Exportar CSV" at bounding box center [867, 388] width 59 height 11
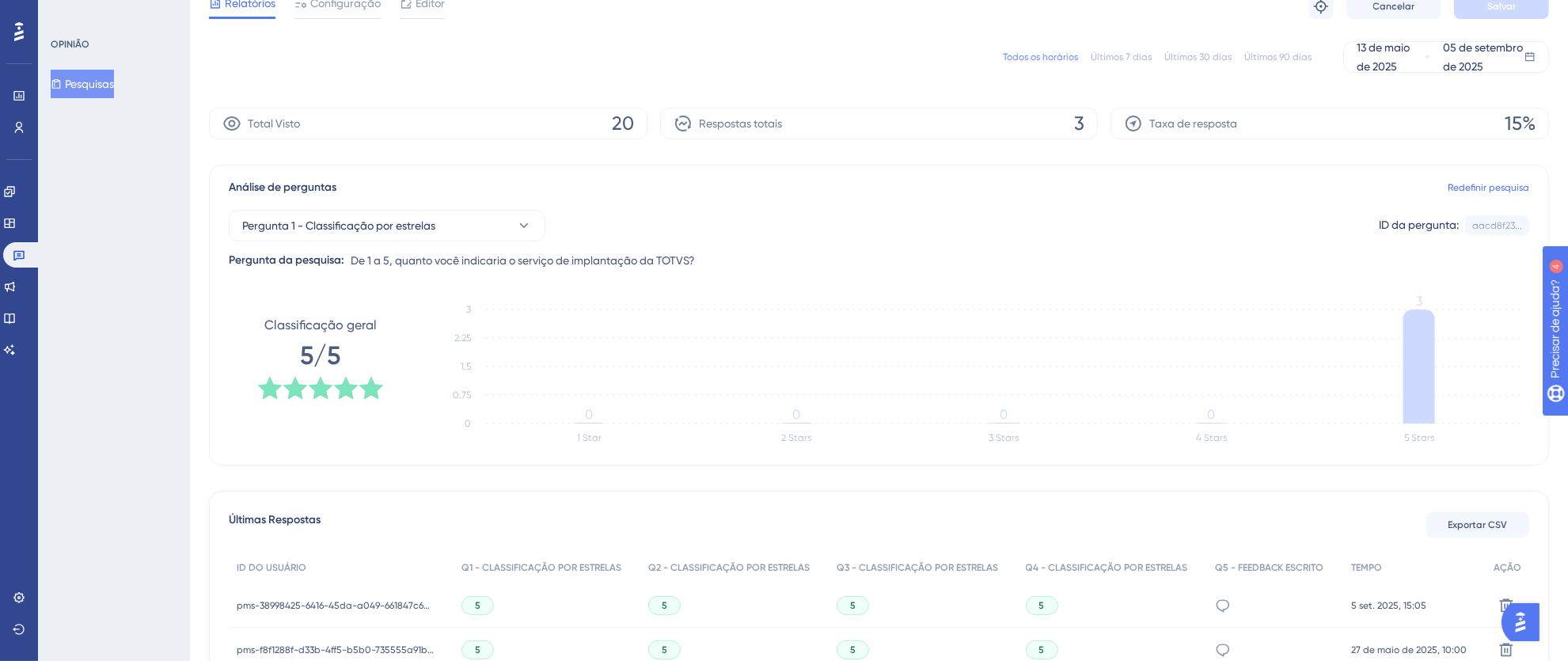
scroll to position [0, 0]
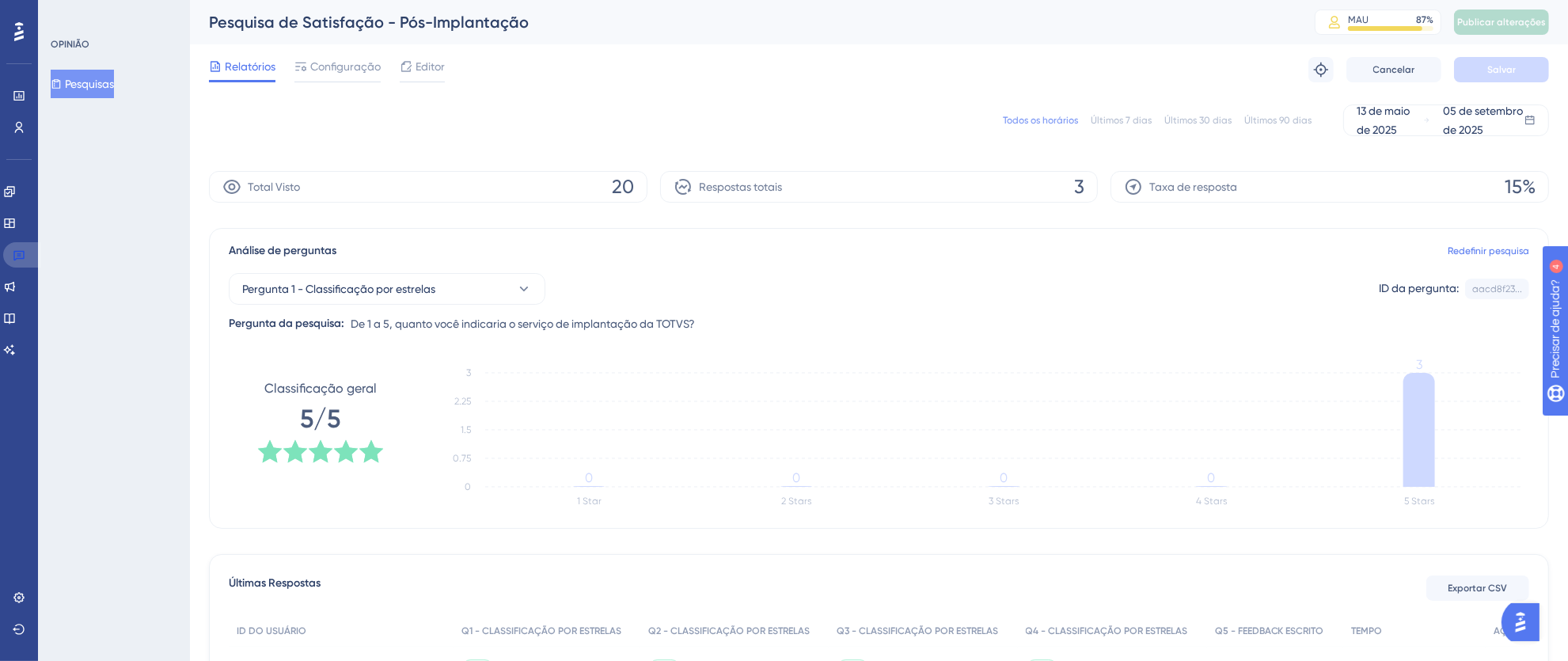
click at [20, 258] on icon at bounding box center [19, 255] width 12 height 12
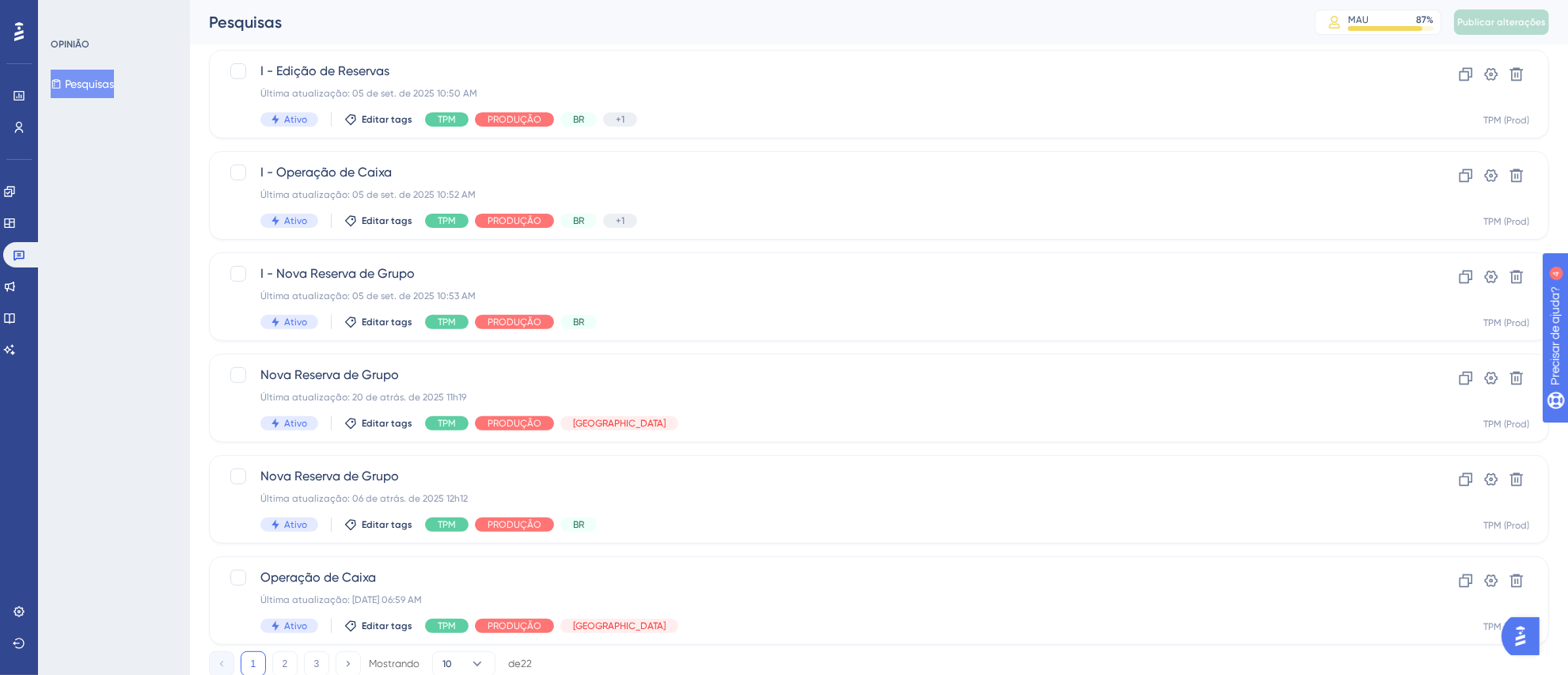
scroll to position [590, 0]
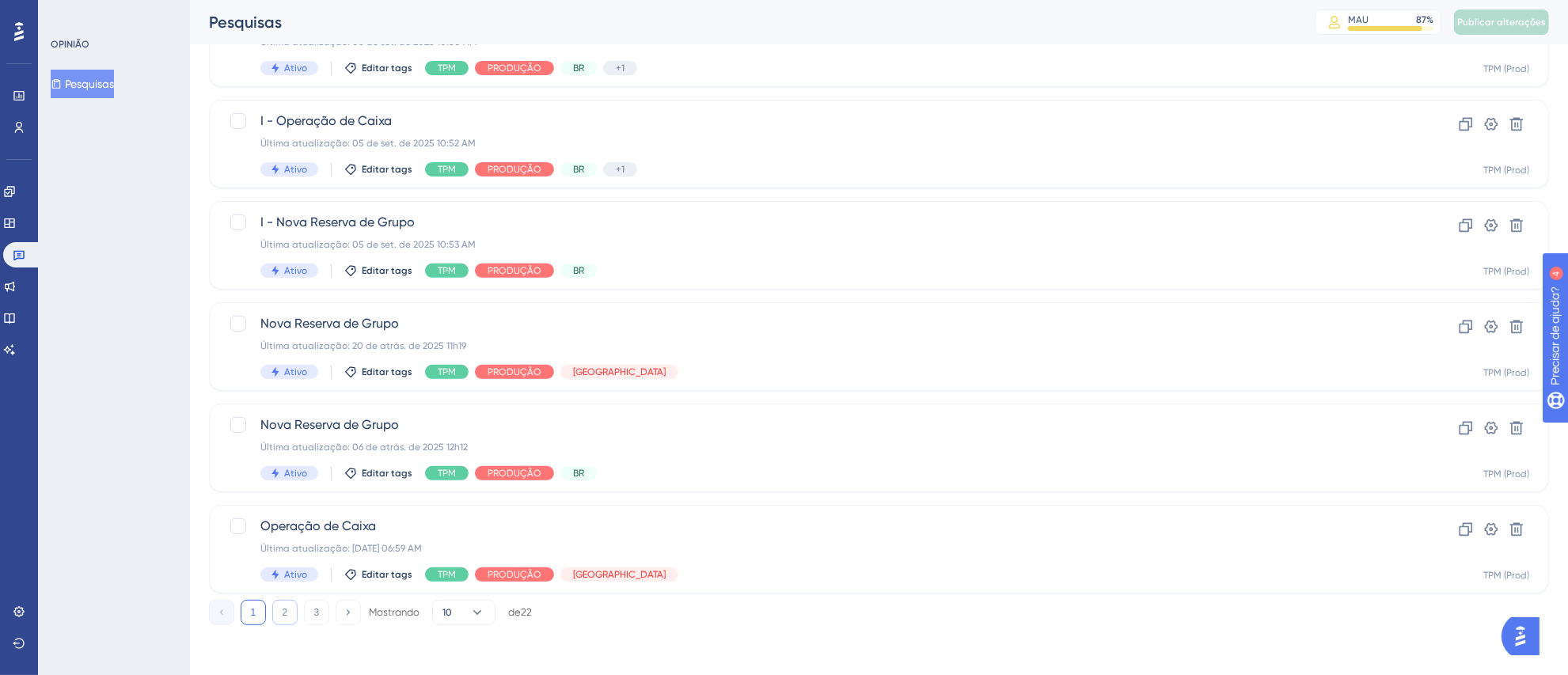
click at [288, 613] on button "2" at bounding box center [285, 612] width 25 height 25
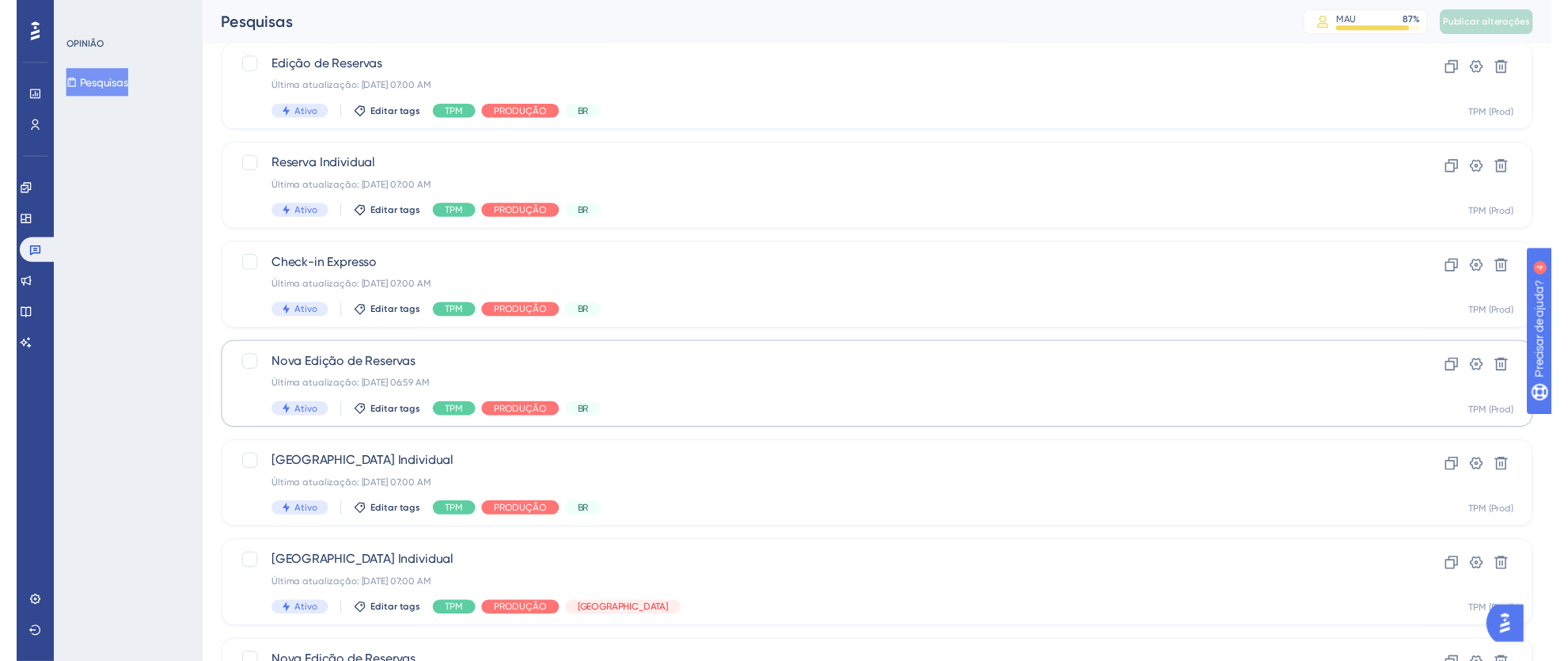
scroll to position [0, 0]
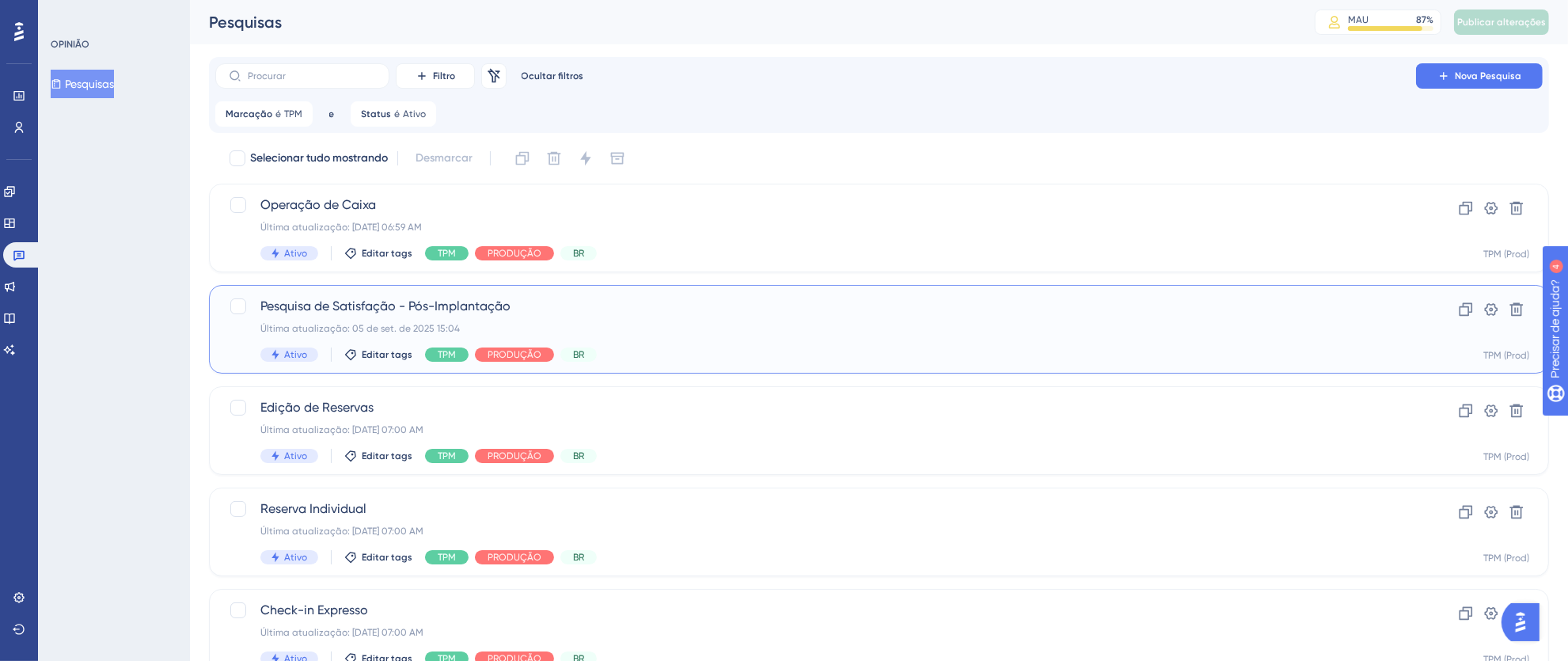
click at [702, 330] on div "Última atualização: 05 de set. de 2025 15:04" at bounding box center [815, 329] width 1110 height 12
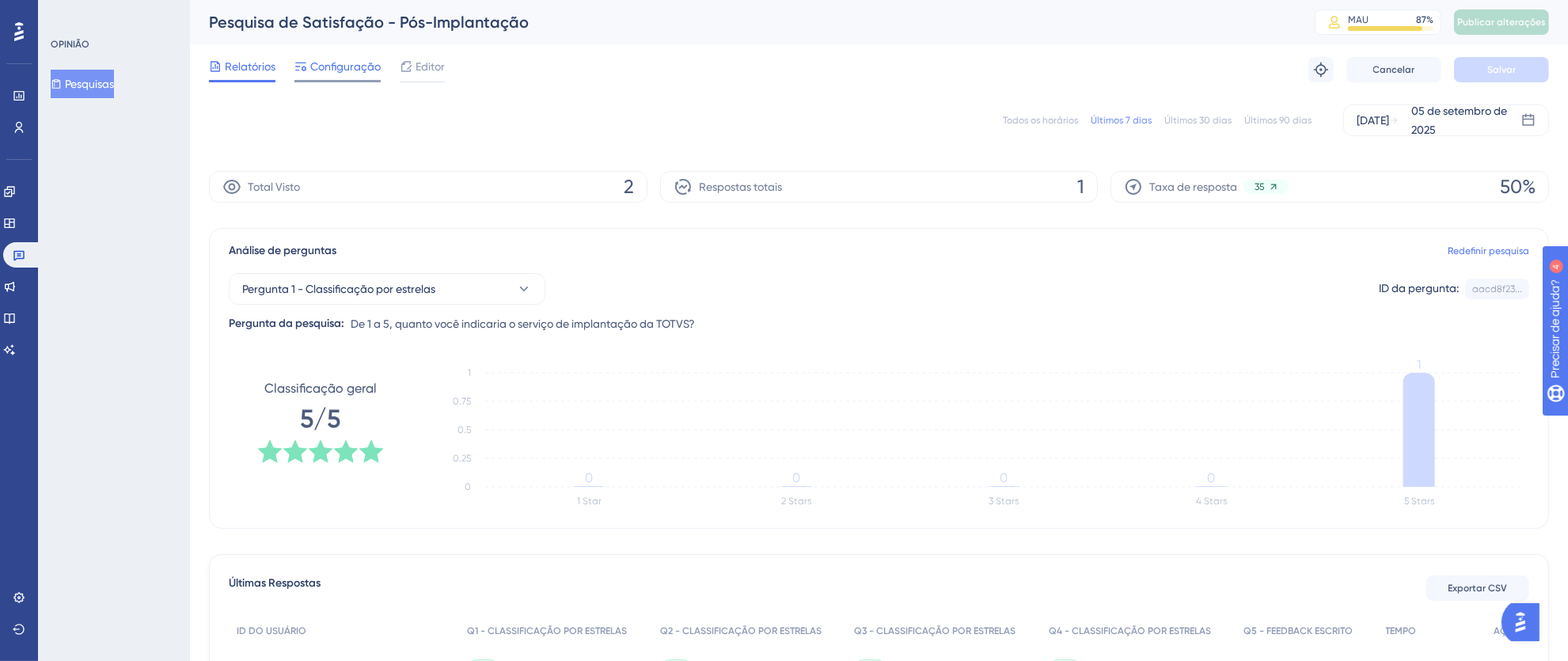
click at [321, 68] on font "Configuração" at bounding box center [345, 67] width 70 height 12
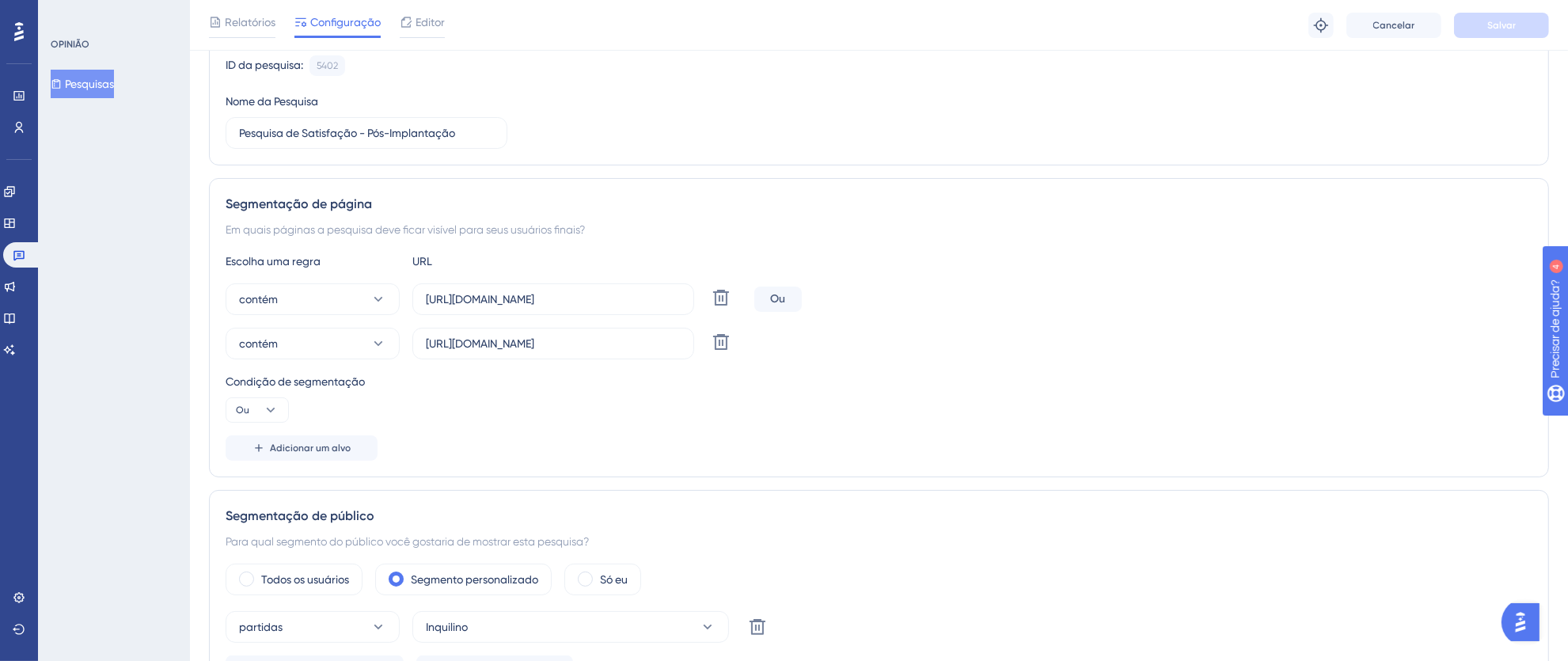
scroll to position [163, 0]
click at [478, 294] on input "[URL][DOMAIN_NAME]" at bounding box center [553, 296] width 255 height 18
click at [457, 294] on input "[URL][DOMAIN_NAME]" at bounding box center [553, 296] width 255 height 18
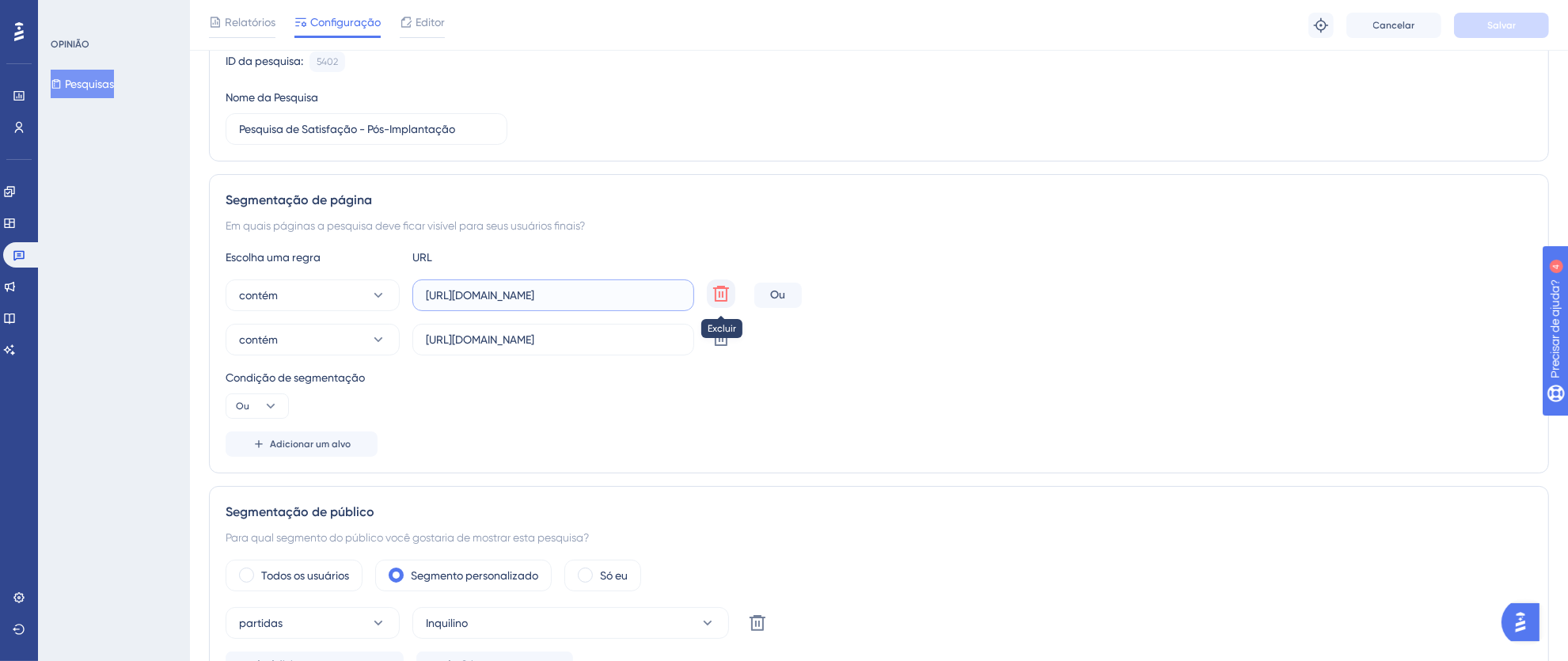
drag, startPoint x: 426, startPoint y: 295, endPoint x: 707, endPoint y: 294, distance: 281.0
click at [707, 294] on div "contém https://thex.totvshospitalidade.com/dashboard Excluir" at bounding box center [486, 296] width 522 height 32
click at [499, 340] on input "[URL][DOMAIN_NAME]" at bounding box center [553, 339] width 255 height 18
click at [456, 338] on input "[URL][DOMAIN_NAME]" at bounding box center [553, 339] width 255 height 18
drag, startPoint x: 426, startPoint y: 339, endPoint x: 675, endPoint y: 339, distance: 249.0
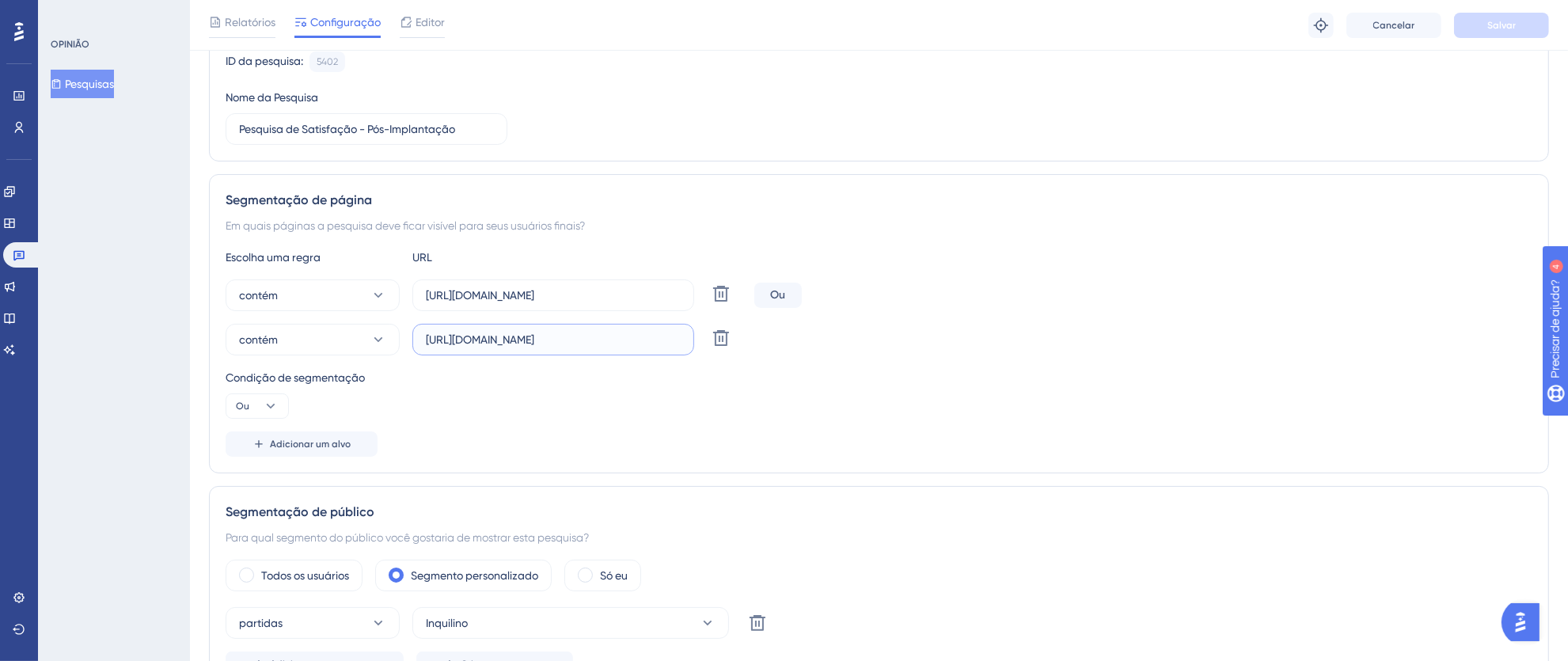
click at [675, 339] on input "[URL][DOMAIN_NAME]" at bounding box center [553, 339] width 255 height 18
click at [12, 249] on icon at bounding box center [19, 255] width 12 height 12
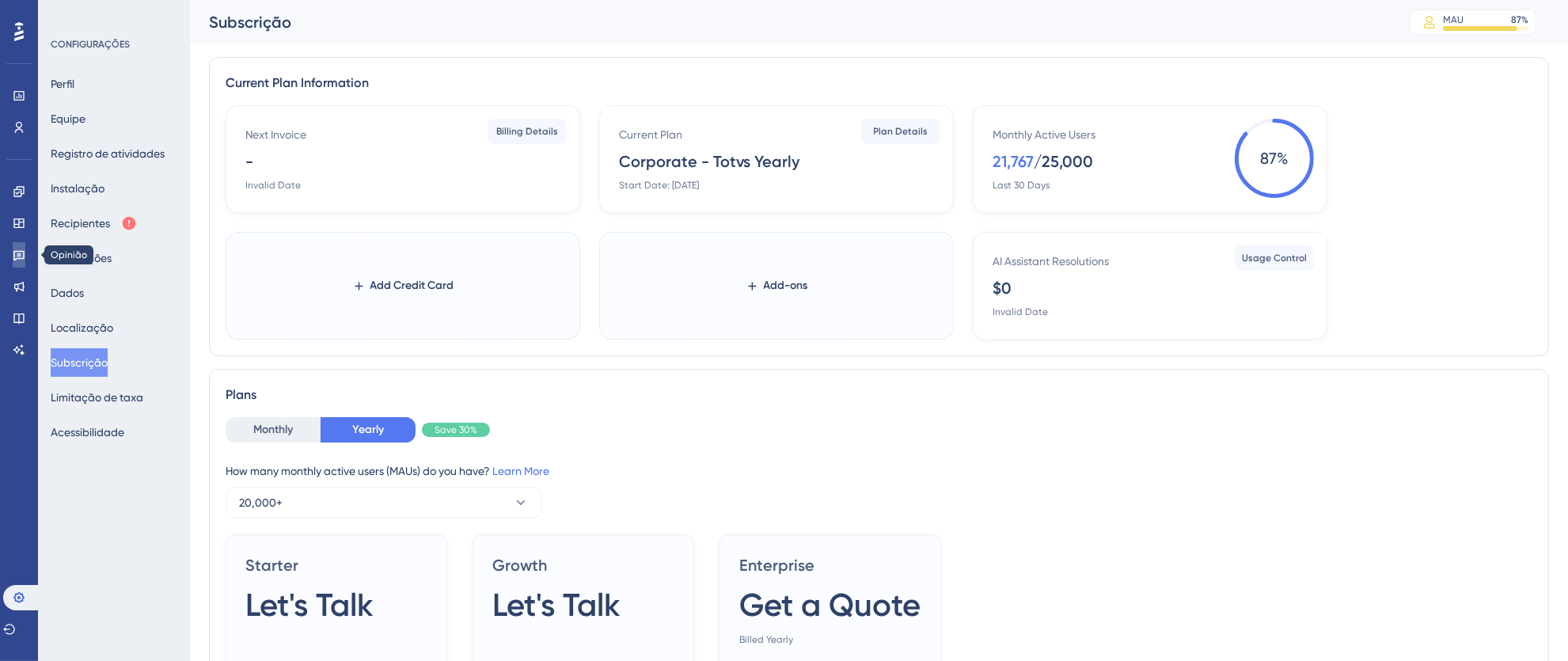
click at [13, 251] on icon at bounding box center [19, 257] width 11 height 11
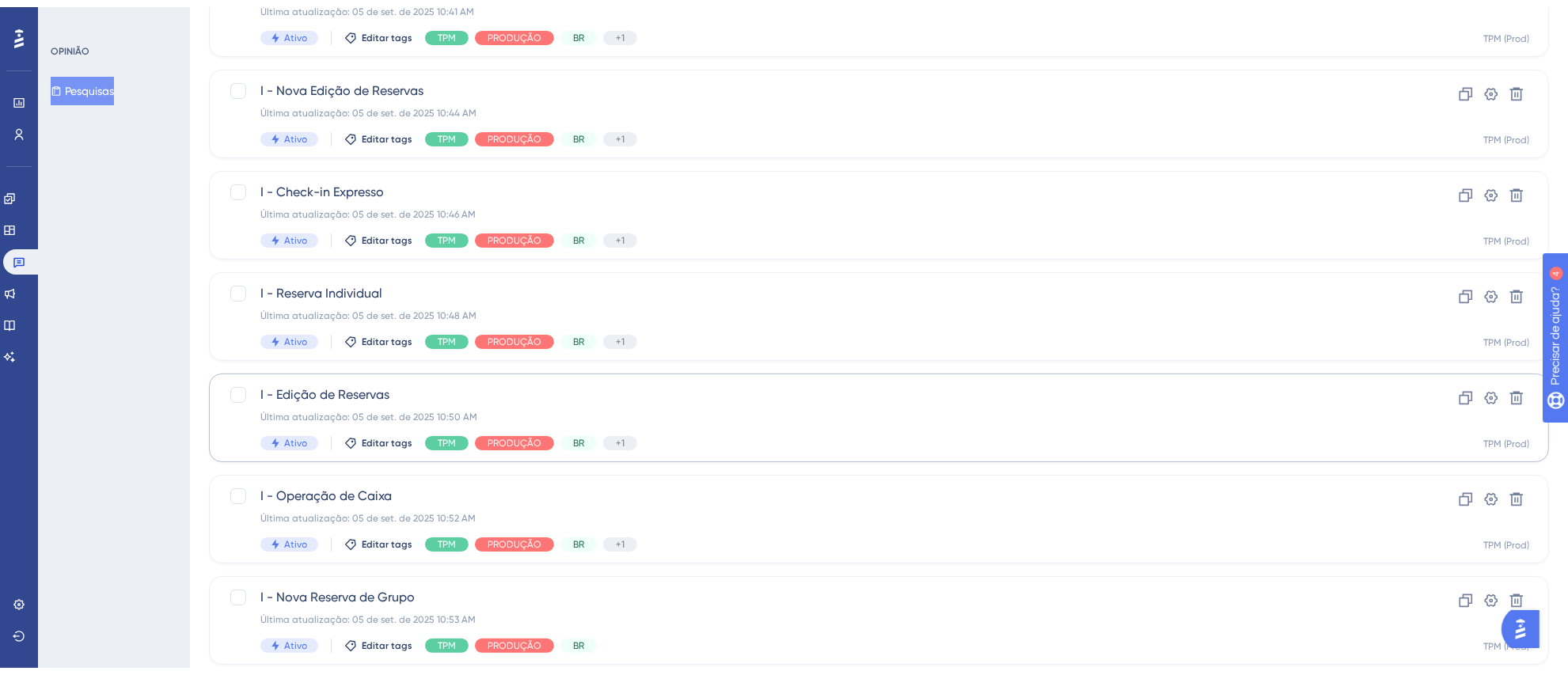
scroll to position [551, 0]
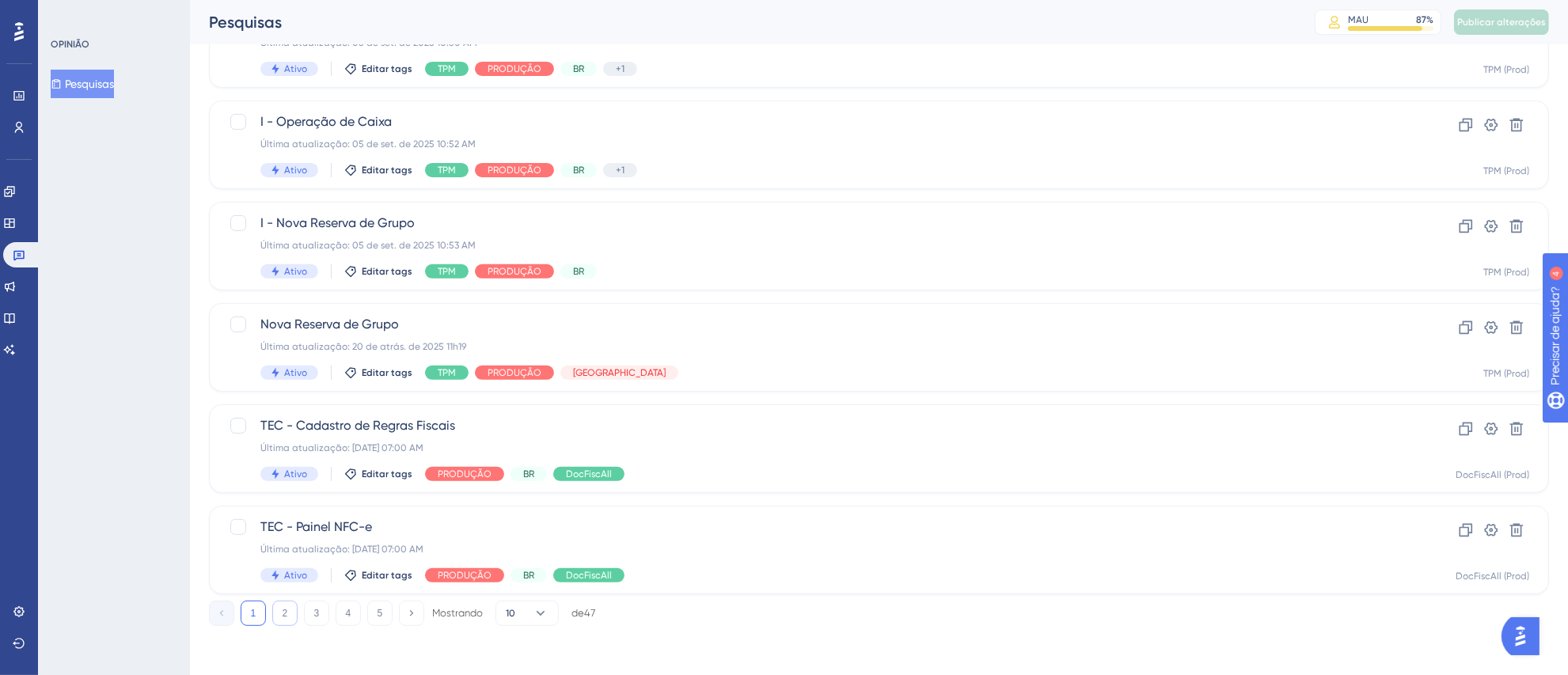
click at [294, 614] on button "2" at bounding box center [285, 613] width 25 height 25
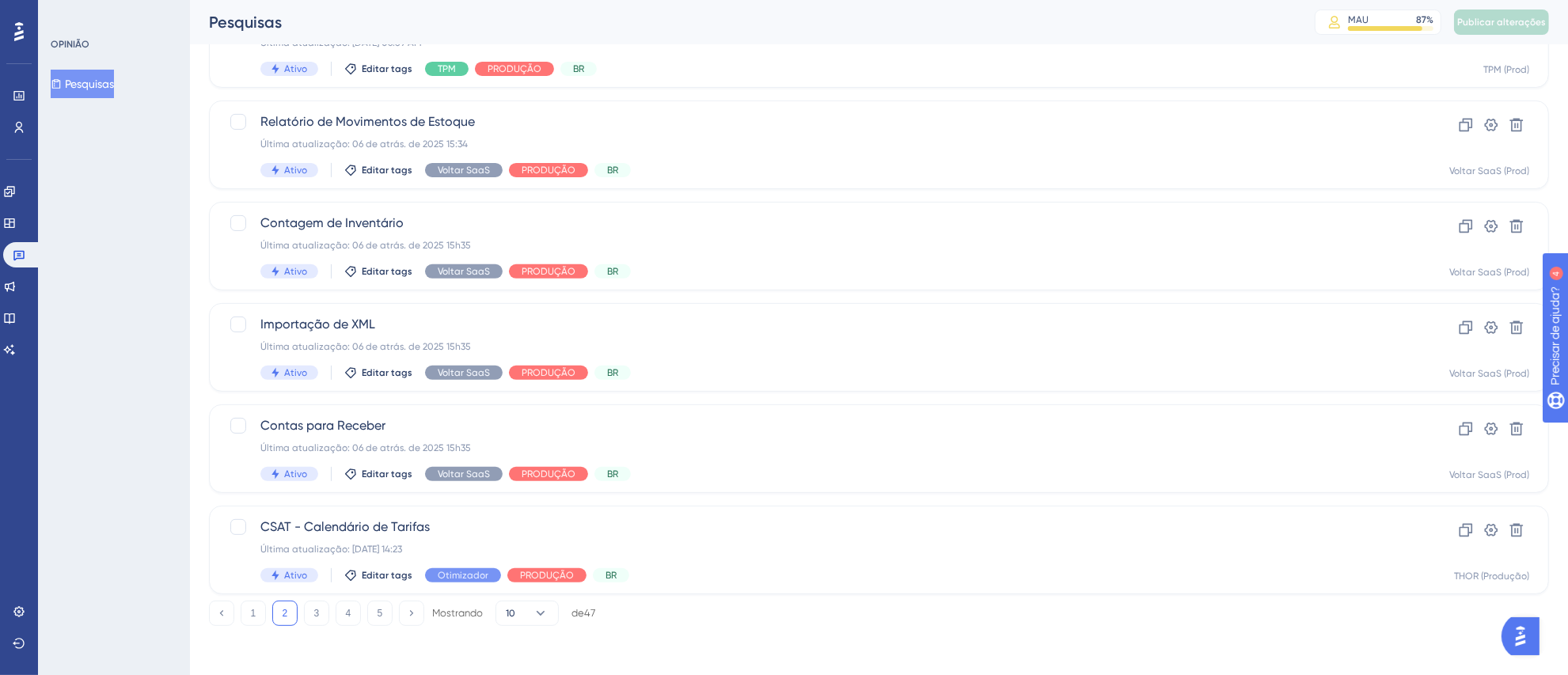
click at [301, 614] on div "1 2 3 4 5 Mostrando 10 de 47" at bounding box center [403, 613] width 387 height 25
click at [312, 614] on button "3" at bounding box center [316, 613] width 25 height 25
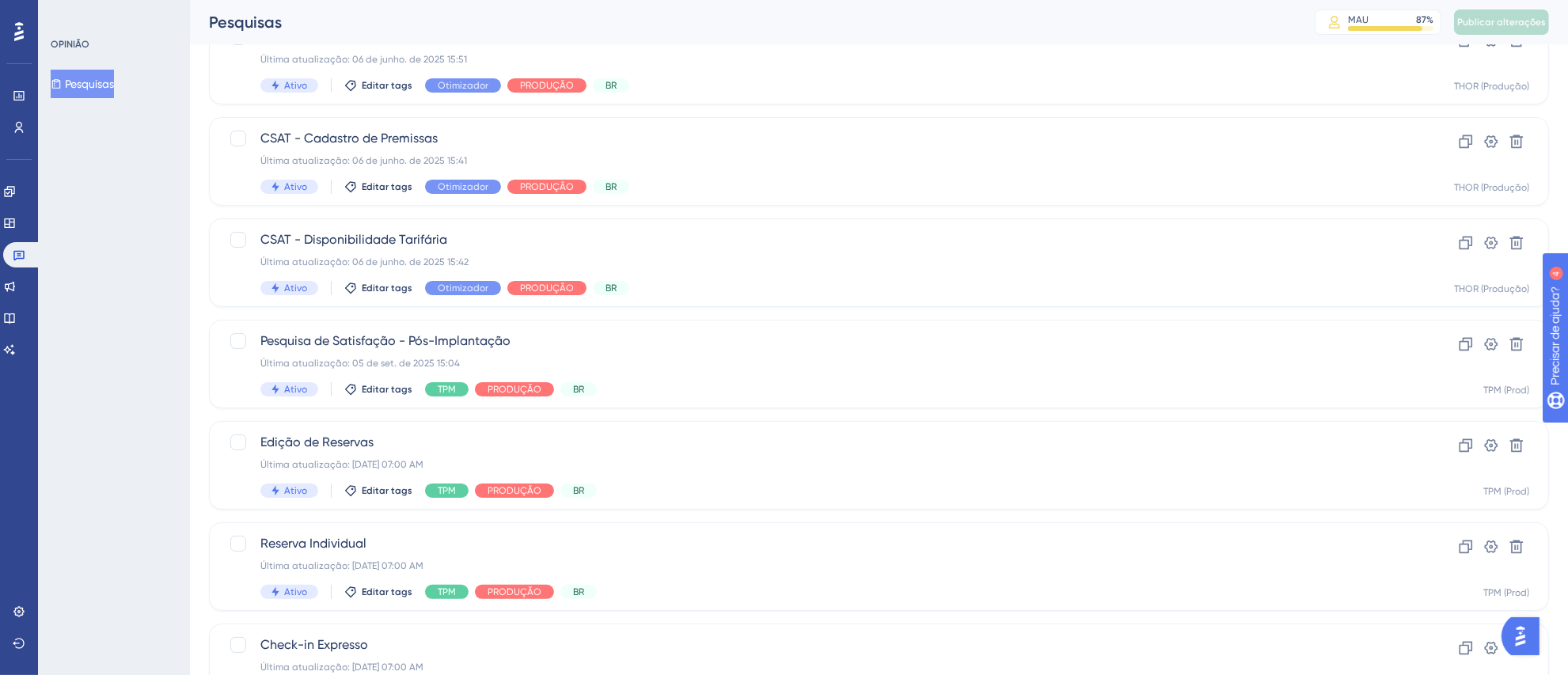
scroll to position [208, 0]
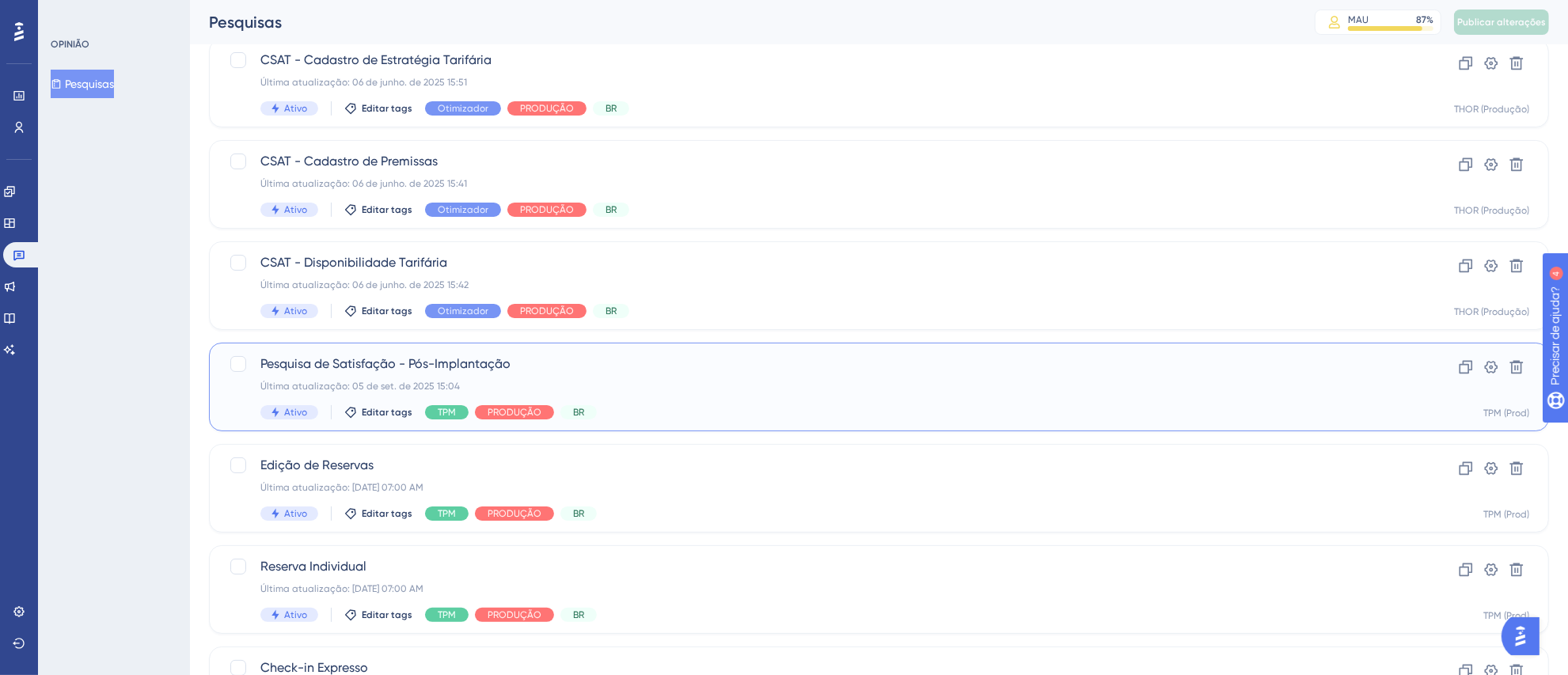
click at [878, 381] on div "Última atualização: 05 de set. de 2025 15:04" at bounding box center [815, 386] width 1110 height 12
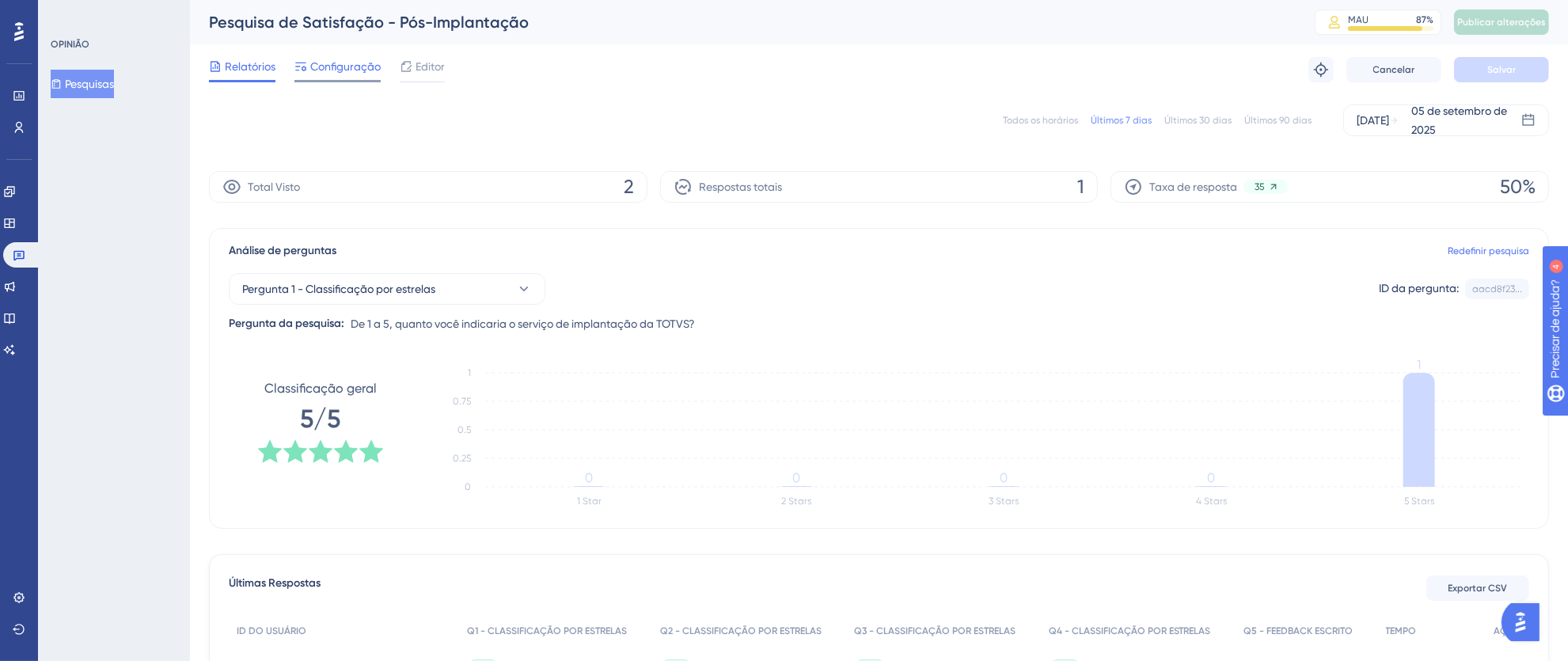
click at [327, 61] on font "Configuração" at bounding box center [345, 67] width 70 height 12
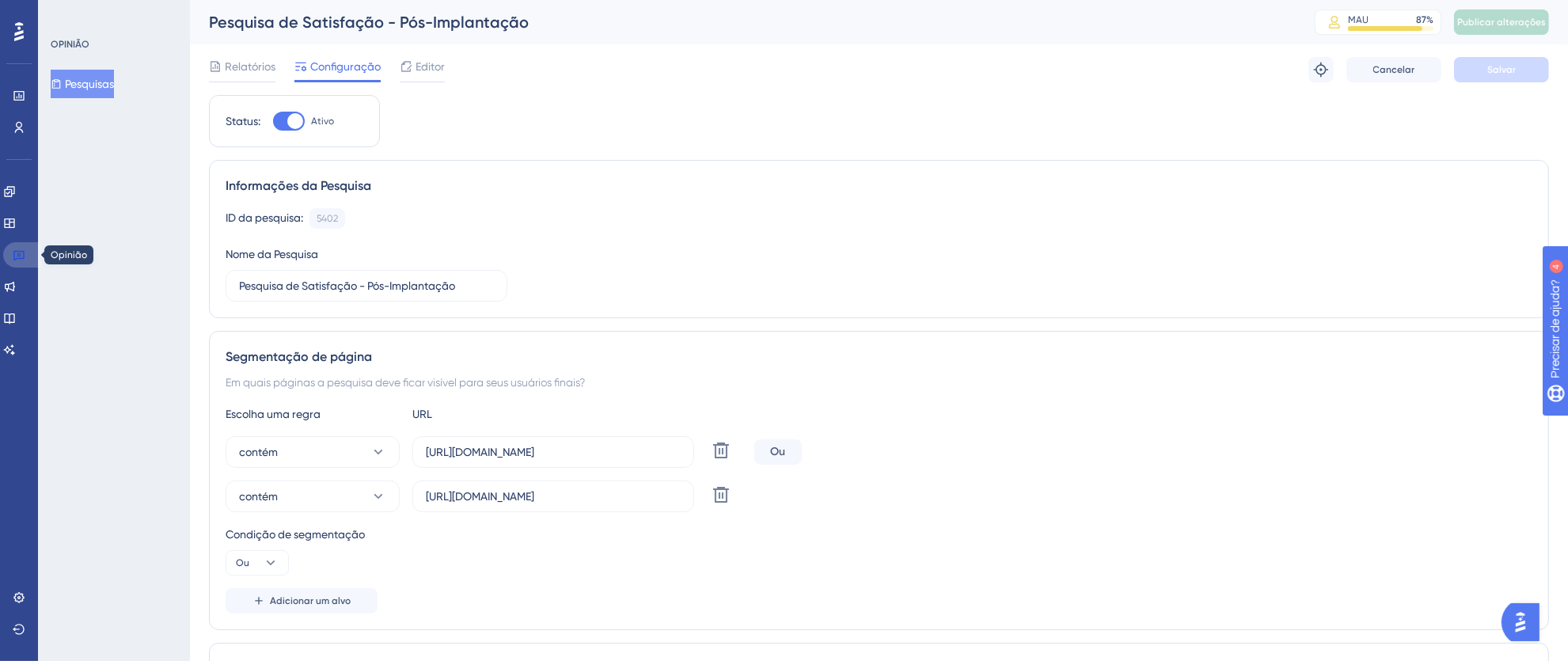
click at [22, 251] on icon at bounding box center [19, 257] width 11 height 11
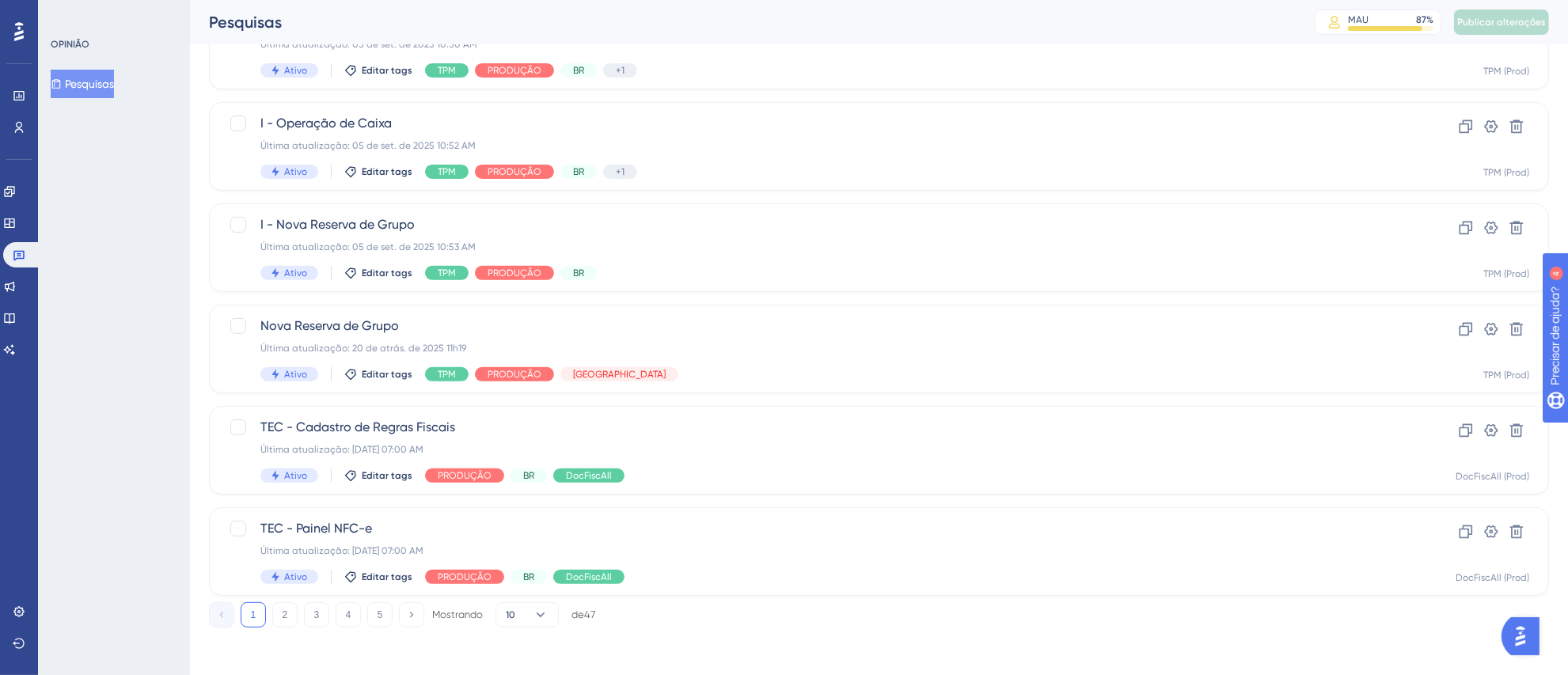
scroll to position [551, 0]
click at [286, 607] on font "2" at bounding box center [285, 613] width 5 height 11
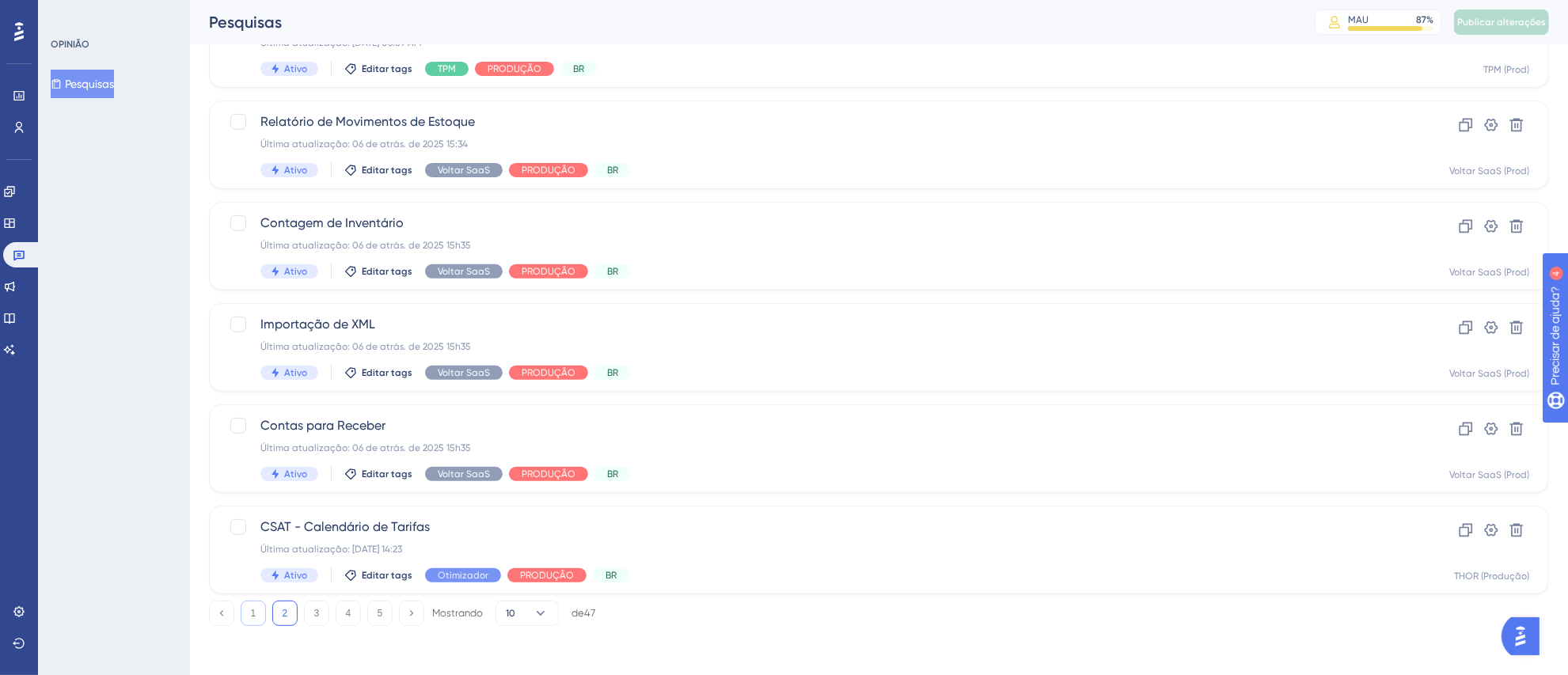
click at [249, 612] on button "1" at bounding box center [253, 613] width 25 height 25
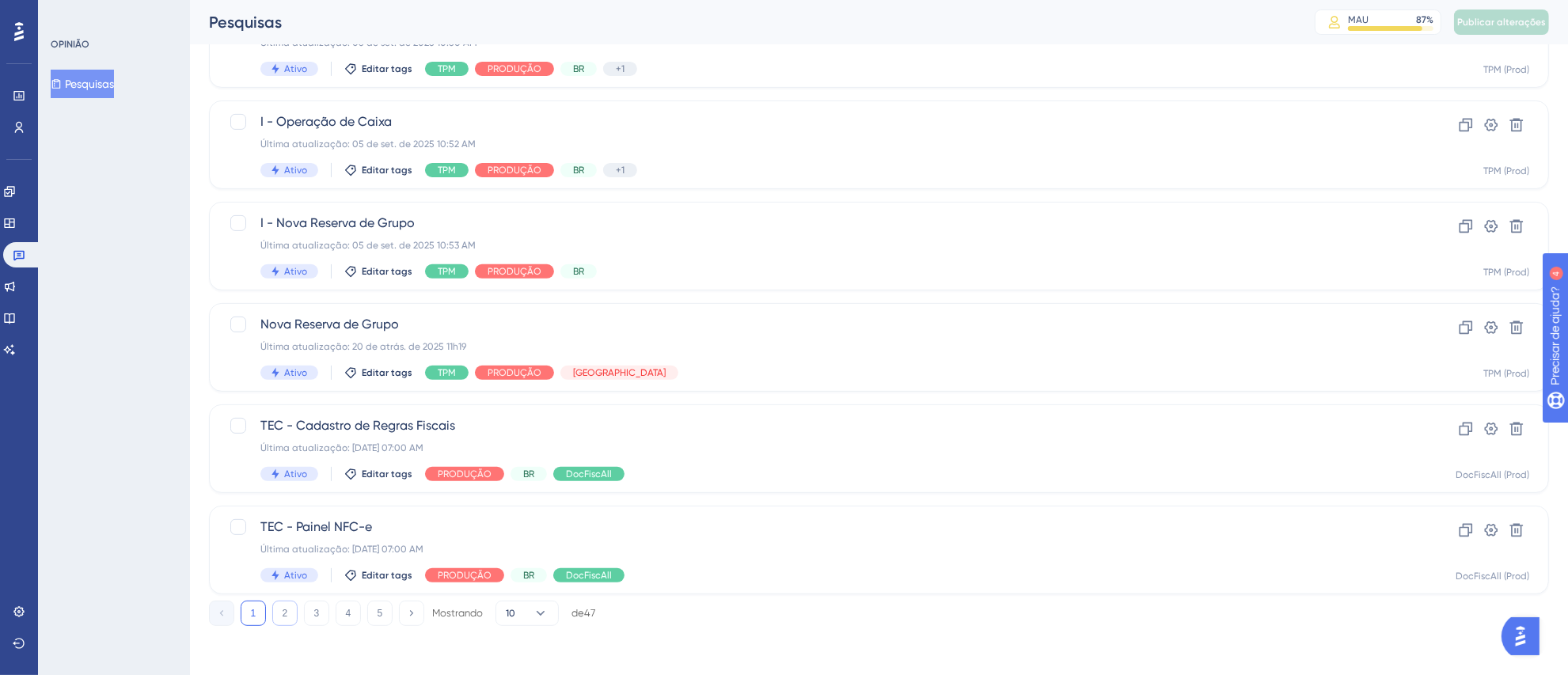
click at [285, 607] on font "2" at bounding box center [285, 613] width 5 height 11
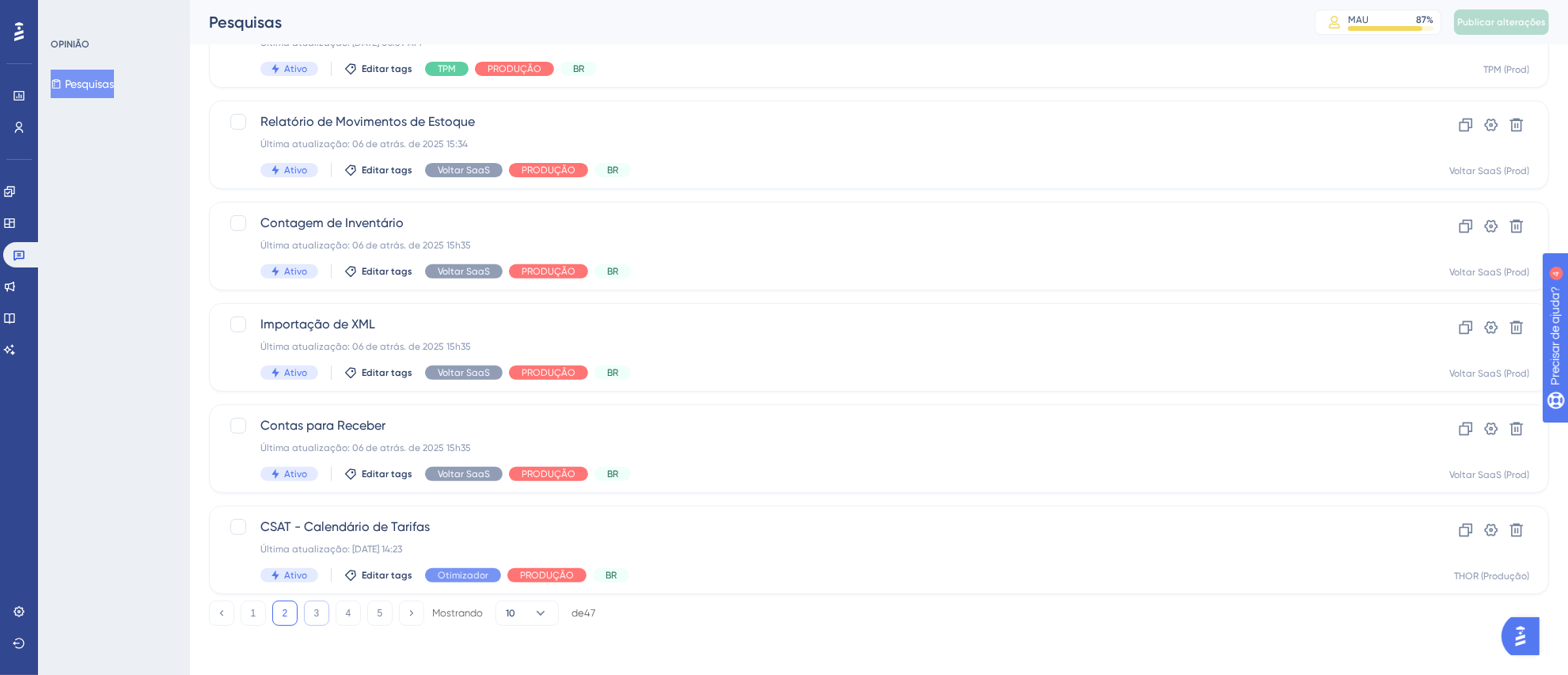
click at [317, 617] on button "3" at bounding box center [316, 613] width 25 height 25
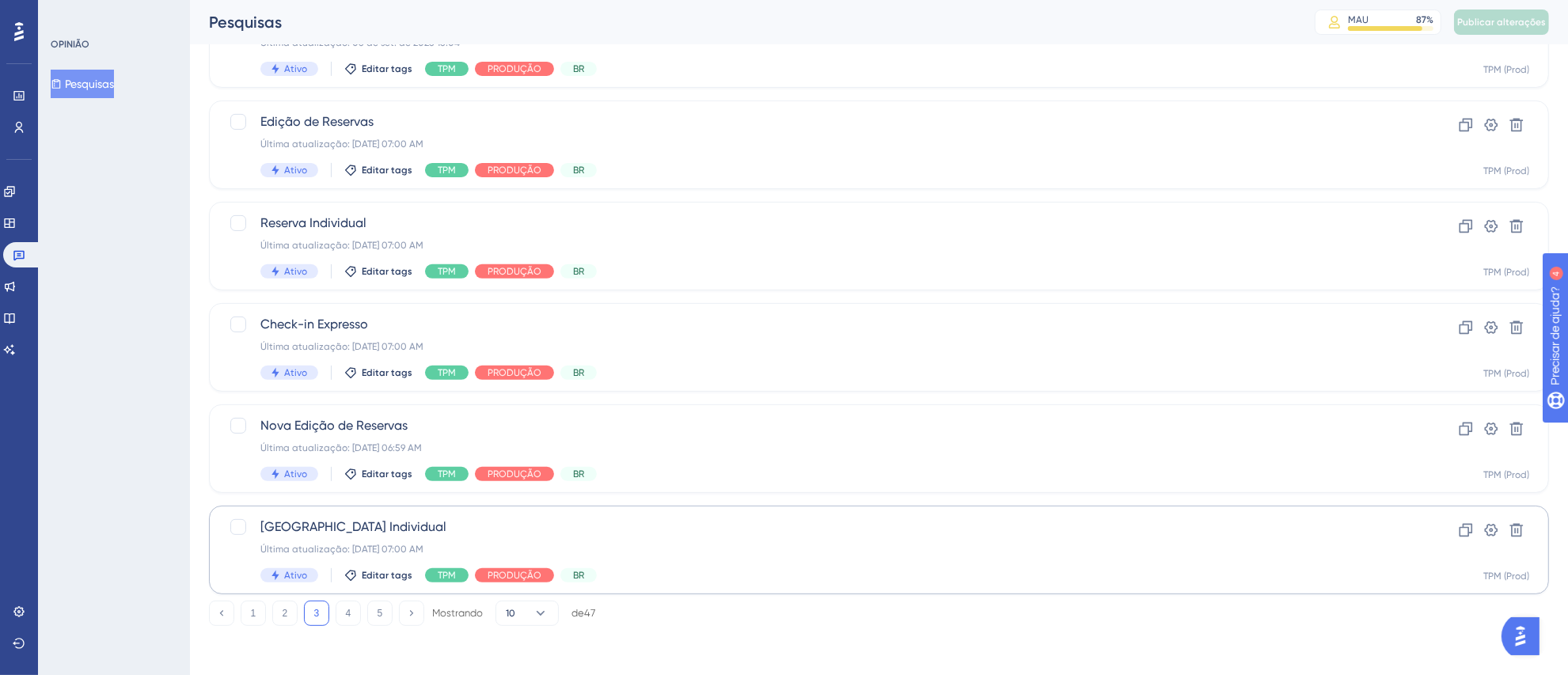
scroll to position [196, 0]
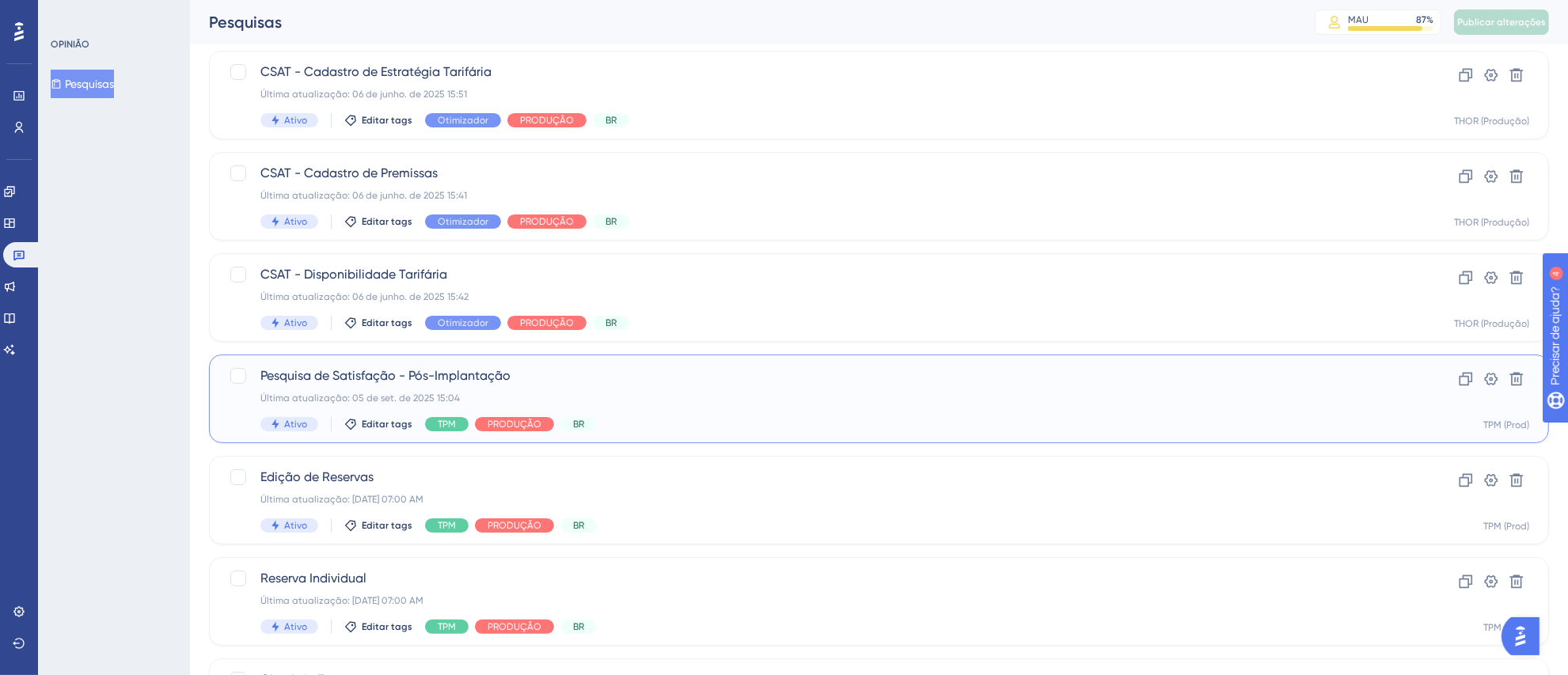
click at [678, 386] on div "Pesquisa de Satisfação - Pós-Implantação Última atualização: [DATE] 15:04 Ativo…" at bounding box center [815, 398] width 1110 height 65
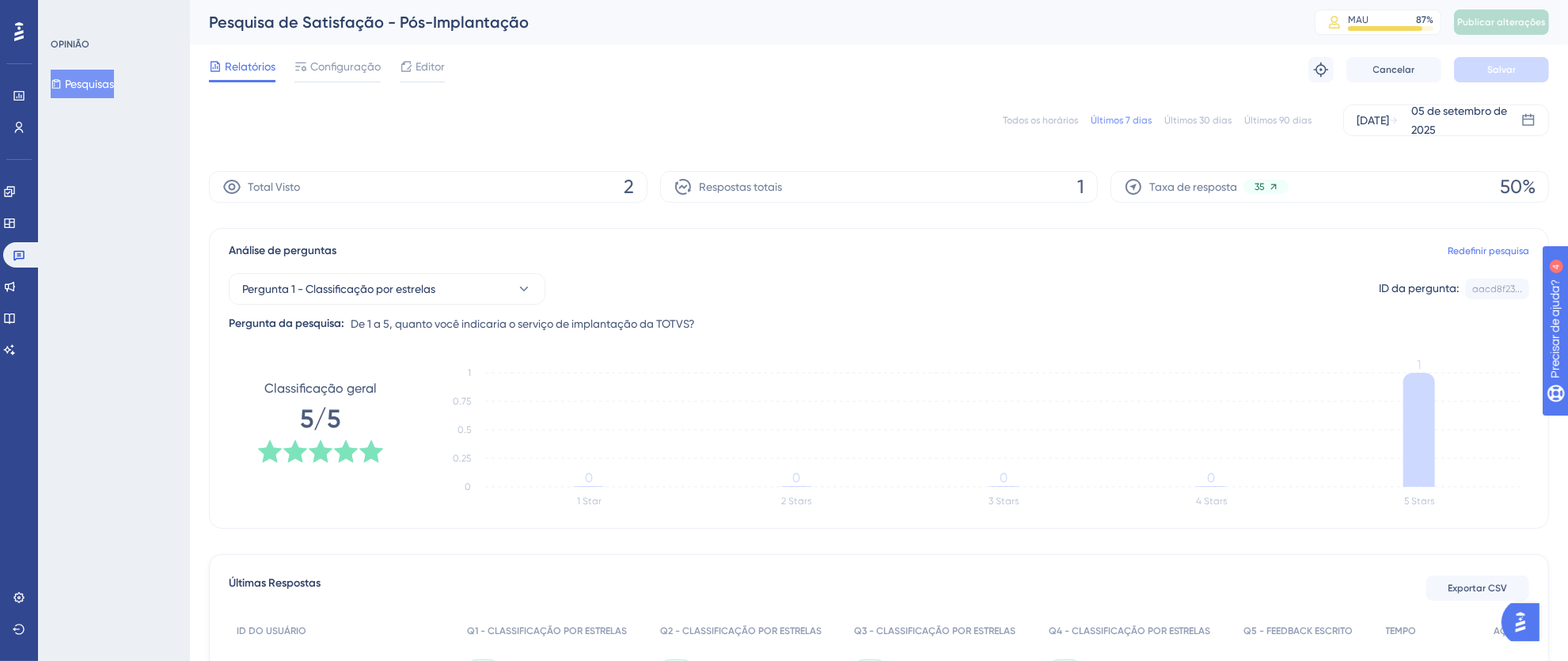
click at [1038, 122] on font "Todos os horários" at bounding box center [1041, 120] width 75 height 11
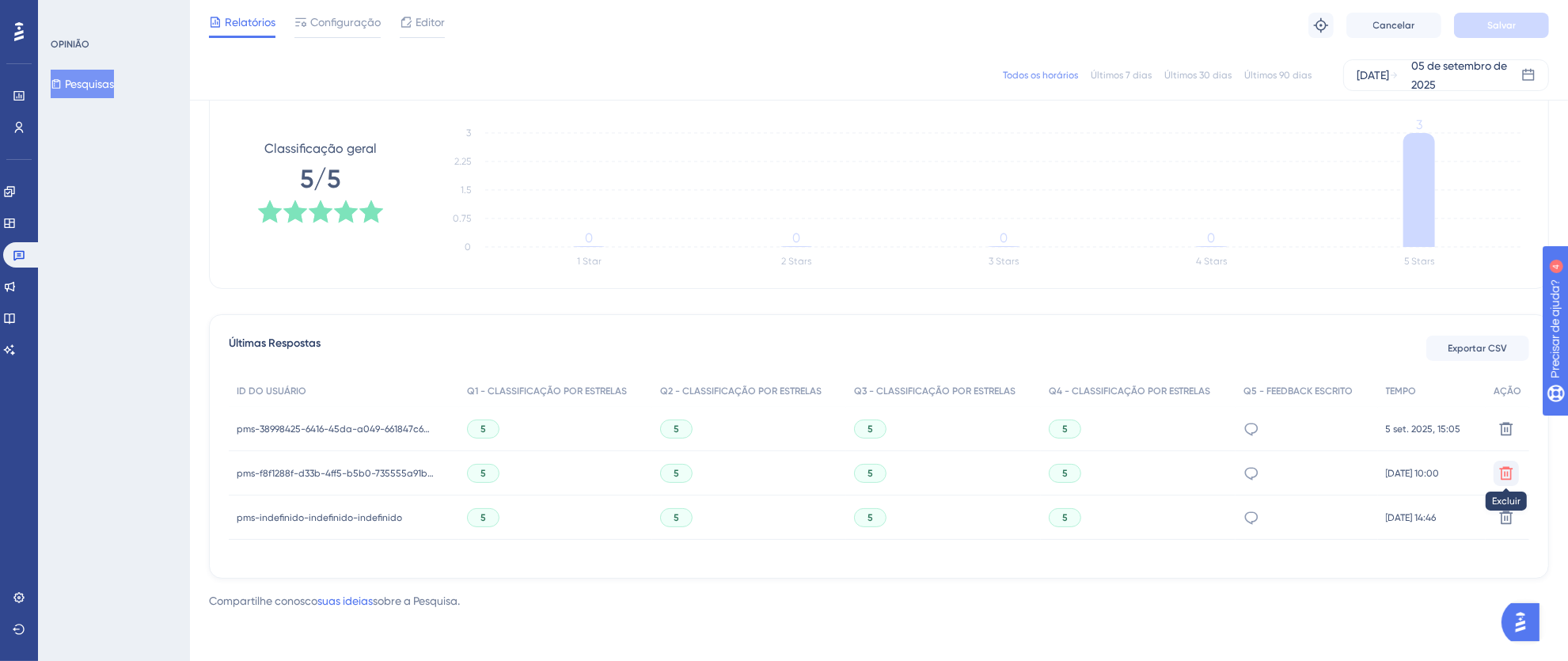
click at [1512, 475] on icon at bounding box center [1506, 472] width 13 height 13
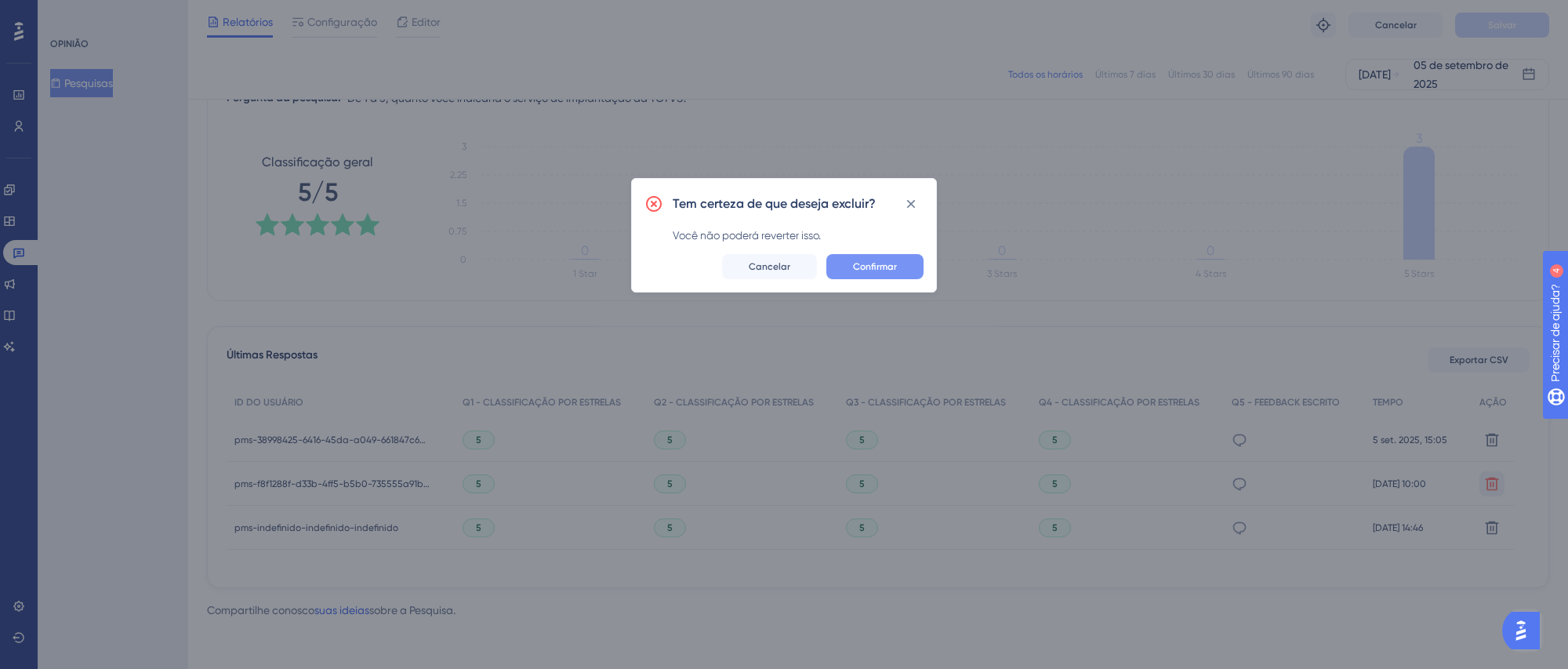
click at [897, 269] on button "Confirmar" at bounding box center [874, 267] width 97 height 25
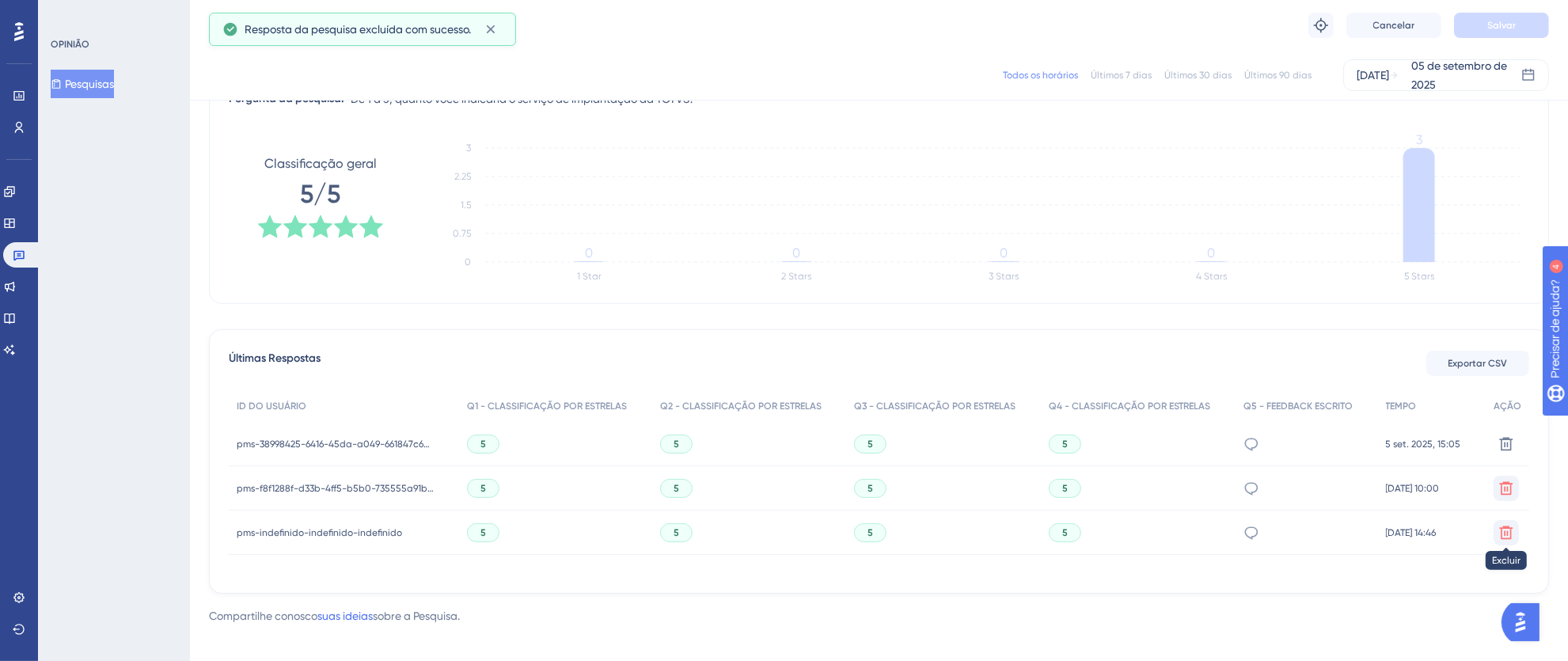
click at [1509, 535] on icon at bounding box center [1507, 533] width 16 height 16
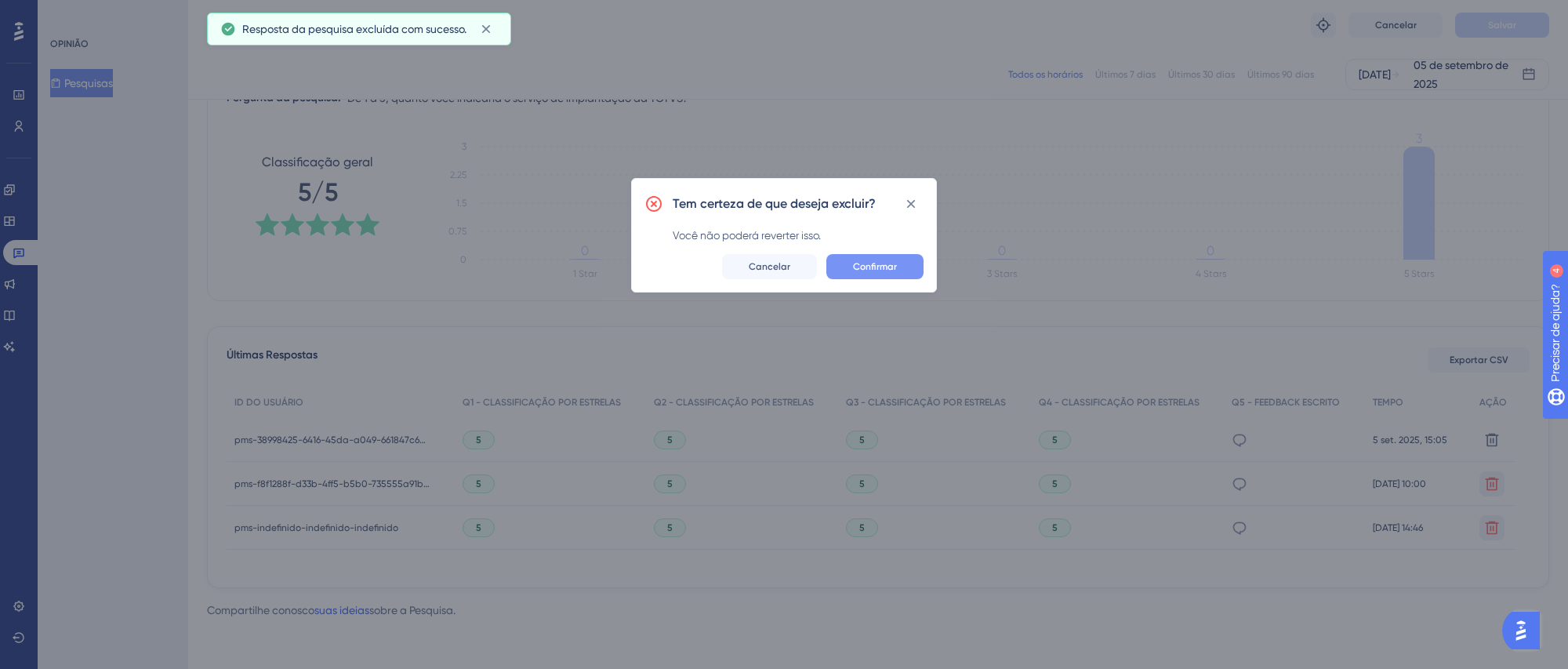
click at [905, 265] on button "Confirmar" at bounding box center [874, 267] width 97 height 25
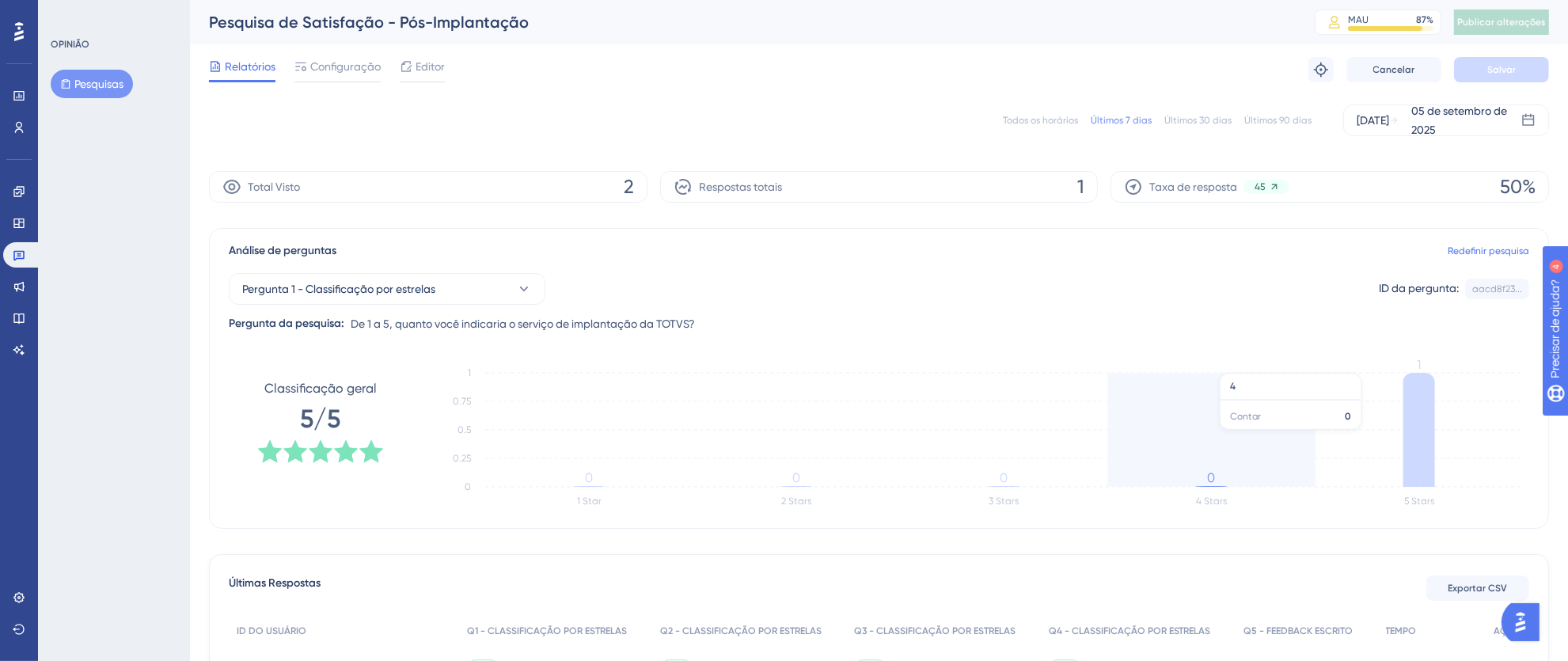
scroll to position [208, 0]
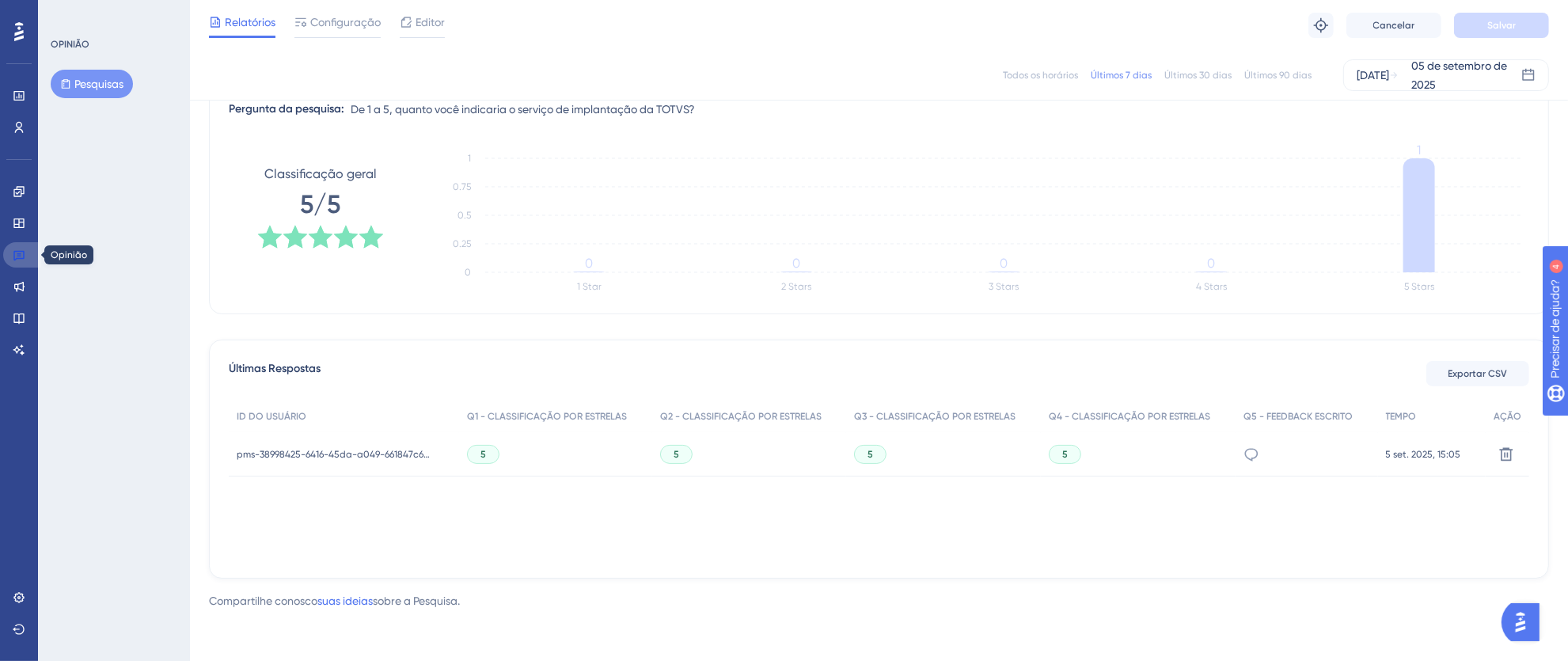
click at [18, 253] on icon at bounding box center [19, 257] width 11 height 11
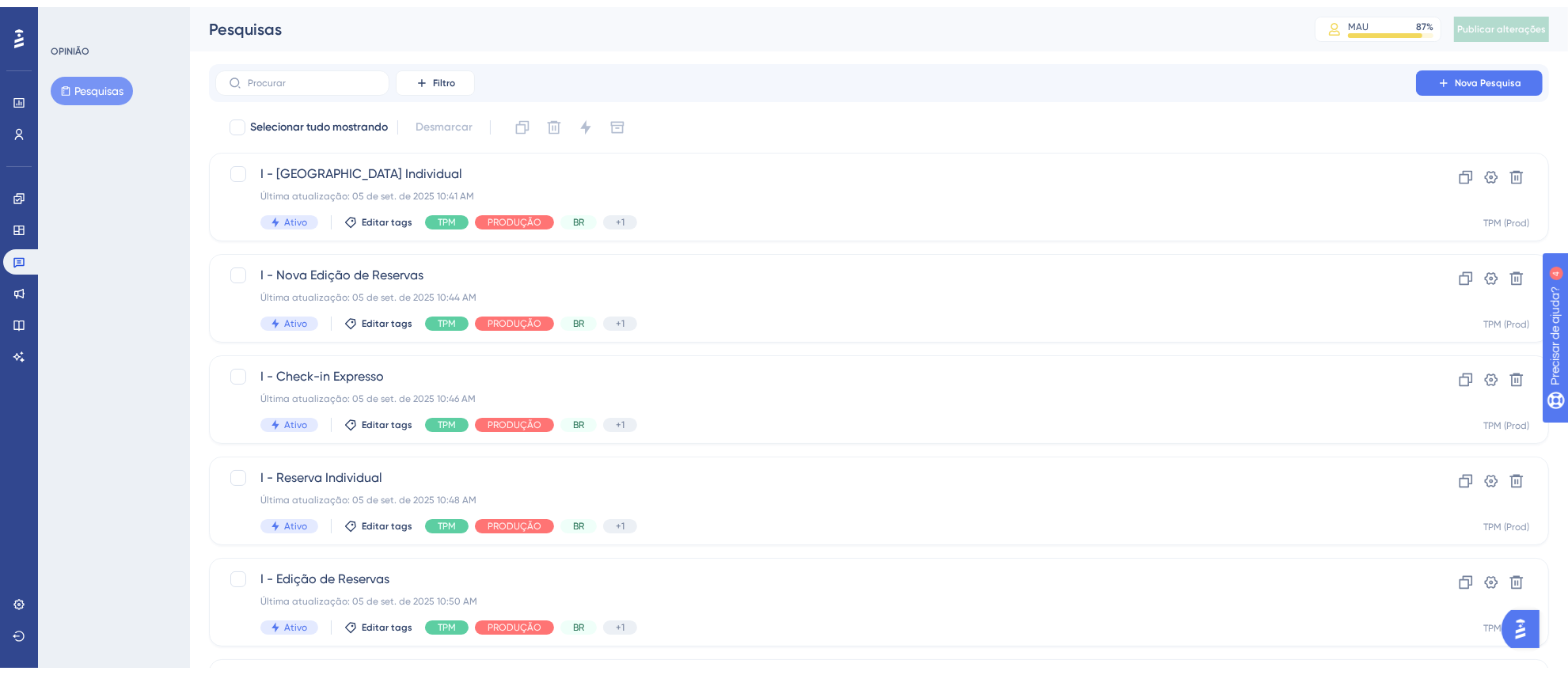
scroll to position [551, 0]
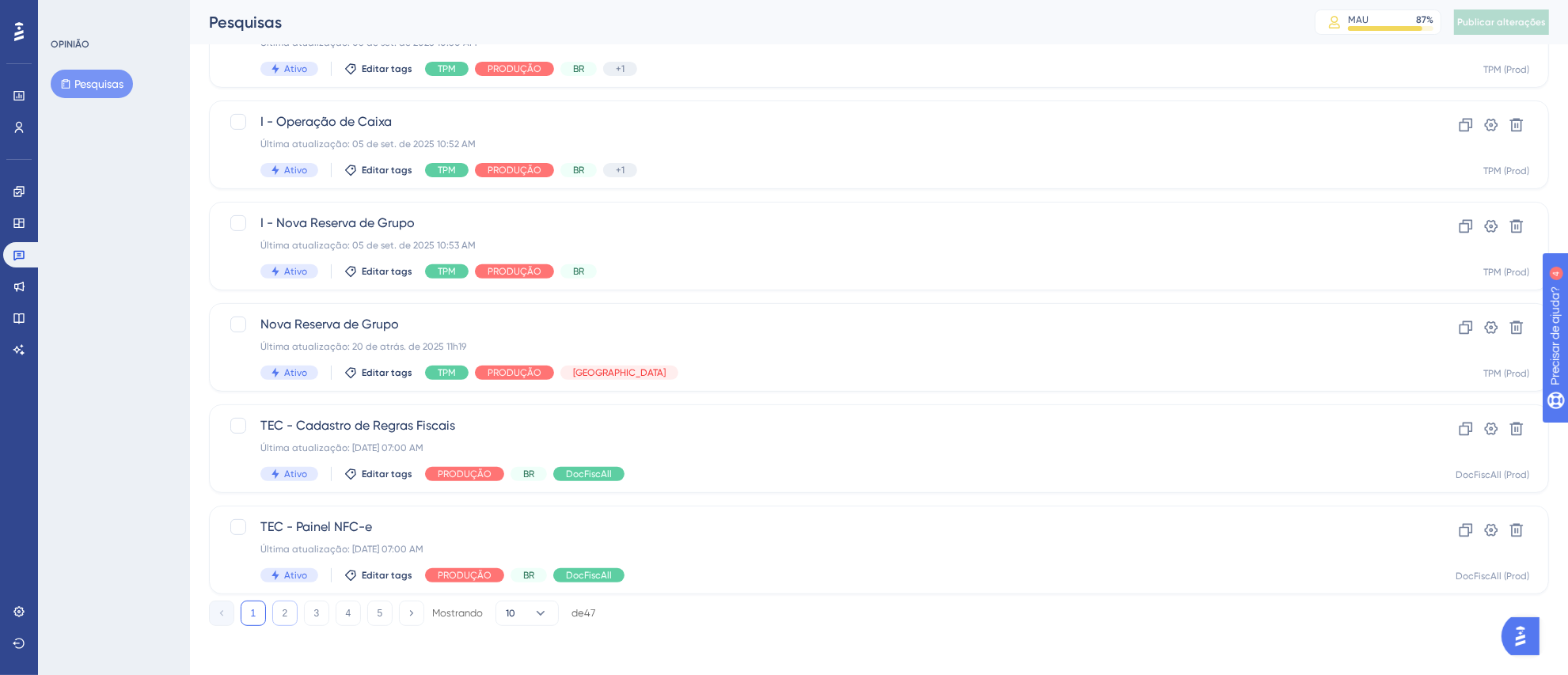
click at [278, 619] on button "2" at bounding box center [285, 613] width 25 height 25
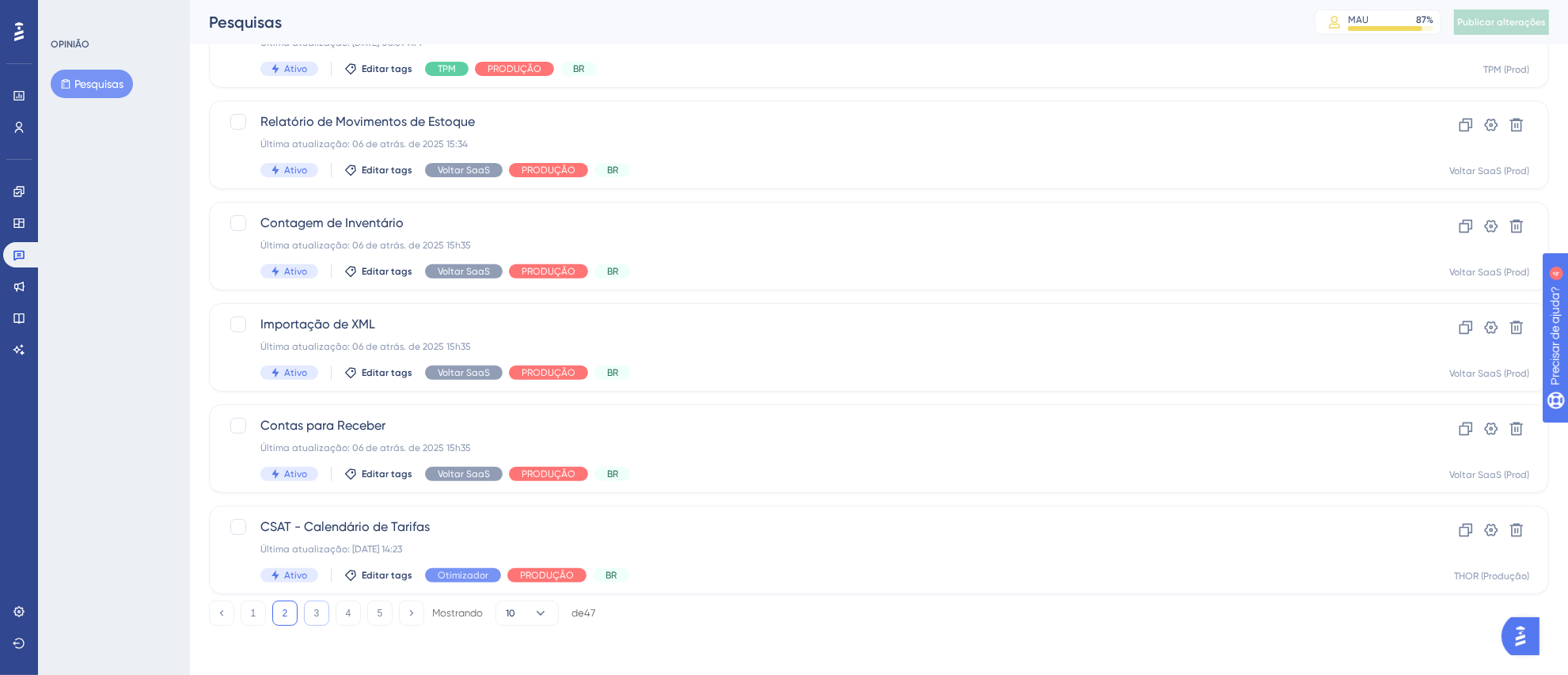
click at [306, 615] on button "3" at bounding box center [316, 613] width 25 height 25
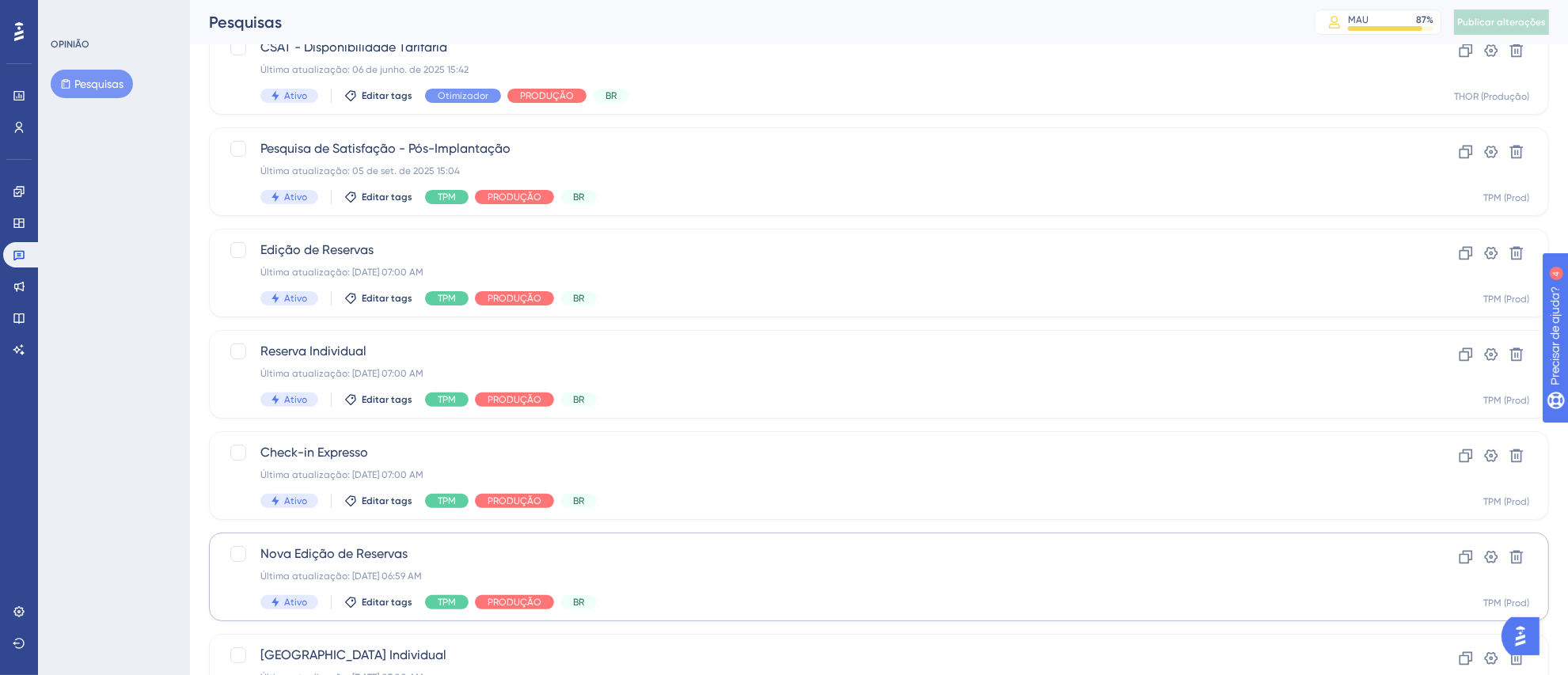
scroll to position [236, 0]
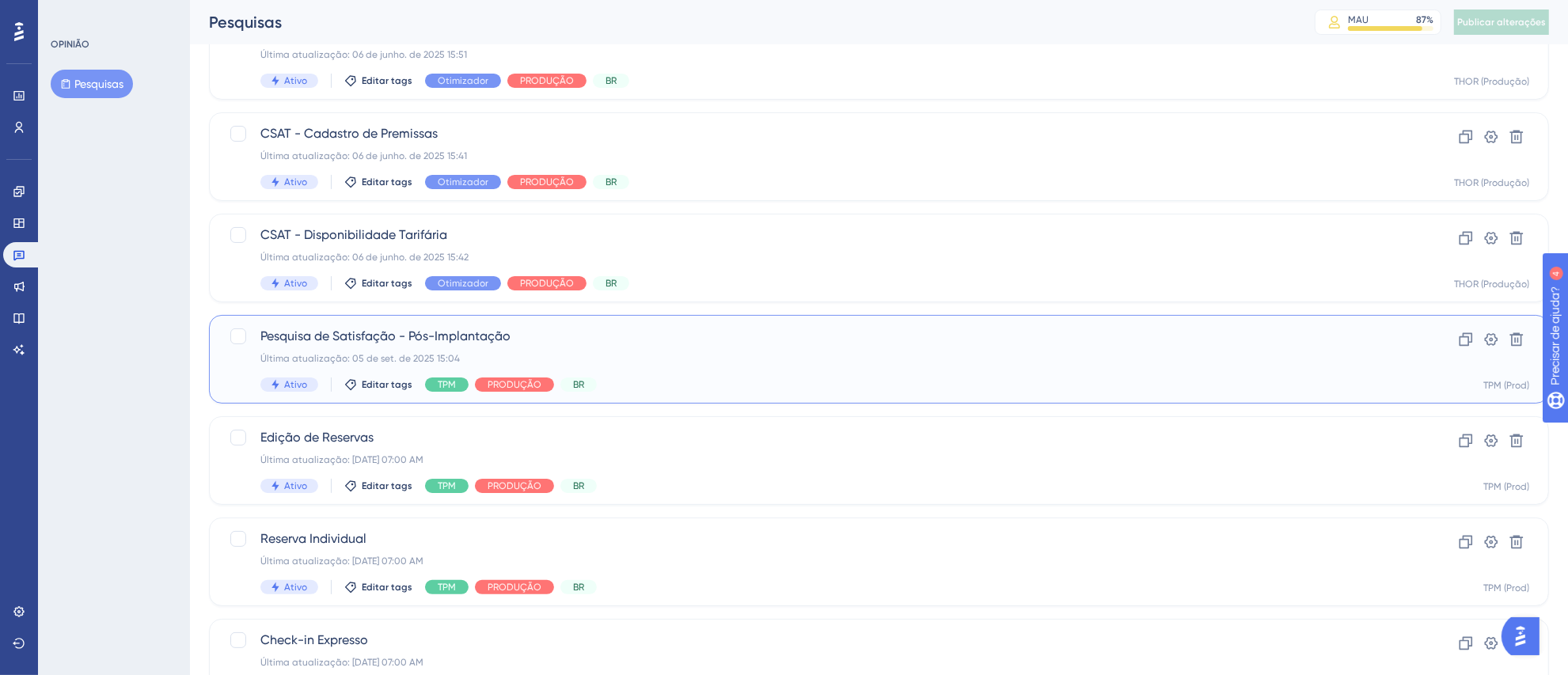
click at [885, 364] on div "Última atualização: 05 de set. de 2025 15:04" at bounding box center [815, 358] width 1110 height 12
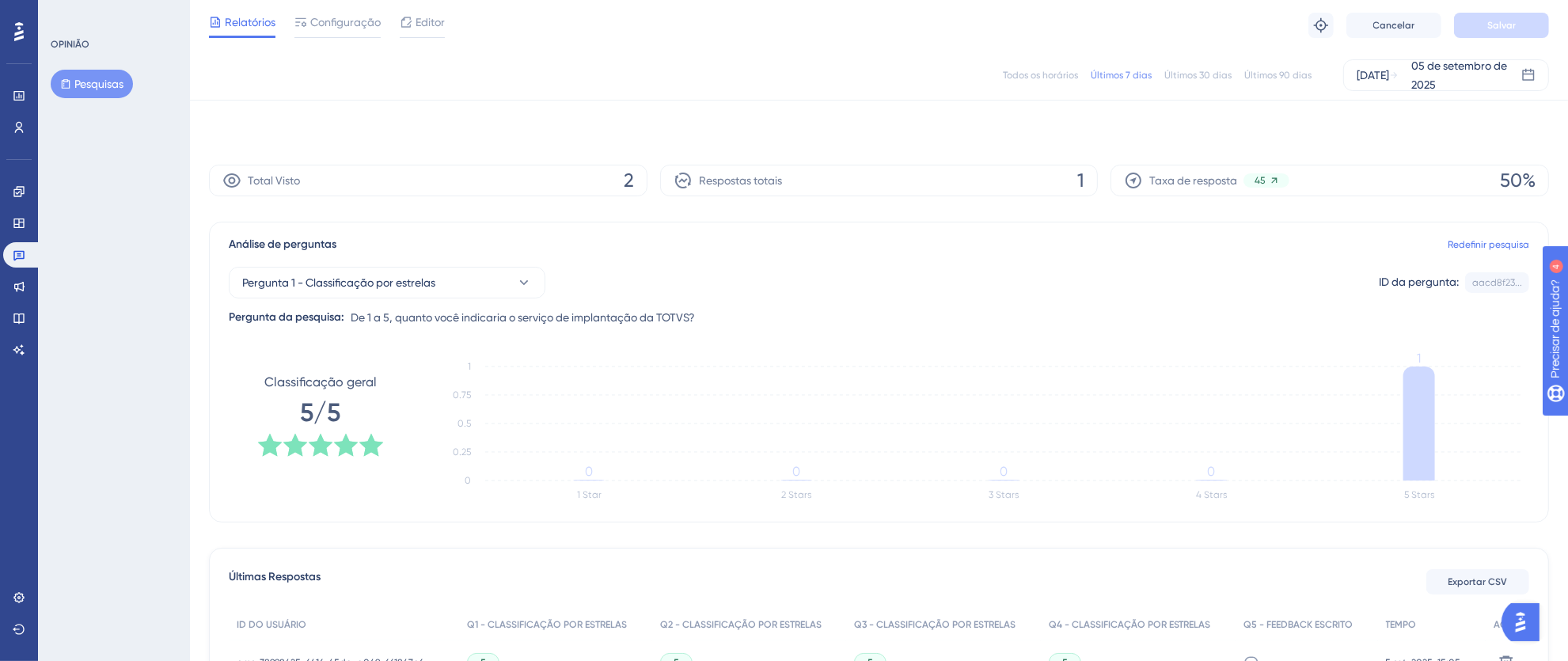
scroll to position [64, 0]
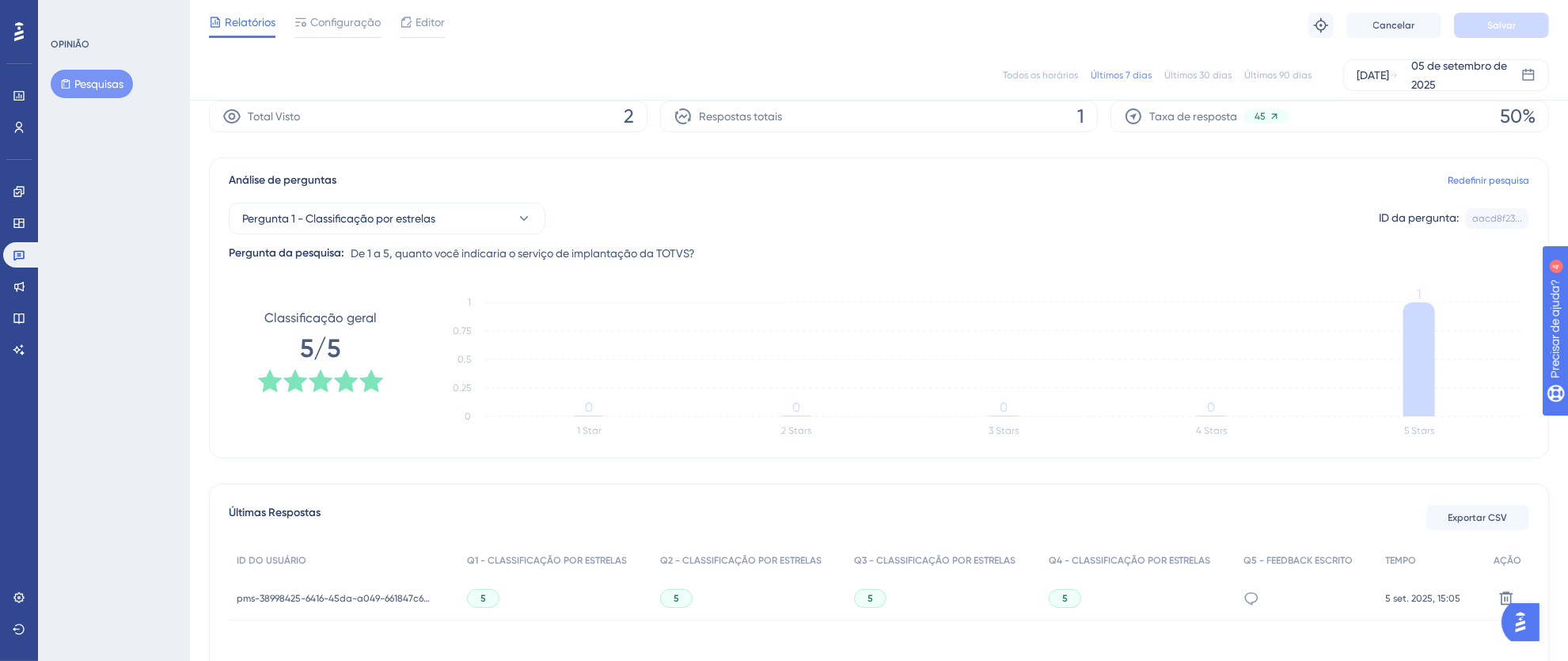
click at [1051, 65] on div "Todos os horários Últimos 7 dias Últimos 30 dias Últimos 90 dias 30 de agosto d…" at bounding box center [879, 76] width 1340 height 32
click at [1051, 69] on font "Todos os horários" at bounding box center [1041, 75] width 75 height 11
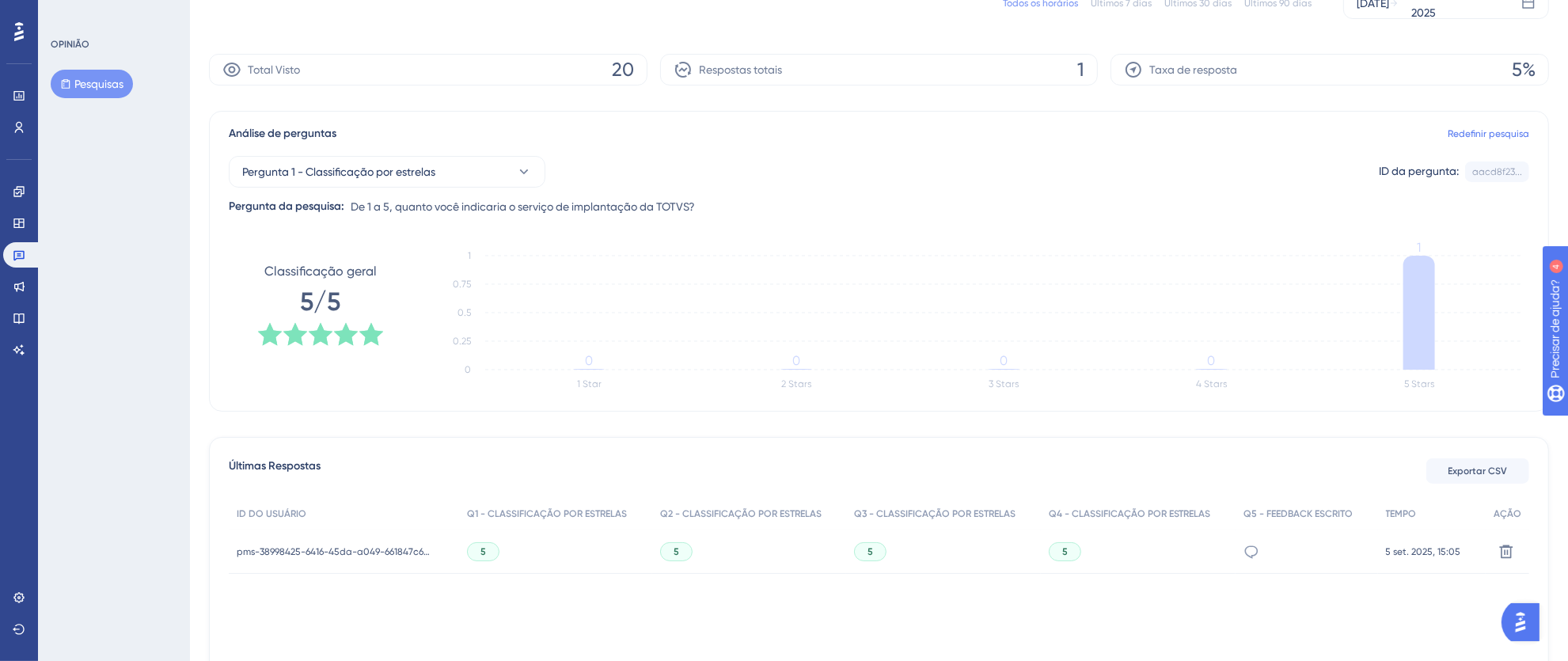
scroll to position [0, 0]
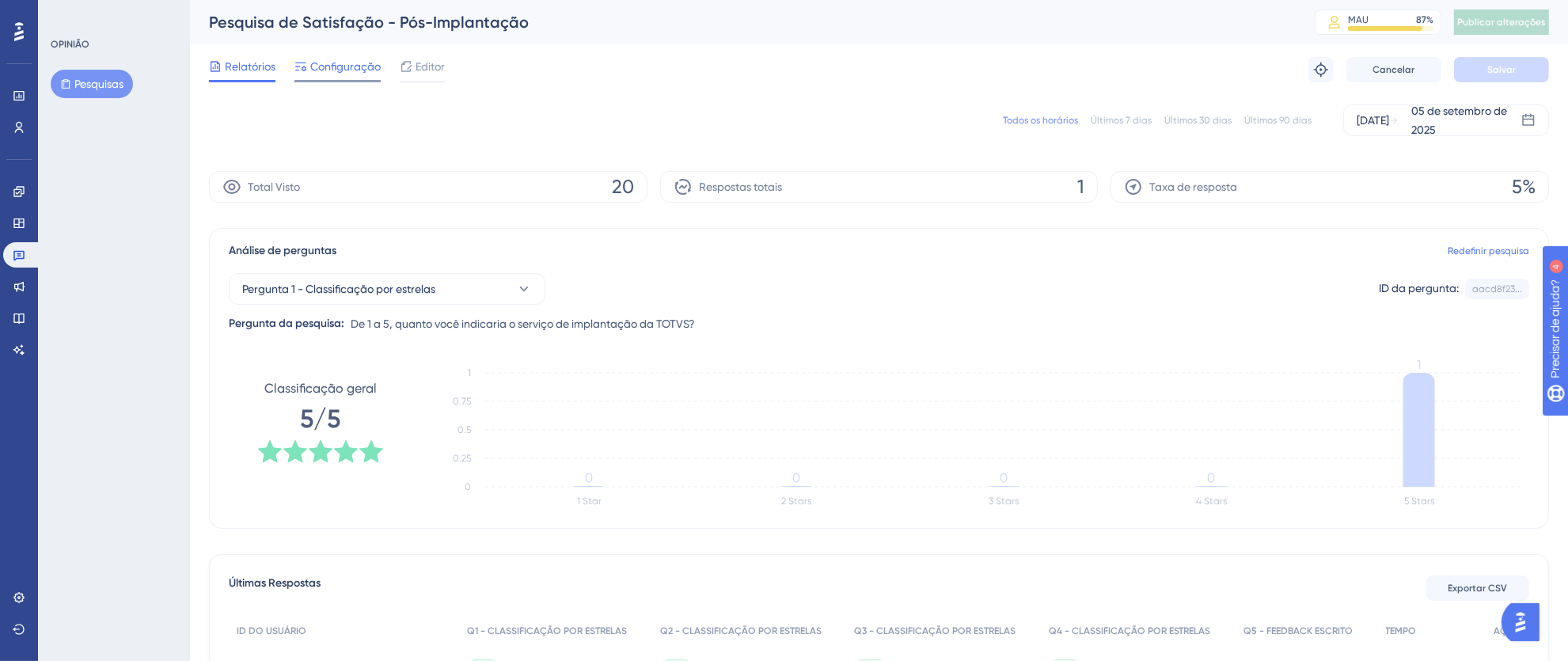
click at [344, 73] on font "Configuração" at bounding box center [345, 67] width 70 height 12
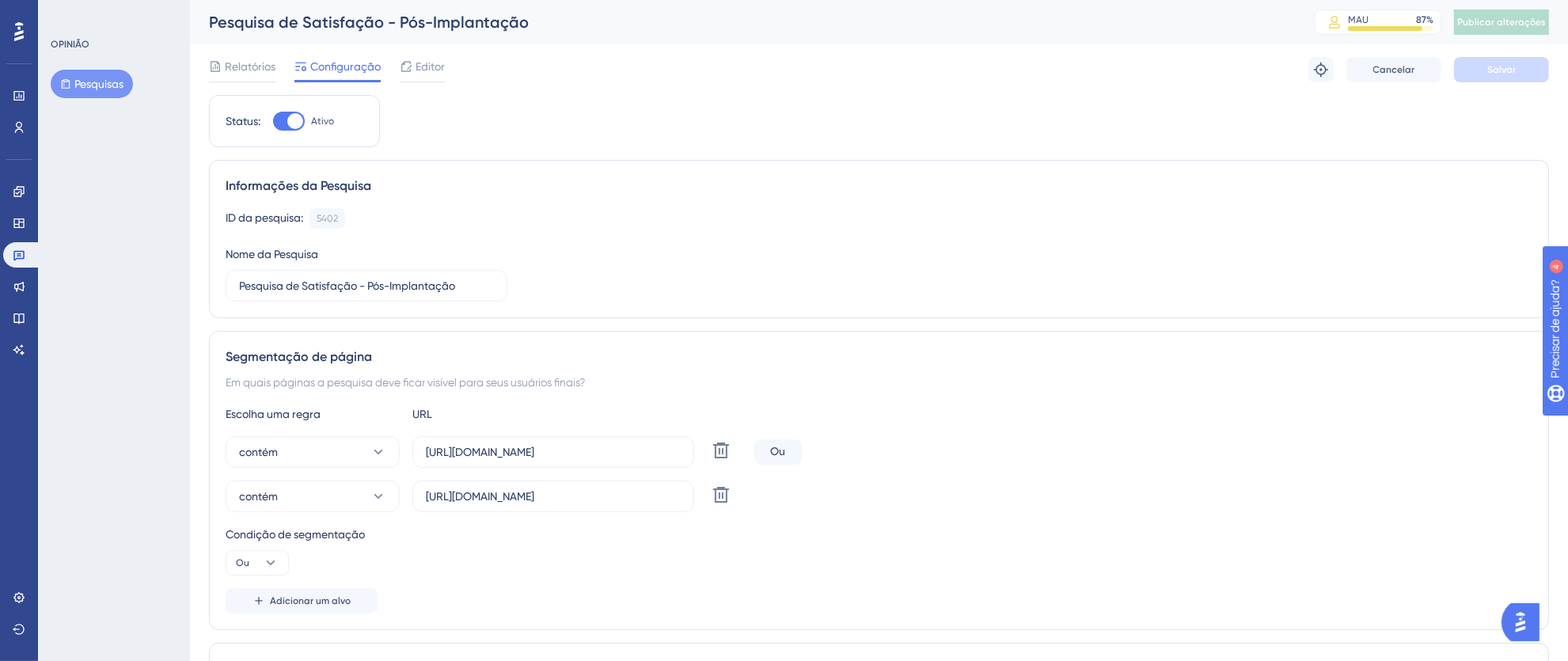
click at [281, 122] on div at bounding box center [289, 120] width 32 height 19
click at [273, 122] on input "Ativo" at bounding box center [273, 121] width 1 height 1
checkbox input "false"
click at [1519, 74] on button "Salvar" at bounding box center [1501, 69] width 95 height 25
click at [1519, 18] on font "Publicar alterações" at bounding box center [1500, 22] width 88 height 11
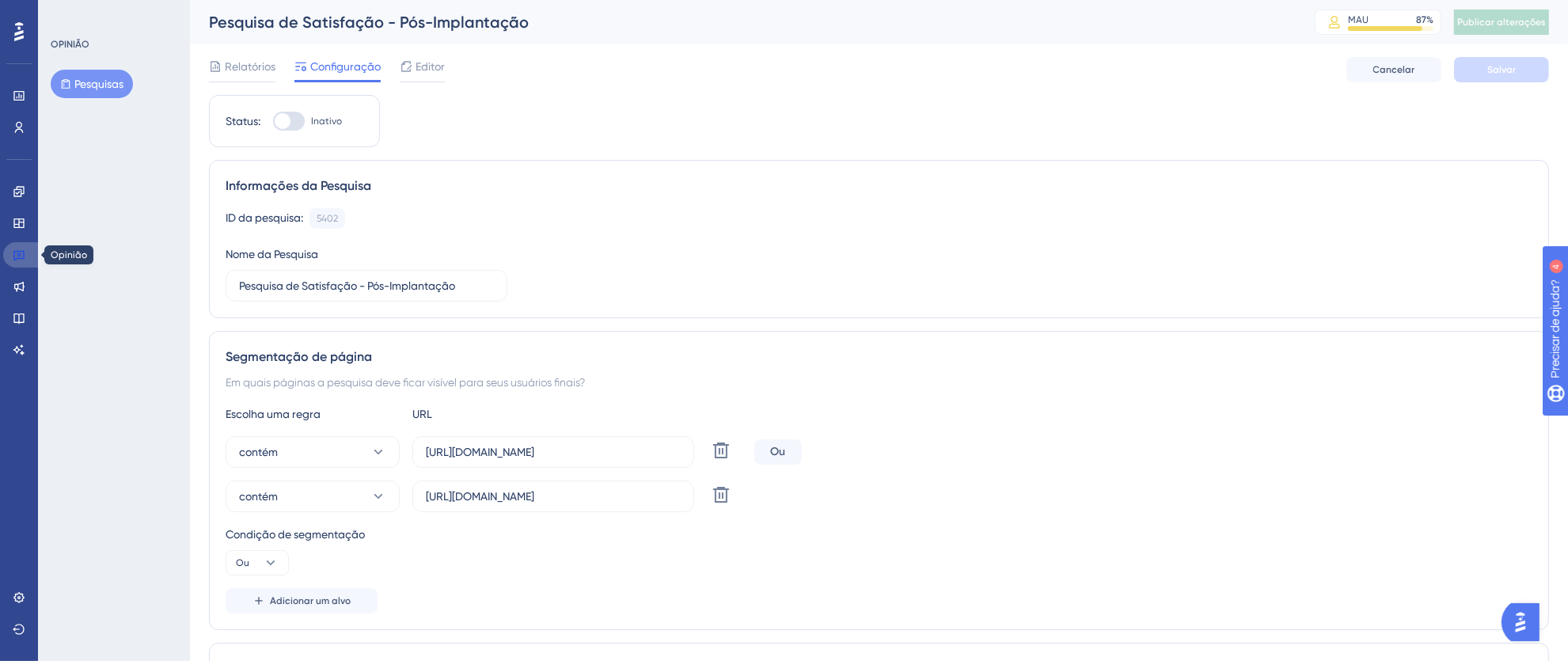
click at [33, 255] on link at bounding box center [22, 255] width 38 height 25
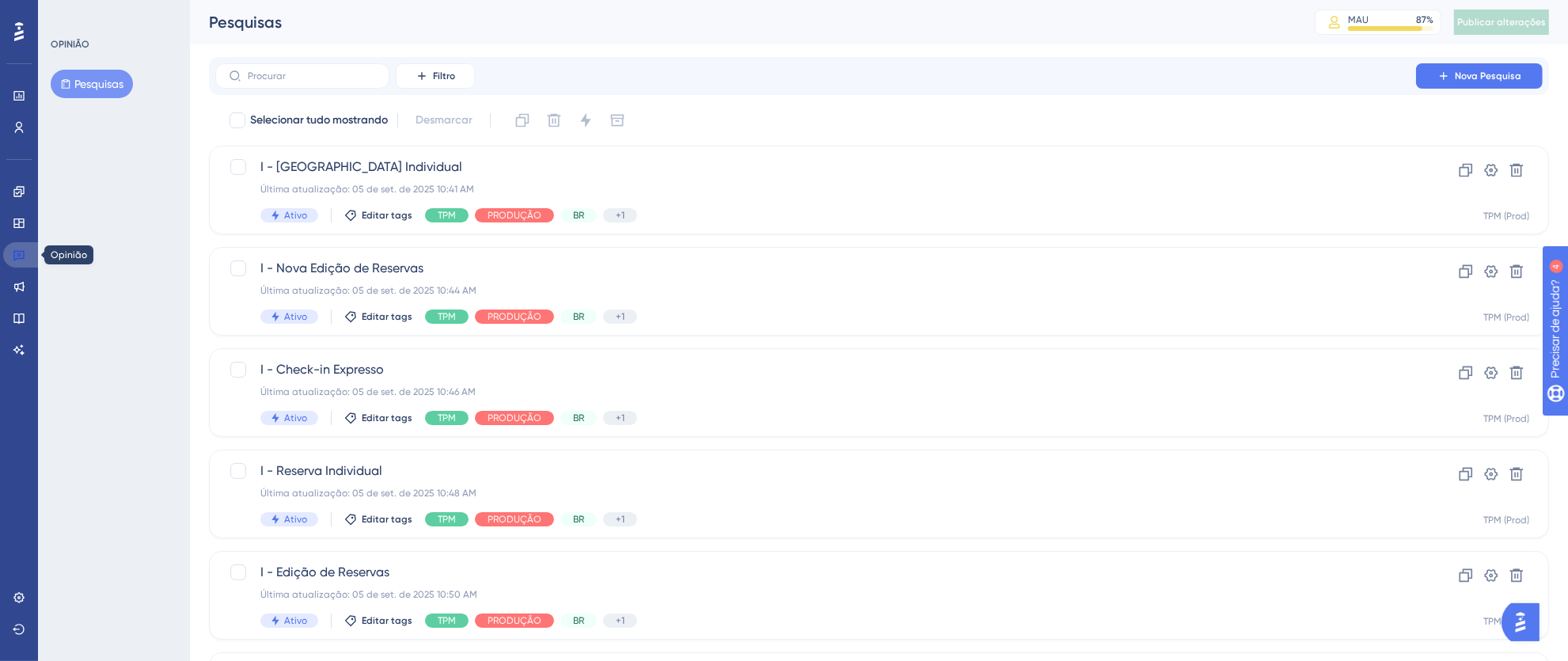
click at [20, 249] on icon at bounding box center [19, 255] width 12 height 12
